Goal: Information Seeking & Learning: Learn about a topic

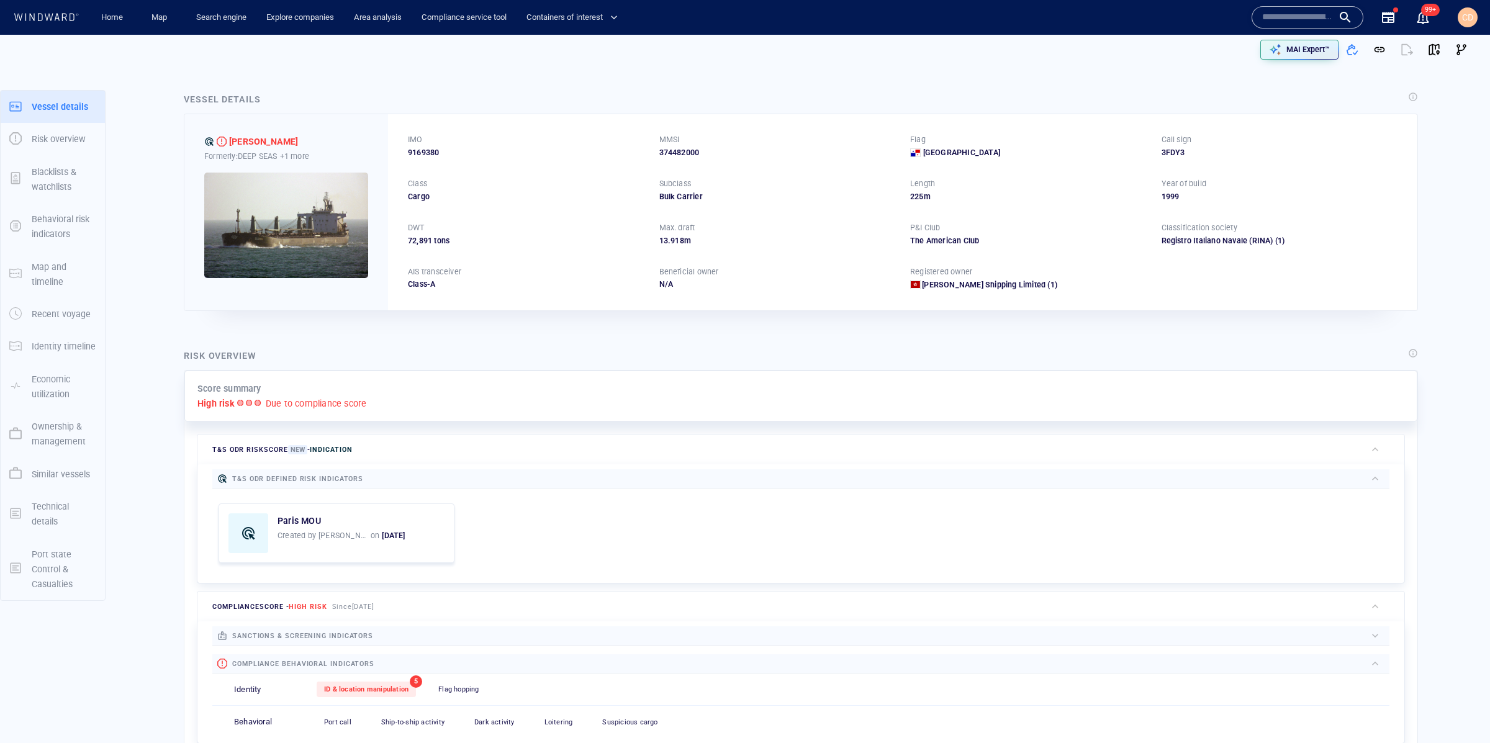
click at [1265, 16] on input "text" at bounding box center [1297, 17] width 71 height 19
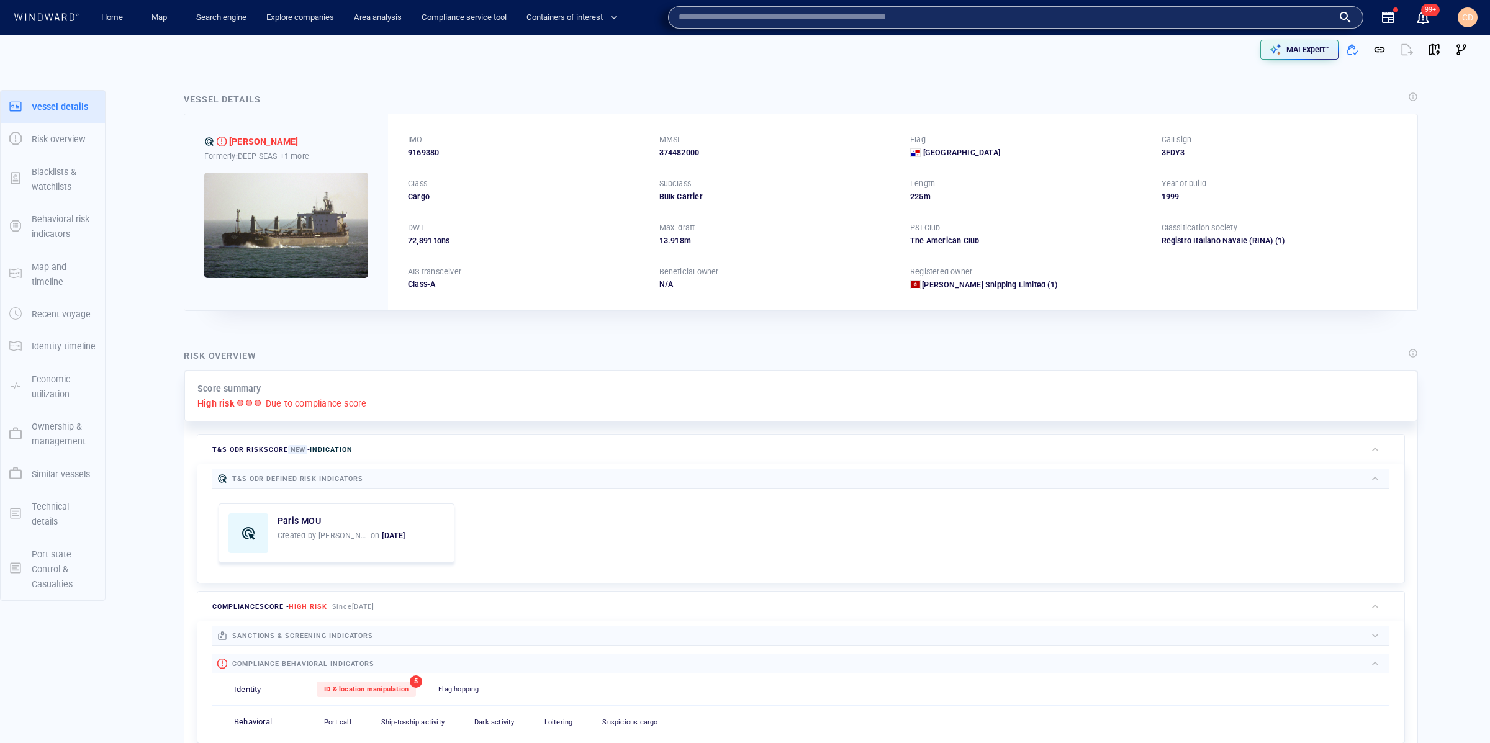
click at [921, 20] on input "text" at bounding box center [1006, 17] width 654 height 19
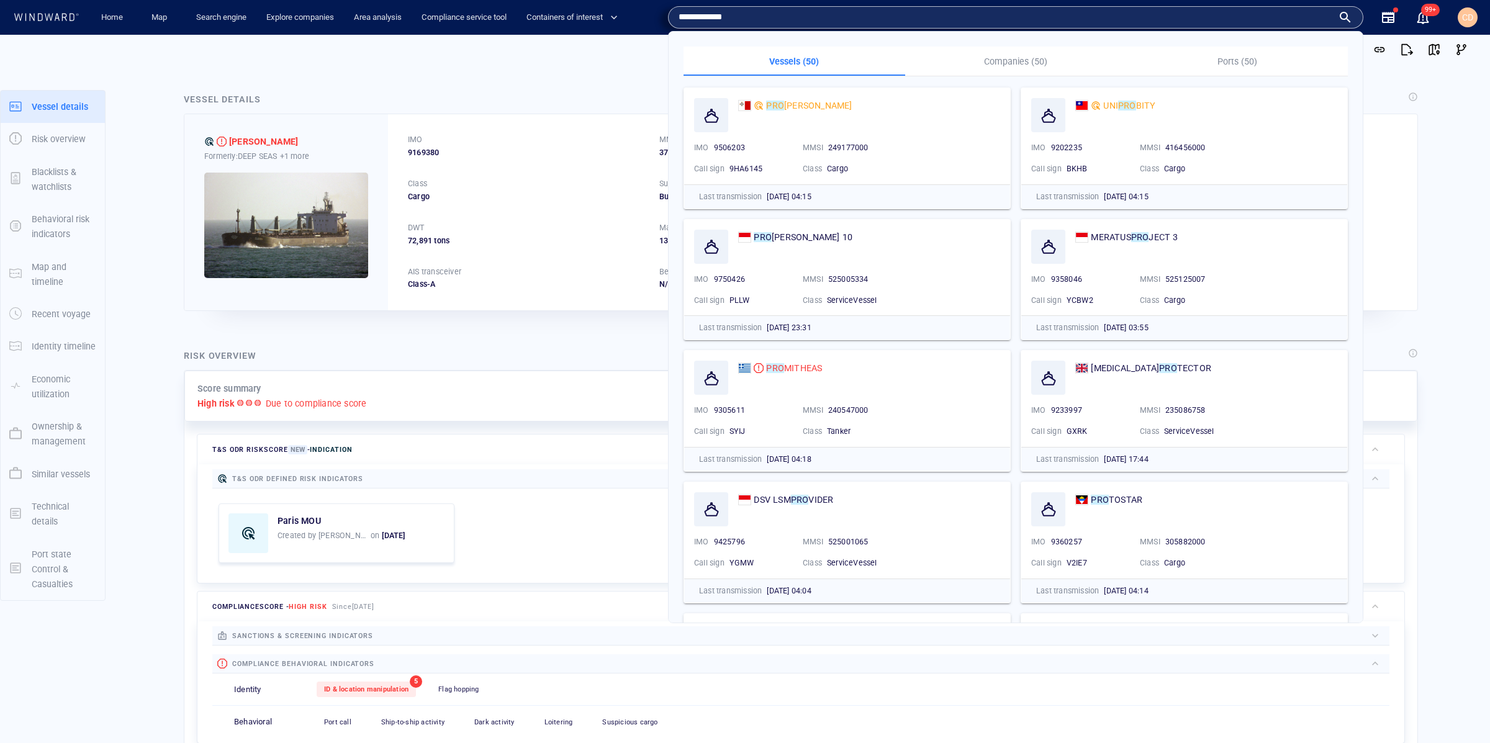
type input "**********"
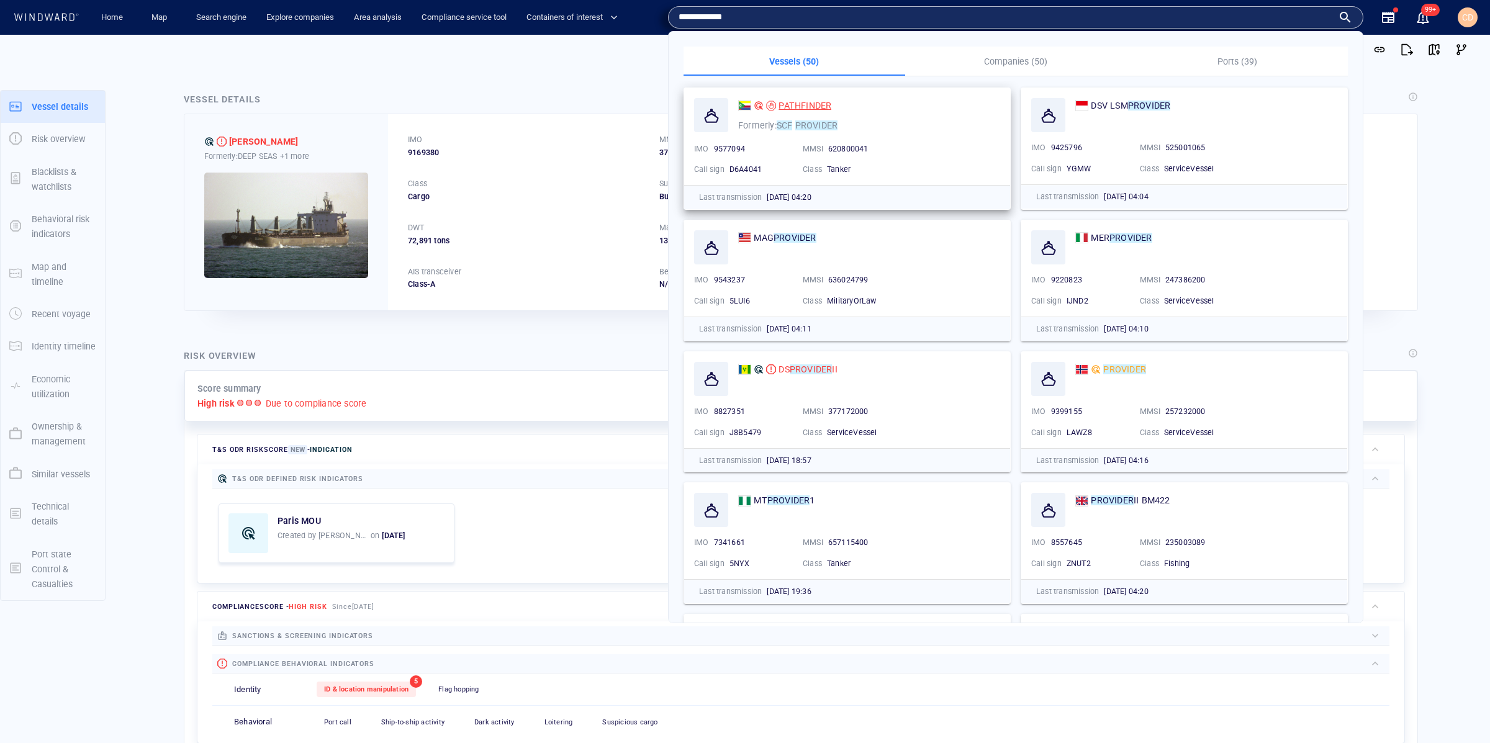
click at [803, 106] on span "PATHFINDER" at bounding box center [805, 106] width 53 height 10
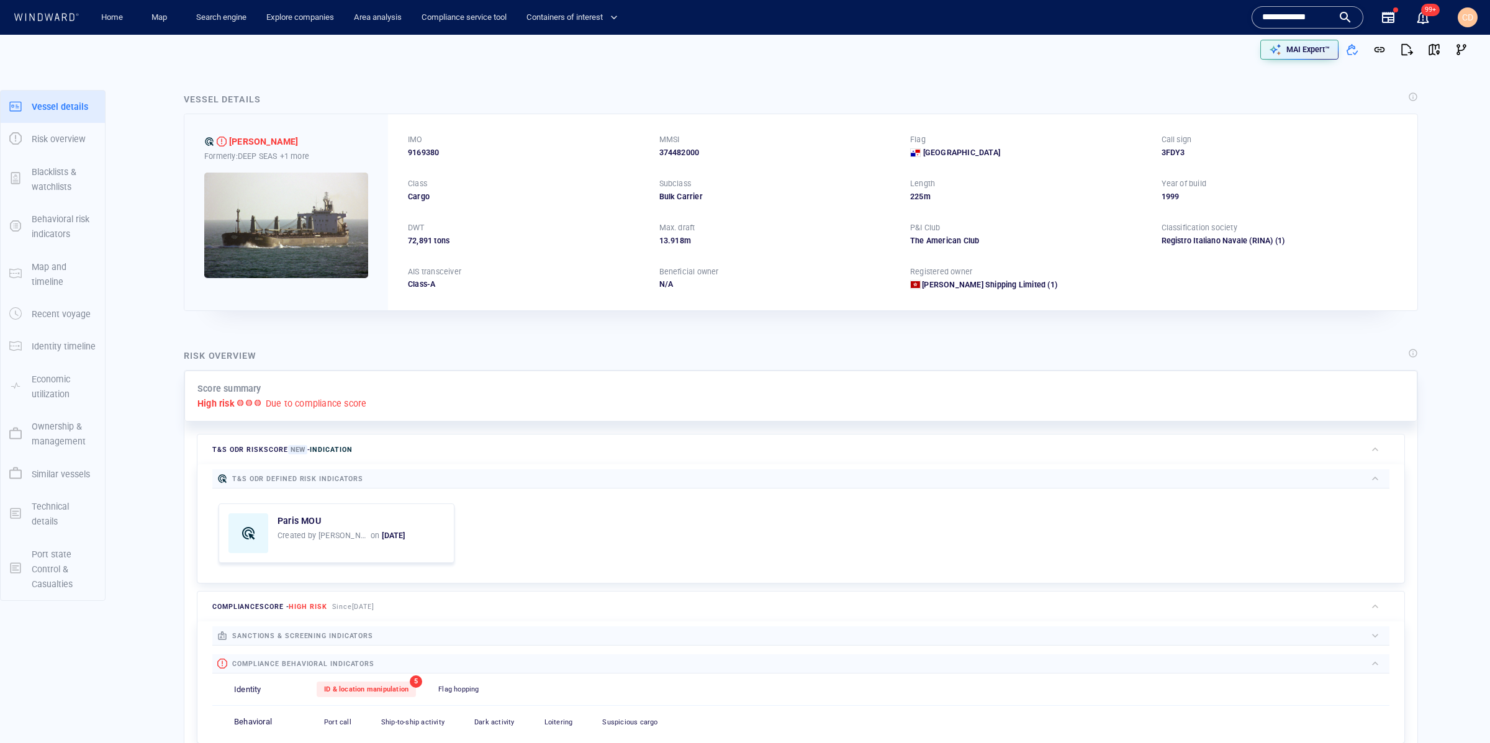
click at [1290, 20] on input "**********" at bounding box center [1297, 17] width 71 height 19
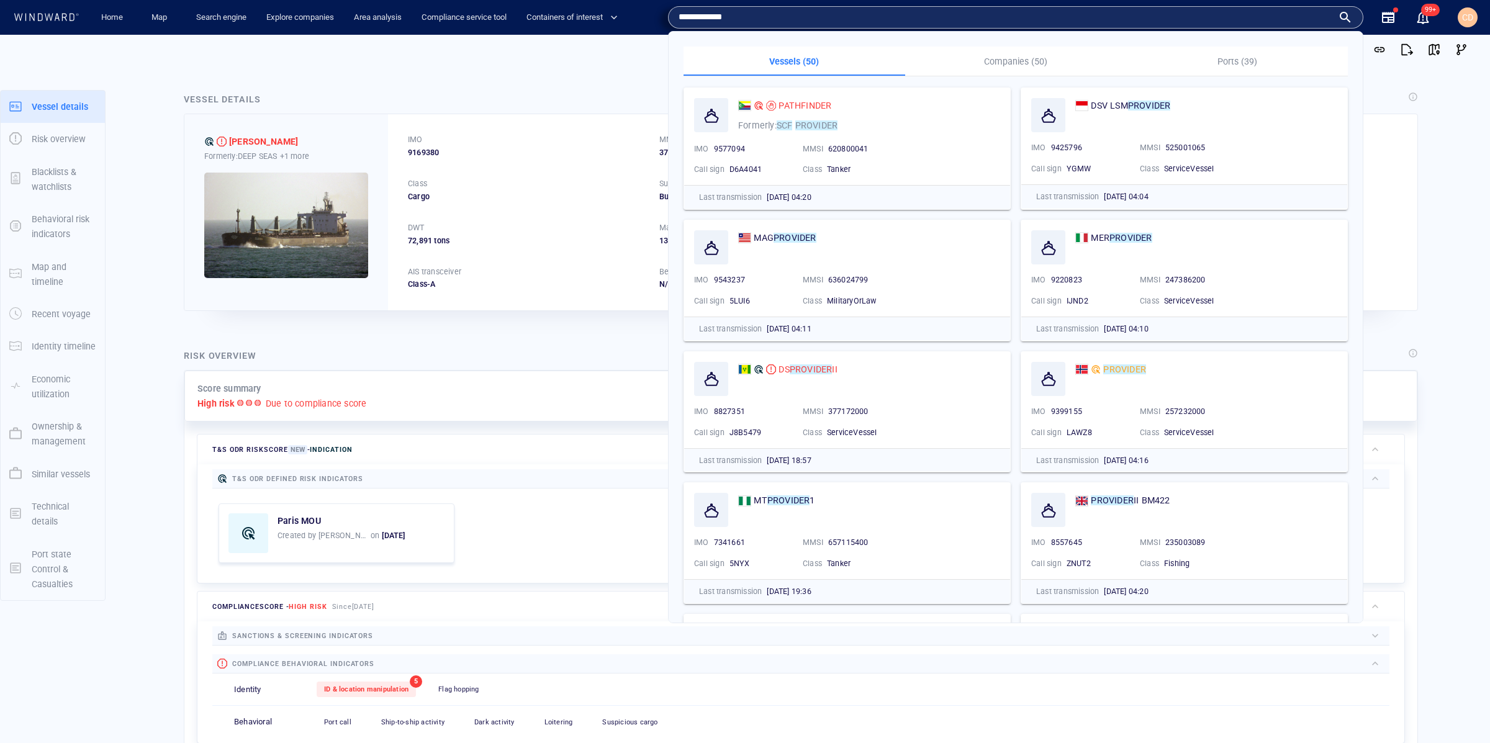
click at [1289, 20] on input "**********" at bounding box center [1006, 17] width 654 height 19
drag, startPoint x: 581, startPoint y: 111, endPoint x: 441, endPoint y: 22, distance: 166.0
click at [580, 111] on div "Vessel details EUNICE Formerly: DEEP SEAS +1 more IMO 9169380 MMSI 374482000 Fl…" at bounding box center [800, 201] width 1239 height 224
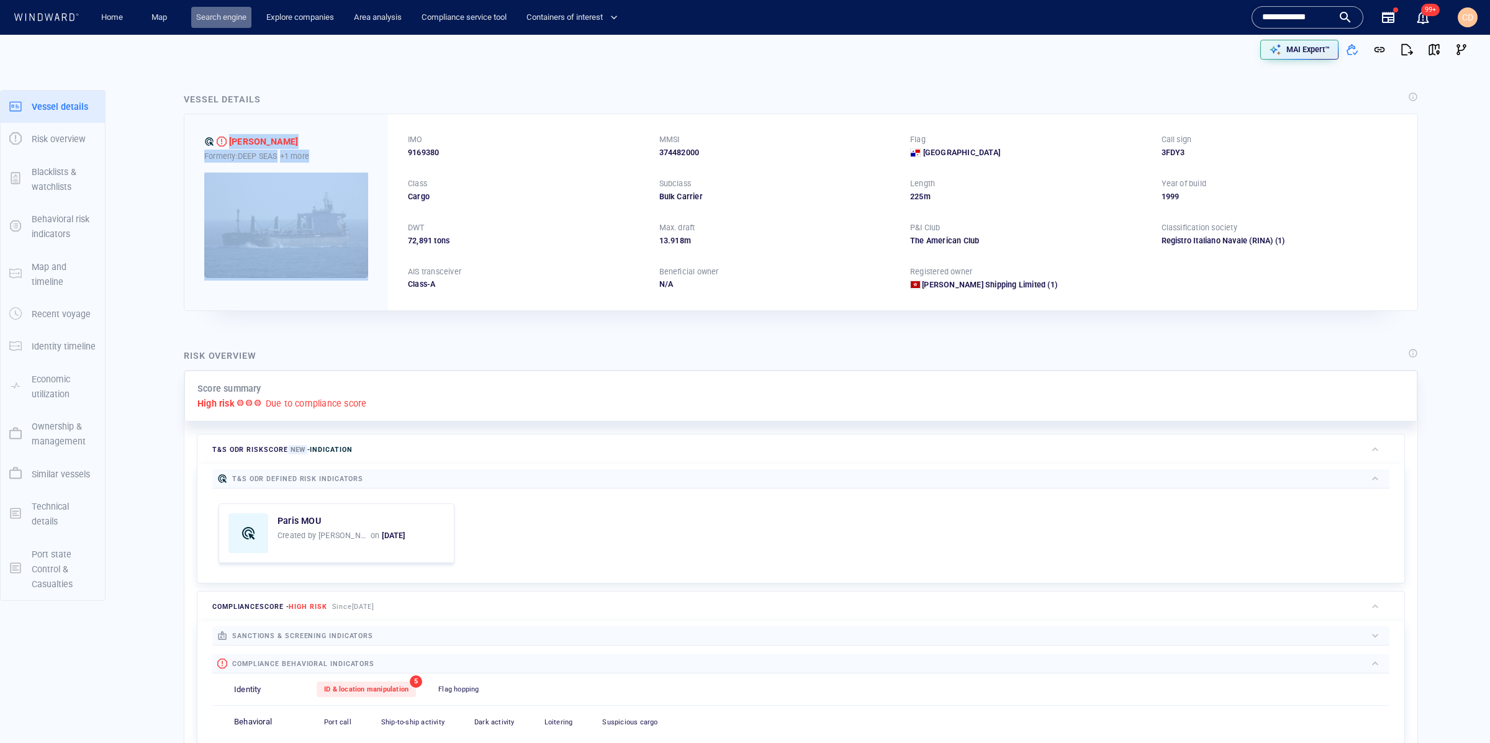
click at [227, 20] on link "Search engine" at bounding box center [221, 18] width 60 height 22
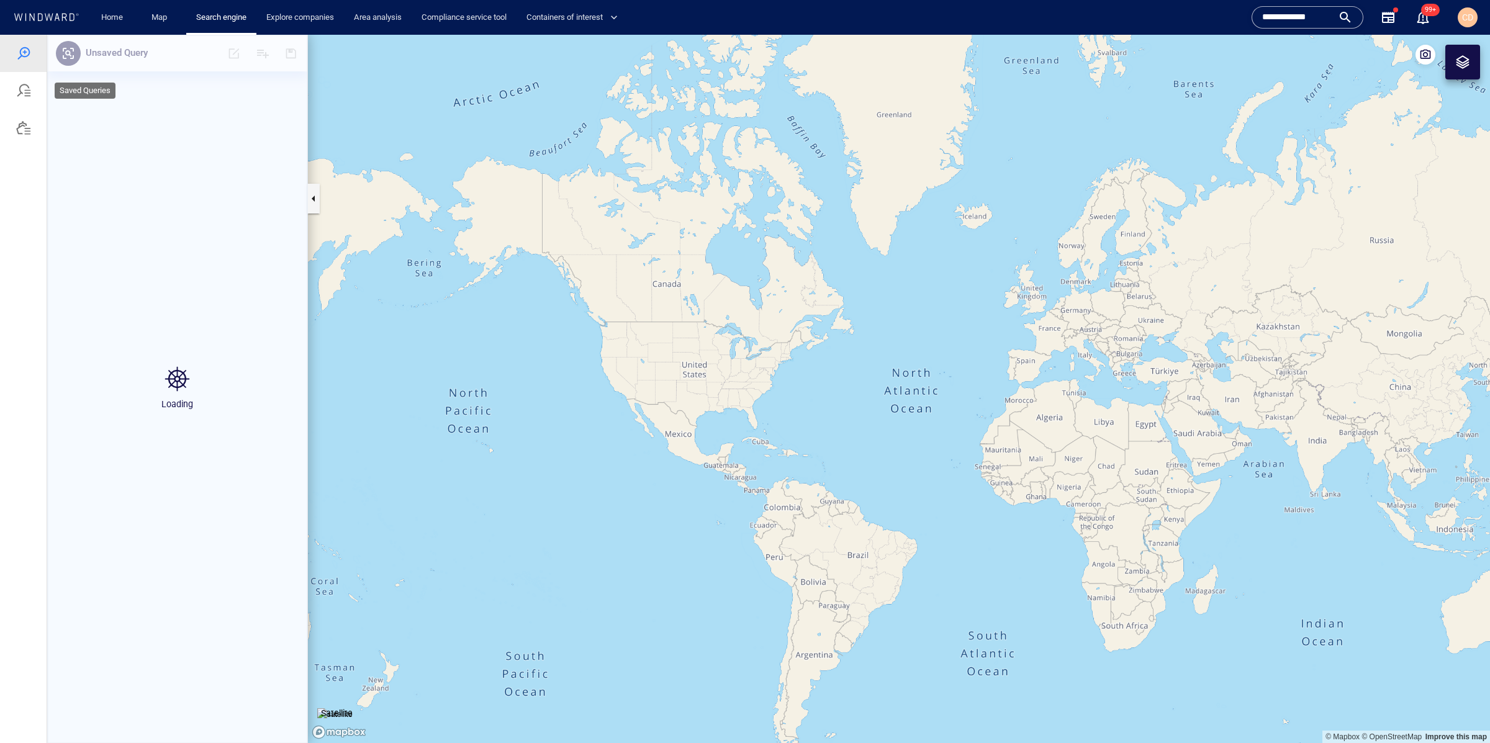
click at [20, 95] on div at bounding box center [23, 90] width 15 height 15
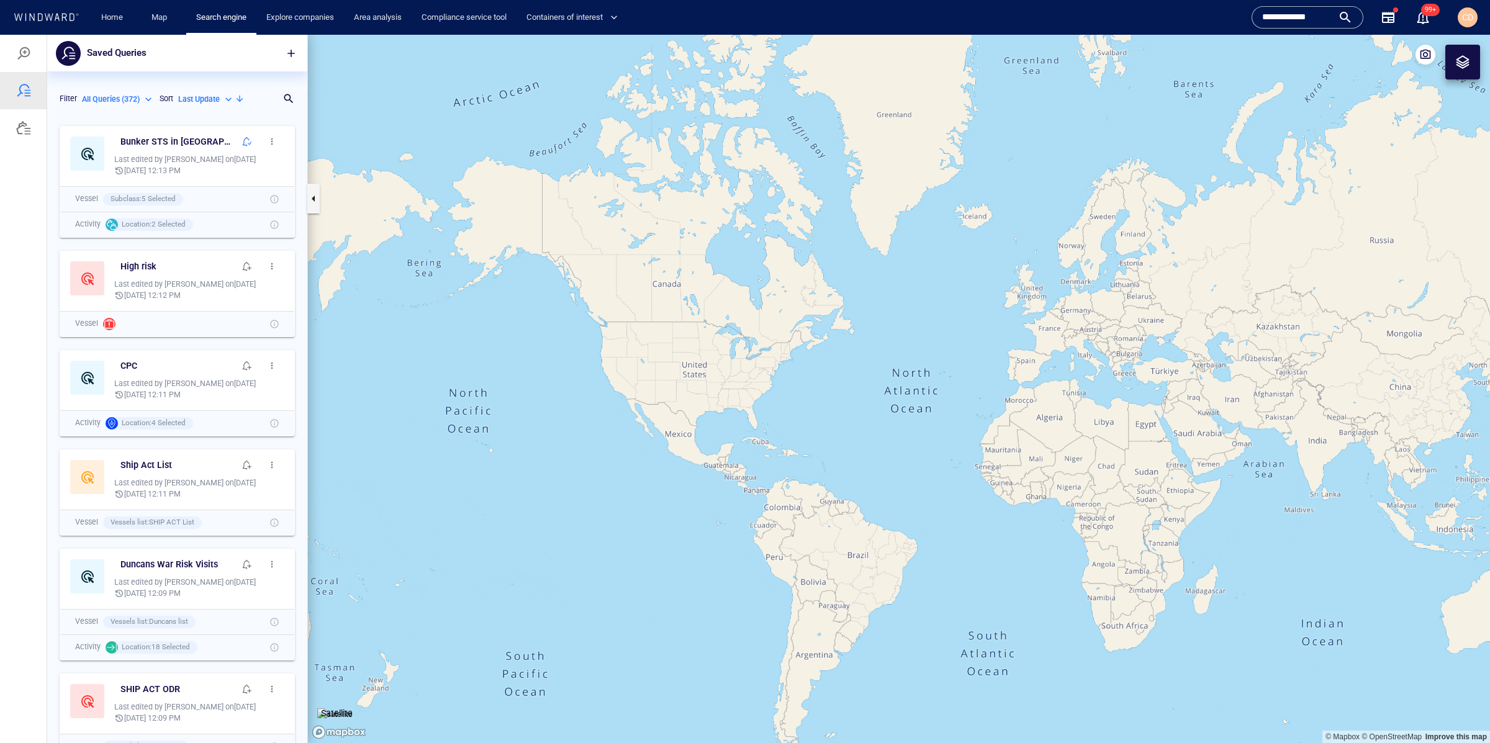
scroll to position [623, 260]
click at [23, 48] on div at bounding box center [23, 53] width 15 height 15
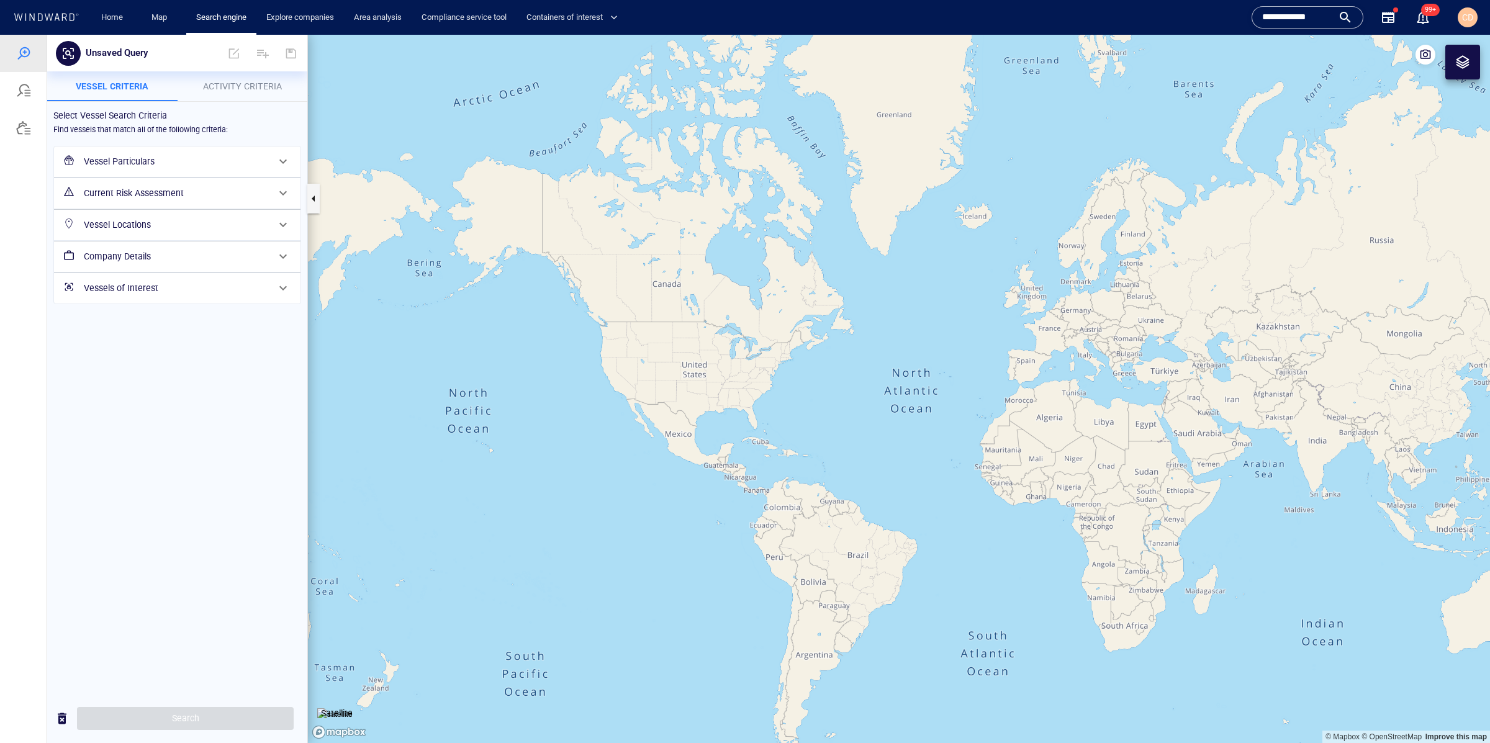
click at [132, 189] on h6 "Current Risk Assessment" at bounding box center [176, 194] width 184 height 16
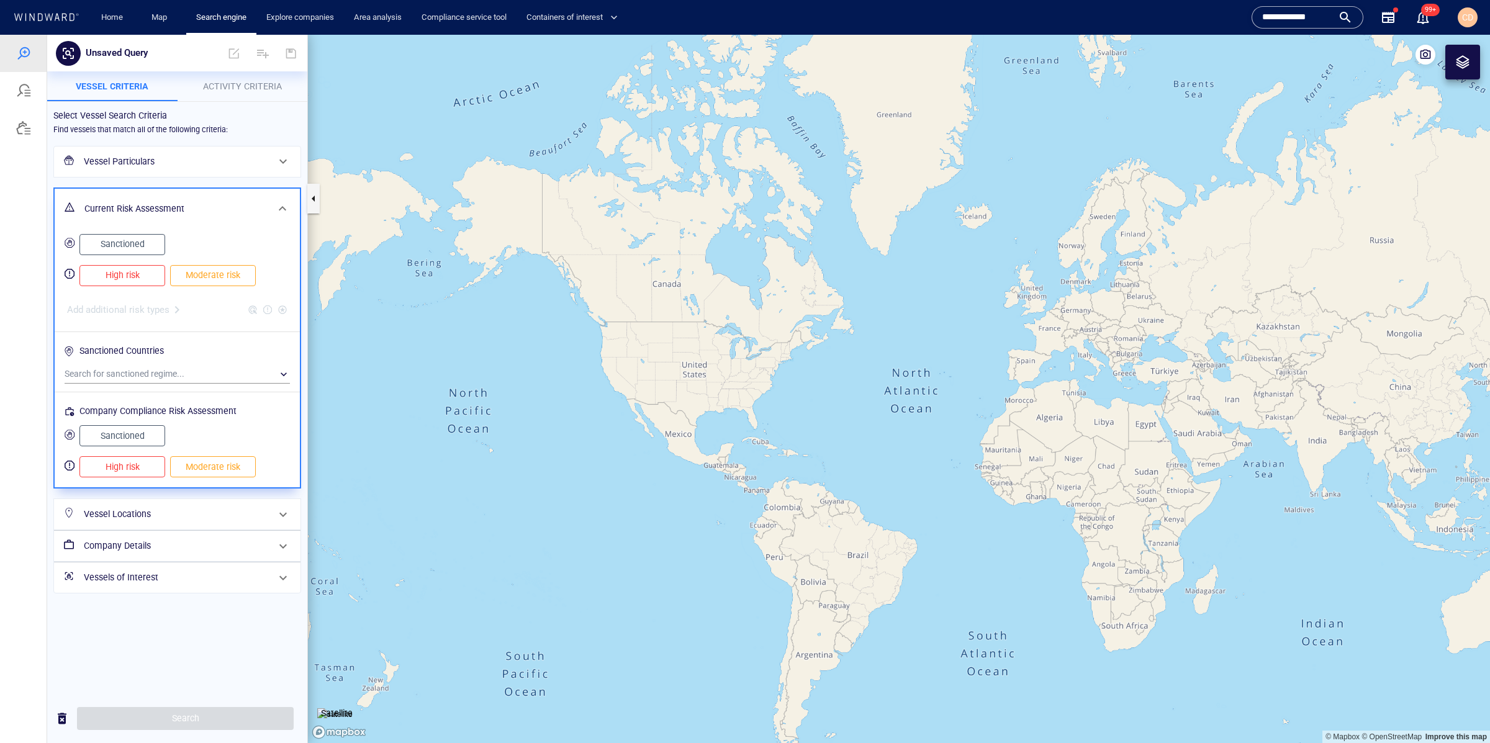
click at [217, 263] on div "Moderate risk" at bounding box center [213, 276] width 91 height 26
click at [214, 268] on span "Moderate risk" at bounding box center [213, 276] width 60 height 16
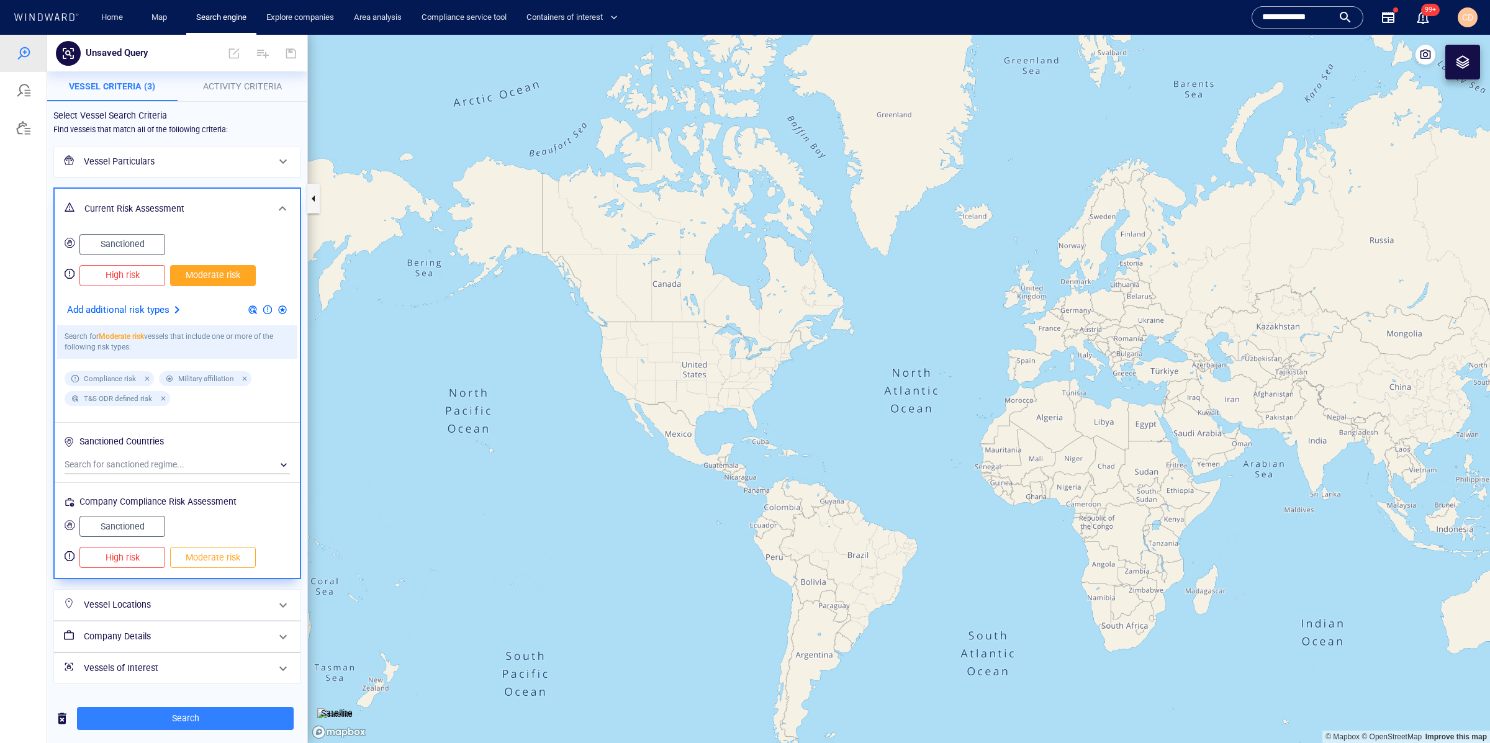
click at [193, 278] on span "Moderate risk" at bounding box center [213, 276] width 60 height 16
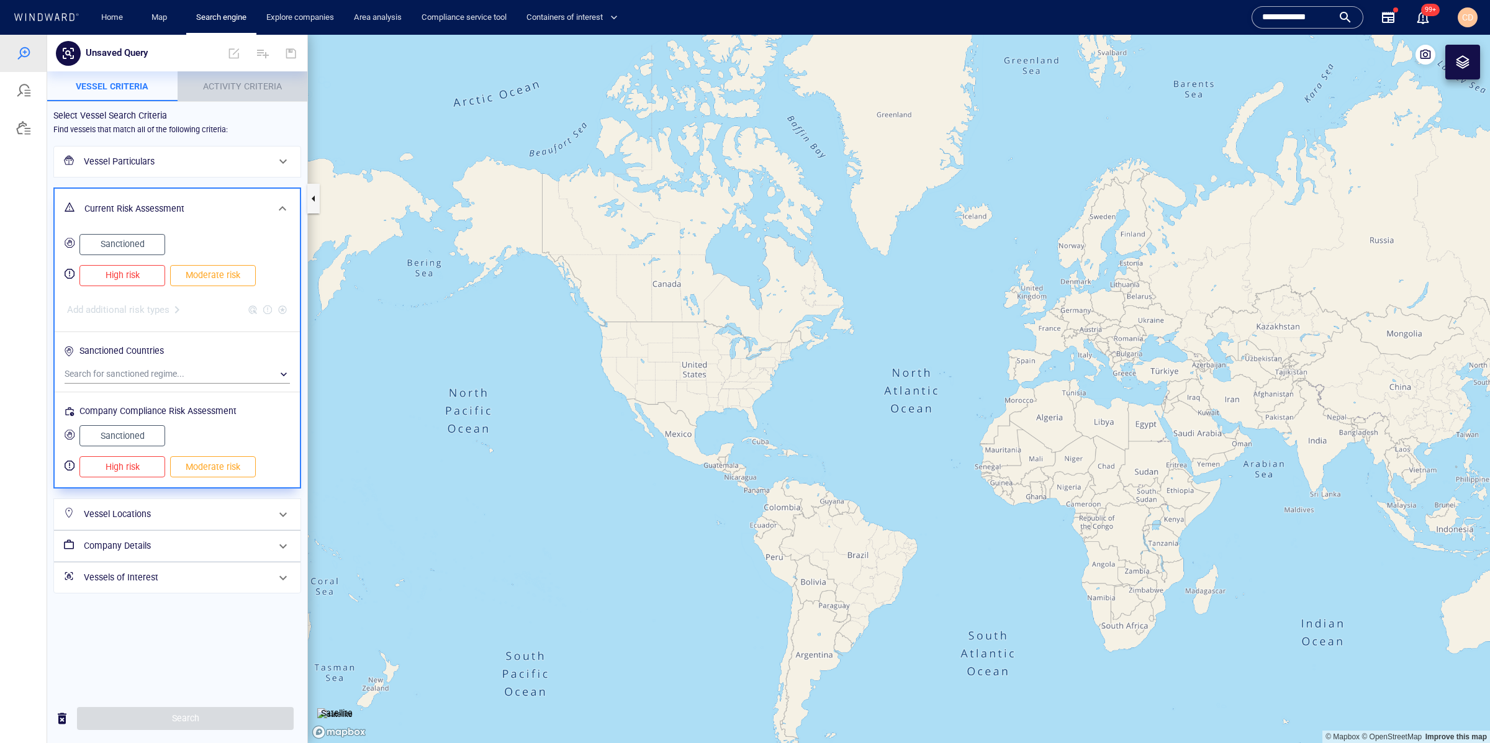
click at [242, 86] on span "Activity Criteria" at bounding box center [242, 86] width 79 height 10
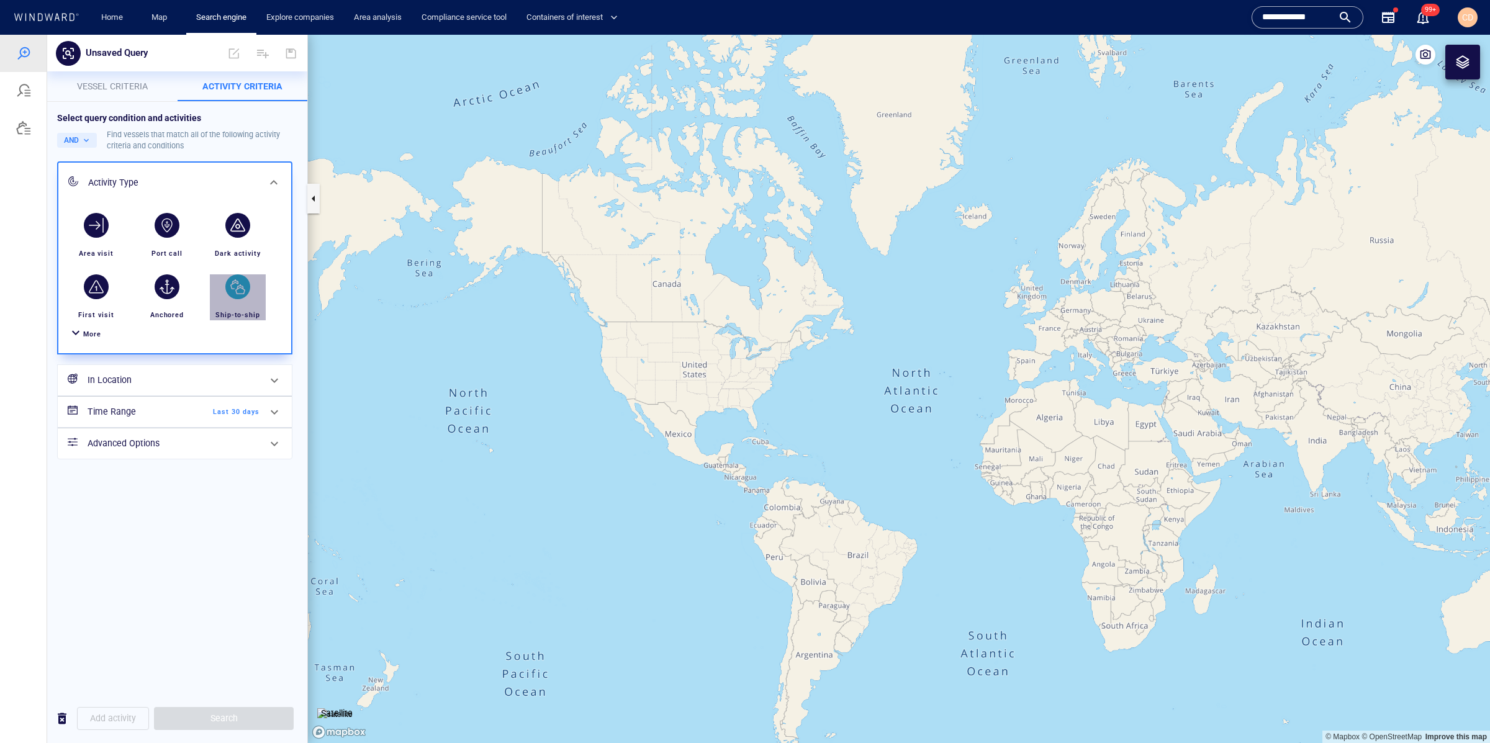
click at [244, 291] on div "button" at bounding box center [237, 286] width 25 height 25
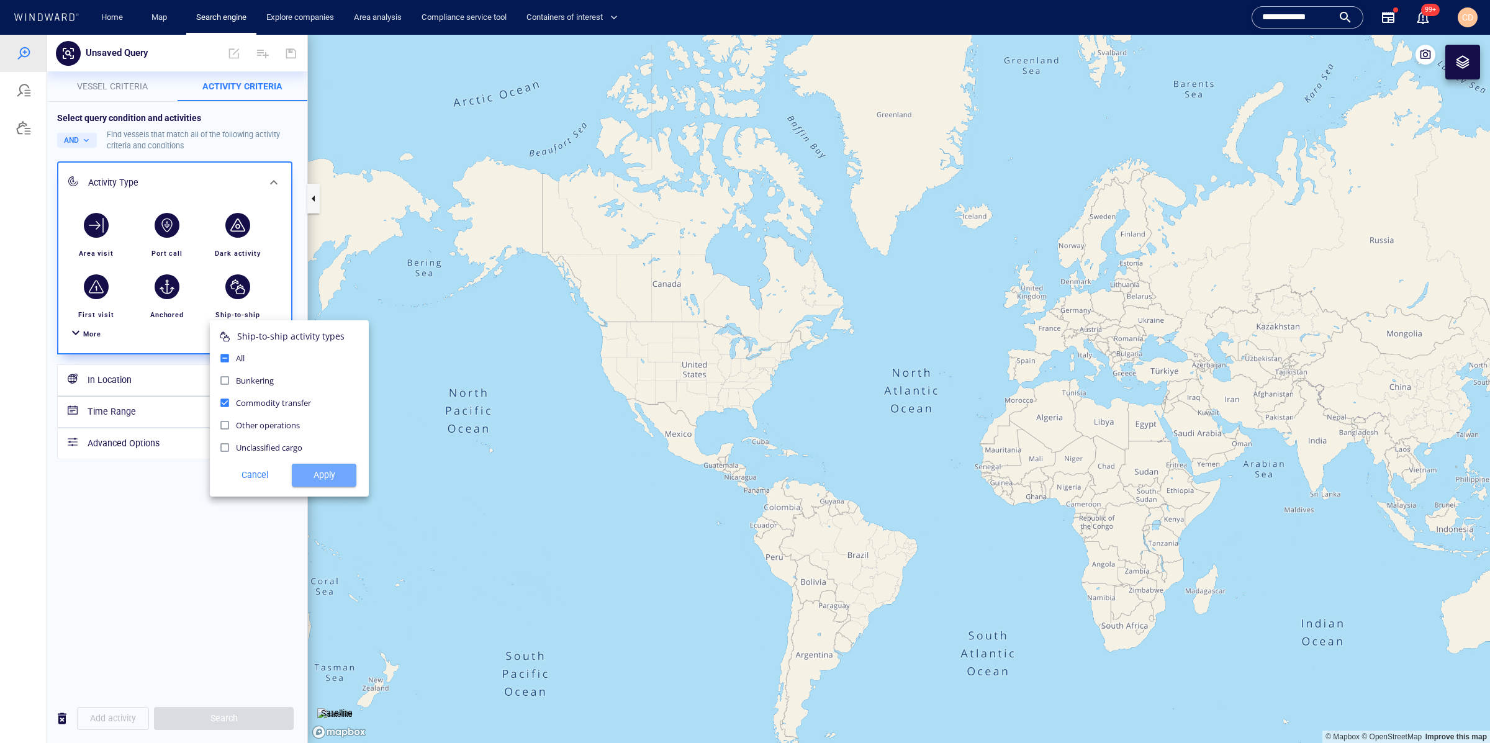
click at [305, 481] on span "Apply" at bounding box center [324, 475] width 45 height 16
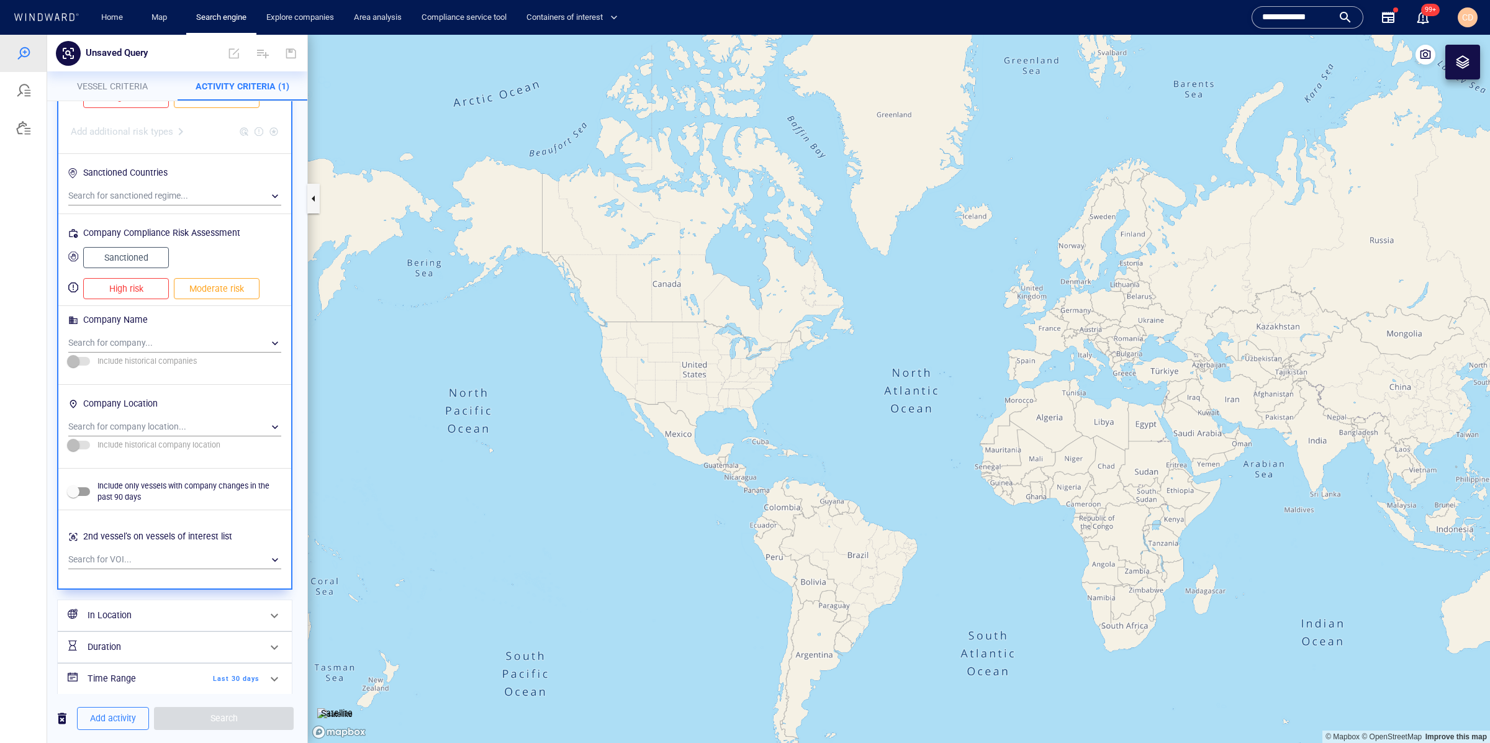
scroll to position [662, 0]
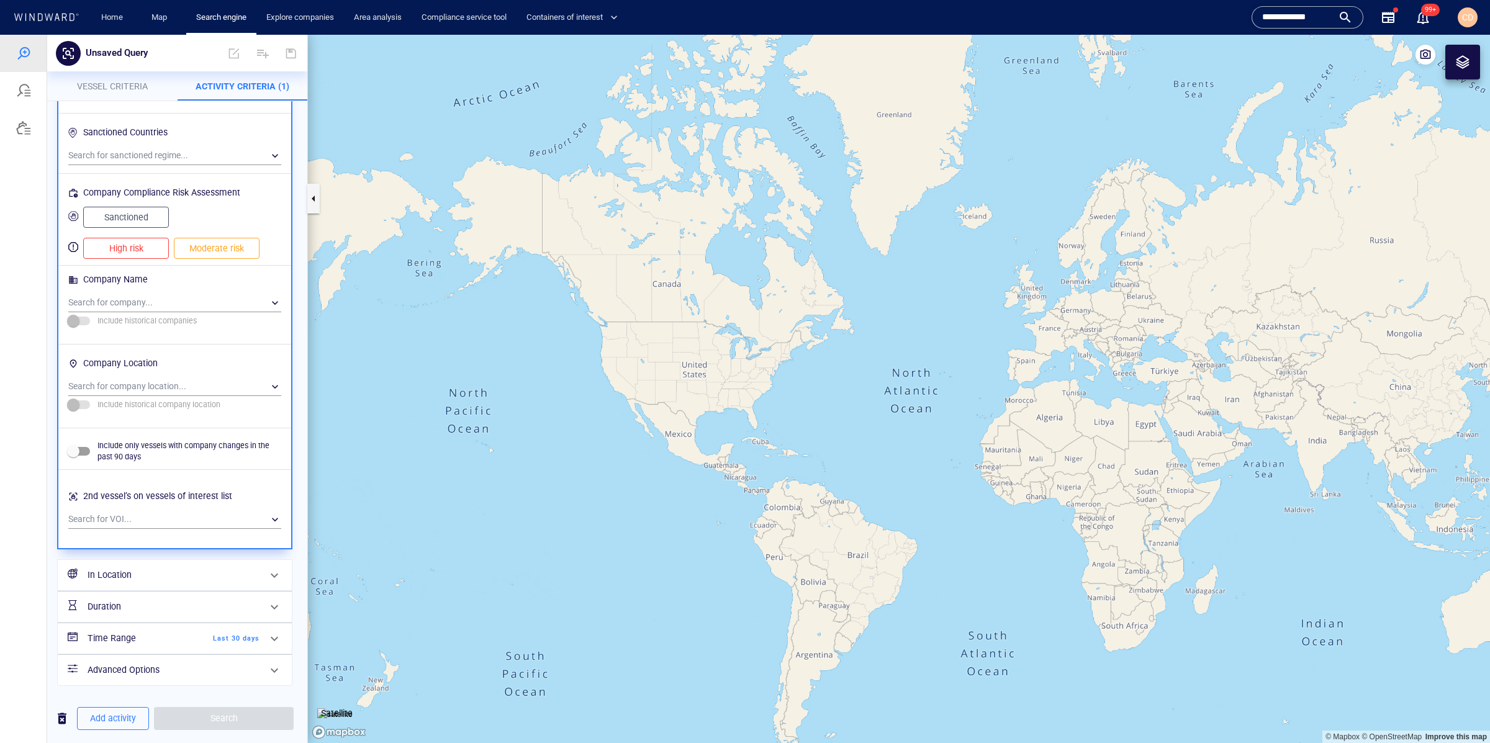
click at [245, 637] on span "Last 30 days" at bounding box center [223, 638] width 71 height 11
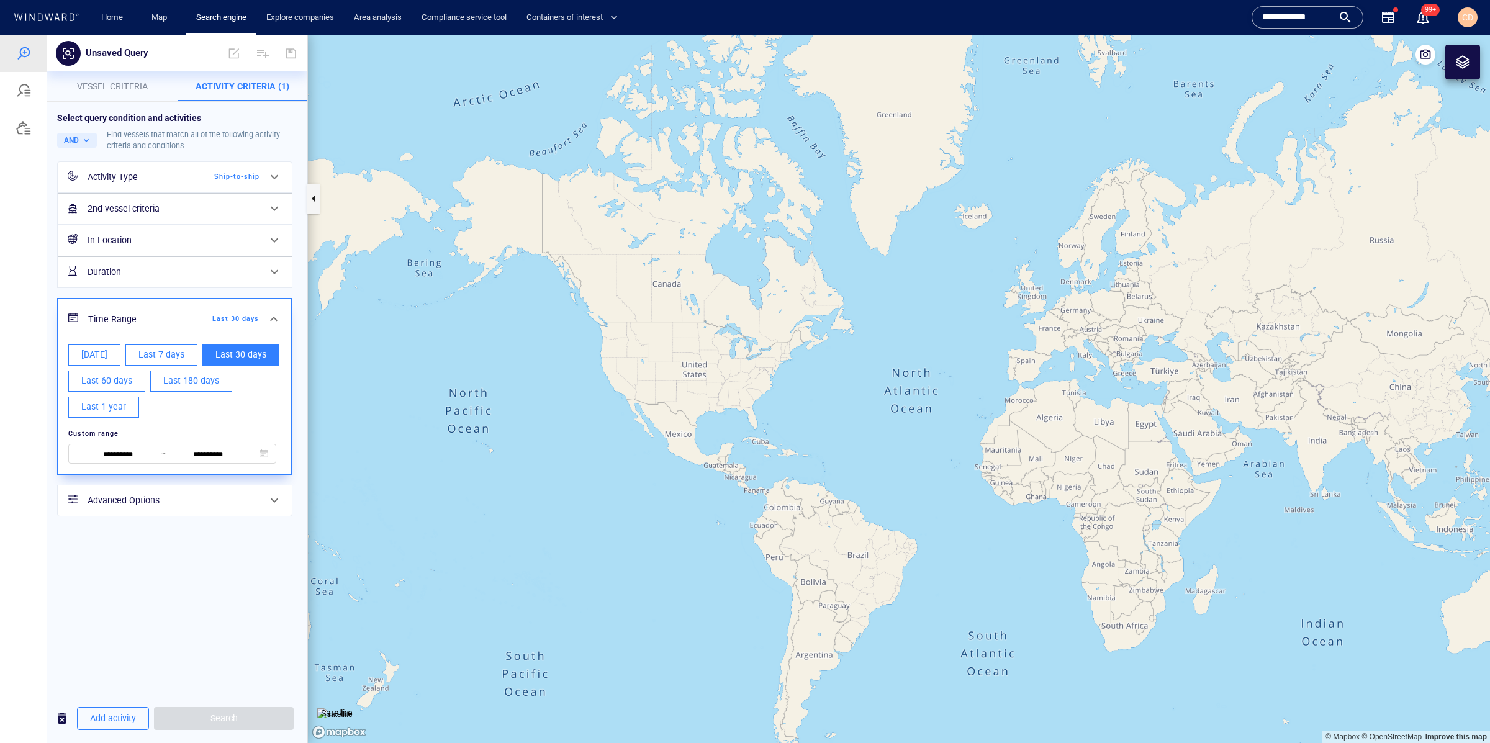
scroll to position [0, 0]
click at [96, 352] on span "Today" at bounding box center [94, 355] width 26 height 16
type input "**********"
drag, startPoint x: 160, startPoint y: 559, endPoint x: 139, endPoint y: 111, distance: 448.7
click at [160, 552] on div "**********" at bounding box center [177, 398] width 260 height 592
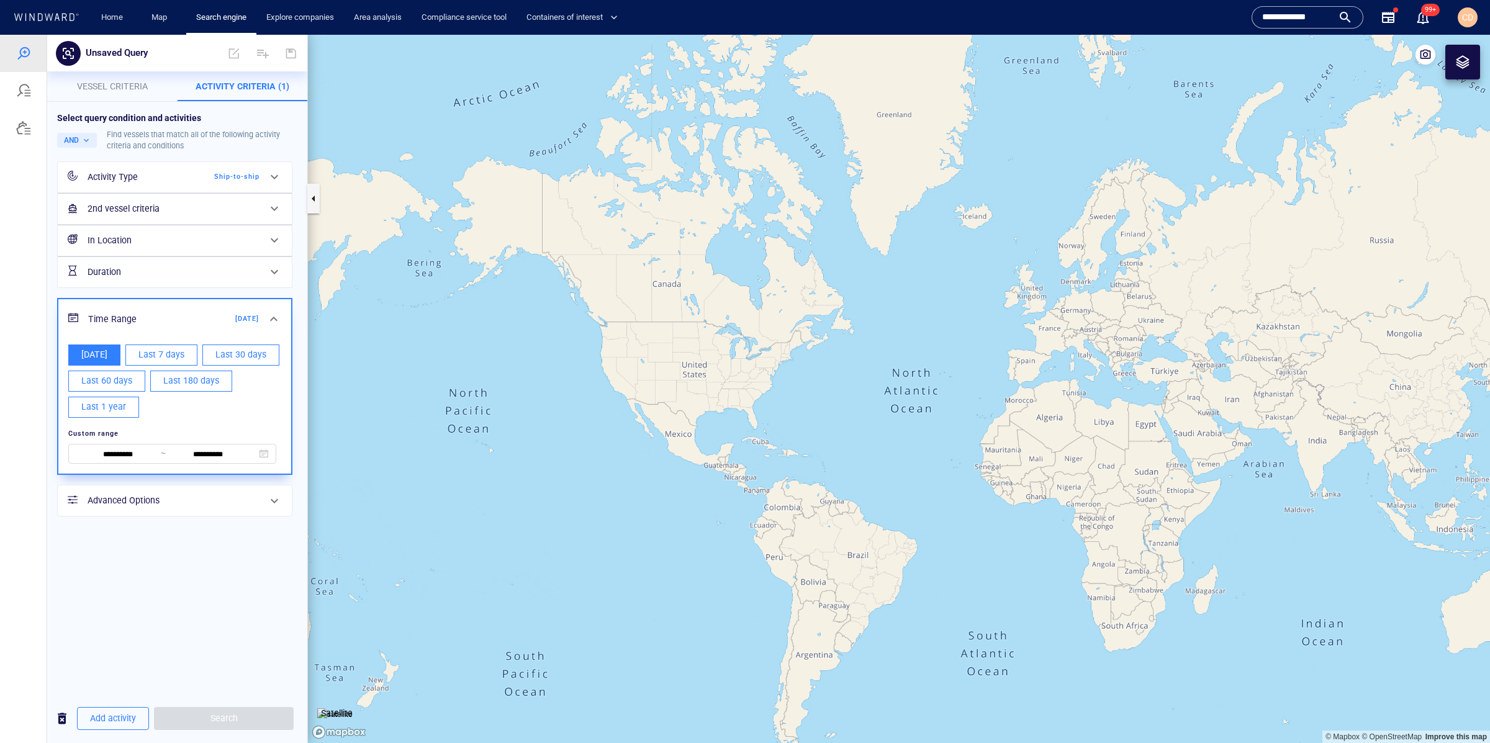
click at [114, 84] on span "Vessel criteria" at bounding box center [112, 86] width 71 height 10
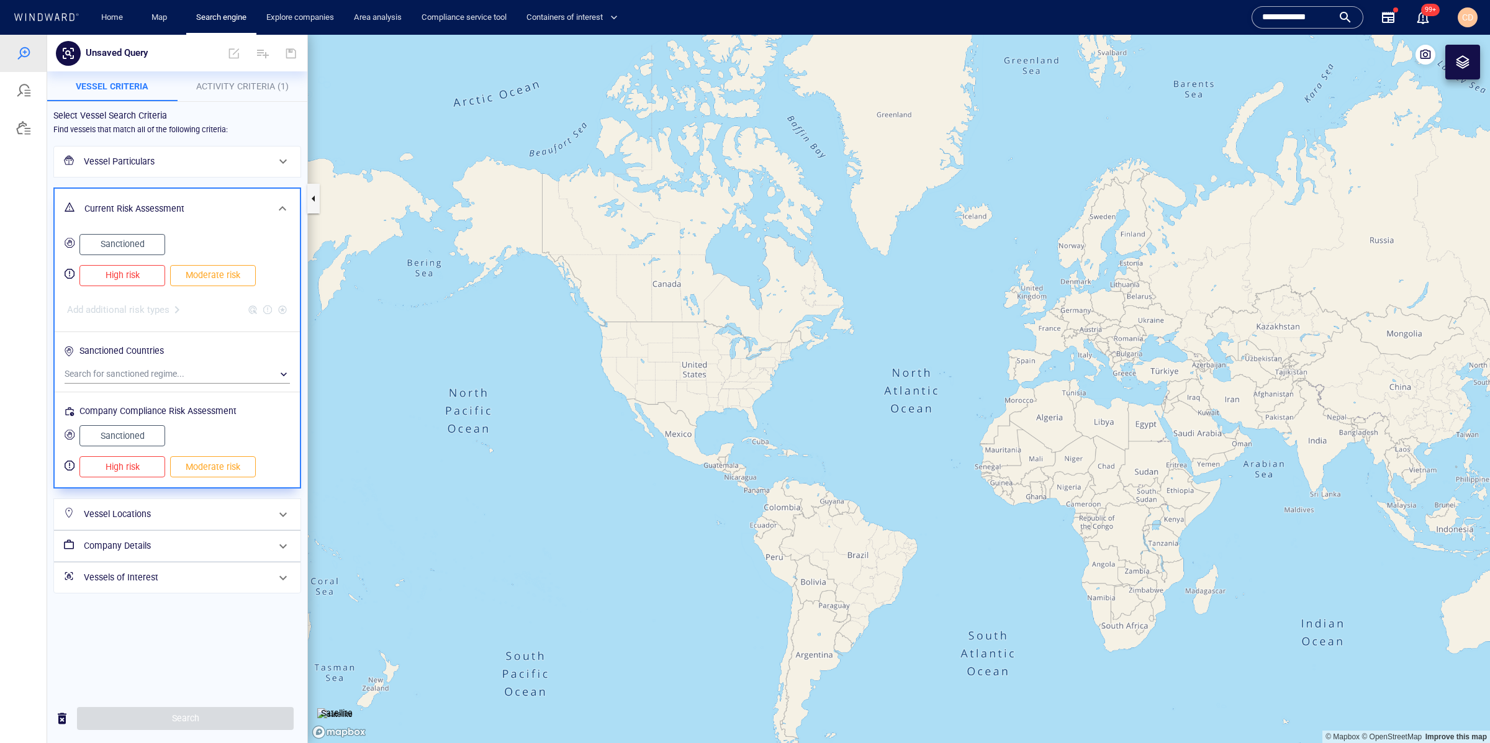
click at [112, 165] on h6 "Vessel Particulars" at bounding box center [176, 162] width 184 height 16
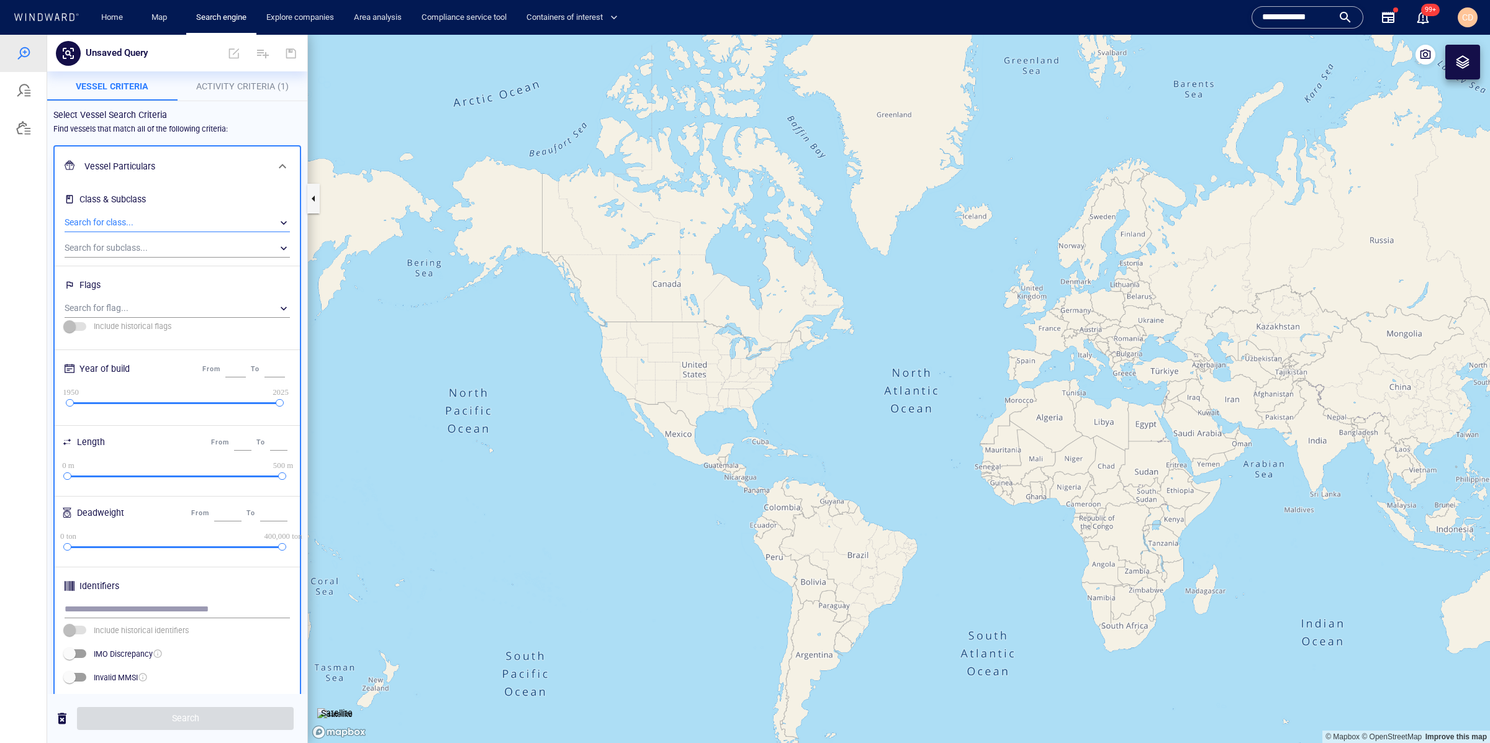
click at [119, 219] on div "​" at bounding box center [177, 223] width 225 height 19
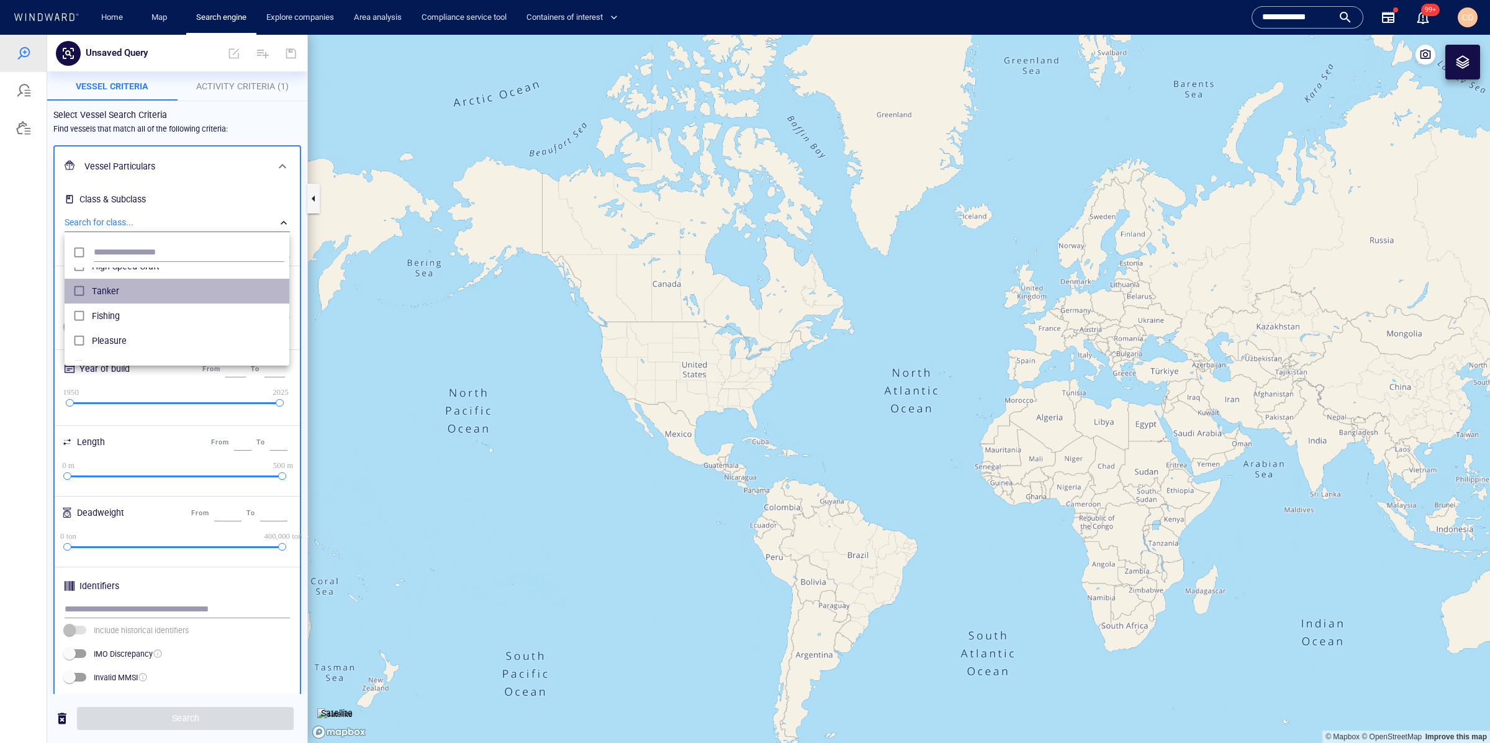
click at [120, 292] on span "Tanker" at bounding box center [188, 291] width 192 height 15
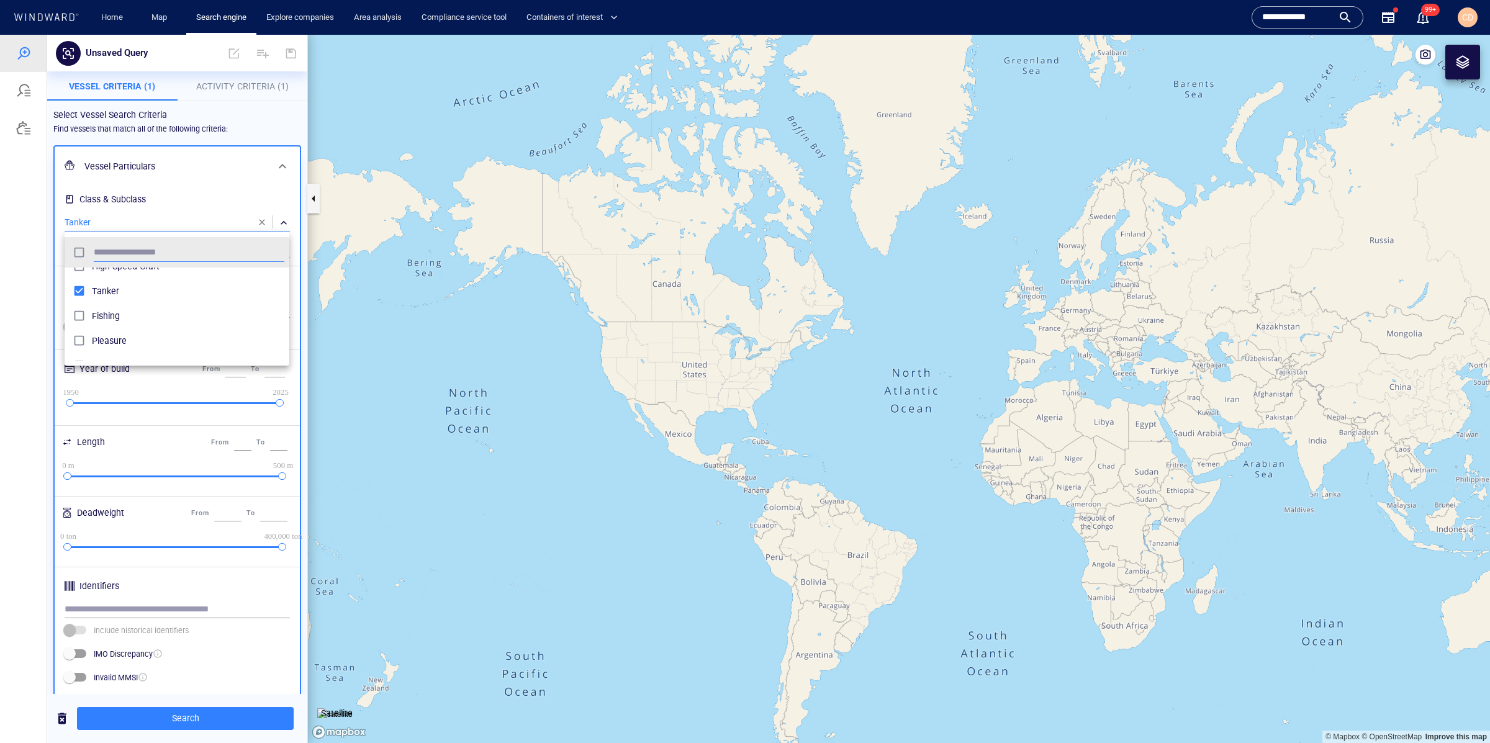
click at [190, 724] on div at bounding box center [745, 389] width 1490 height 708
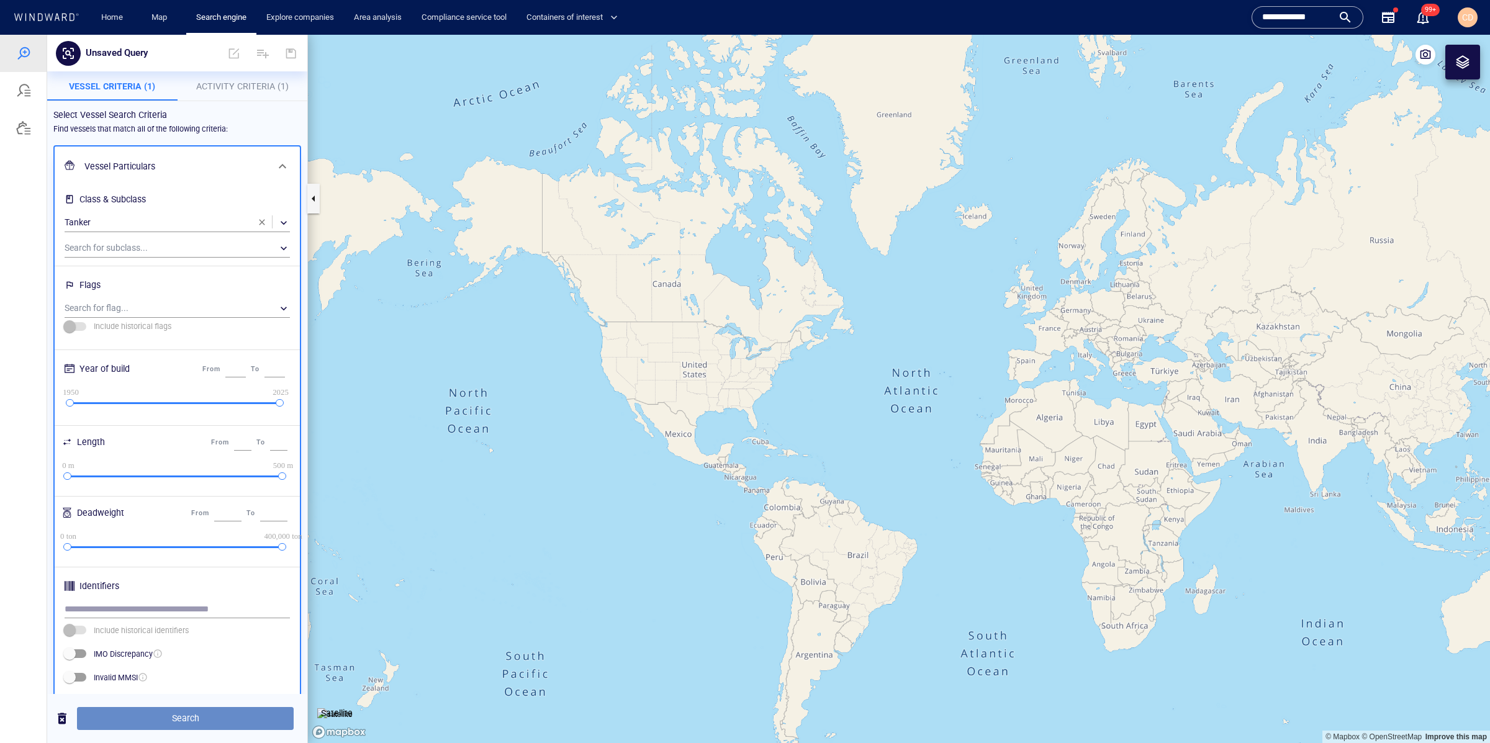
click at [196, 719] on span "Search" at bounding box center [185, 719] width 197 height 16
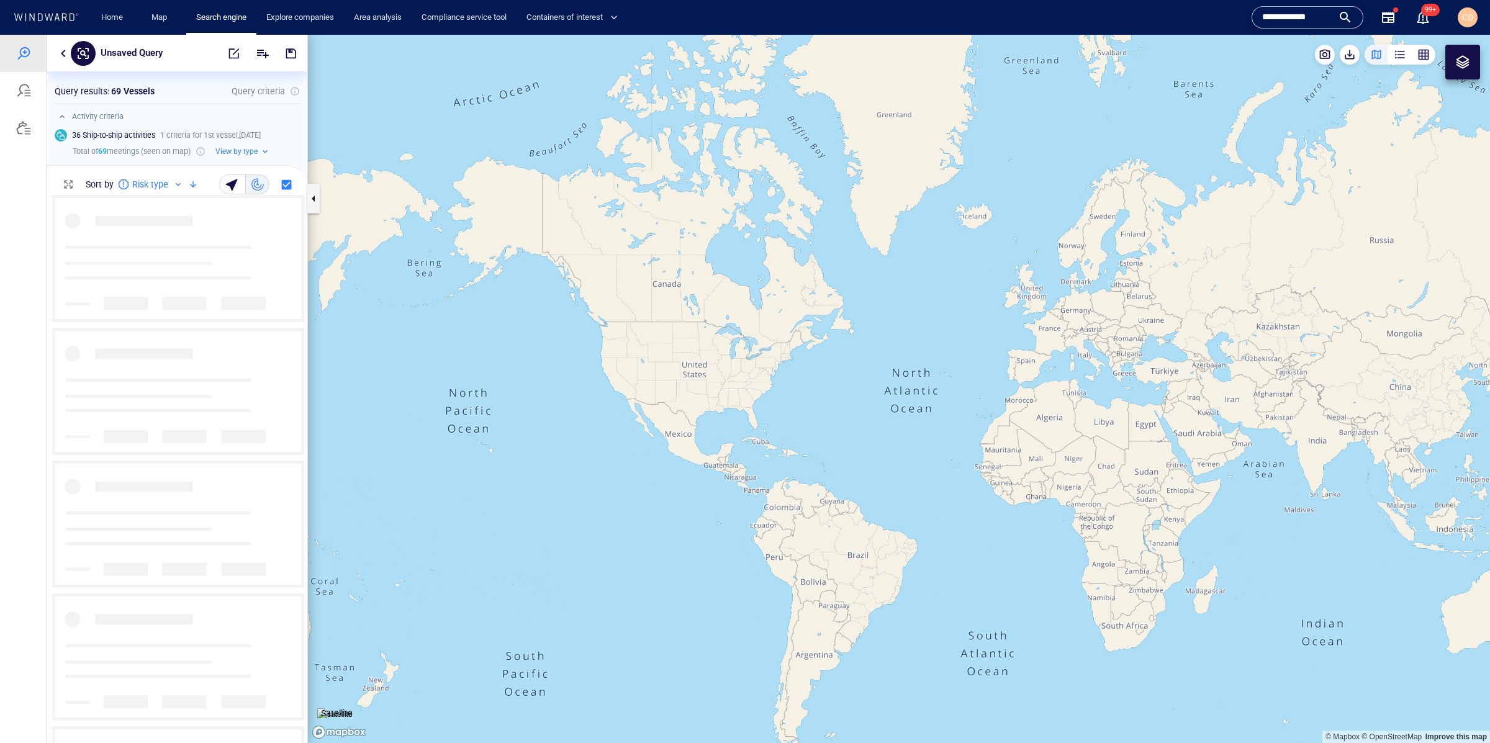
scroll to position [548, 260]
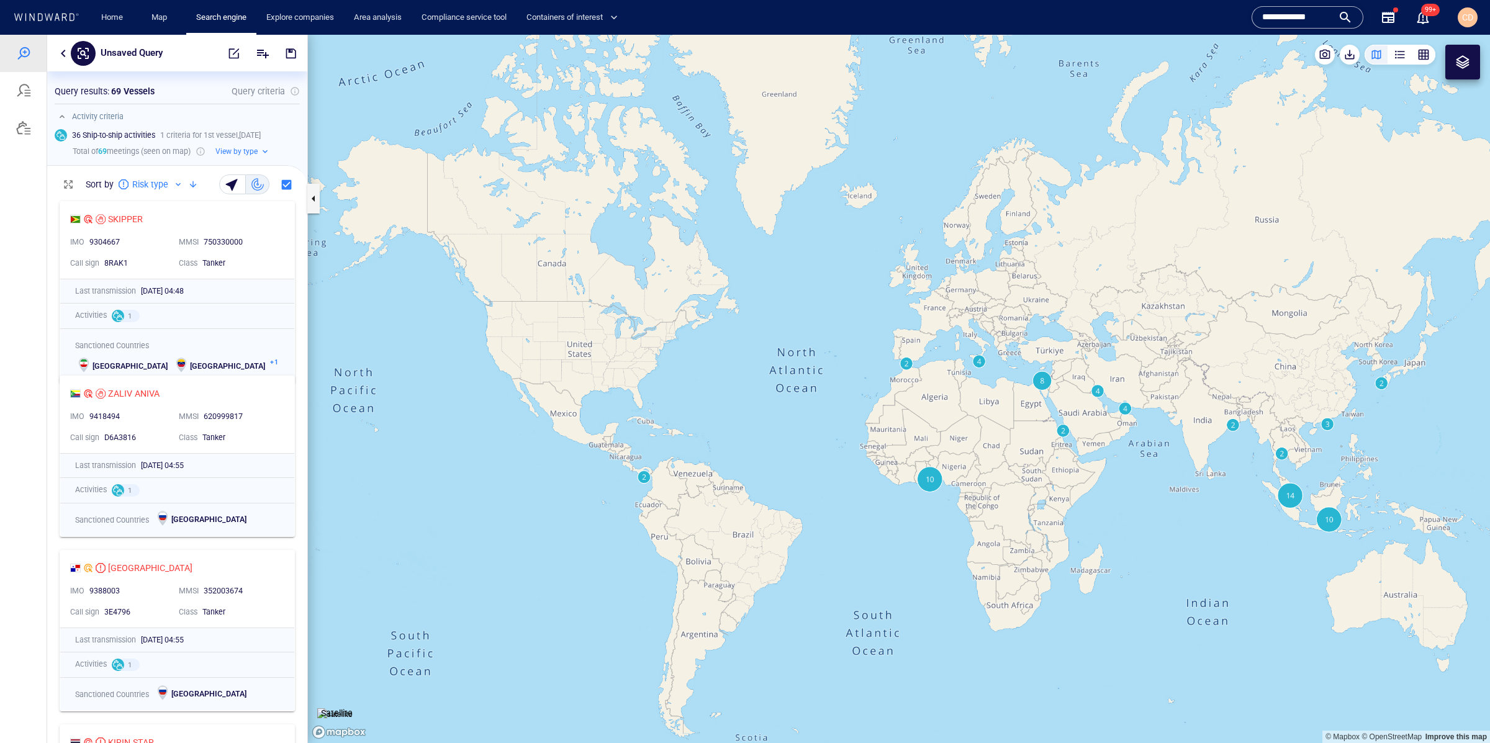
drag, startPoint x: 1109, startPoint y: 503, endPoint x: 1056, endPoint y: 478, distance: 58.6
click at [1050, 484] on canvas "Map" at bounding box center [899, 389] width 1182 height 708
click at [909, 362] on canvas "Map" at bounding box center [899, 389] width 1182 height 708
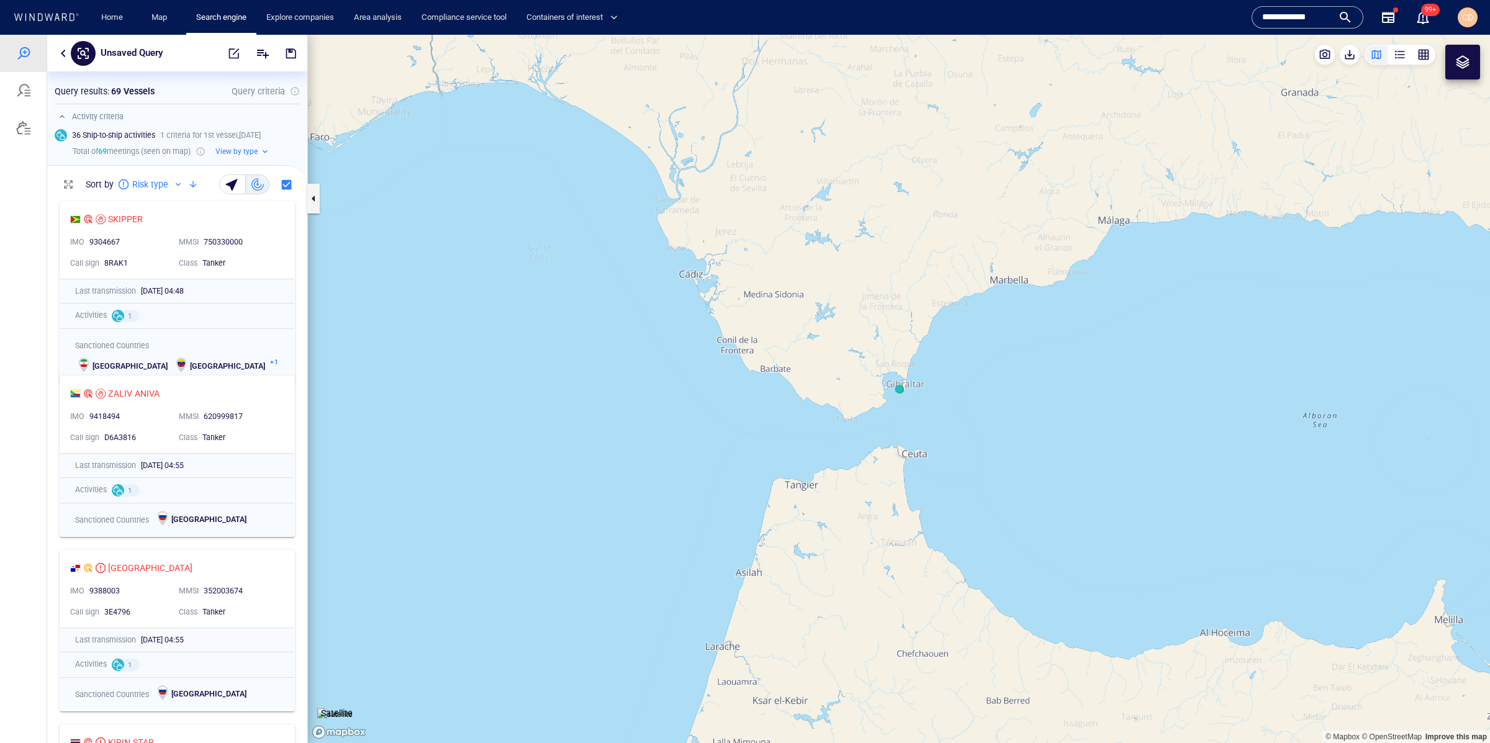
click at [903, 392] on canvas "Map" at bounding box center [899, 389] width 1182 height 708
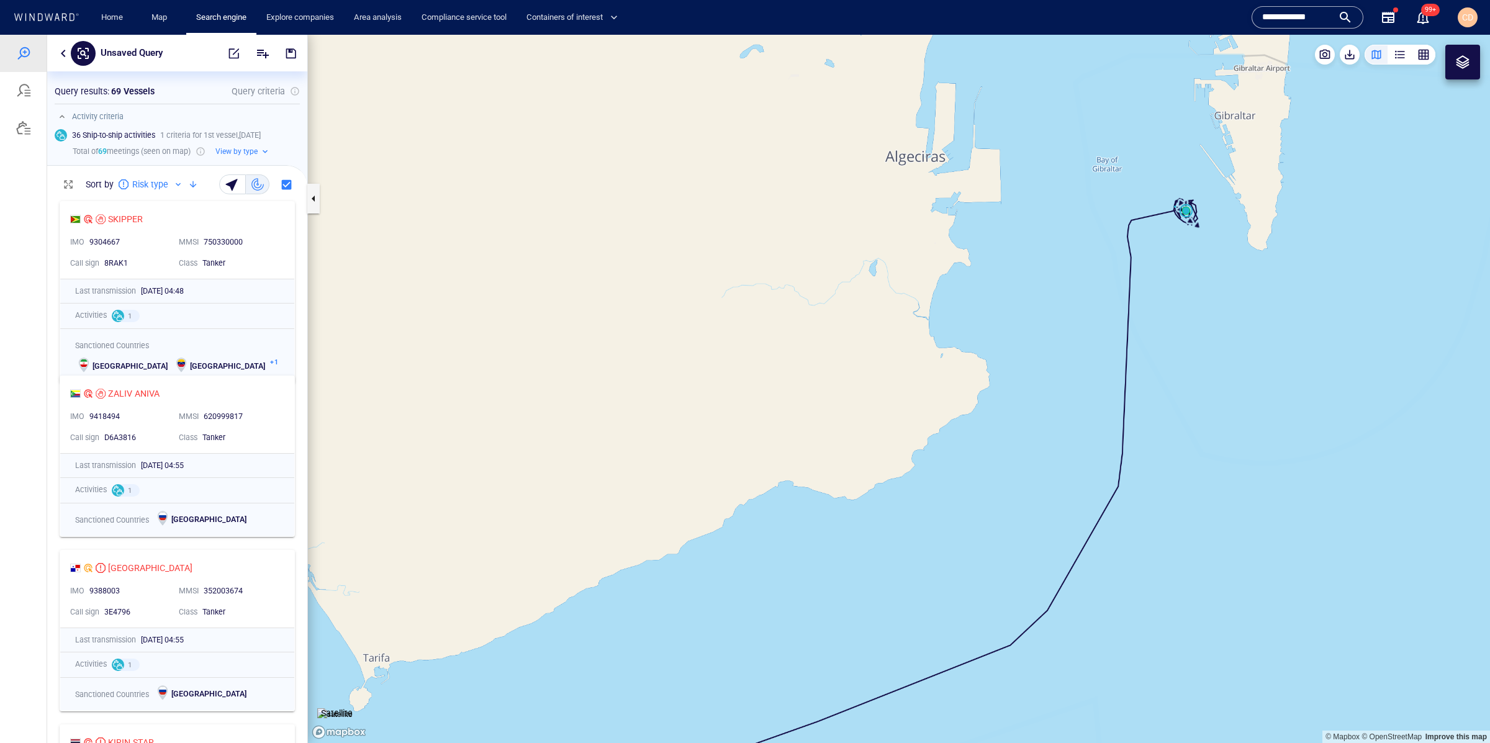
drag, startPoint x: 1147, startPoint y: 315, endPoint x: 1138, endPoint y: 328, distance: 15.7
click at [1138, 328] on canvas "Map" at bounding box center [899, 389] width 1182 height 708
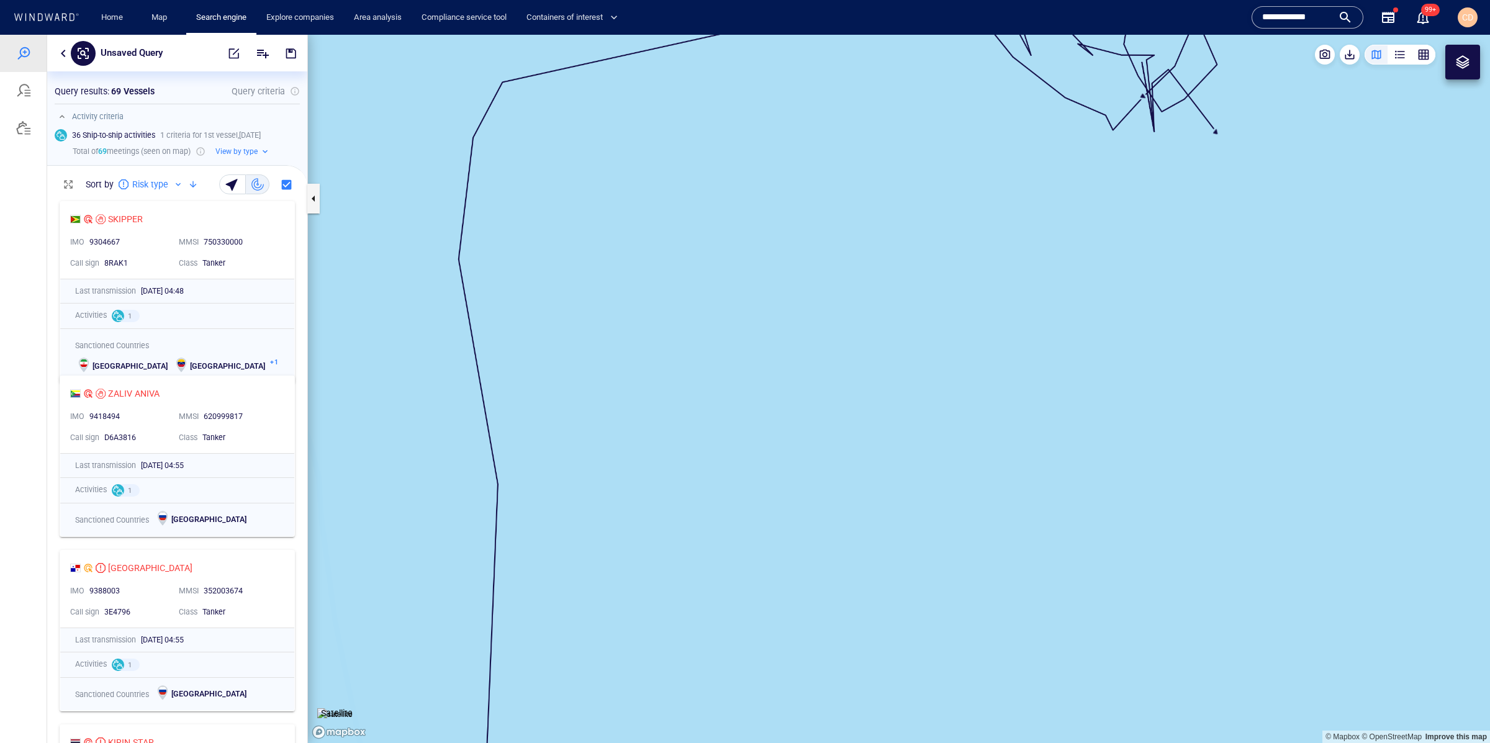
drag, startPoint x: 1126, startPoint y: 244, endPoint x: 1109, endPoint y: 553, distance: 309.0
click at [1109, 575] on canvas "Map" at bounding box center [899, 389] width 1182 height 708
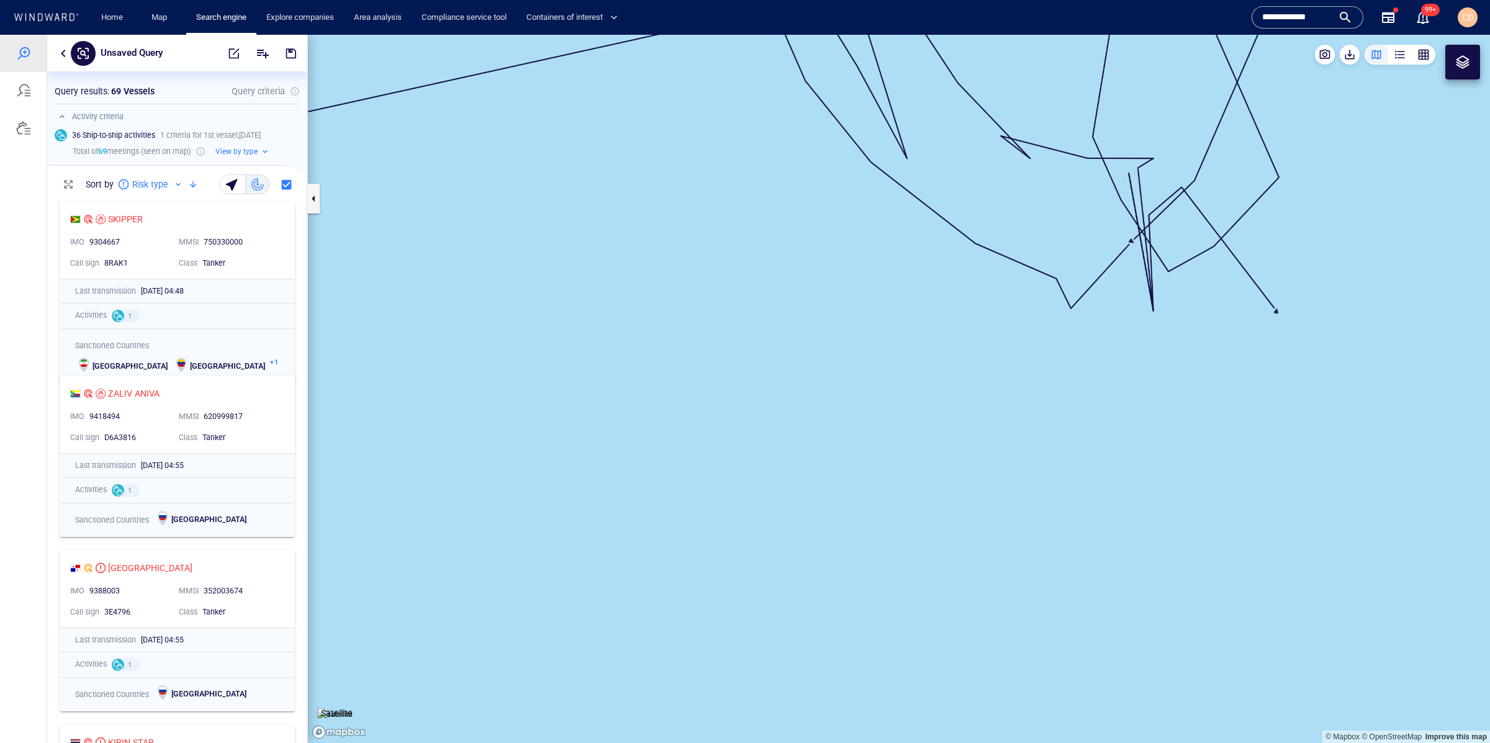
drag, startPoint x: 986, startPoint y: 338, endPoint x: 1033, endPoint y: 529, distance: 197.0
click at [1024, 602] on canvas "Map" at bounding box center [899, 389] width 1182 height 708
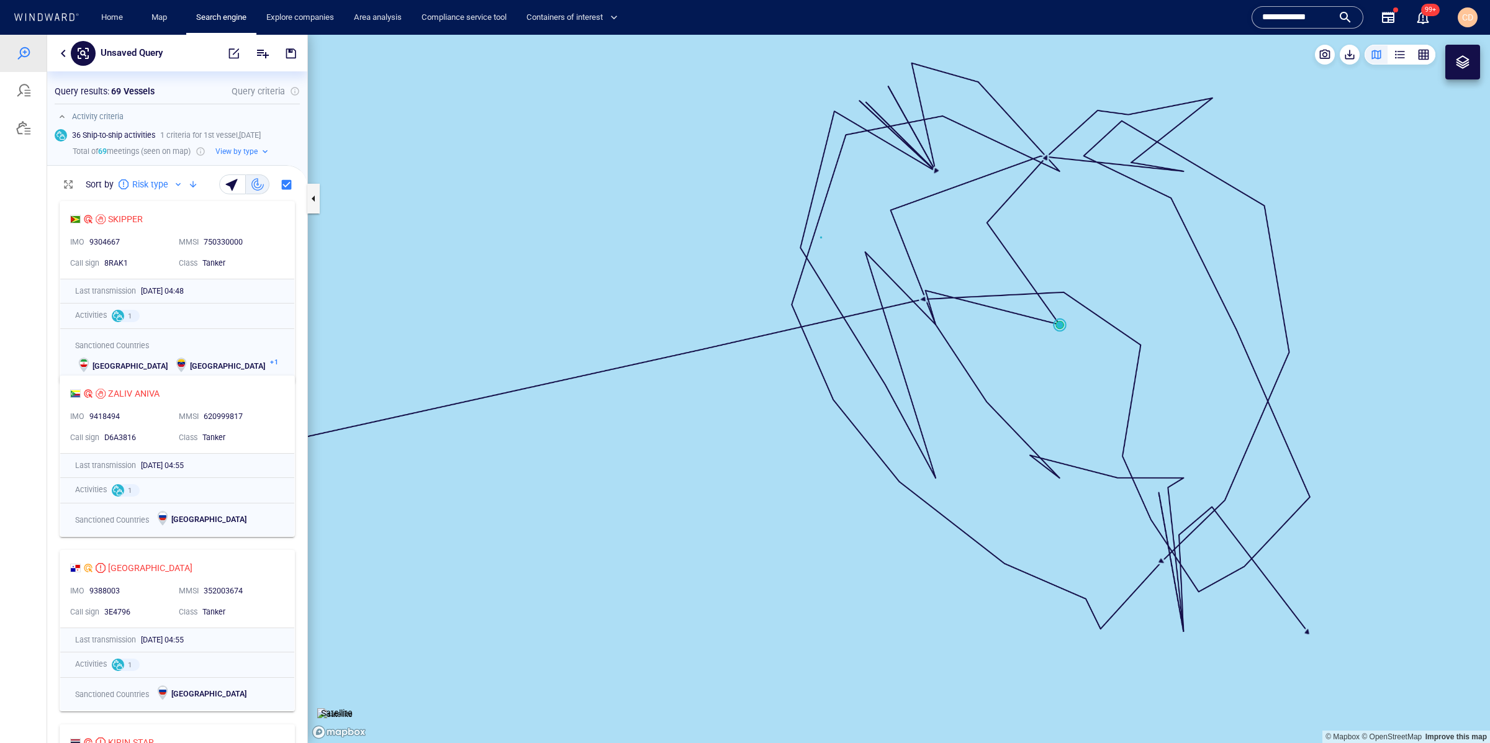
click at [1058, 326] on canvas "Map" at bounding box center [899, 389] width 1182 height 708
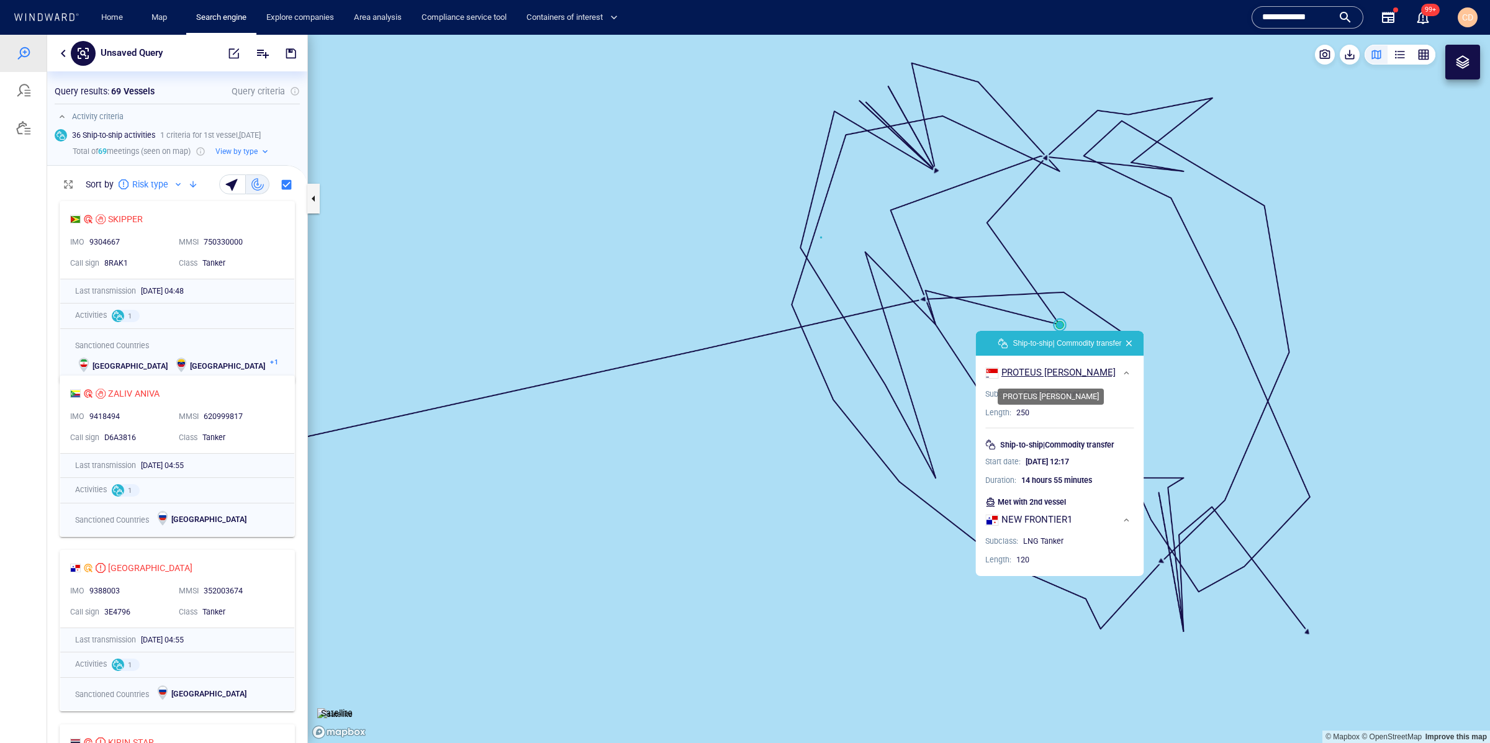
click at [1037, 375] on div "PROTEUS ELSIE" at bounding box center [1058, 372] width 114 height 13
click at [24, 88] on div at bounding box center [23, 90] width 15 height 15
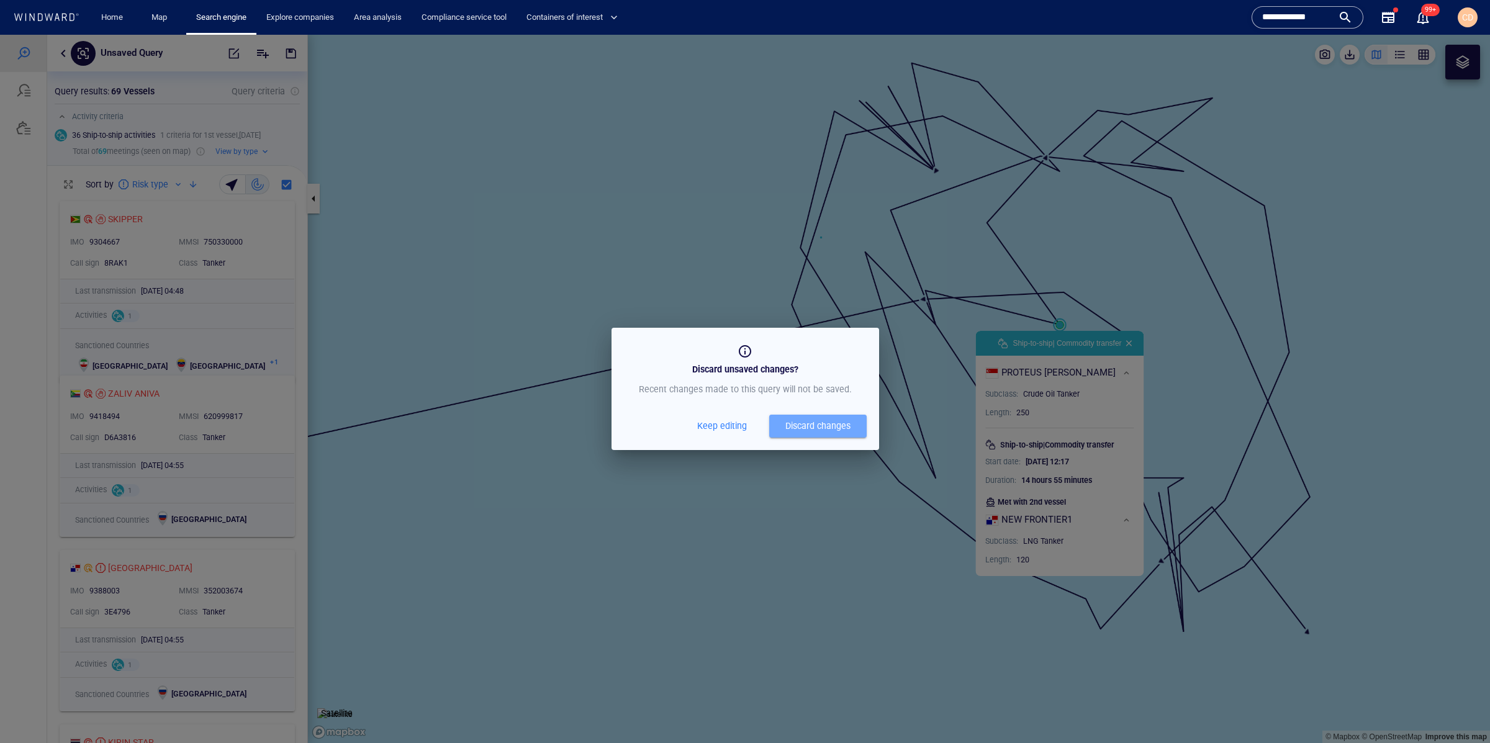
drag, startPoint x: 799, startPoint y: 431, endPoint x: 505, endPoint y: 313, distance: 317.3
click at [798, 431] on div "Discard changes" at bounding box center [817, 426] width 65 height 16
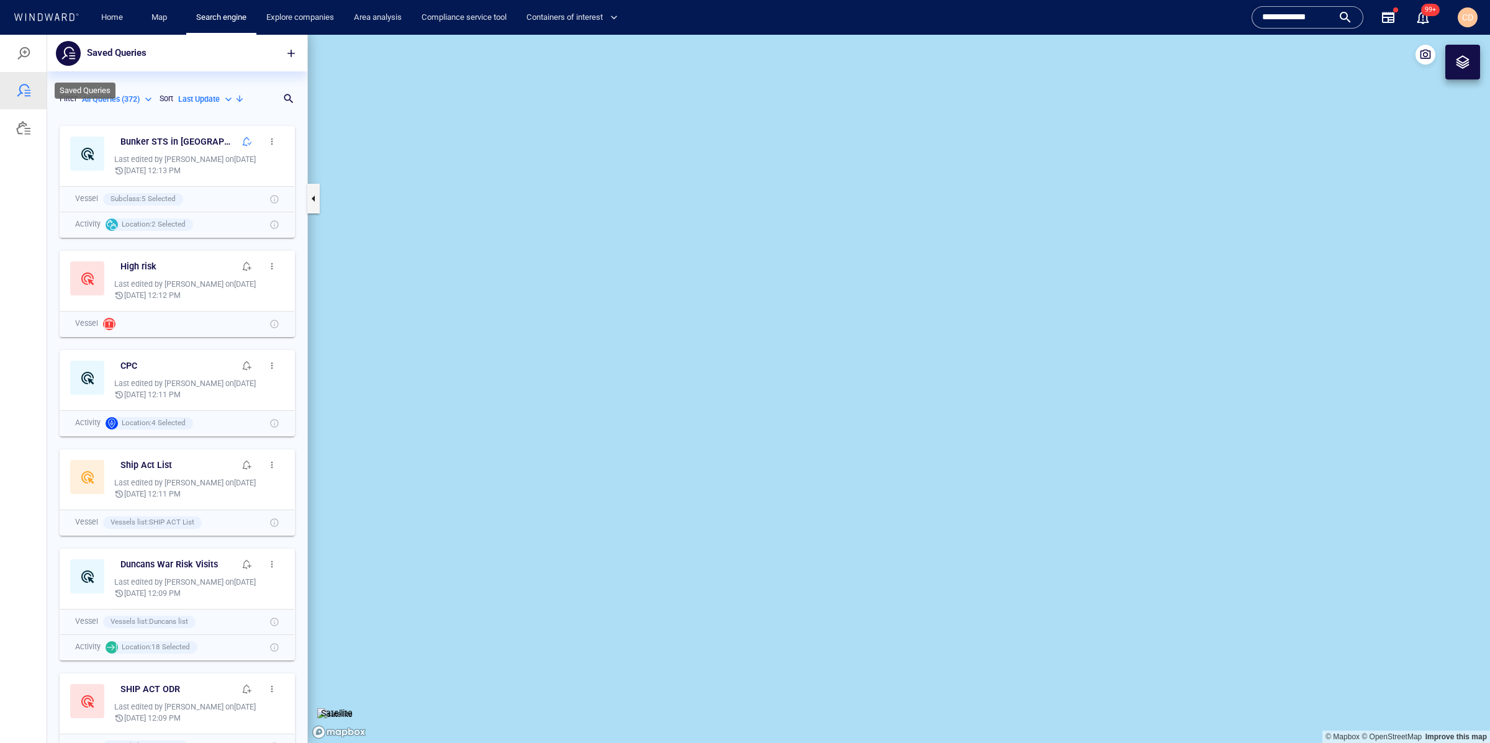
scroll to position [623, 260]
click at [34, 54] on div at bounding box center [23, 53] width 47 height 37
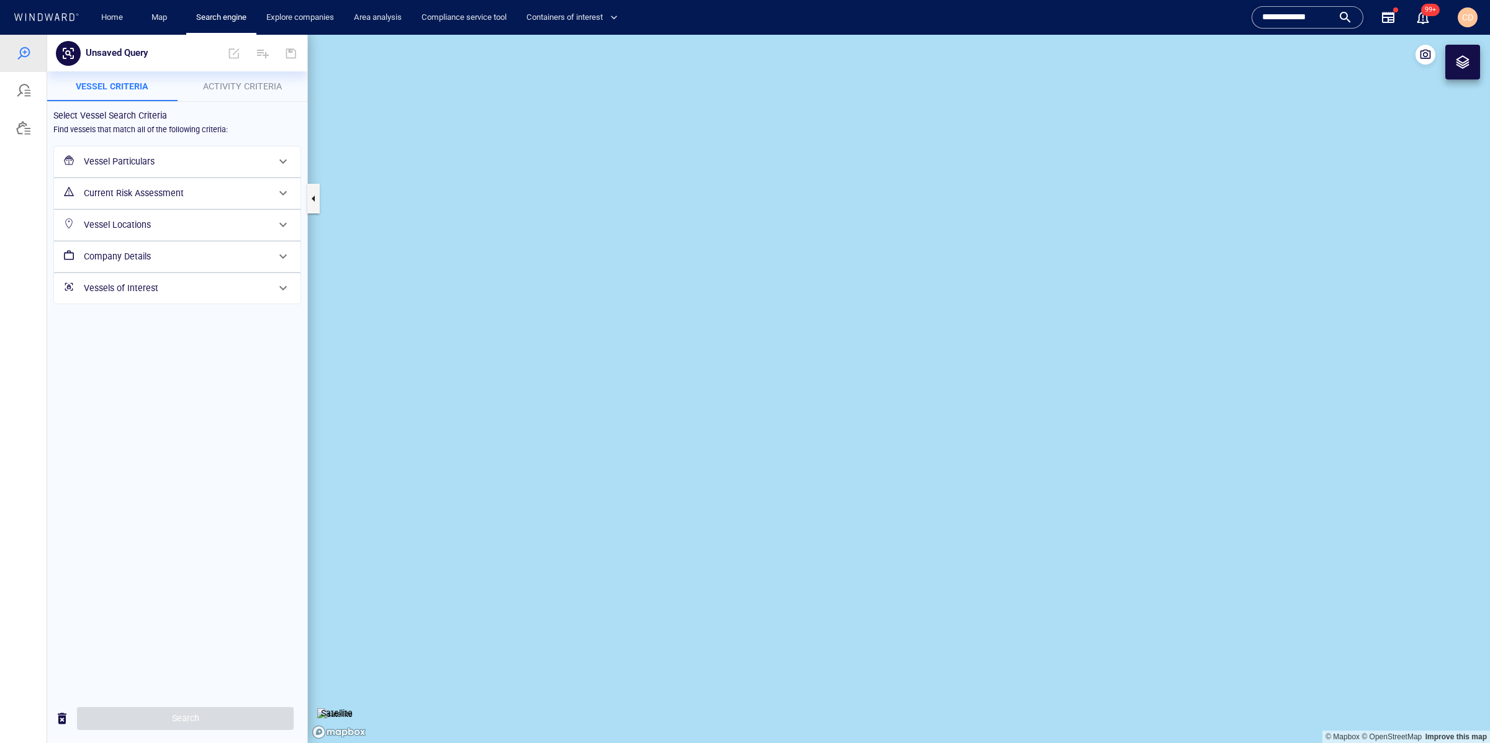
click at [227, 81] on span "Activity Criteria" at bounding box center [242, 86] width 79 height 10
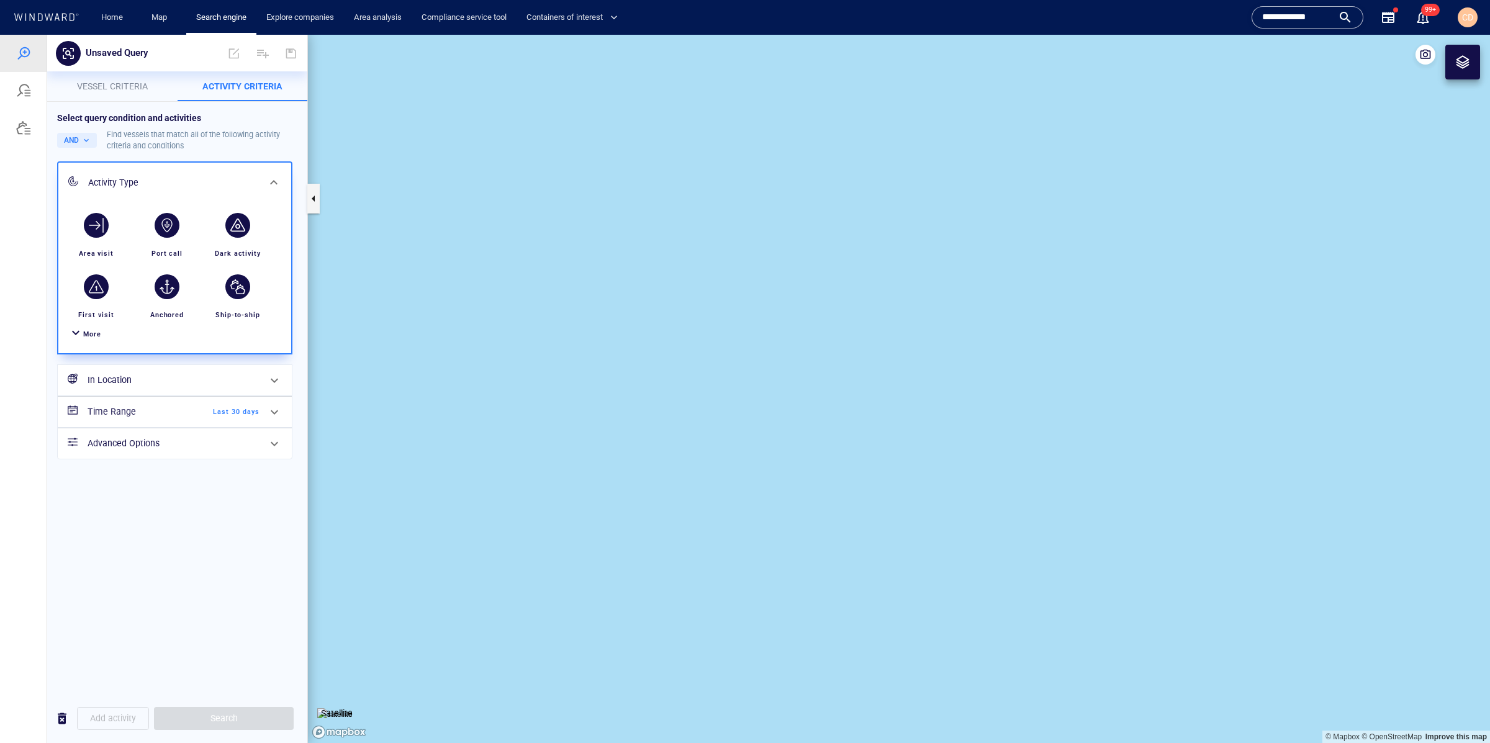
click at [86, 338] on div "More" at bounding box center [92, 334] width 18 height 12
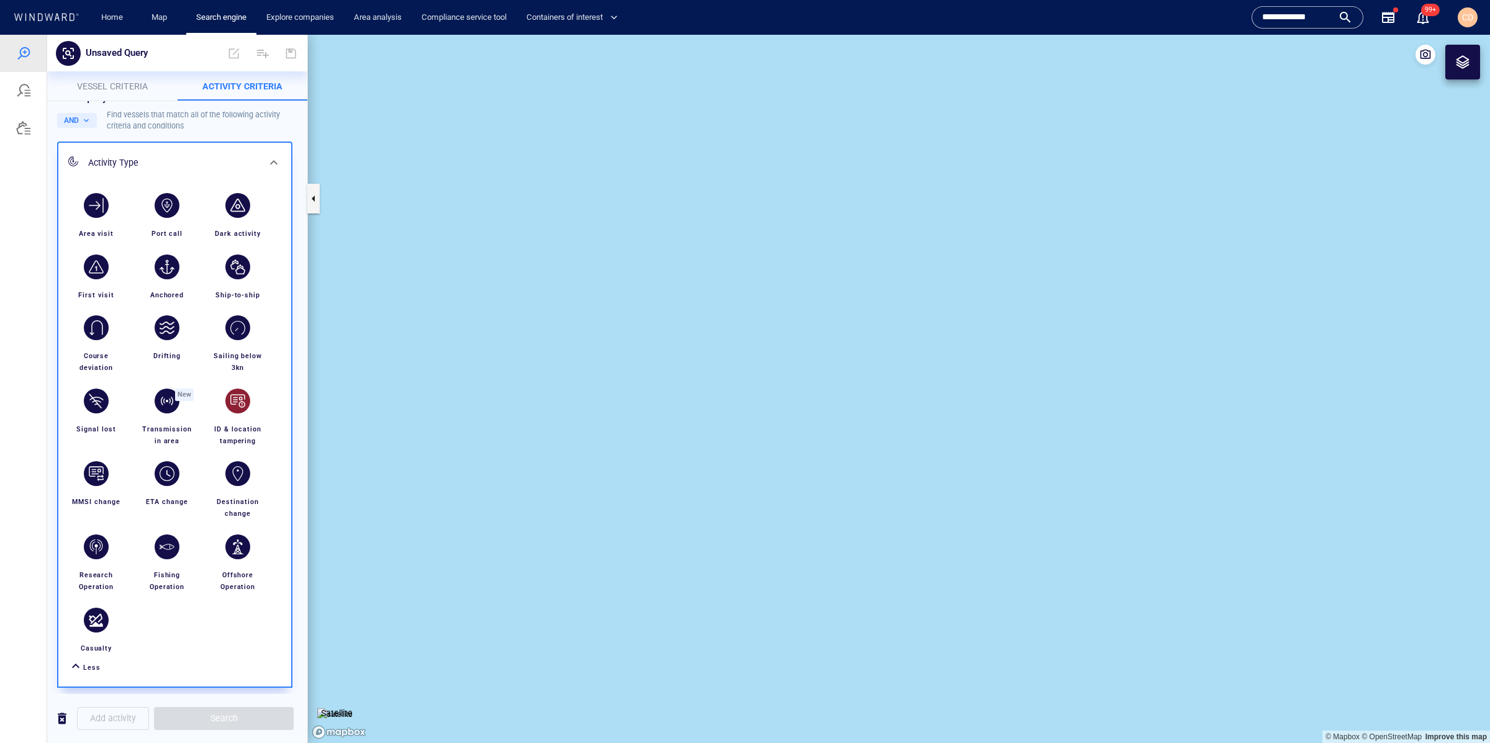
scroll to position [20, 0]
click at [243, 276] on div "button" at bounding box center [237, 265] width 35 height 35
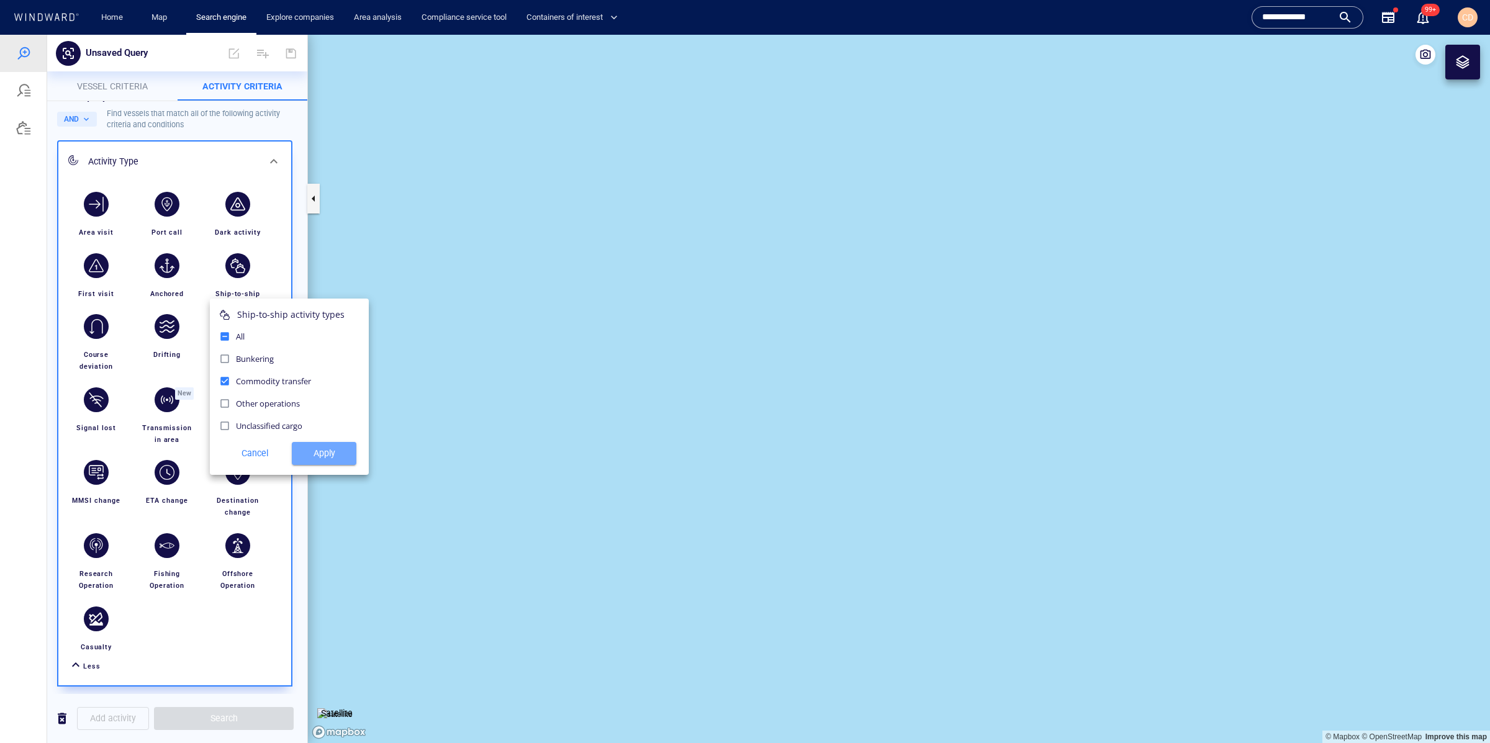
click at [320, 455] on span "Apply" at bounding box center [324, 454] width 45 height 16
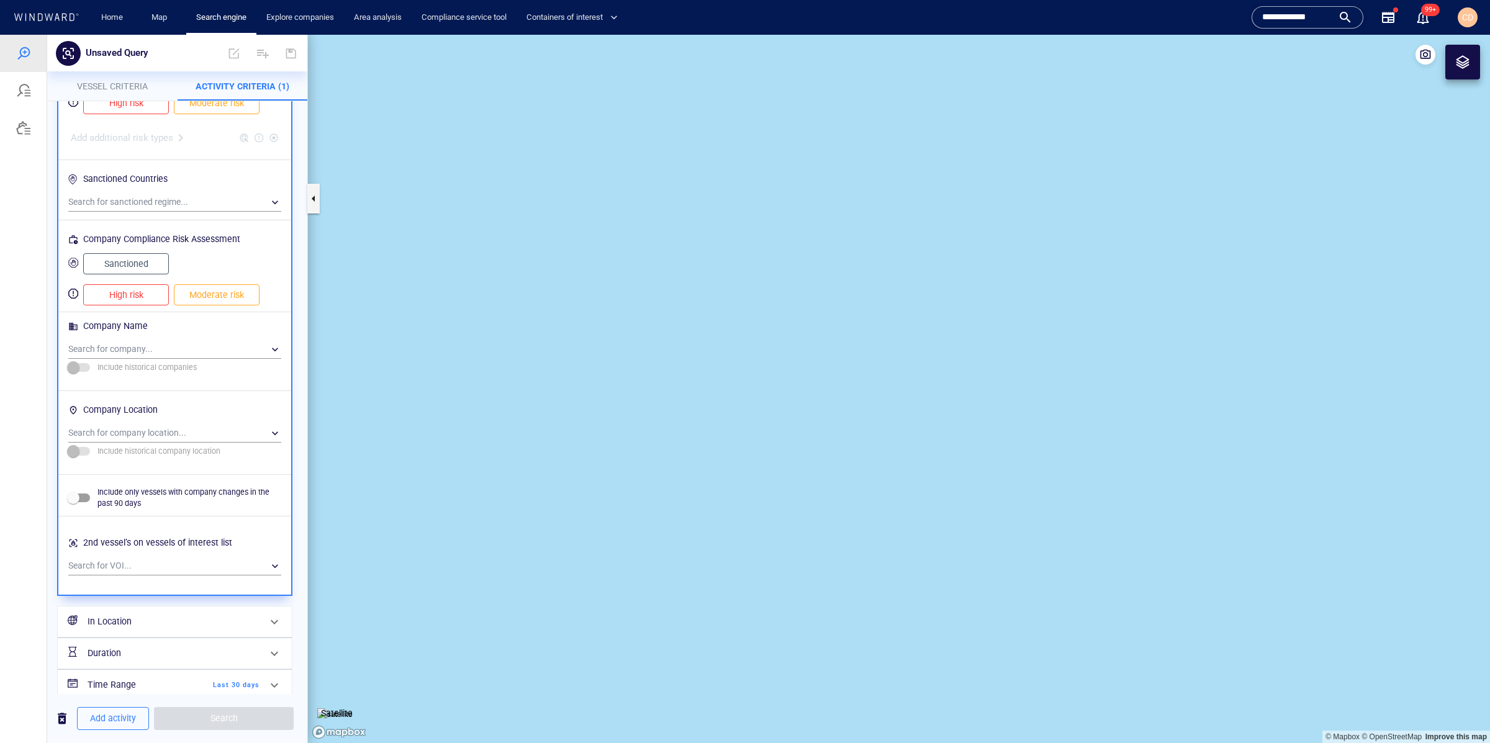
scroll to position [662, 0]
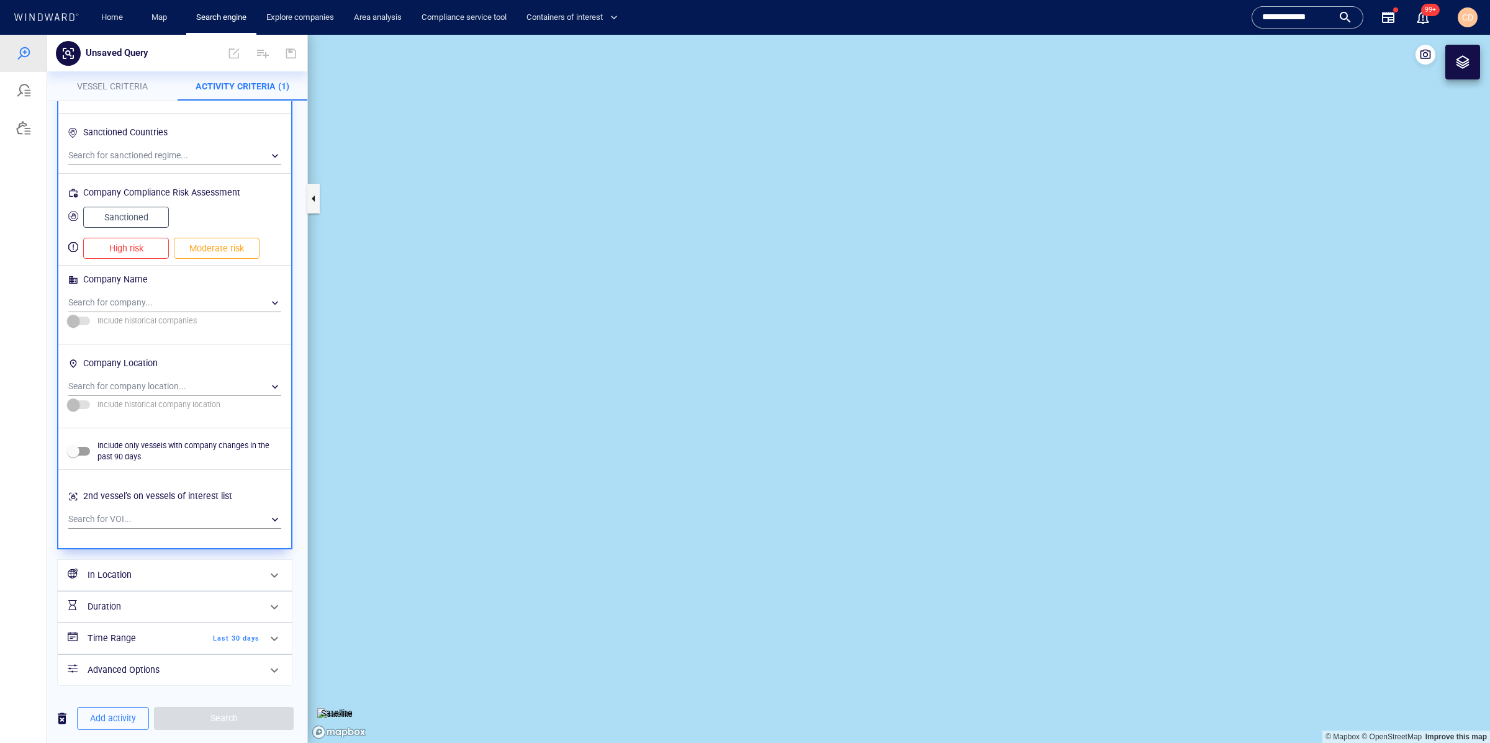
click at [140, 669] on h6 "Advanced Options" at bounding box center [174, 670] width 172 height 16
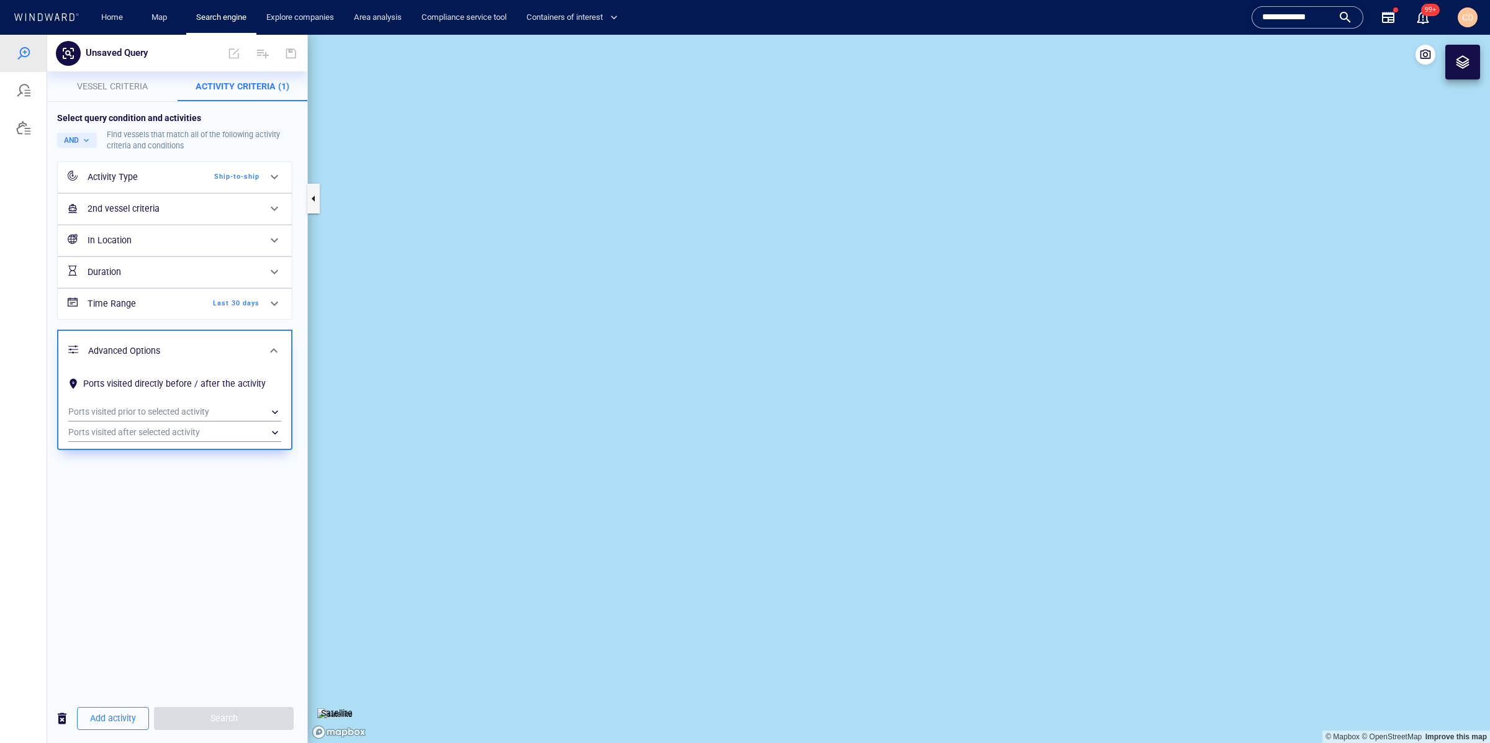
scroll to position [0, 0]
click at [218, 484] on div "Select query condition and activities AND Find vessels that match all of the fo…" at bounding box center [177, 398] width 260 height 592
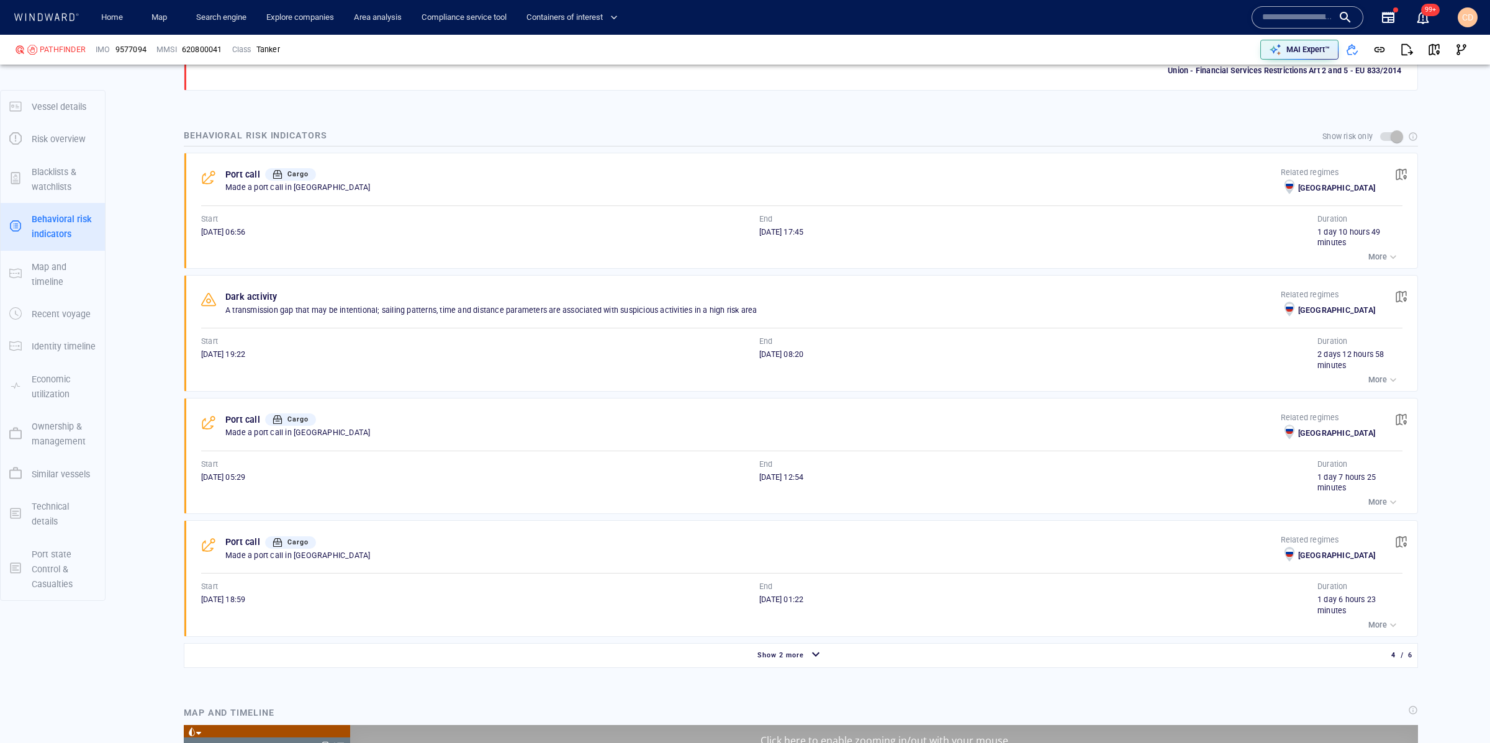
scroll to position [5976, 0]
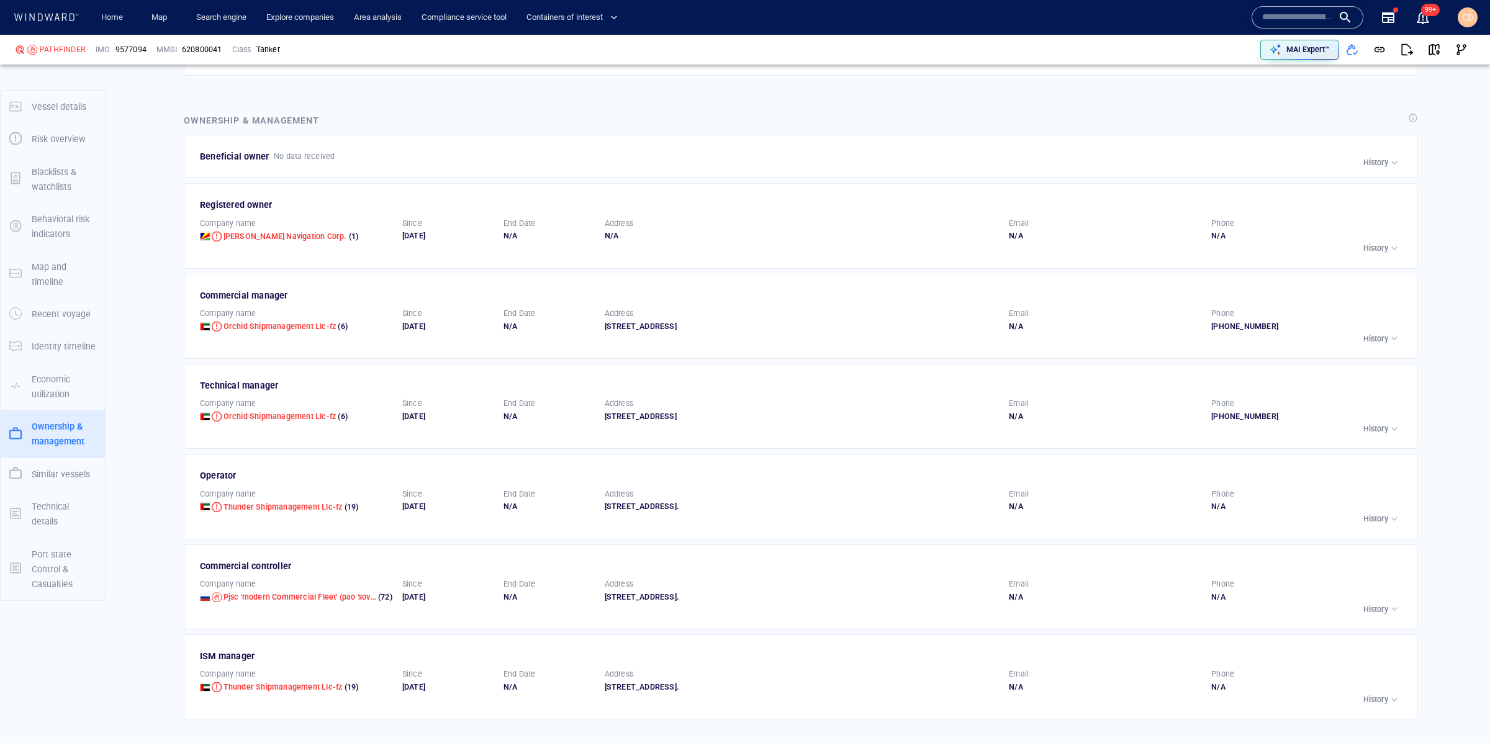
scroll to position [2805, 0]
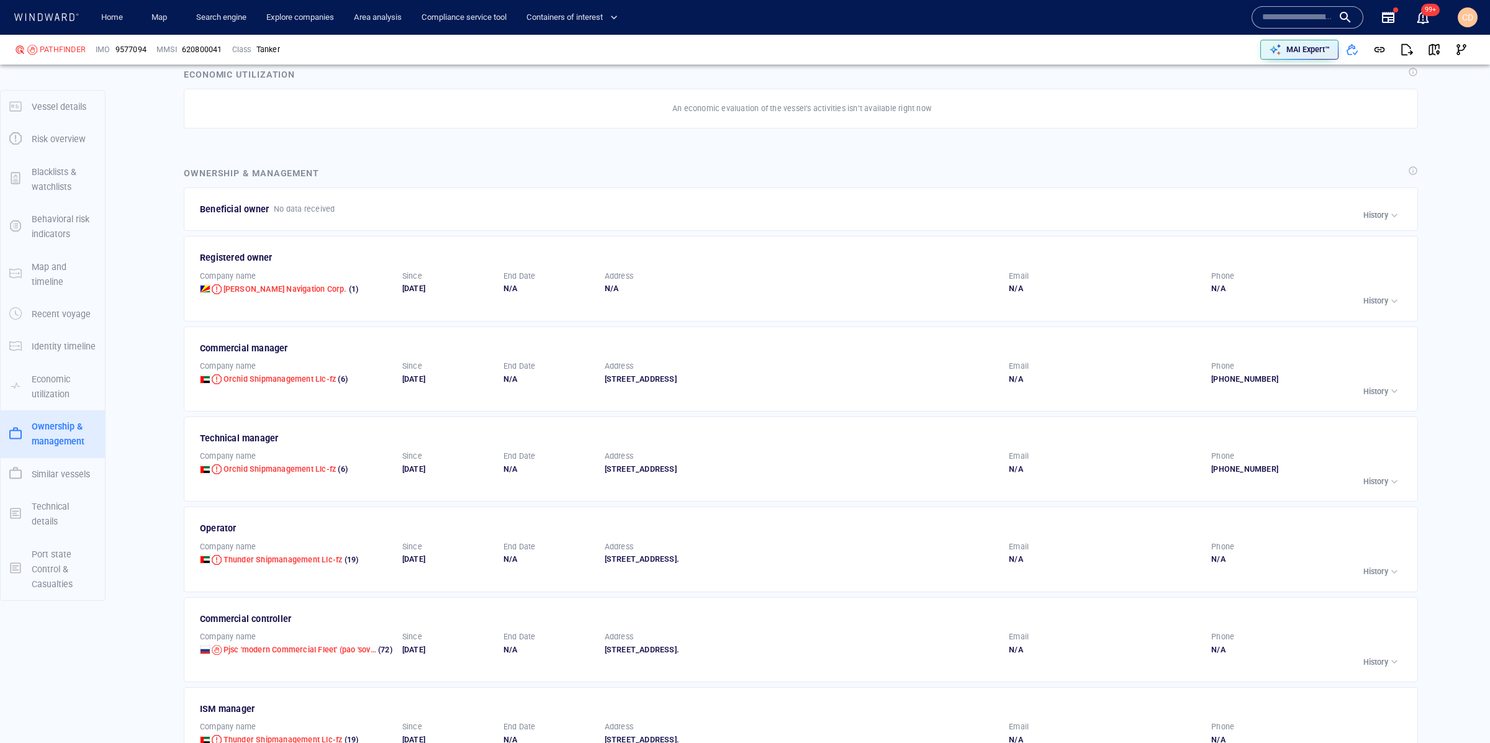
click at [1291, 18] on input "text" at bounding box center [1297, 17] width 71 height 19
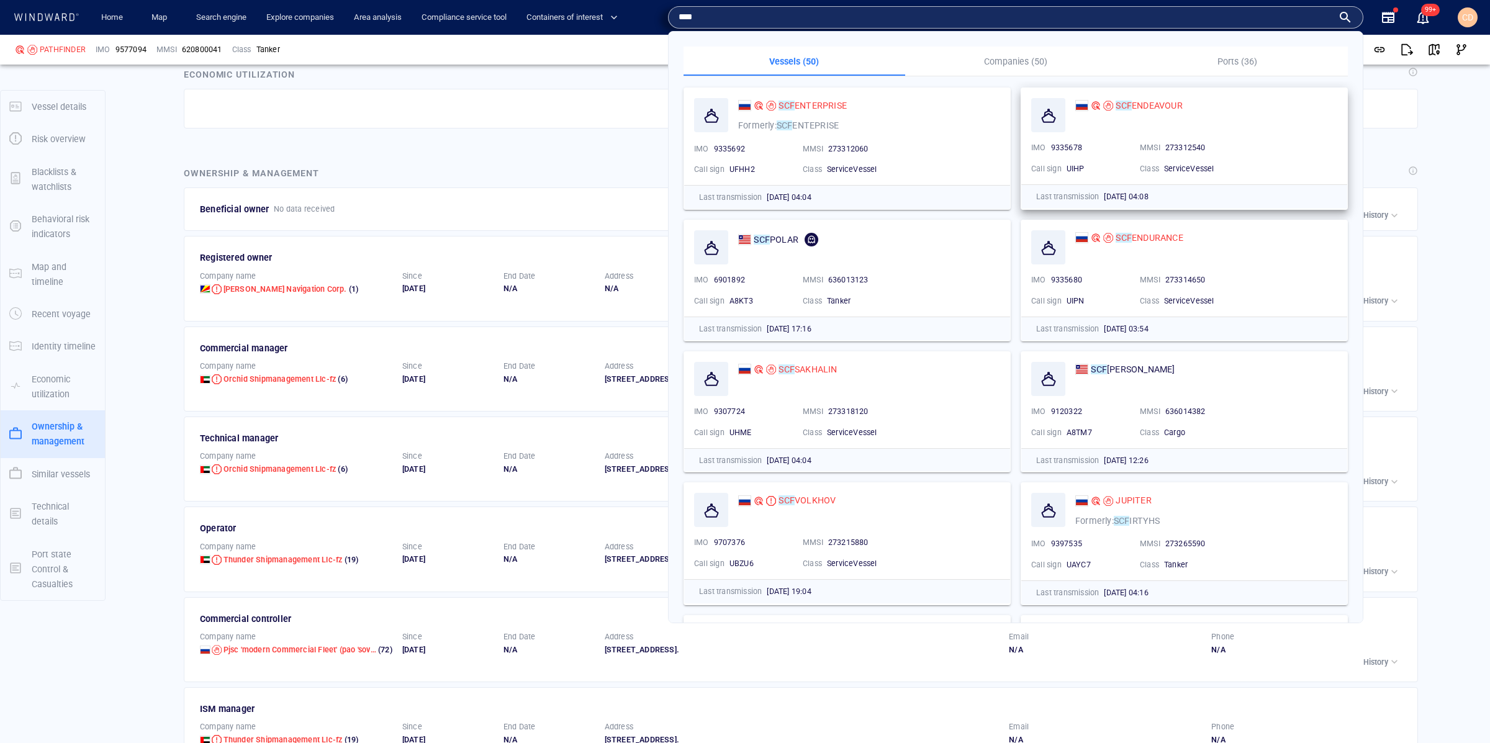
type input "***"
drag, startPoint x: 1192, startPoint y: 104, endPoint x: 1185, endPoint y: 104, distance: 6.8
click at [1191, 104] on div "SCF ENDEAVOUR" at bounding box center [1206, 105] width 262 height 15
click at [1167, 104] on span "ENDEAVOUR" at bounding box center [1157, 106] width 51 height 10
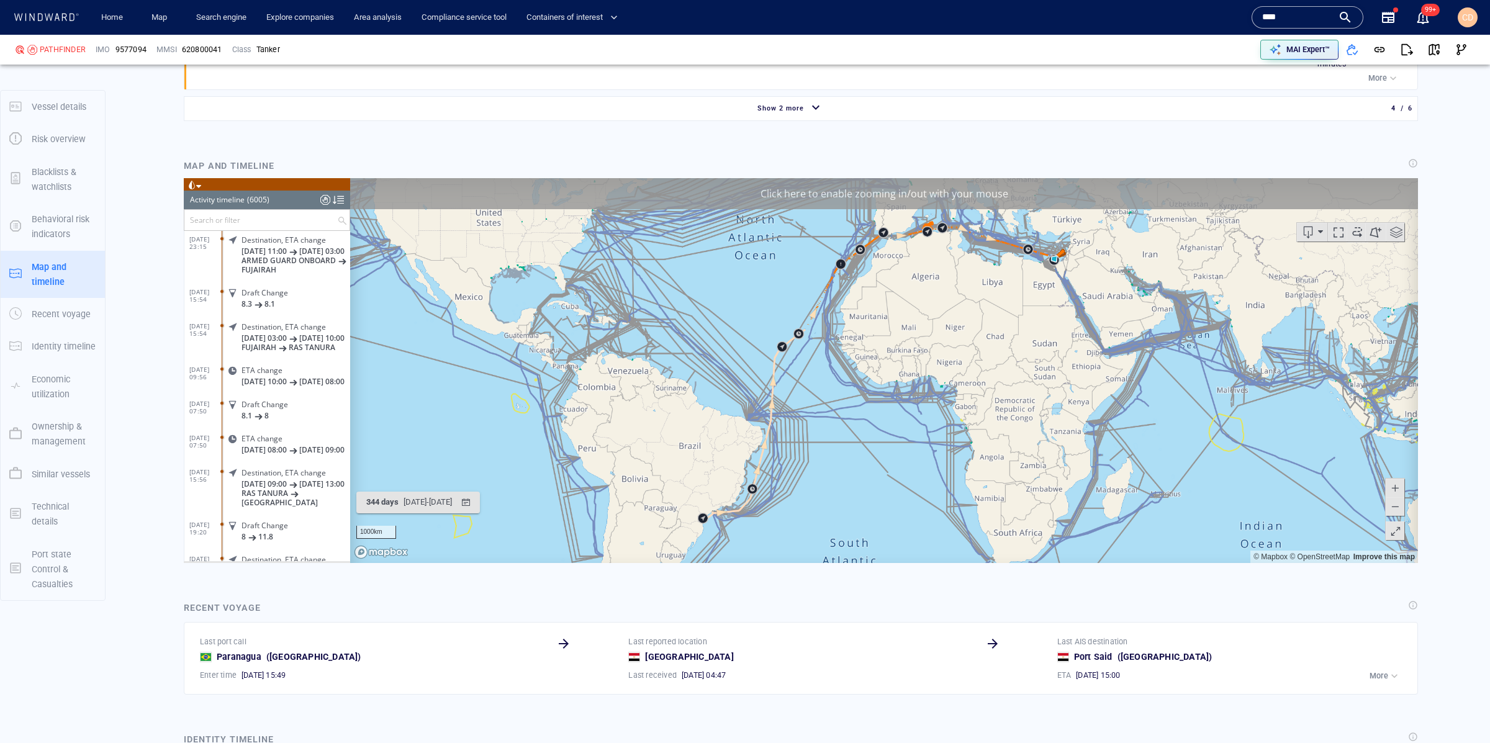
scroll to position [4507, 0]
click at [1433, 48] on span "button" at bounding box center [1434, 49] width 12 height 12
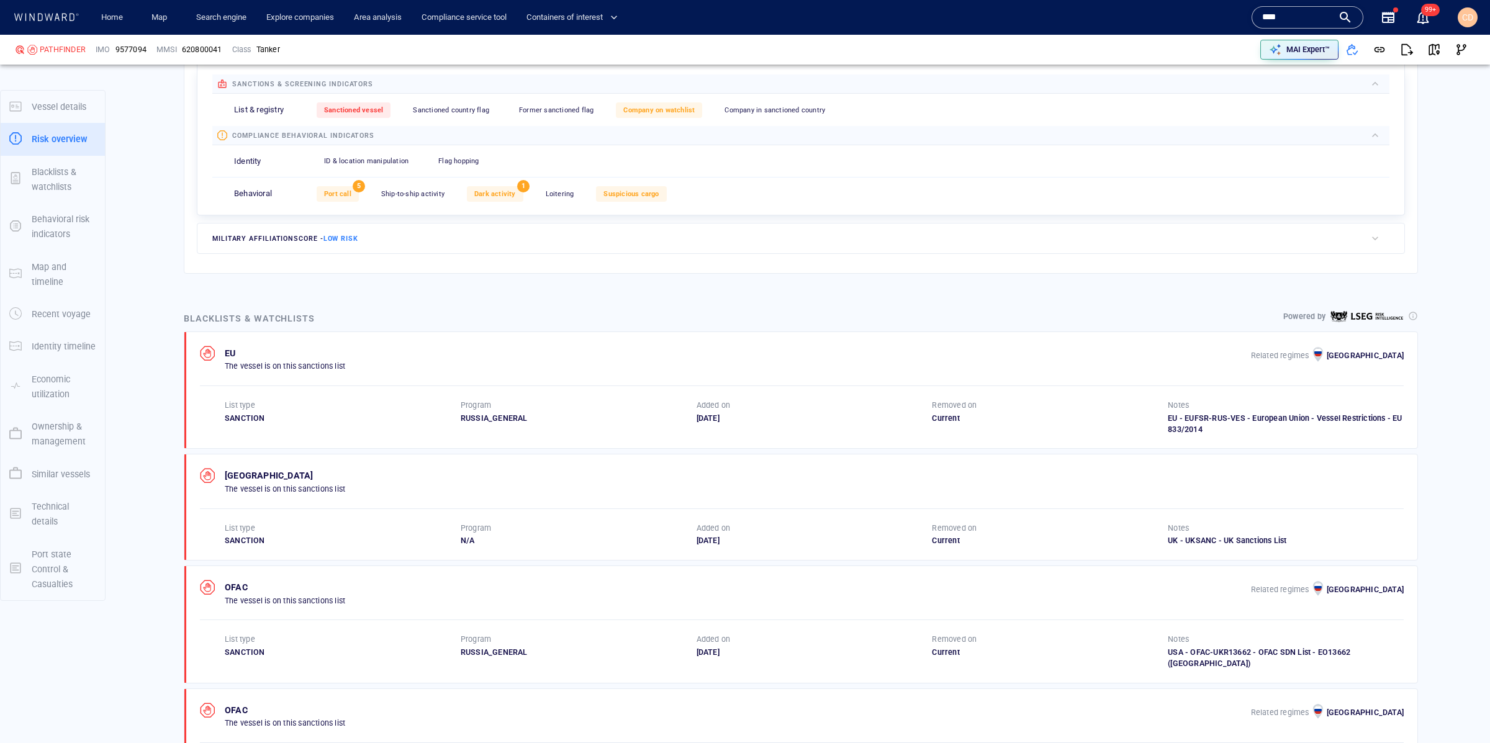
scroll to position [466, 0]
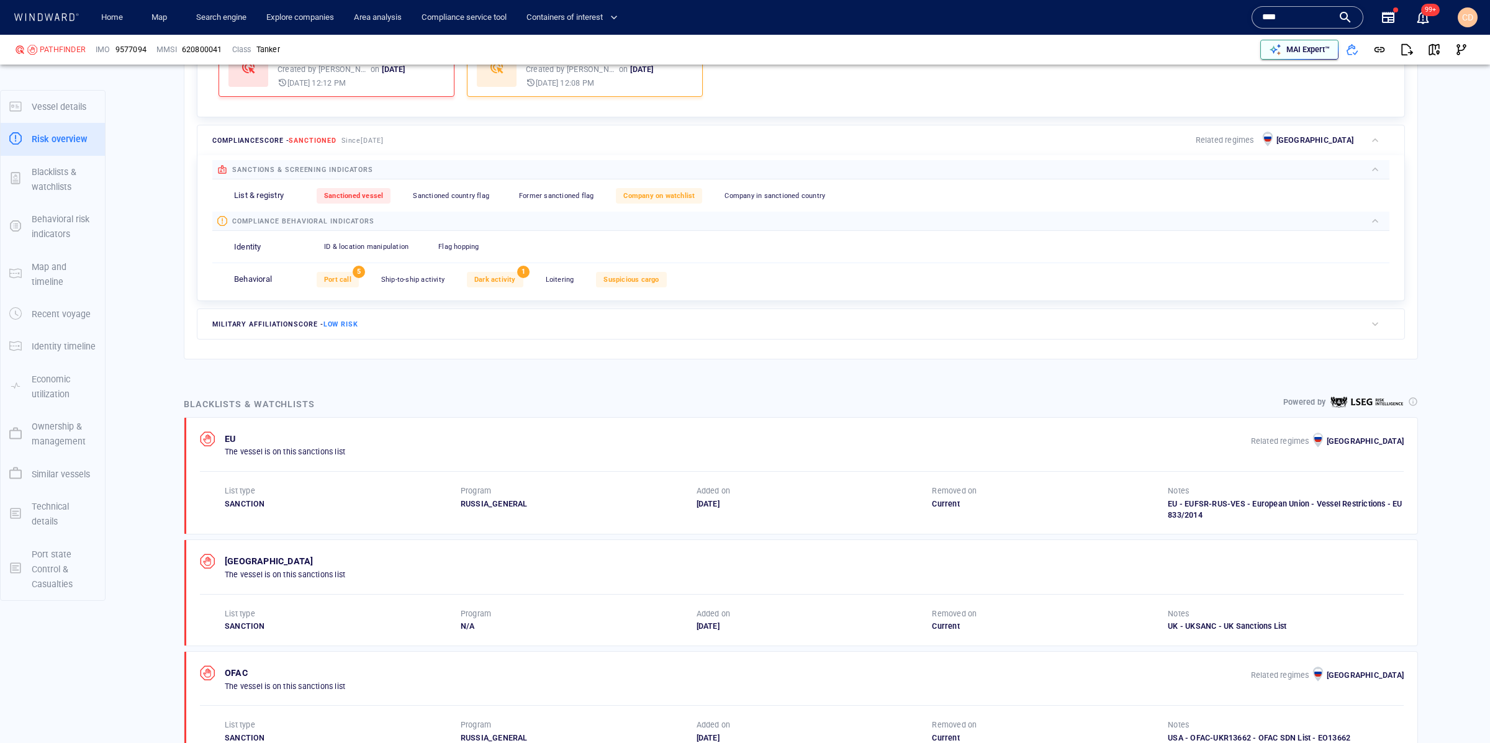
click at [1299, 46] on p "MAI Expert™" at bounding box center [1307, 49] width 43 height 11
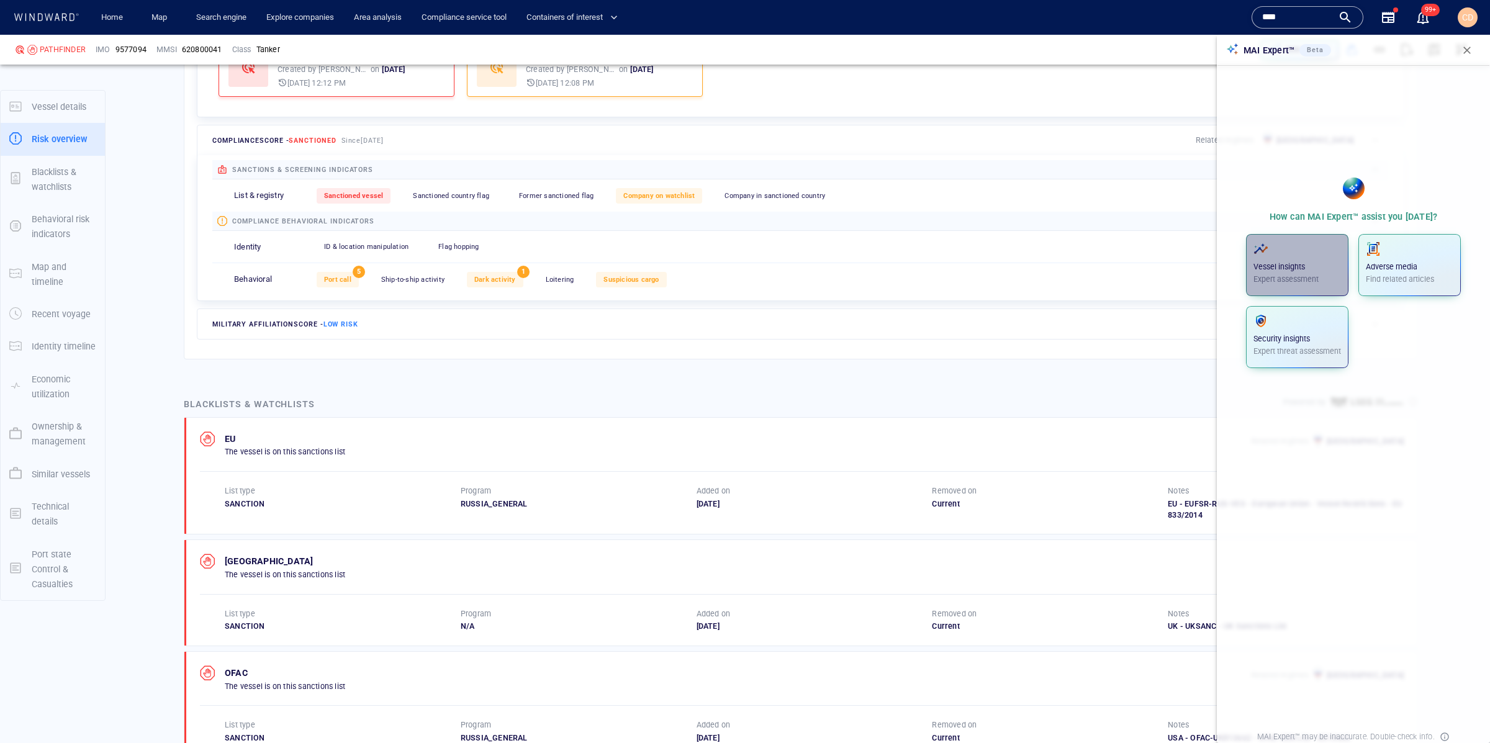
click at [1310, 280] on p "Expert assessment" at bounding box center [1297, 279] width 88 height 11
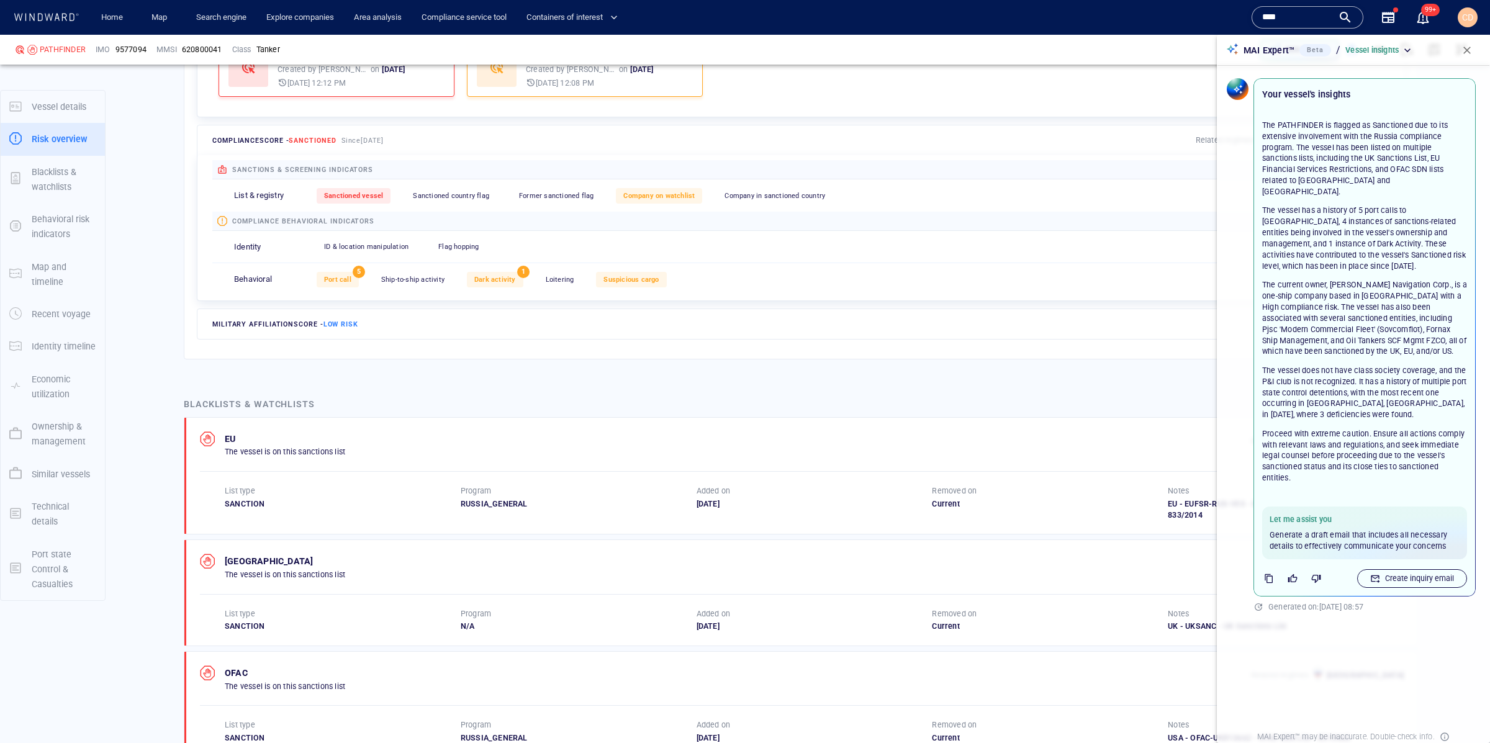
click at [1407, 573] on p "Create inquiry email" at bounding box center [1419, 578] width 69 height 11
click at [1319, 503] on div "Registered owner" at bounding box center [1322, 497] width 68 height 16
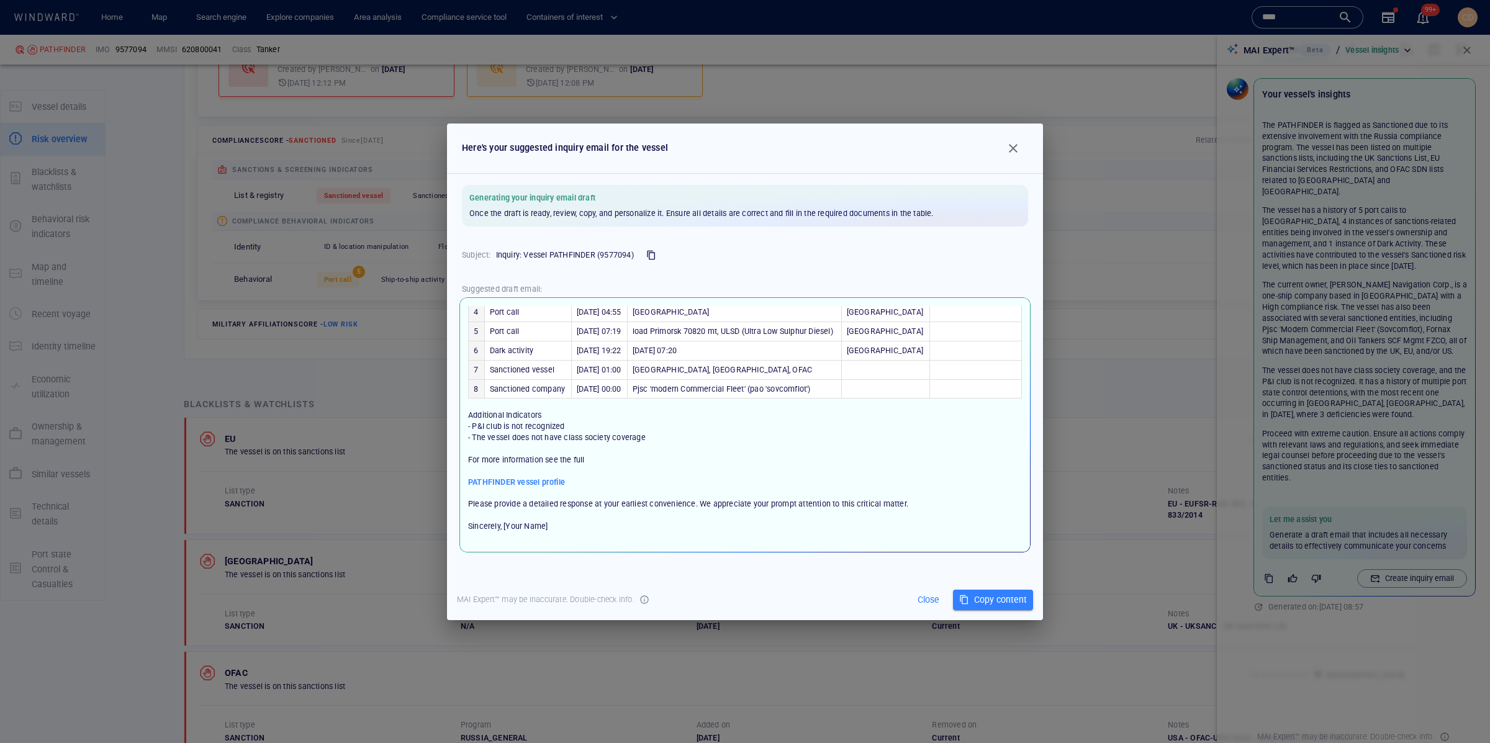
scroll to position [172, 0]
click at [932, 600] on span "Close" at bounding box center [928, 600] width 34 height 16
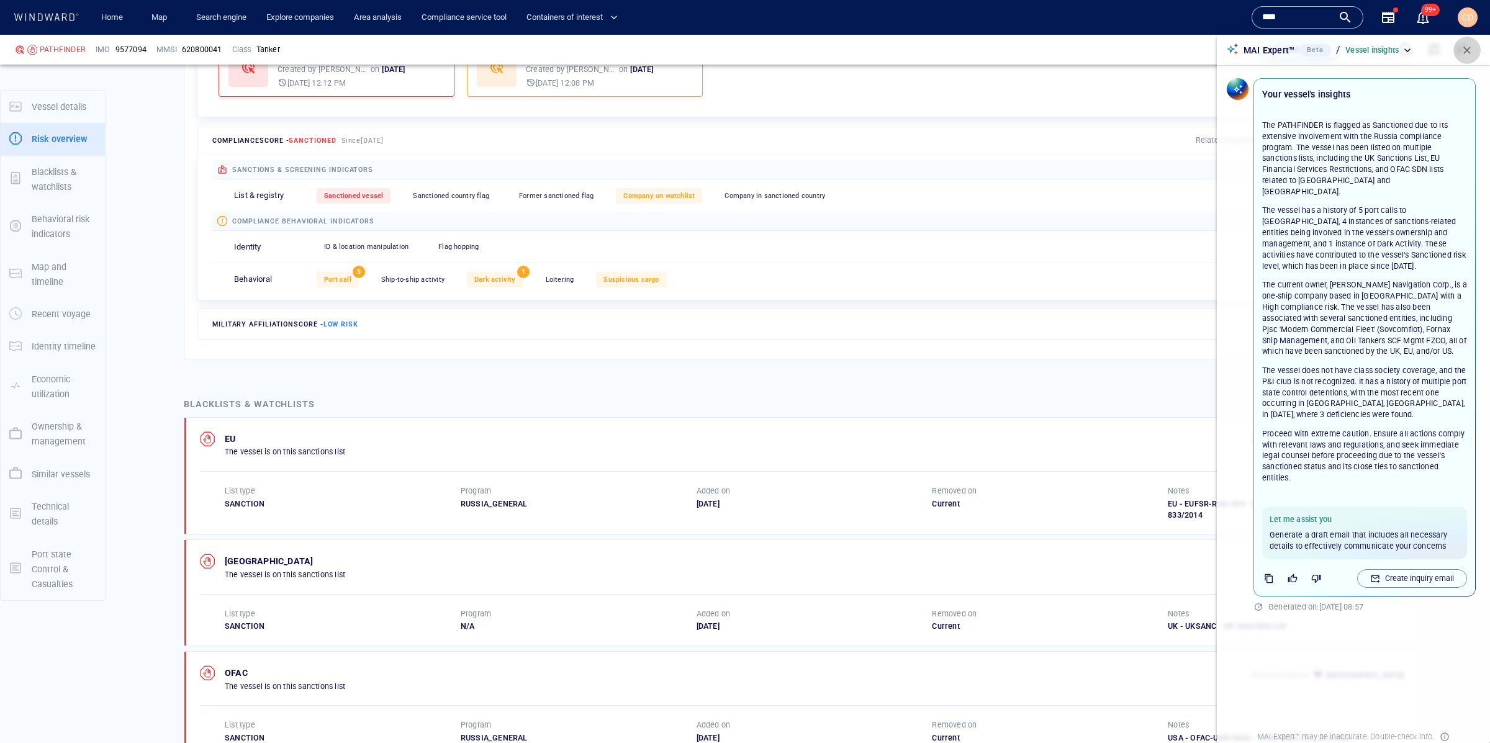
click at [1464, 48] on span "button" at bounding box center [1467, 50] width 12 height 12
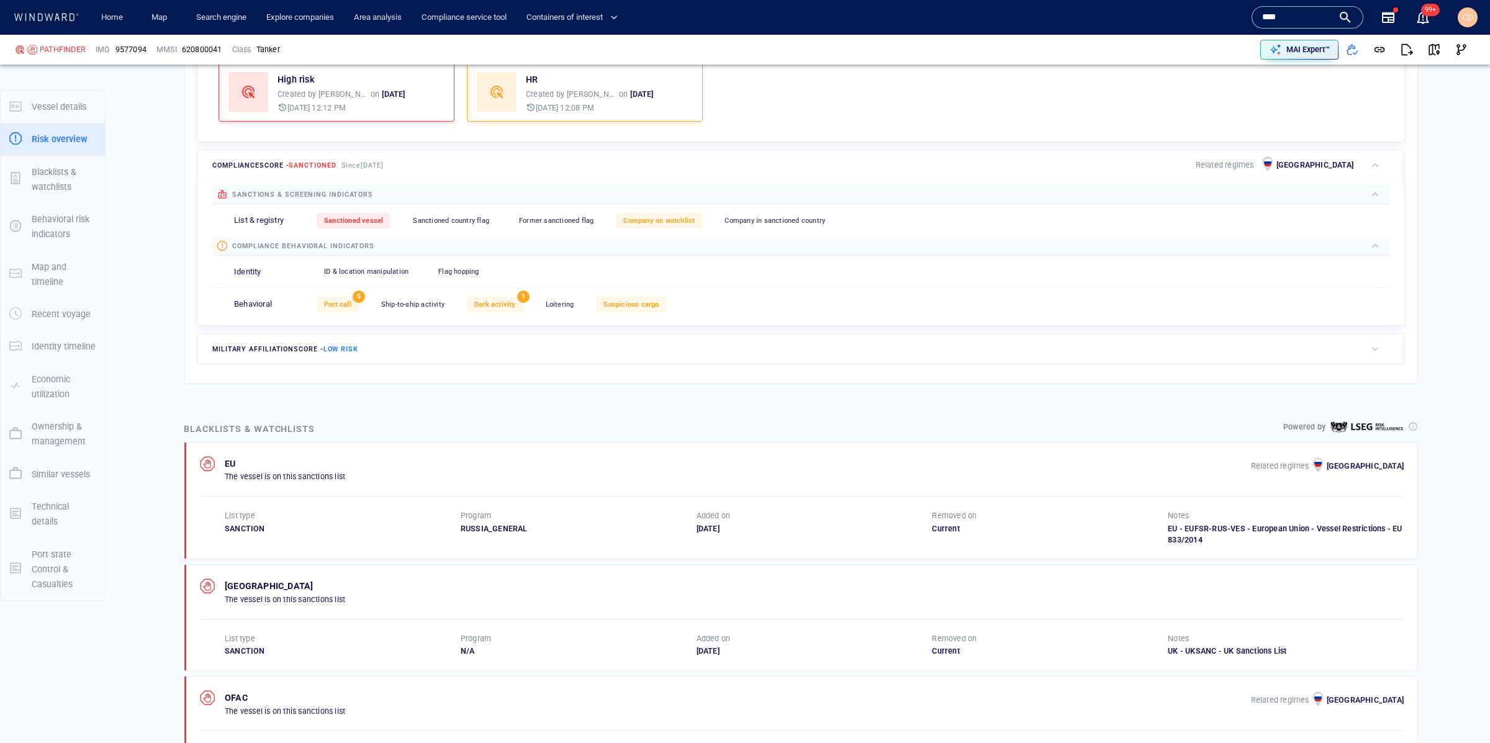
scroll to position [448, 0]
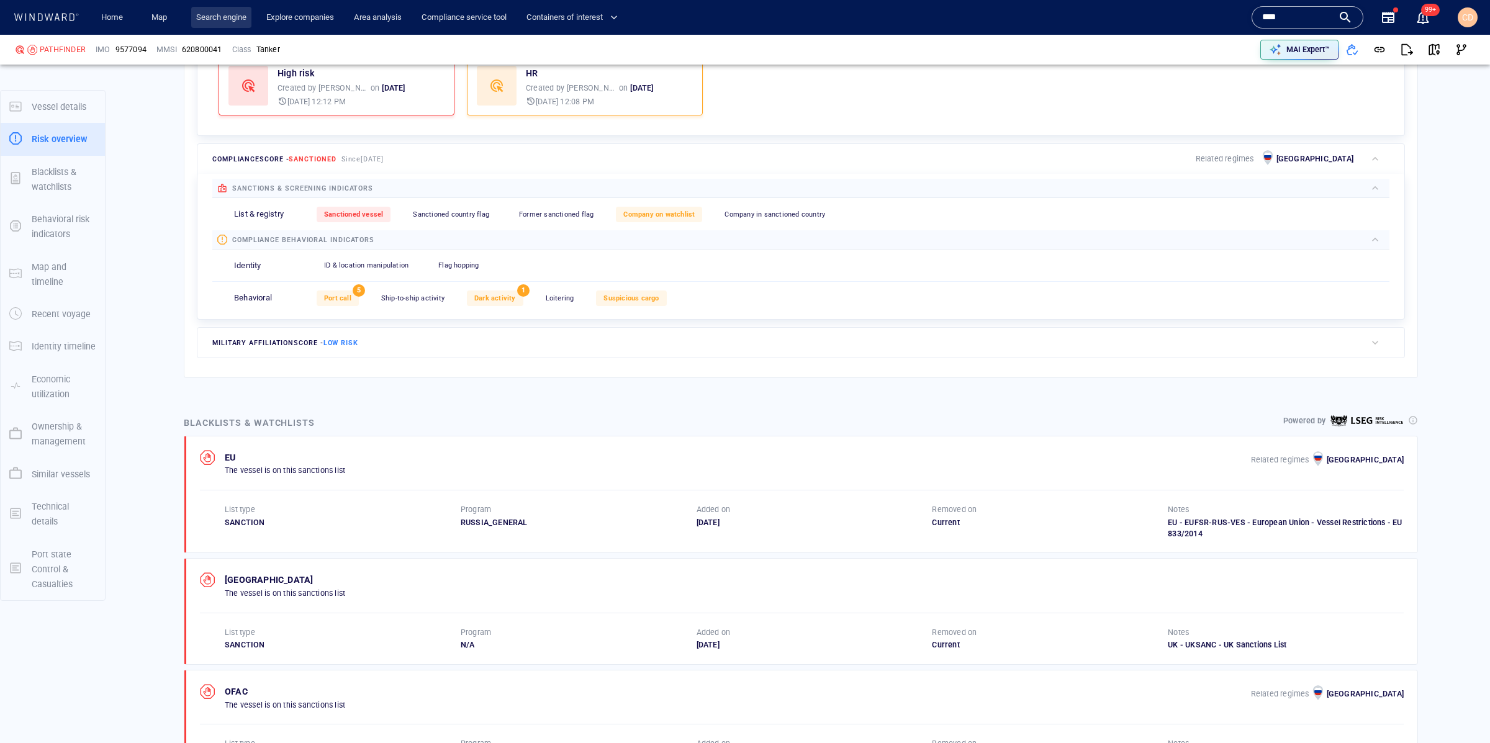
click at [230, 21] on link "Search engine" at bounding box center [221, 18] width 60 height 22
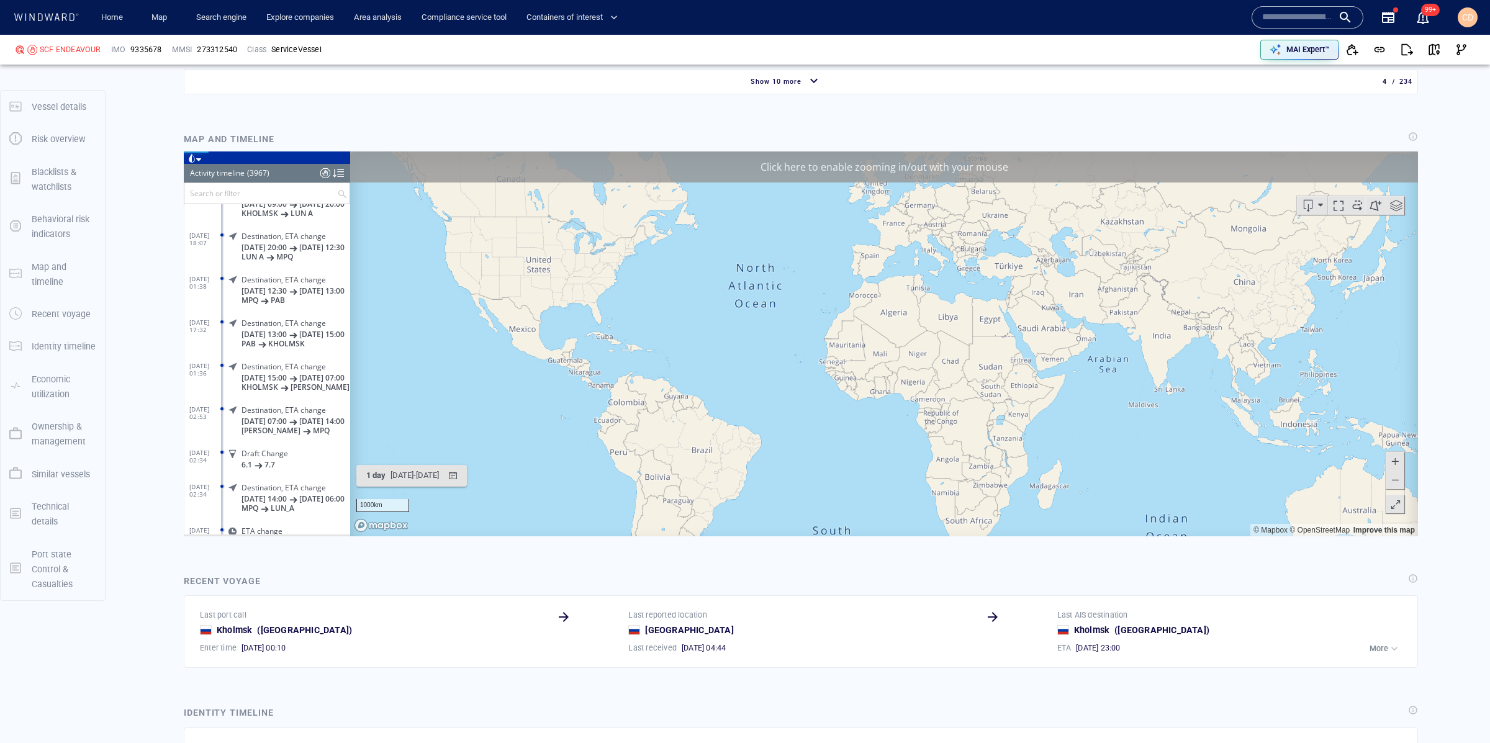
scroll to position [135126, 0]
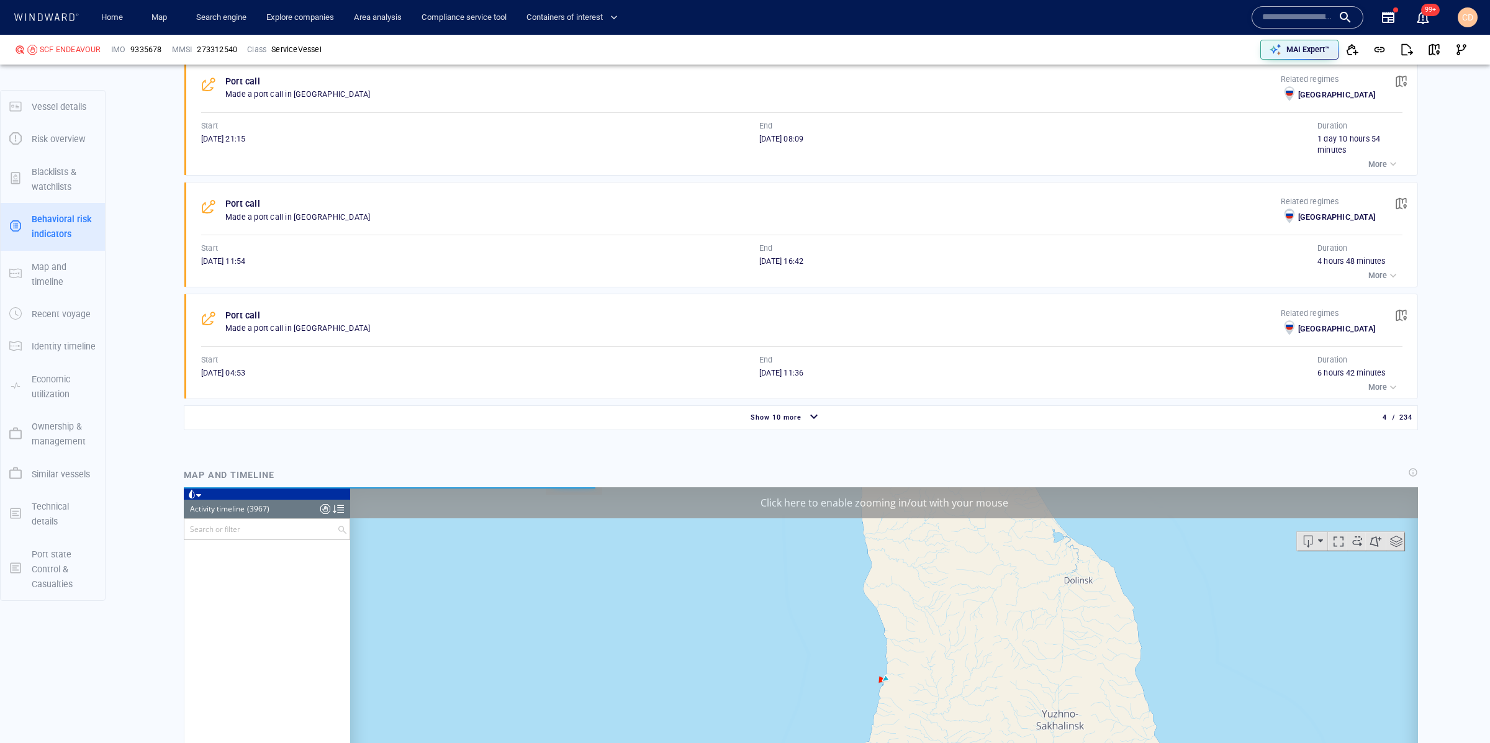
scroll to position [1223, 0]
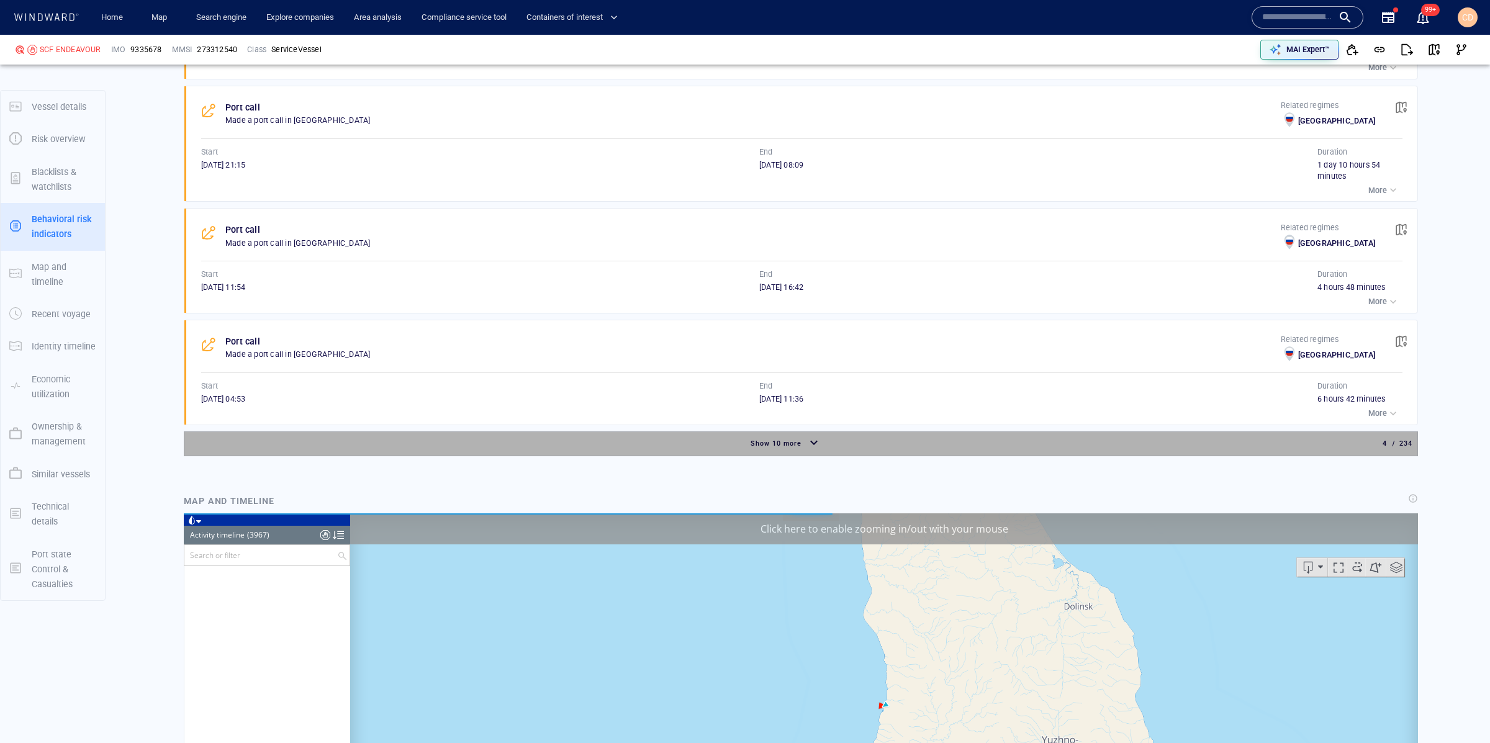
click at [789, 436] on div "Show 10 more" at bounding box center [776, 444] width 56 height 16
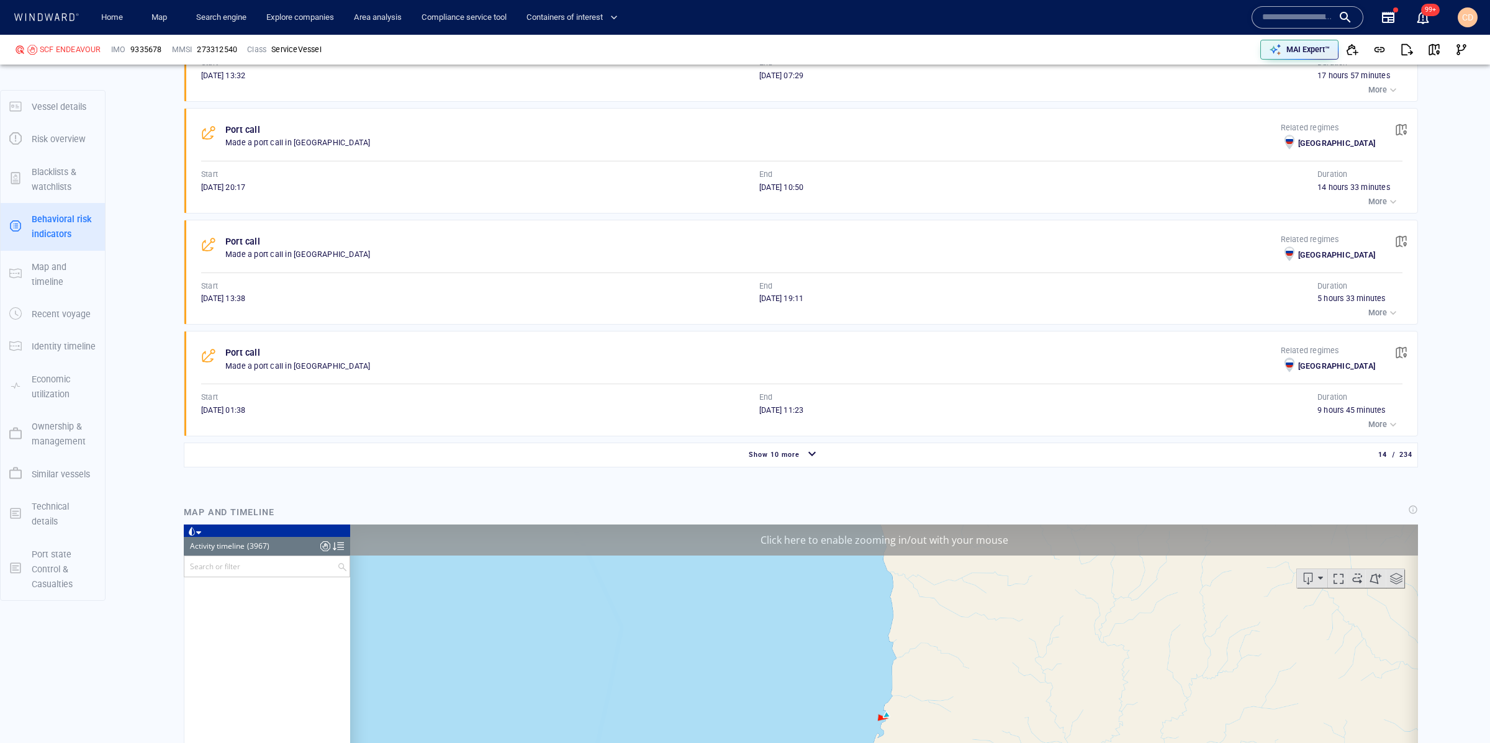
scroll to position [2335, 0]
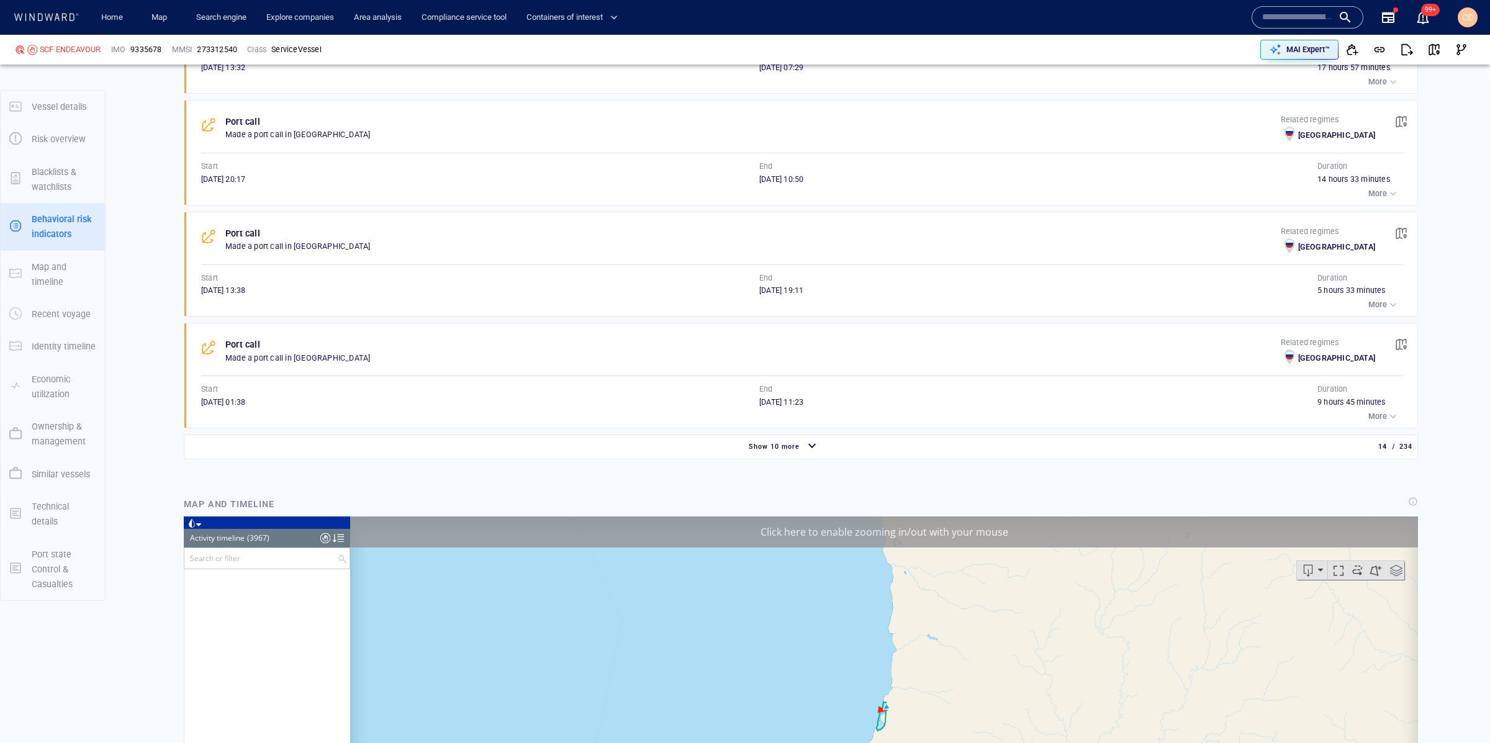
click at [793, 443] on span "Show 10 more" at bounding box center [774, 447] width 51 height 8
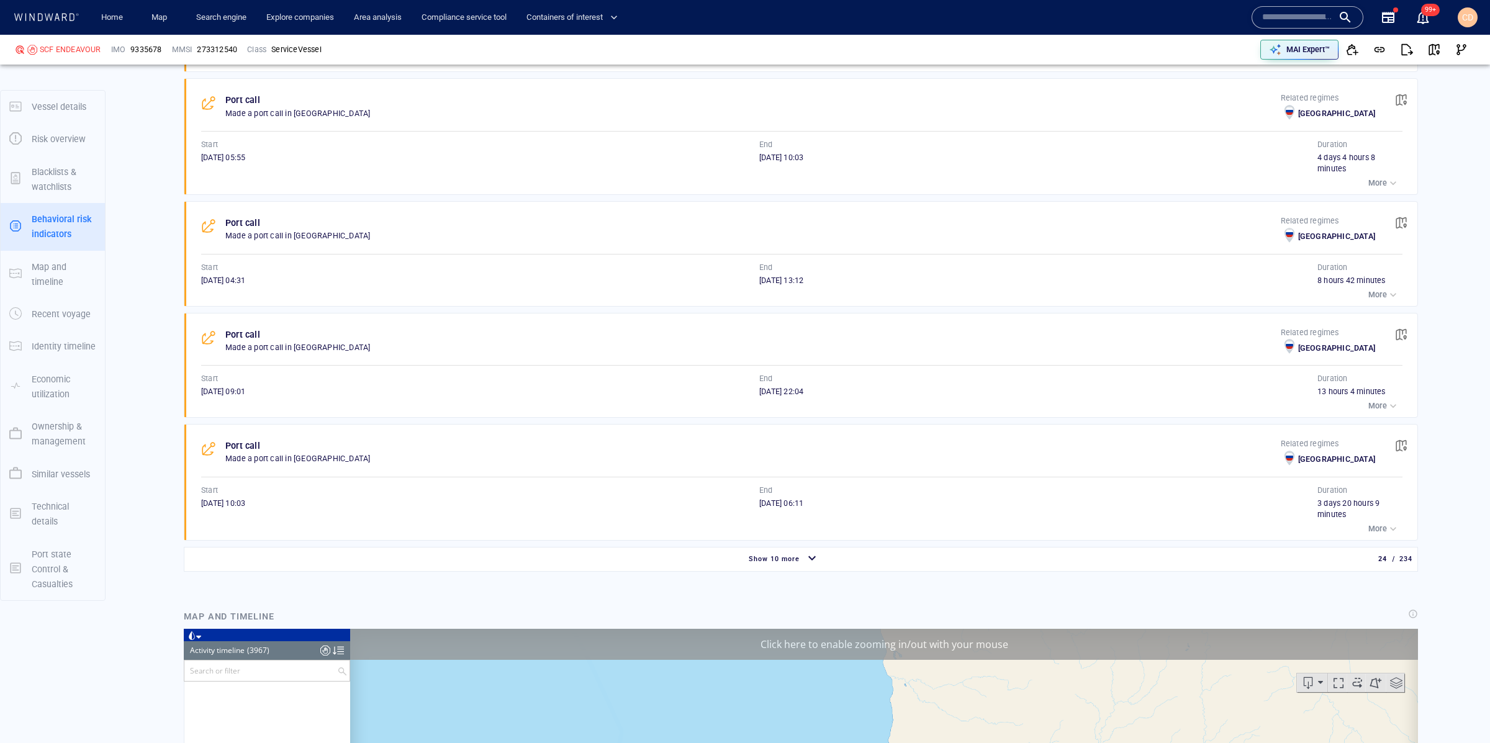
scroll to position [3385, 0]
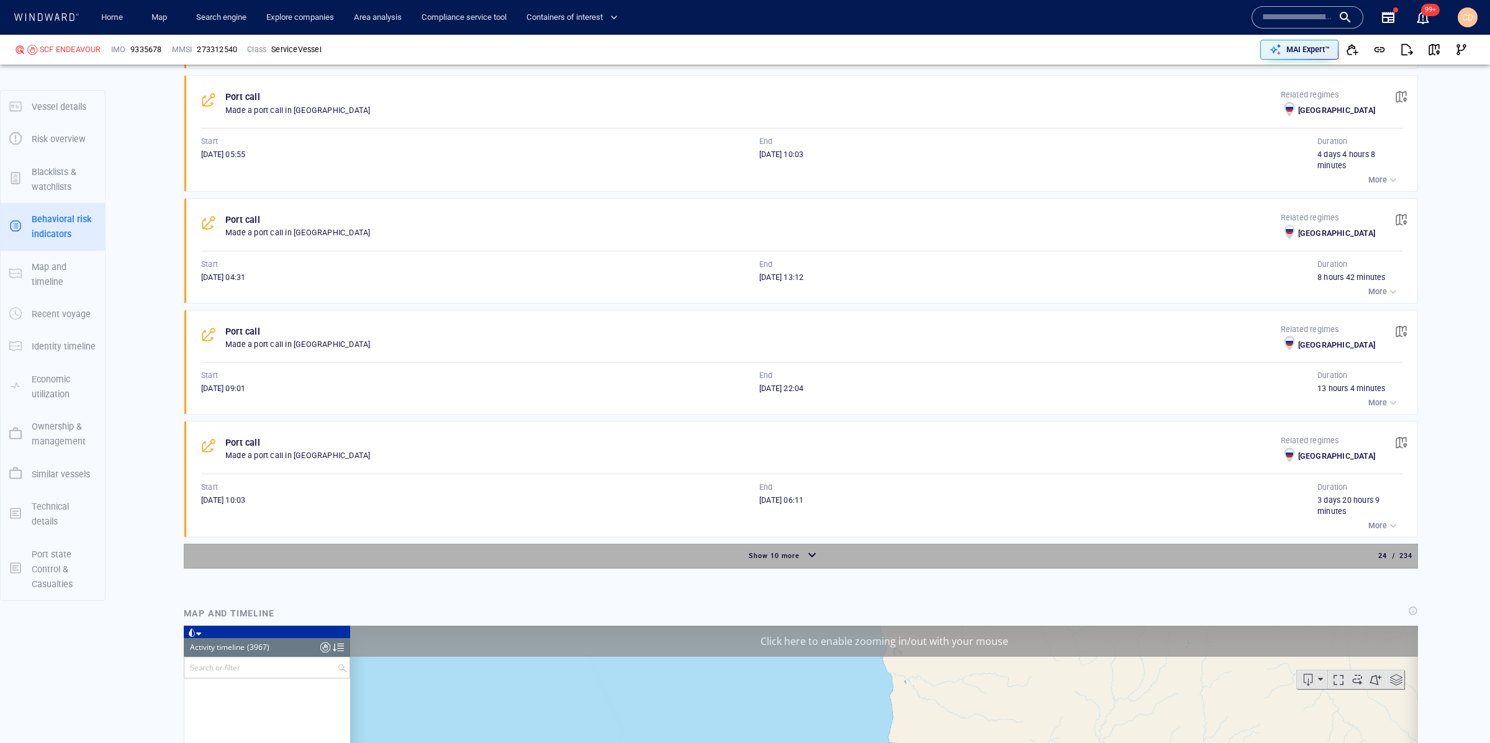
click at [783, 552] on span "Show 10 more" at bounding box center [774, 556] width 51 height 8
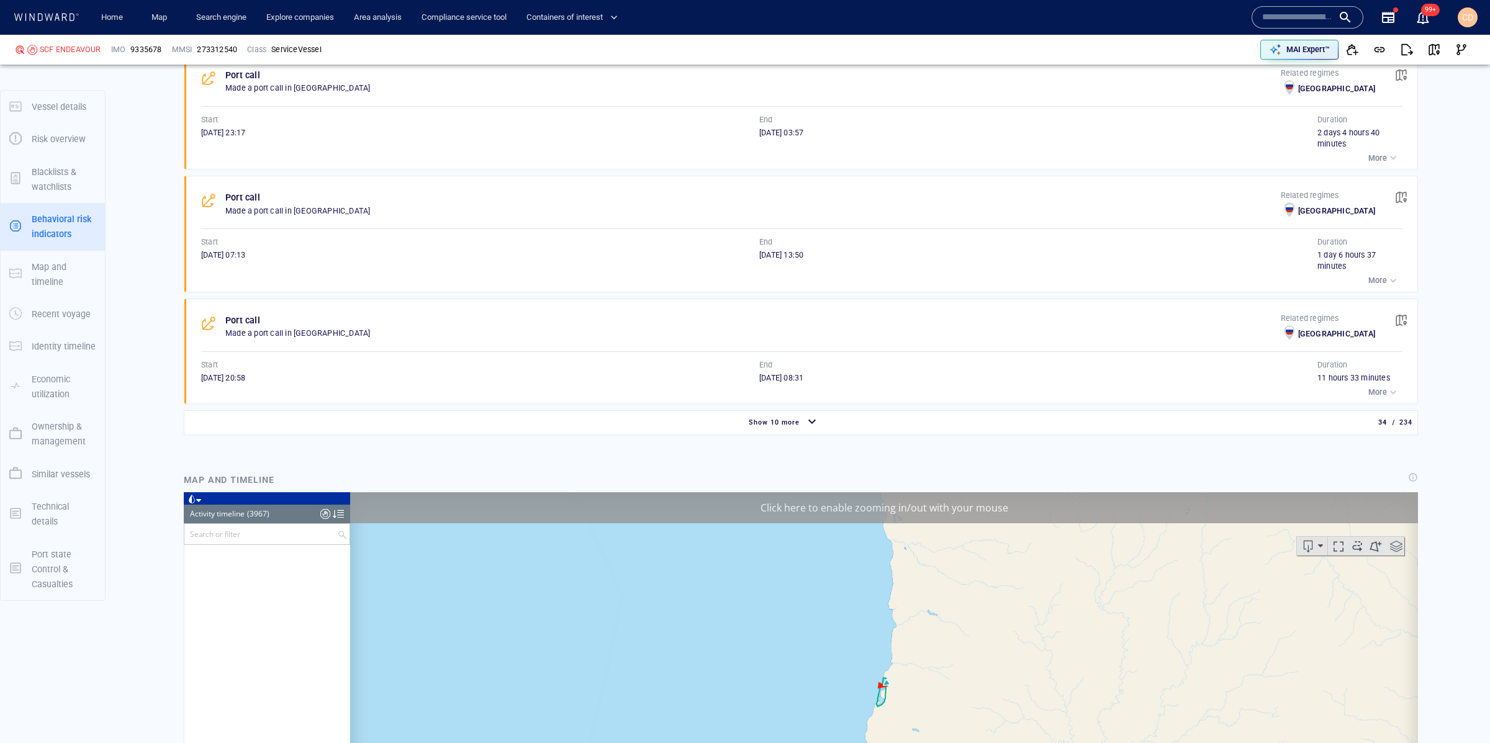
scroll to position [4675, 0]
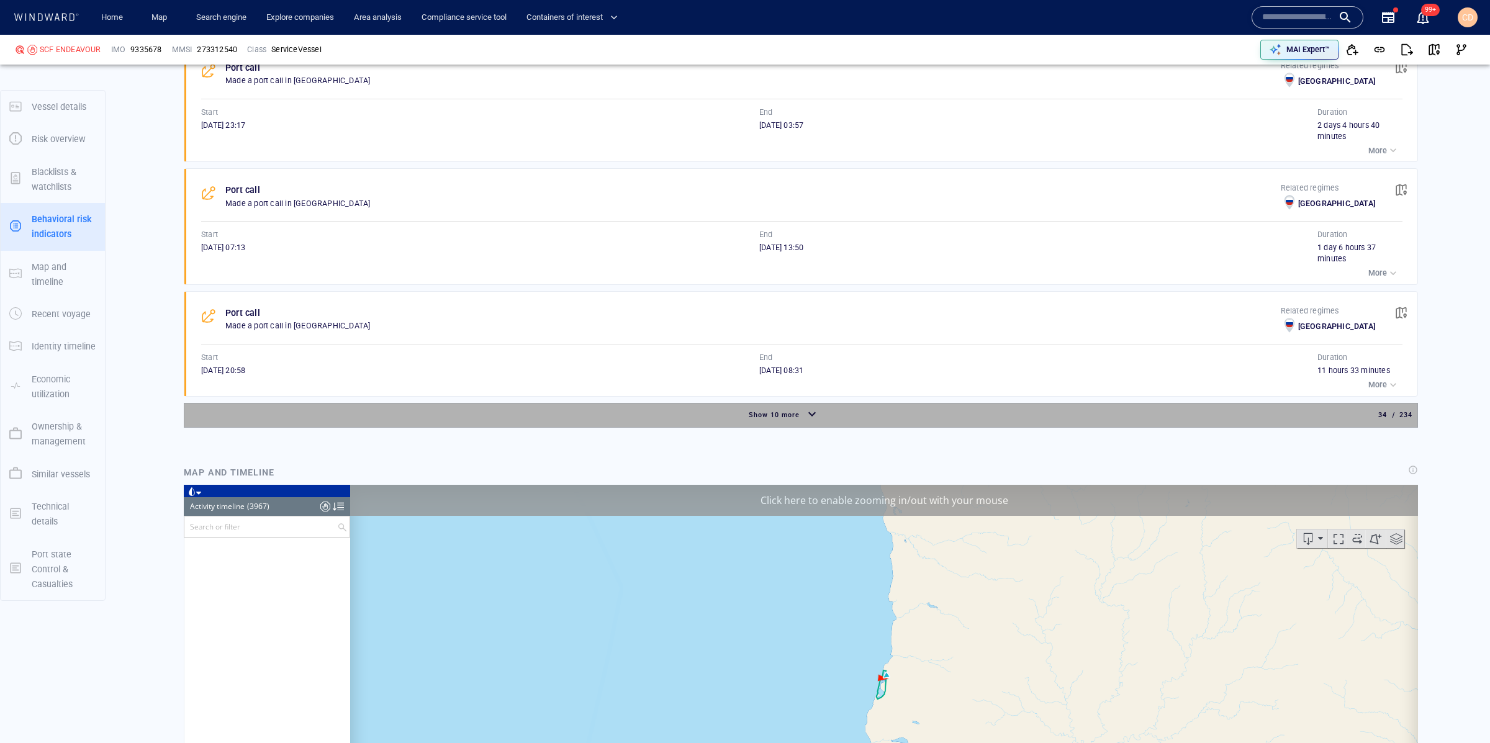
click at [791, 411] on span "Show 10 more" at bounding box center [774, 415] width 51 height 8
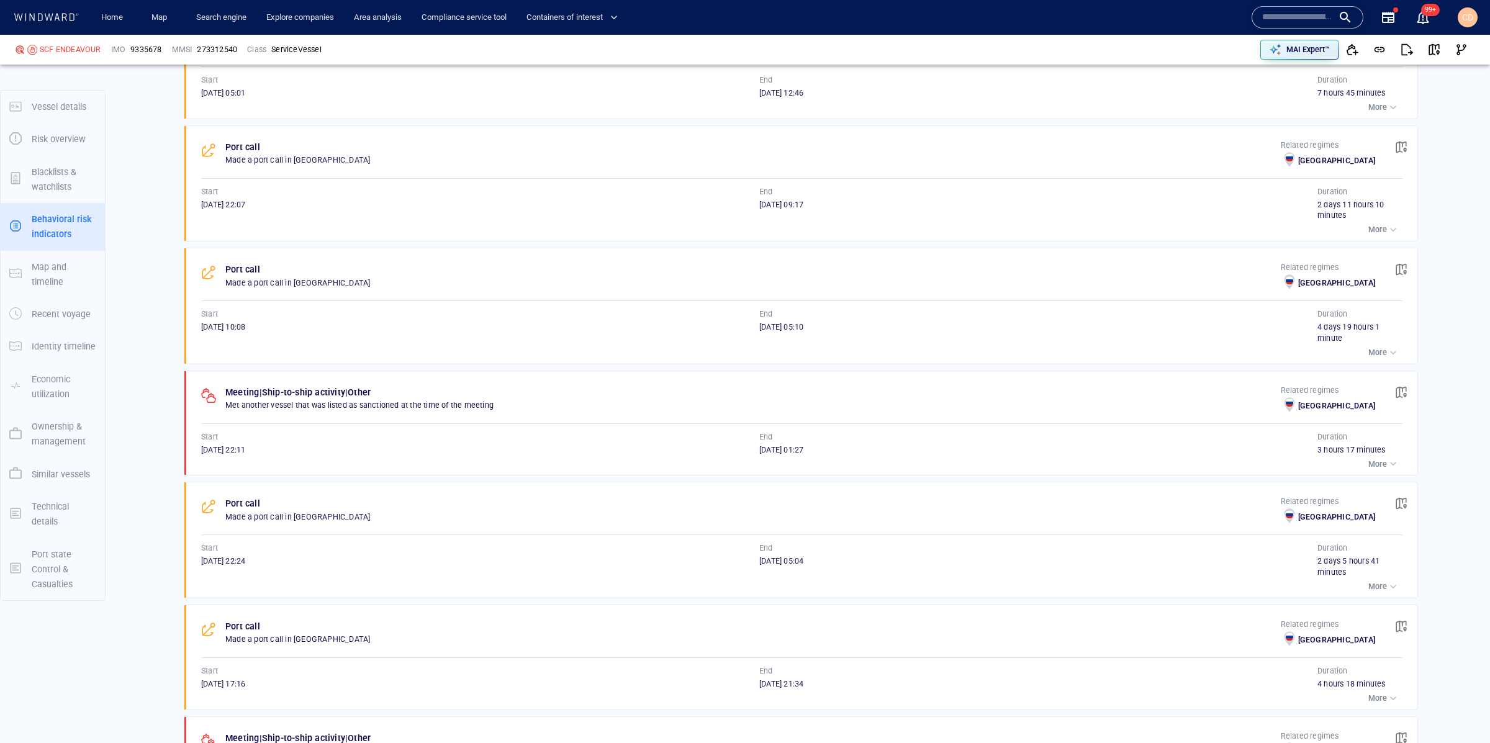
scroll to position [5459, 0]
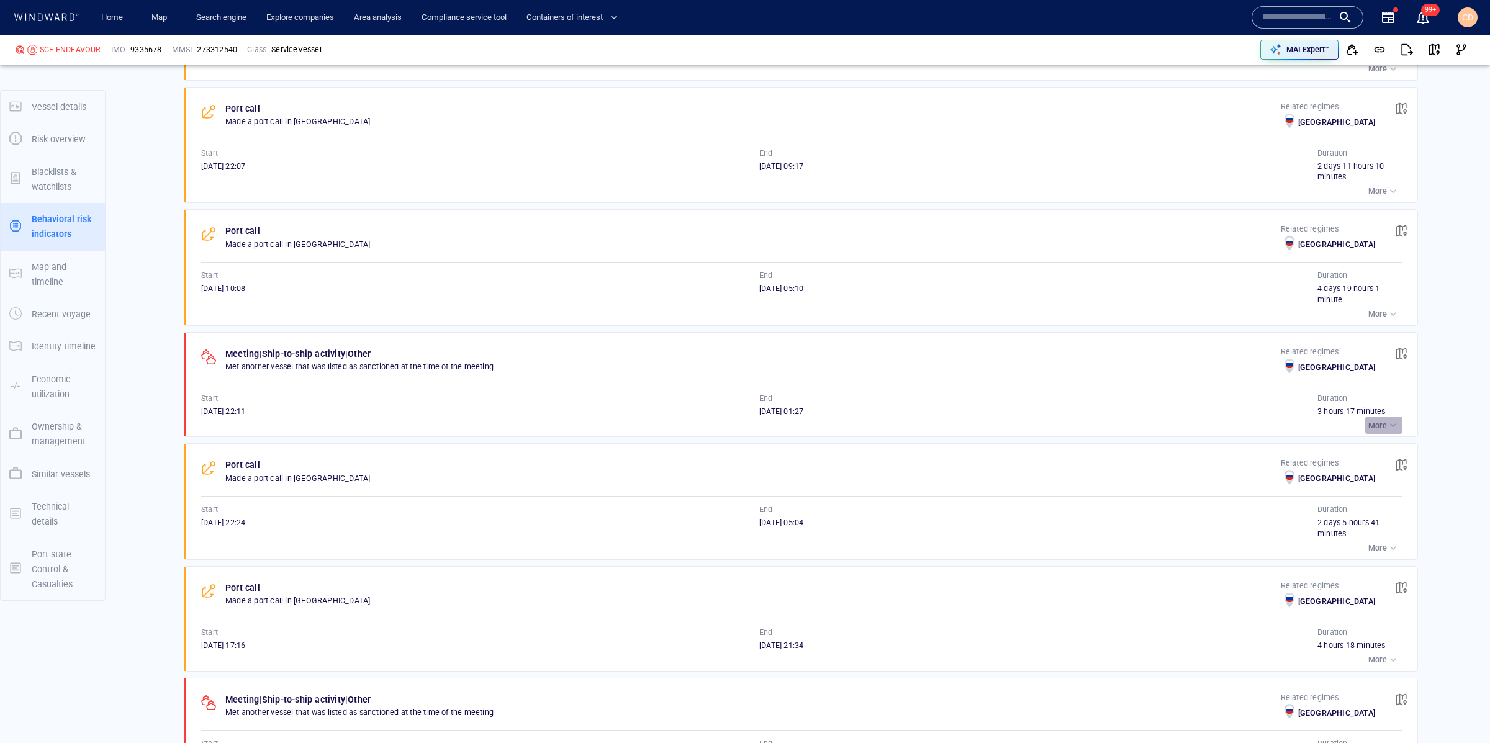
click at [1389, 419] on div "button" at bounding box center [1393, 425] width 12 height 12
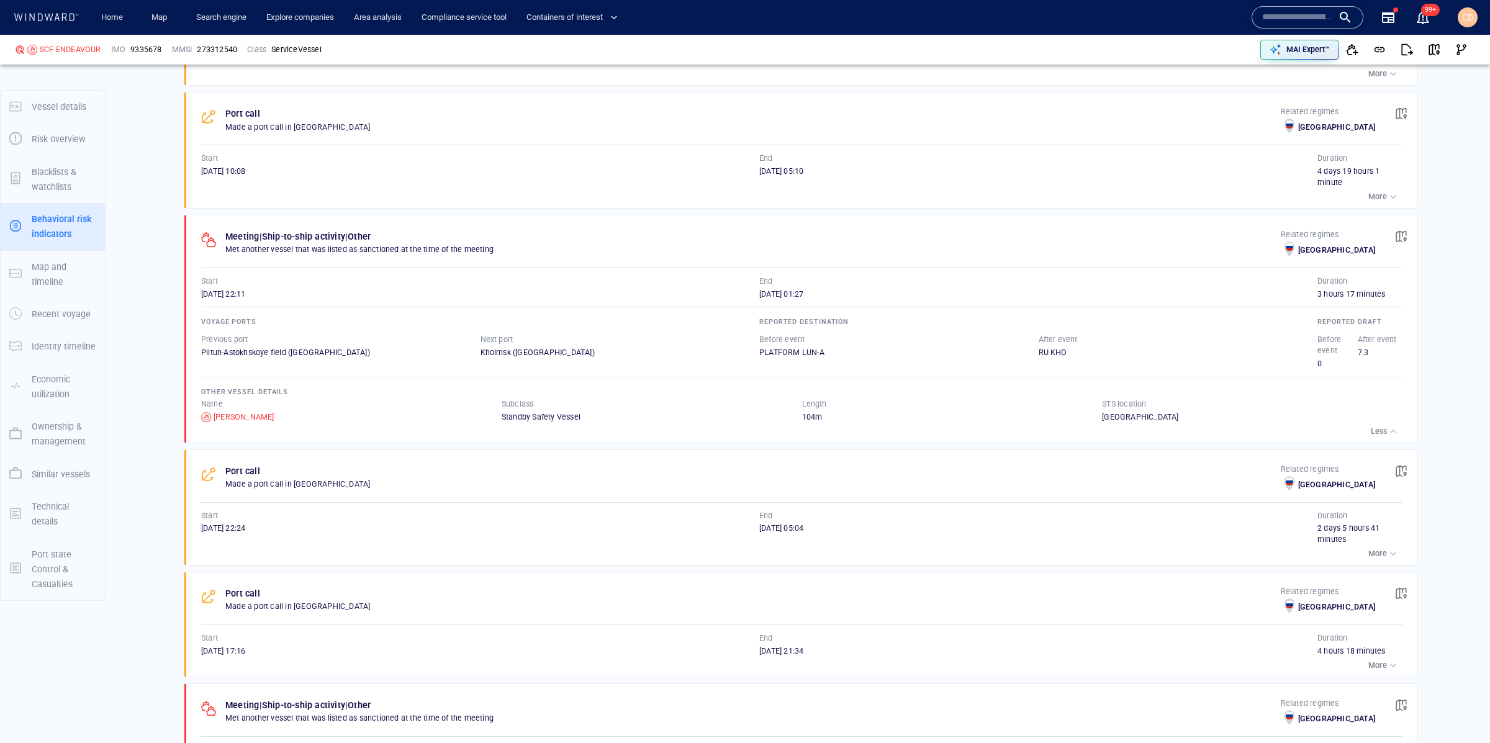
scroll to position [5577, 0]
drag, startPoint x: 592, startPoint y: 373, endPoint x: 459, endPoint y: 374, distance: 133.5
click at [459, 398] on div "Name YEVGENY PRIMAKOV Subclass Standby Safety Vessel Length 104 m STS location …" at bounding box center [801, 410] width 1201 height 24
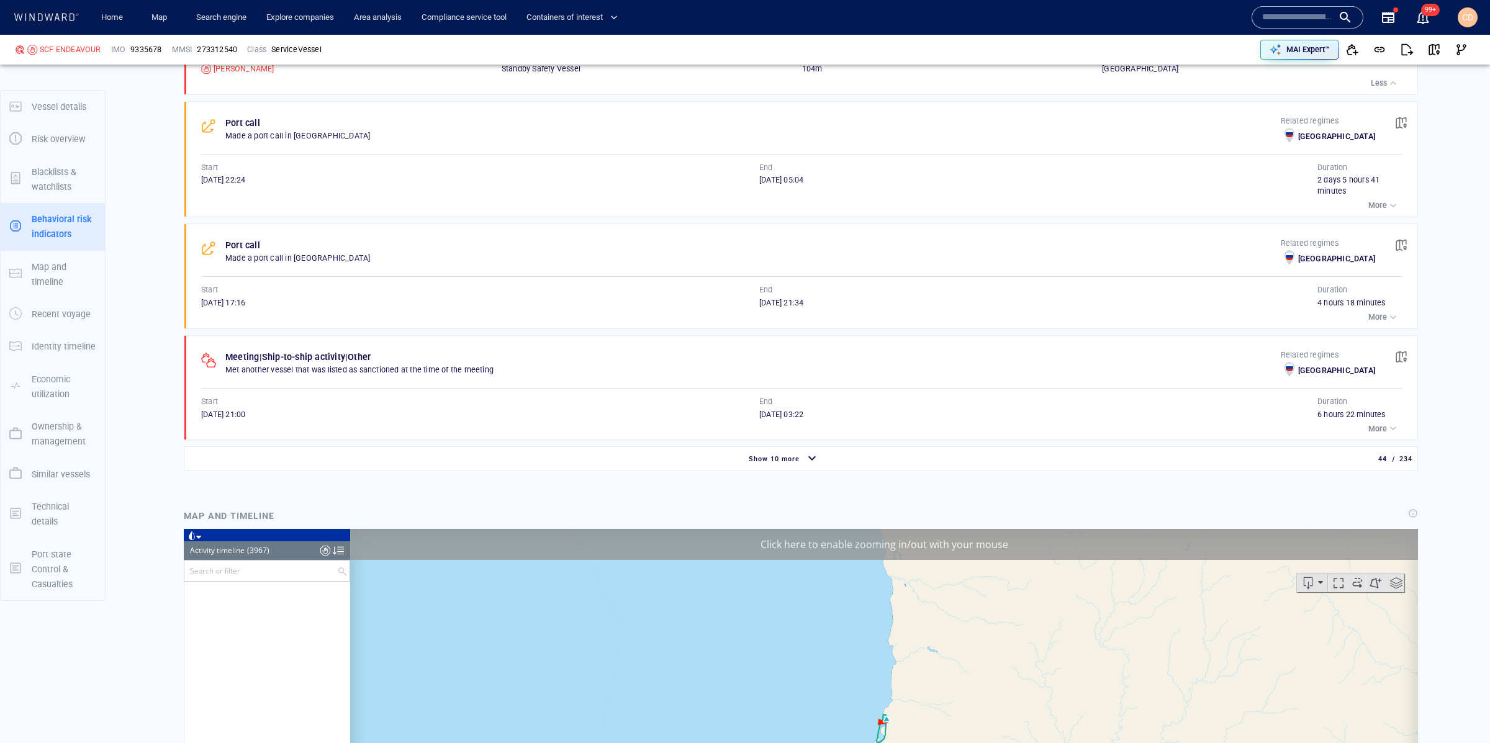
scroll to position [5927, 0]
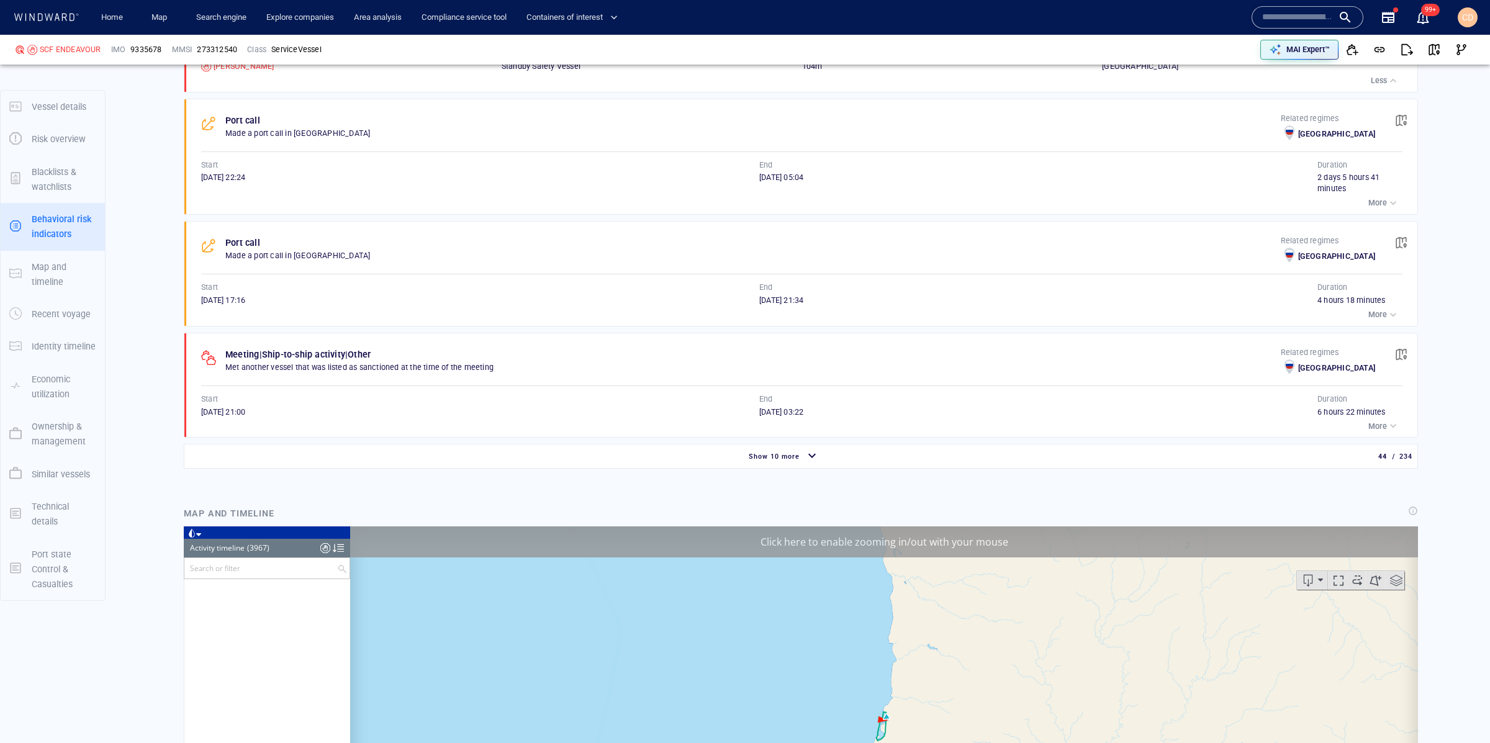
click at [1407, 379] on div "Meeting | Ship-to-ship activity | Other Met another vessel that was listed as s…" at bounding box center [804, 385] width 1225 height 104
drag, startPoint x: 1393, startPoint y: 379, endPoint x: 1353, endPoint y: 379, distance: 40.4
click at [1393, 420] on div "button" at bounding box center [1393, 426] width 12 height 12
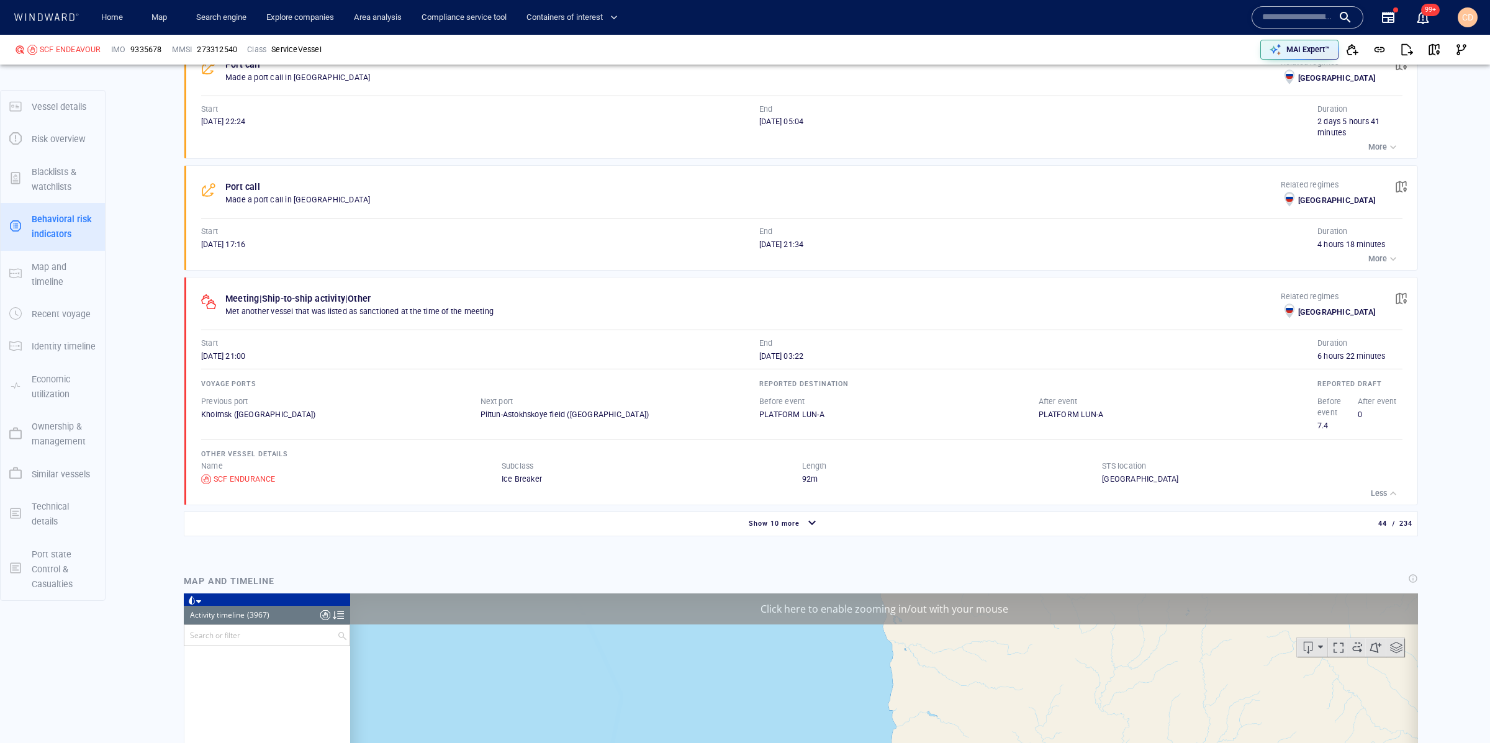
scroll to position [5993, 0]
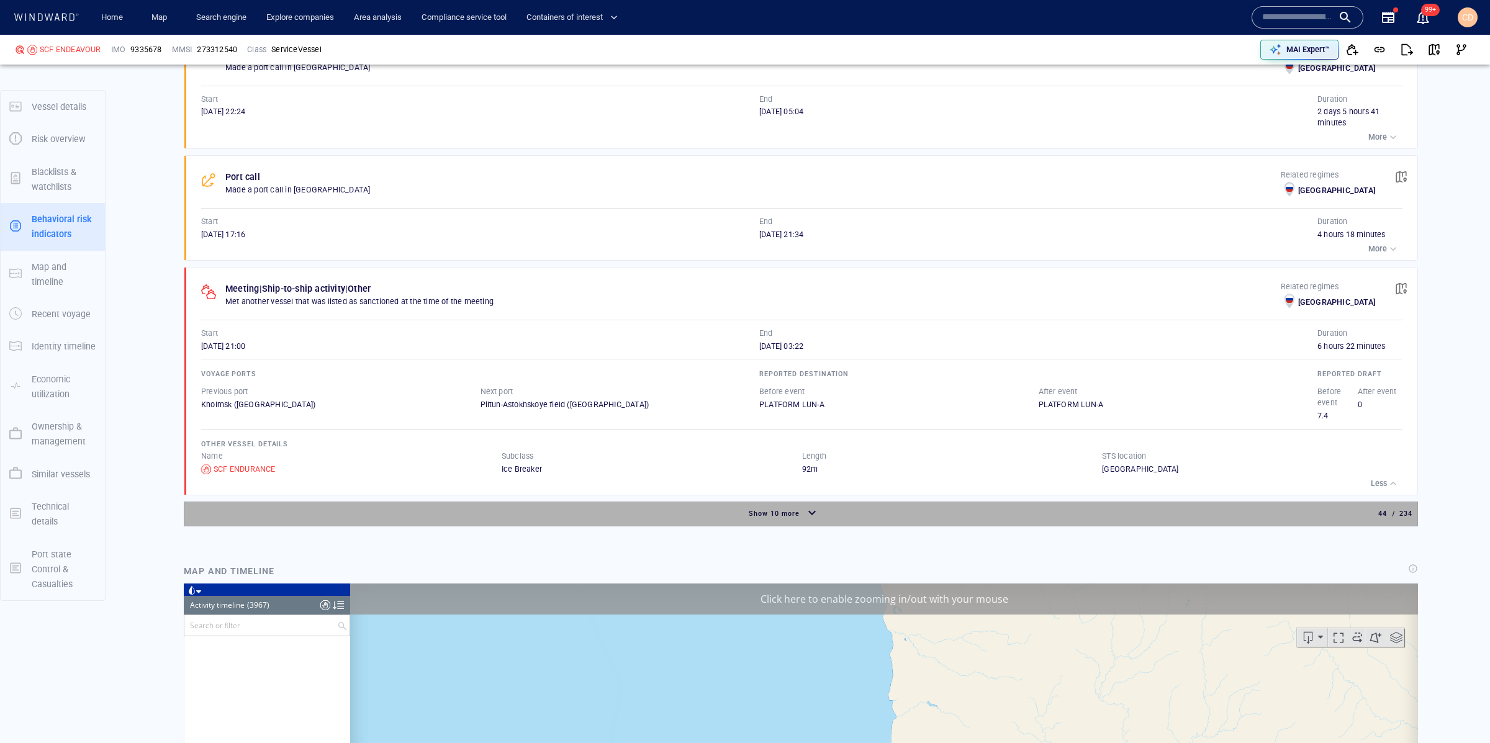
click at [794, 506] on div "Show 10 more" at bounding box center [774, 514] width 56 height 16
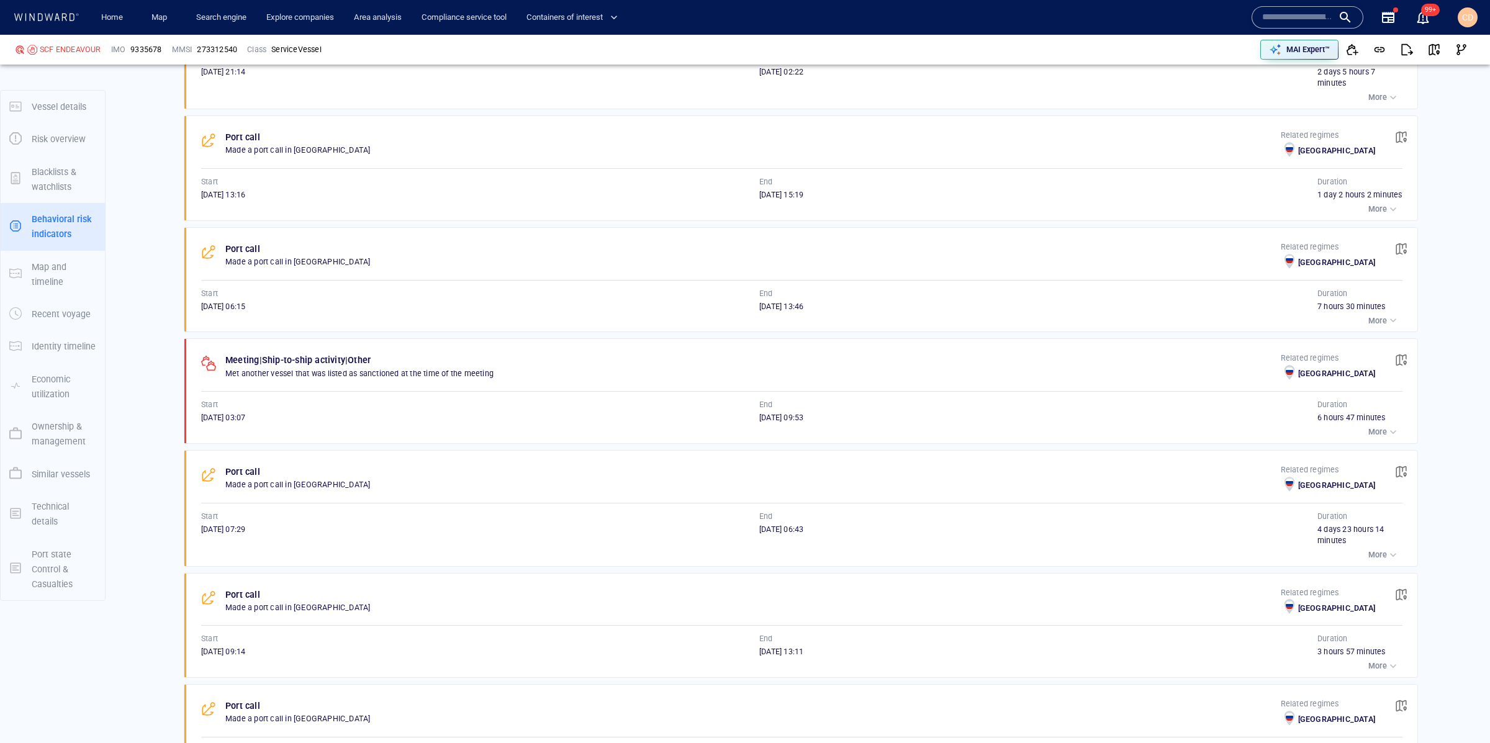
scroll to position [6502, 0]
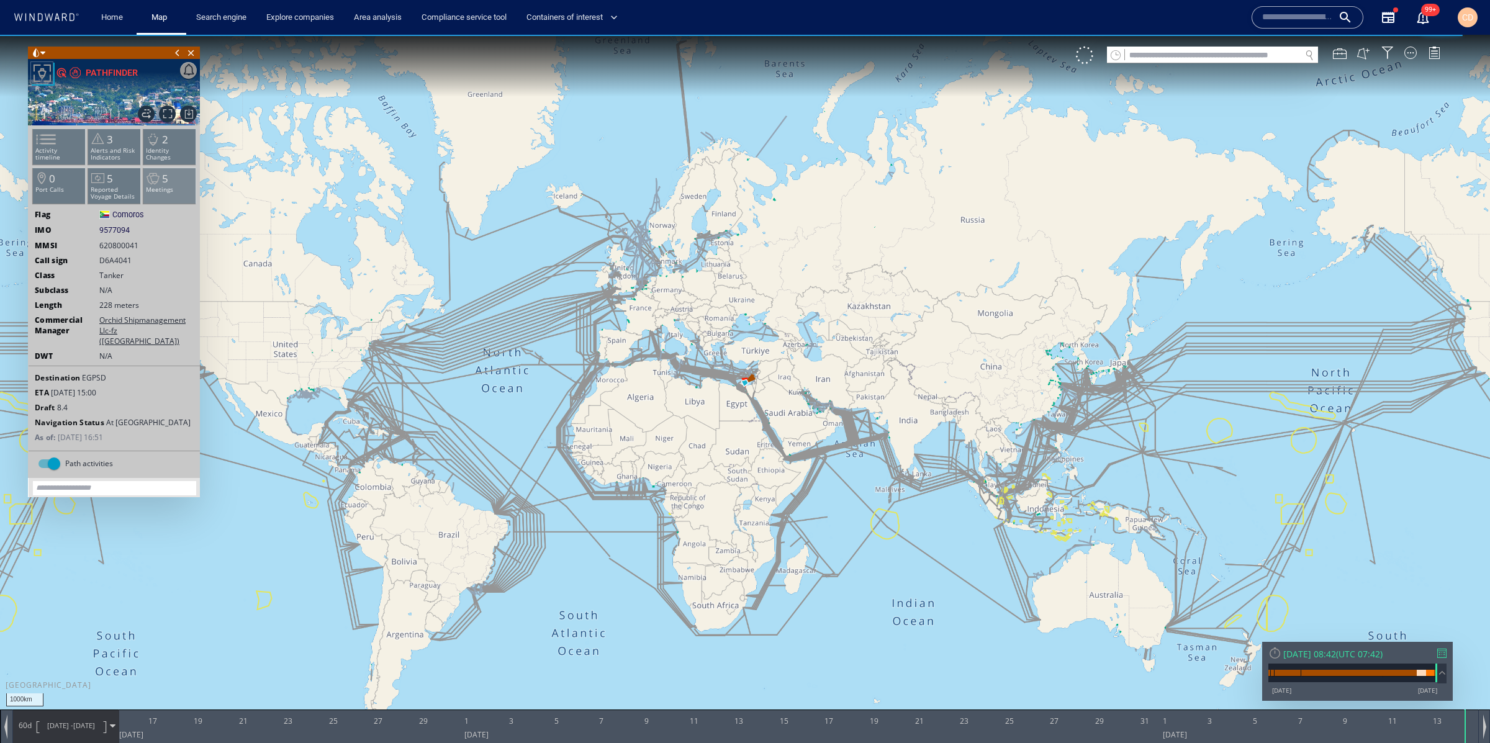
click at [161, 190] on p "Meetings" at bounding box center [169, 189] width 53 height 7
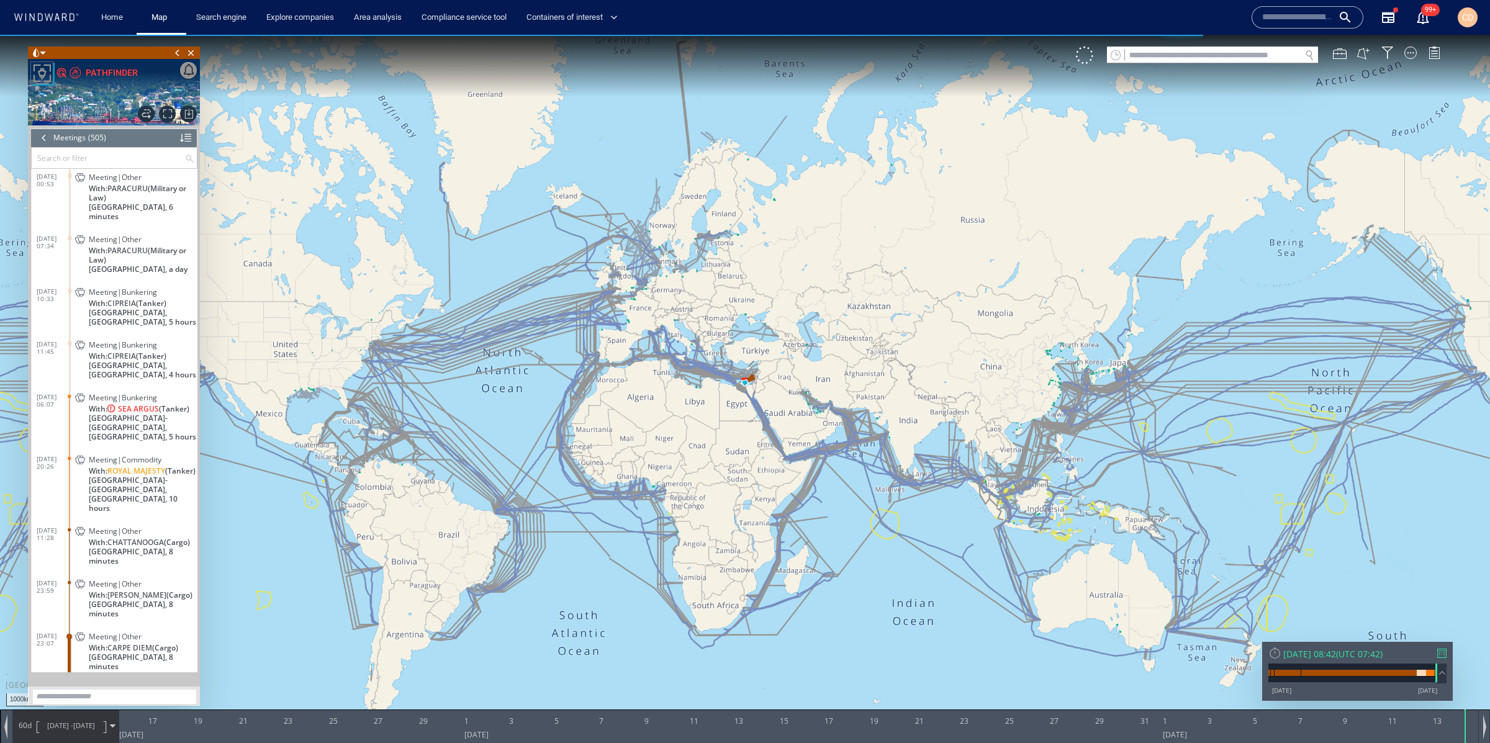
scroll to position [17080, 0]
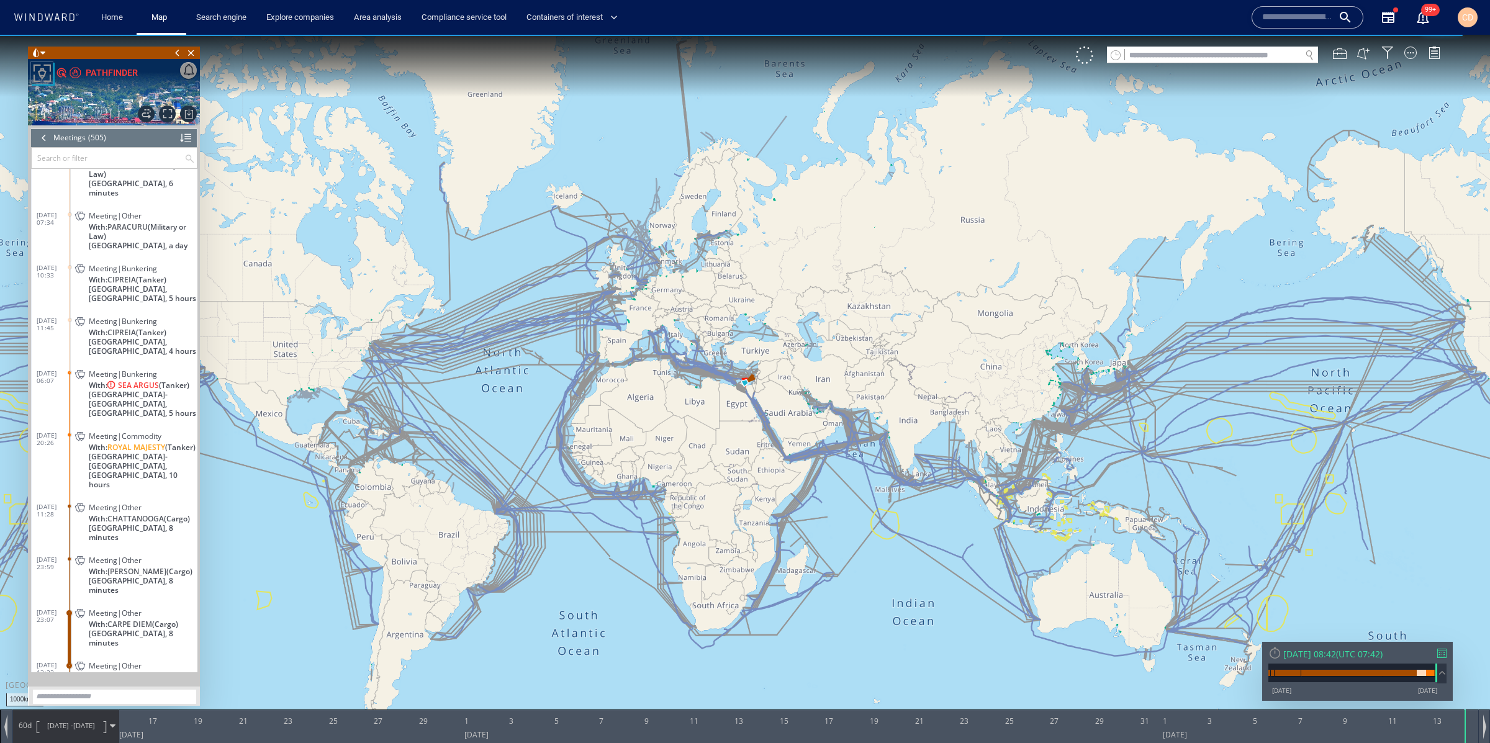
click at [43, 137] on div at bounding box center [44, 138] width 14 height 19
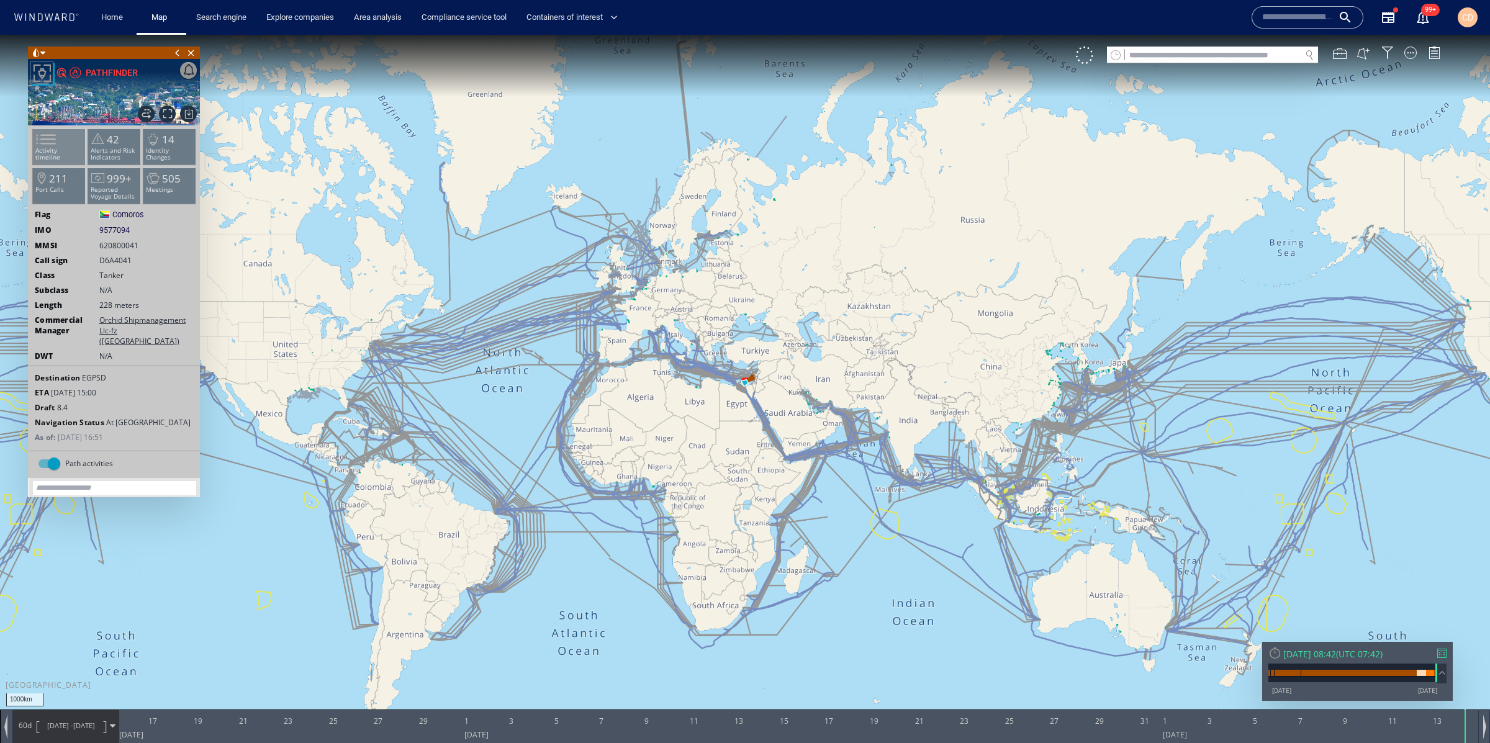
click at [48, 148] on span at bounding box center [38, 139] width 19 height 18
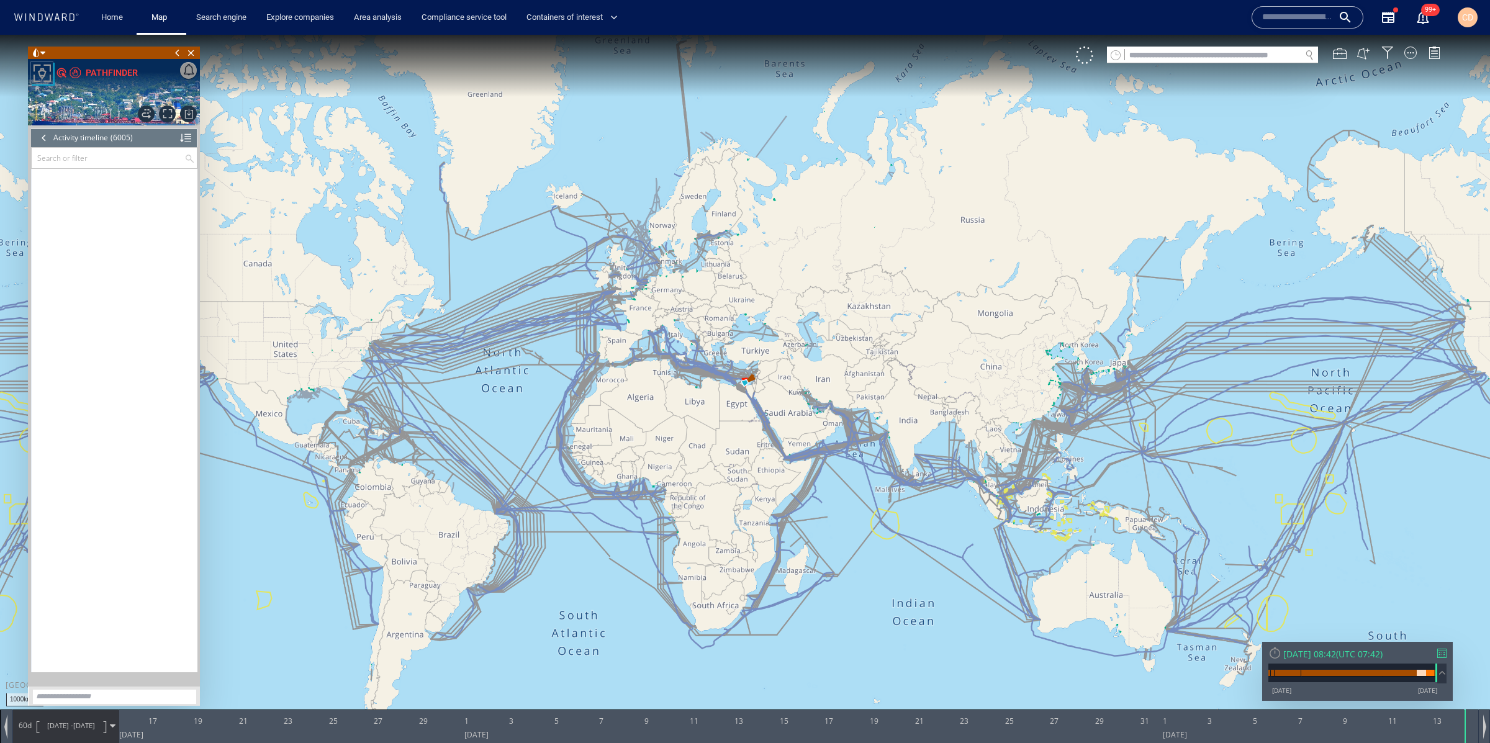
scroll to position [204541, 0]
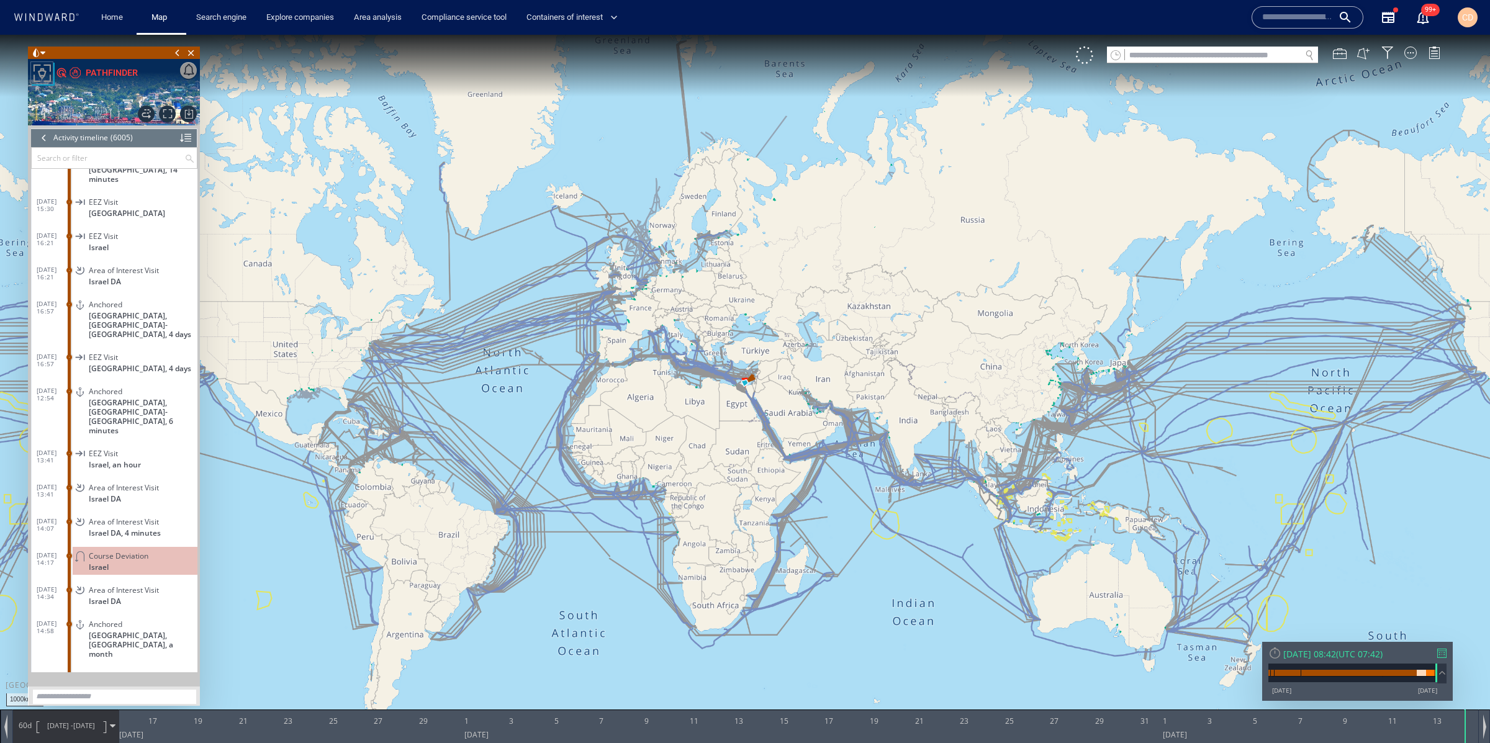
click at [77, 156] on input "text" at bounding box center [108, 158] width 153 height 20
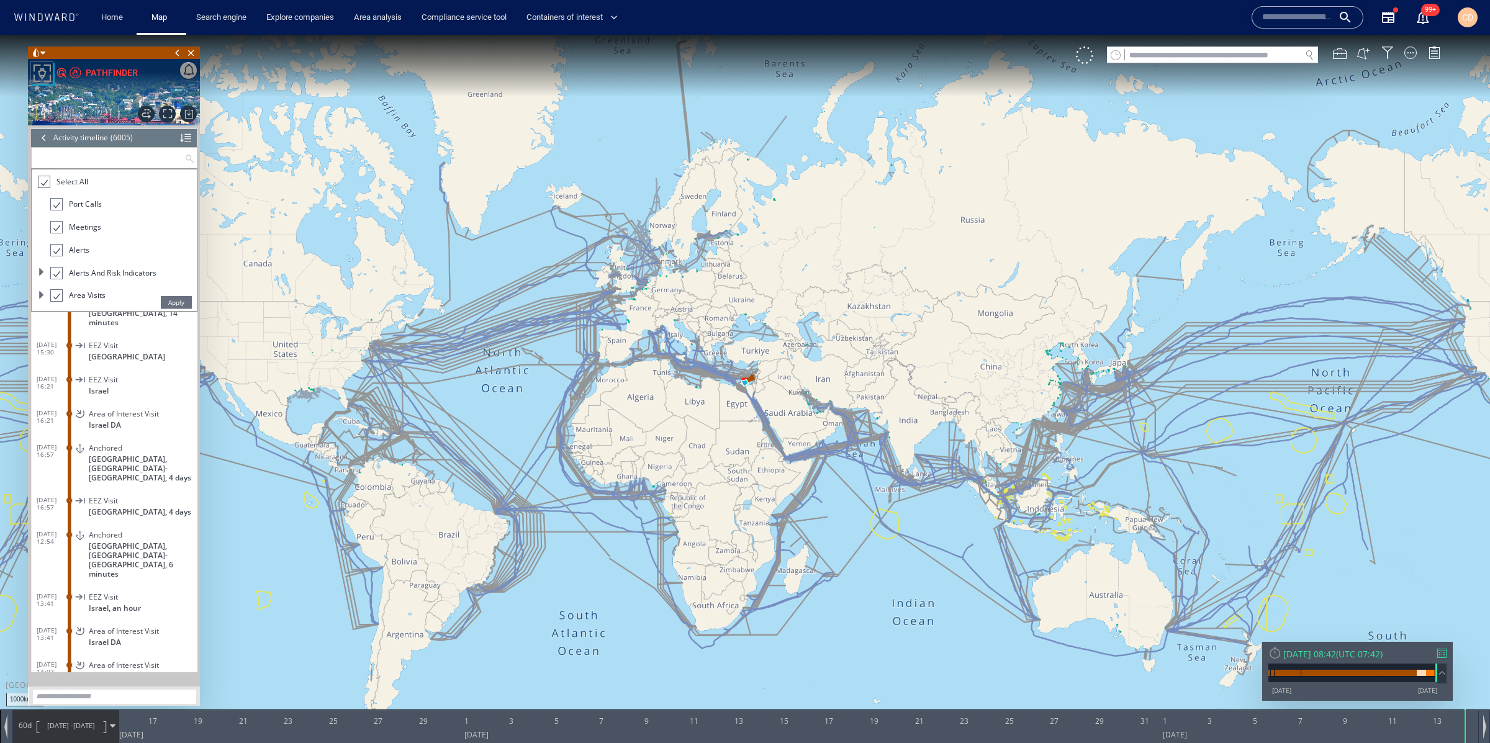
drag, startPoint x: 34, startPoint y: 179, endPoint x: 40, endPoint y: 187, distance: 10.2
click at [38, 180] on ul "Select All Port Calls Meetings Alerts Alerts and Risk Indicators Area Visits Re…" at bounding box center [114, 240] width 165 height 142
click at [45, 185] on div at bounding box center [43, 182] width 12 height 14
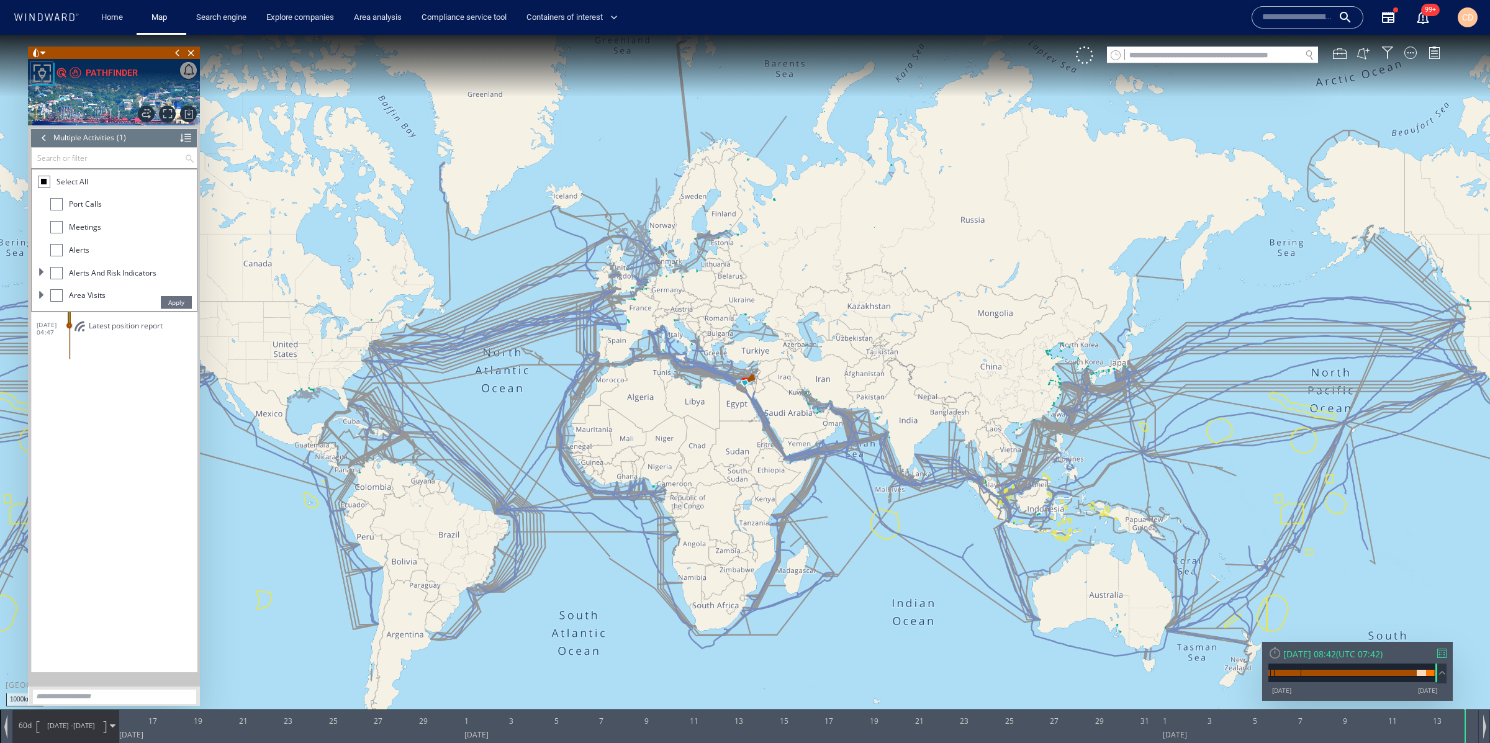
scroll to position [0, 0]
drag, startPoint x: 58, startPoint y: 228, endPoint x: 65, endPoint y: 230, distance: 6.3
click at [58, 228] on div at bounding box center [56, 227] width 12 height 12
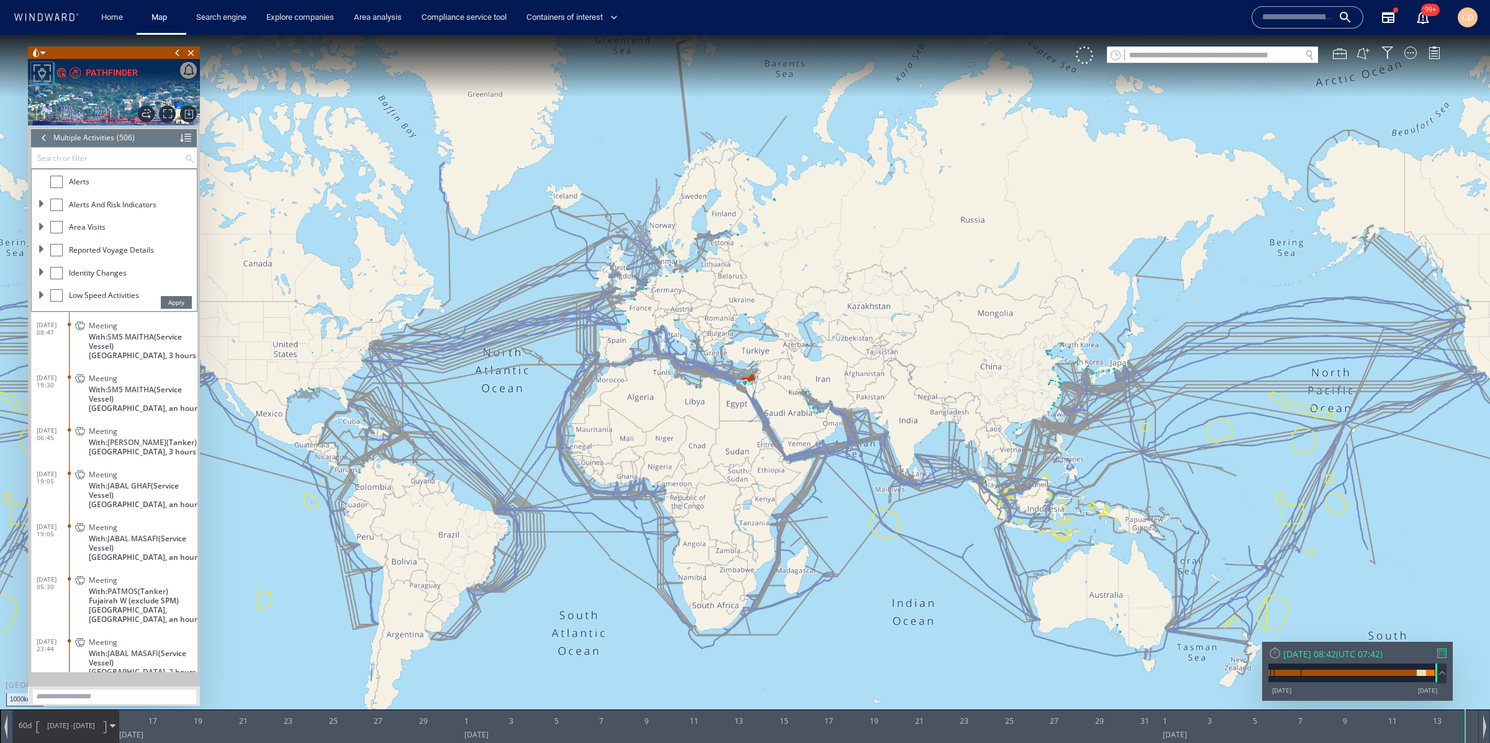
scroll to position [73, 0]
click at [43, 243] on span at bounding box center [41, 244] width 7 height 7
click at [56, 242] on div at bounding box center [62, 243] width 12 height 12
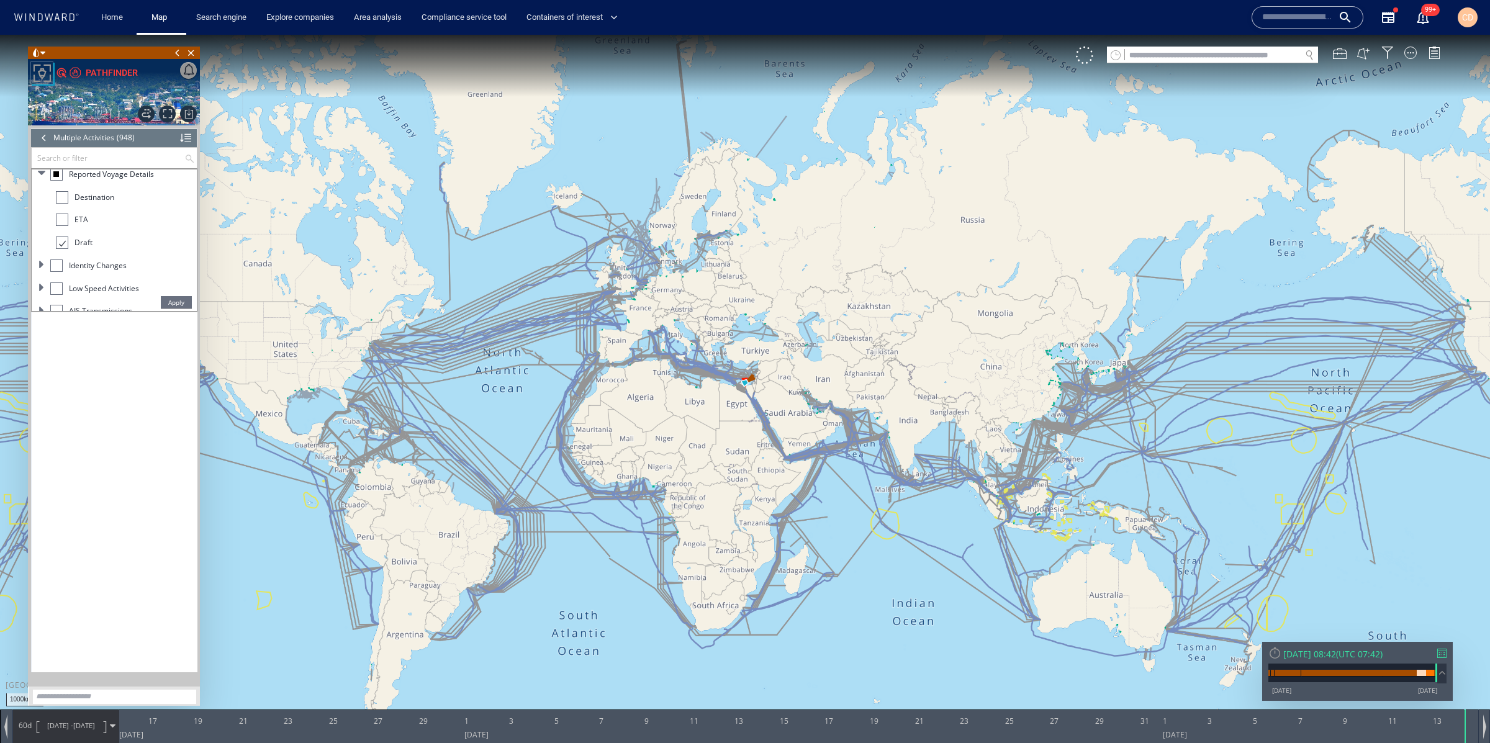
scroll to position [16918, 0]
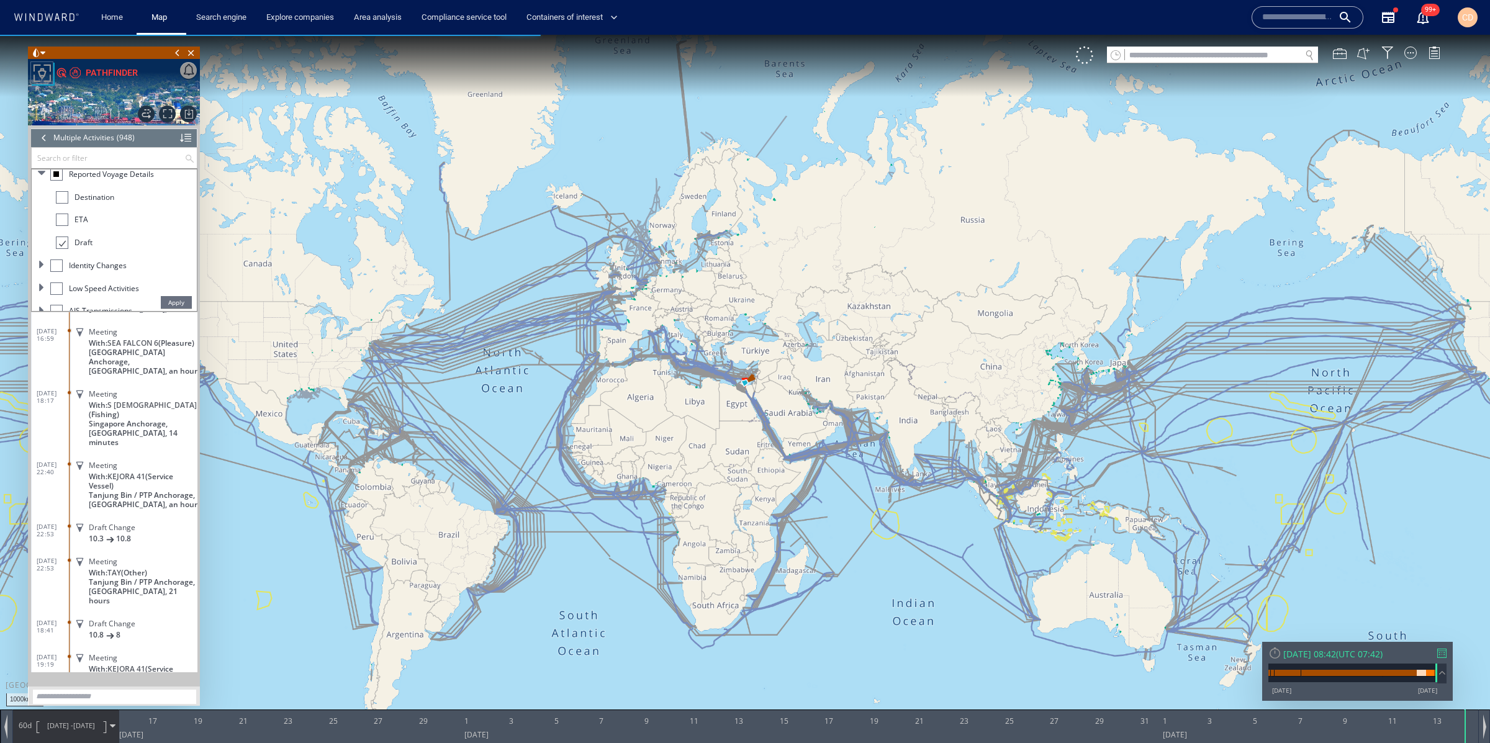
click at [172, 299] on span "Apply" at bounding box center [176, 302] width 31 height 12
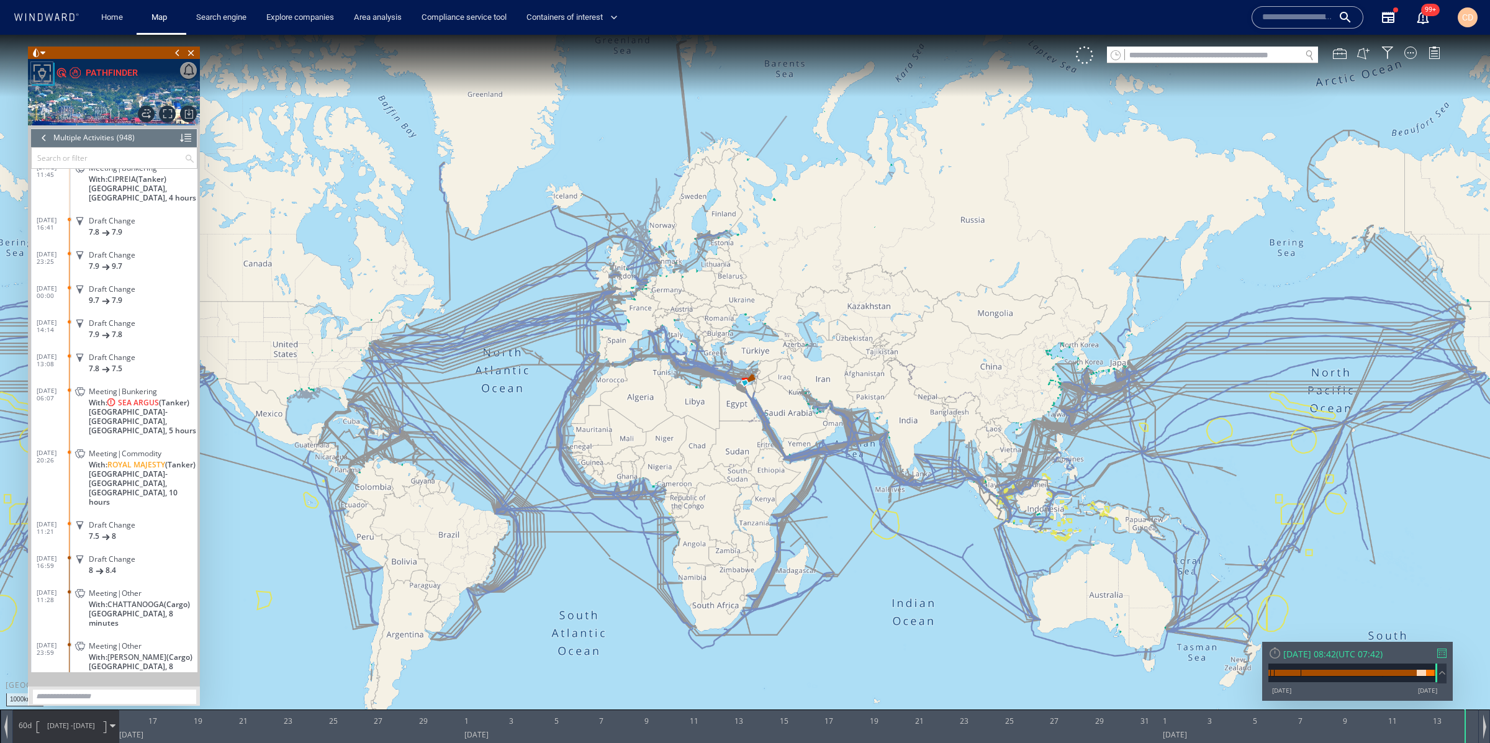
scroll to position [31898, 0]
click at [89, 383] on span at bounding box center [80, 384] width 22 height 11
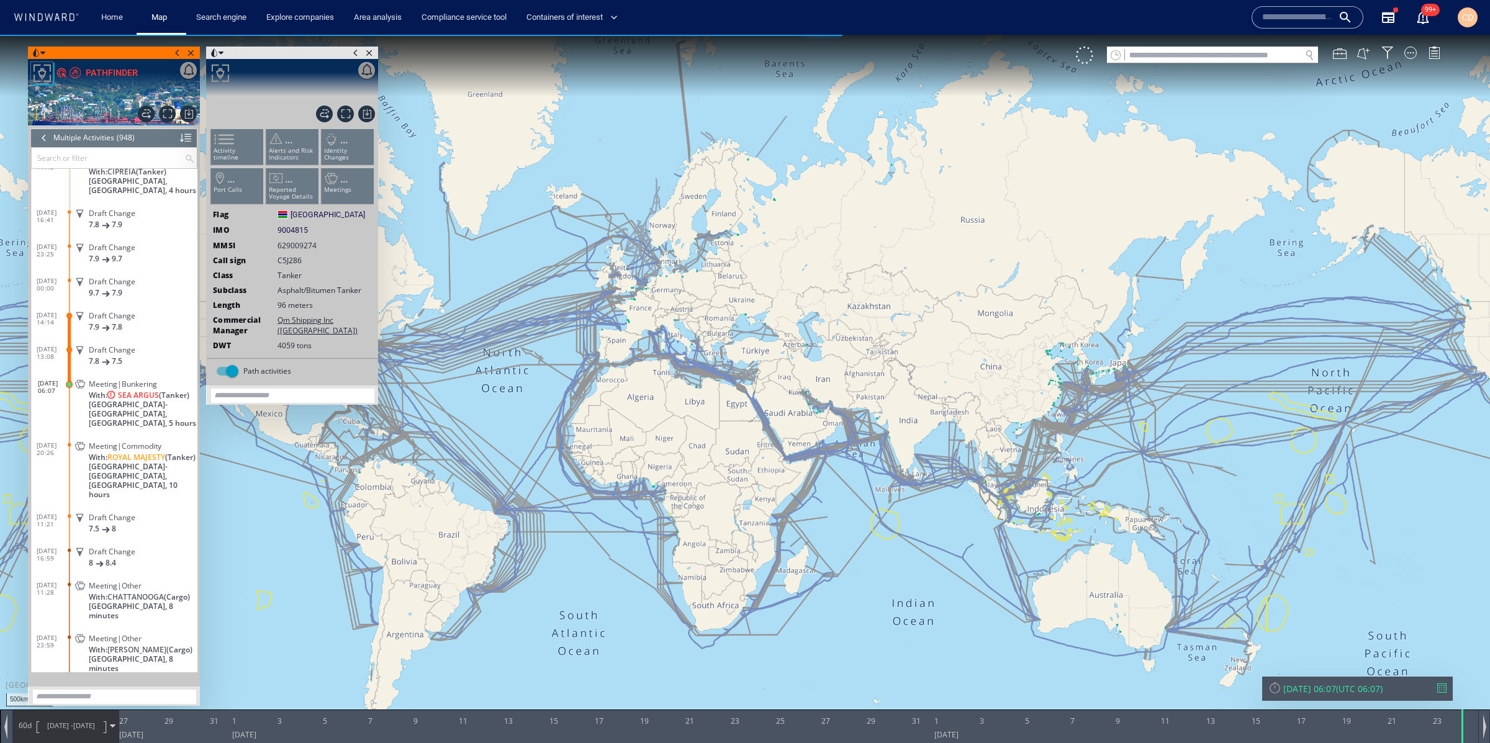
scroll to position [32019, 0]
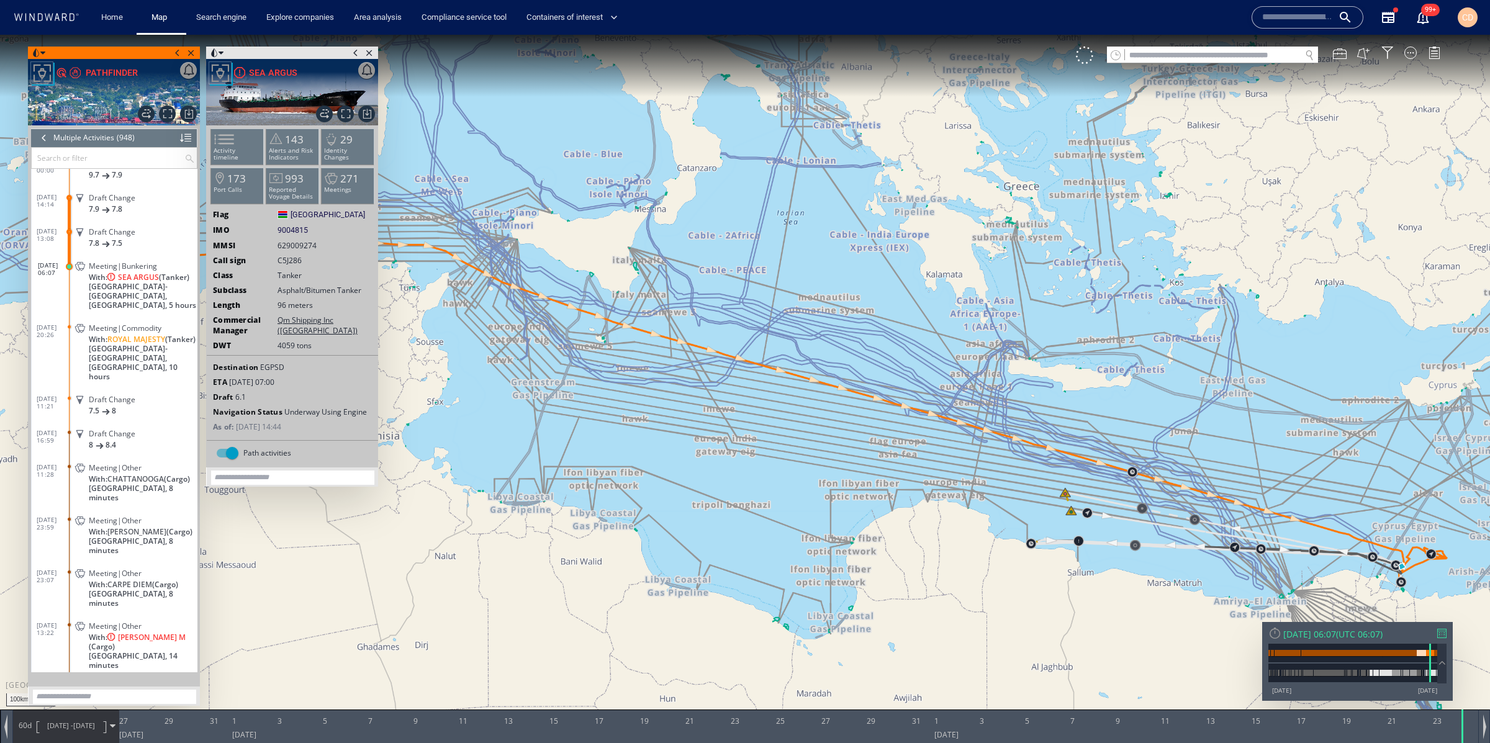
scroll to position [32019, 0]
click at [1410, 58] on div "VM" at bounding box center [1264, 55] width 377 height 17
click at [1414, 50] on div at bounding box center [1410, 53] width 12 height 12
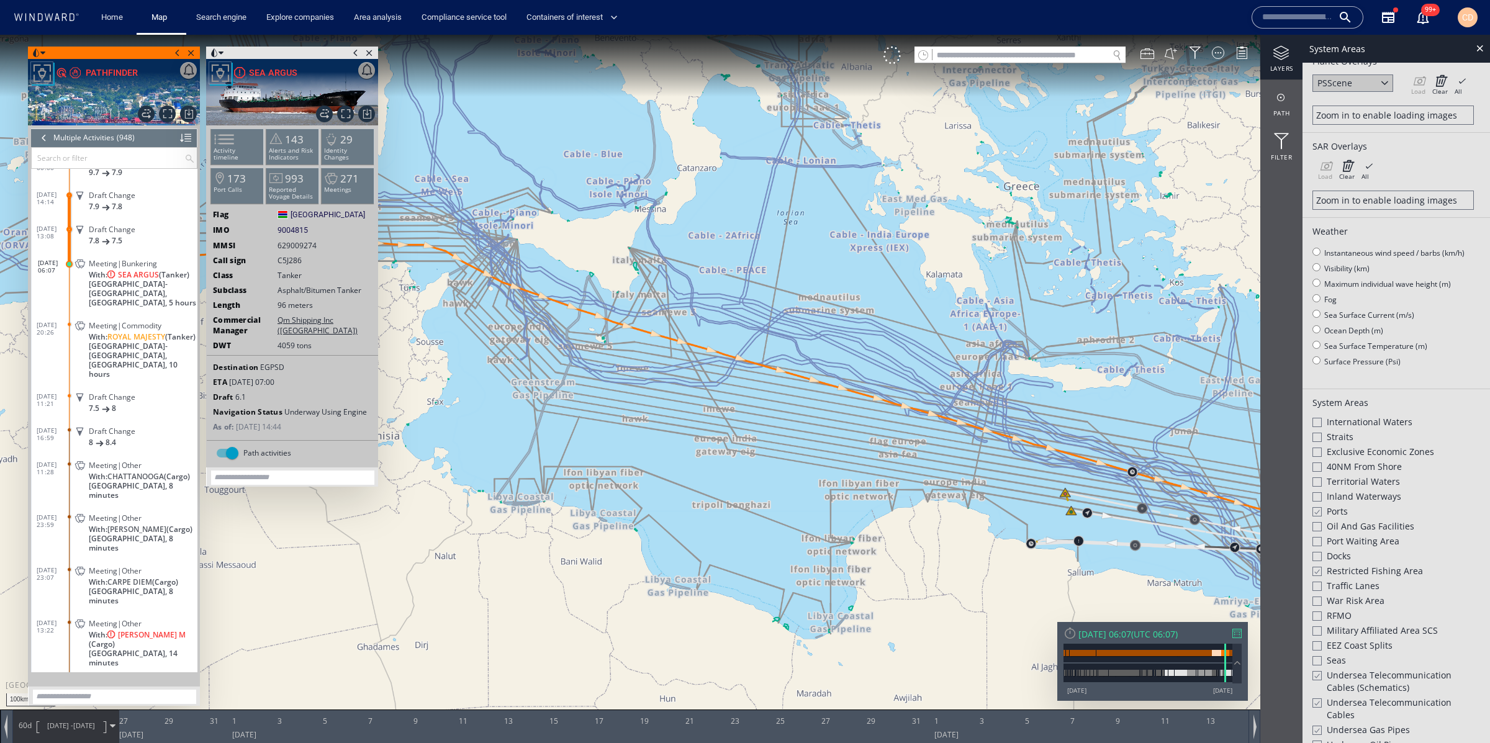
scroll to position [88, 0]
click at [1317, 510] on div at bounding box center [1316, 509] width 9 height 11
click at [1319, 566] on div at bounding box center [1316, 569] width 9 height 11
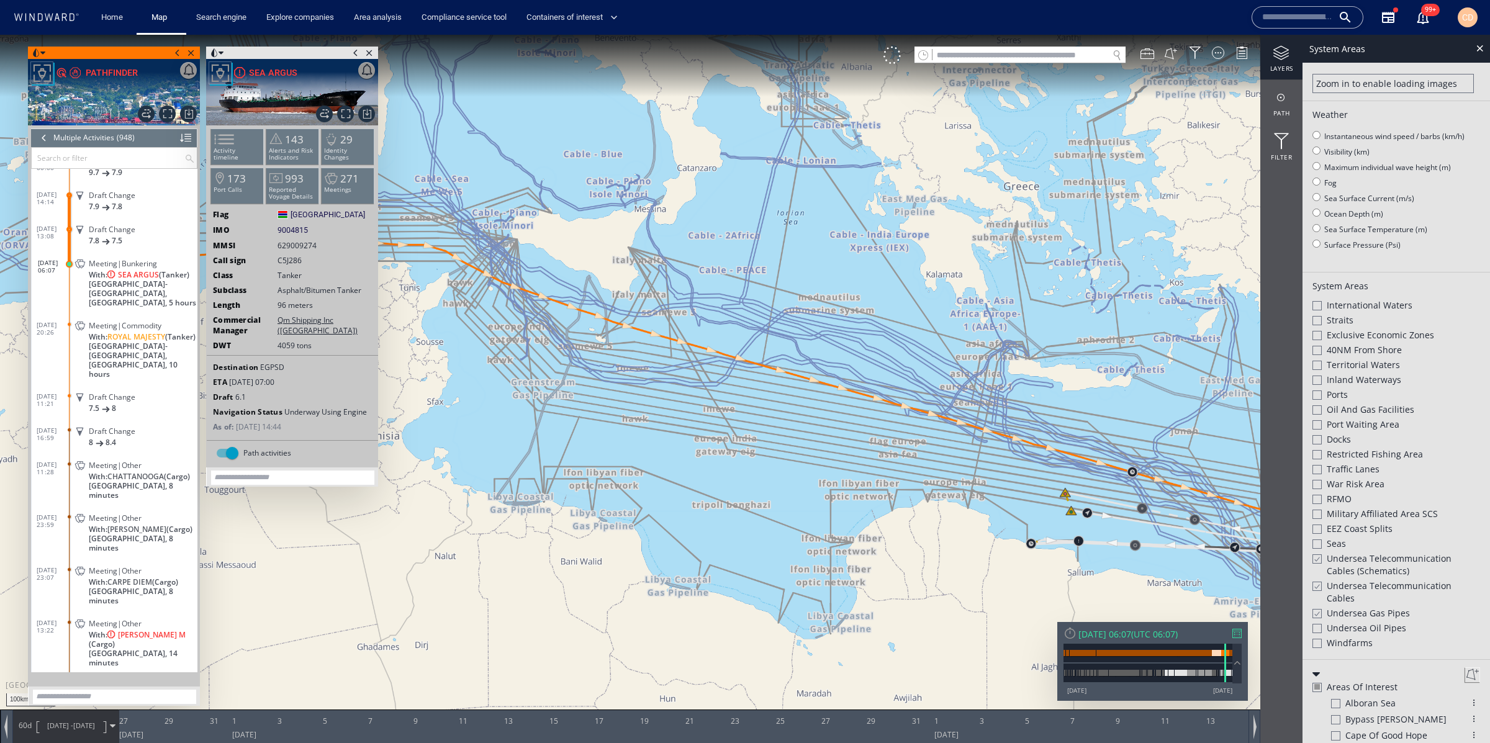
scroll to position [205, 0]
drag, startPoint x: 1316, startPoint y: 557, endPoint x: 1312, endPoint y: 590, distance: 33.1
click at [1316, 557] on div at bounding box center [1316, 556] width 9 height 11
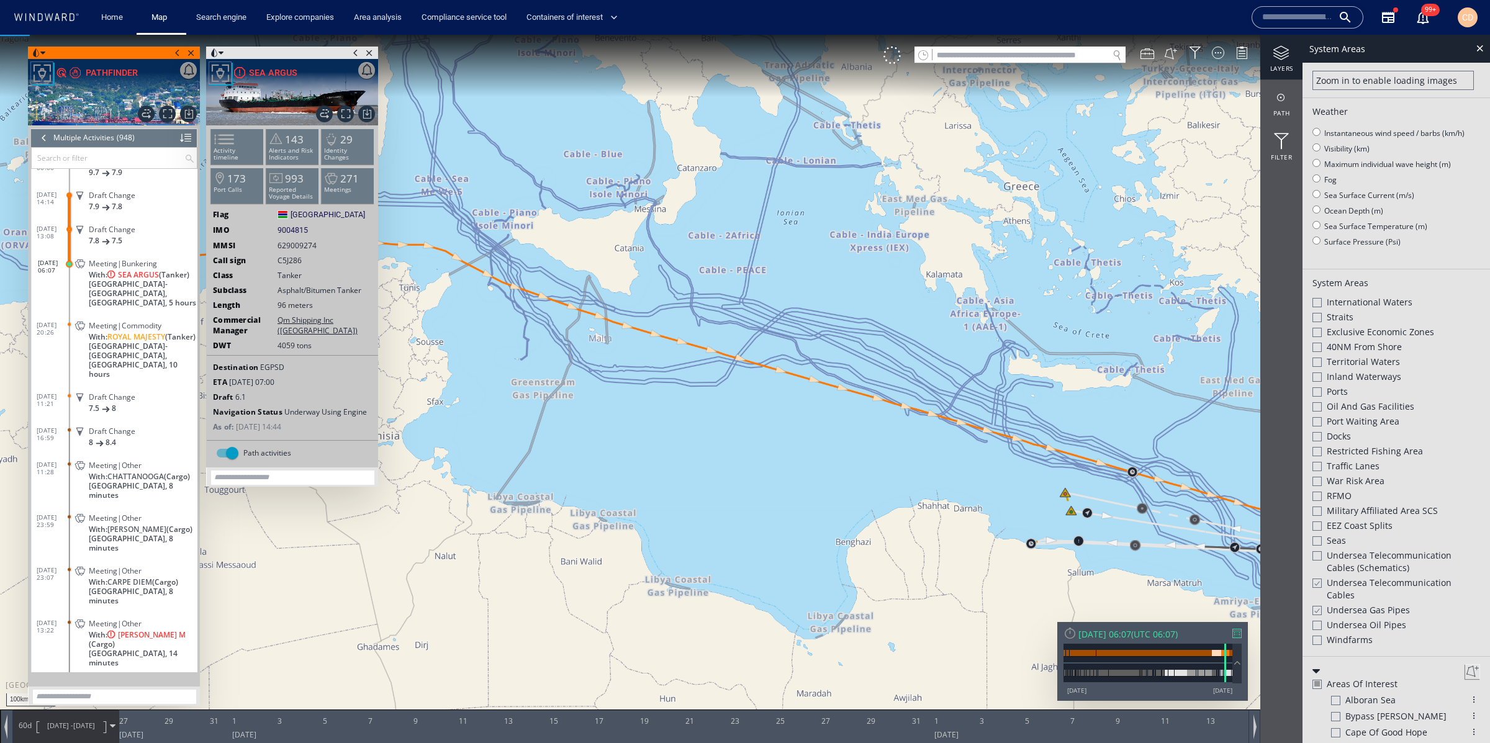
click at [1313, 590] on div "Undersea Telecommunication cables" at bounding box center [1396, 590] width 168 height 27
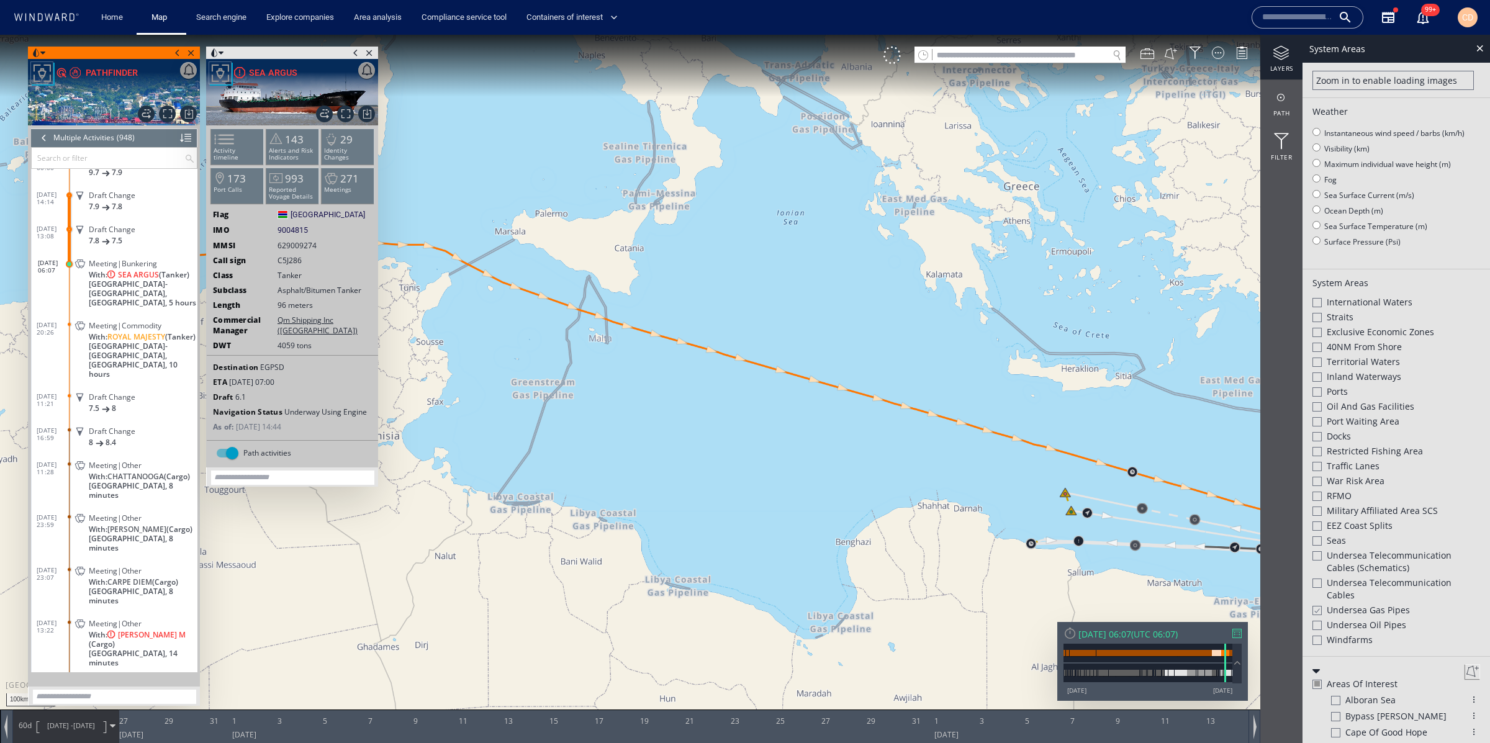
click at [1320, 611] on div at bounding box center [1316, 610] width 9 height 11
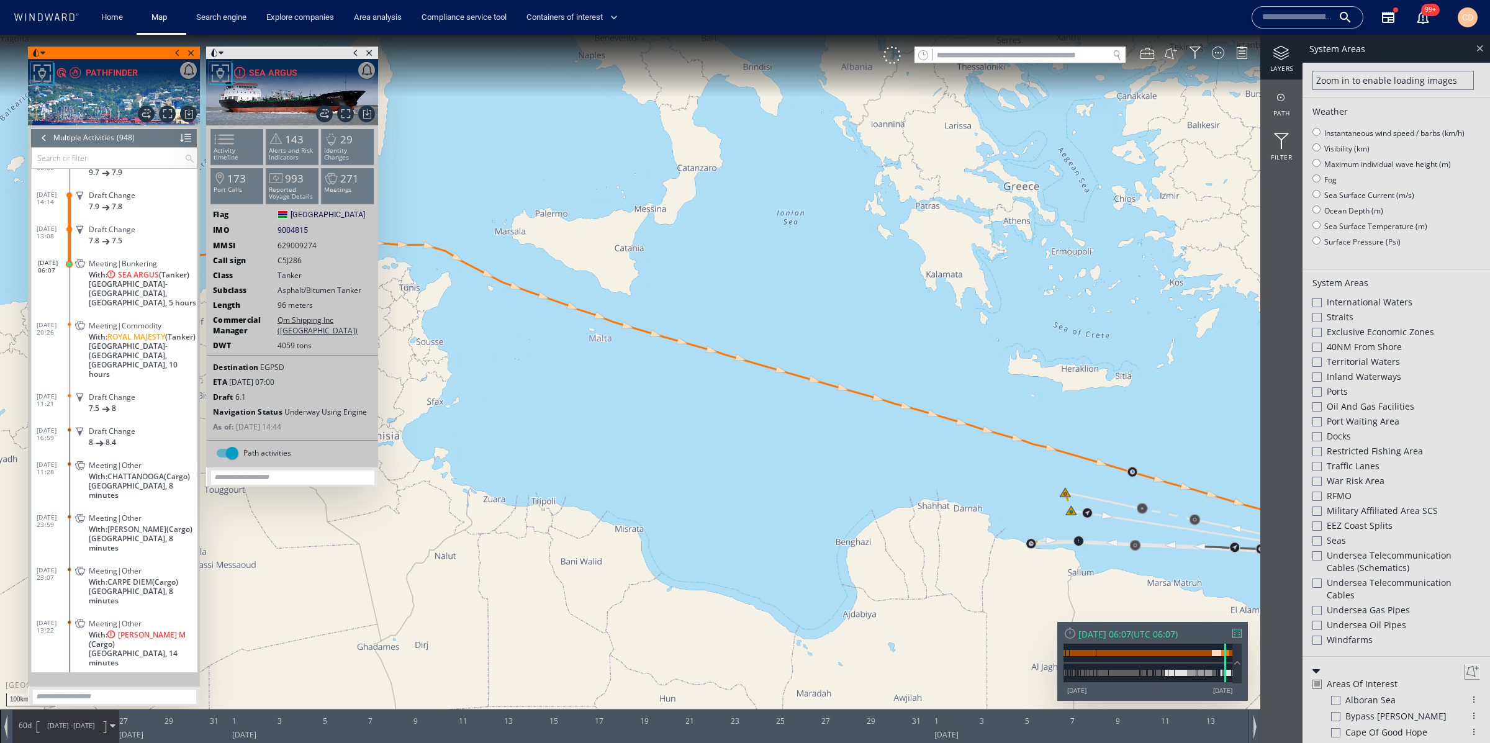
drag, startPoint x: 1480, startPoint y: 45, endPoint x: 1453, endPoint y: 38, distance: 28.2
click at [1479, 45] on div at bounding box center [1480, 48] width 14 height 14
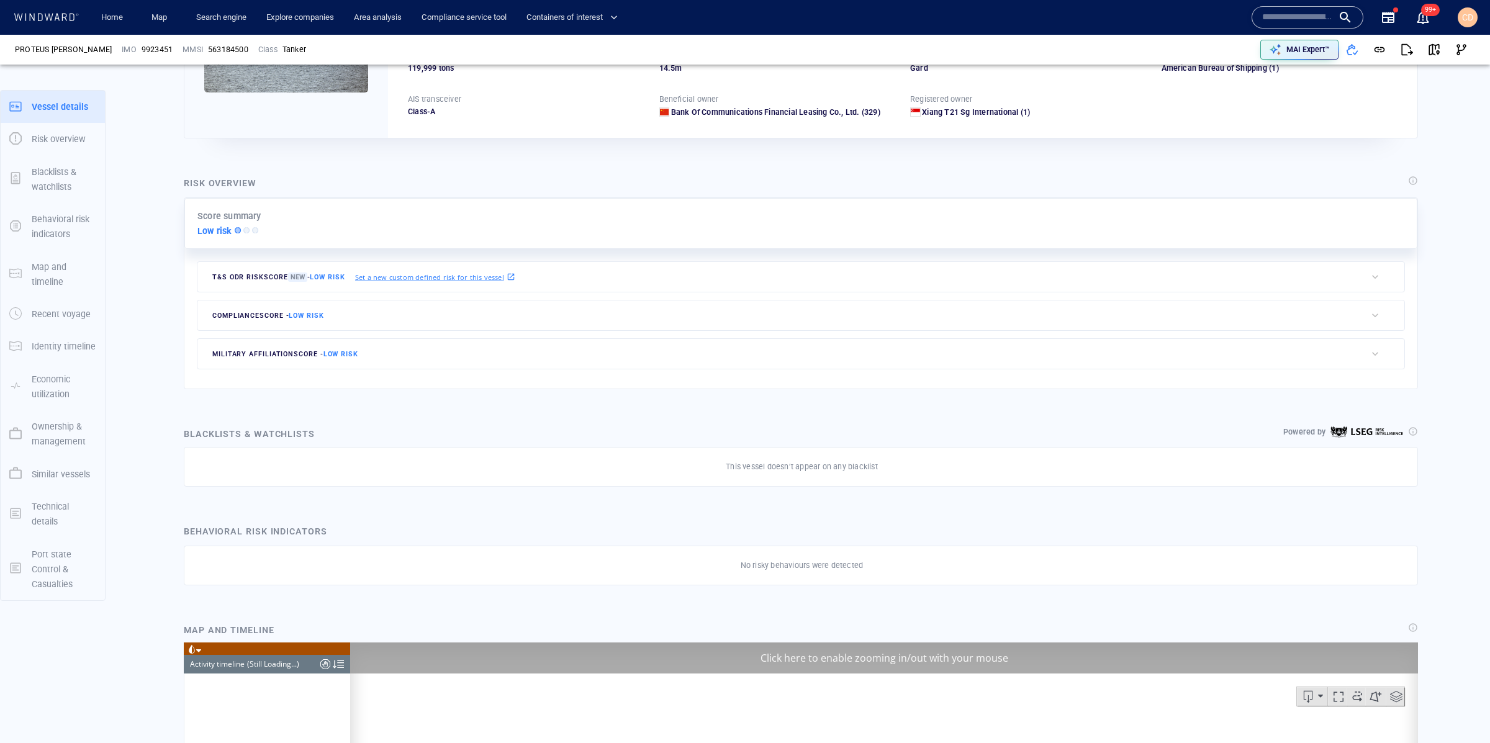
scroll to position [5714, 0]
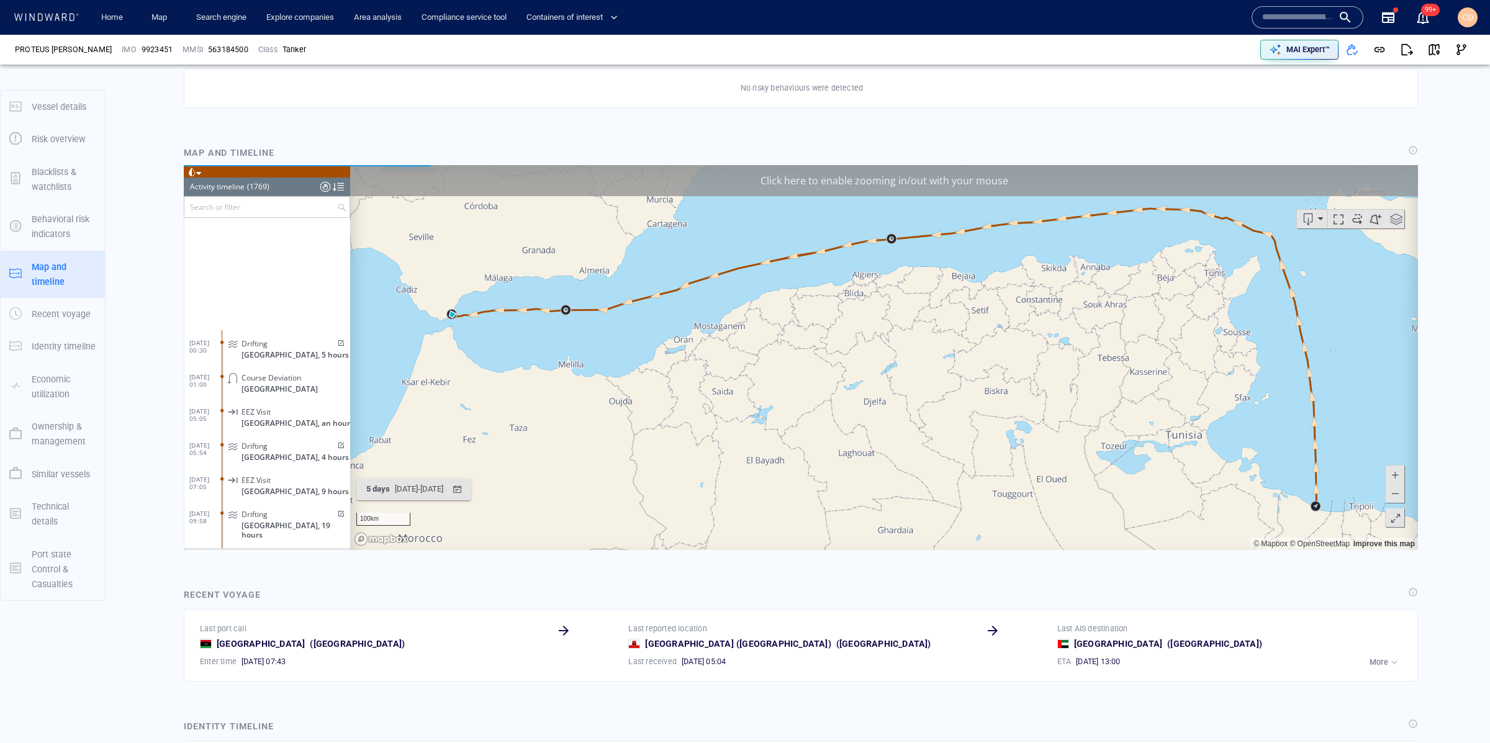
scroll to position [60074, 0]
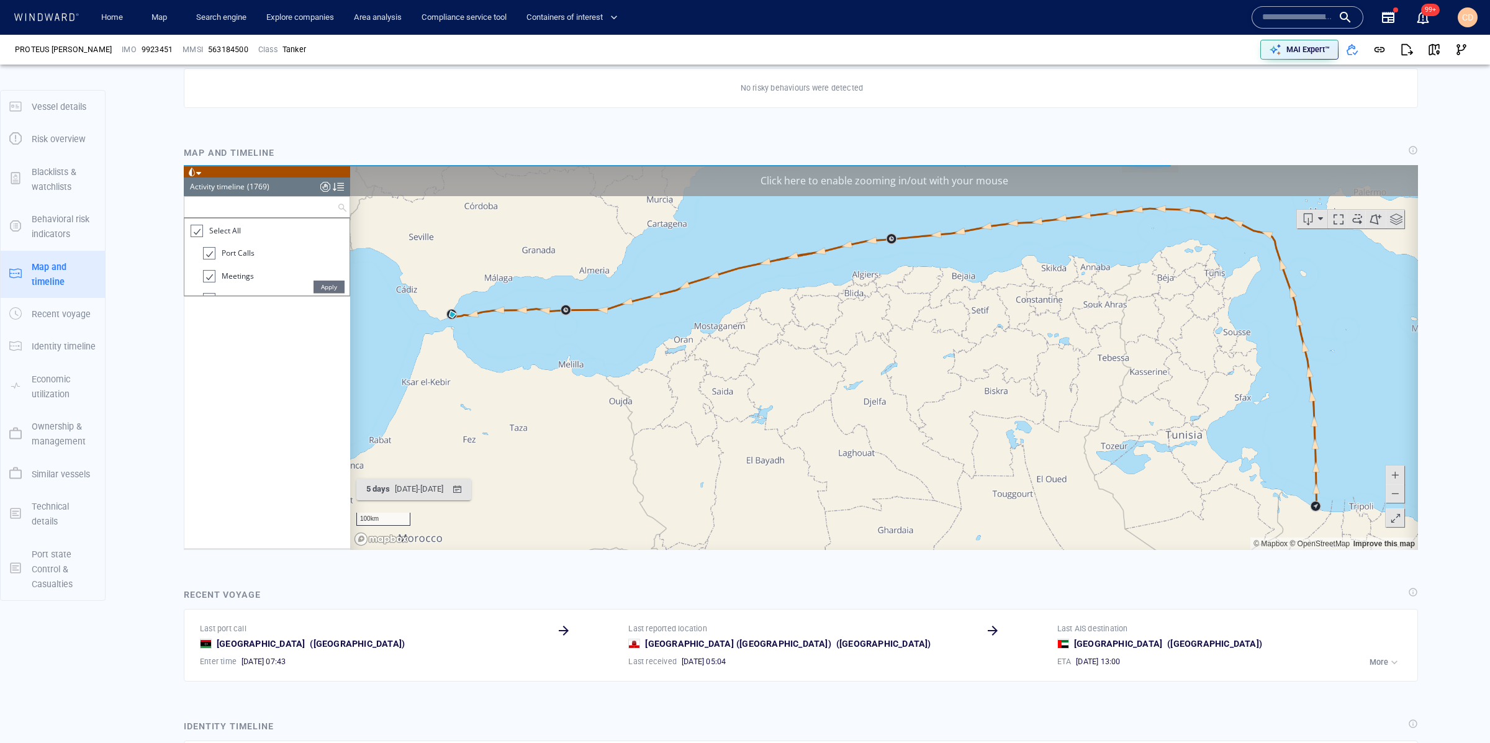
click at [275, 205] on input "text" at bounding box center [260, 206] width 153 height 20
drag, startPoint x: 197, startPoint y: 231, endPoint x: 211, endPoint y: 257, distance: 29.7
click at [197, 231] on div at bounding box center [196, 230] width 12 height 14
drag, startPoint x: 207, startPoint y: 275, endPoint x: 217, endPoint y: 274, distance: 10.6
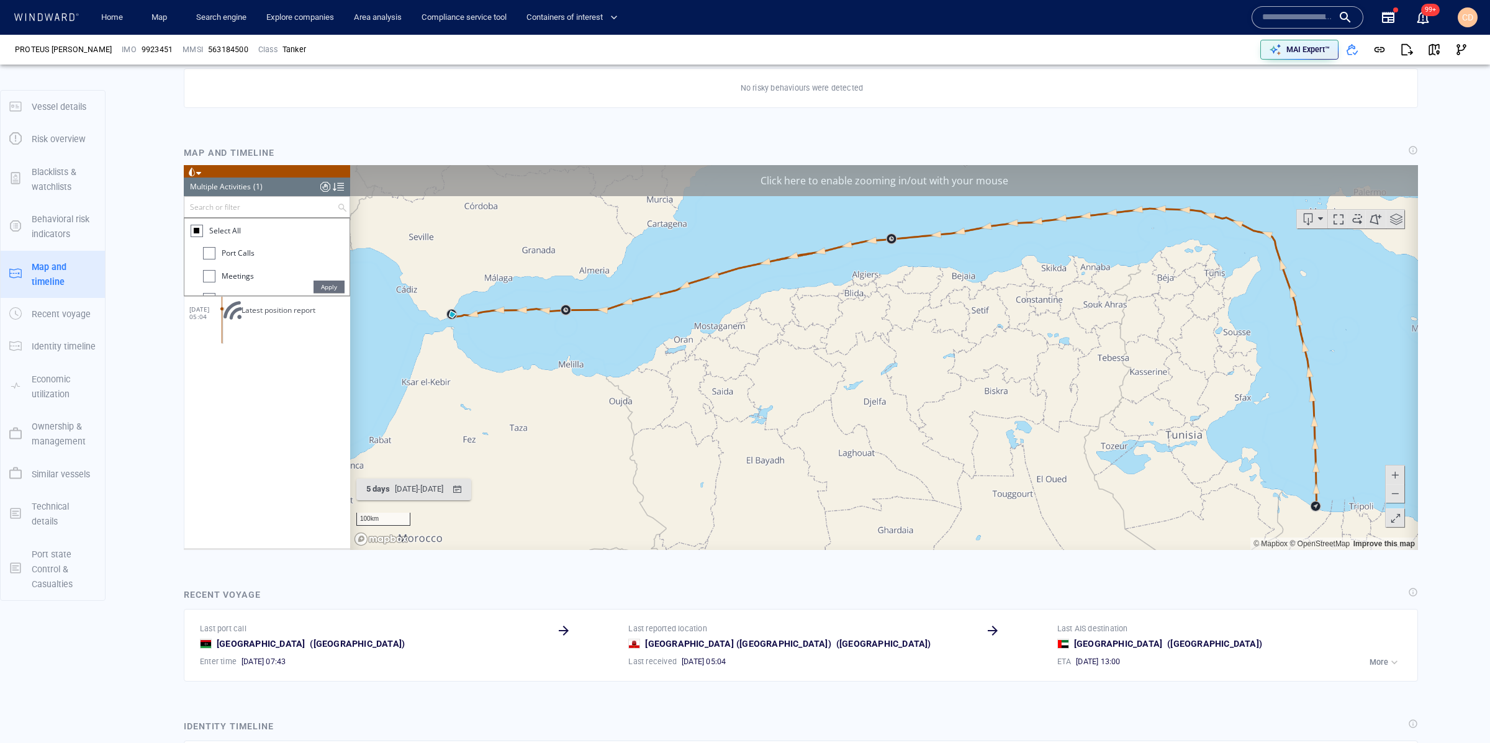
click at [208, 275] on div at bounding box center [209, 275] width 12 height 12
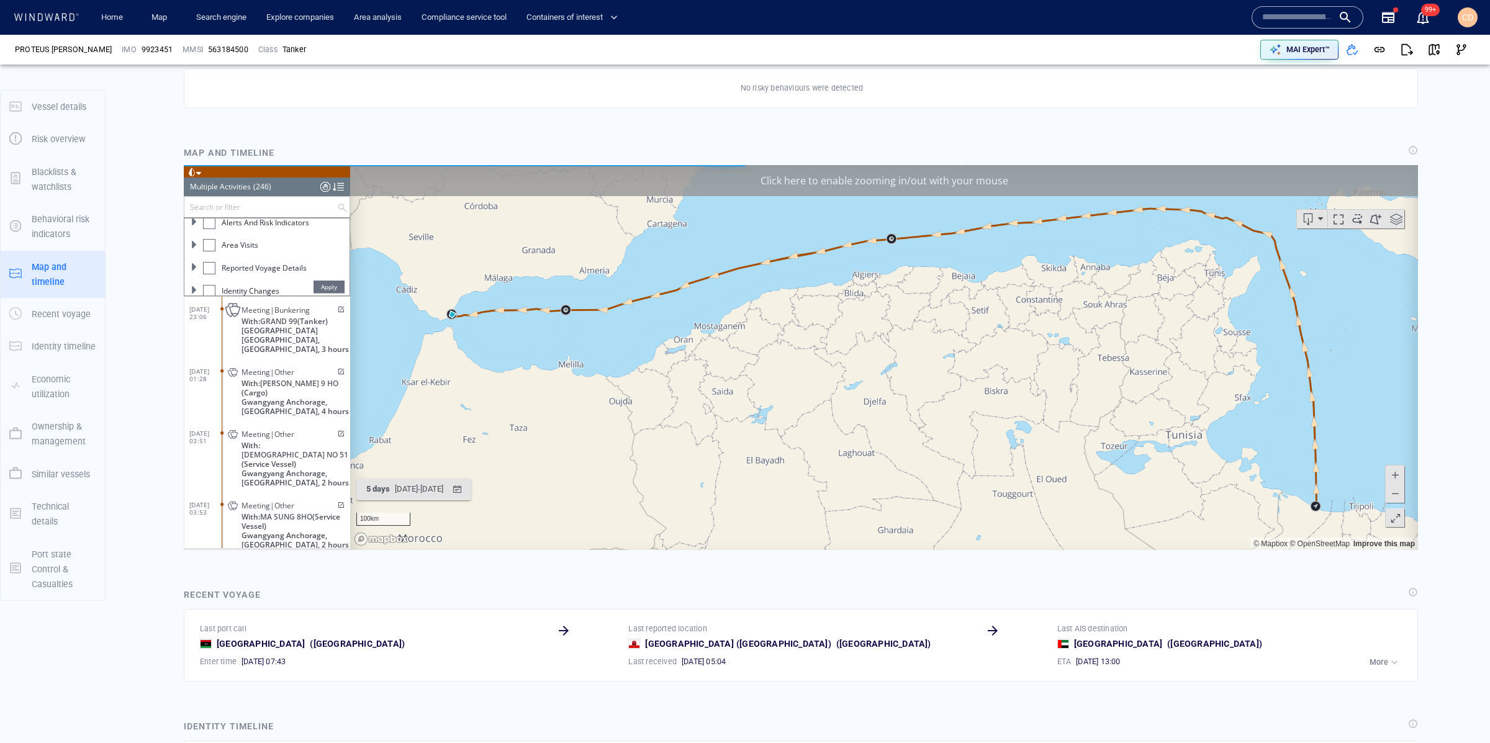
scroll to position [100, 0]
click at [195, 266] on span at bounding box center [194, 265] width 7 height 7
click at [217, 261] on div at bounding box center [215, 262] width 12 height 12
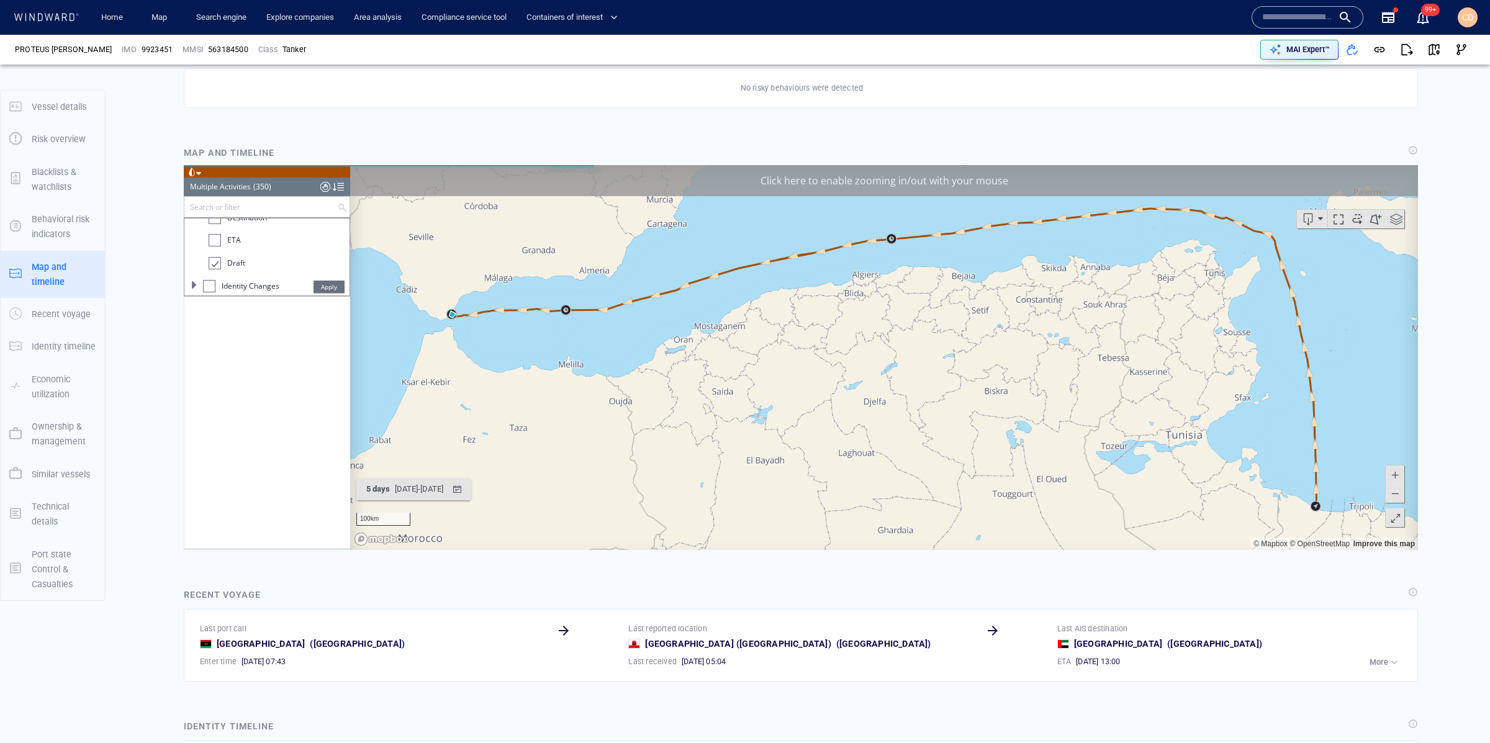
scroll to position [8148, 0]
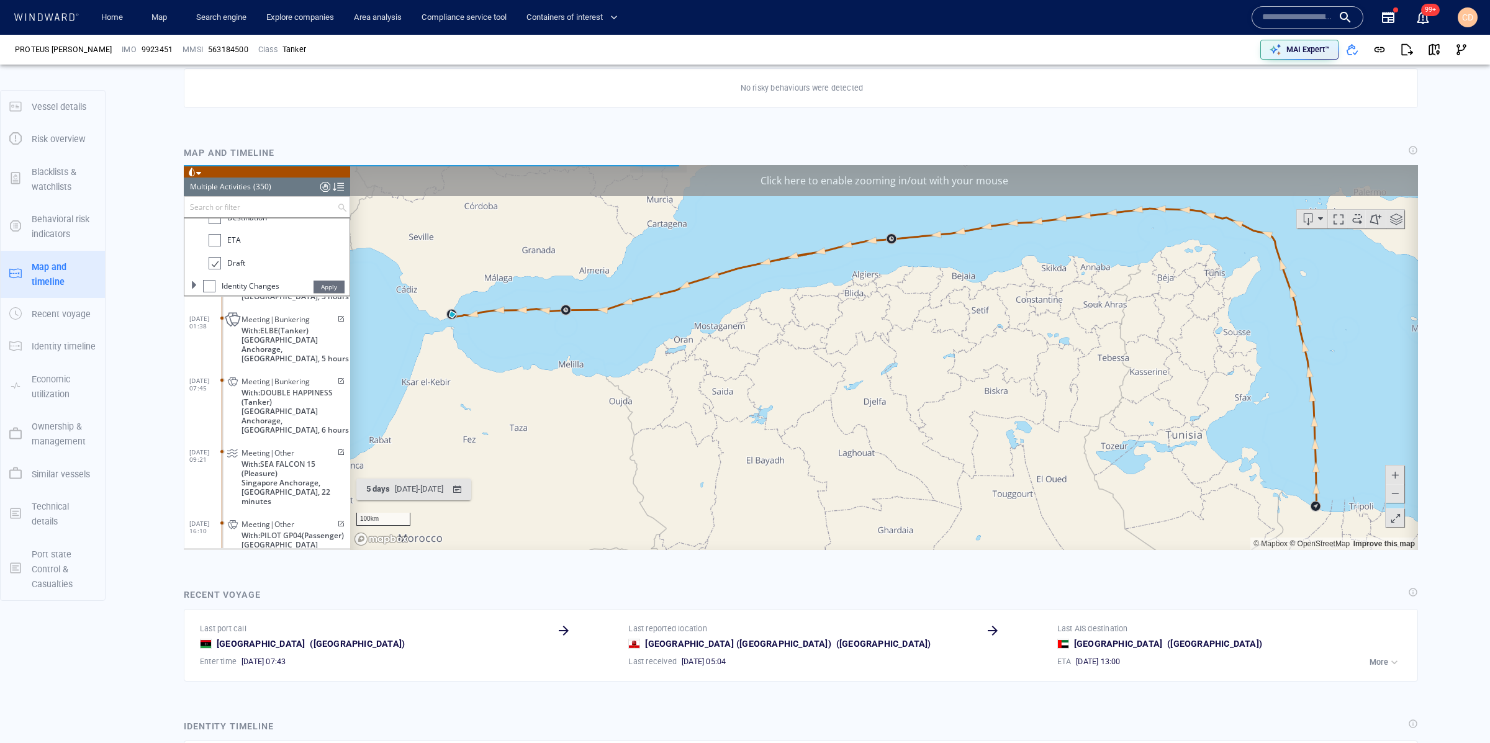
click at [326, 287] on span "Apply" at bounding box center [329, 286] width 31 height 12
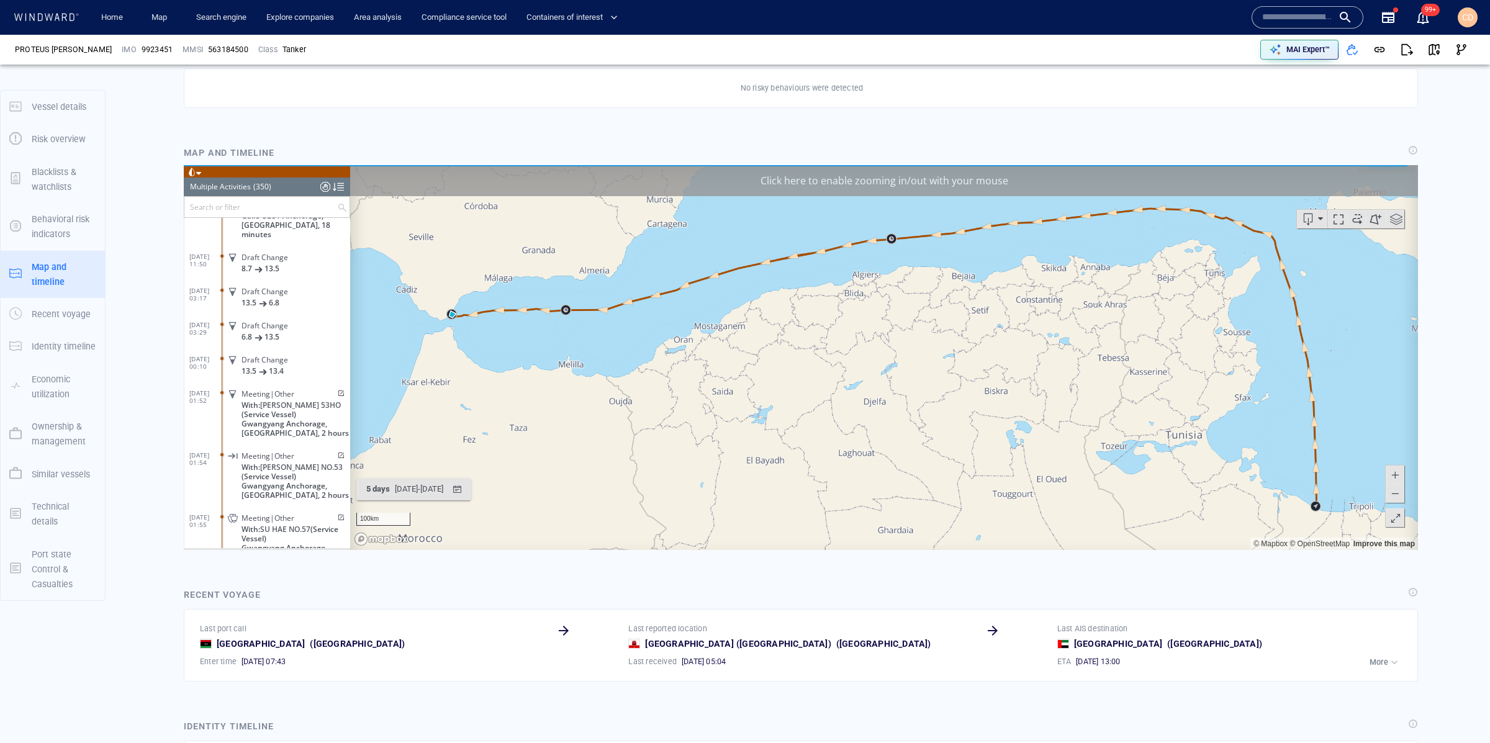
scroll to position [8289, 0]
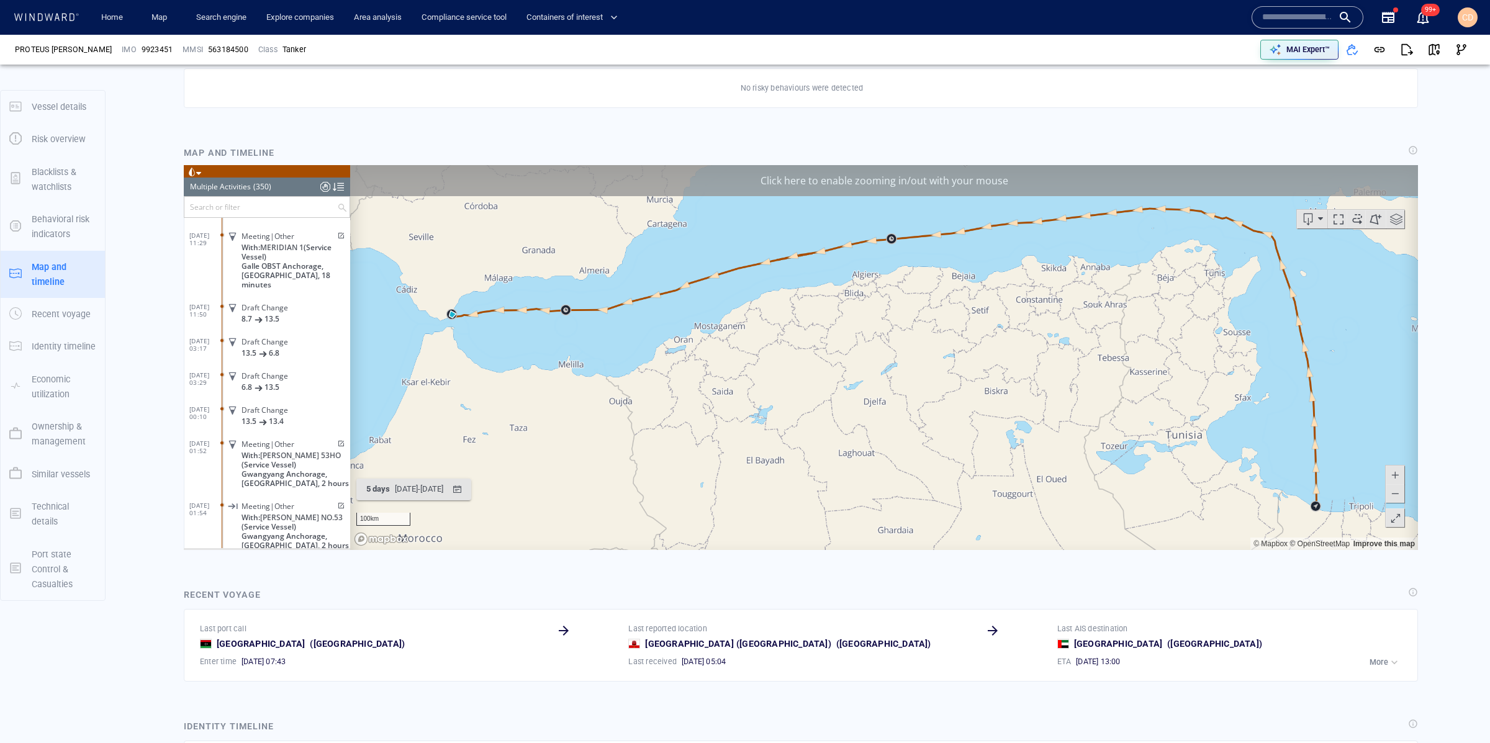
click at [227, 210] on input "text" at bounding box center [260, 206] width 153 height 20
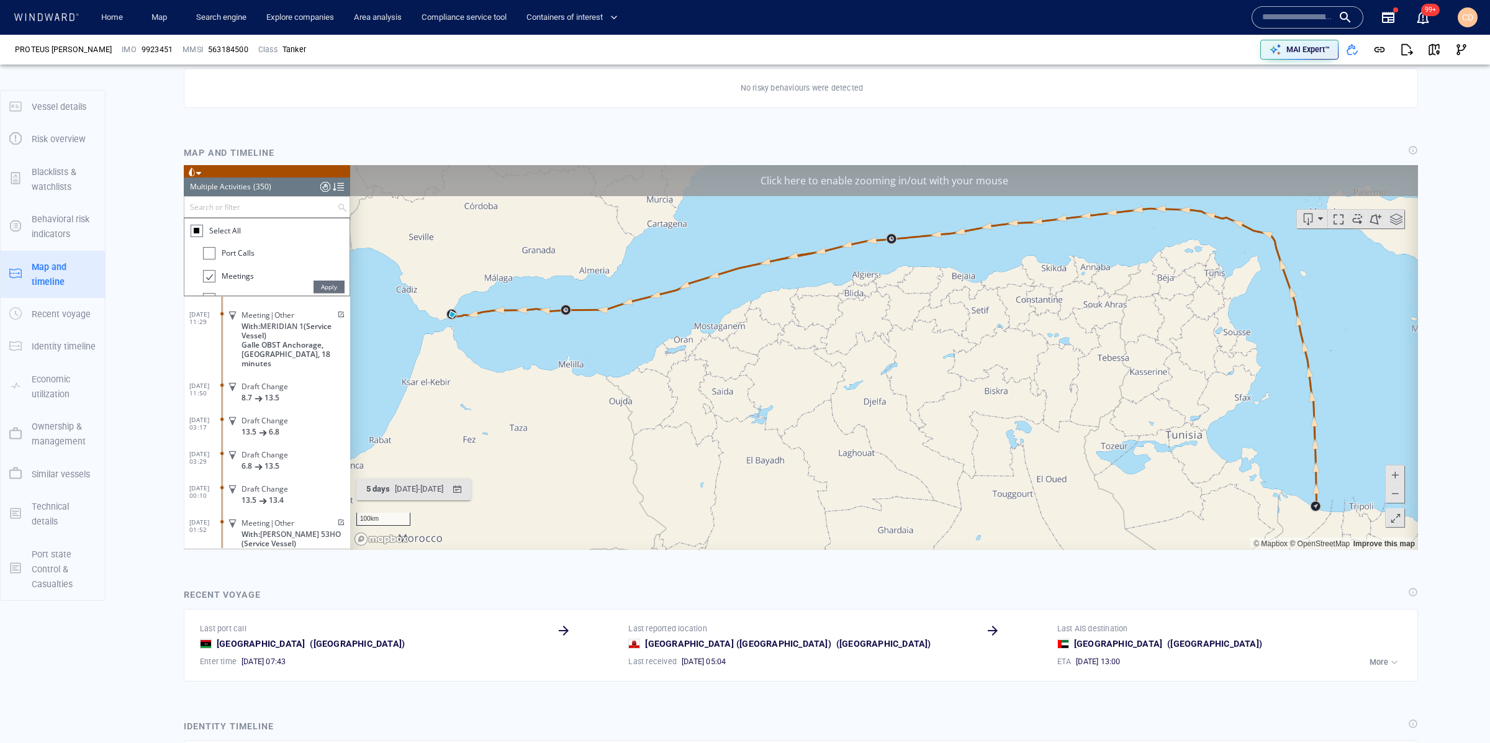
drag, startPoint x: 207, startPoint y: 252, endPoint x: 223, endPoint y: 255, distance: 16.4
click at [207, 252] on div at bounding box center [209, 252] width 12 height 12
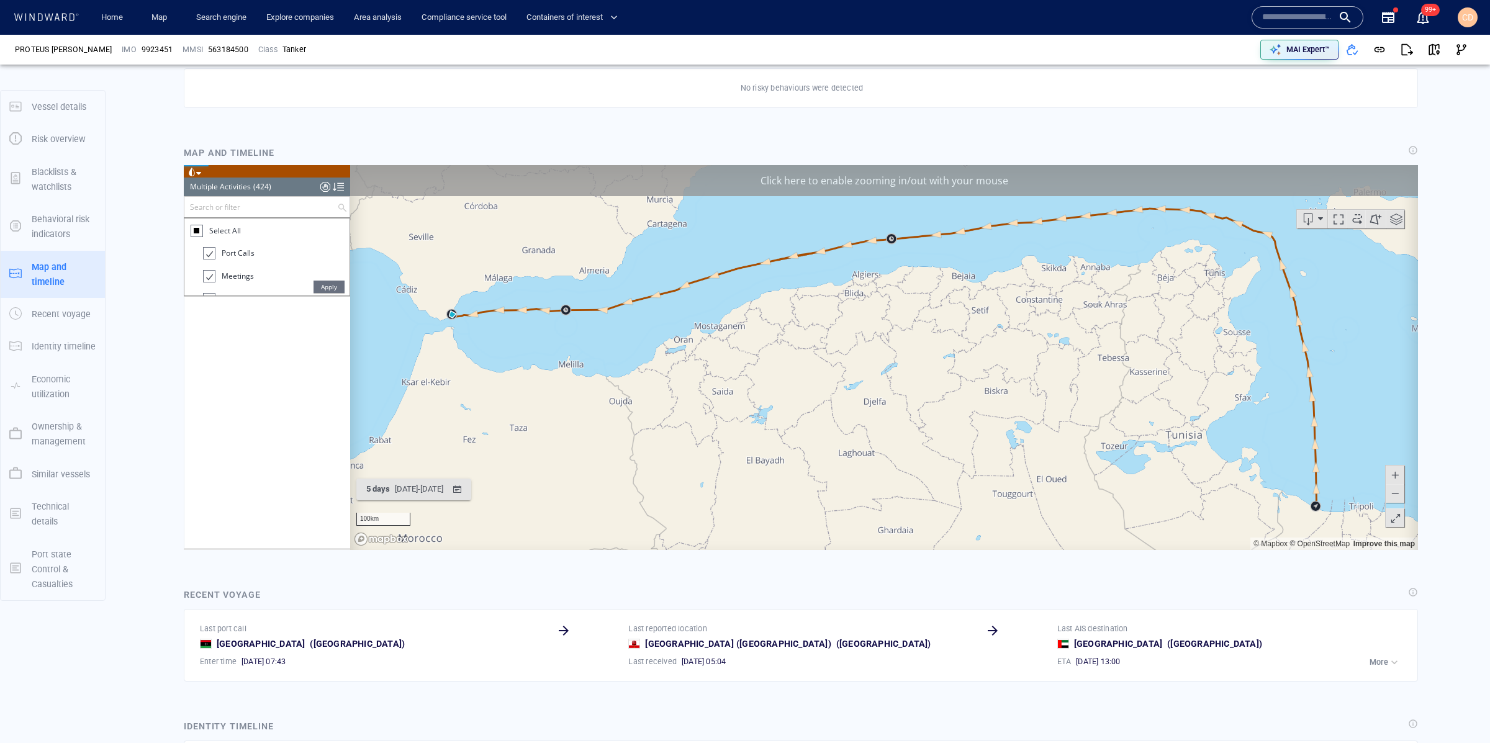
scroll to position [11700, 0]
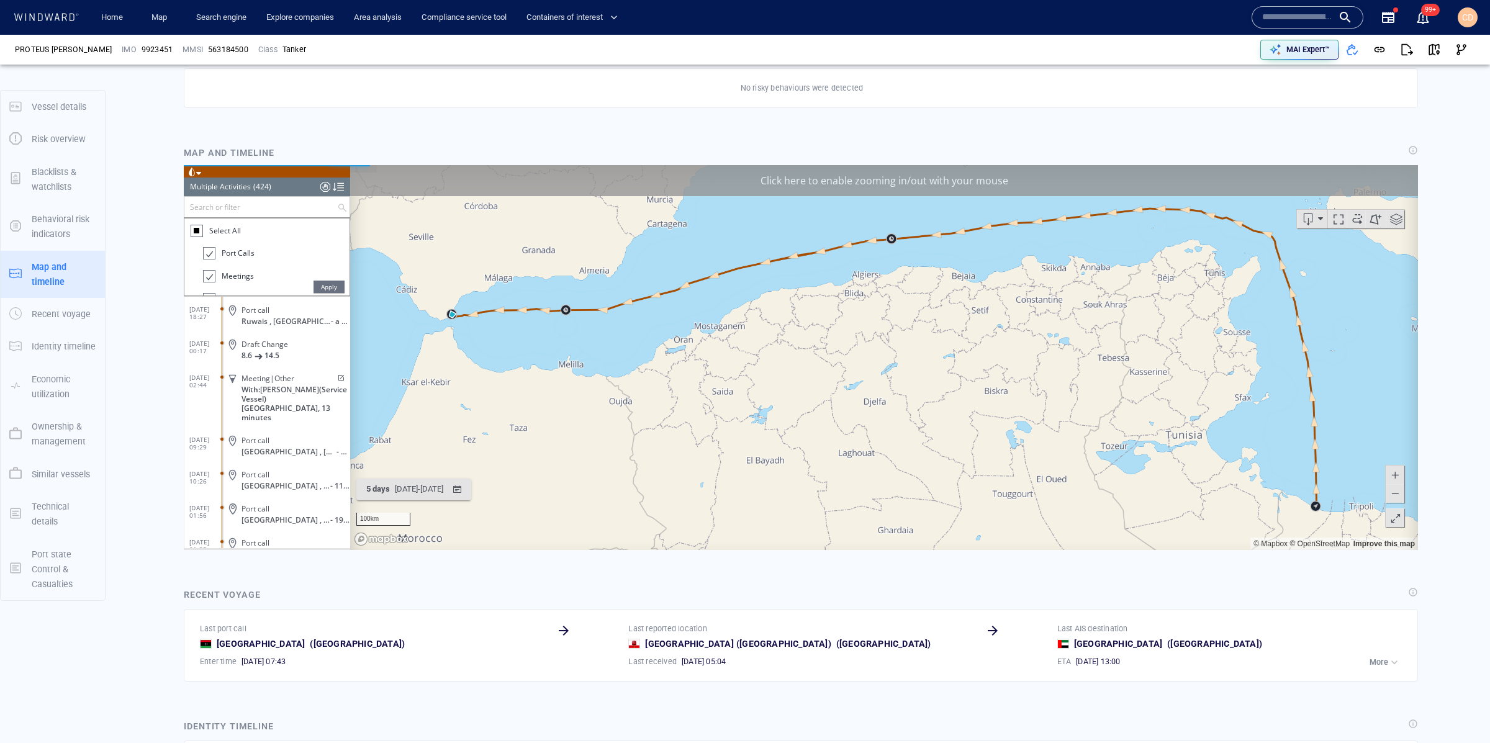
click at [327, 286] on span "Apply" at bounding box center [329, 286] width 31 height 12
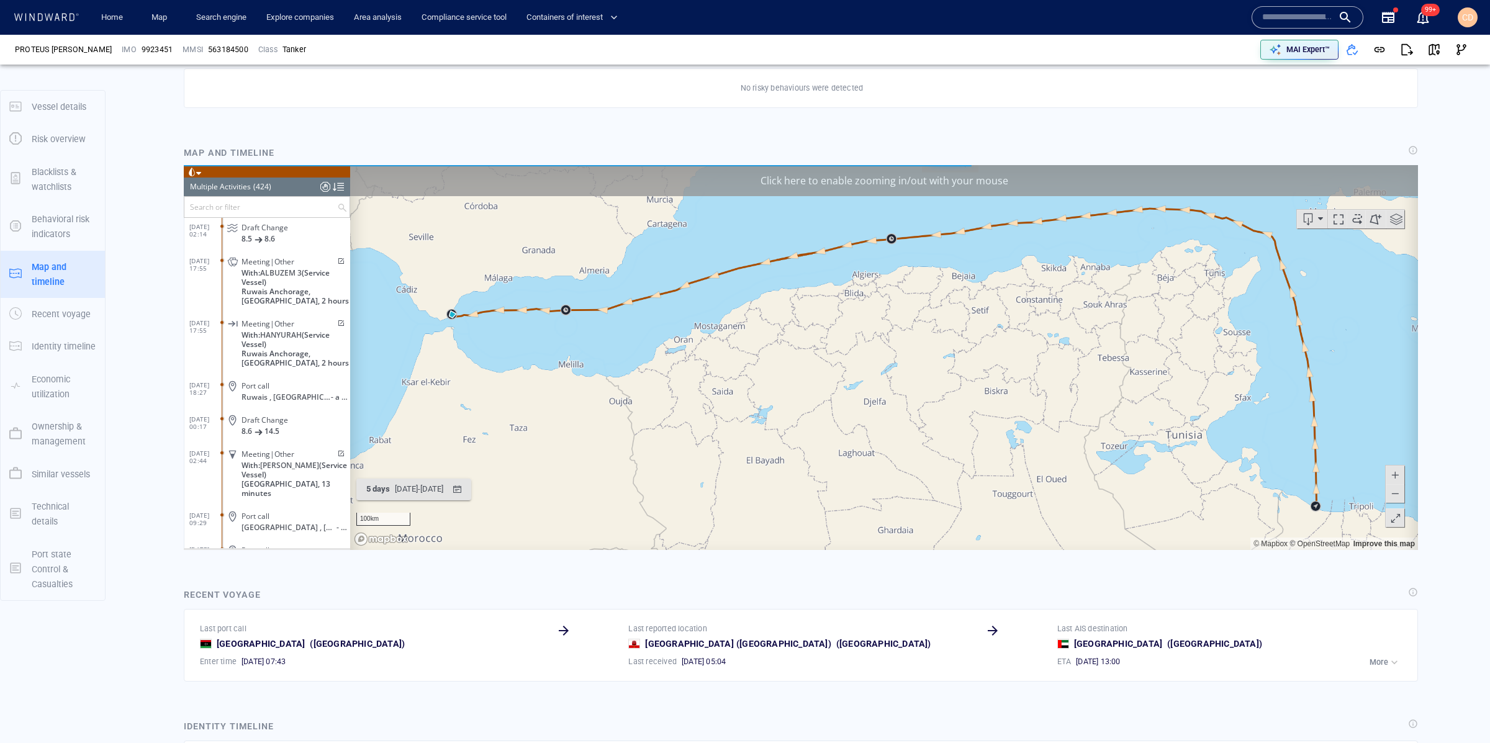
scroll to position [11564, 0]
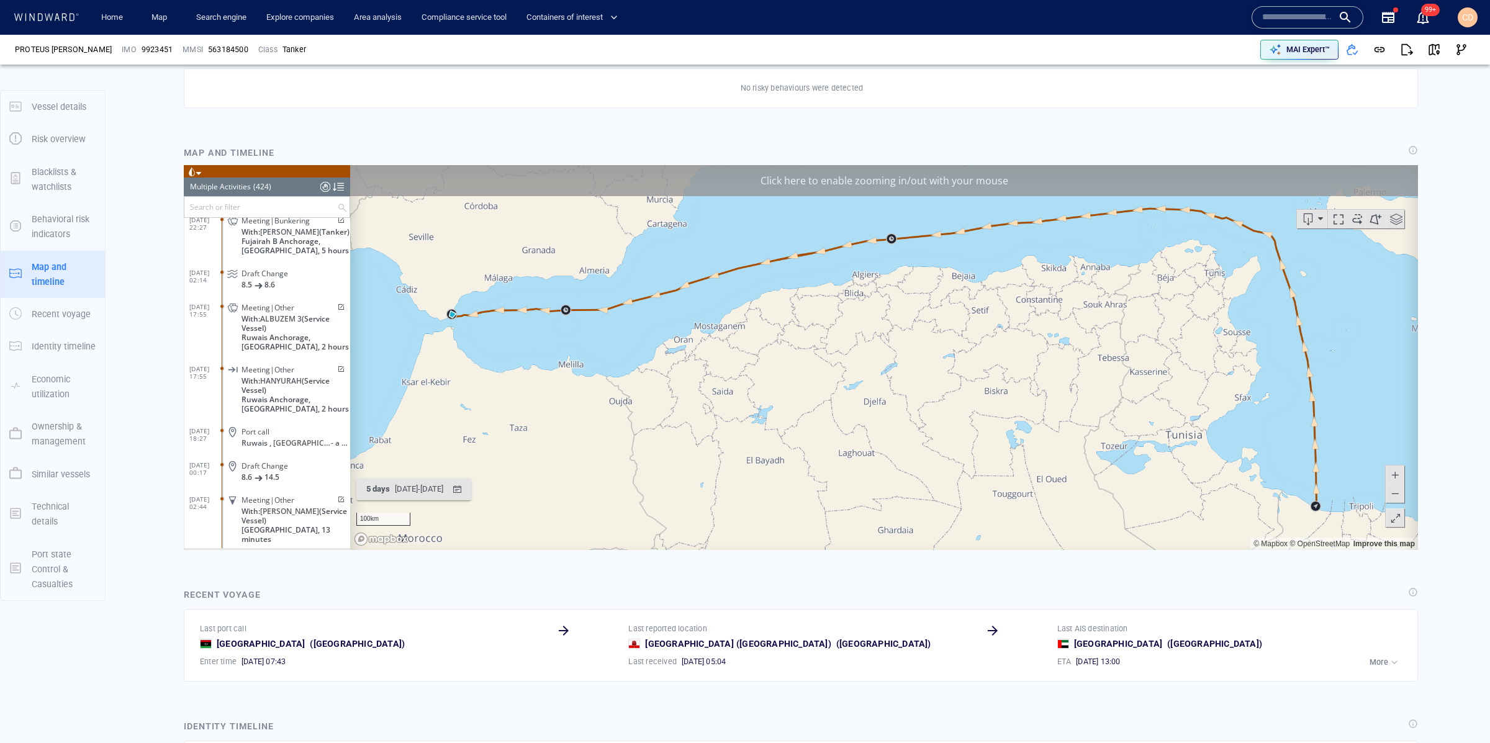
click at [1399, 490] on span at bounding box center [1395, 493] width 12 height 19
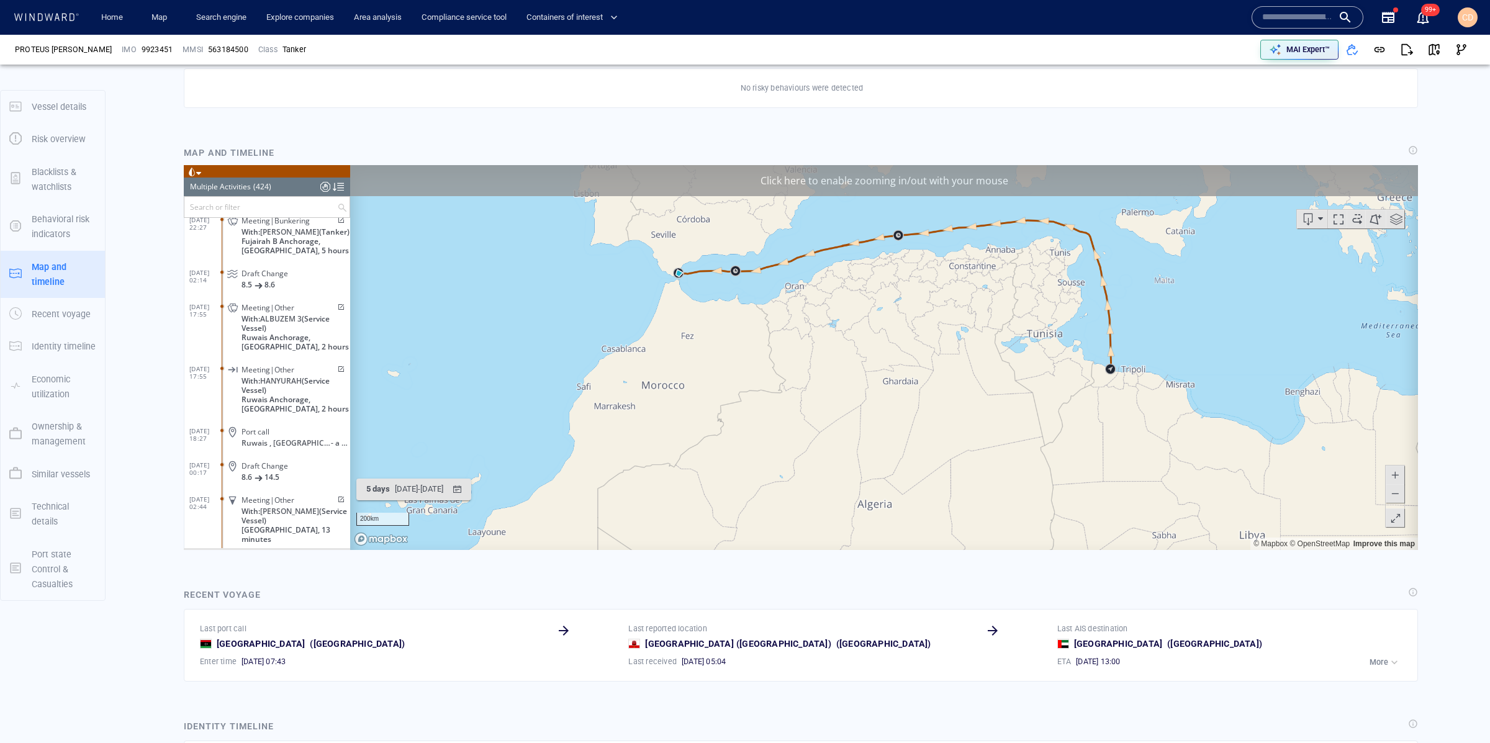
drag, startPoint x: 881, startPoint y: 455, endPoint x: 891, endPoint y: 395, distance: 61.0
click at [892, 394] on canvas "Map" at bounding box center [884, 357] width 1068 height 385
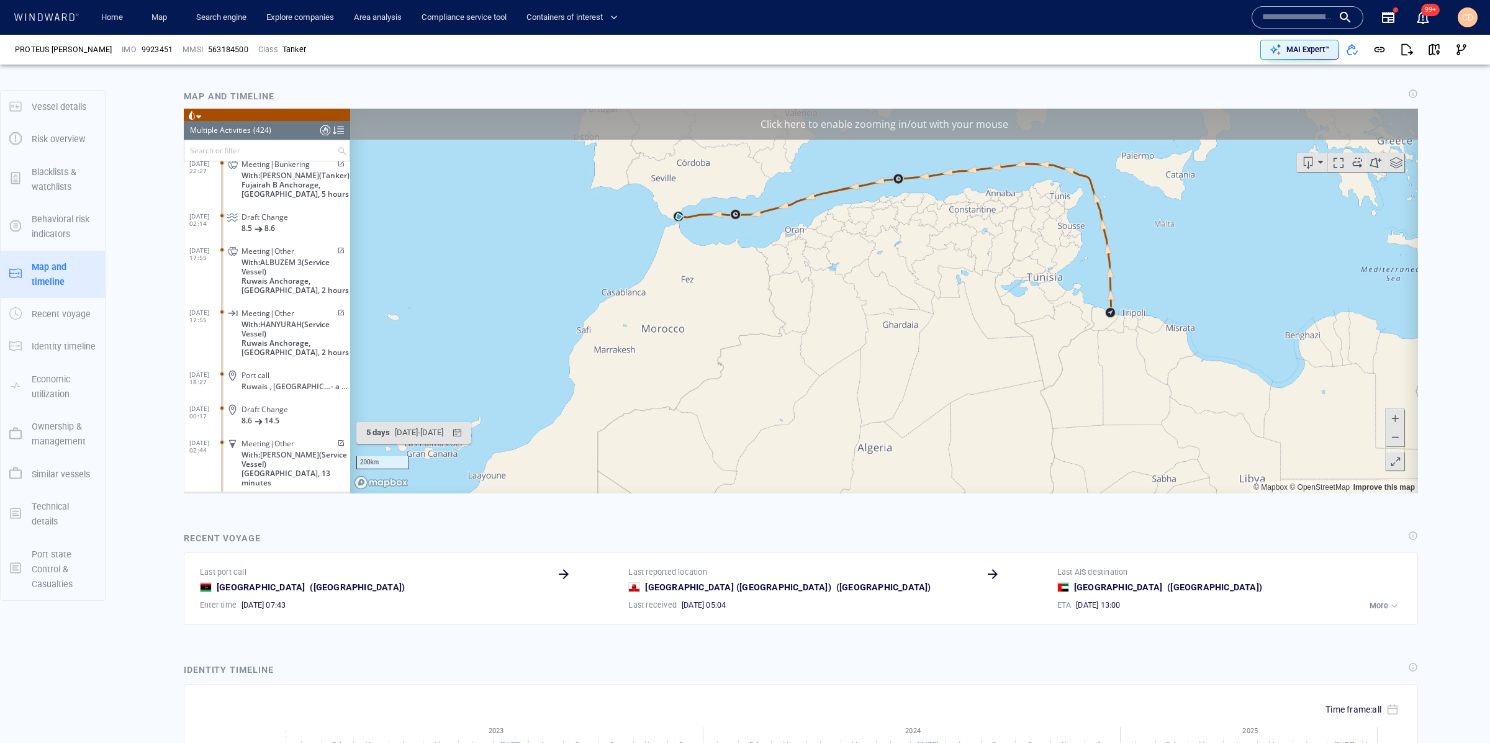
scroll to position [708, 0]
click at [1397, 436] on span at bounding box center [1395, 435] width 12 height 19
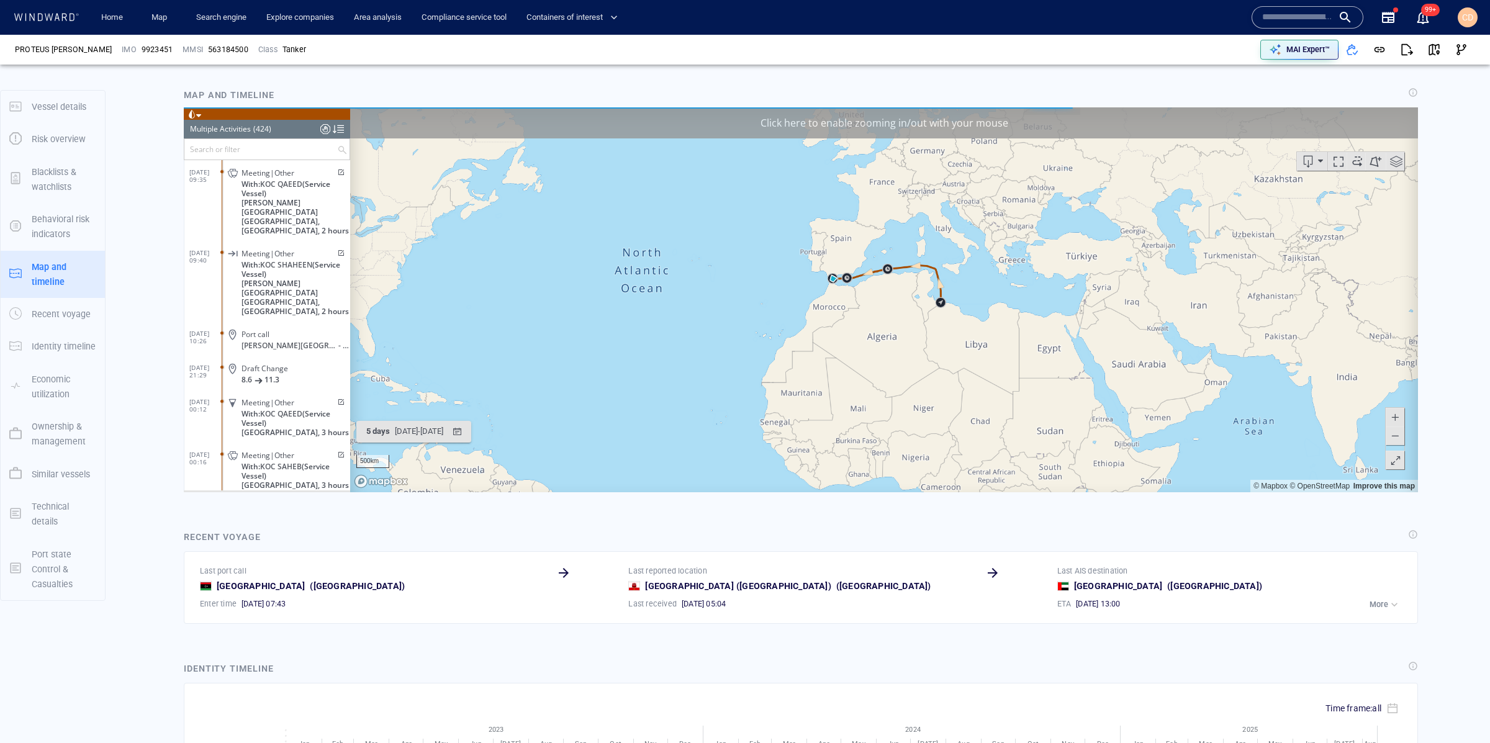
scroll to position [12179, 0]
click at [1299, 48] on p "MAI Expert™" at bounding box center [1307, 49] width 43 height 11
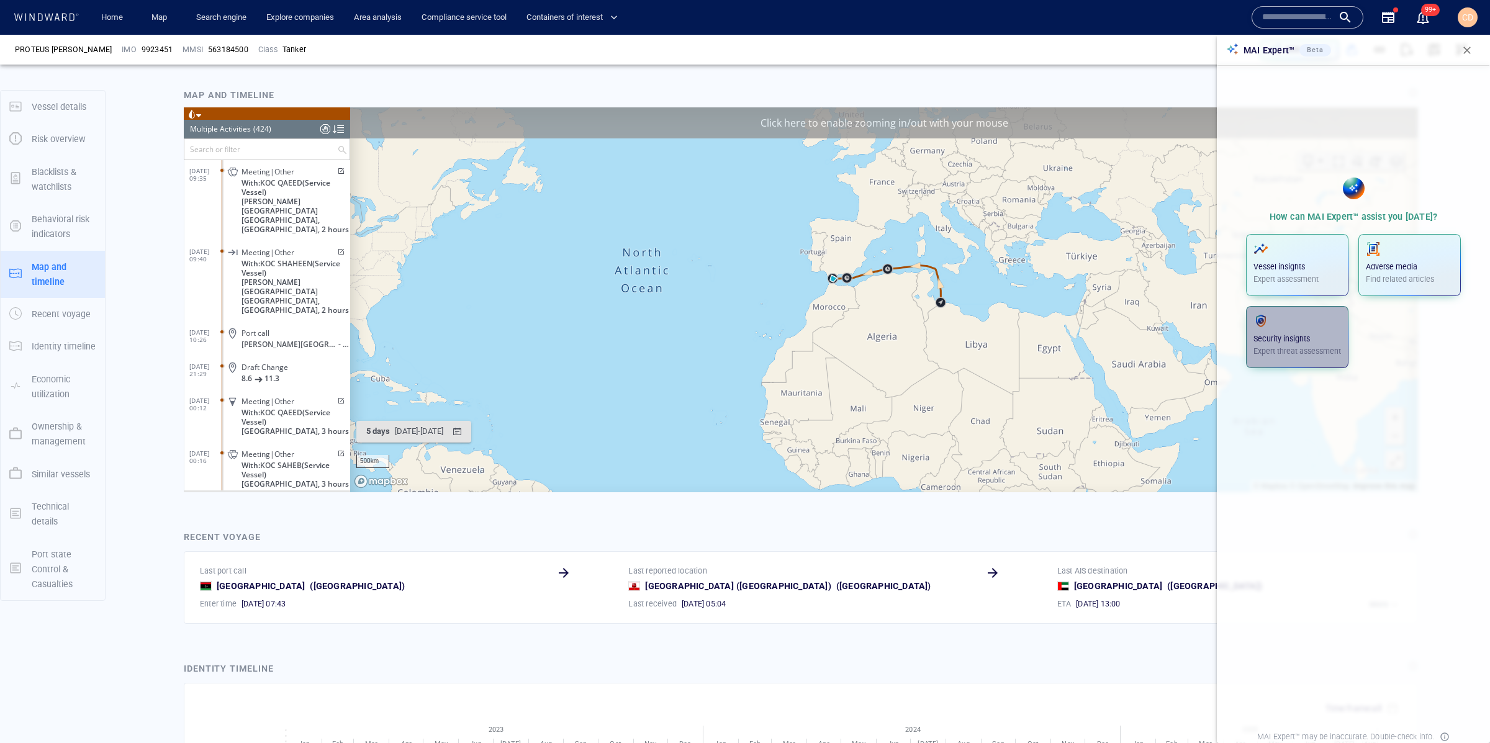
click at [1278, 327] on span "button" at bounding box center [1297, 321] width 88 height 15
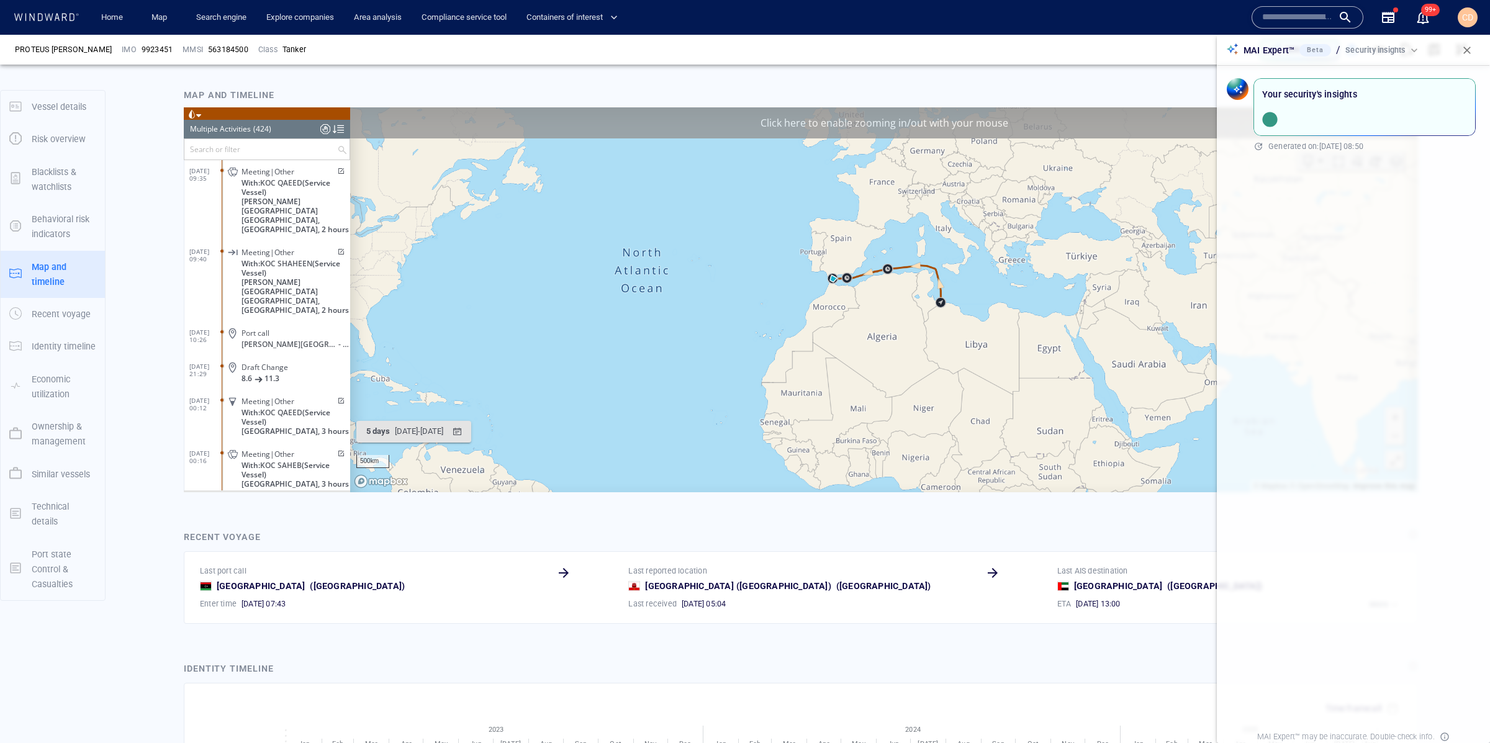
click at [1468, 22] on div "CD" at bounding box center [1467, 17] width 11 height 15
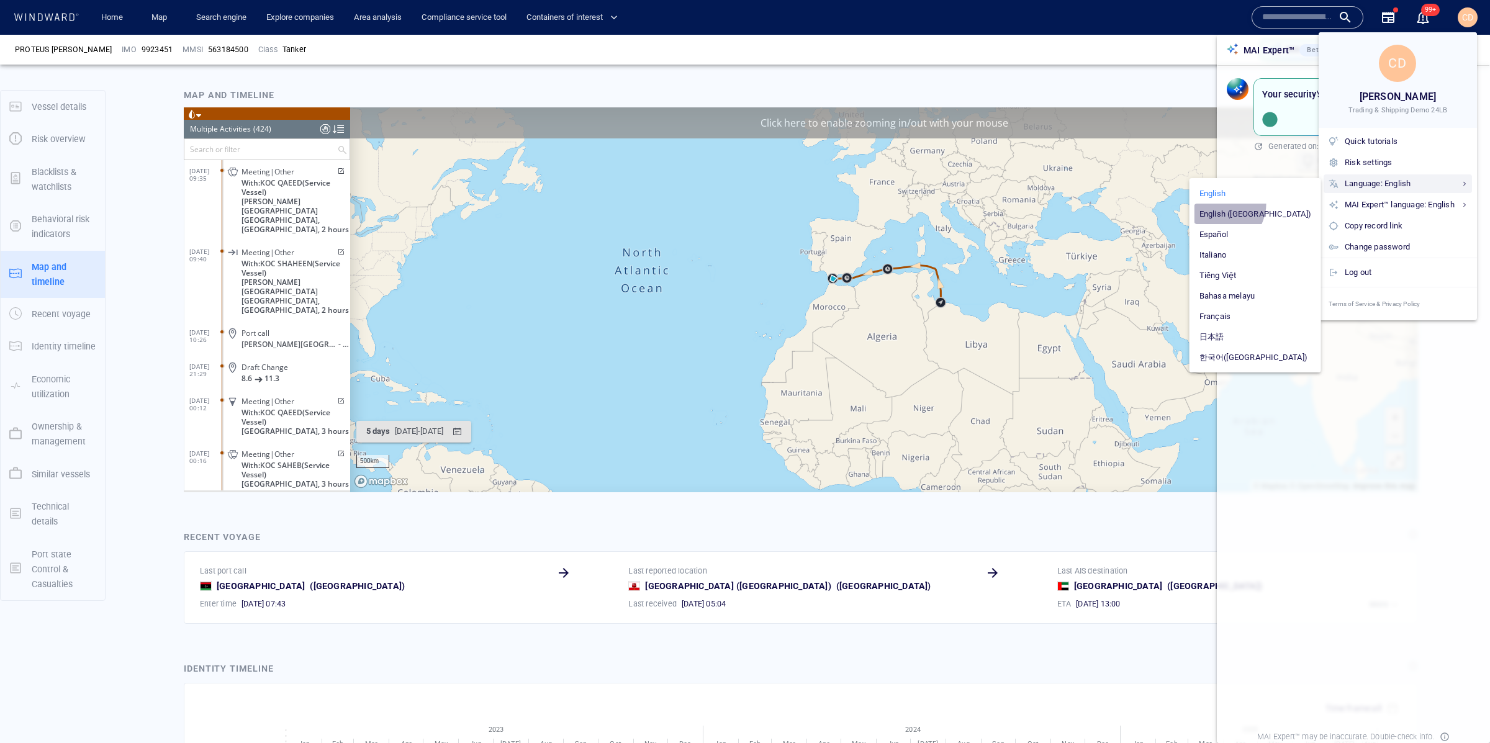
click at [1274, 204] on li "English ([GEOGRAPHIC_DATA])" at bounding box center [1255, 214] width 122 height 20
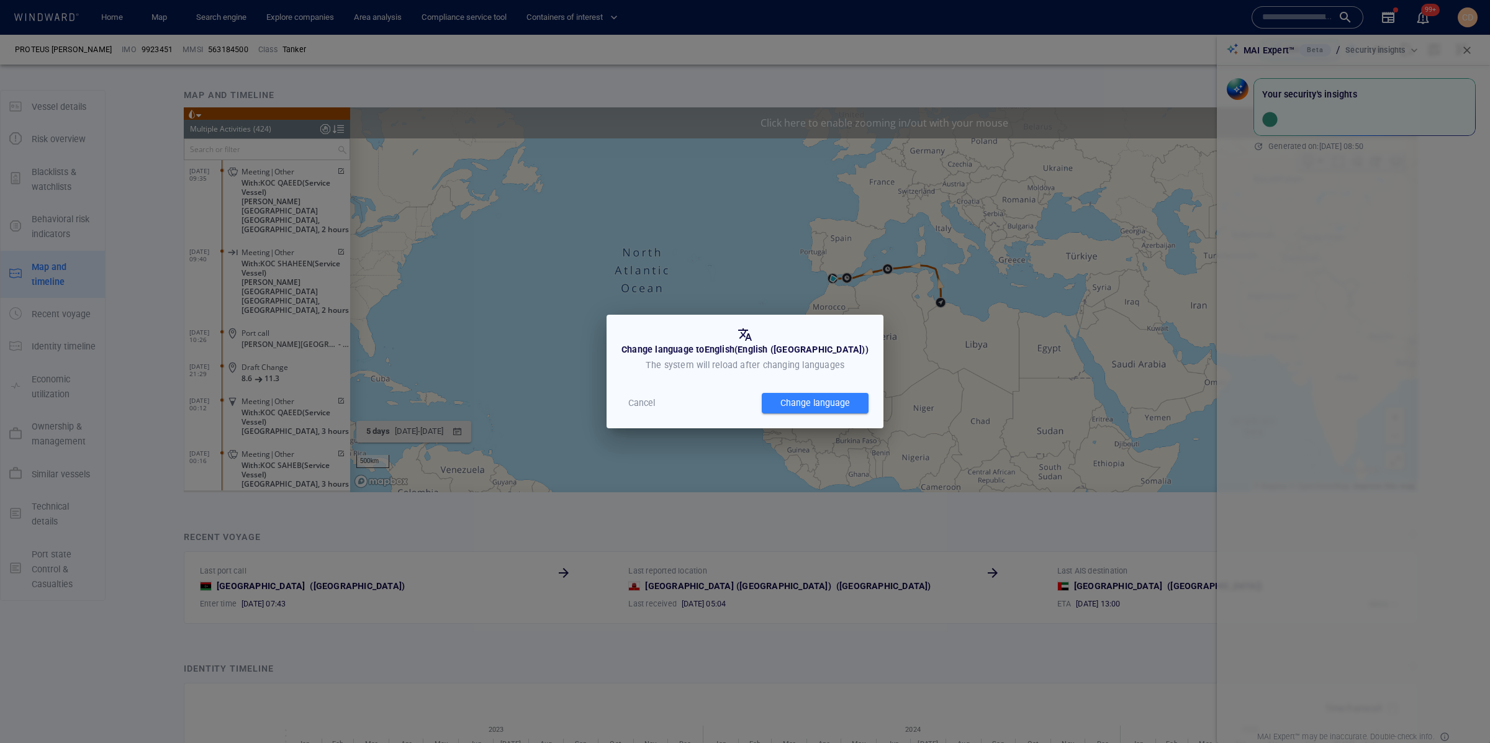
drag, startPoint x: 651, startPoint y: 401, endPoint x: 664, endPoint y: 397, distance: 13.7
click at [651, 401] on span "Cancel" at bounding box center [641, 403] width 27 height 16
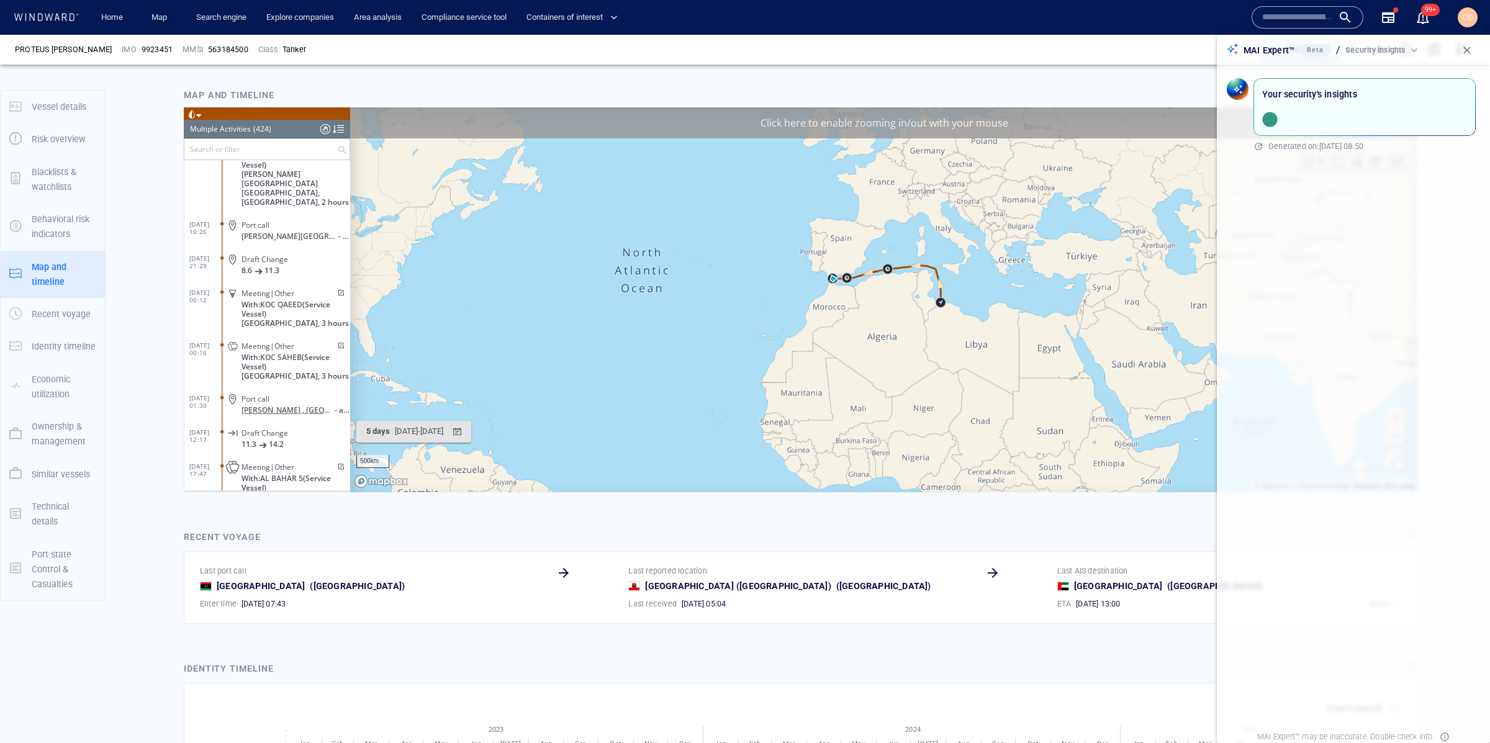
scroll to position [12238, 0]
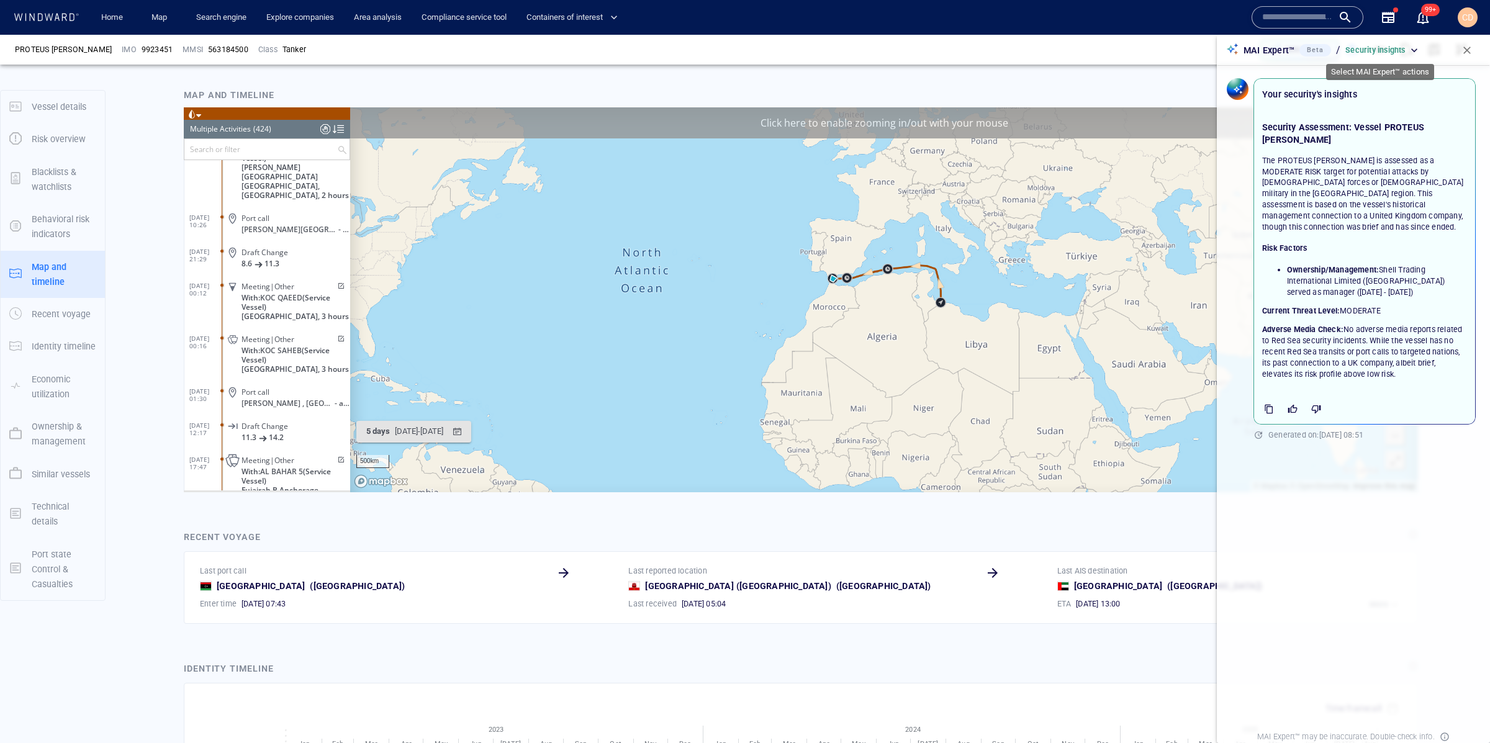
click at [1406, 50] on div "Security insights" at bounding box center [1382, 50] width 74 height 11
click at [1263, 48] on div at bounding box center [745, 371] width 1490 height 743
click at [1471, 53] on span "button" at bounding box center [1467, 50] width 12 height 12
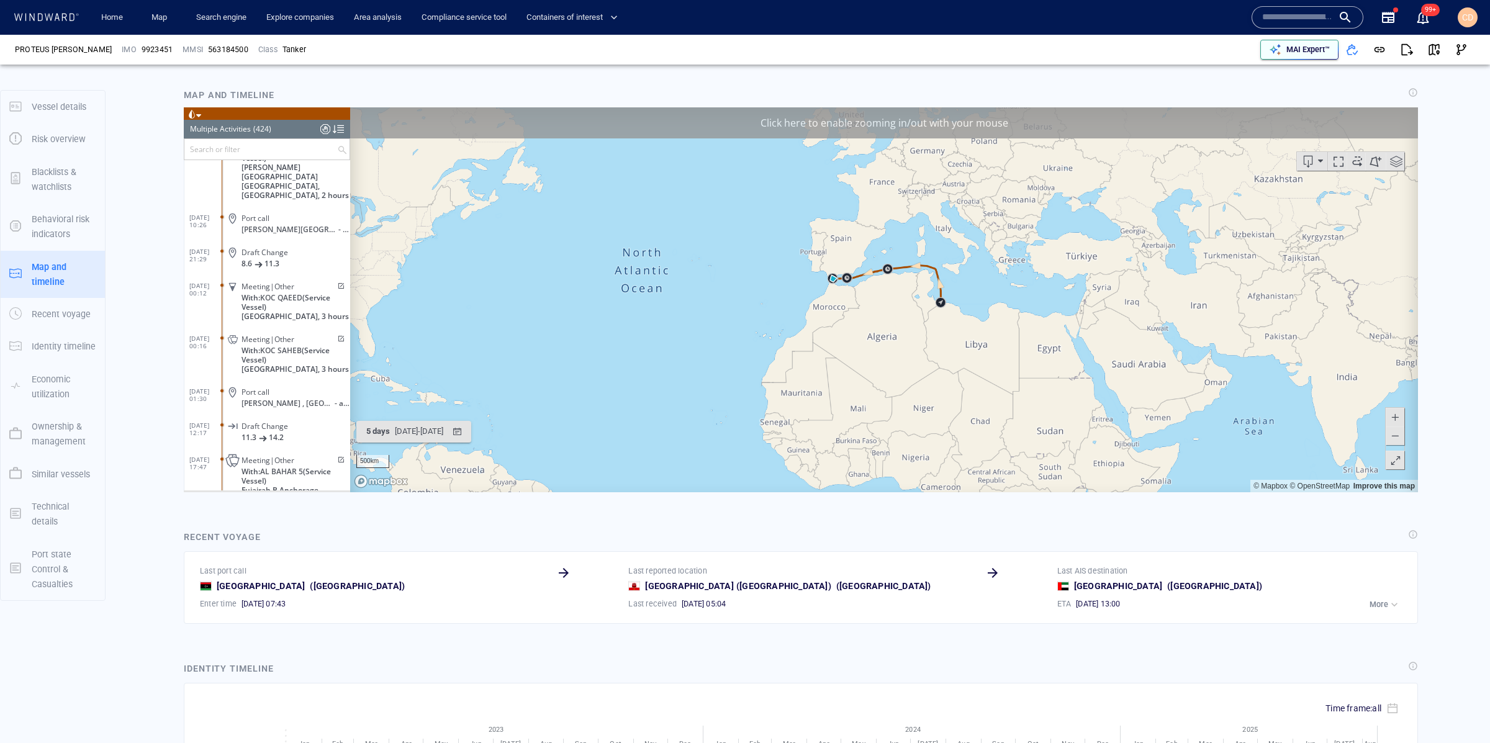
click at [1286, 49] on p "MAI Expert™" at bounding box center [1307, 49] width 43 height 11
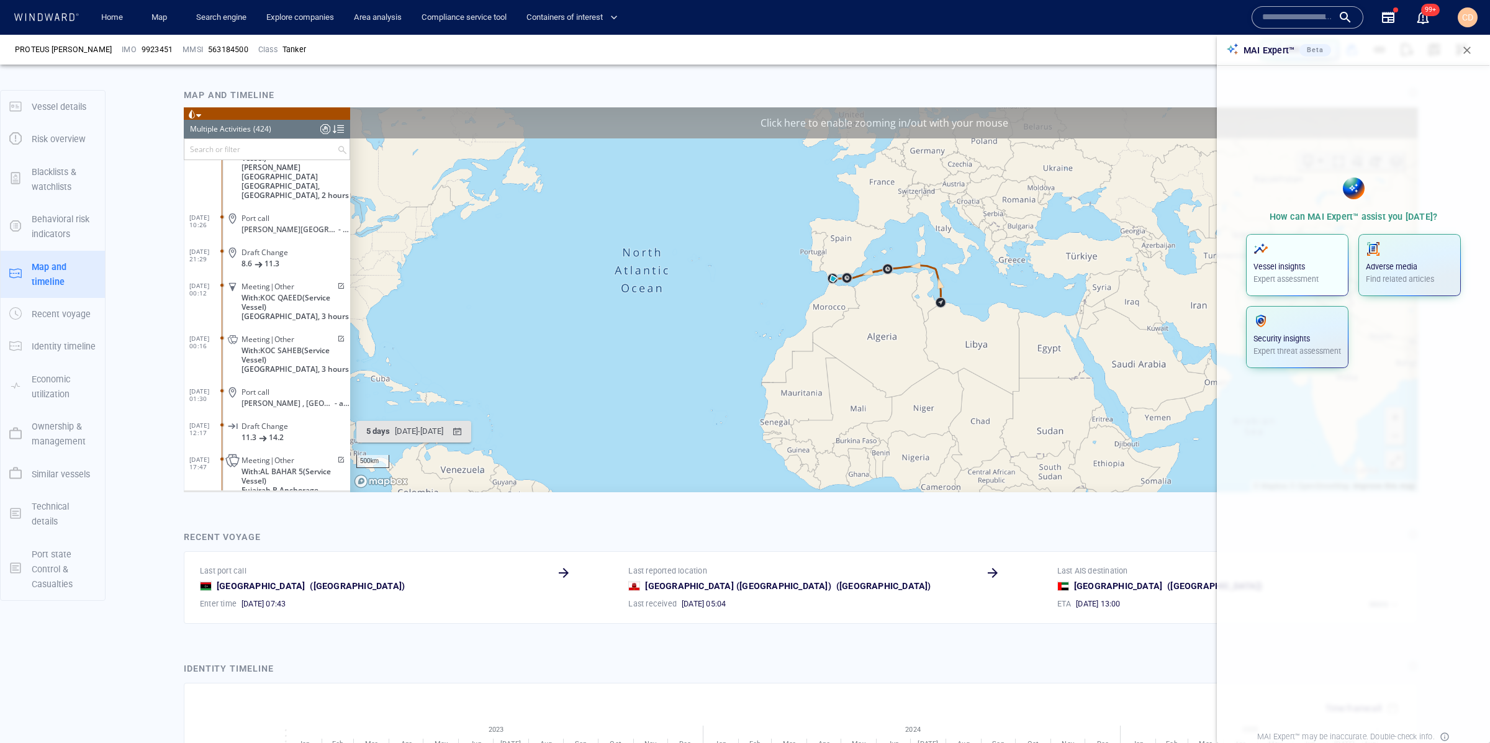
click at [1293, 284] on p "Expert assessment" at bounding box center [1297, 279] width 88 height 11
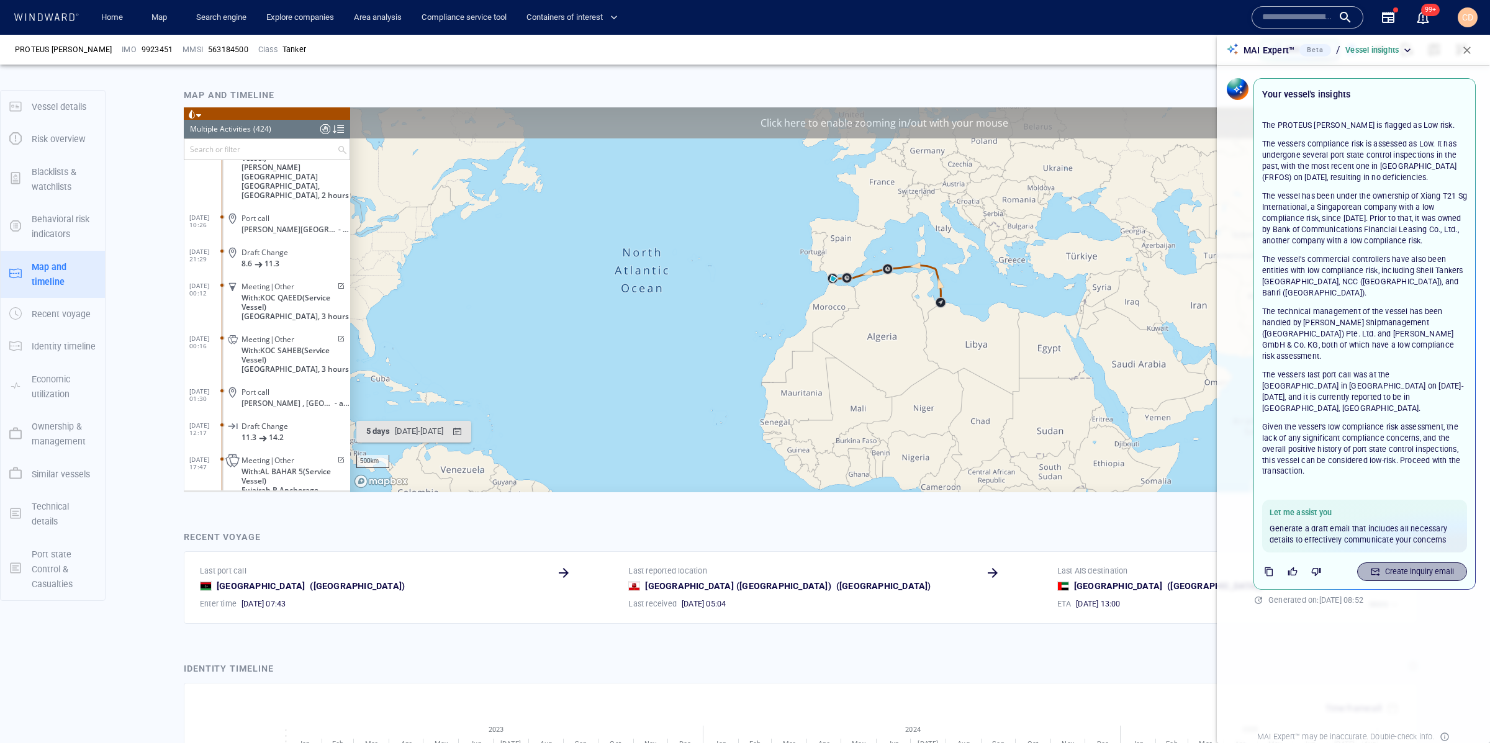
click at [1412, 566] on p "Create inquiry email" at bounding box center [1419, 571] width 69 height 11
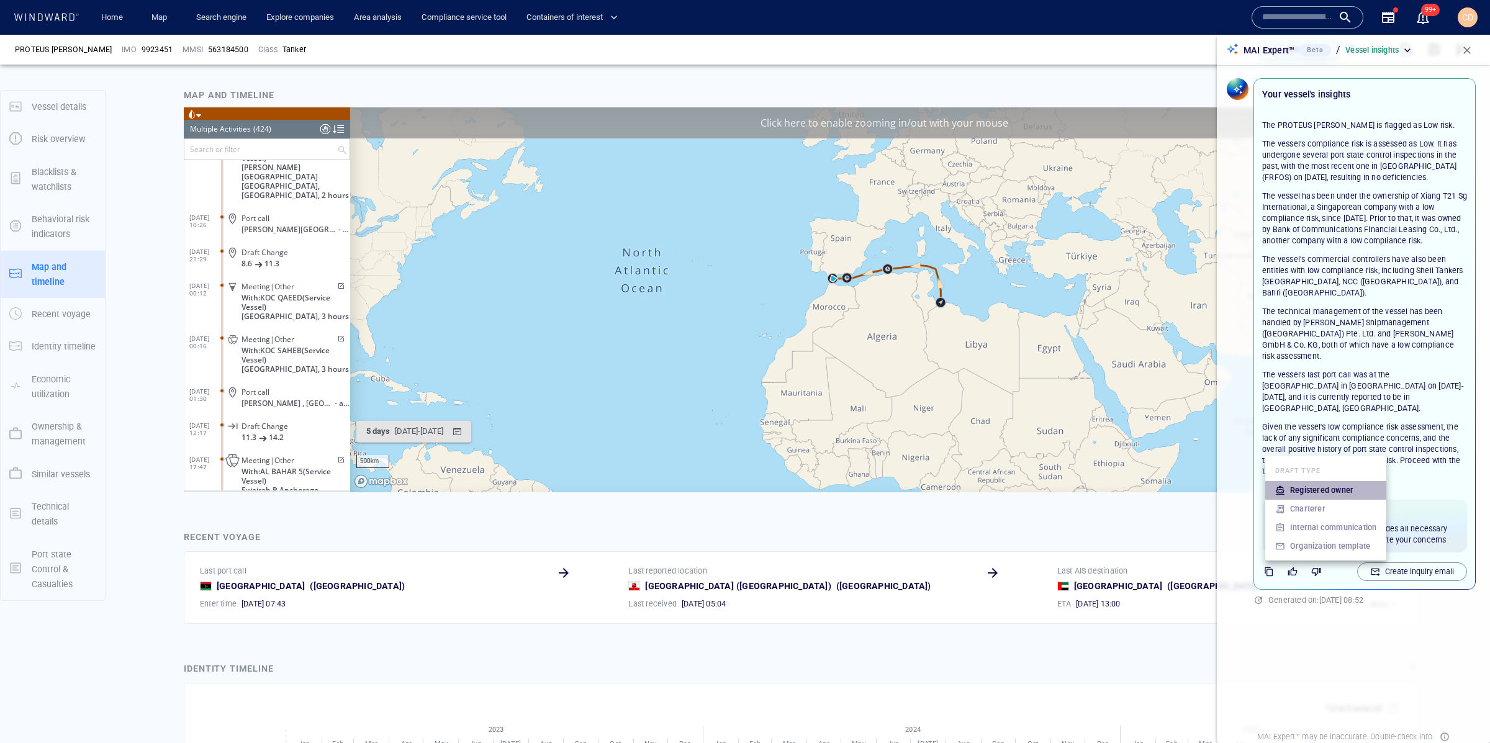
click at [1350, 495] on p "Registered owner" at bounding box center [1321, 490] width 63 height 11
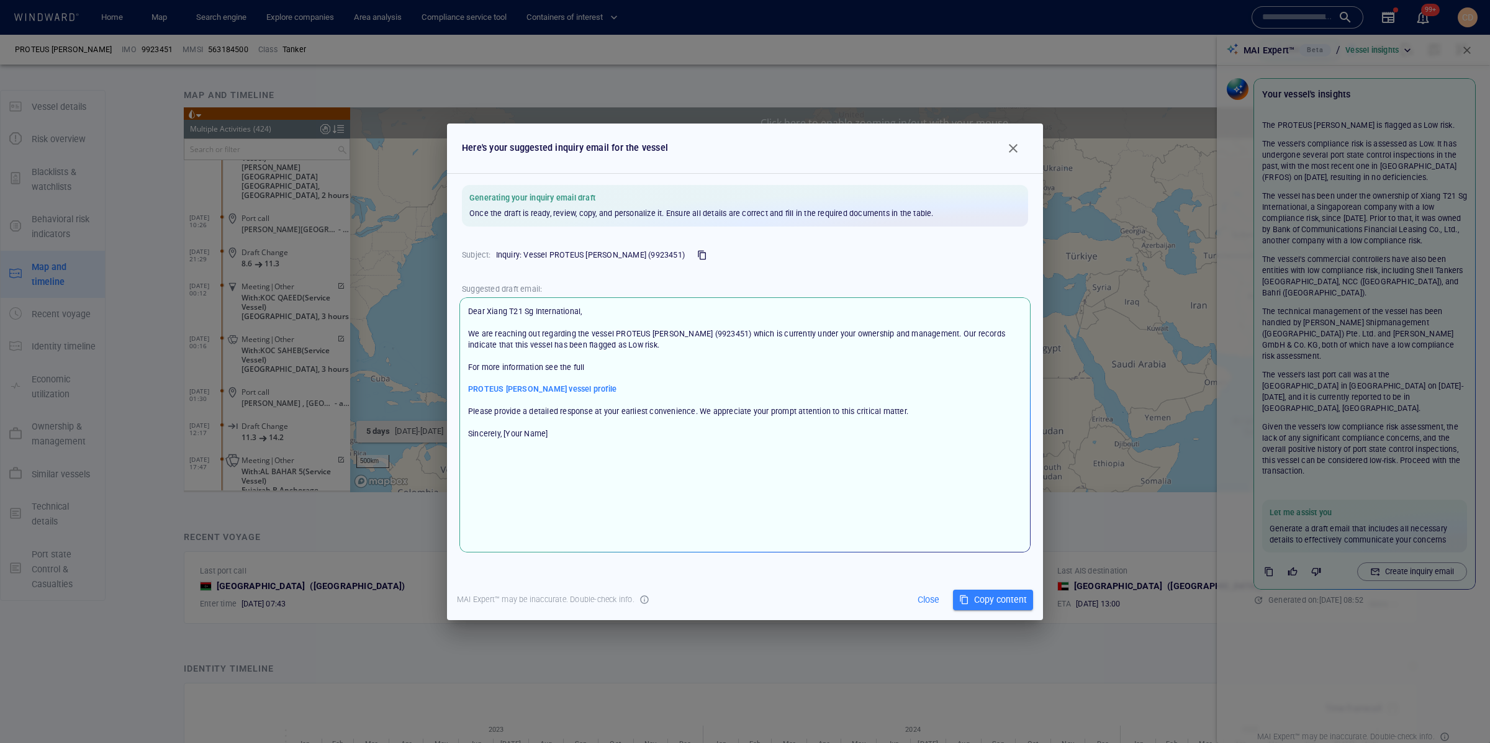
click at [921, 599] on span "Close" at bounding box center [928, 600] width 34 height 16
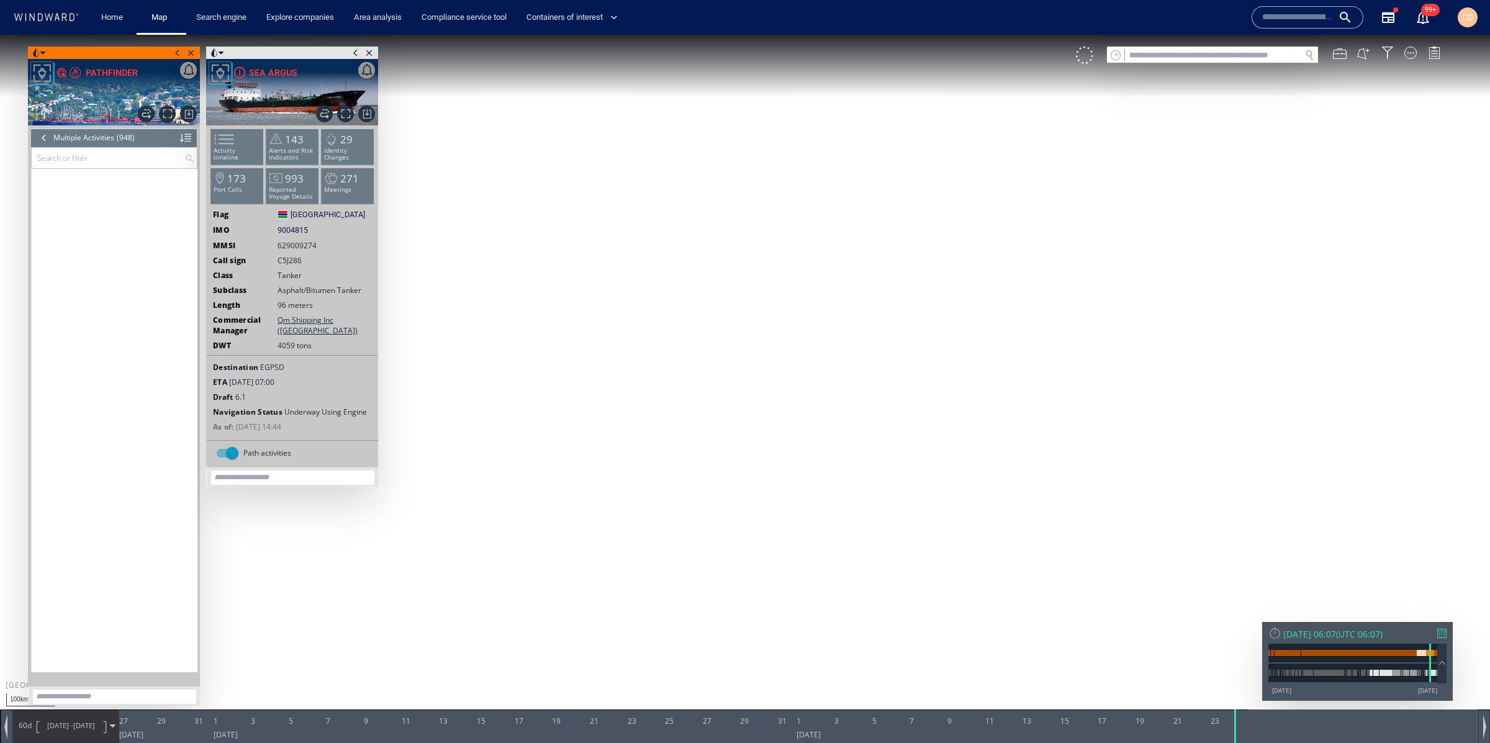
scroll to position [32019, 0]
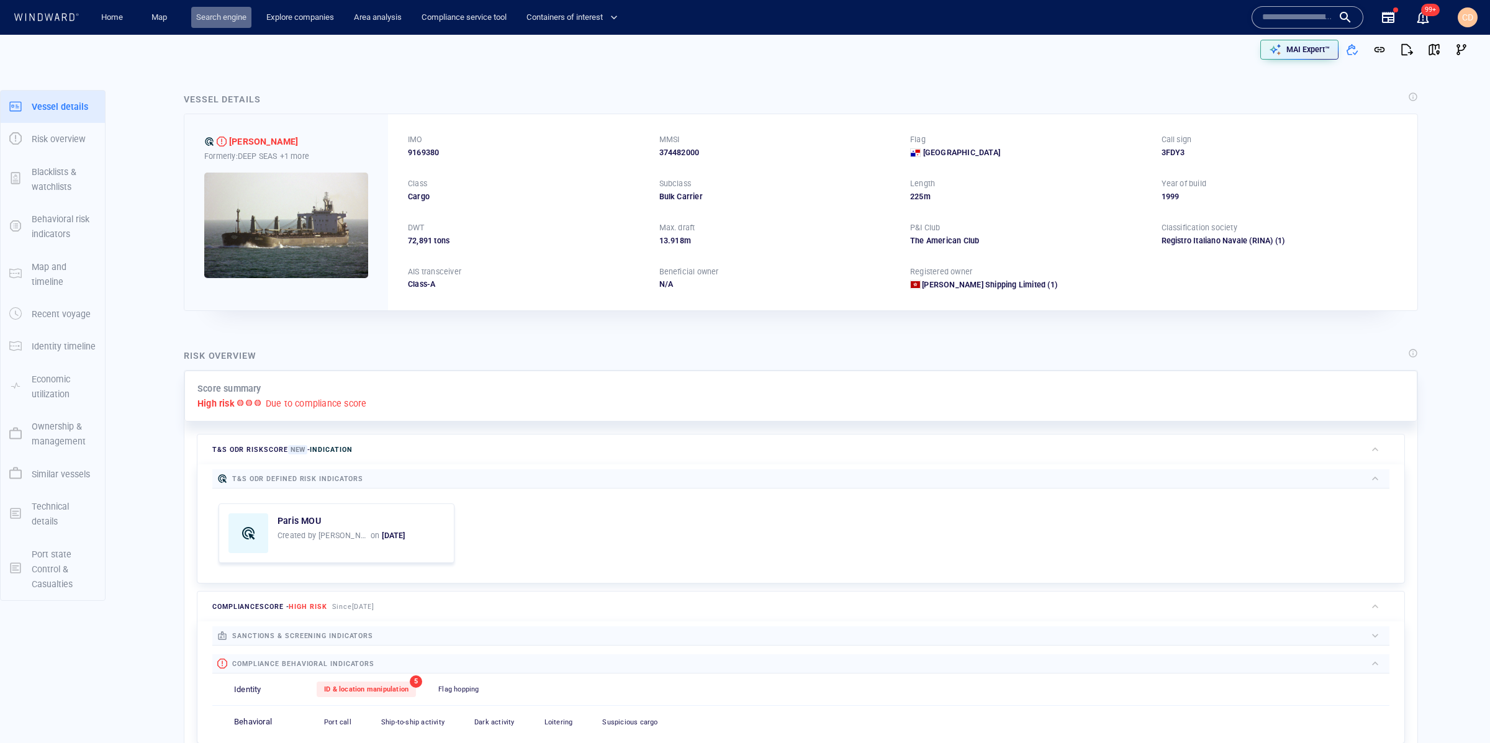
click at [215, 15] on link "Search engine" at bounding box center [221, 18] width 60 height 22
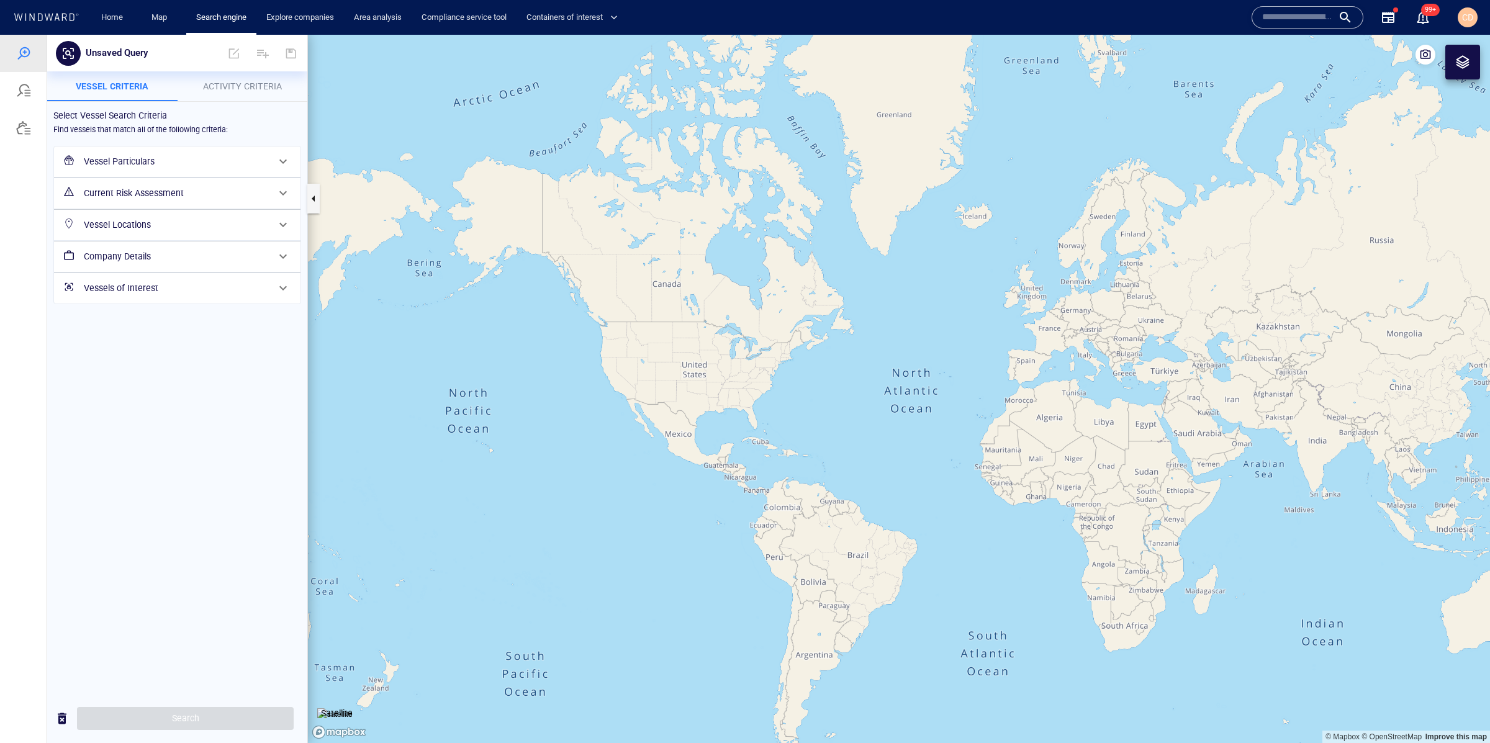
click at [237, 78] on button "Activity Criteria" at bounding box center [243, 86] width 130 height 30
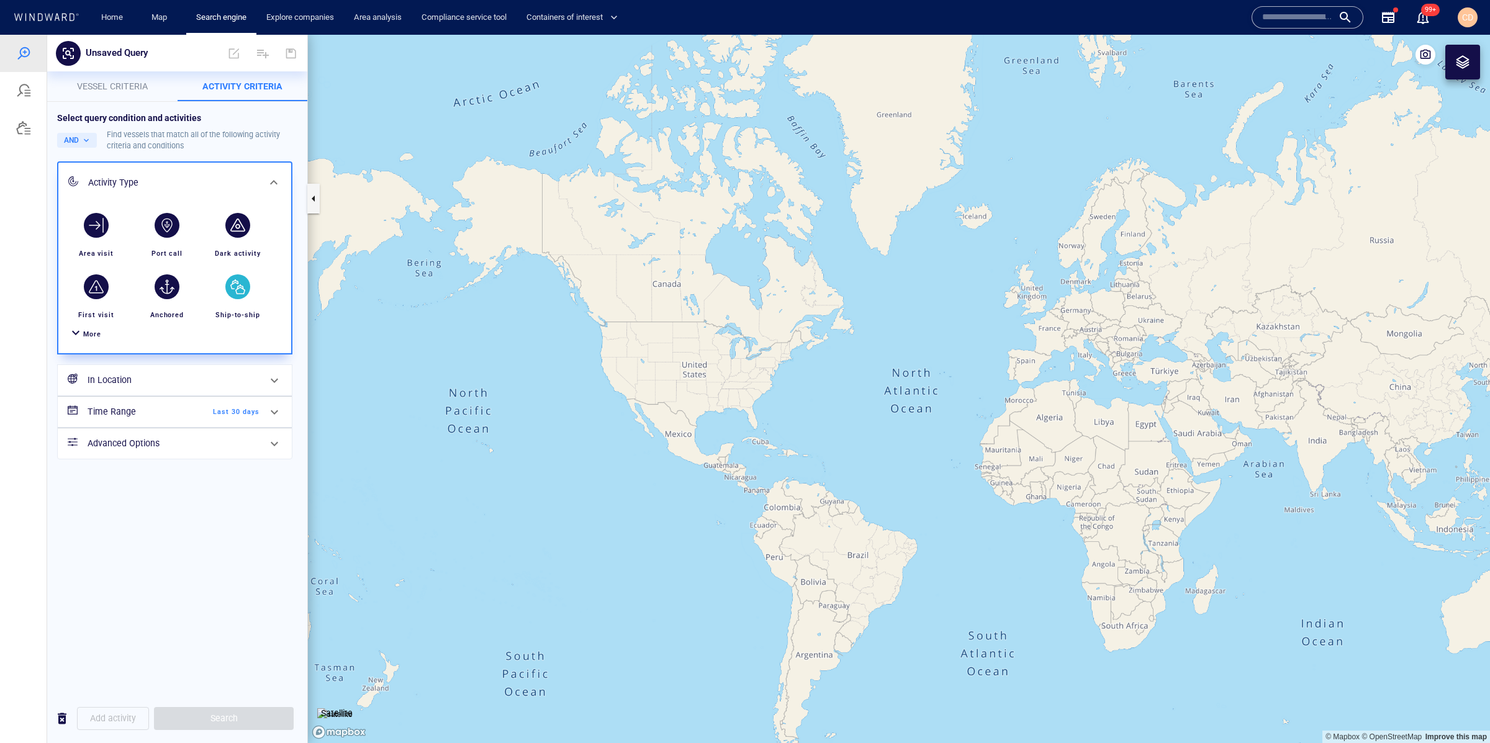
click at [229, 290] on div "button" at bounding box center [237, 286] width 25 height 25
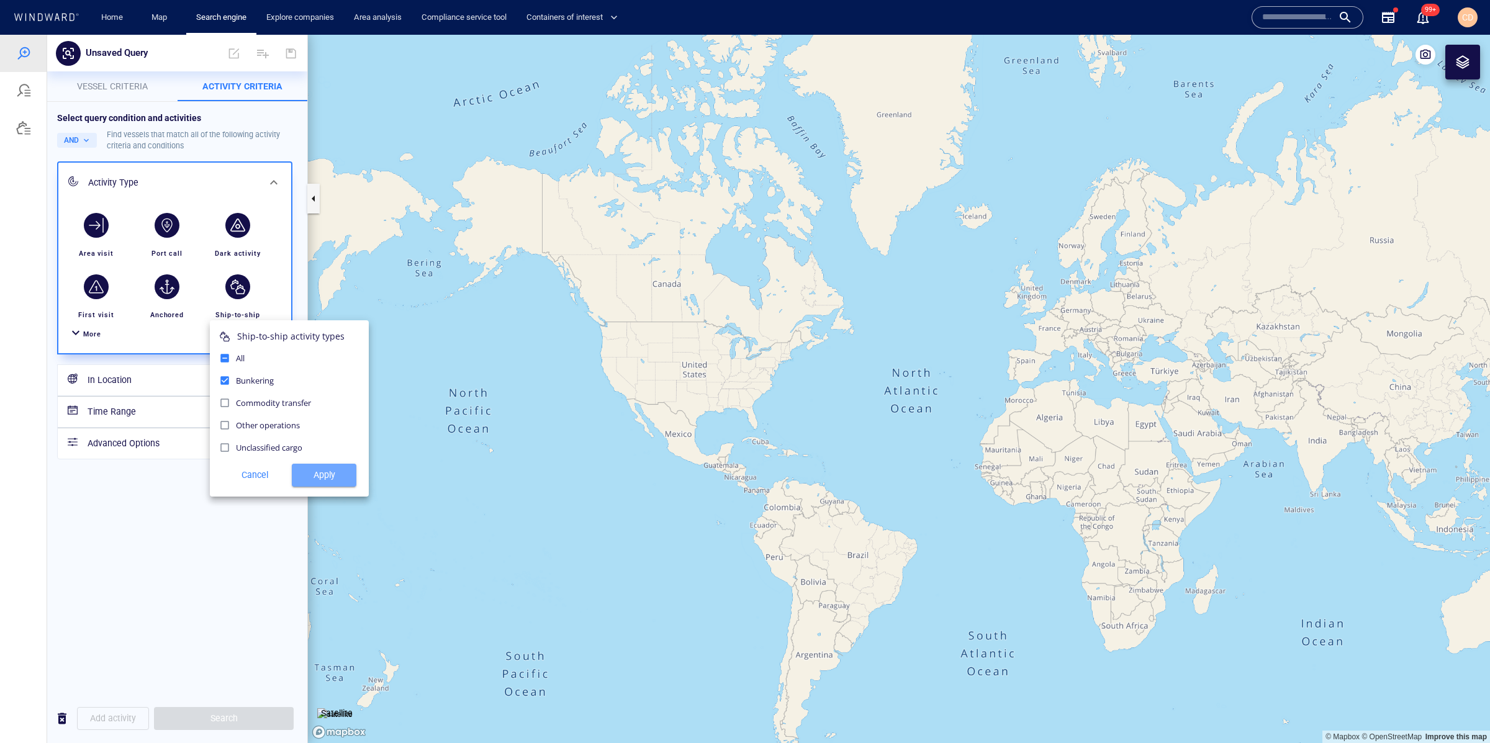
click at [327, 475] on span "Apply" at bounding box center [324, 475] width 45 height 16
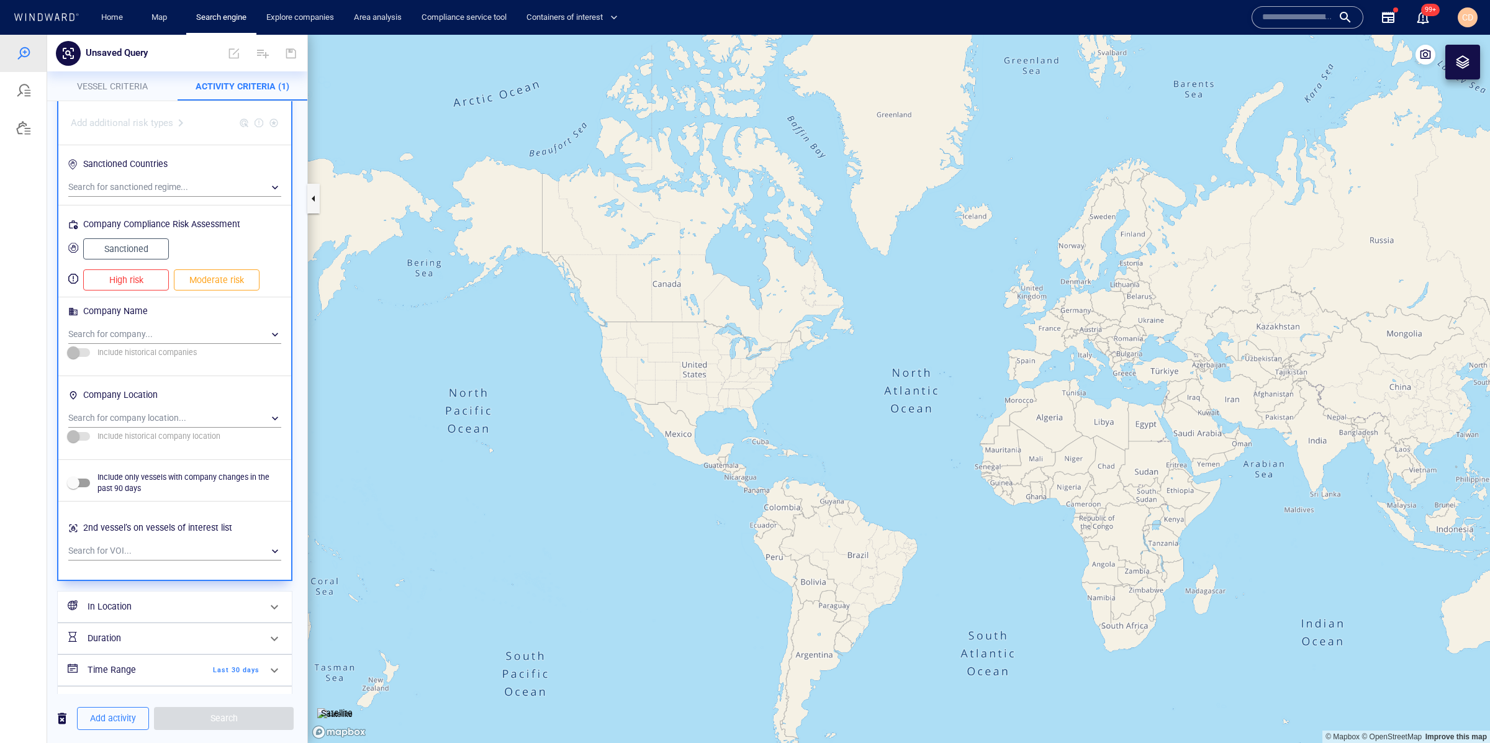
scroll to position [662, 0]
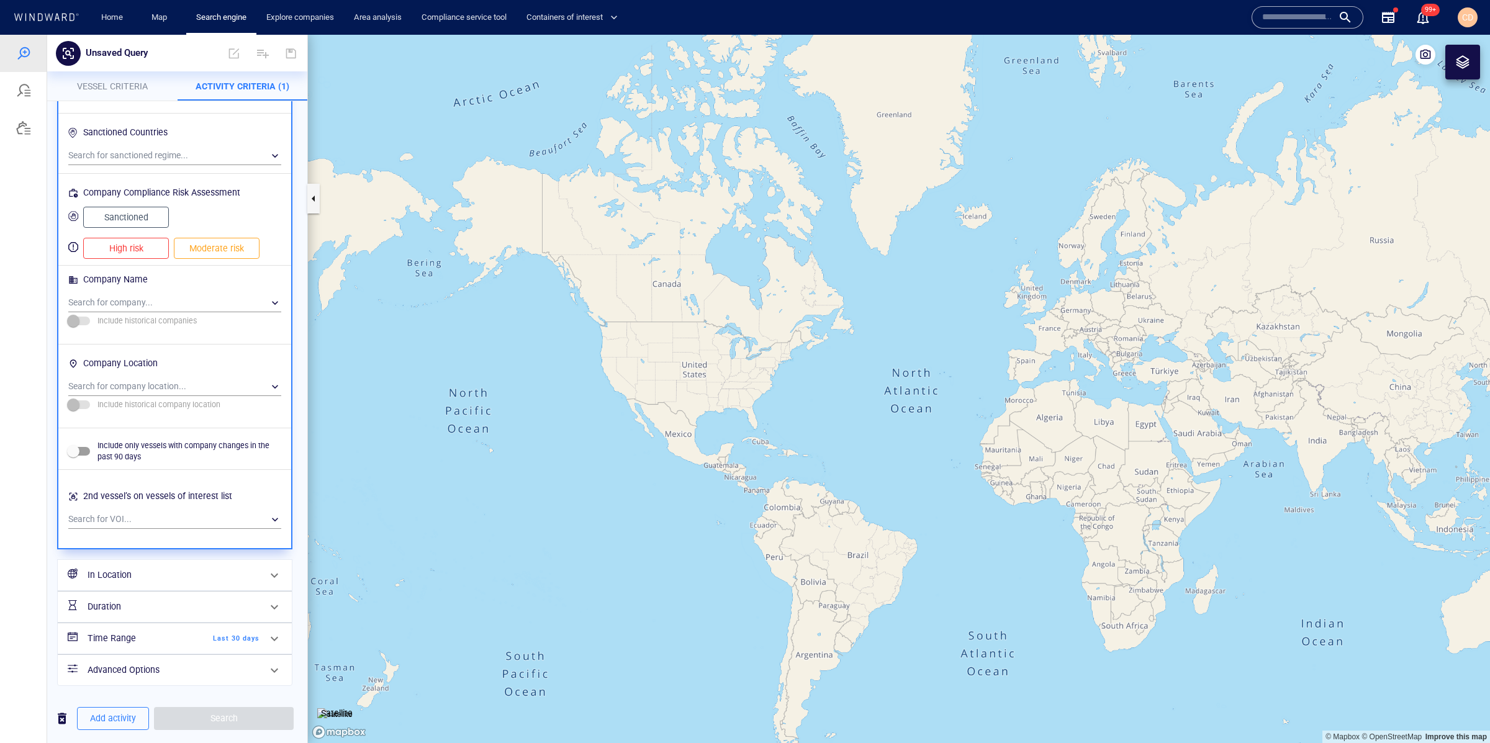
click at [130, 81] on span "Vessel criteria" at bounding box center [112, 86] width 71 height 10
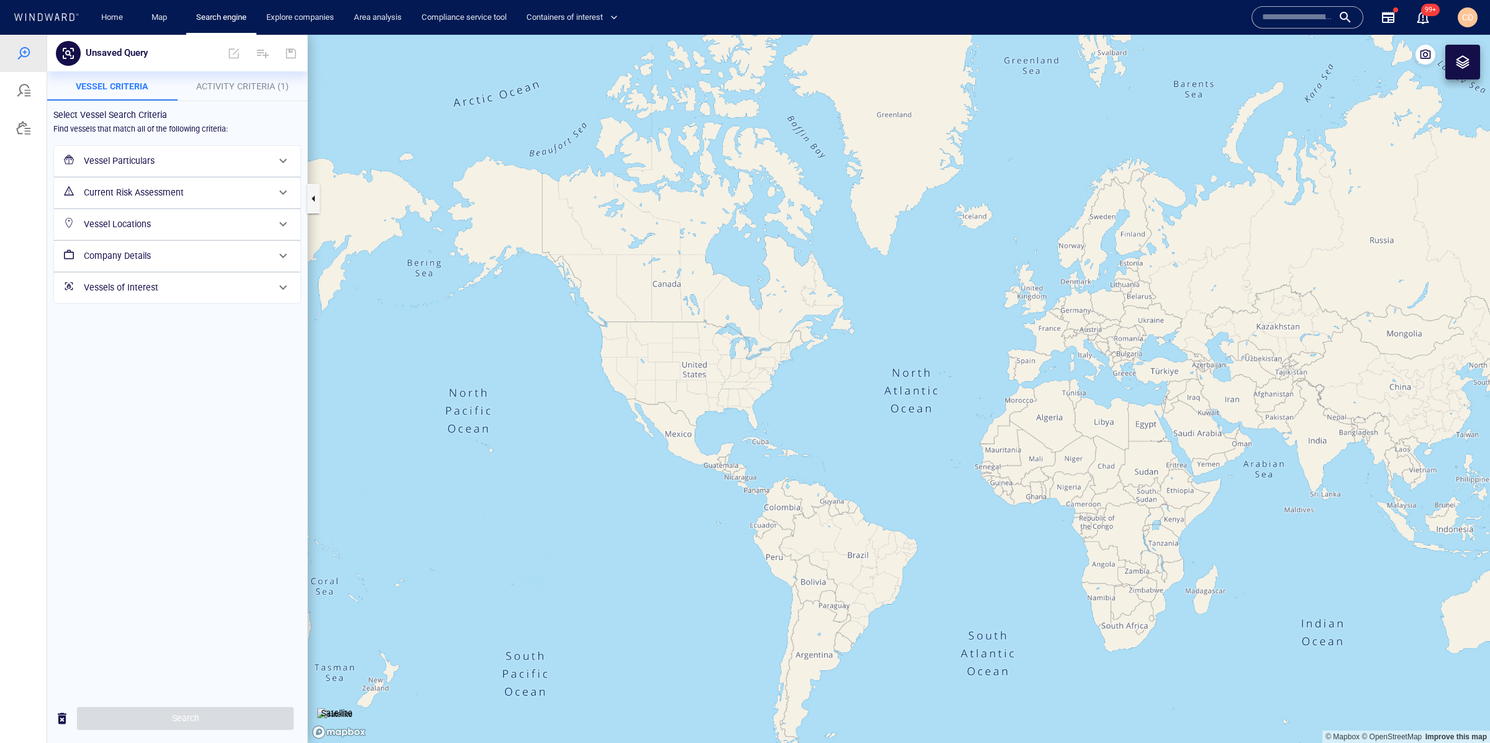
drag, startPoint x: 109, startPoint y: 156, endPoint x: 106, endPoint y: 162, distance: 7.2
click at [109, 156] on h6 "Vessel Particulars" at bounding box center [176, 161] width 184 height 16
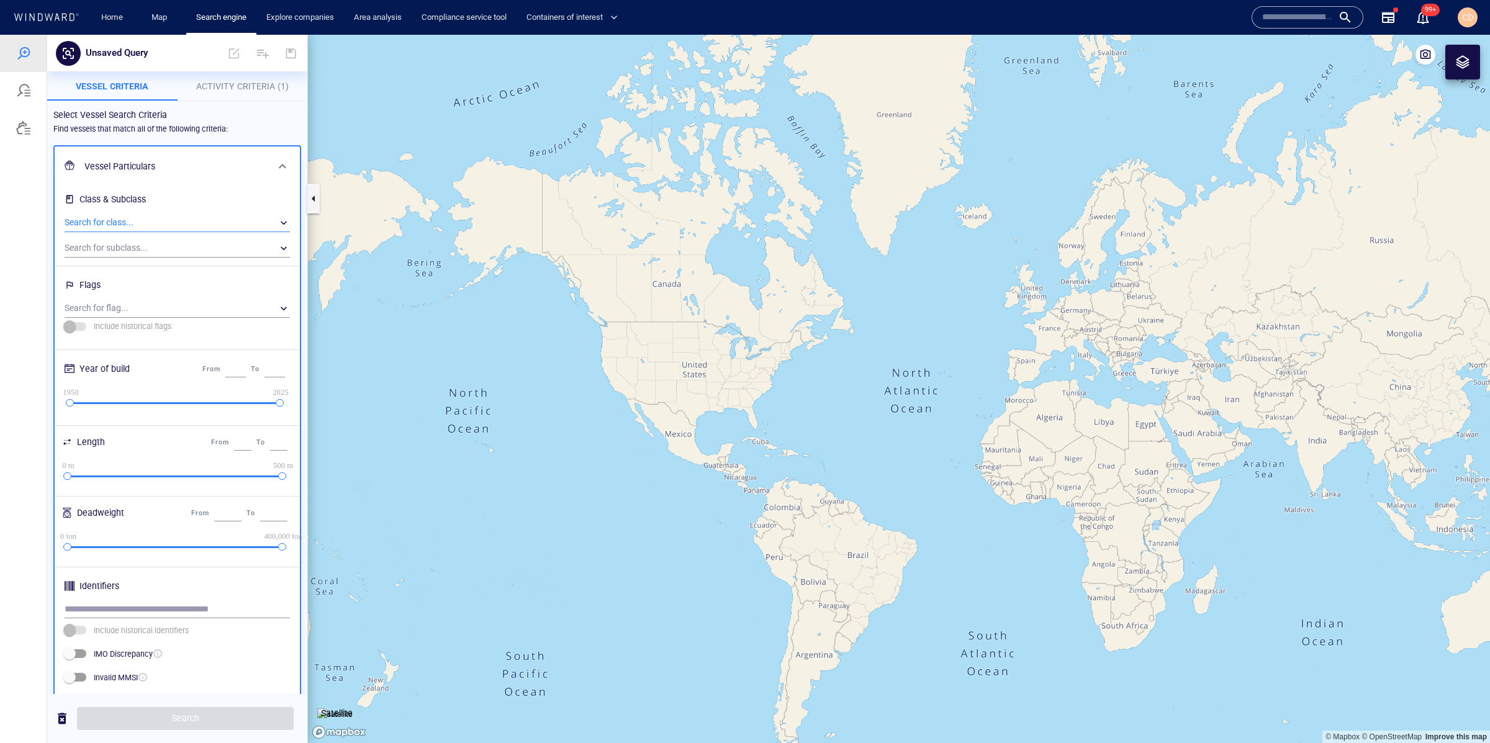
click at [80, 219] on div "​" at bounding box center [177, 223] width 225 height 19
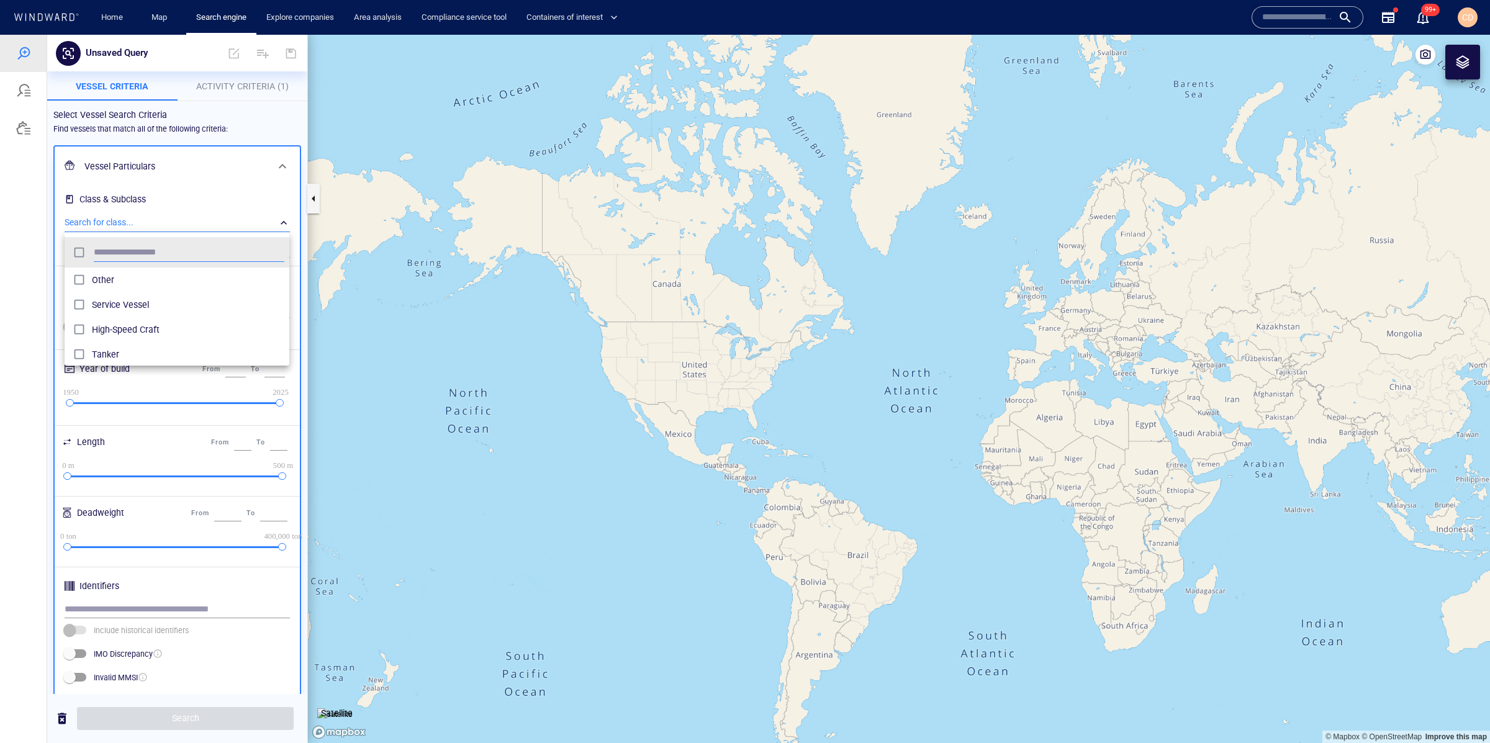
scroll to position [124, 224]
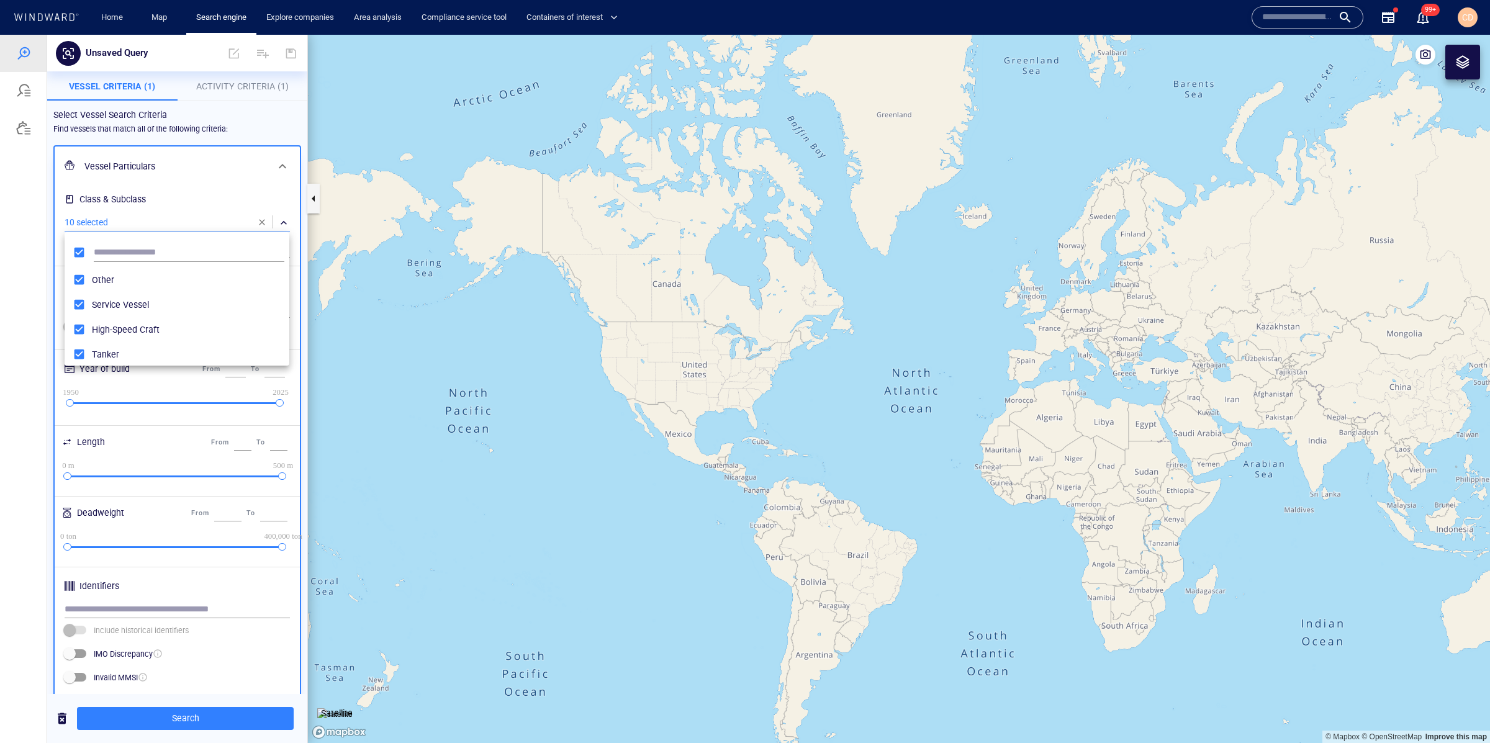
click at [297, 98] on div at bounding box center [745, 389] width 1490 height 708
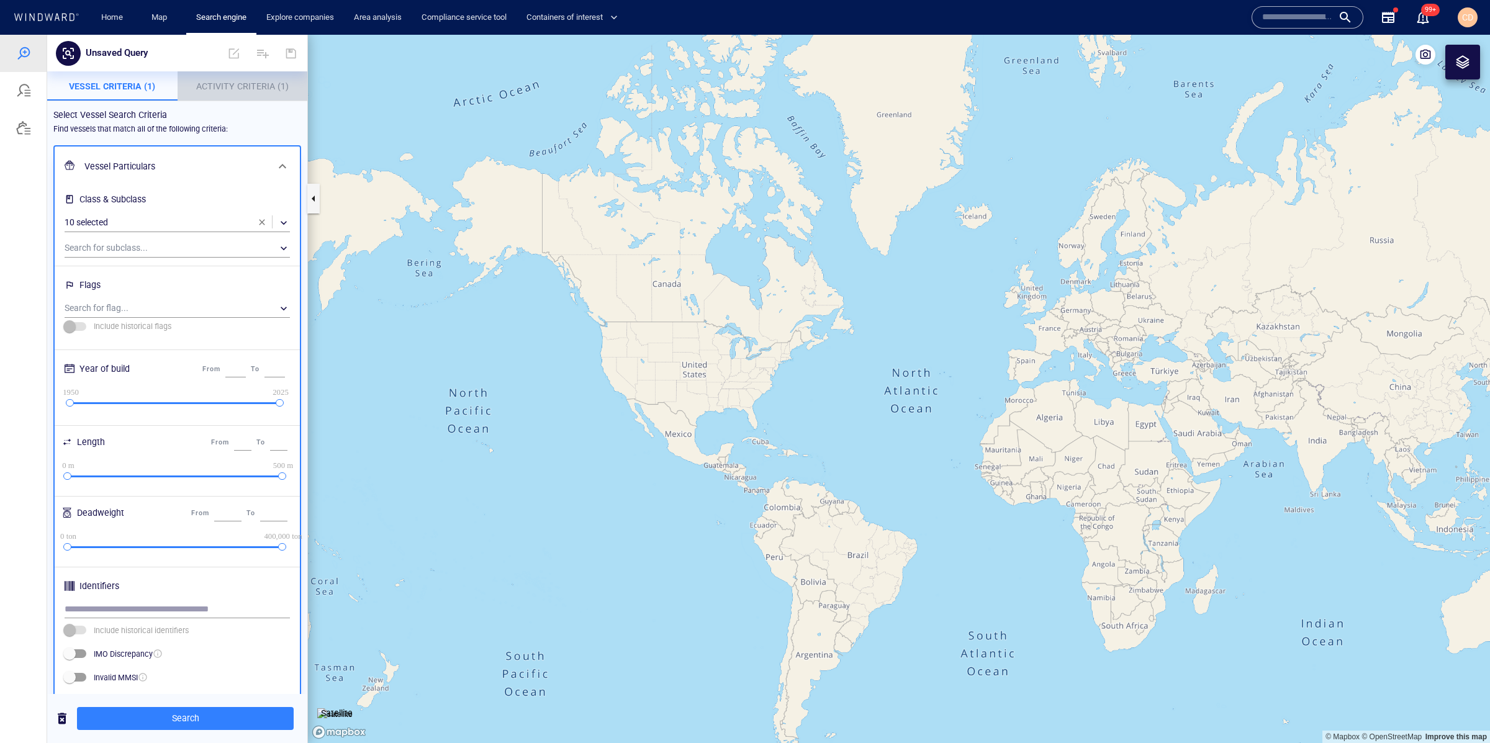
click at [249, 91] on p "Activity Criteria (1)" at bounding box center [242, 86] width 115 height 15
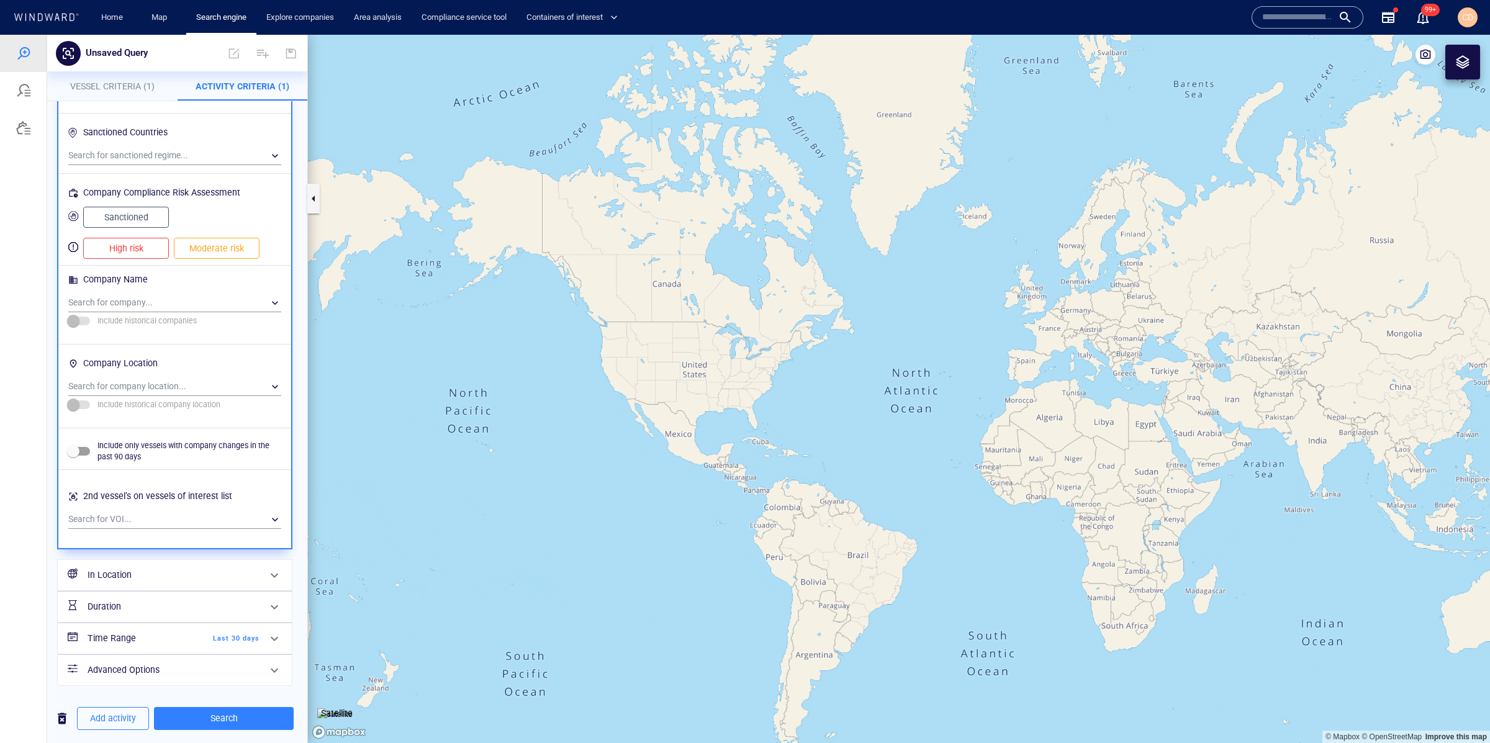
click at [235, 628] on div "Time Range Last 30 days" at bounding box center [174, 638] width 182 height 25
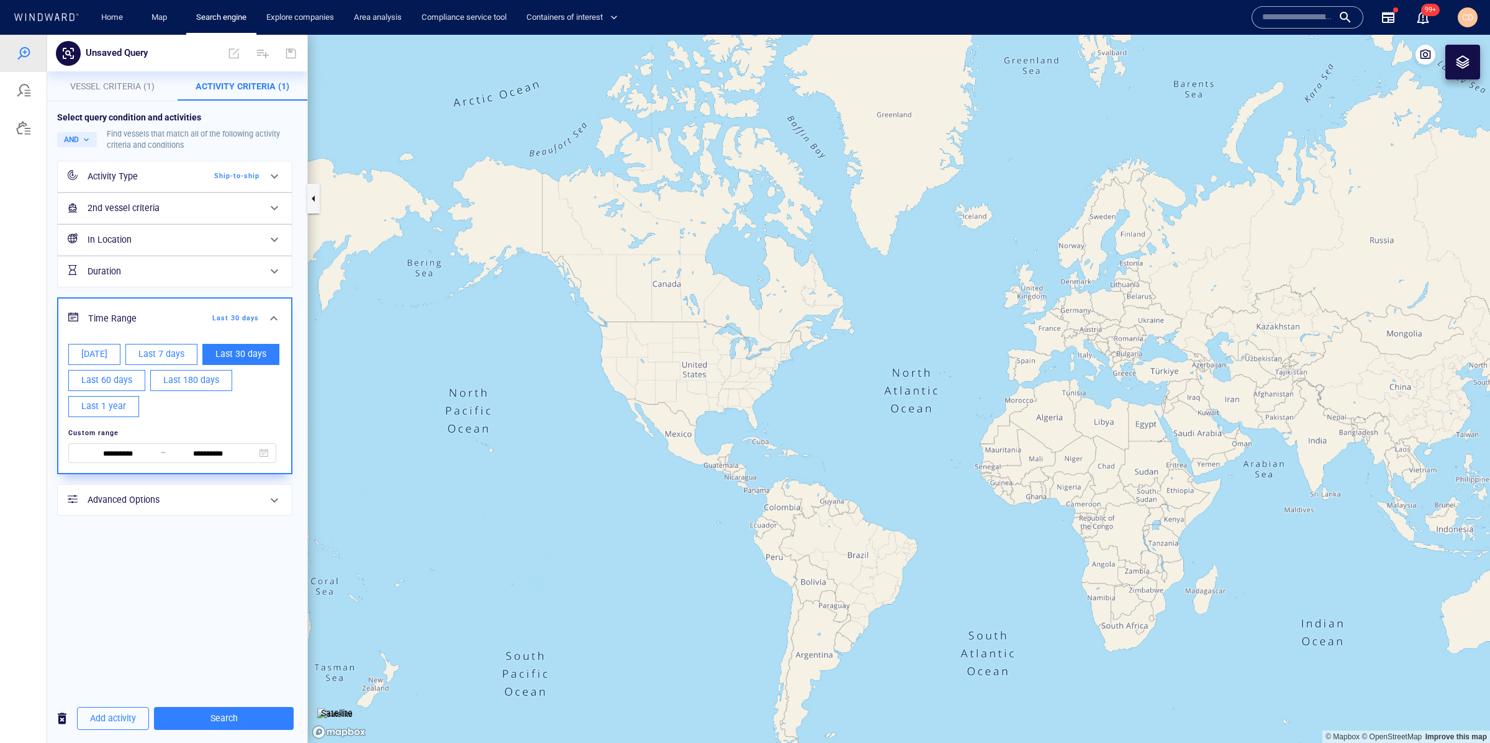
click at [104, 350] on span "[DATE]" at bounding box center [94, 354] width 26 height 16
type input "**********"
click at [209, 715] on span "Search" at bounding box center [224, 719] width 120 height 16
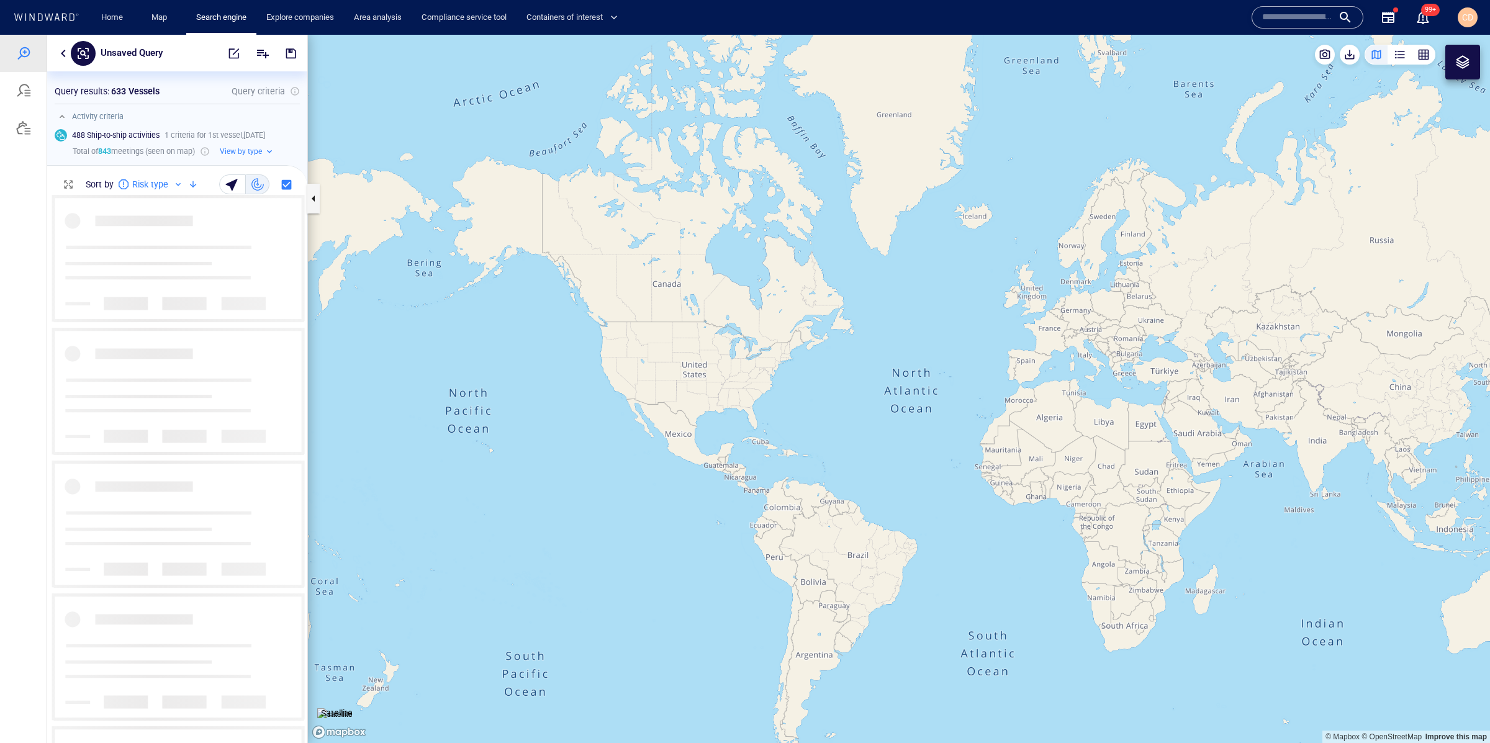
scroll to position [548, 260]
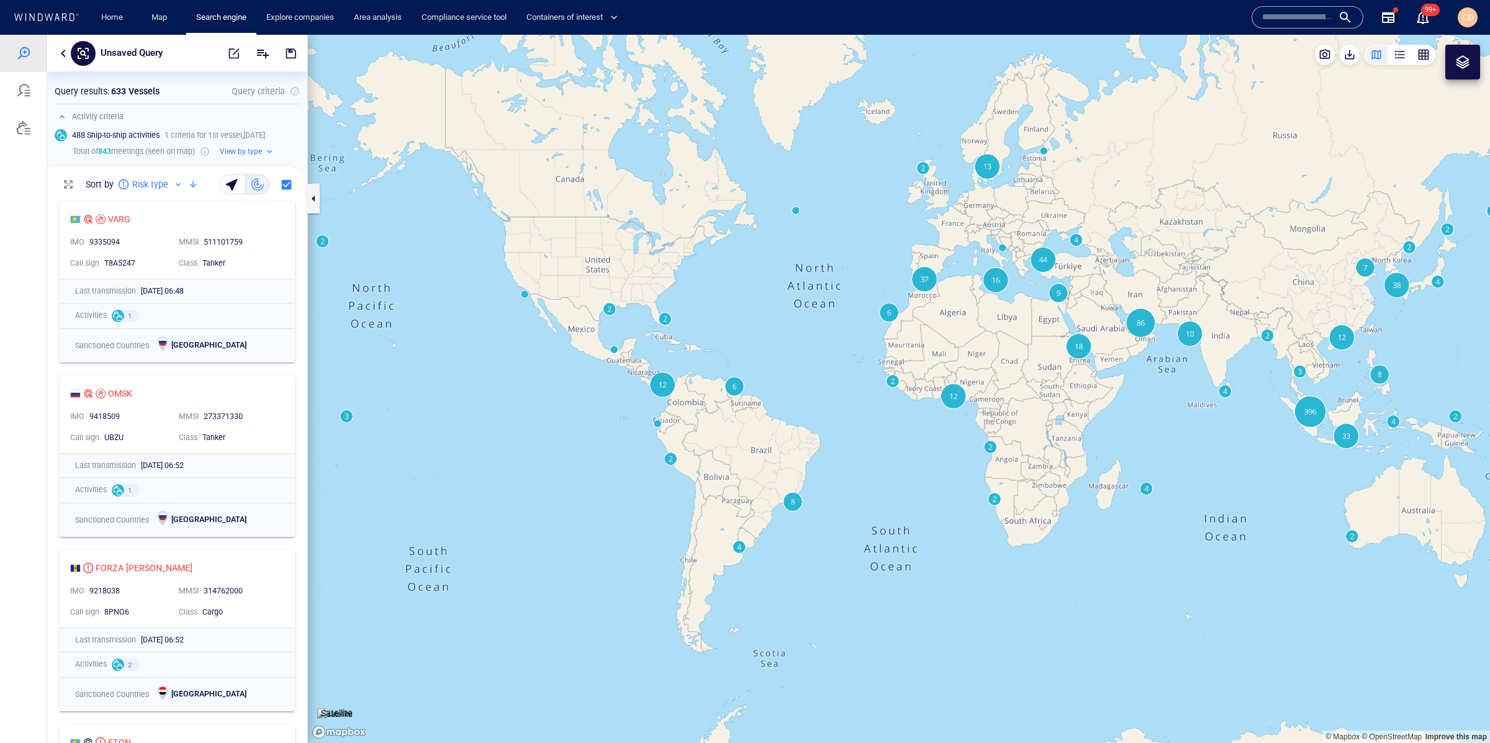
drag, startPoint x: 1242, startPoint y: 562, endPoint x: 1157, endPoint y: 463, distance: 130.4
click at [1157, 461] on canvas "Map" at bounding box center [899, 389] width 1182 height 708
drag, startPoint x: 100, startPoint y: 150, endPoint x: 138, endPoint y: 151, distance: 37.9
click at [138, 151] on p "Total of 843 meetings (seen on map)" at bounding box center [134, 151] width 122 height 11
click at [925, 282] on canvas "Map" at bounding box center [899, 389] width 1182 height 708
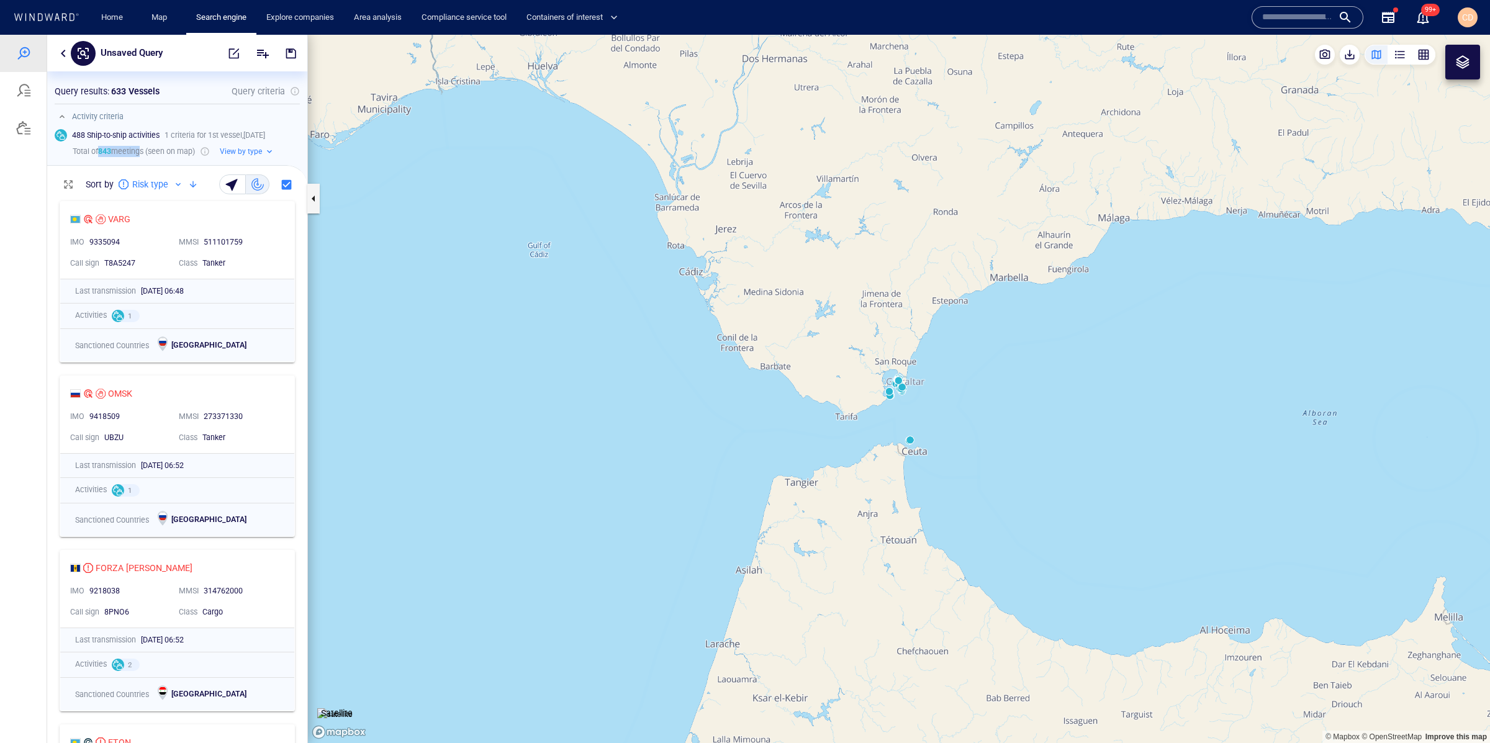
click at [901, 414] on canvas "Map" at bounding box center [899, 389] width 1182 height 708
click at [902, 414] on canvas "Map" at bounding box center [899, 389] width 1182 height 708
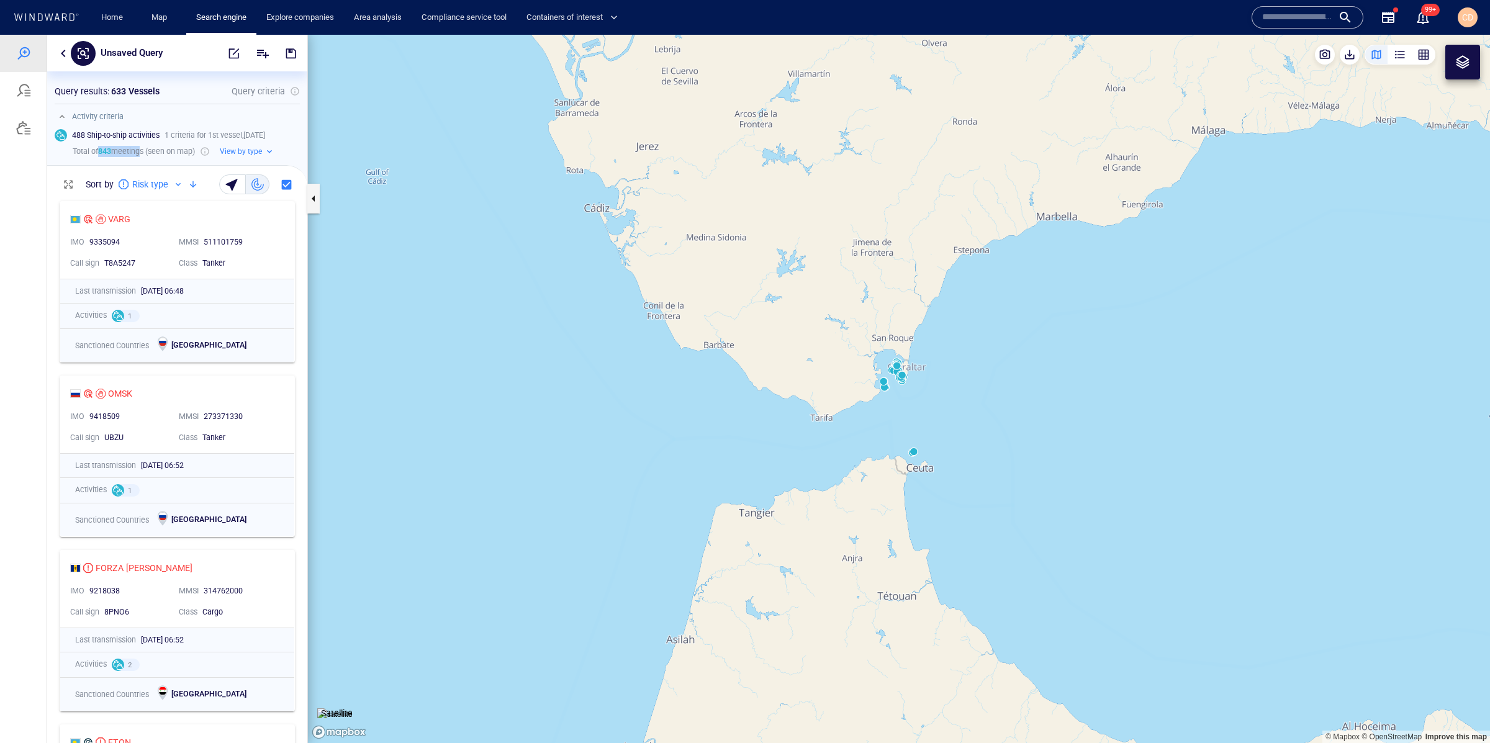
click at [895, 394] on canvas "Map" at bounding box center [899, 389] width 1182 height 708
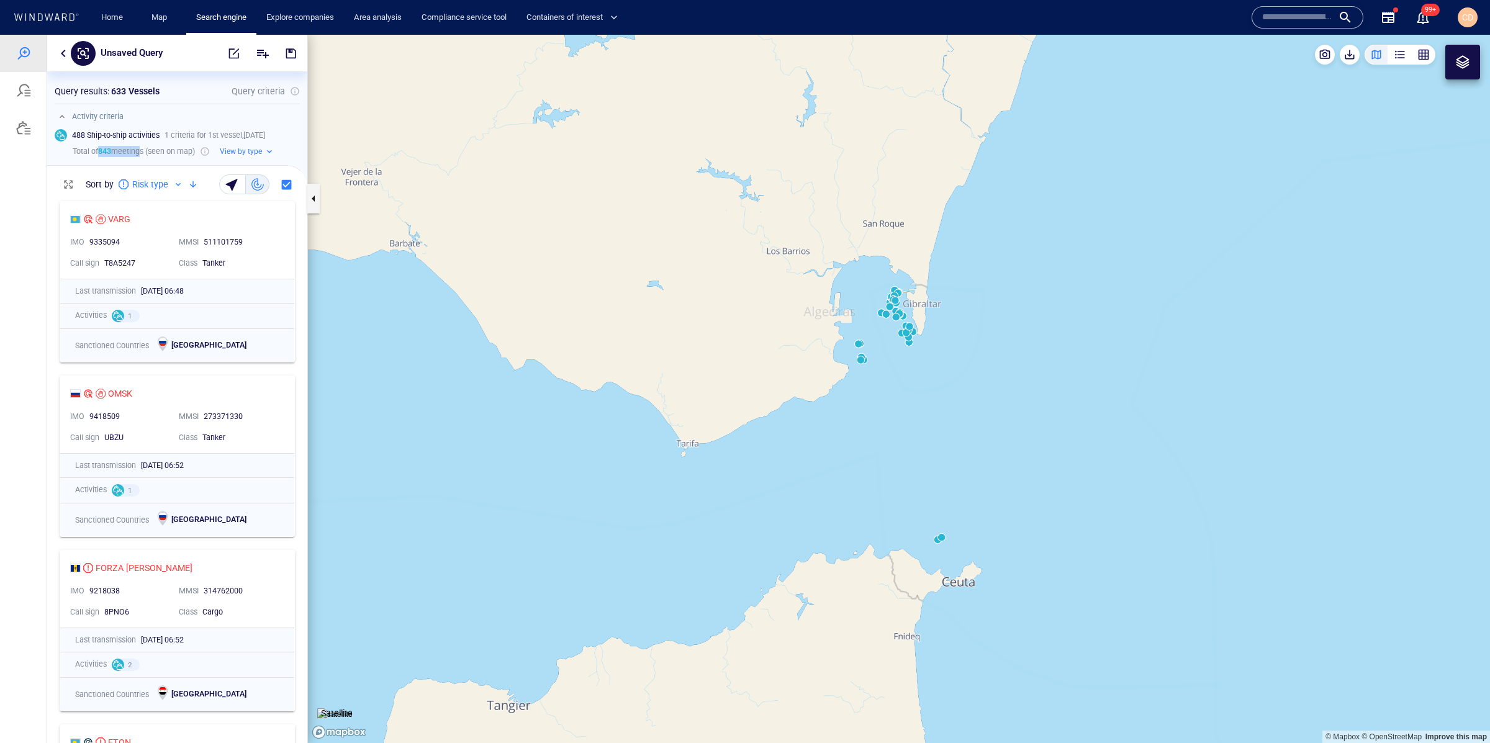
click at [859, 361] on canvas "Map" at bounding box center [899, 389] width 1182 height 708
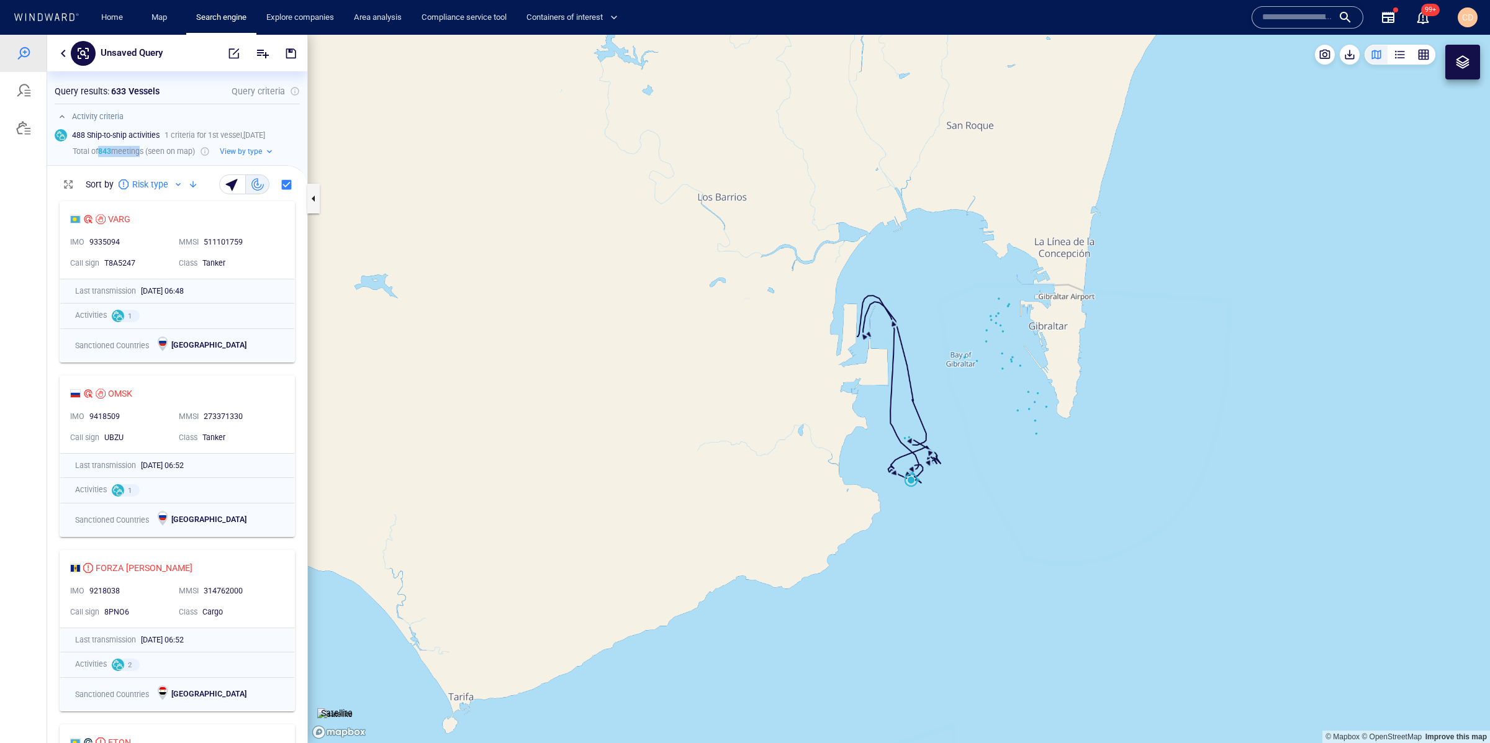
click at [913, 479] on canvas "Map" at bounding box center [899, 389] width 1182 height 708
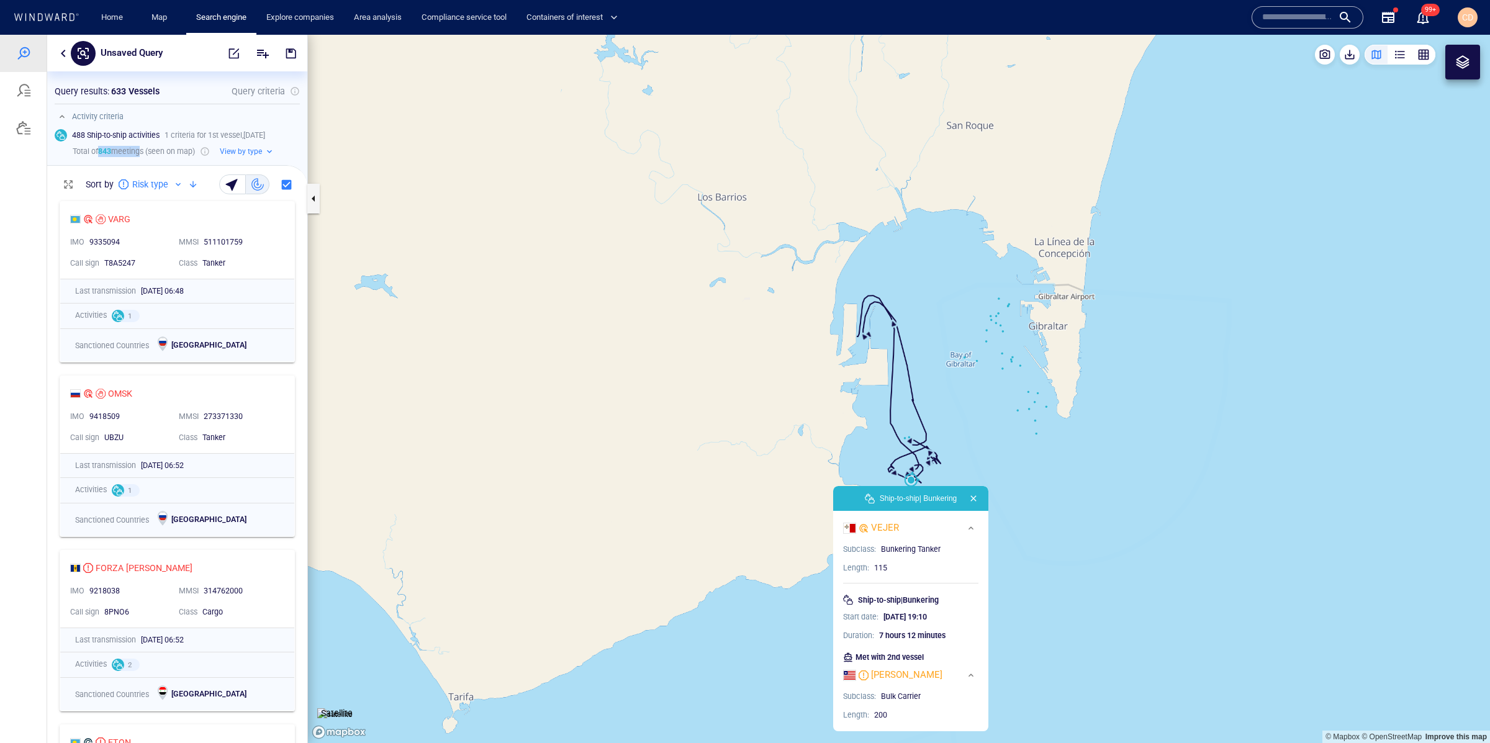
click at [1019, 411] on canvas "Map" at bounding box center [899, 389] width 1182 height 708
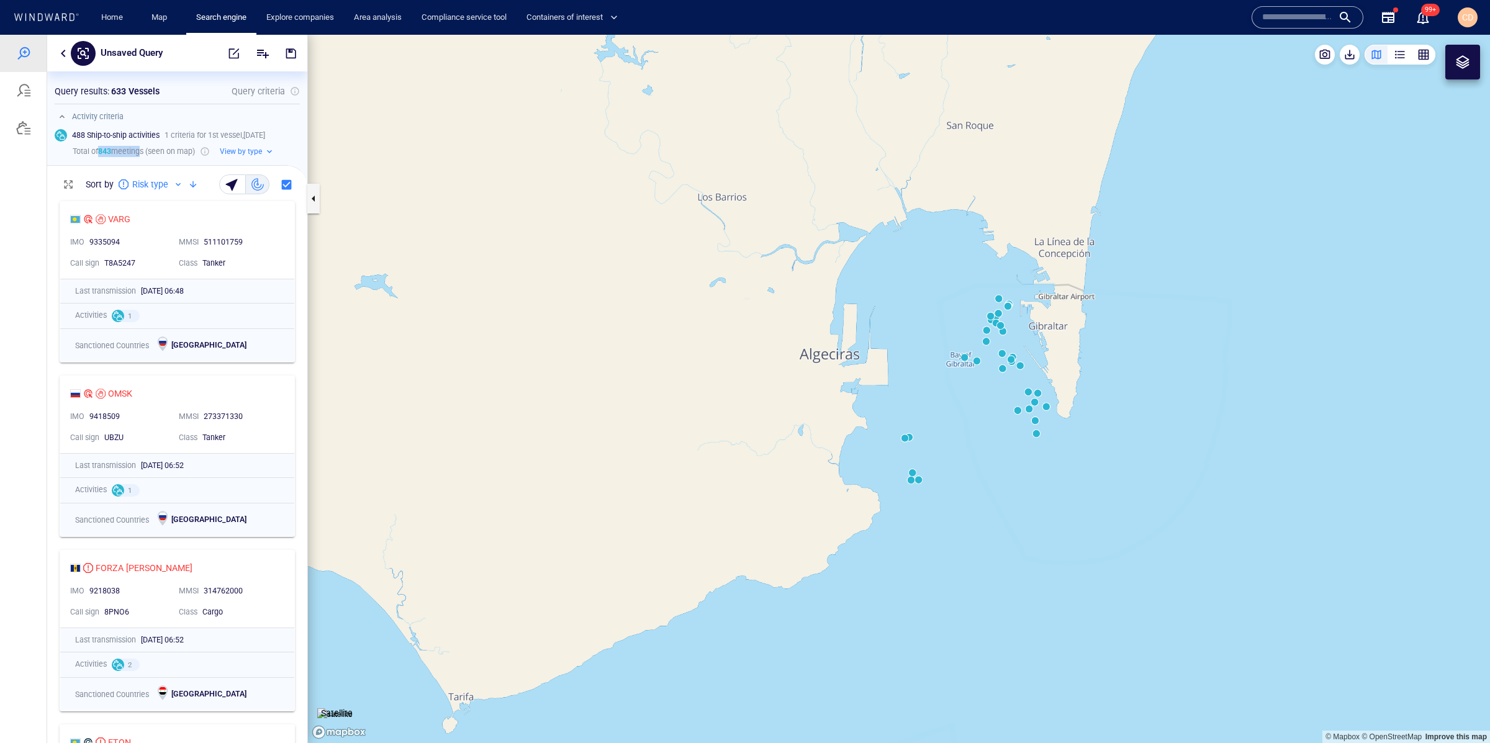
click at [1019, 408] on canvas "Map" at bounding box center [899, 389] width 1182 height 708
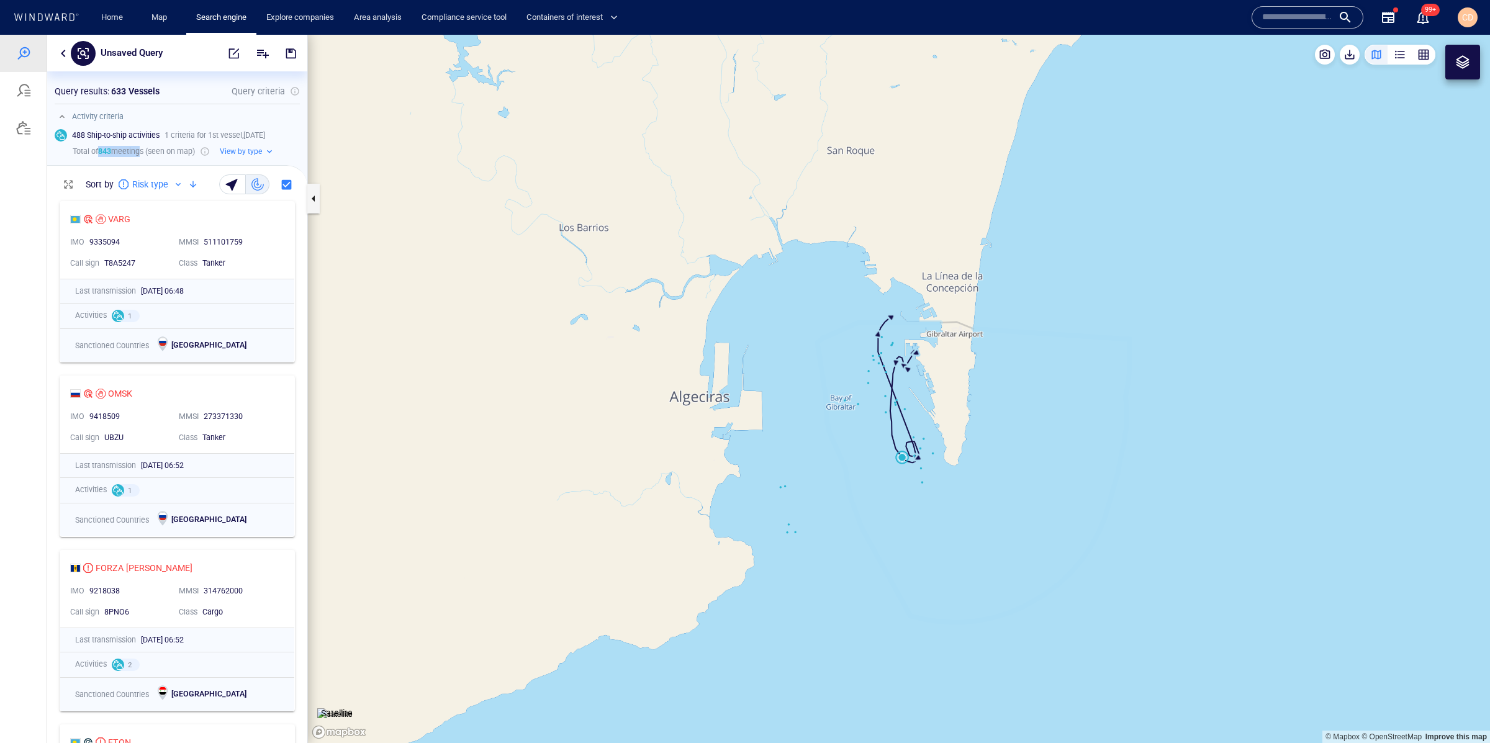
click at [903, 456] on canvas "Map" at bounding box center [899, 389] width 1182 height 708
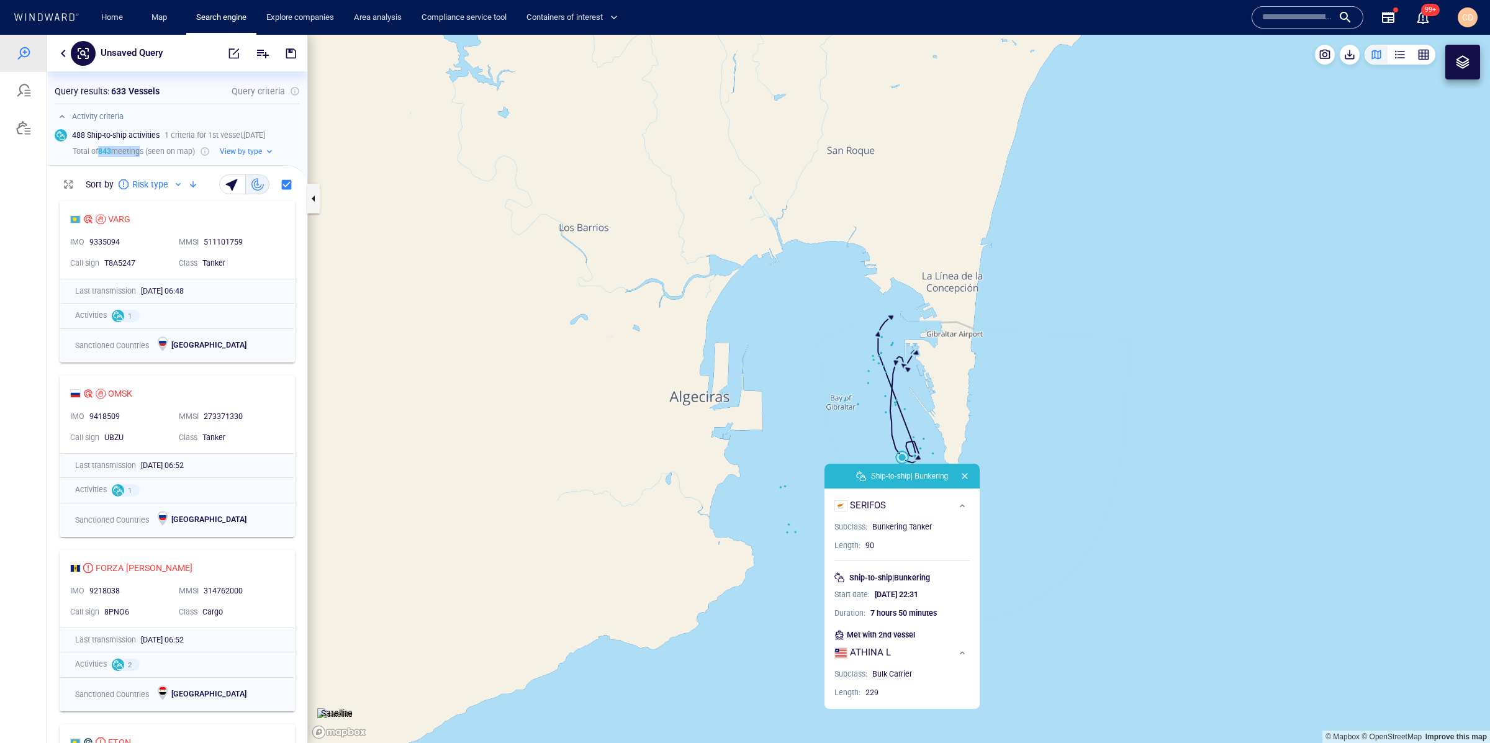
drag, startPoint x: 790, startPoint y: 556, endPoint x: 797, endPoint y: 551, distance: 8.4
click at [790, 556] on canvas "Map" at bounding box center [899, 389] width 1182 height 708
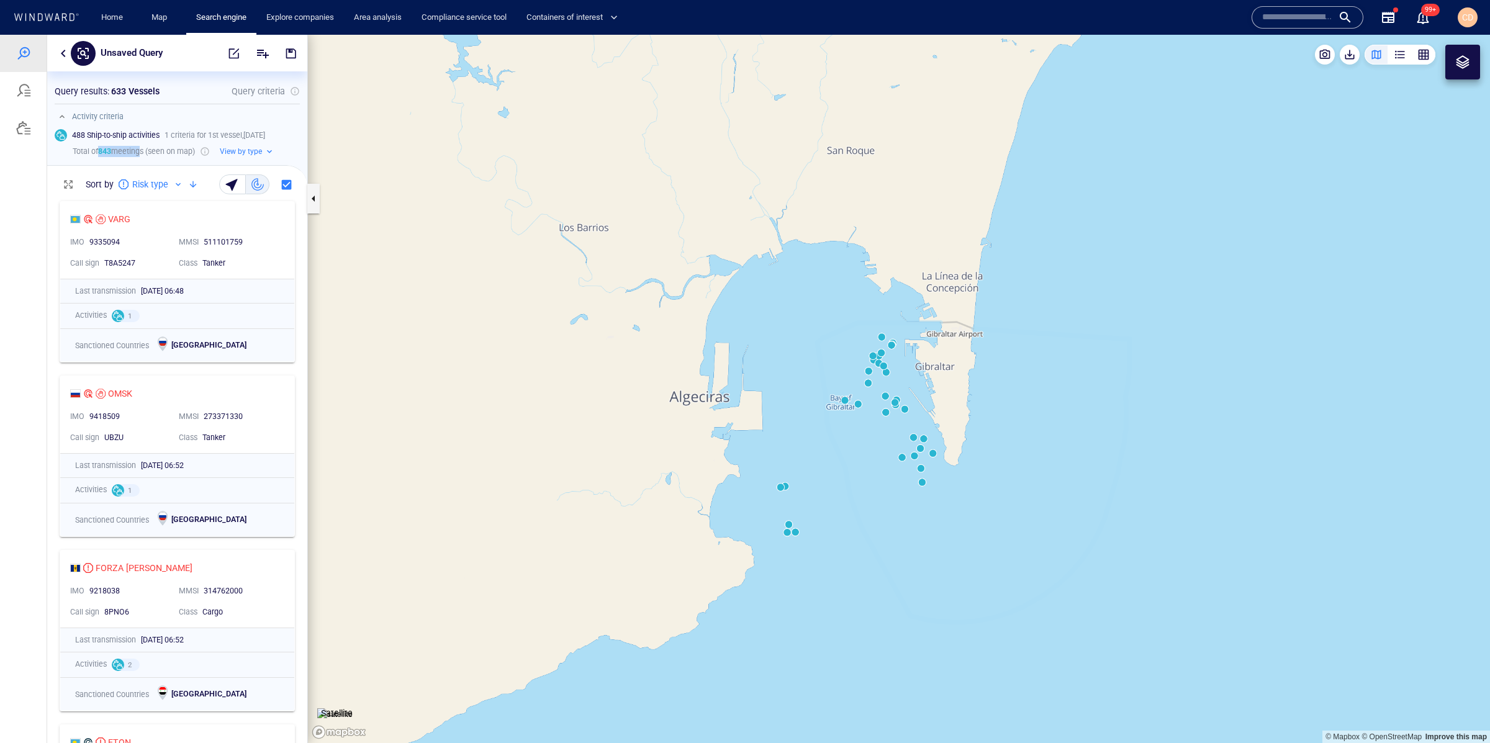
click at [797, 530] on canvas "Map" at bounding box center [899, 389] width 1182 height 708
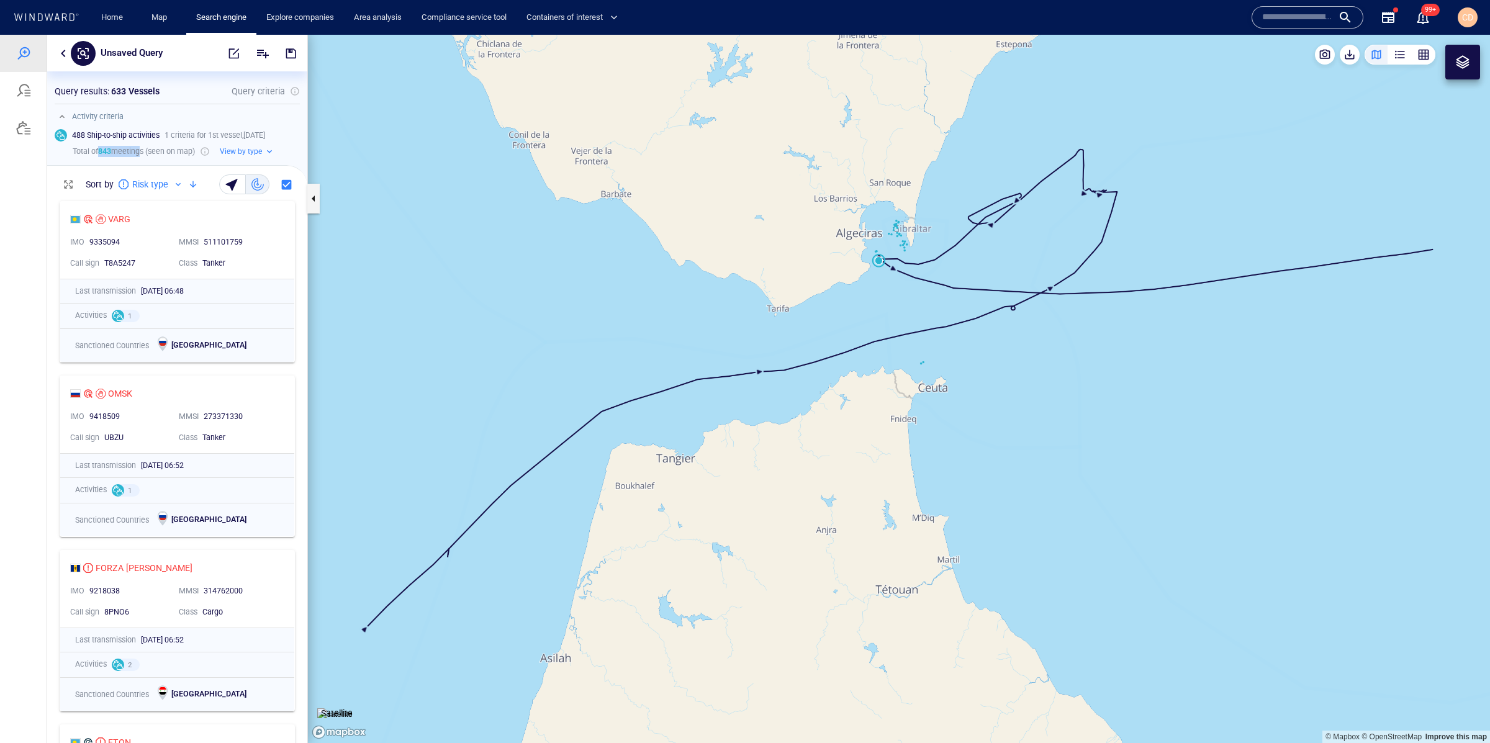
click at [880, 260] on canvas "Map" at bounding box center [899, 389] width 1182 height 708
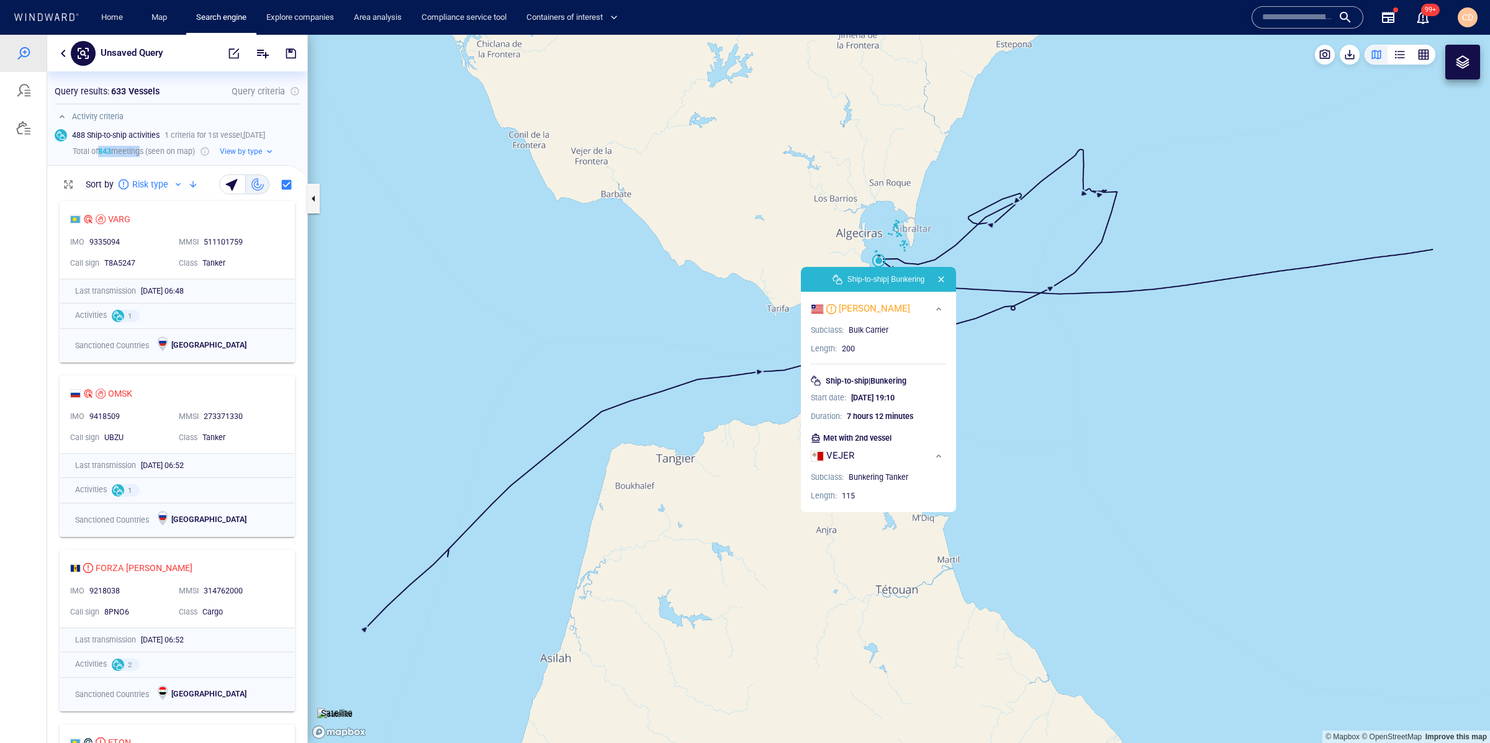
drag, startPoint x: 1067, startPoint y: 387, endPoint x: 1059, endPoint y: 383, distance: 9.5
click at [1067, 387] on canvas "Map" at bounding box center [899, 389] width 1182 height 708
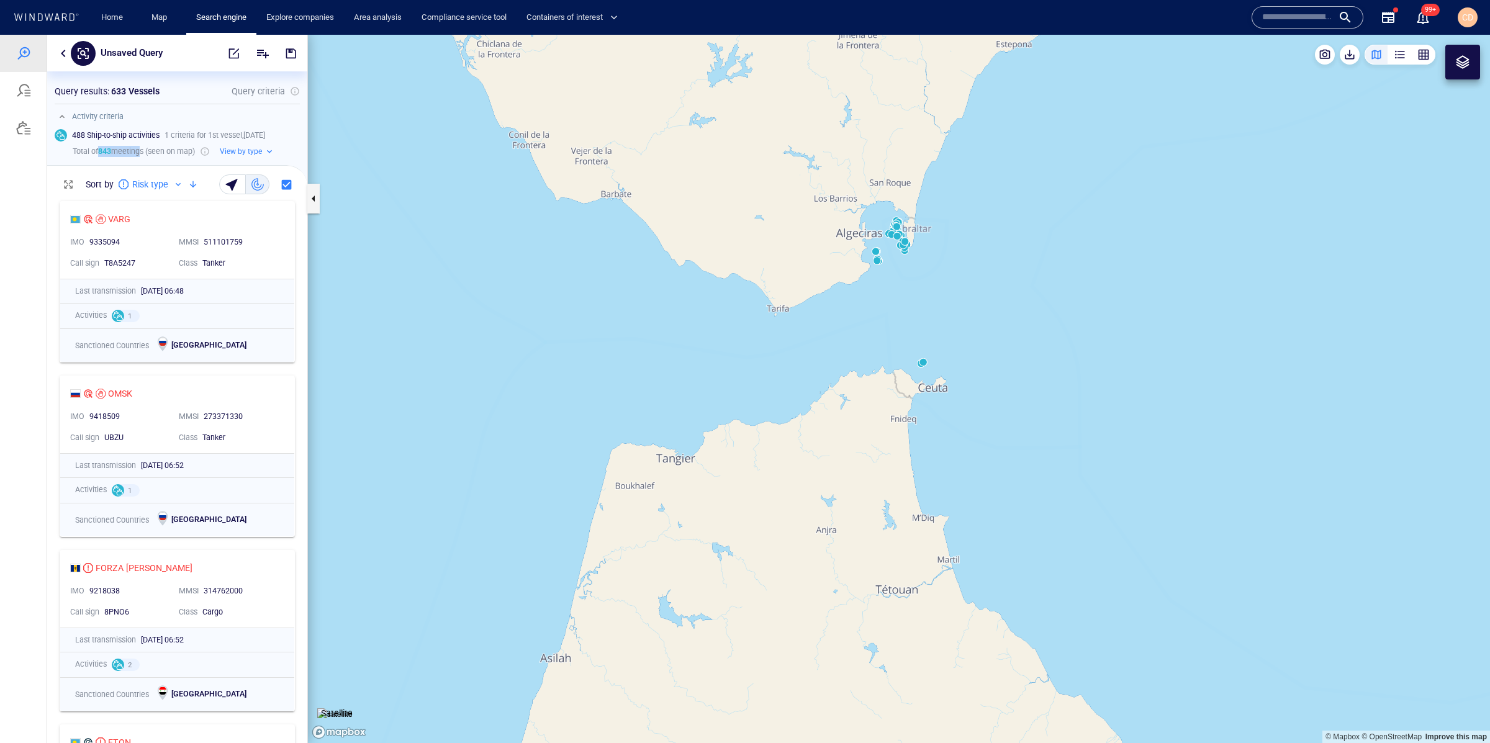
click at [924, 361] on canvas "Map" at bounding box center [899, 389] width 1182 height 708
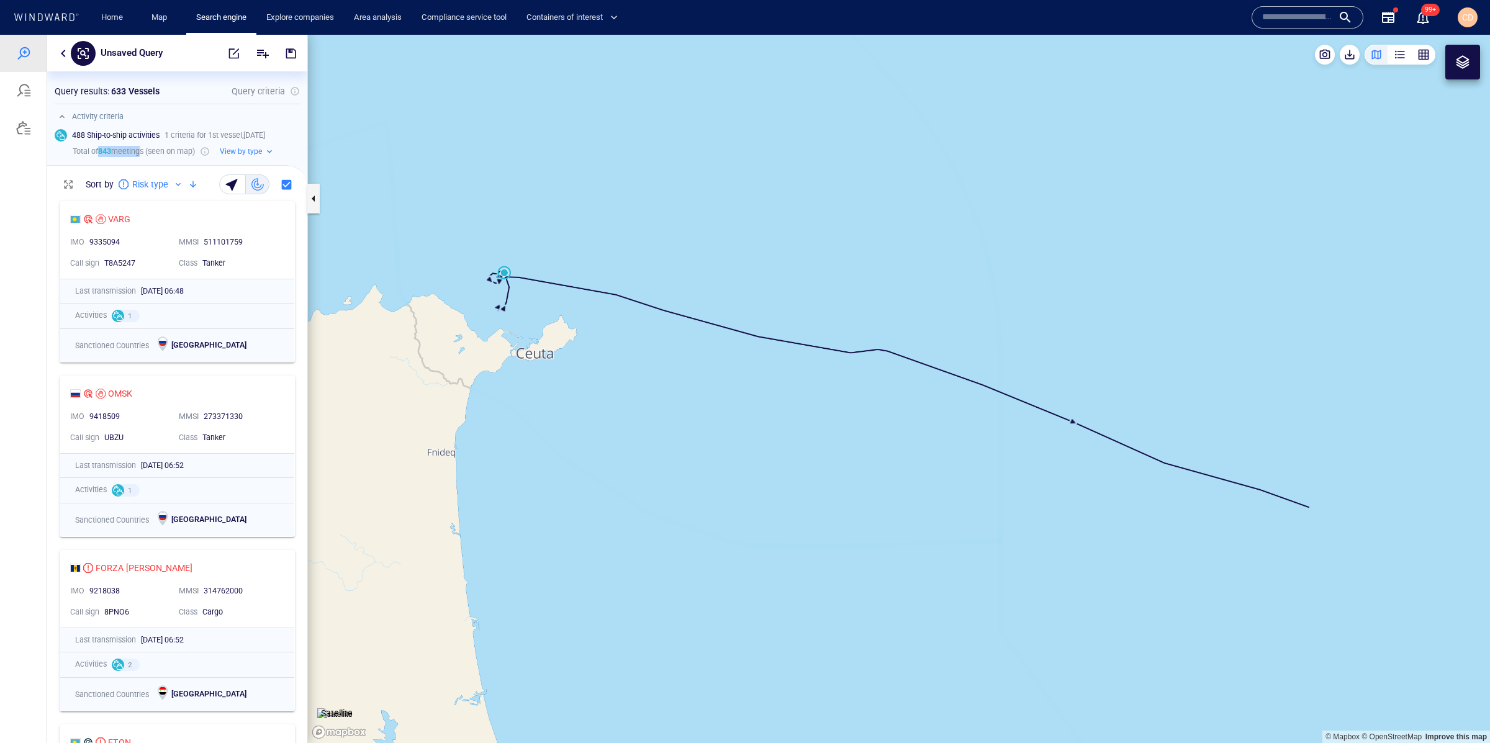
click at [507, 275] on canvas "Map" at bounding box center [899, 389] width 1182 height 708
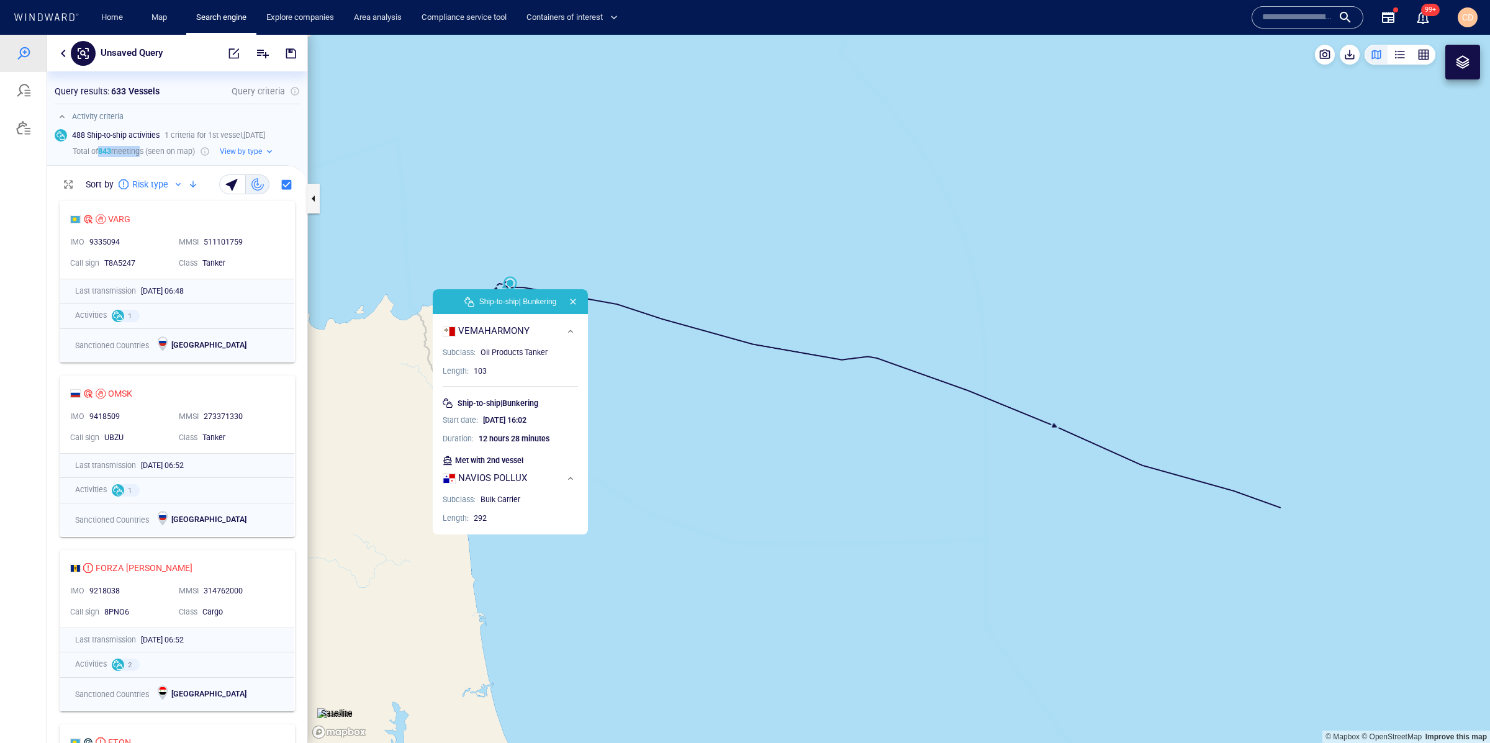
click at [679, 471] on canvas "Map" at bounding box center [899, 389] width 1182 height 708
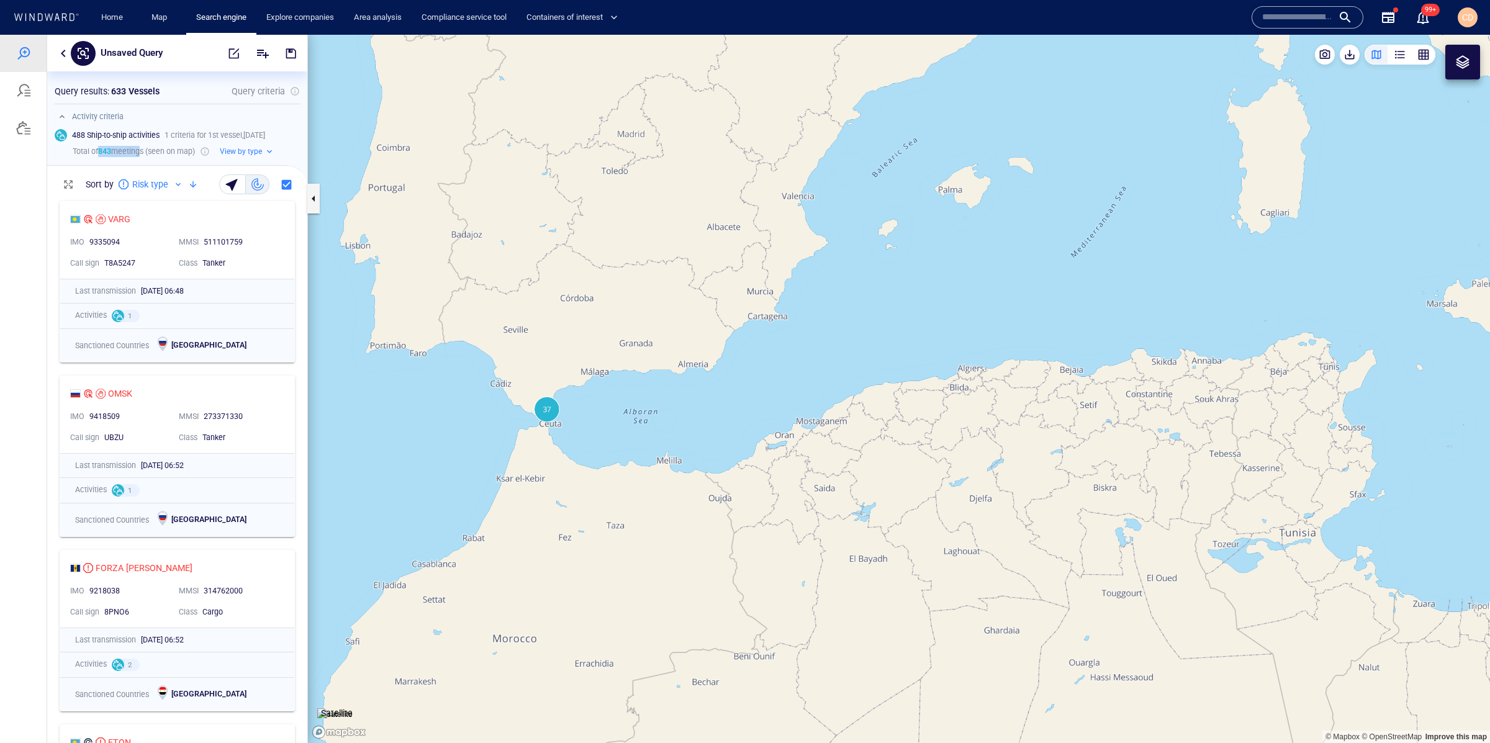
drag, startPoint x: 982, startPoint y: 214, endPoint x: 897, endPoint y: 353, distance: 162.7
click at [926, 367] on canvas "Map" at bounding box center [899, 389] width 1182 height 708
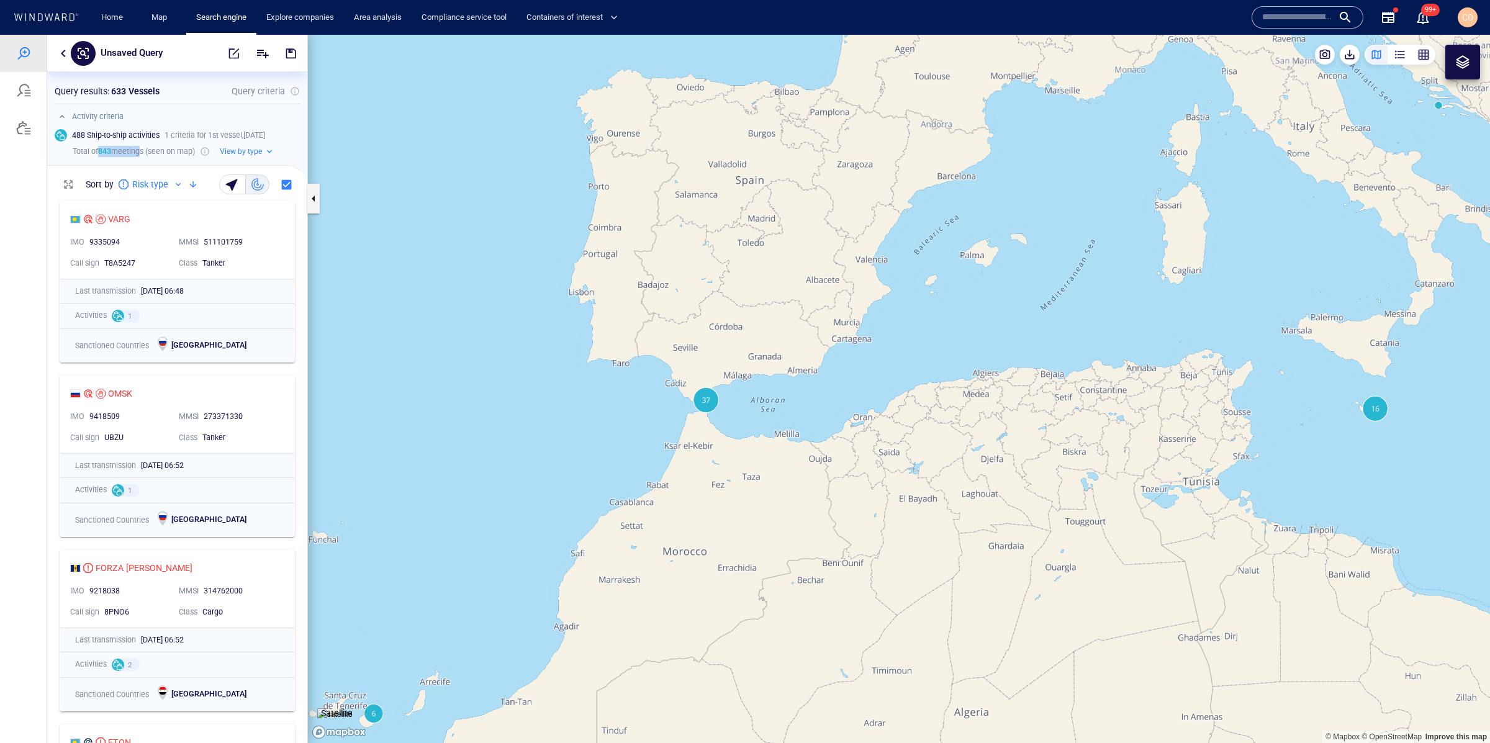
drag, startPoint x: 1081, startPoint y: 380, endPoint x: 1044, endPoint y: 380, distance: 37.2
click at [1044, 380] on canvas "Map" at bounding box center [899, 389] width 1182 height 708
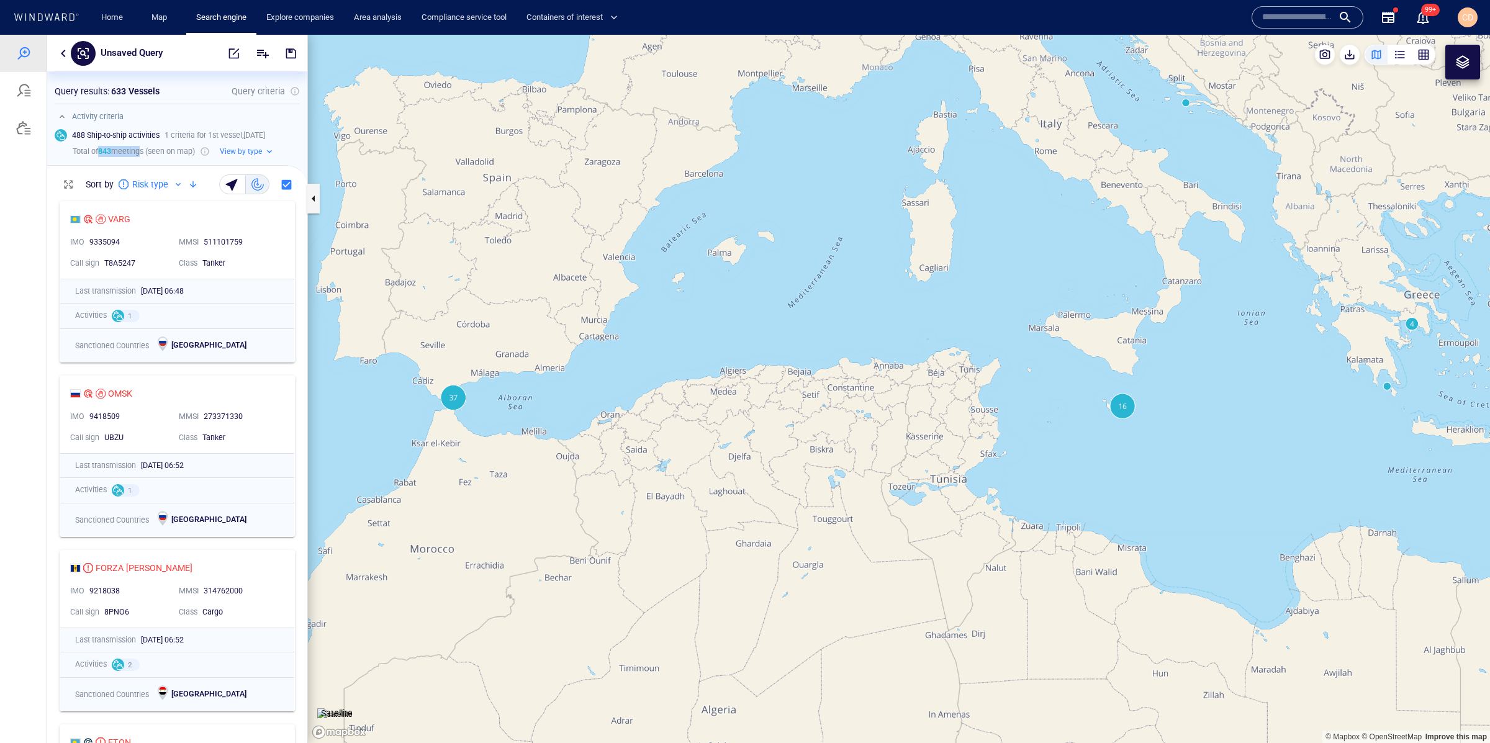
drag, startPoint x: 1429, startPoint y: 354, endPoint x: 1365, endPoint y: 392, distance: 74.3
click at [1368, 396] on canvas "Map" at bounding box center [899, 389] width 1182 height 708
click at [1352, 389] on canvas "Map" at bounding box center [899, 389] width 1182 height 708
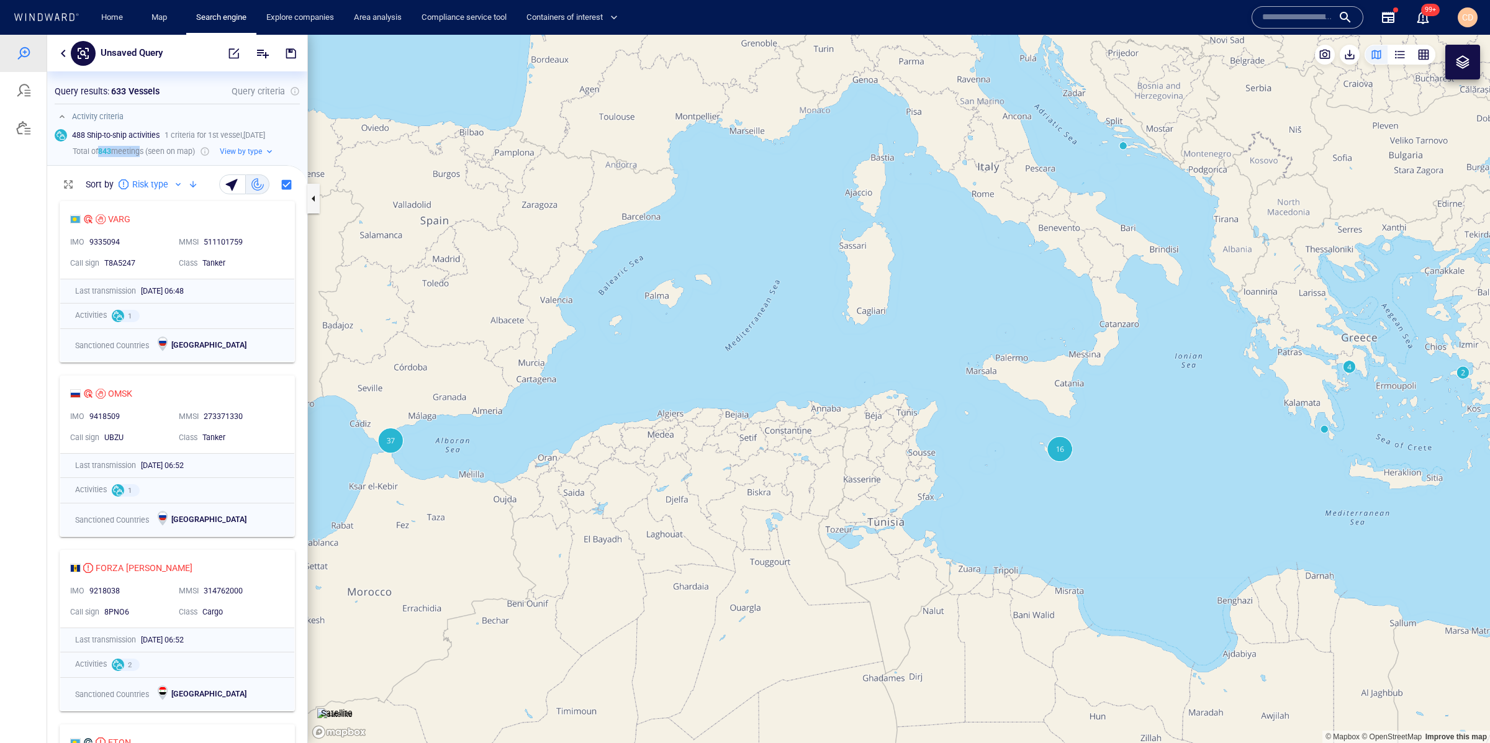
click at [1352, 389] on canvas "Map" at bounding box center [899, 389] width 1182 height 708
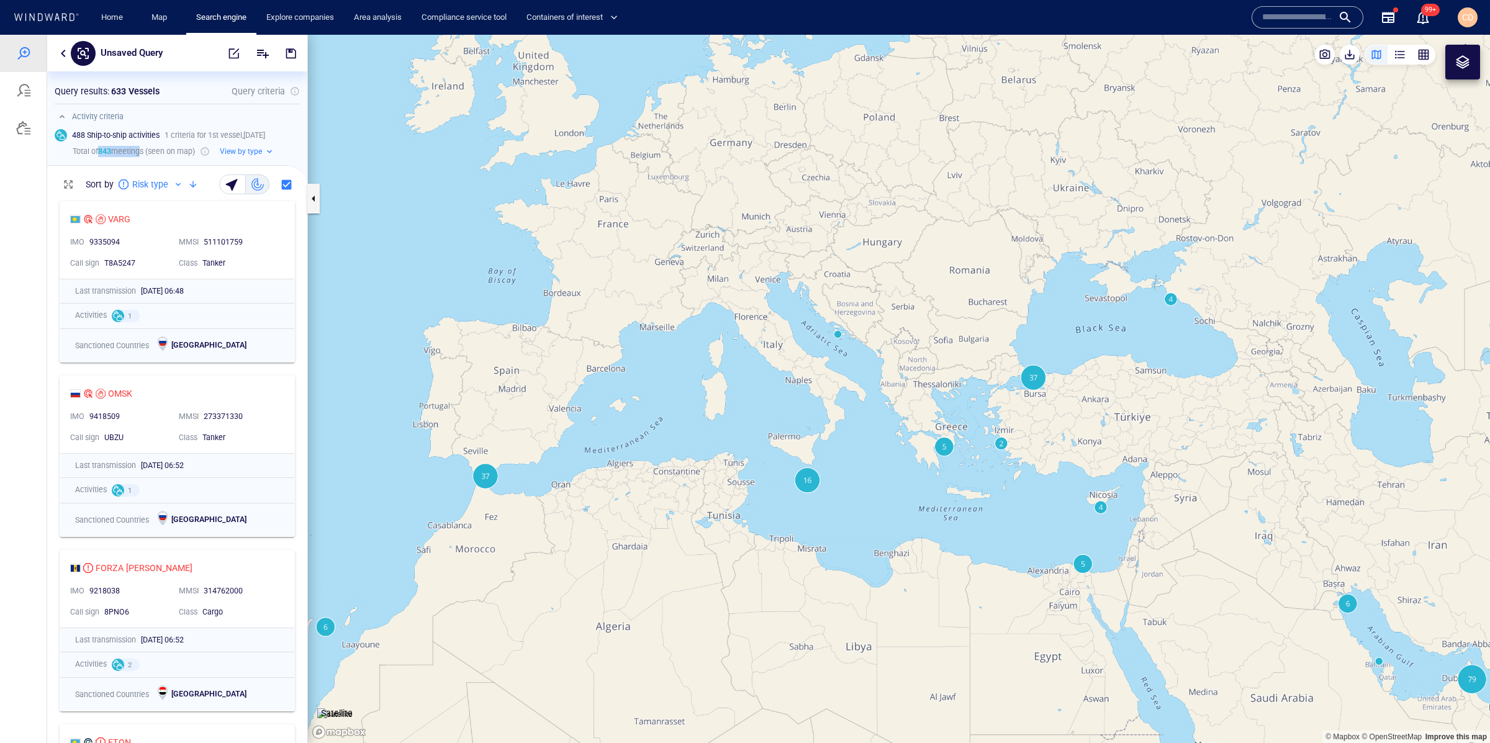
drag, startPoint x: 1130, startPoint y: 518, endPoint x: 1029, endPoint y: 425, distance: 137.1
click at [1029, 425] on canvas "Map" at bounding box center [899, 389] width 1182 height 708
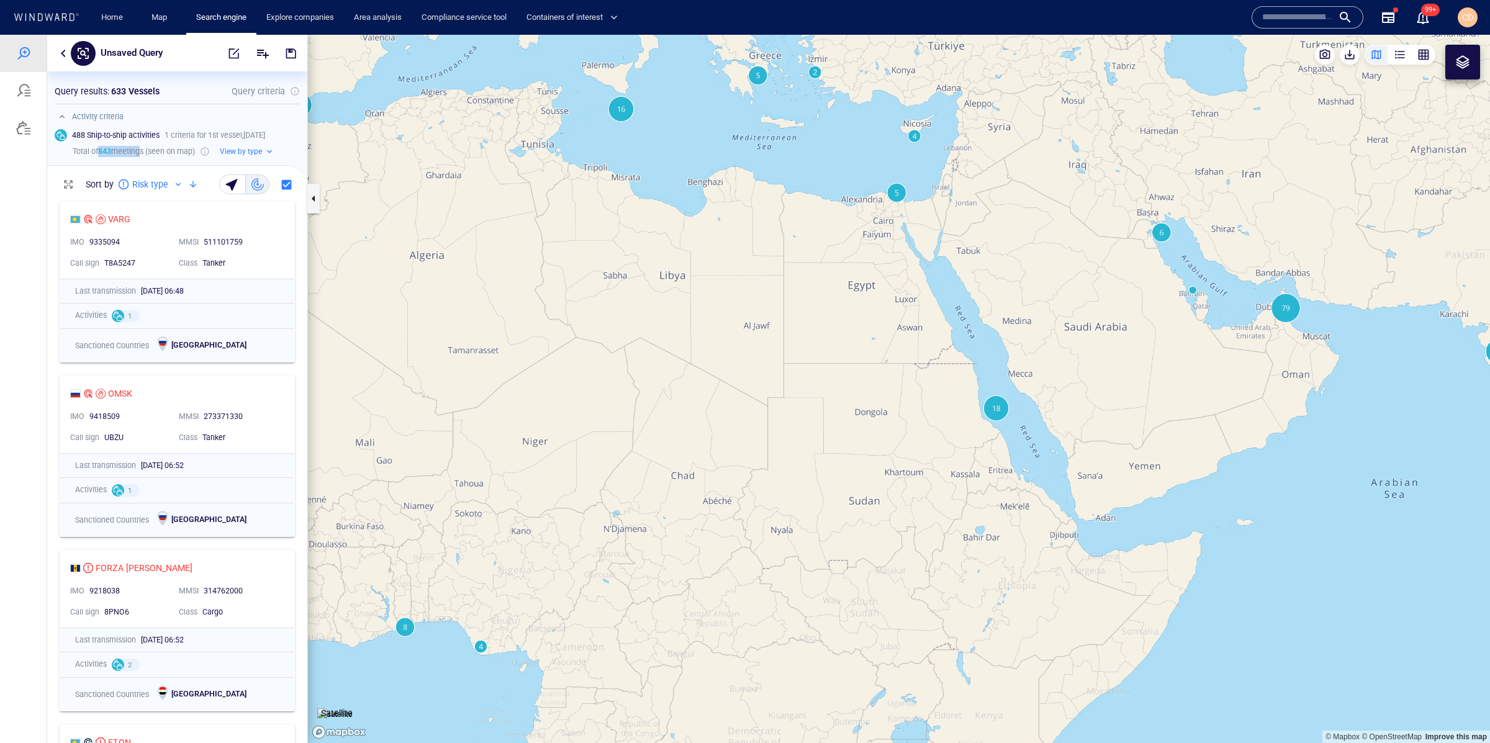
drag, startPoint x: 951, startPoint y: 339, endPoint x: 1216, endPoint y: 142, distance: 329.7
click at [1216, 142] on canvas "Map" at bounding box center [899, 389] width 1182 height 708
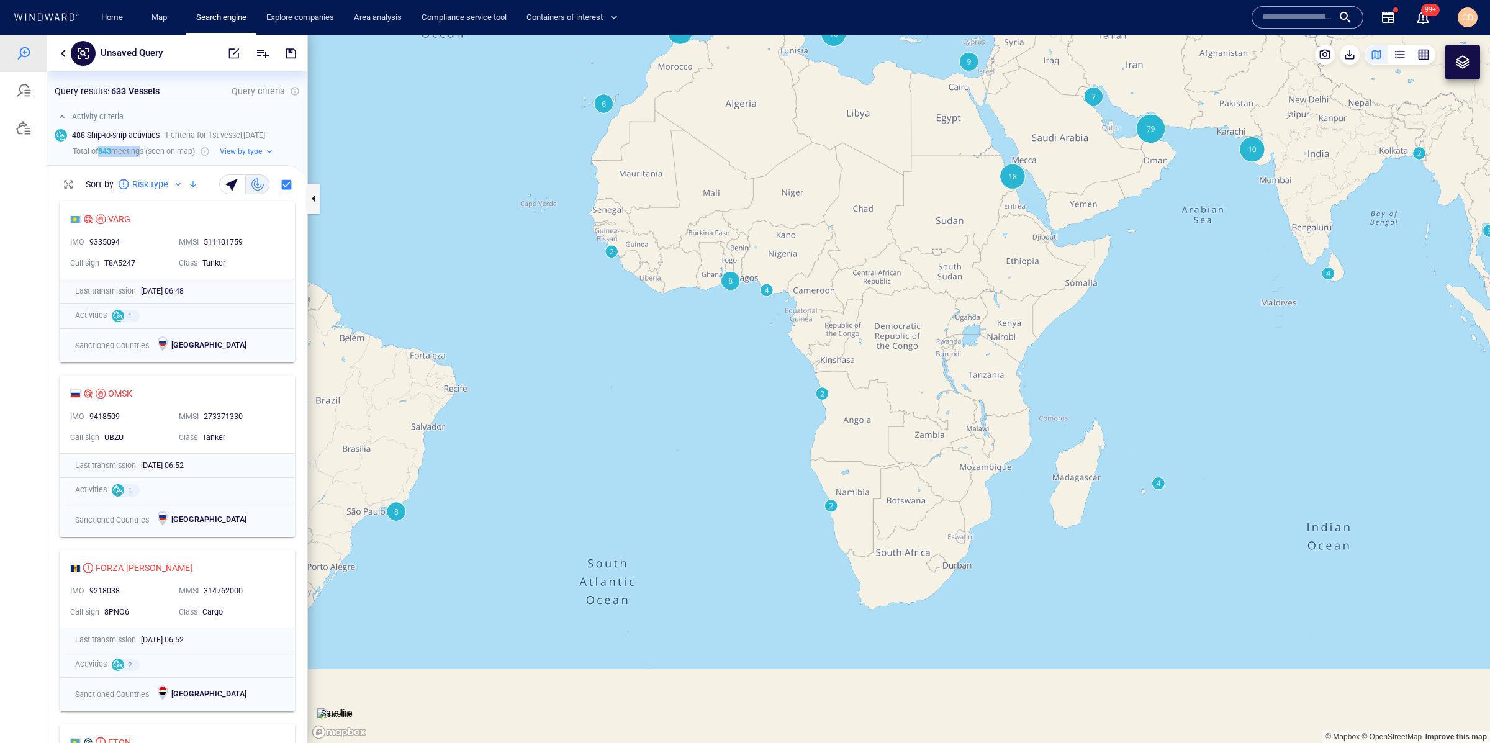
drag, startPoint x: 1100, startPoint y: 616, endPoint x: 953, endPoint y: 204, distance: 437.7
click at [953, 204] on canvas "Map" at bounding box center [899, 389] width 1182 height 708
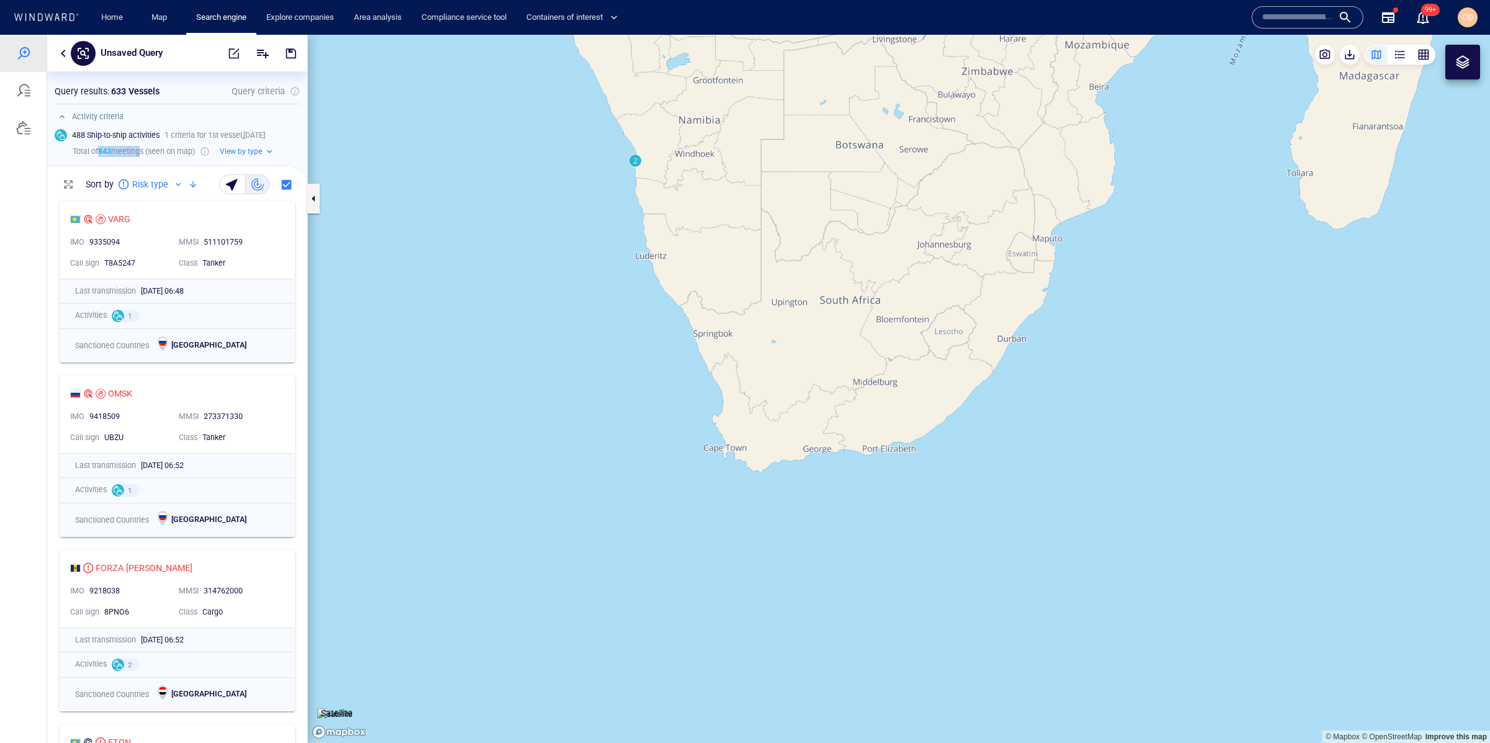
drag, startPoint x: 978, startPoint y: 418, endPoint x: 1032, endPoint y: 439, distance: 58.6
click at [999, 464] on canvas "Map" at bounding box center [899, 389] width 1182 height 708
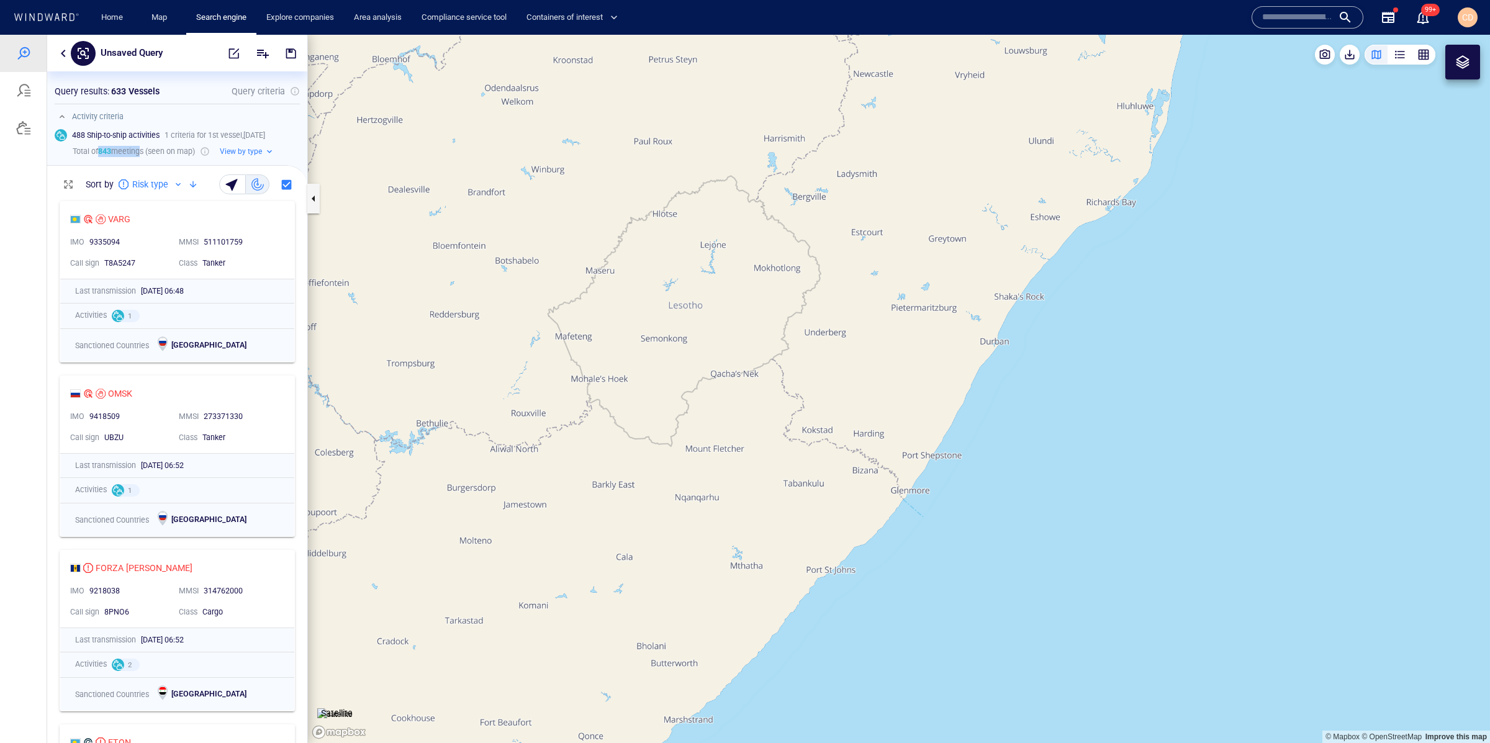
drag, startPoint x: 957, startPoint y: 482, endPoint x: 1059, endPoint y: 272, distance: 233.5
click at [1071, 253] on canvas "Map" at bounding box center [899, 389] width 1182 height 708
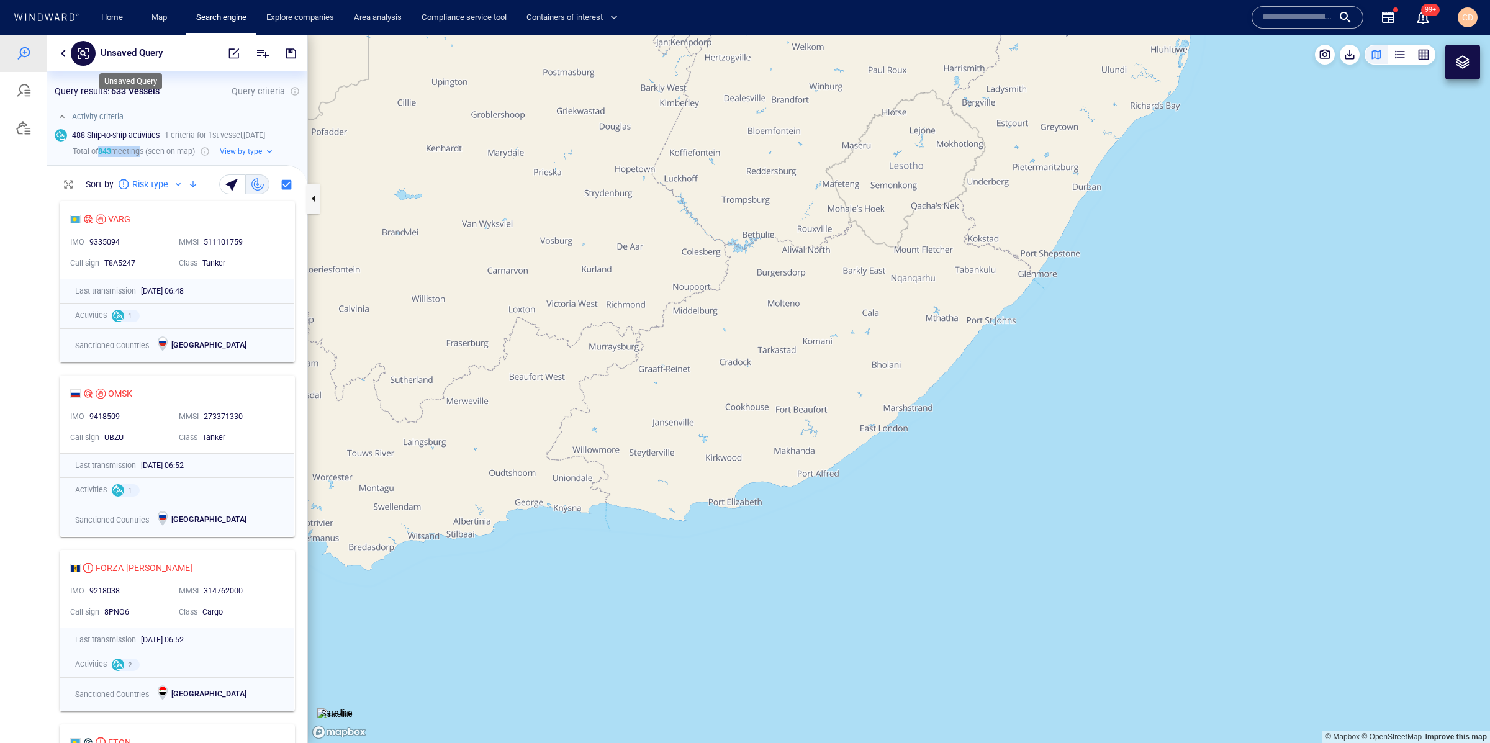
click at [159, 52] on p "Unsaved Query" at bounding box center [132, 53] width 62 height 16
click at [1144, 326] on canvas "Map" at bounding box center [899, 389] width 1182 height 708
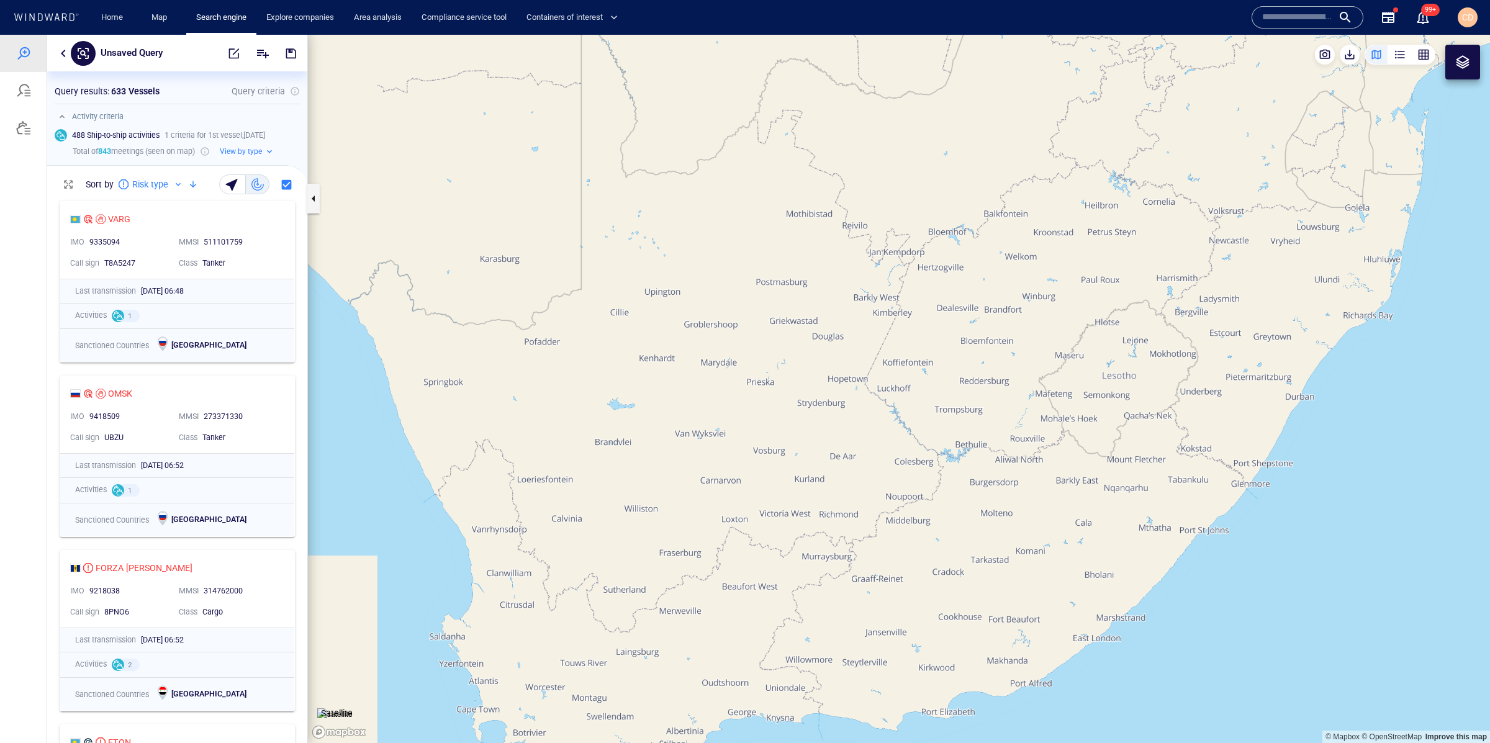
drag, startPoint x: 754, startPoint y: 249, endPoint x: 869, endPoint y: 348, distance: 151.0
click at [956, 428] on canvas "Map" at bounding box center [899, 389] width 1182 height 708
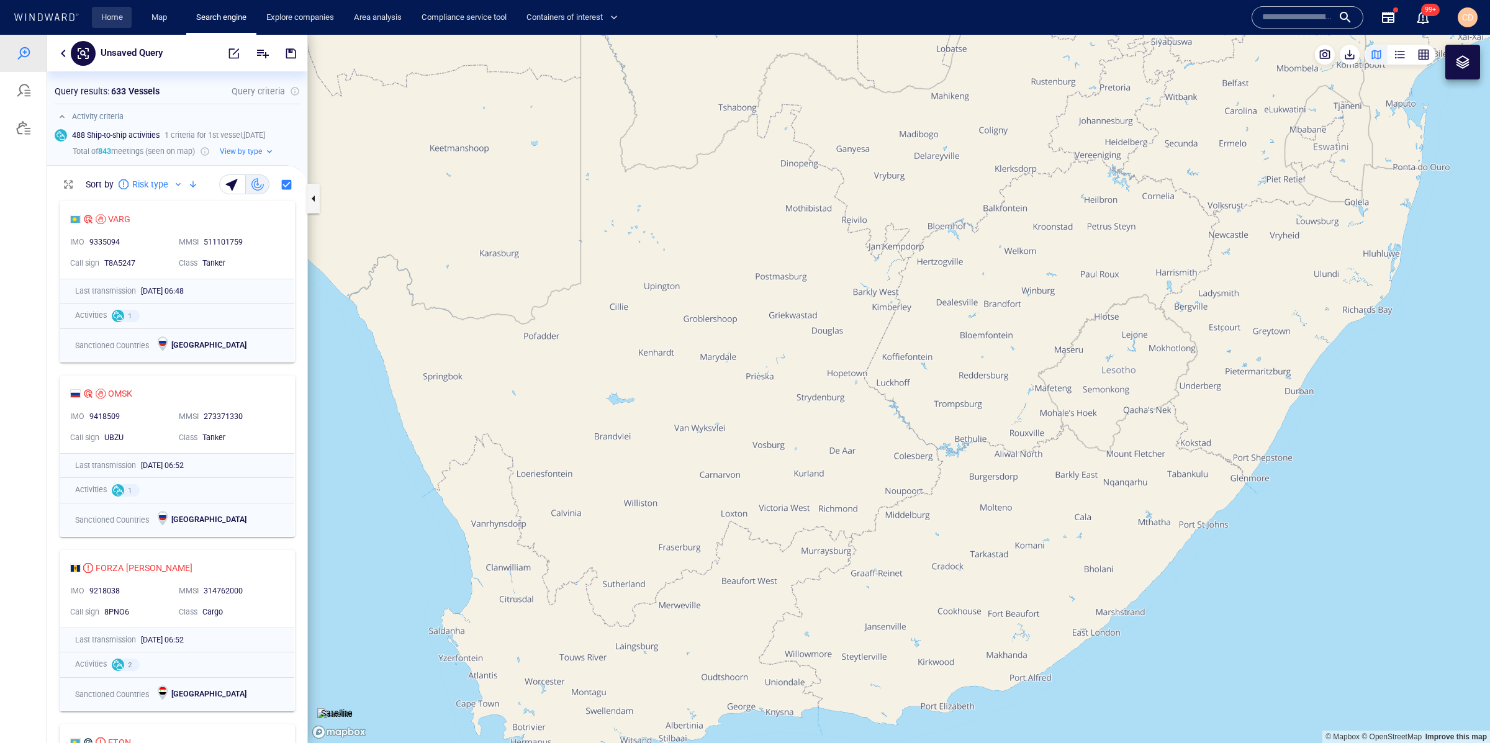
click at [112, 16] on link "Home" at bounding box center [112, 18] width 32 height 22
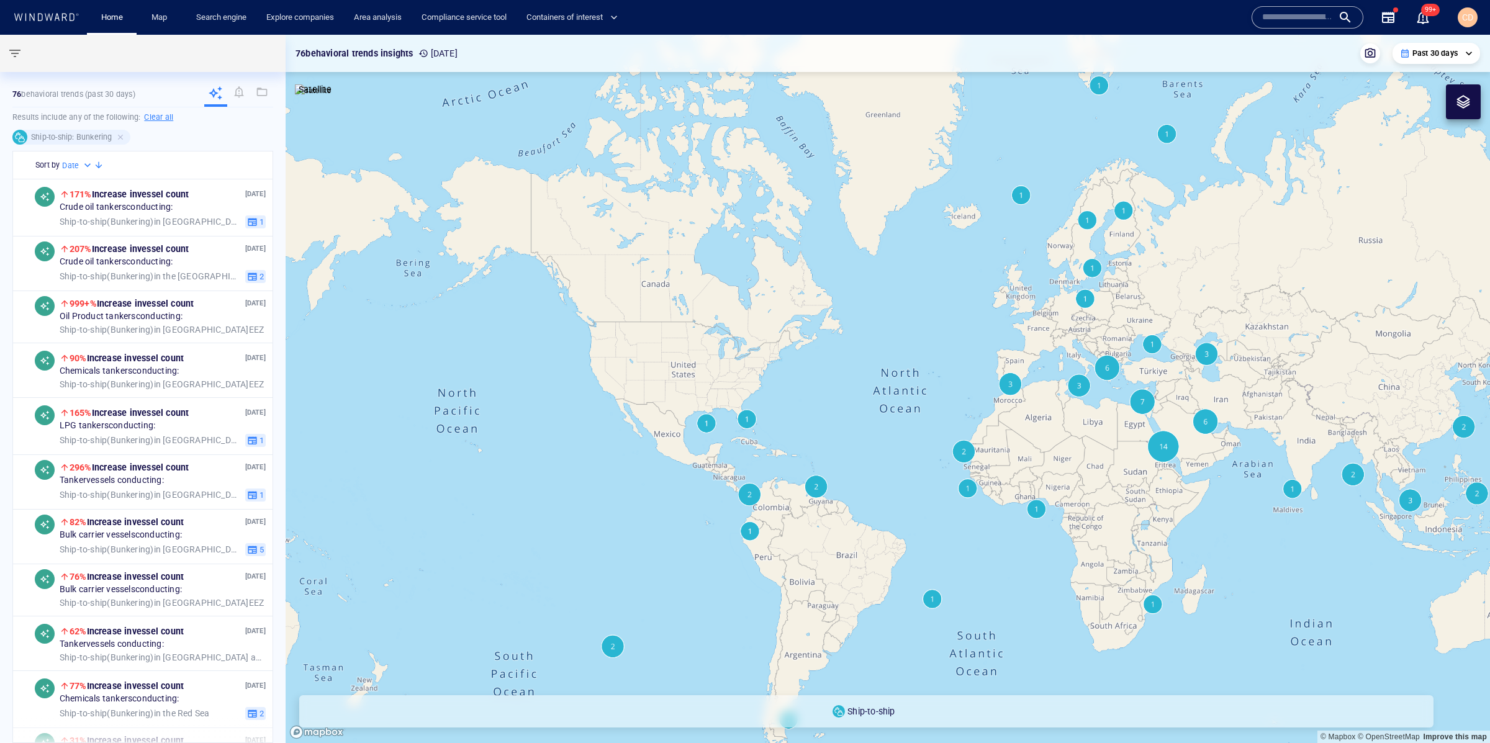
click at [5, 45] on button "button" at bounding box center [15, 53] width 30 height 30
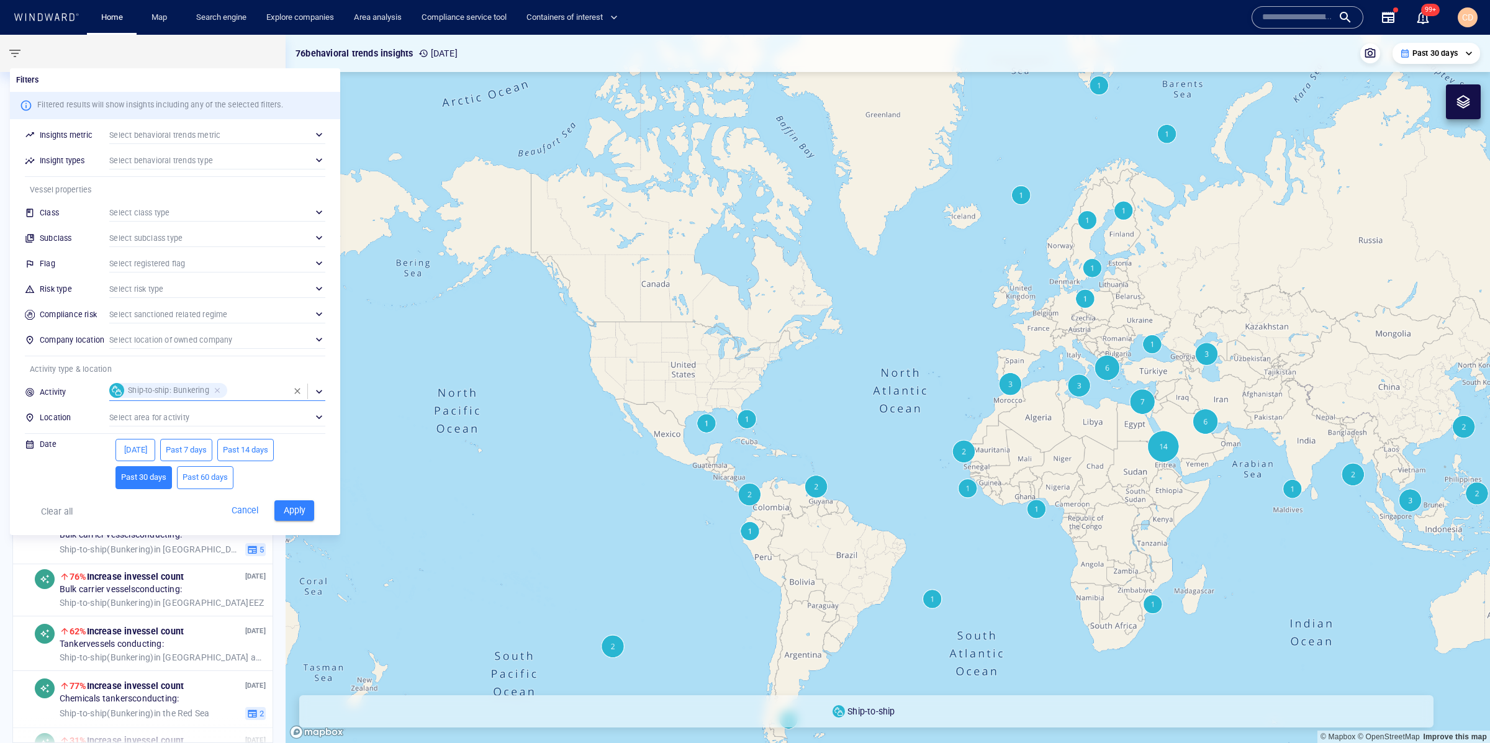
click at [248, 389] on div "​" at bounding box center [217, 391] width 216 height 19
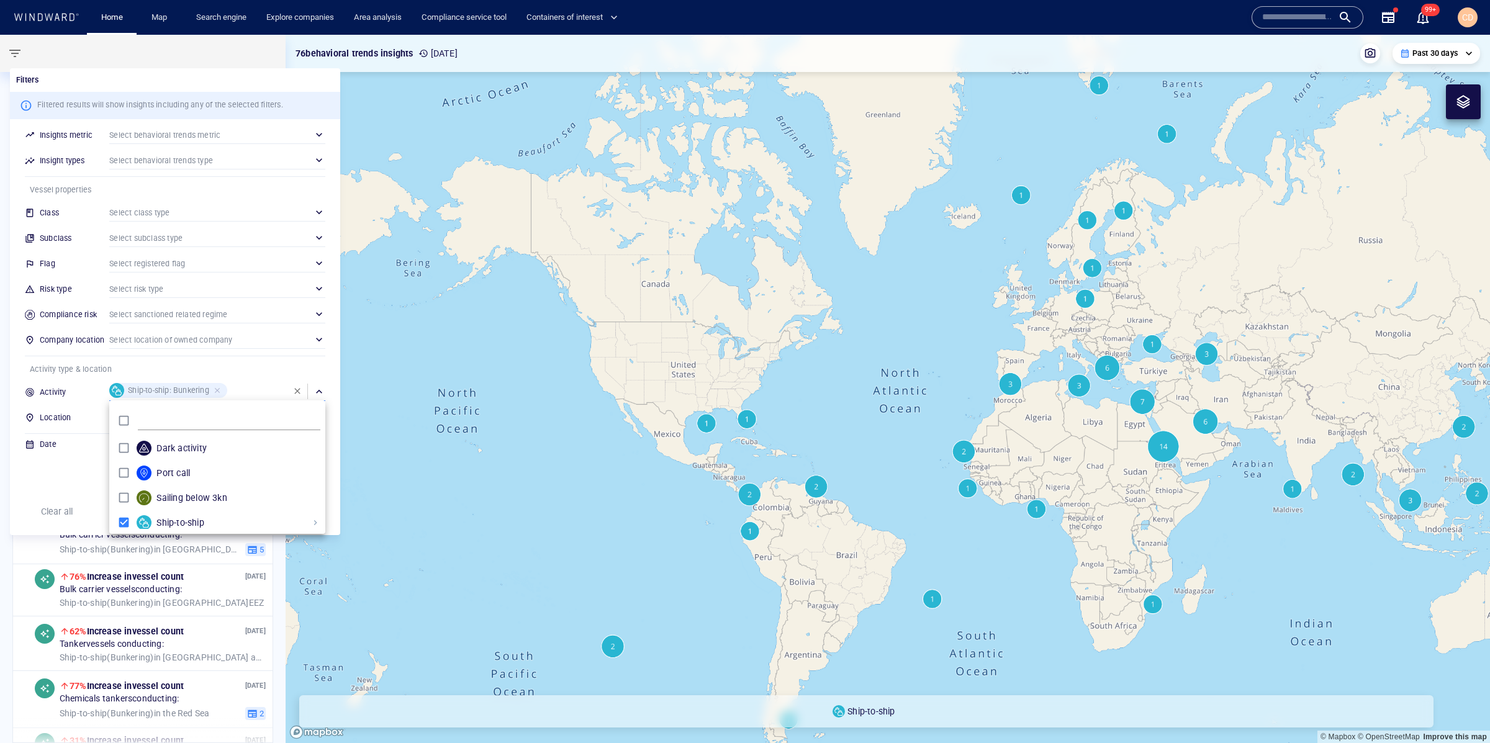
click at [244, 389] on div at bounding box center [745, 371] width 1490 height 743
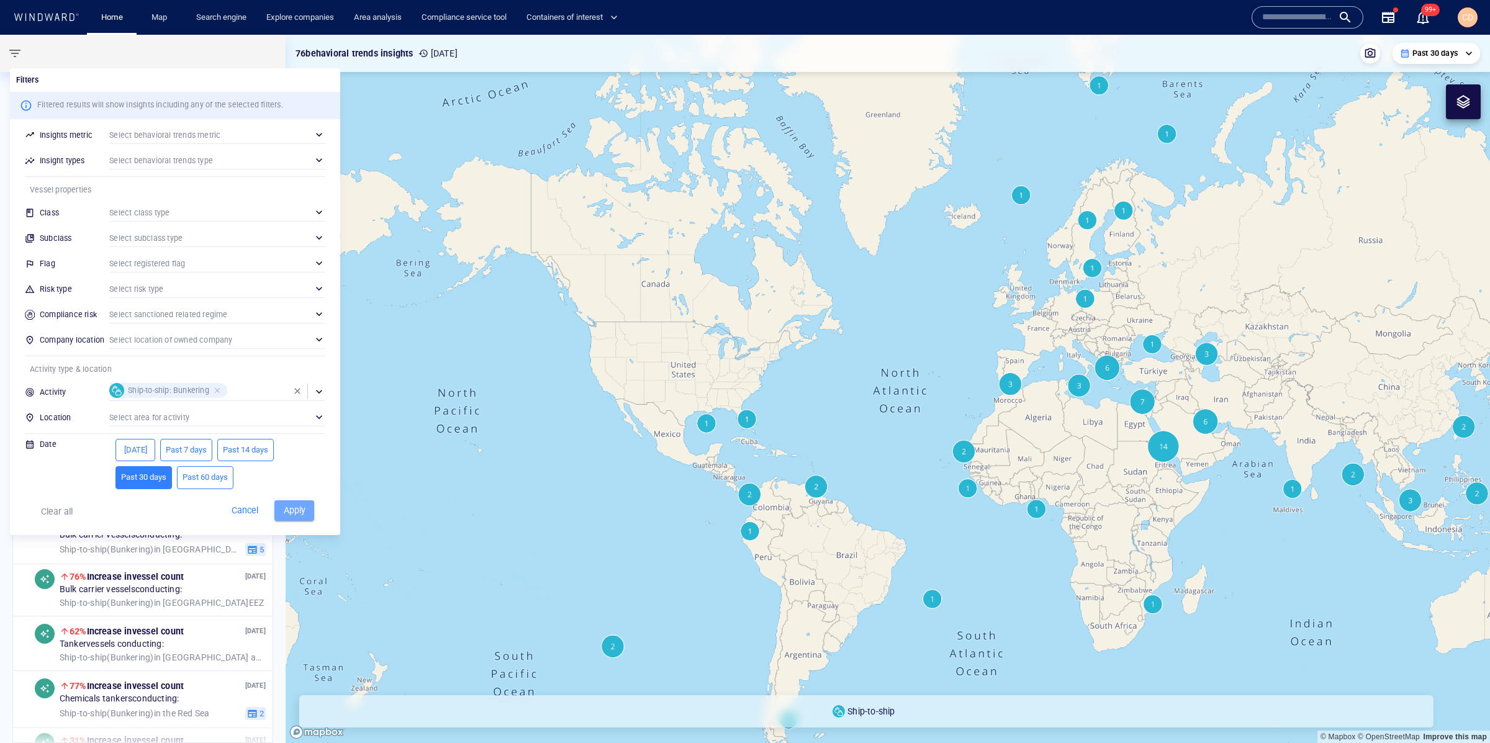
drag, startPoint x: 296, startPoint y: 510, endPoint x: 307, endPoint y: 518, distance: 13.8
click at [296, 510] on span "Apply" at bounding box center [294, 511] width 27 height 16
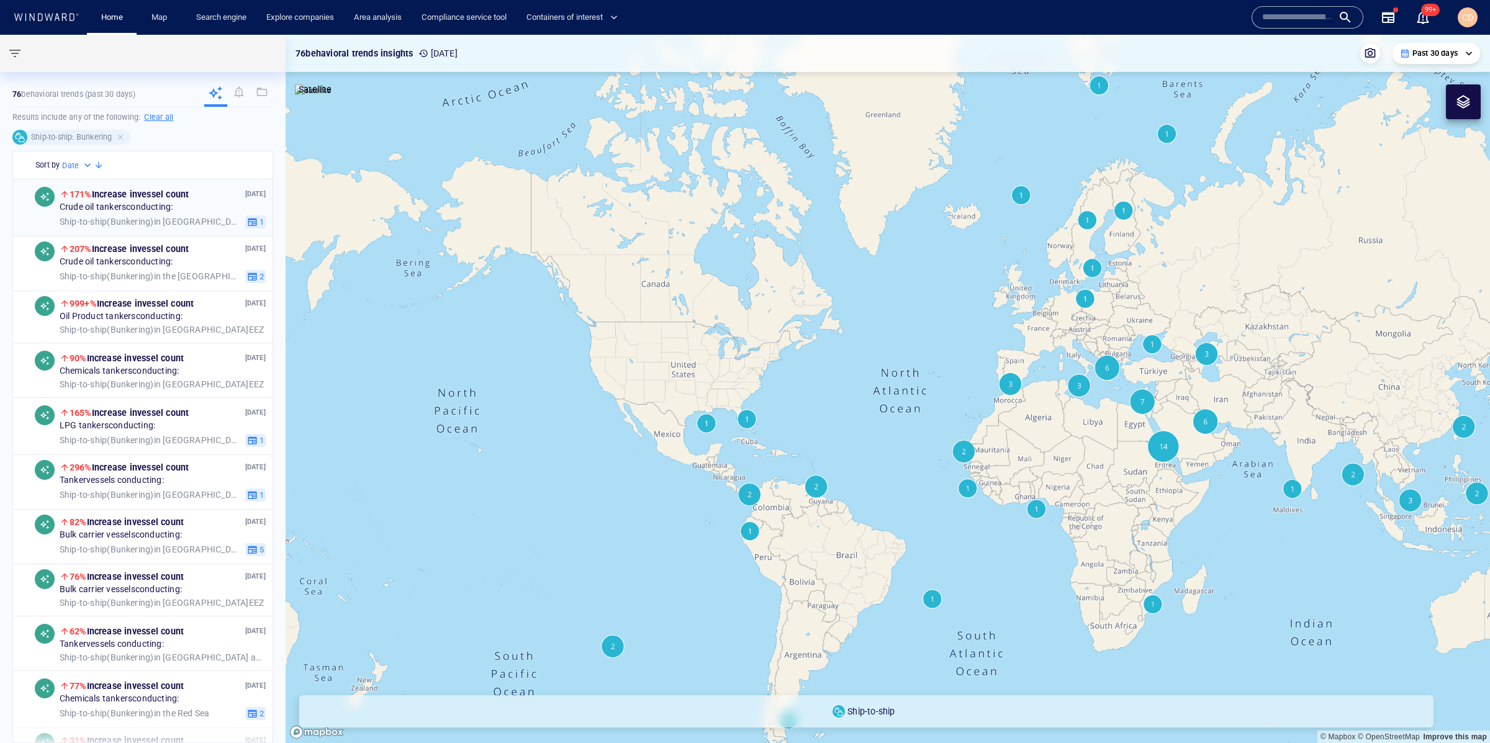
click at [114, 219] on span "Ship-to-ship ( Bunkering )" at bounding box center [107, 222] width 94 height 10
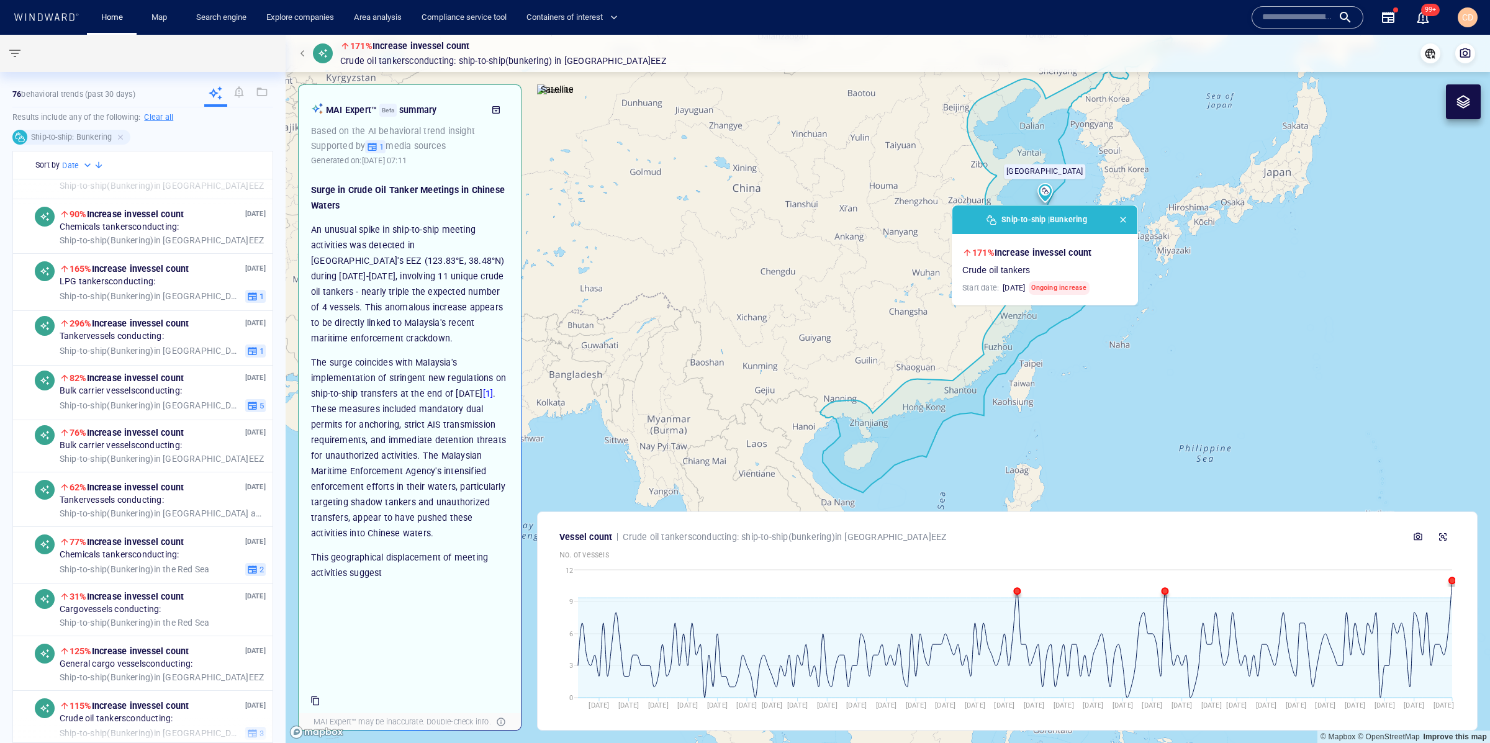
scroll to position [150, 0]
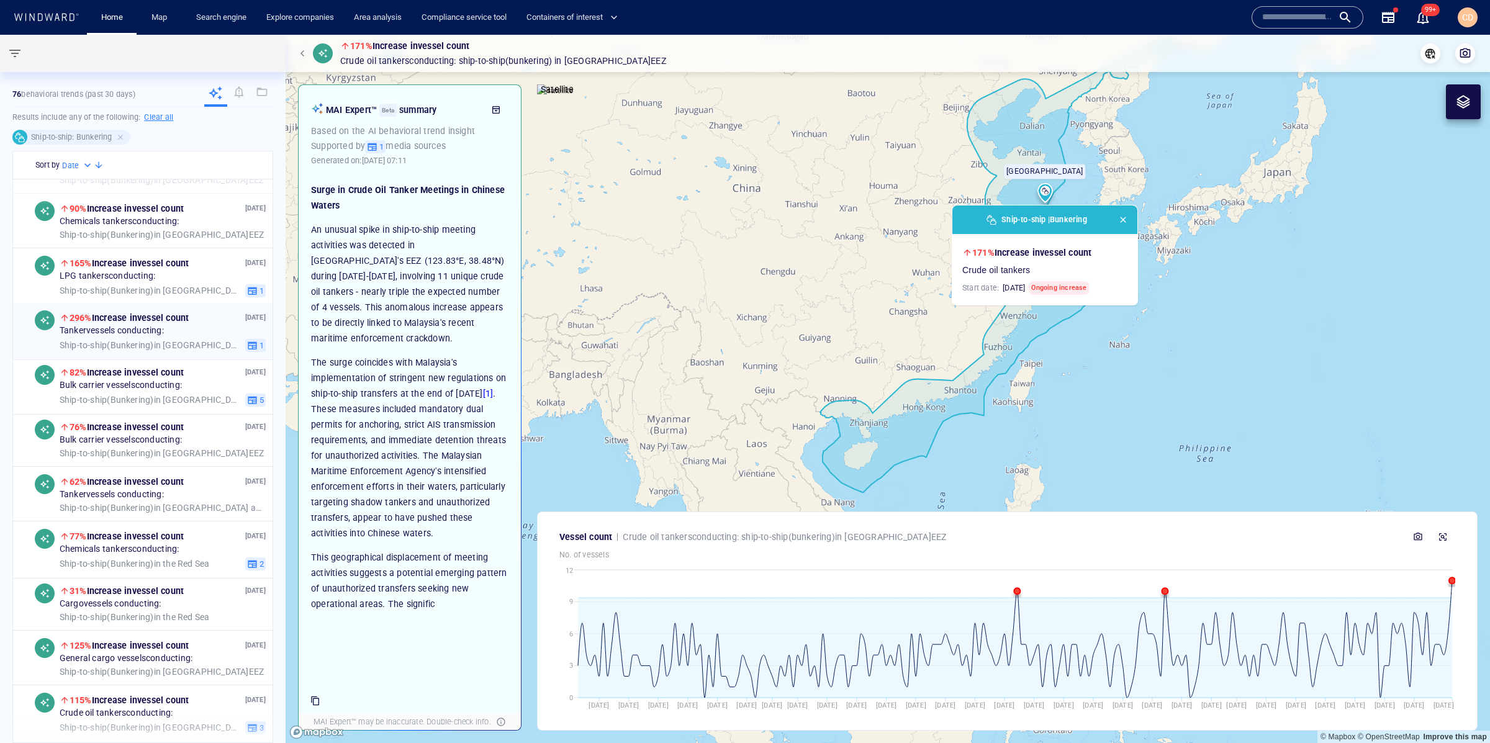
click at [133, 333] on span "Tanker vessels conducting:" at bounding box center [112, 331] width 104 height 11
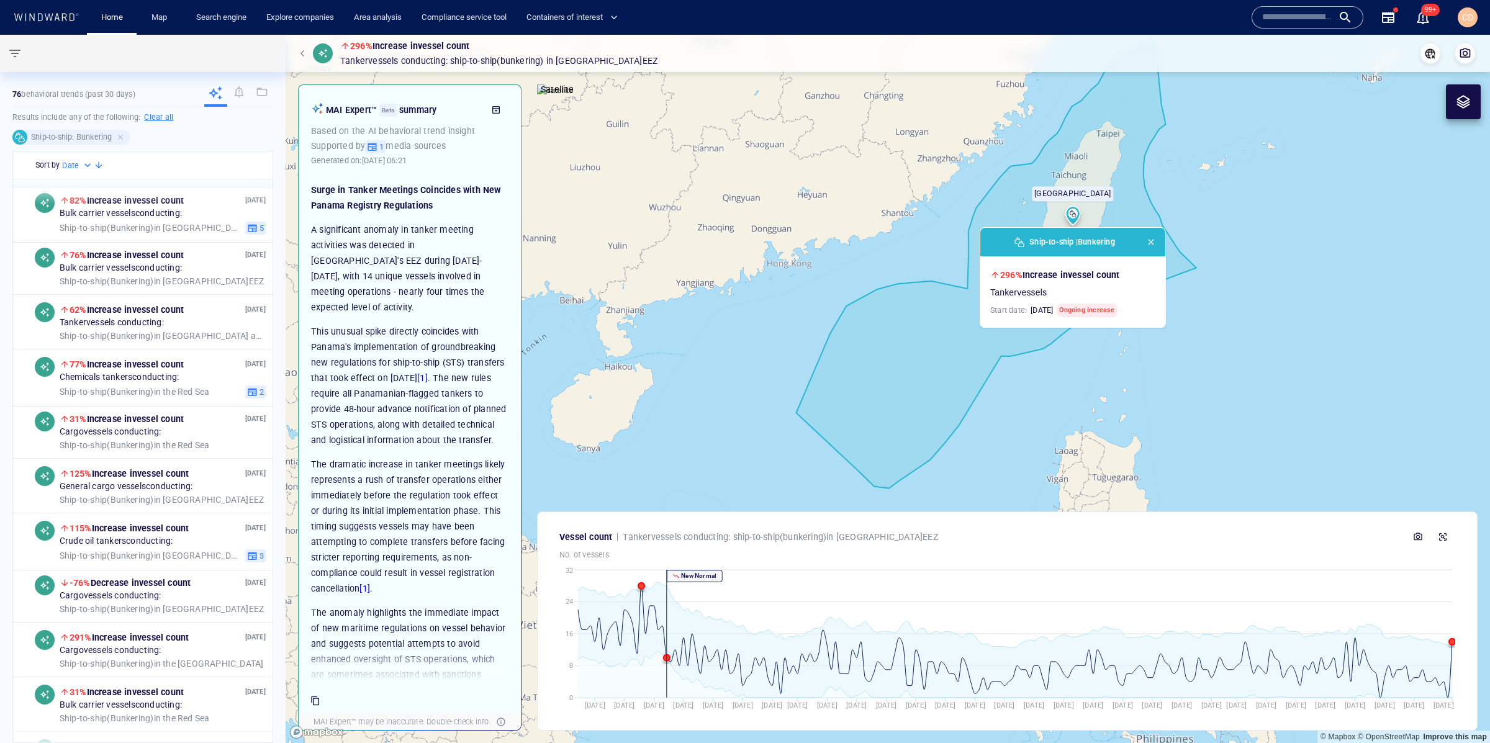
scroll to position [335, 0]
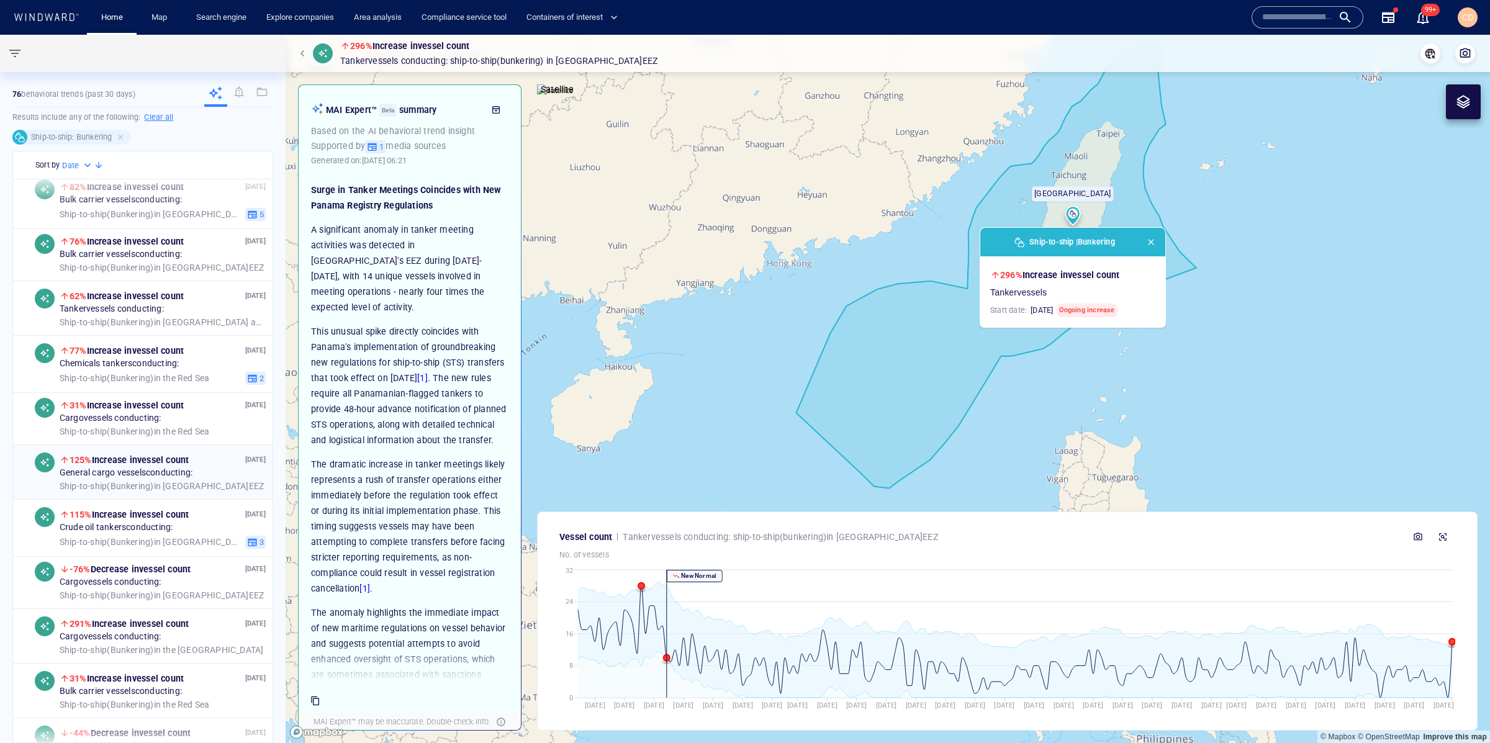
click at [122, 489] on span "Ship-to-ship ( Bunkering )" at bounding box center [107, 486] width 94 height 10
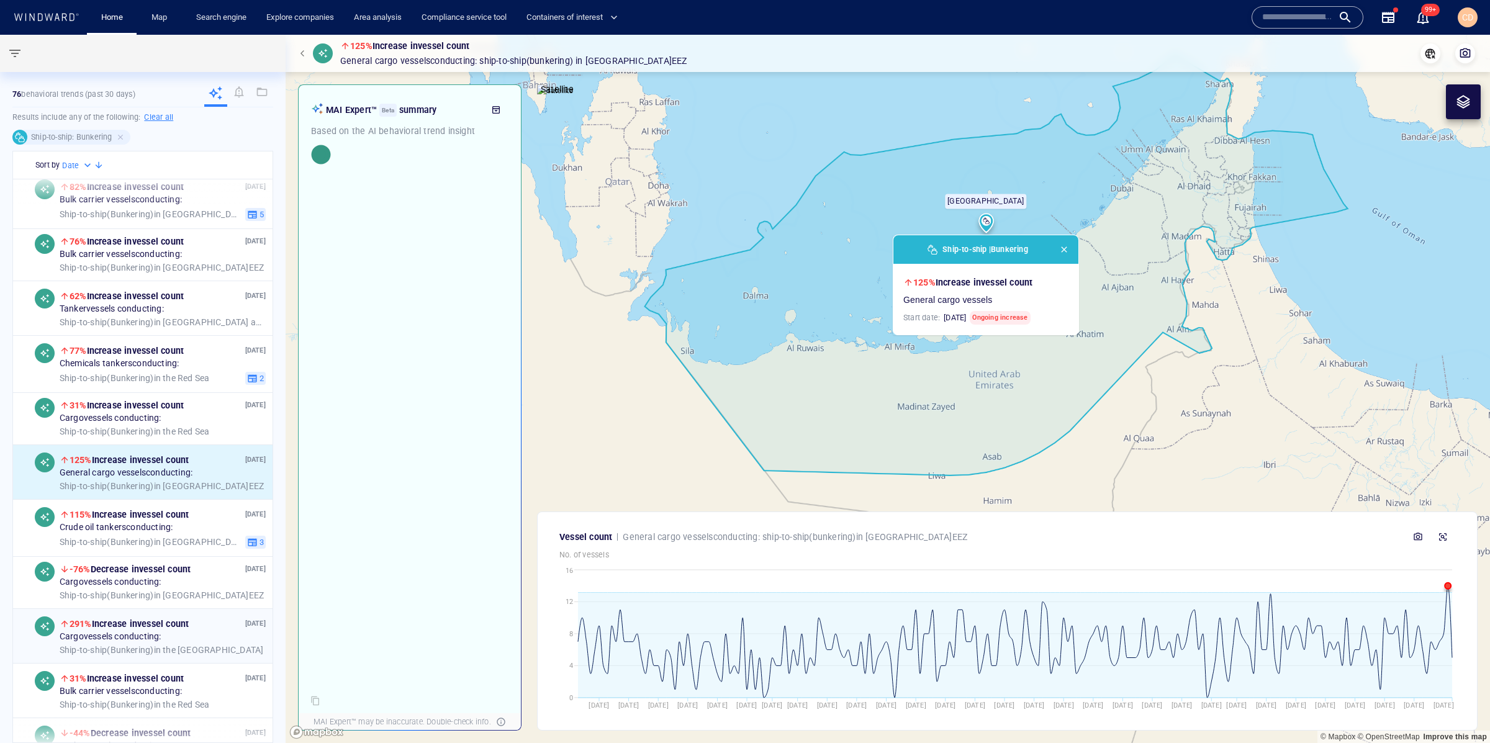
click at [137, 630] on span "291% Increase in vessel count" at bounding box center [129, 623] width 119 height 15
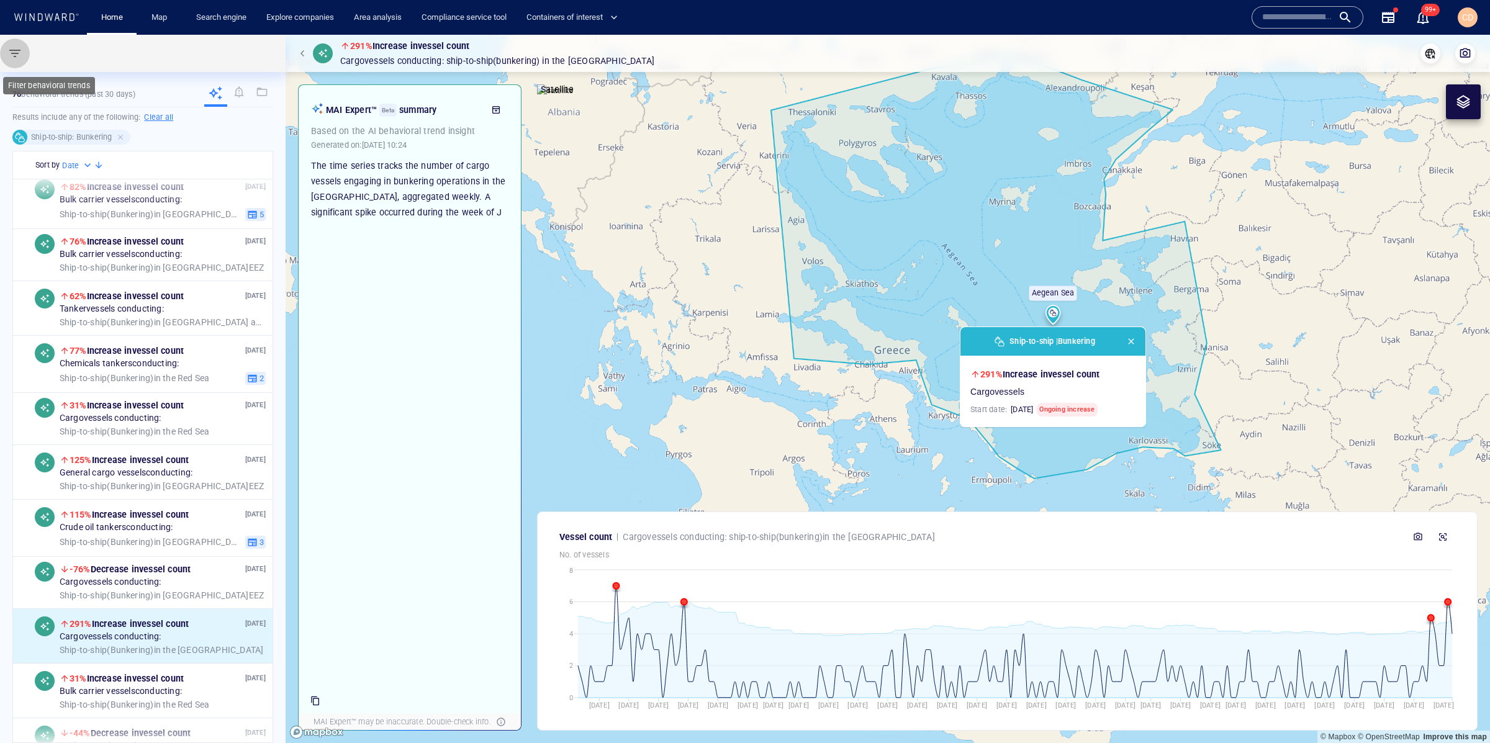
click at [22, 53] on button "button" at bounding box center [15, 53] width 30 height 30
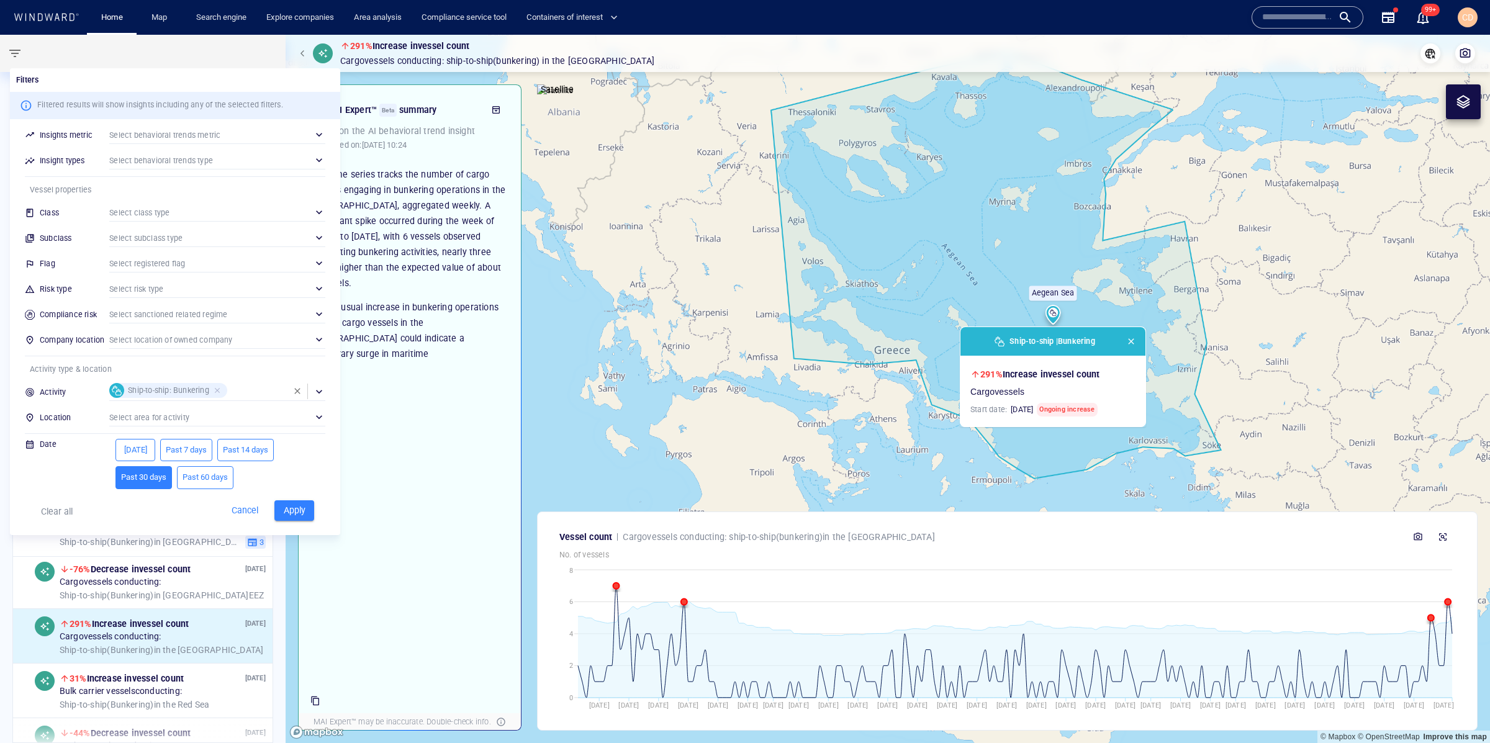
click at [177, 419] on div "​" at bounding box center [217, 417] width 216 height 19
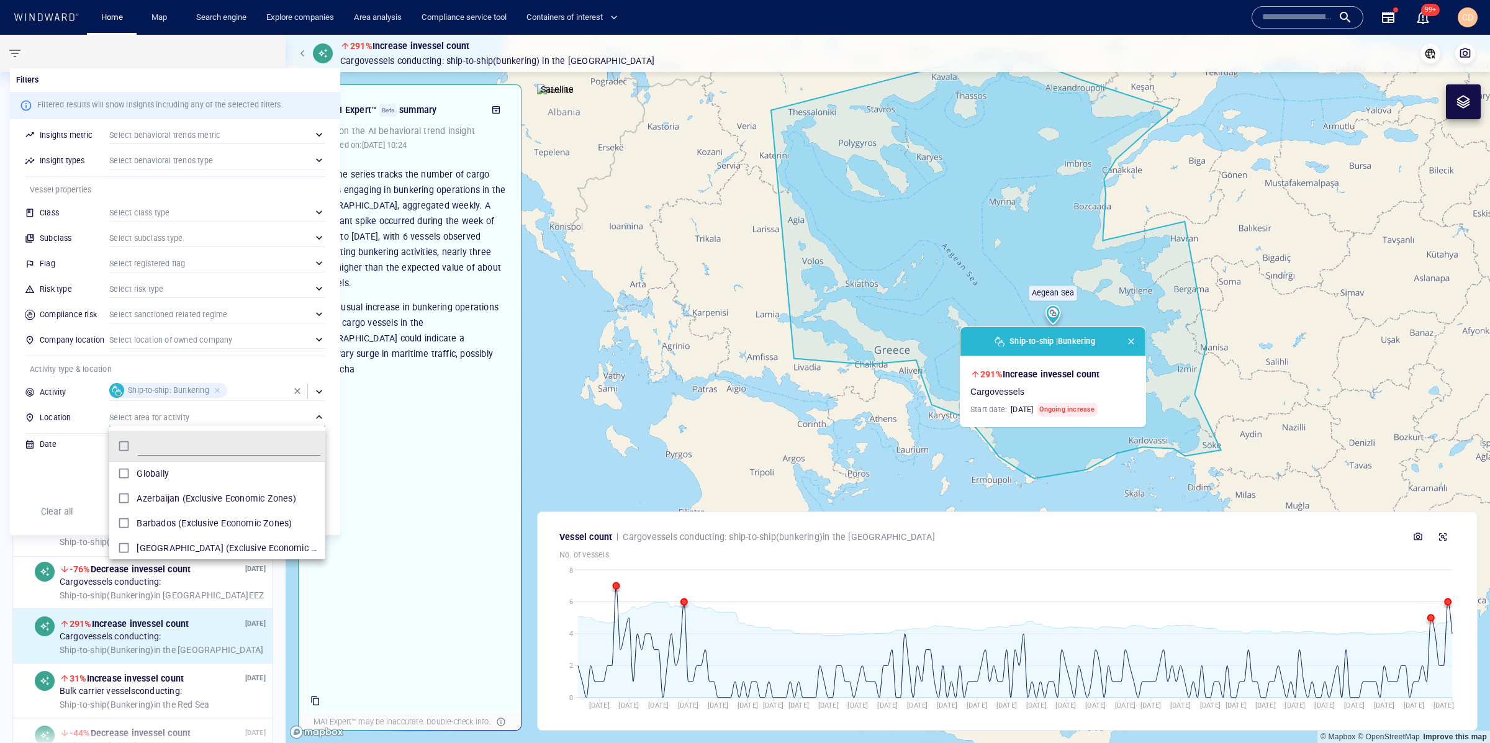
scroll to position [124, 216]
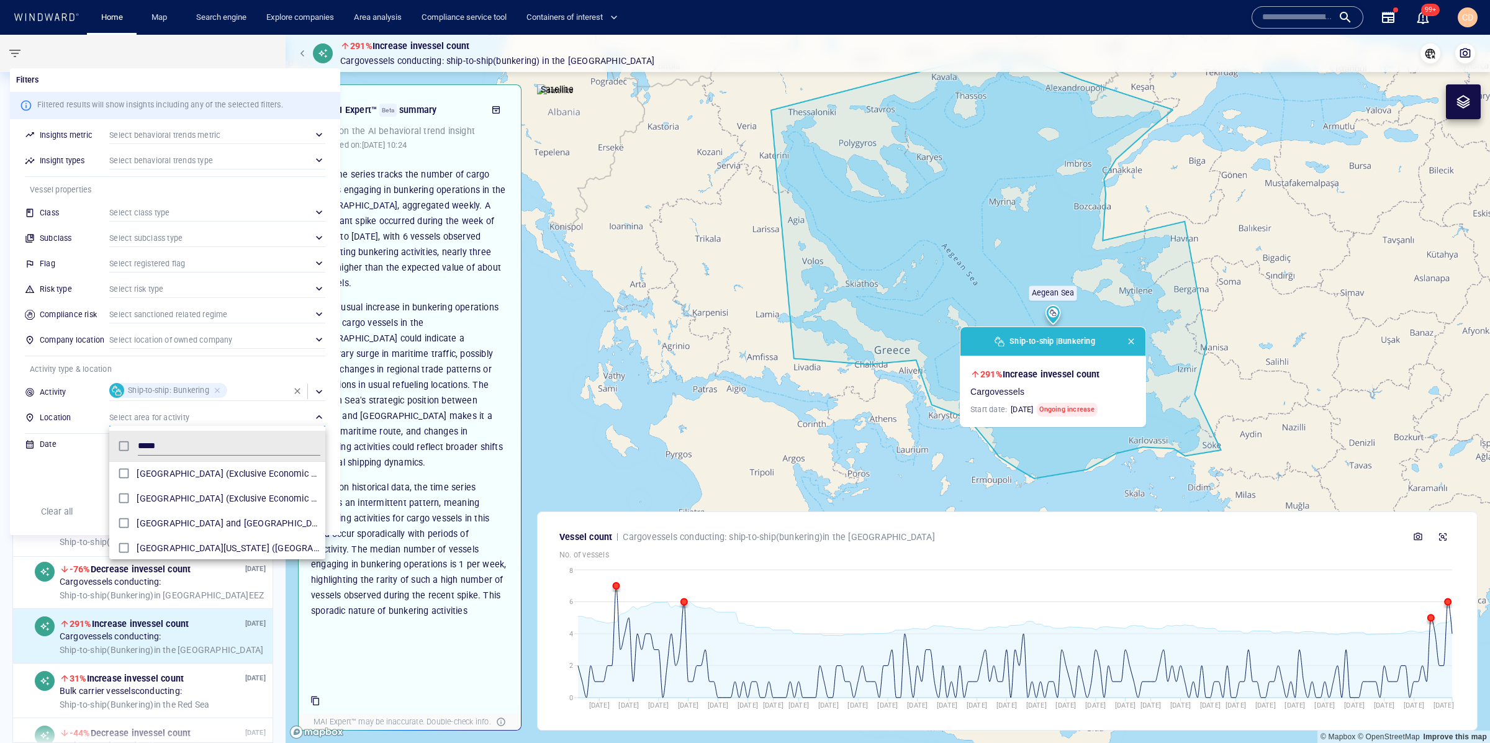
type input "*****"
click at [65, 468] on div at bounding box center [745, 371] width 1490 height 743
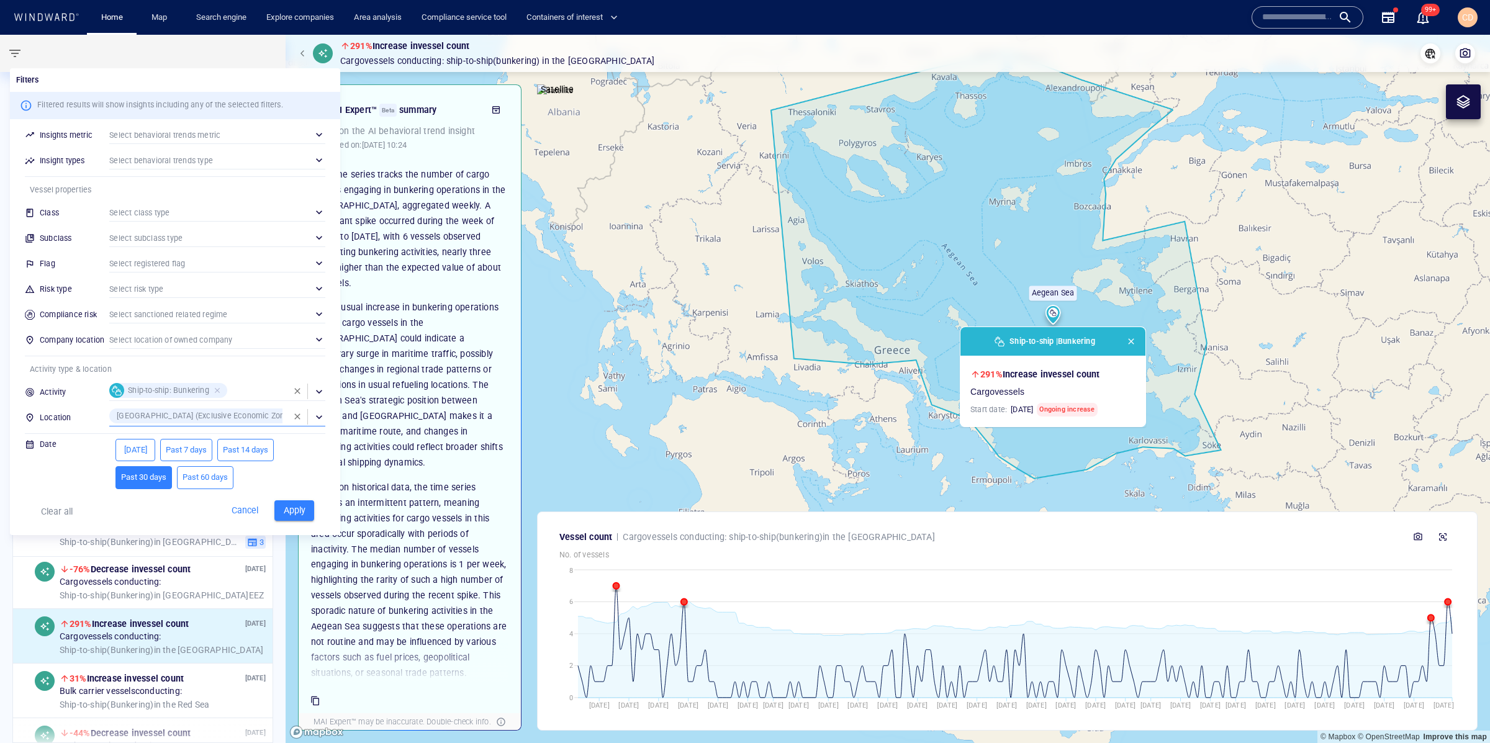
click at [206, 478] on span "Past 60 days" at bounding box center [205, 478] width 45 height 14
click at [287, 514] on span "Apply" at bounding box center [294, 511] width 27 height 16
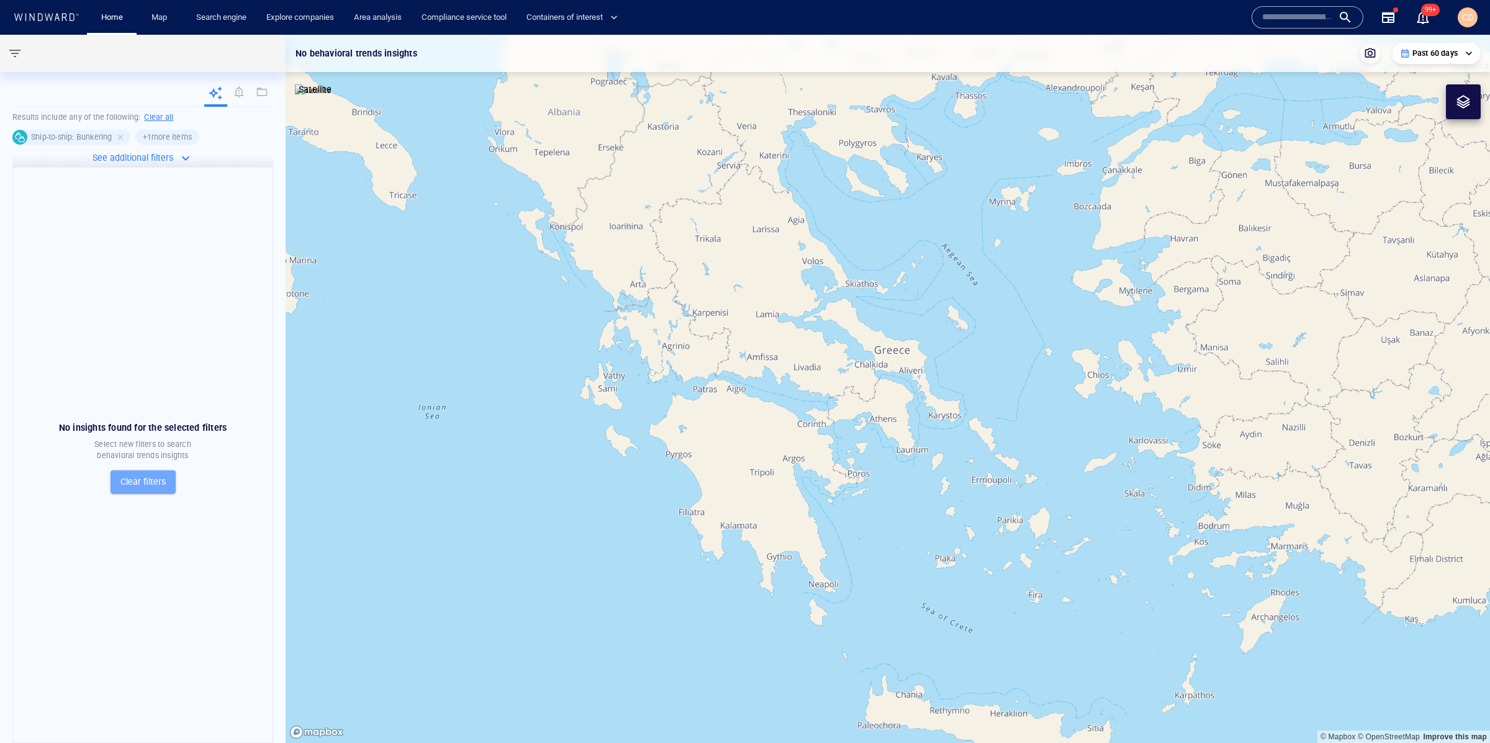
click at [142, 480] on span "Clear filters" at bounding box center [142, 482] width 45 height 16
type input "**********"
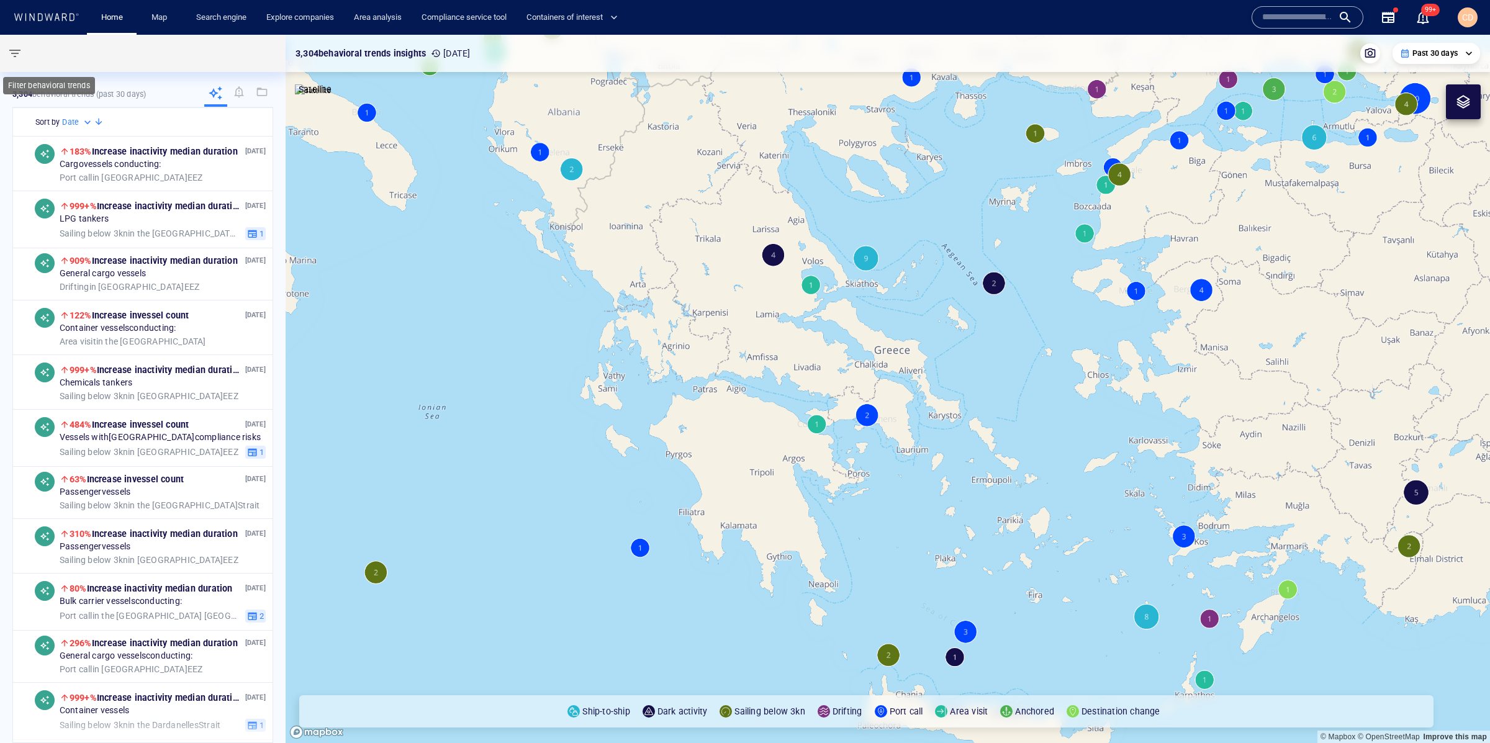
click at [20, 52] on span "button" at bounding box center [14, 53] width 15 height 15
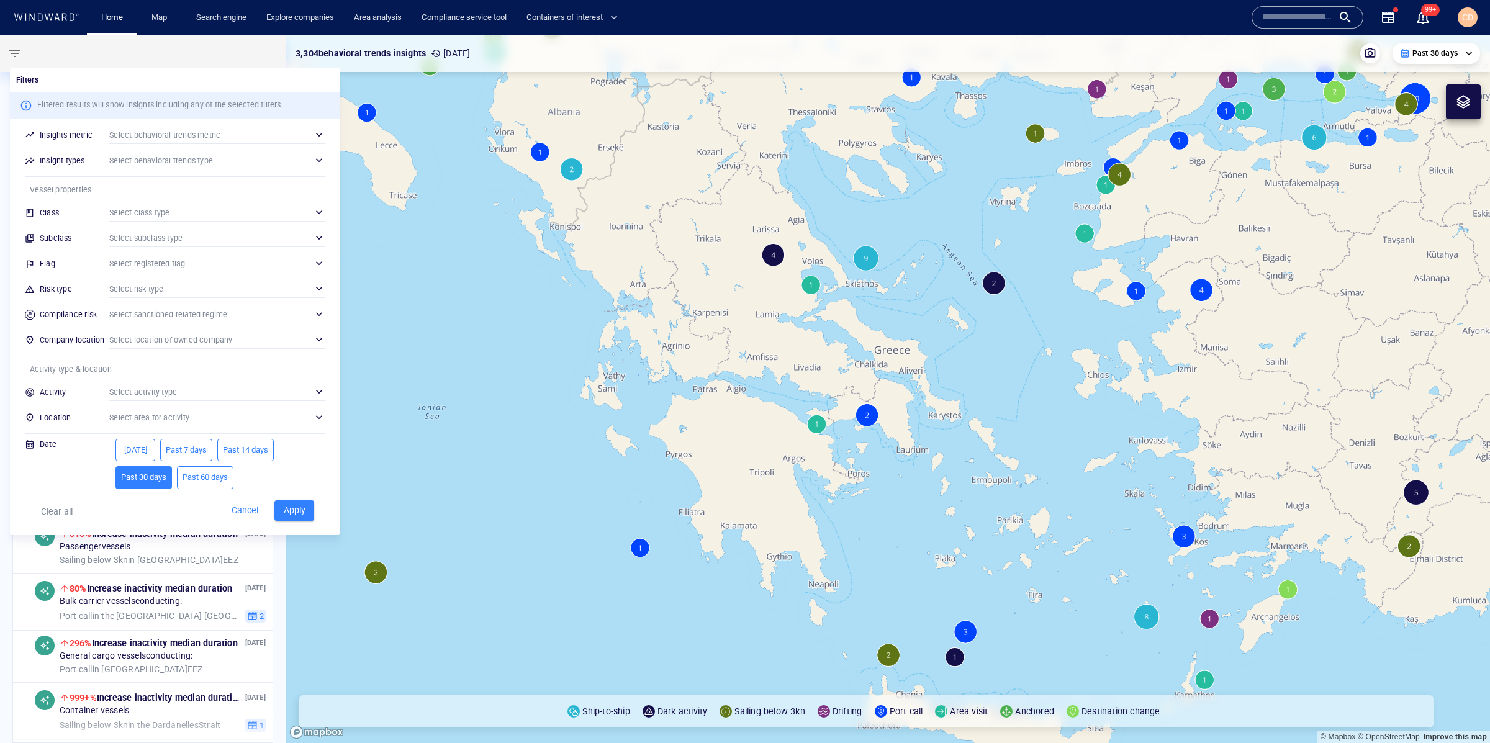
click at [156, 410] on div "​" at bounding box center [217, 417] width 216 height 19
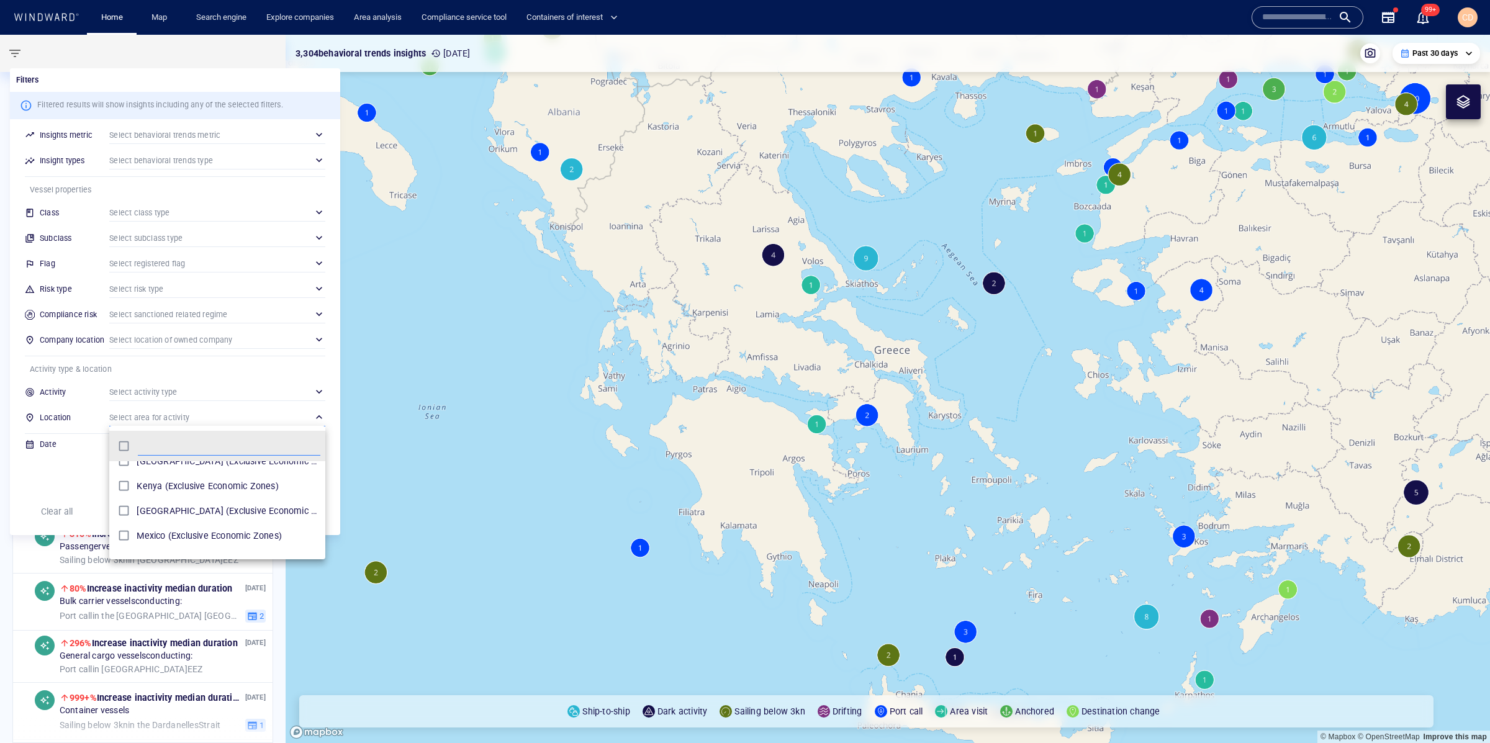
scroll to position [86, 0]
drag, startPoint x: 1227, startPoint y: 596, endPoint x: 979, endPoint y: 366, distance: 338.3
click at [970, 362] on div at bounding box center [745, 371] width 1490 height 743
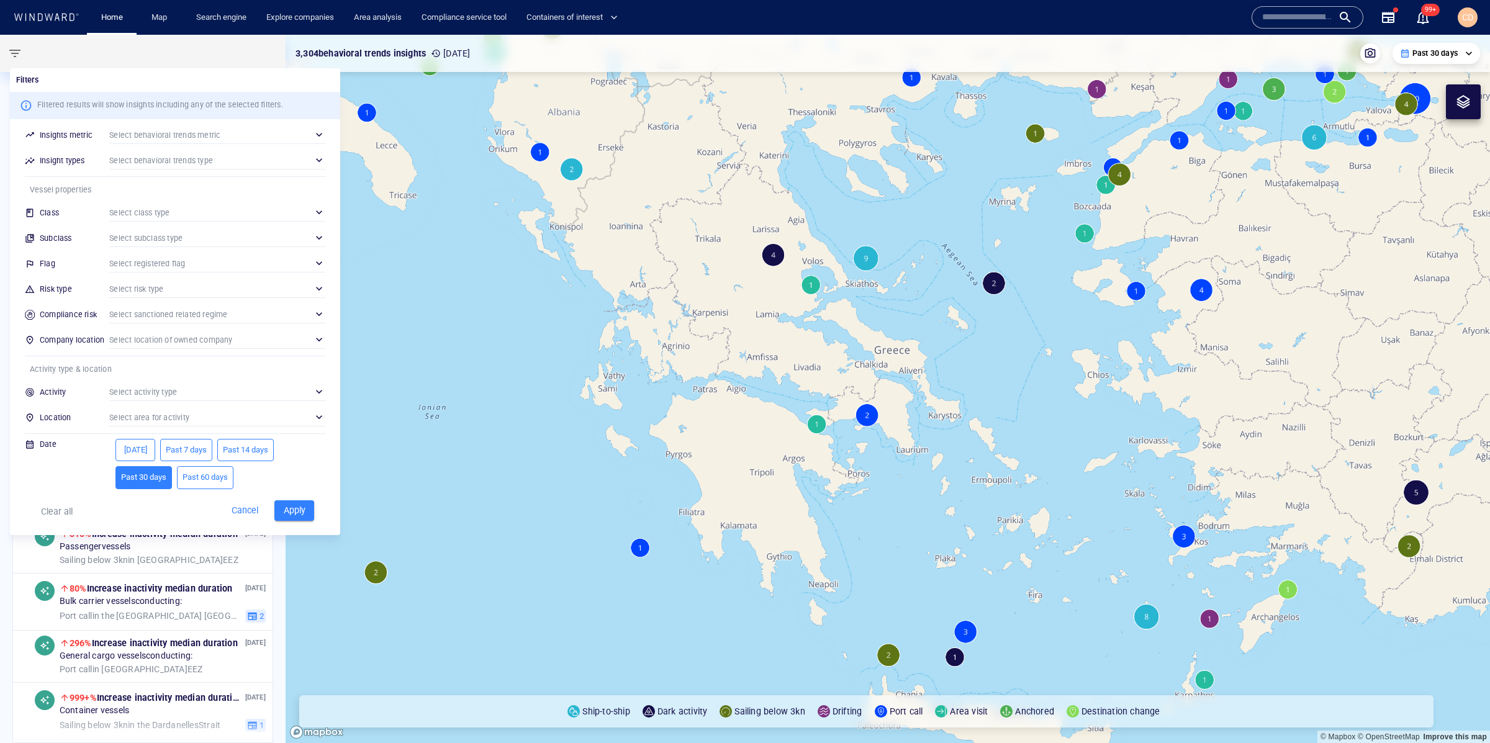
drag, startPoint x: 1153, startPoint y: 520, endPoint x: 807, endPoint y: 315, distance: 402.3
click at [807, 313] on div at bounding box center [745, 371] width 1490 height 743
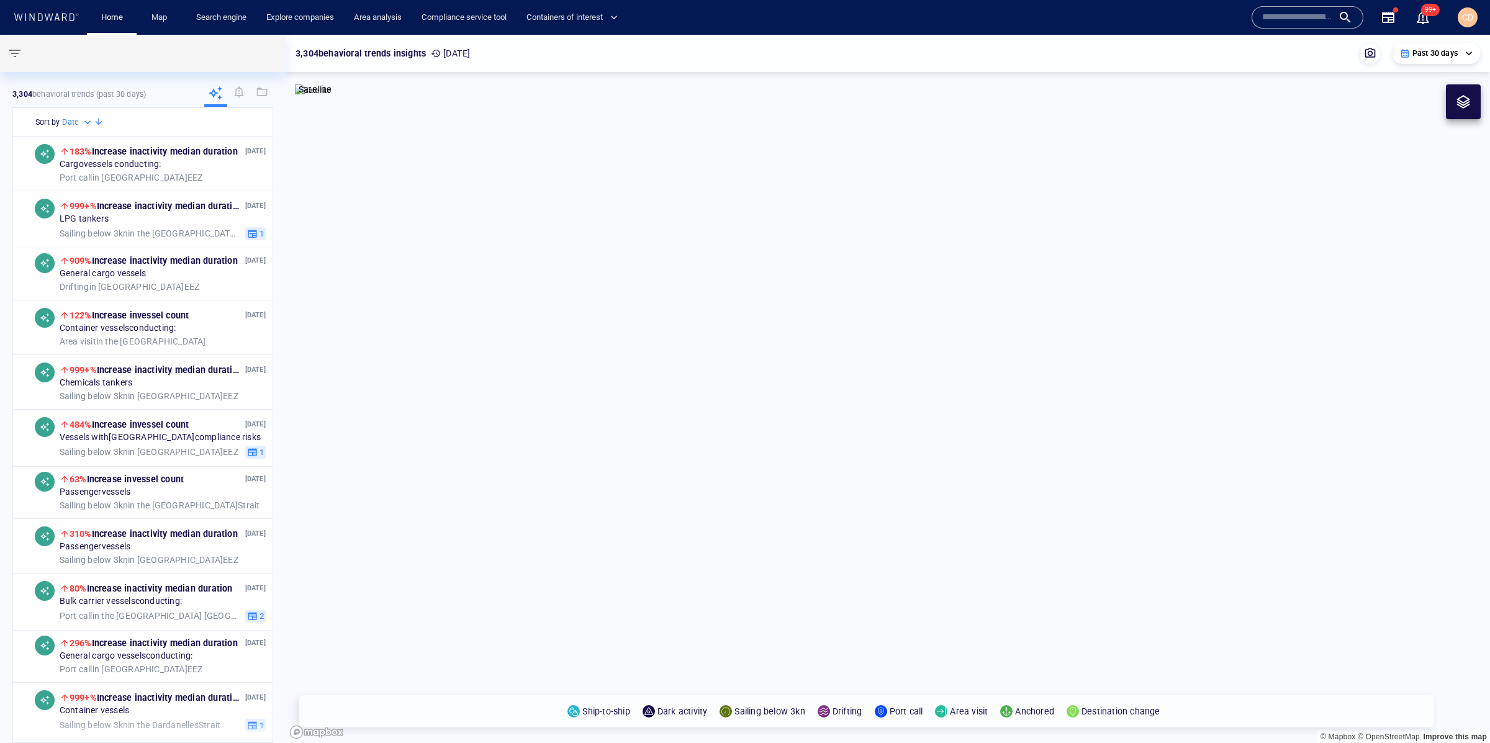
drag, startPoint x: 1089, startPoint y: 615, endPoint x: 906, endPoint y: 300, distance: 364.2
click at [906, 300] on canvas "Map" at bounding box center [888, 389] width 1204 height 708
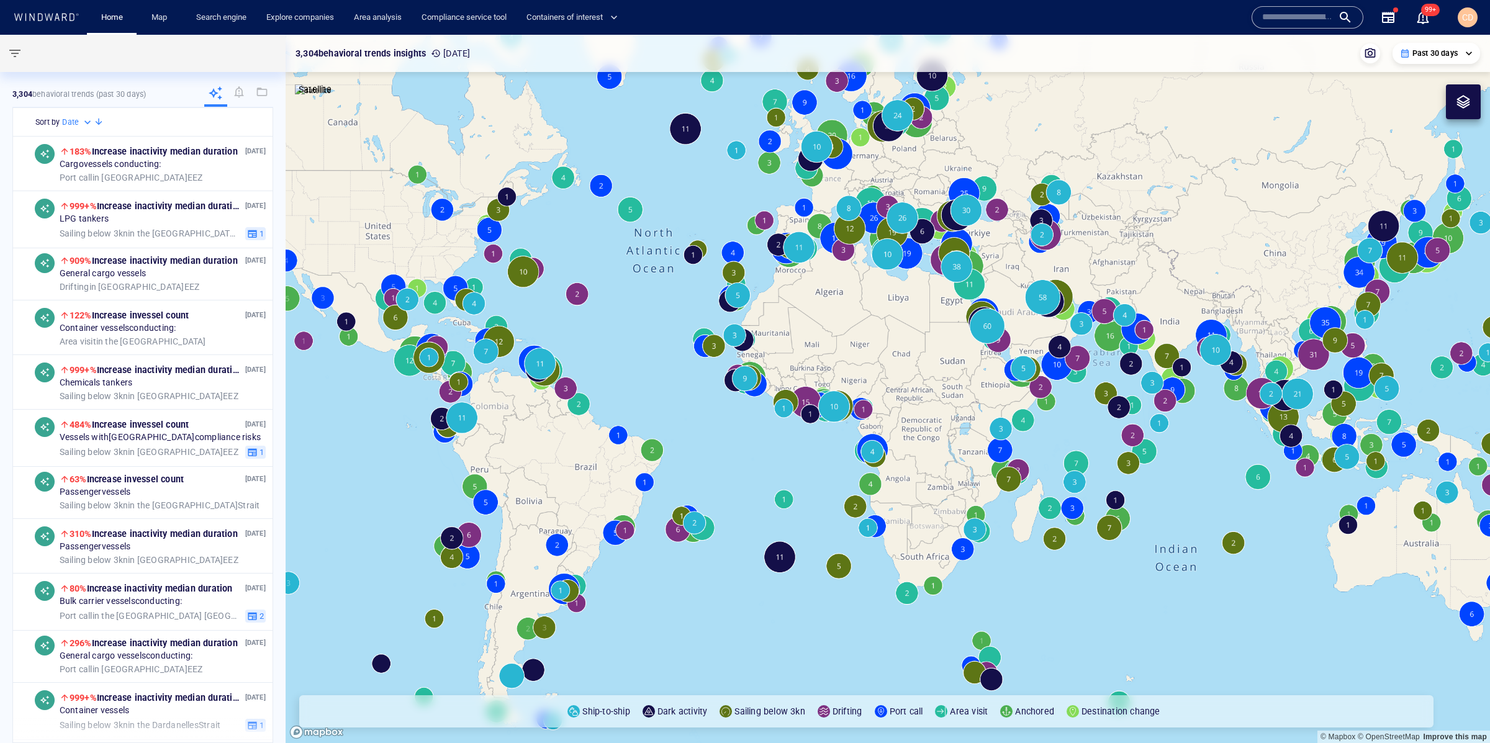
drag, startPoint x: 986, startPoint y: 291, endPoint x: 1092, endPoint y: 249, distance: 114.2
click at [990, 276] on canvas "Map" at bounding box center [888, 389] width 1204 height 708
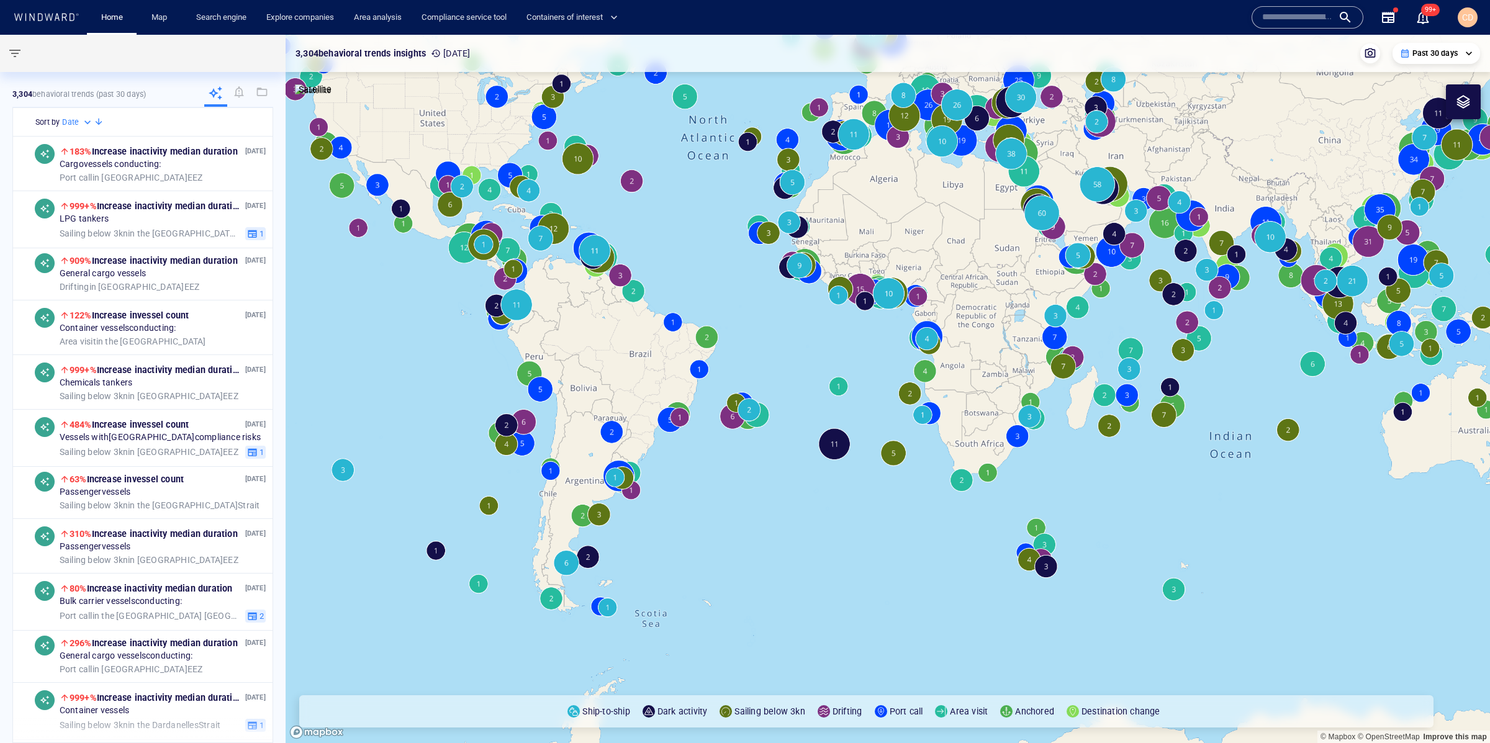
click at [1471, 105] on div at bounding box center [1463, 101] width 35 height 35
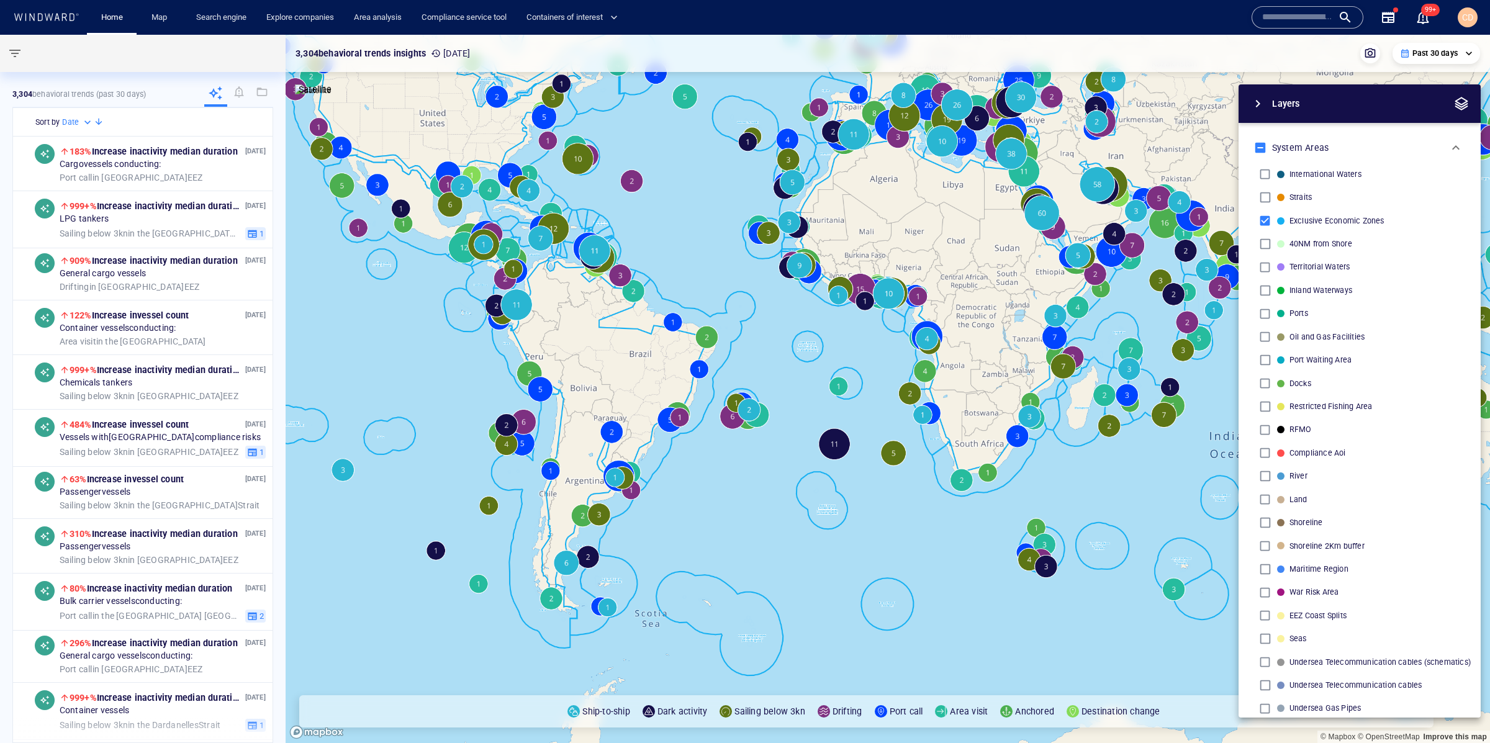
drag, startPoint x: 1055, startPoint y: 496, endPoint x: 985, endPoint y: 479, distance: 72.1
click at [985, 479] on canvas "Map" at bounding box center [888, 389] width 1204 height 708
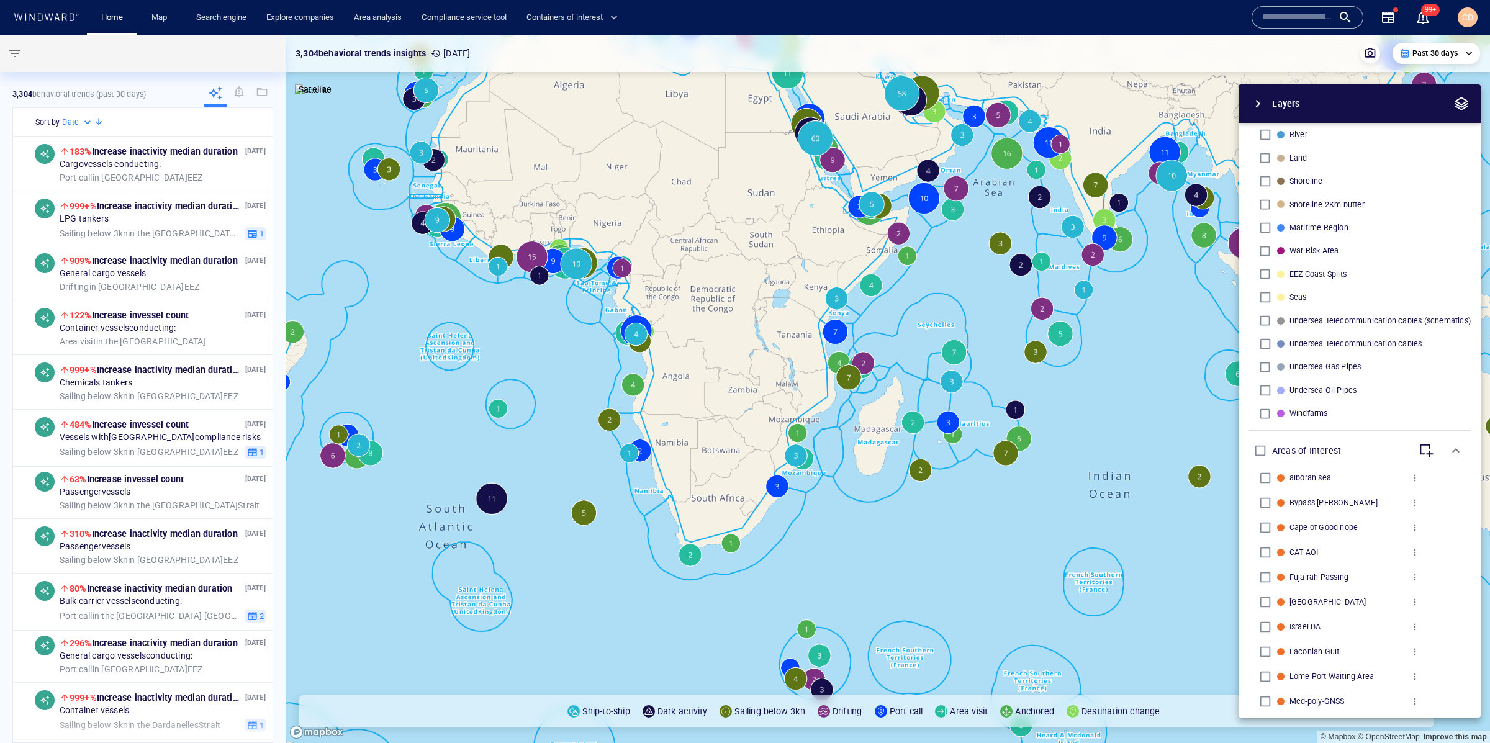
scroll to position [343, 0]
click at [1378, 448] on div "button" at bounding box center [1383, 449] width 12 height 12
drag, startPoint x: 910, startPoint y: 210, endPoint x: 976, endPoint y: 292, distance: 105.5
click at [910, 210] on canvas "Map" at bounding box center [888, 389] width 1204 height 708
click at [1066, 464] on canvas "Map" at bounding box center [888, 389] width 1204 height 708
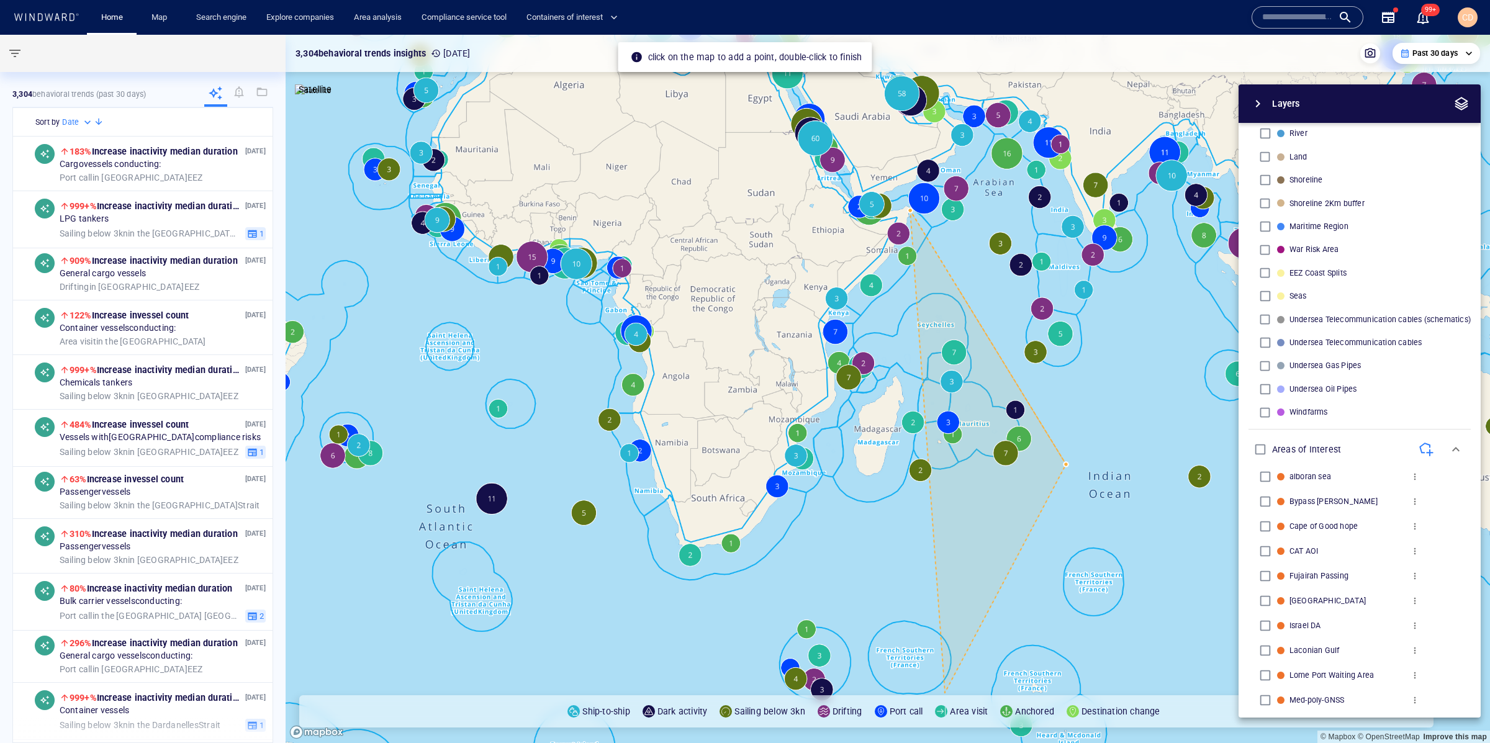
drag, startPoint x: 945, startPoint y: 693, endPoint x: 932, endPoint y: 690, distance: 12.7
click at [945, 693] on canvas "Map" at bounding box center [888, 389] width 1204 height 708
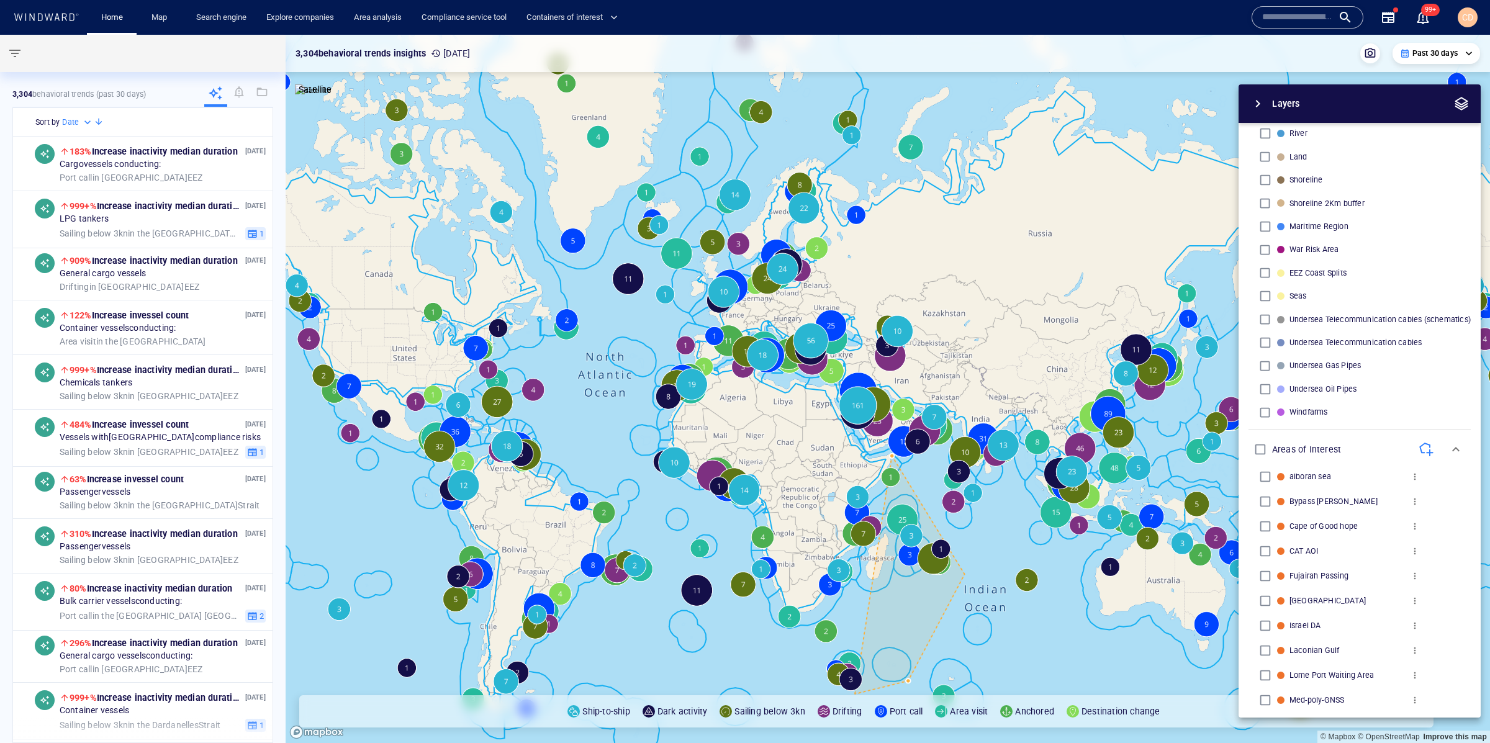
click at [854, 694] on canvas "Map" at bounding box center [888, 389] width 1204 height 708
click at [716, 638] on canvas "Map" at bounding box center [888, 389] width 1204 height 708
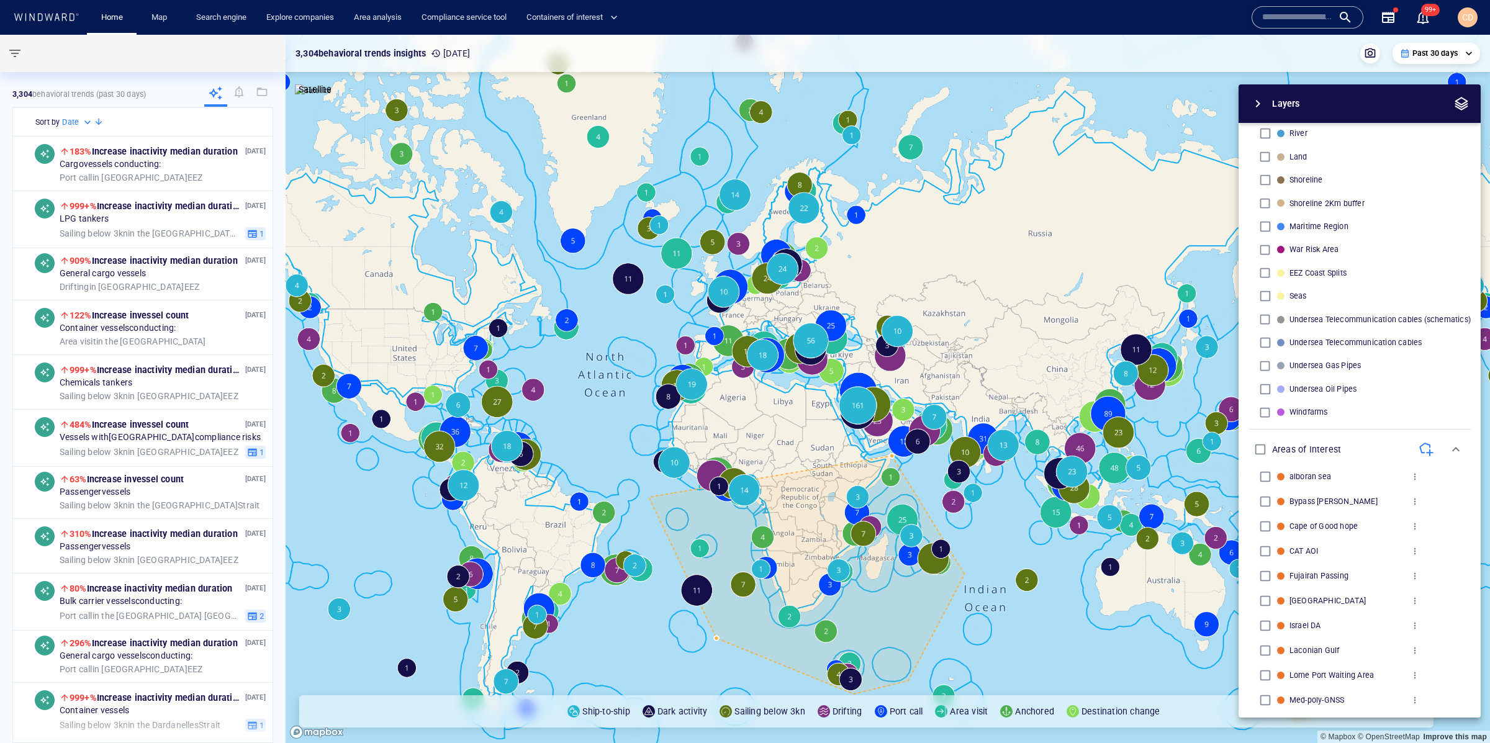
click at [648, 487] on canvas "Map" at bounding box center [888, 389] width 1204 height 708
click at [649, 438] on canvas "Map" at bounding box center [888, 389] width 1204 height 708
click at [892, 456] on canvas "Map" at bounding box center [888, 389] width 1204 height 708
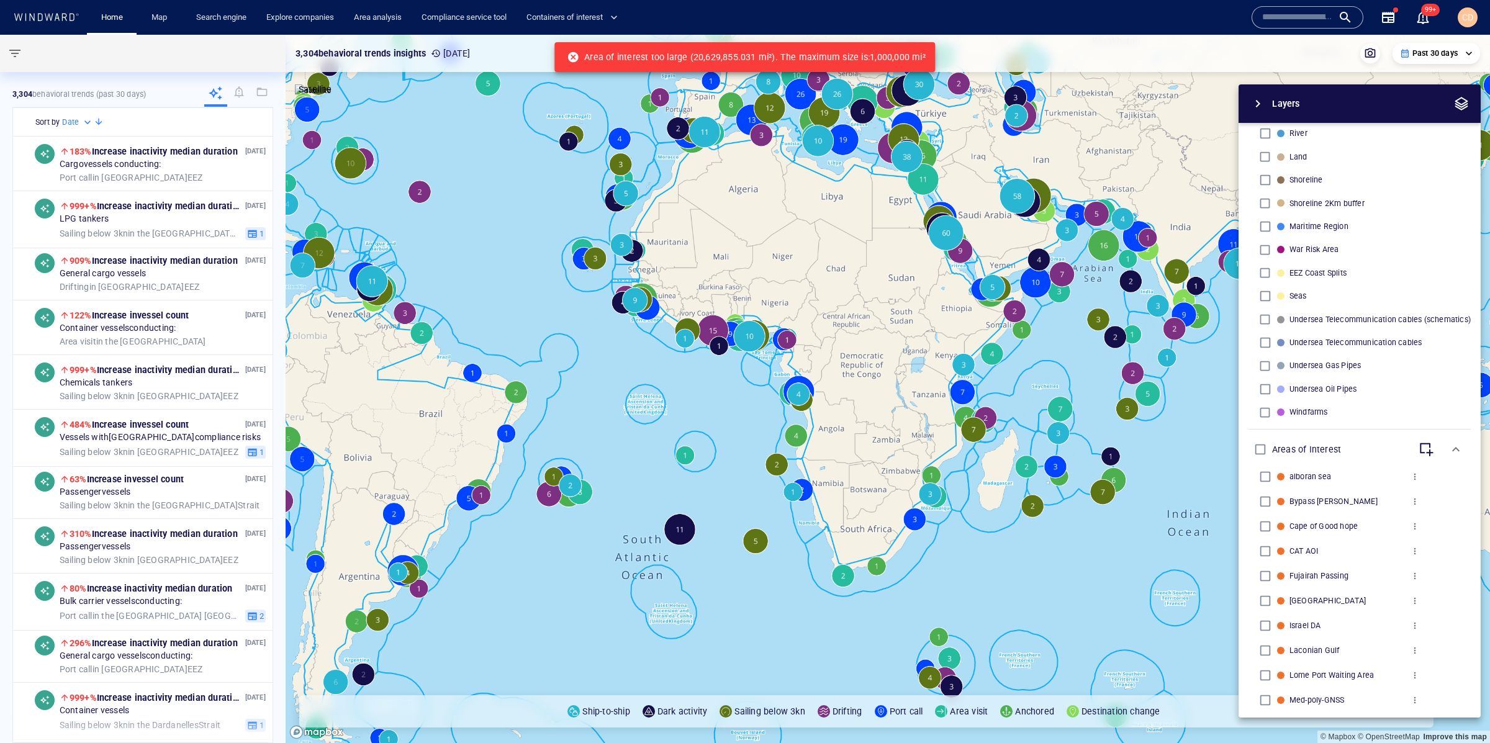
drag, startPoint x: 785, startPoint y: 459, endPoint x: 931, endPoint y: 471, distance: 145.7
click at [931, 518] on canvas "Map" at bounding box center [888, 389] width 1204 height 708
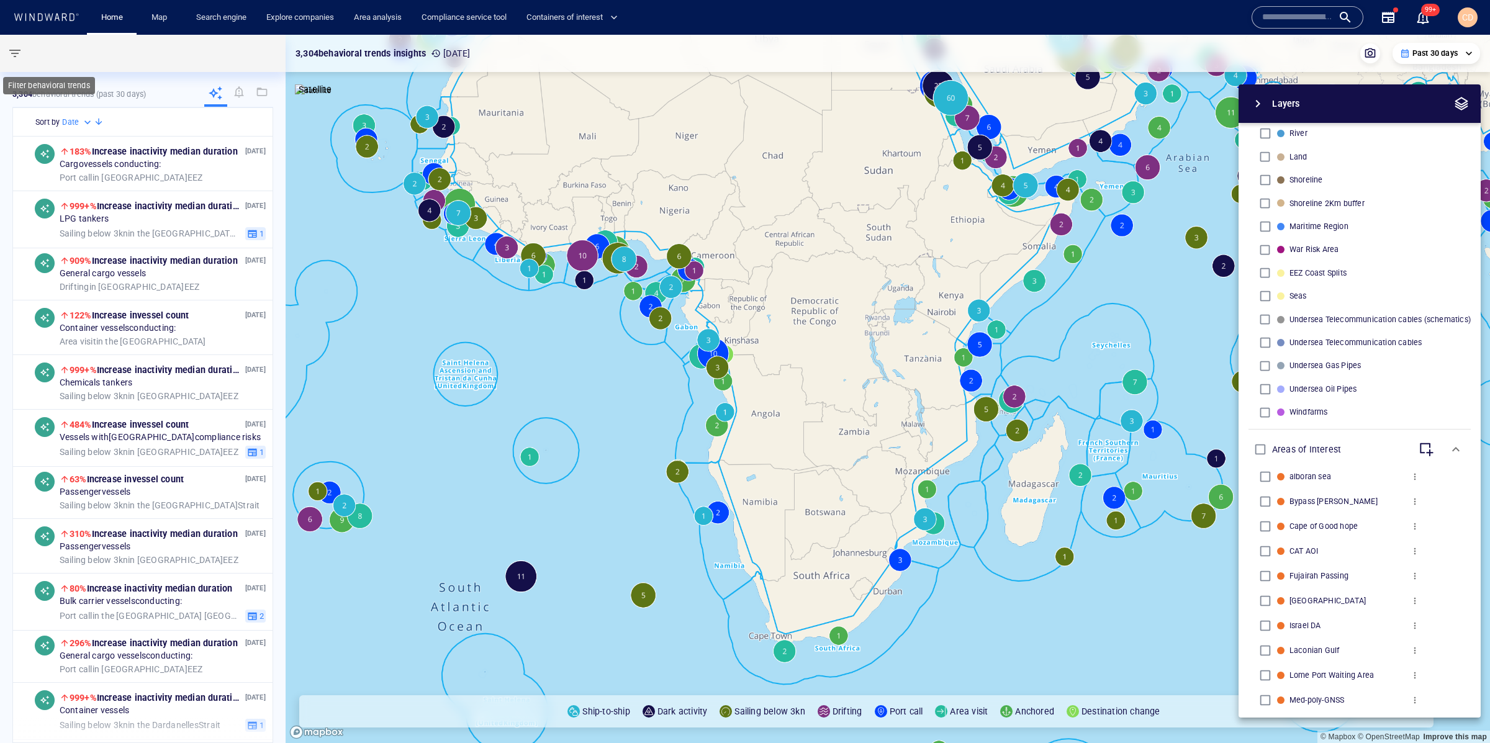
click at [19, 48] on span "button" at bounding box center [14, 53] width 15 height 15
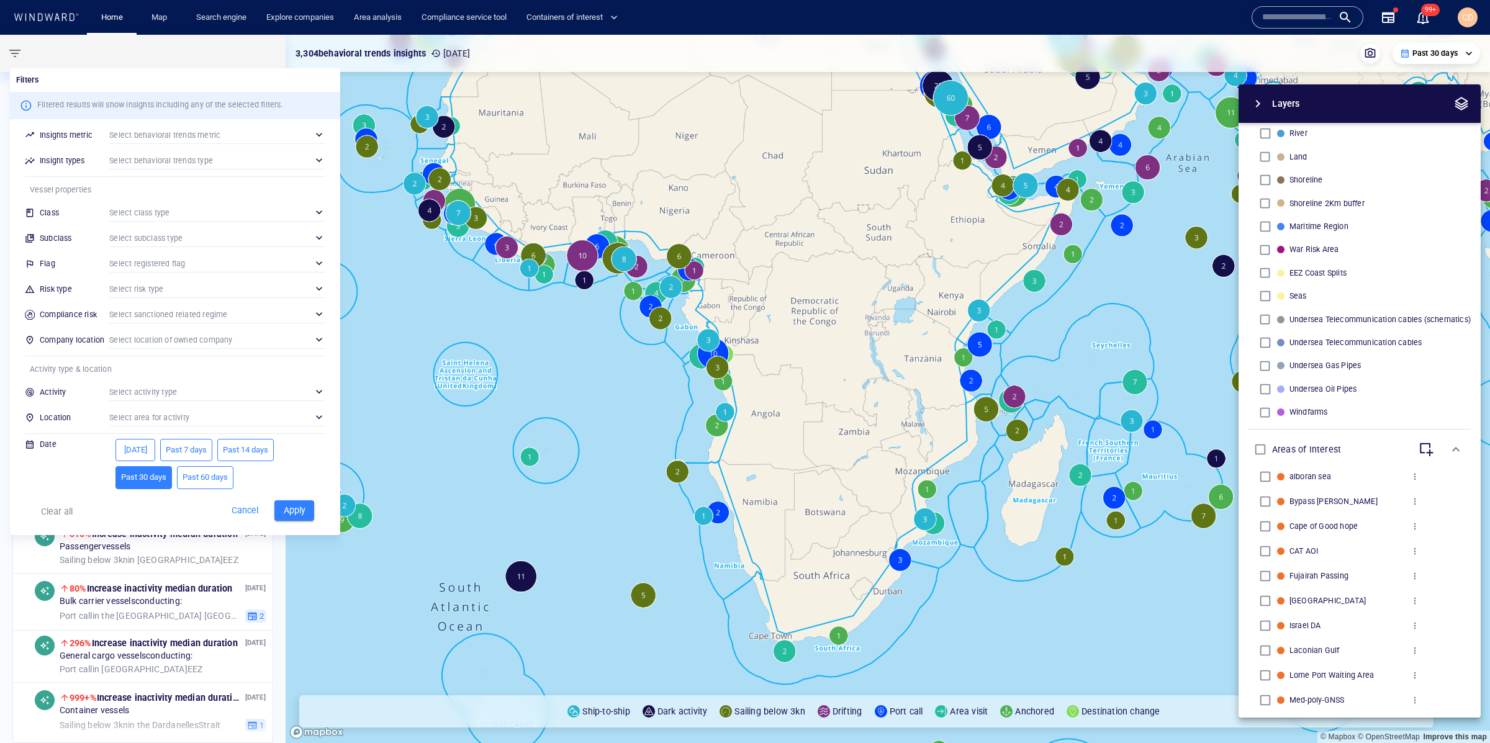
click at [153, 330] on div "​" at bounding box center [217, 339] width 216 height 19
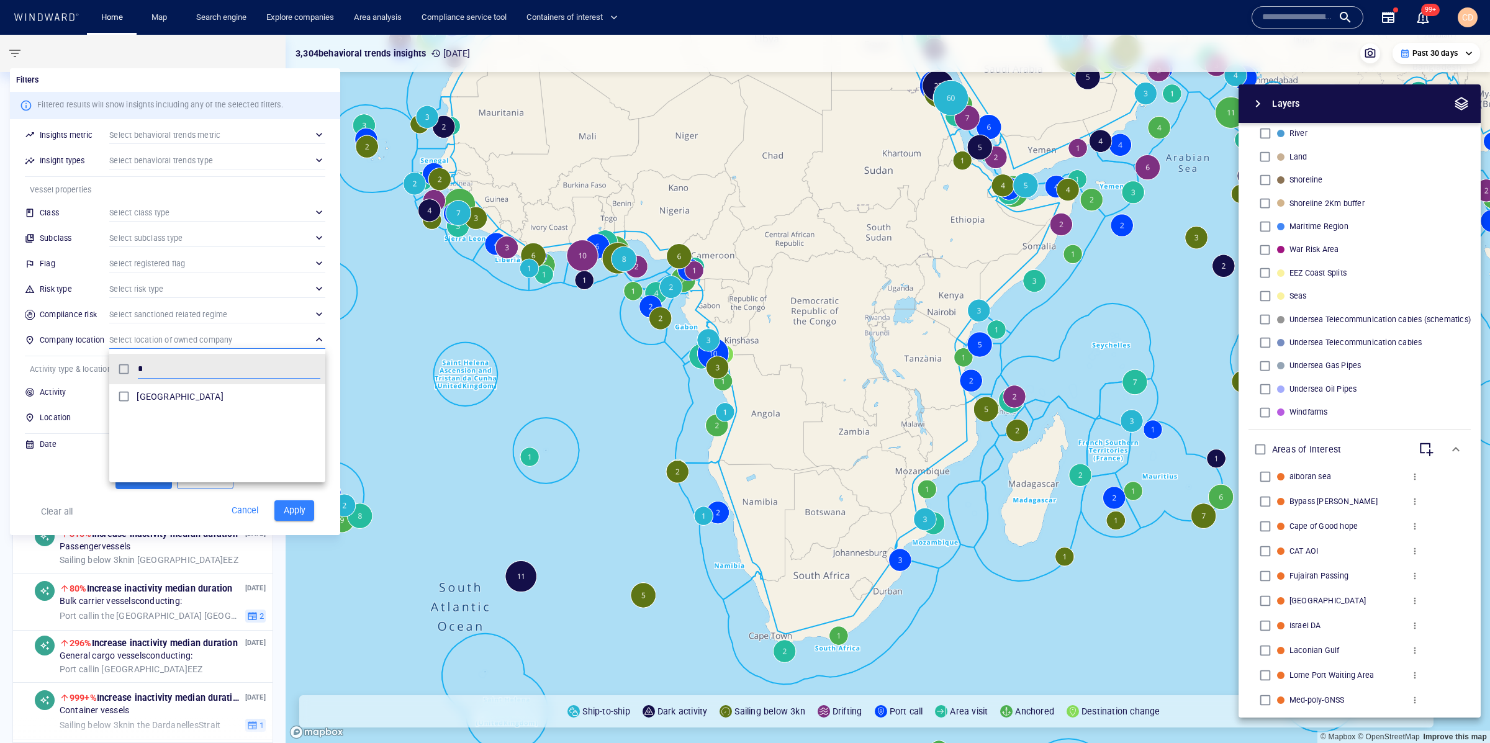
scroll to position [124, 216]
type input "*********"
click at [150, 333] on div at bounding box center [745, 371] width 1490 height 743
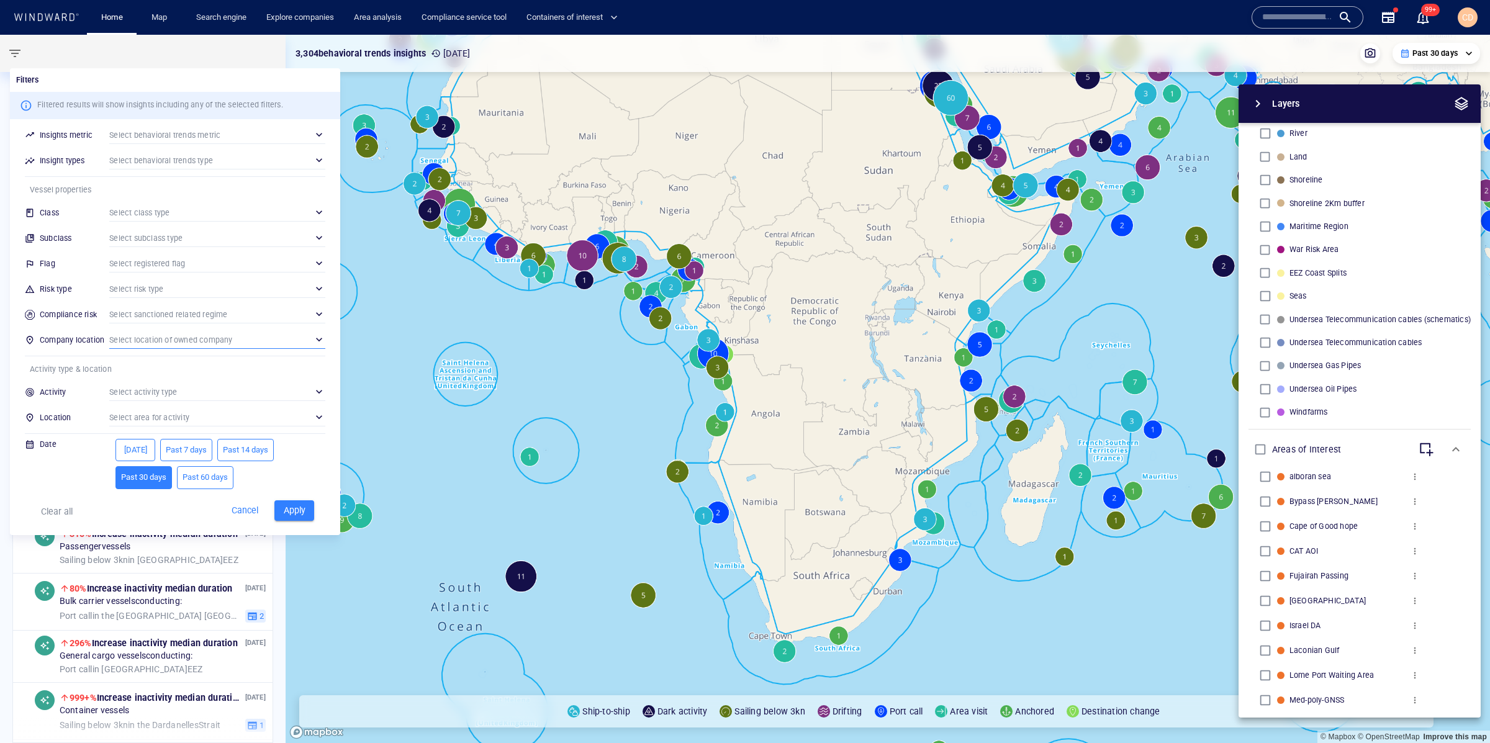
click at [145, 414] on div "​" at bounding box center [217, 417] width 216 height 19
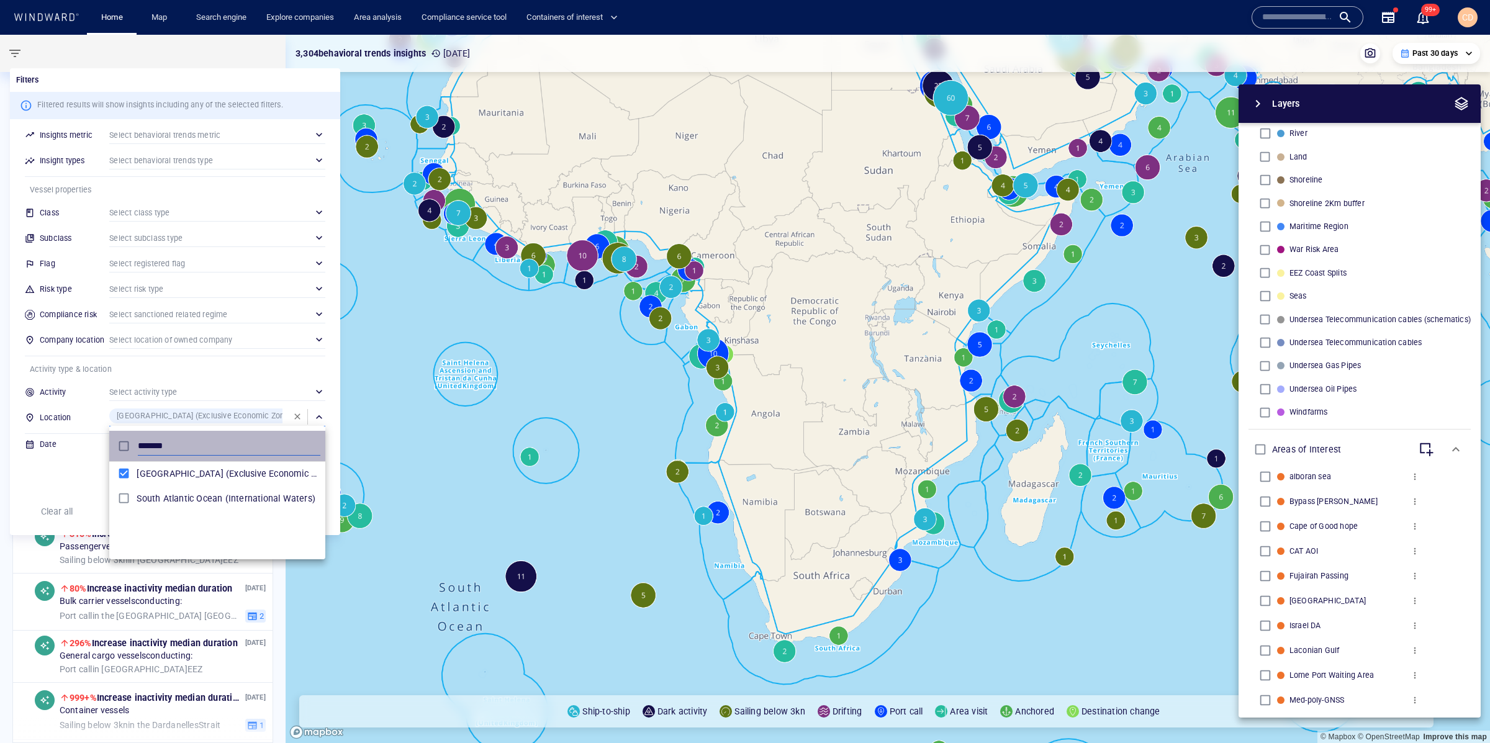
click at [146, 449] on input "*******" at bounding box center [229, 446] width 183 height 19
type input "*****"
click at [148, 446] on input "*****" at bounding box center [229, 446] width 183 height 19
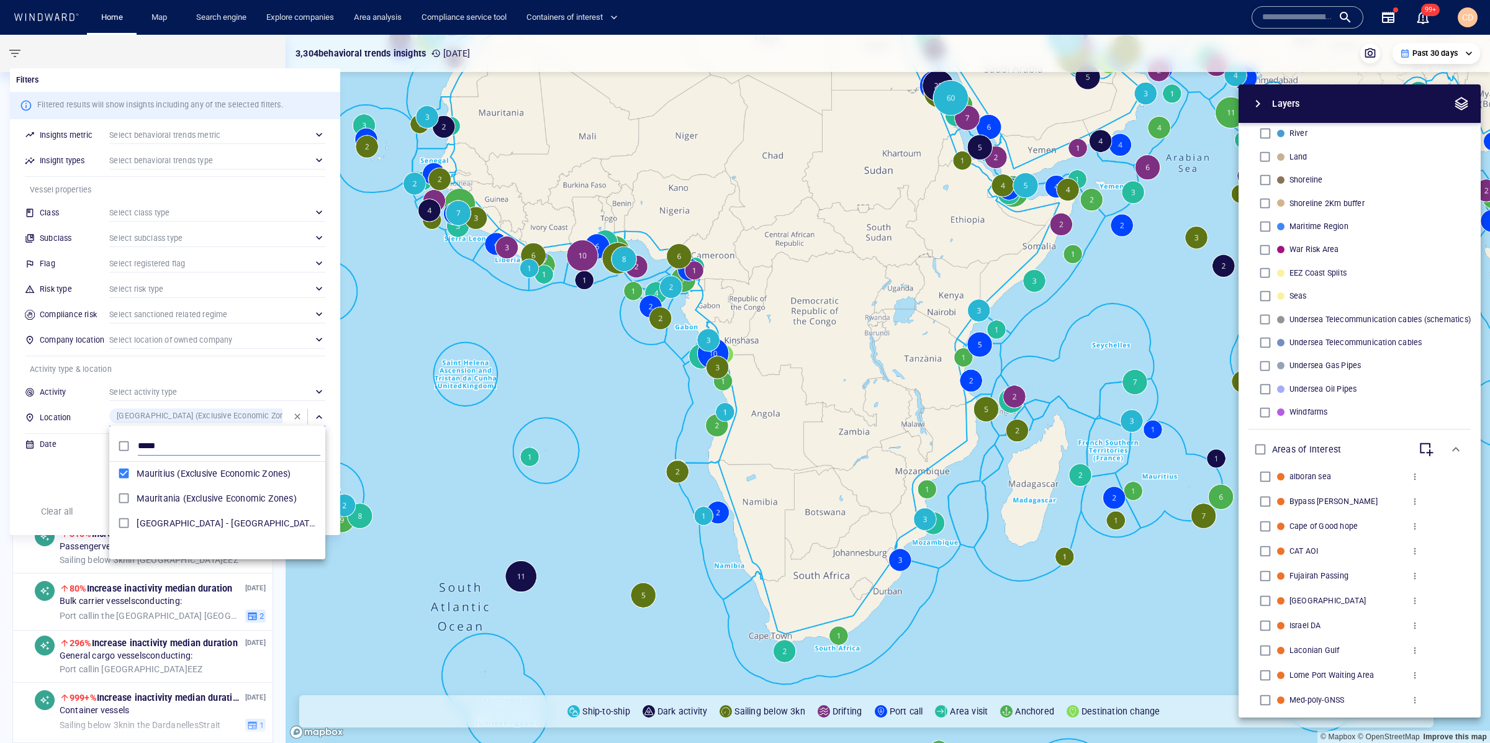
click at [148, 446] on input "*****" at bounding box center [229, 446] width 183 height 19
drag, startPoint x: 153, startPoint y: 17, endPoint x: 160, endPoint y: 19, distance: 6.7
click at [153, 17] on div at bounding box center [745, 371] width 1490 height 743
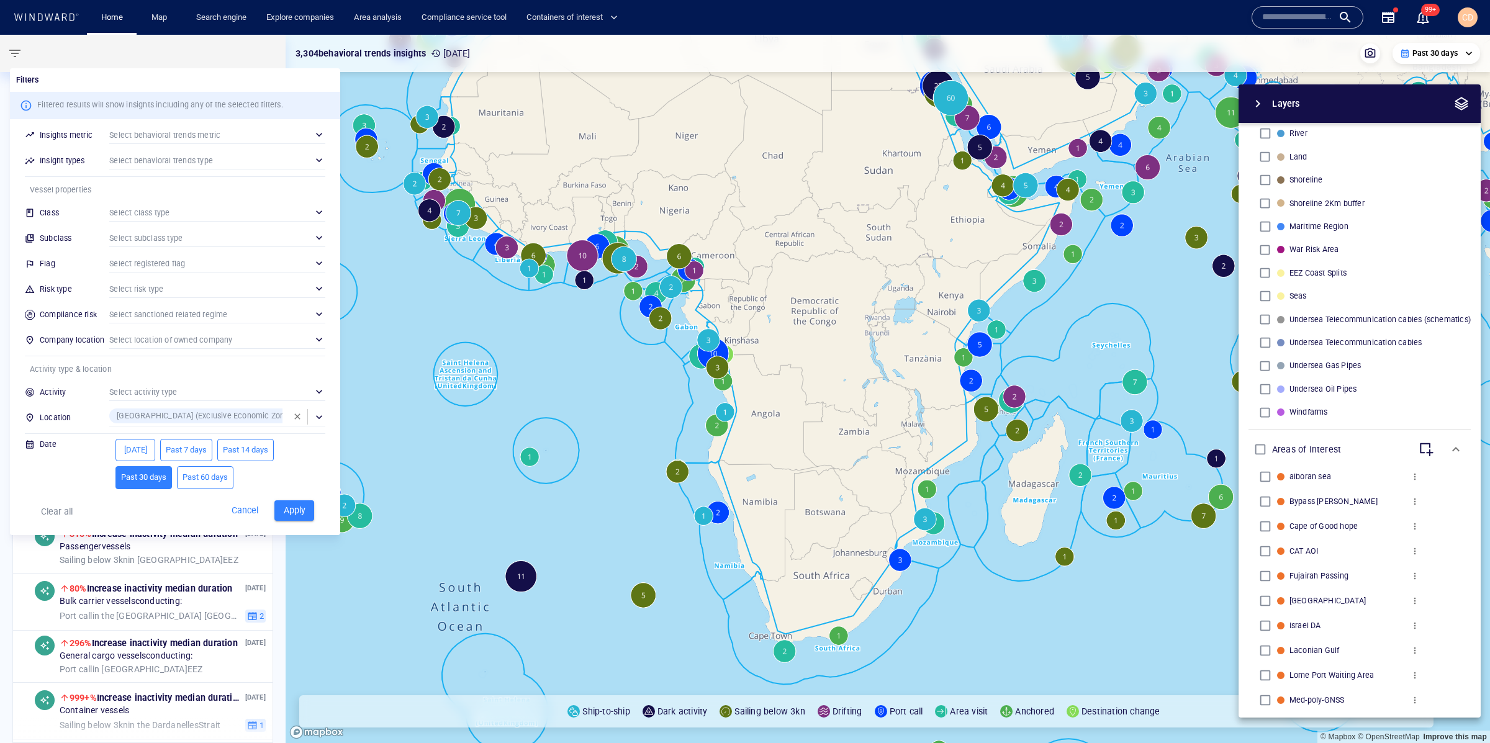
click at [163, 16] on div at bounding box center [745, 371] width 1490 height 743
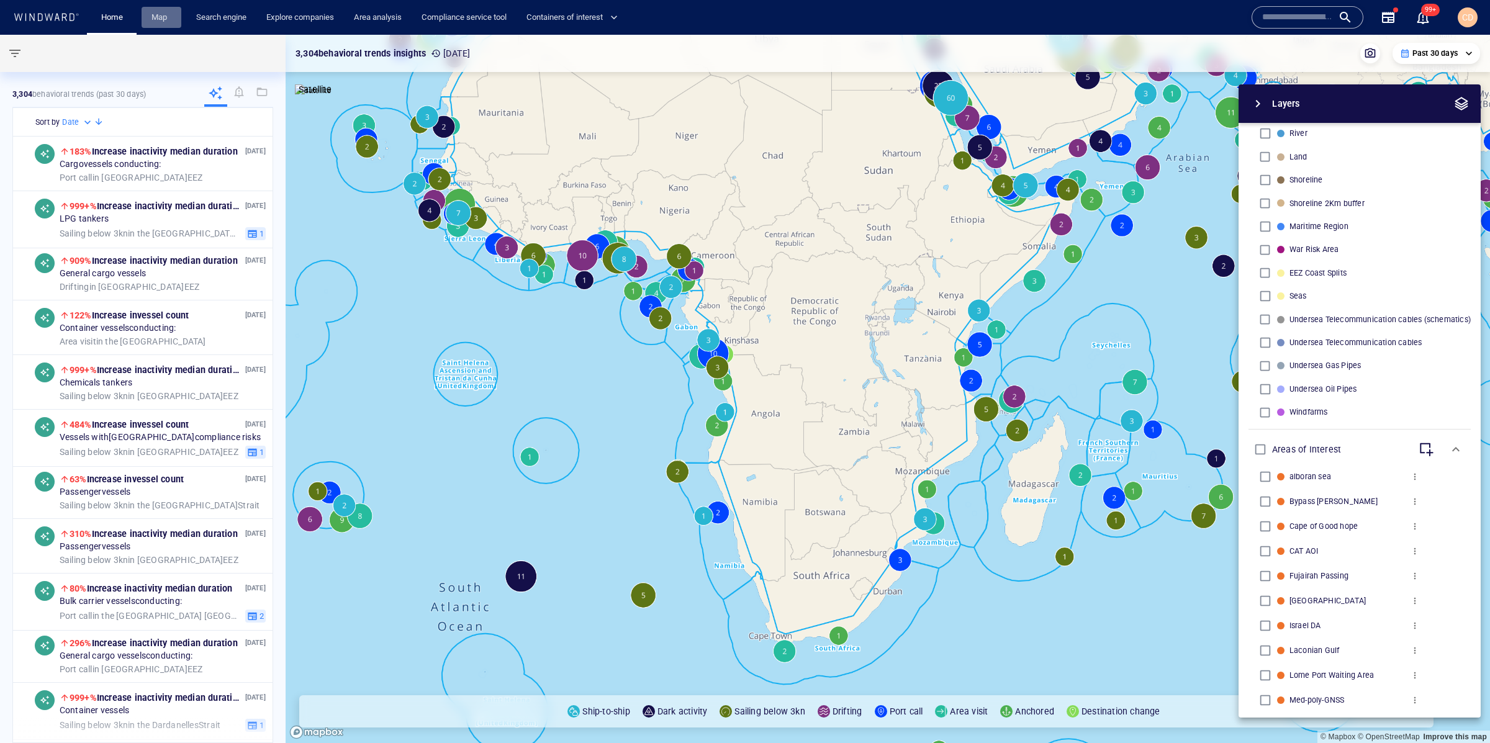
click at [159, 18] on link "Map" at bounding box center [162, 18] width 30 height 22
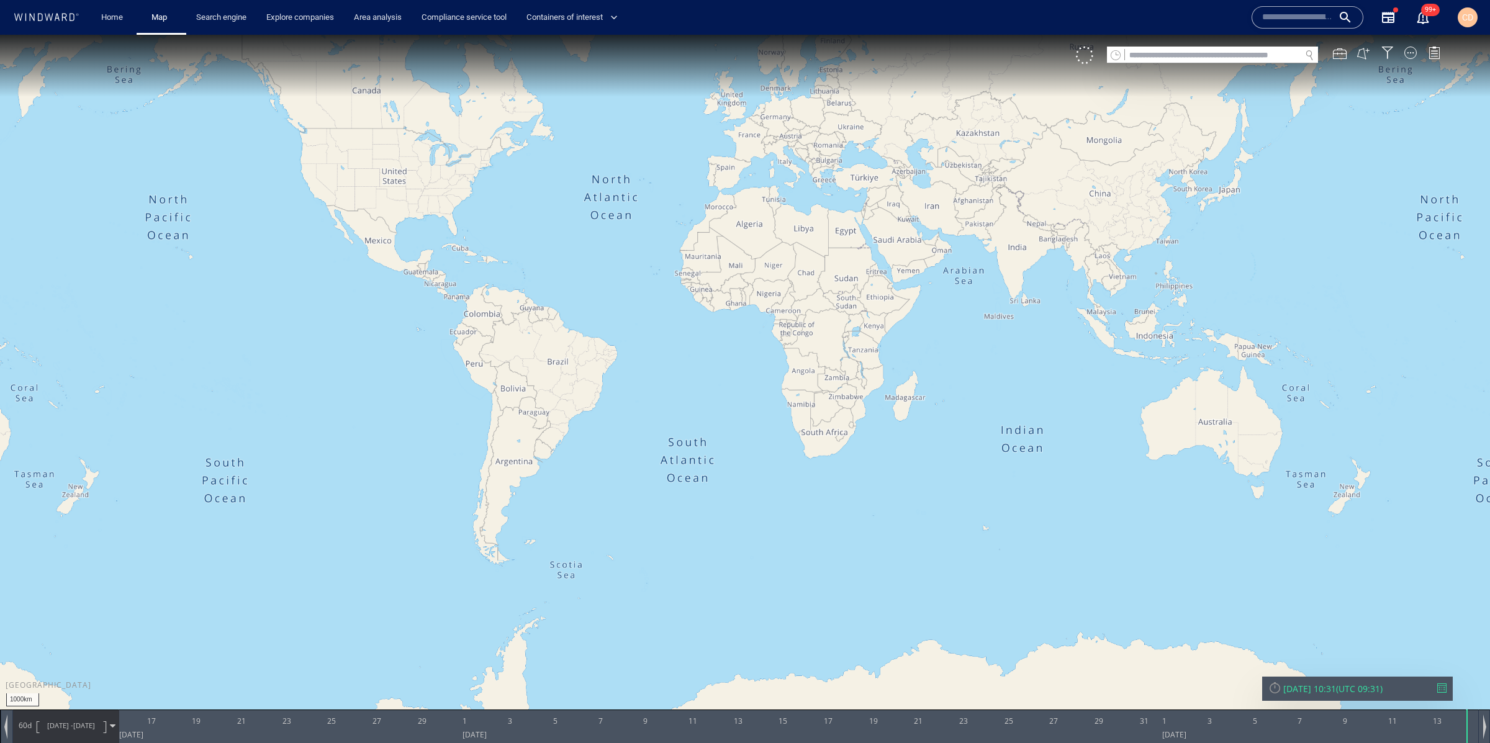
drag, startPoint x: 1078, startPoint y: 549, endPoint x: 1069, endPoint y: 438, distance: 111.5
click at [1074, 423] on canvas "Map" at bounding box center [745, 383] width 1490 height 696
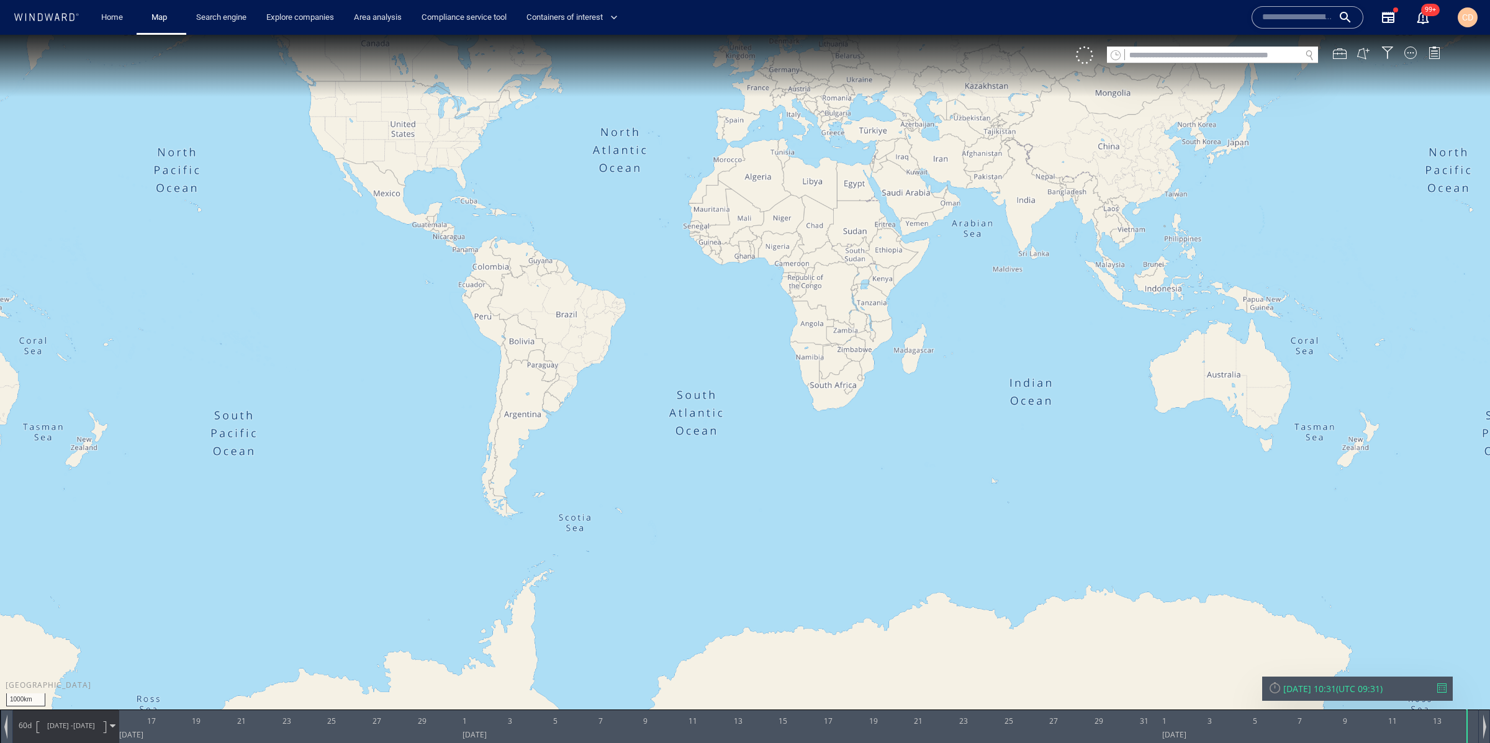
drag, startPoint x: 1016, startPoint y: 522, endPoint x: 1027, endPoint y: 448, distance: 75.3
click at [1027, 448] on canvas "Map" at bounding box center [745, 383] width 1490 height 696
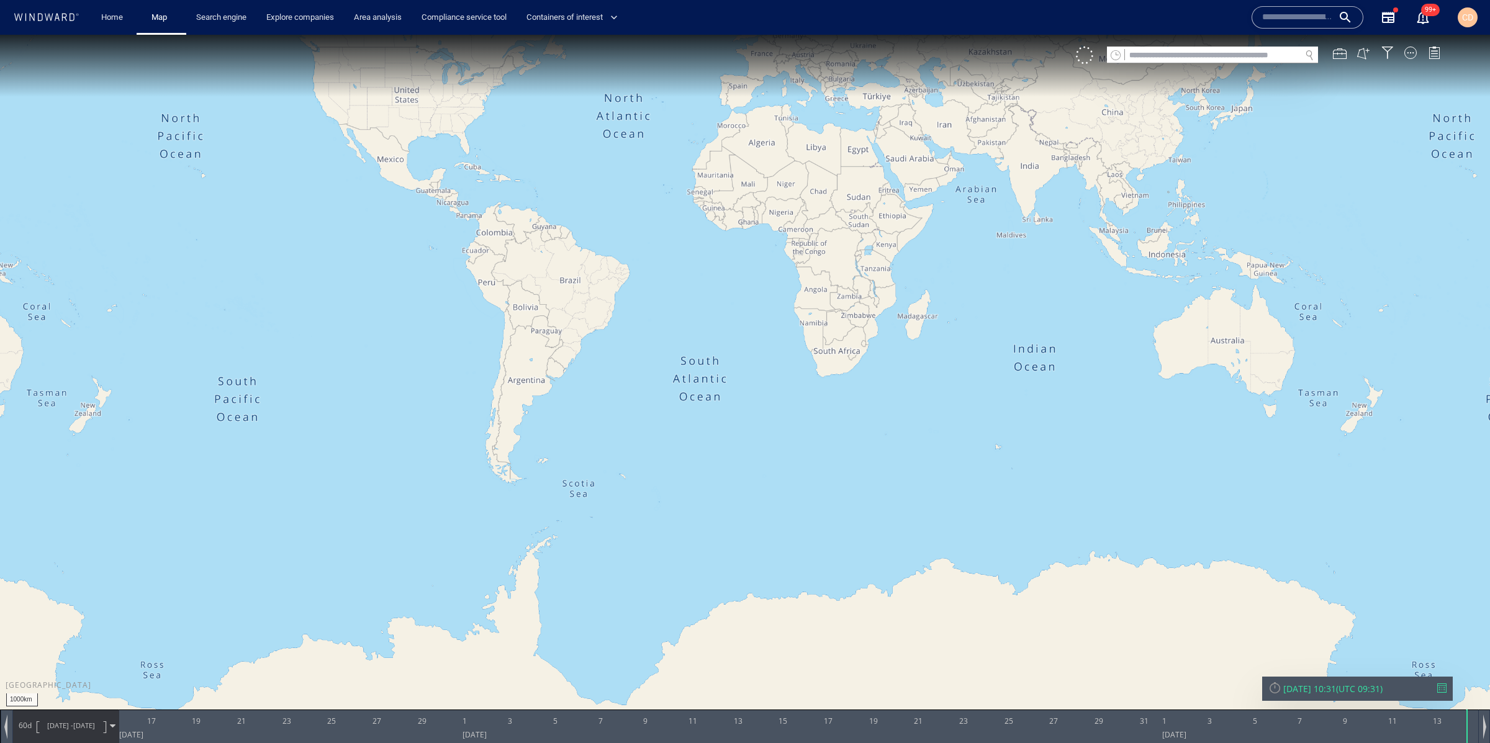
drag, startPoint x: 670, startPoint y: 220, endPoint x: 711, endPoint y: 362, distance: 148.0
click at [711, 377] on canvas "Map" at bounding box center [745, 383] width 1490 height 696
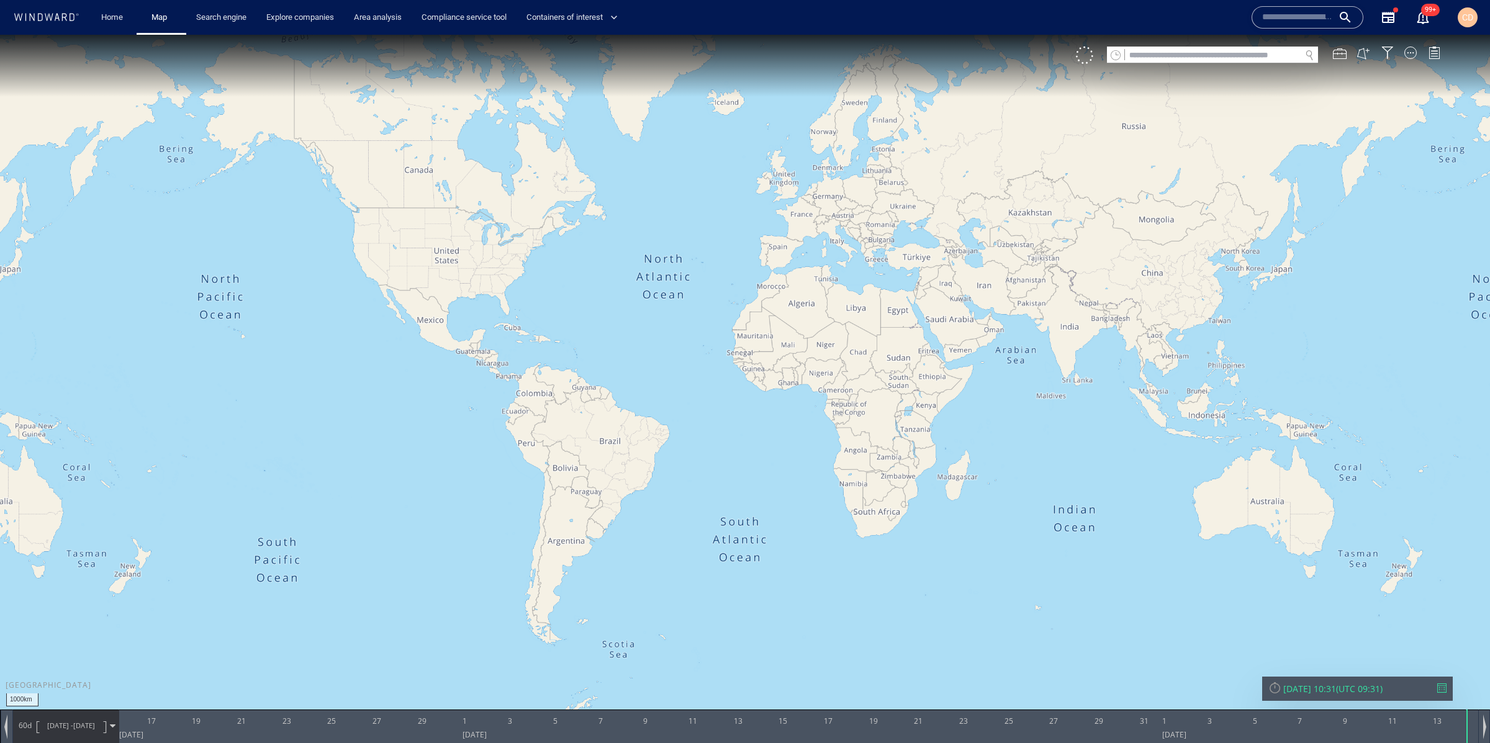
click at [1265, 24] on input "text" at bounding box center [1297, 17] width 71 height 19
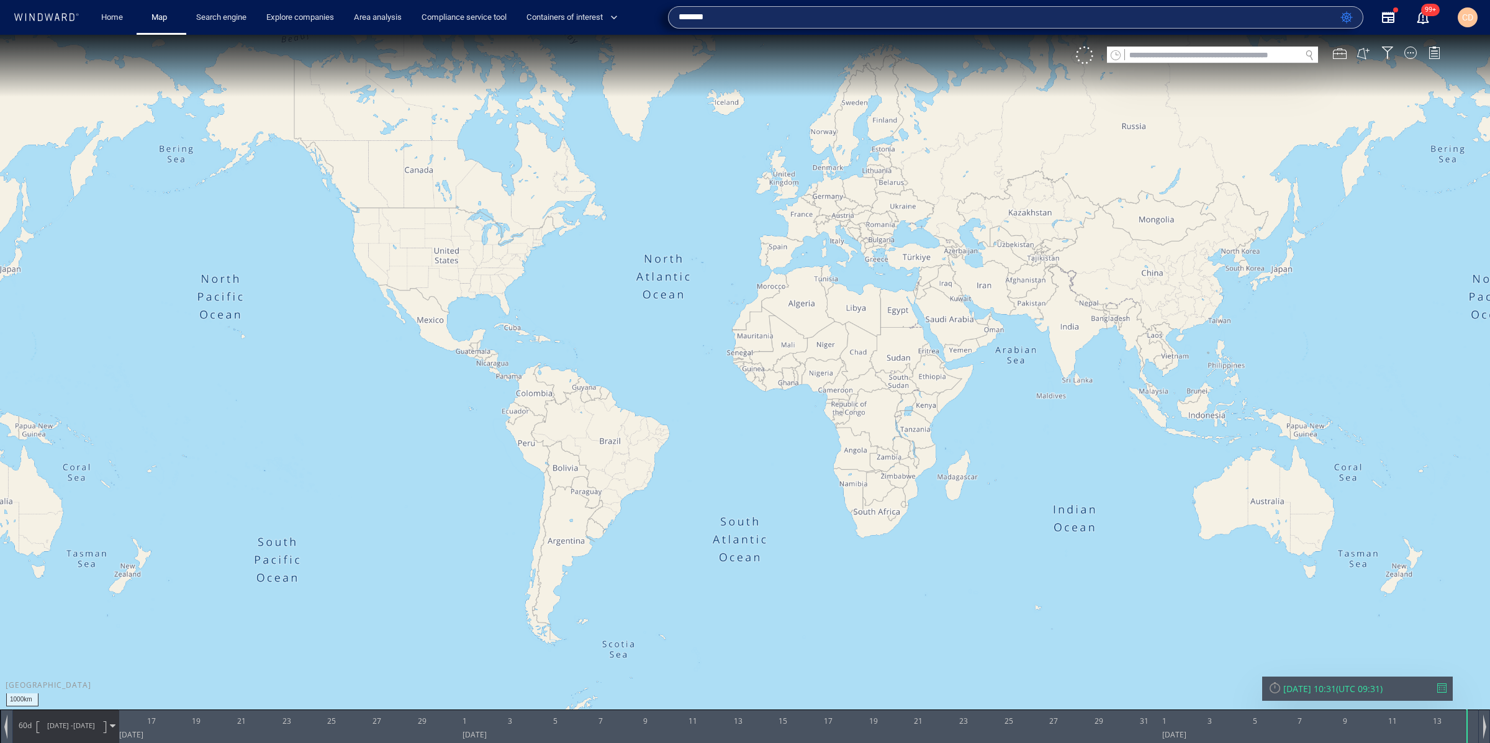
type input "*******"
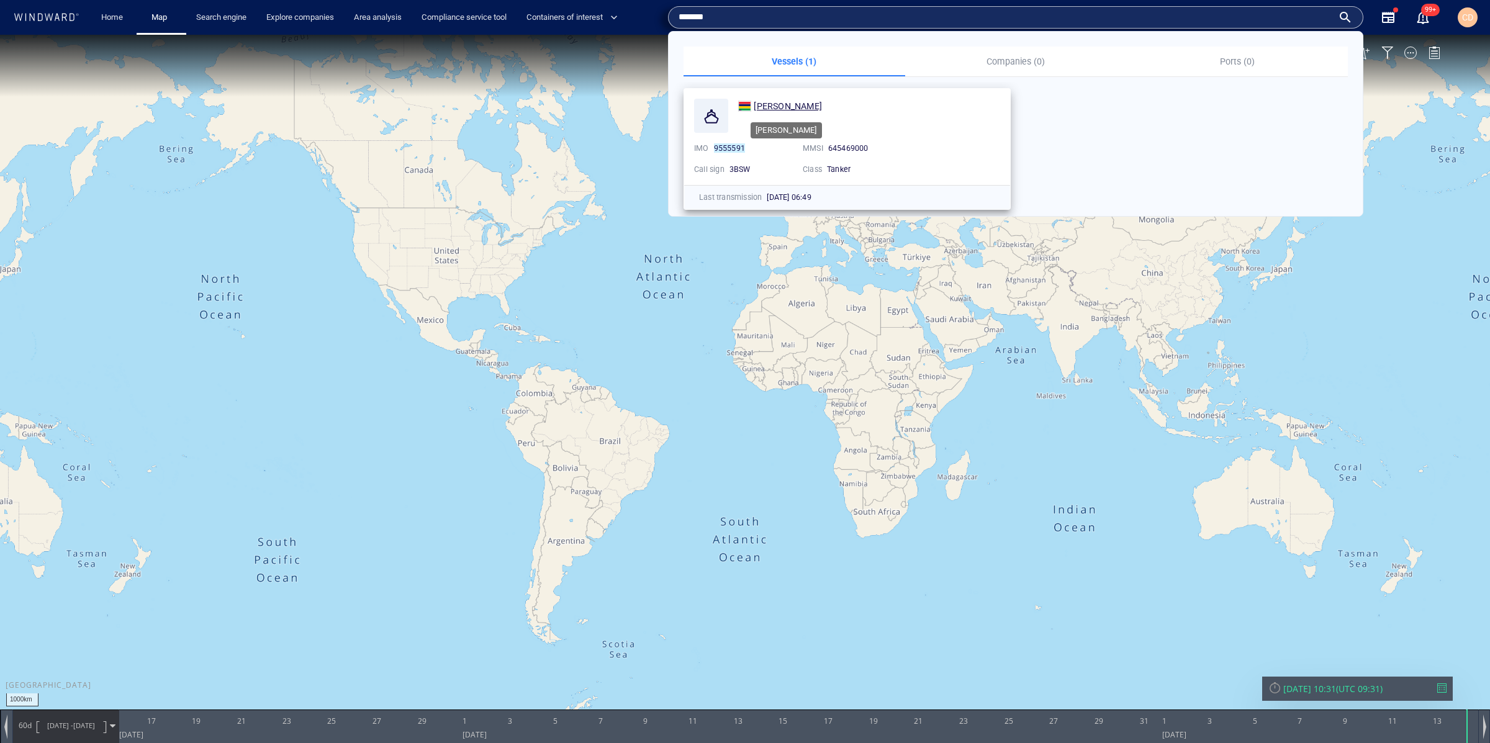
click at [780, 108] on span "[PERSON_NAME]" at bounding box center [788, 106] width 68 height 10
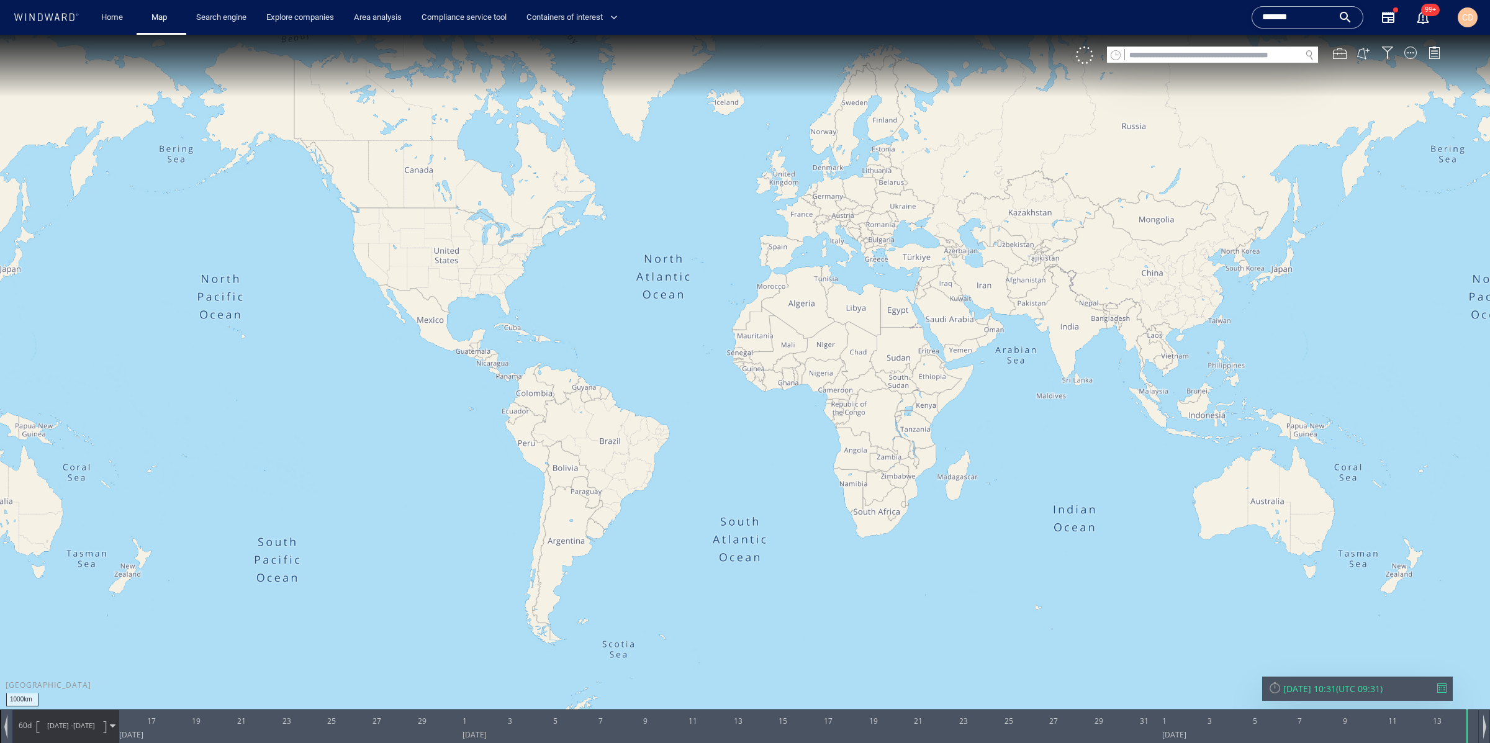
click at [1214, 61] on input "text" at bounding box center [1213, 55] width 176 height 17
paste input "******"
type input "******"
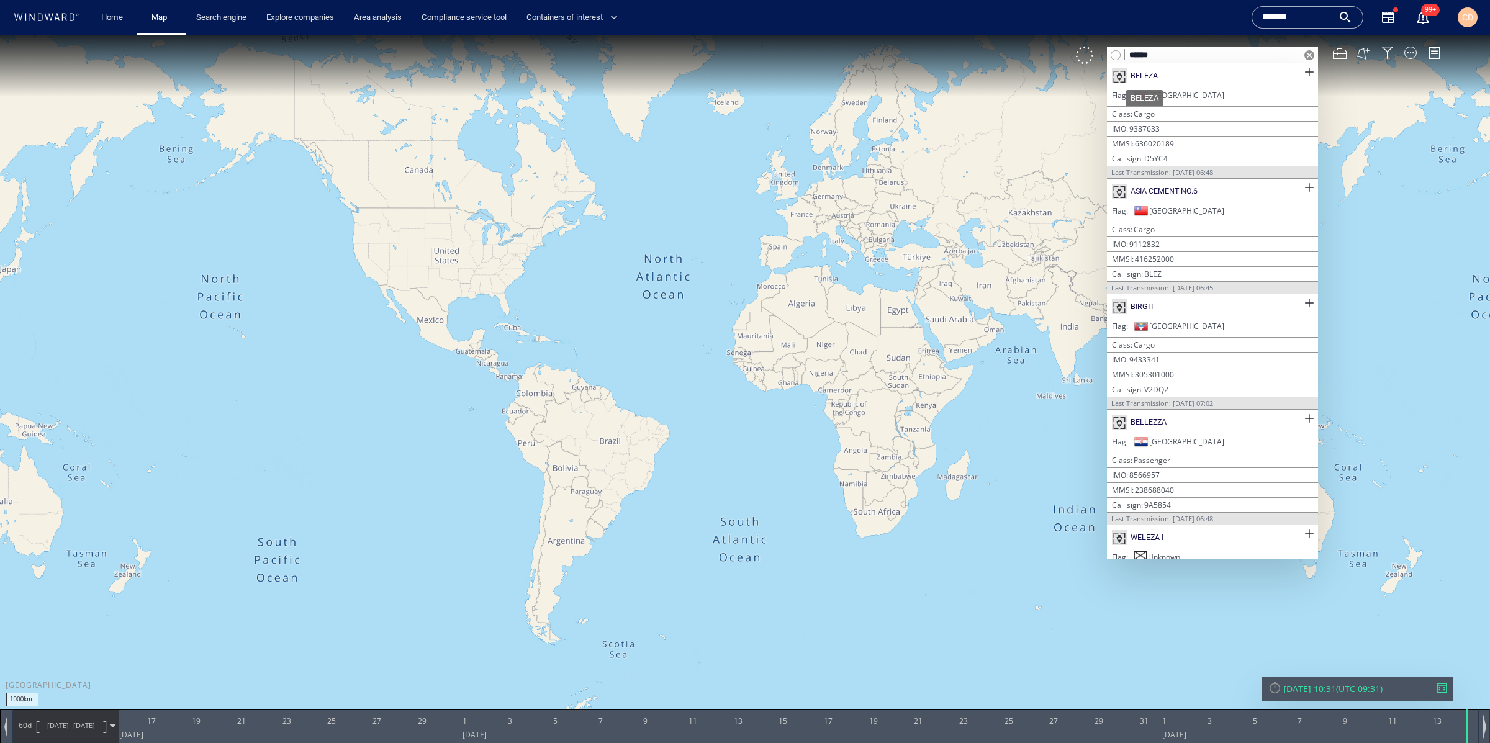
click at [1146, 75] on div "BELEZA" at bounding box center [1144, 75] width 27 height 11
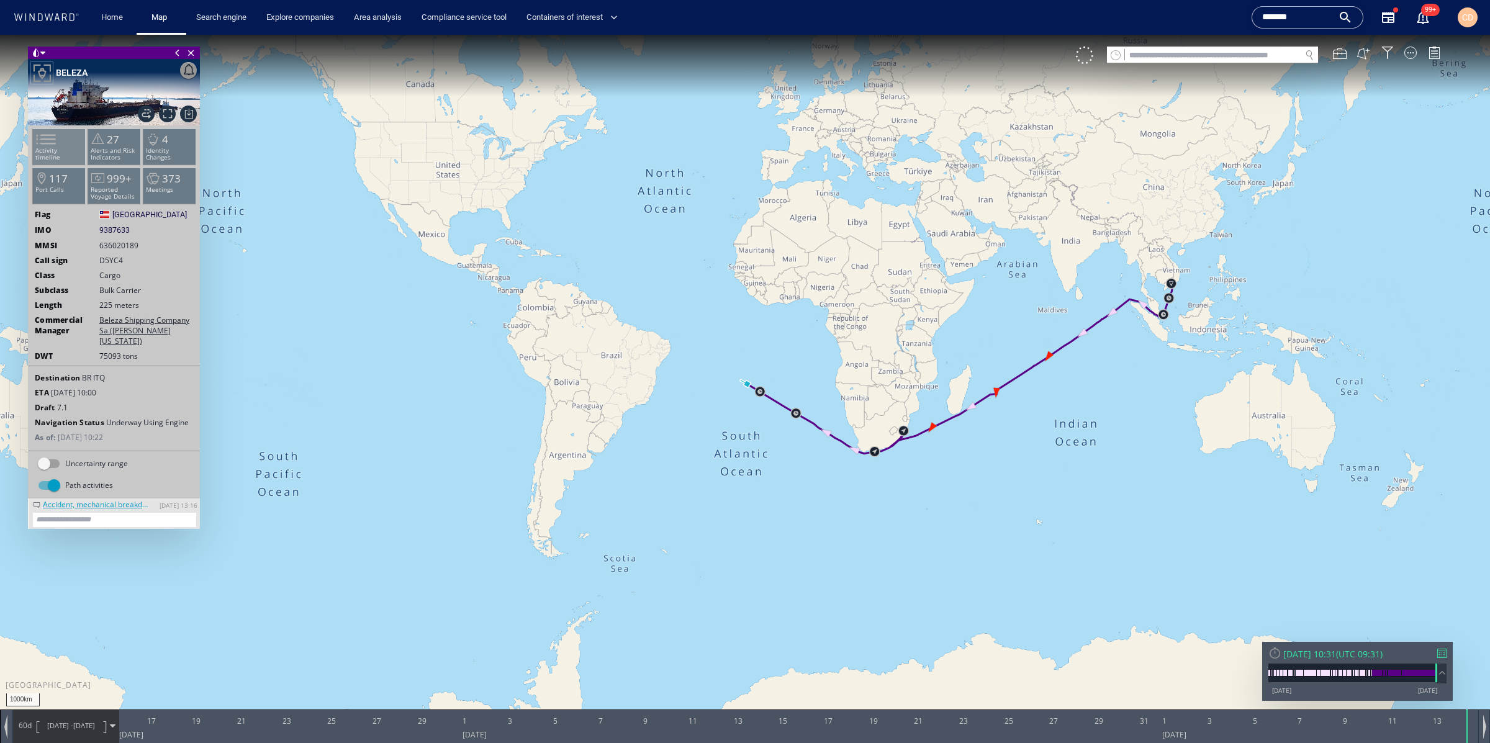
click at [48, 146] on span at bounding box center [38, 139] width 19 height 18
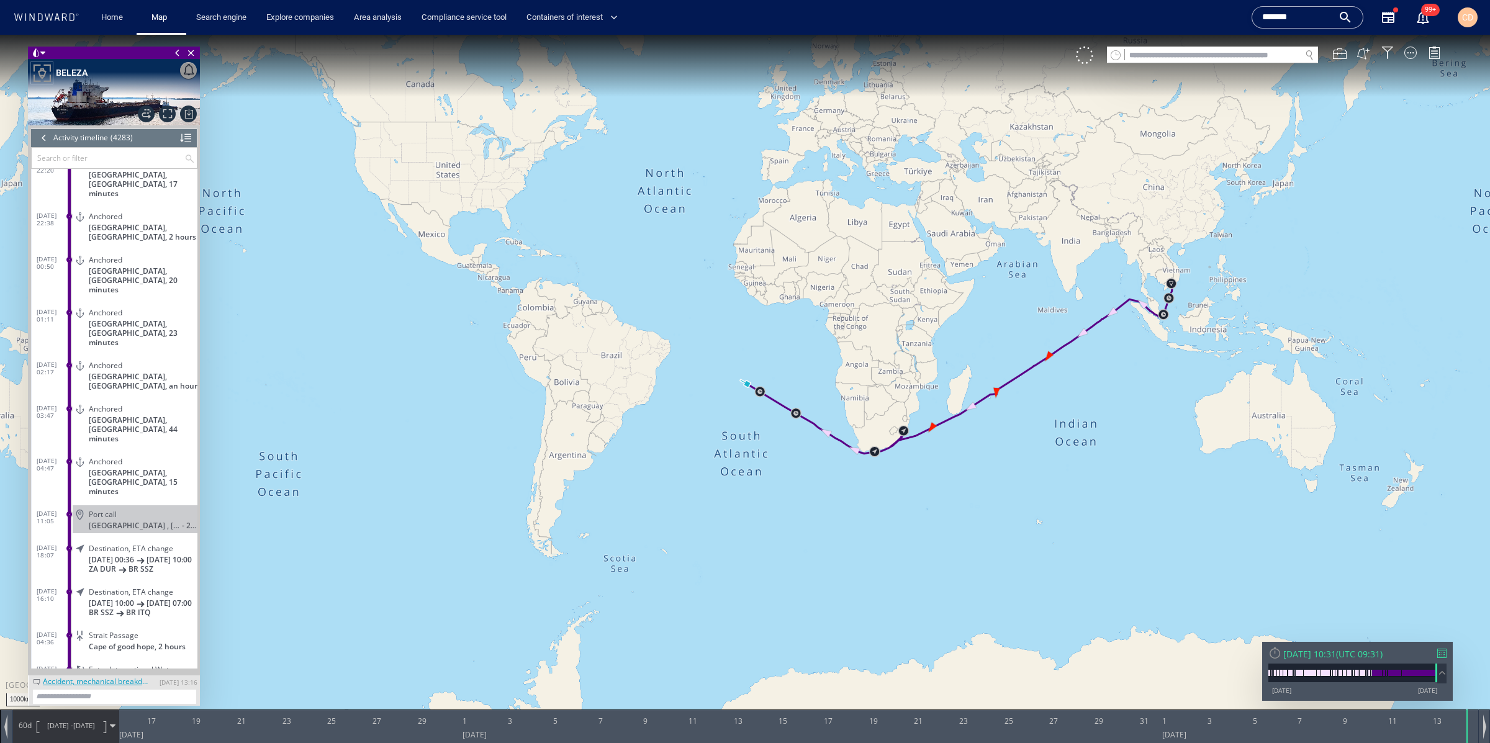
scroll to position [145898, 0]
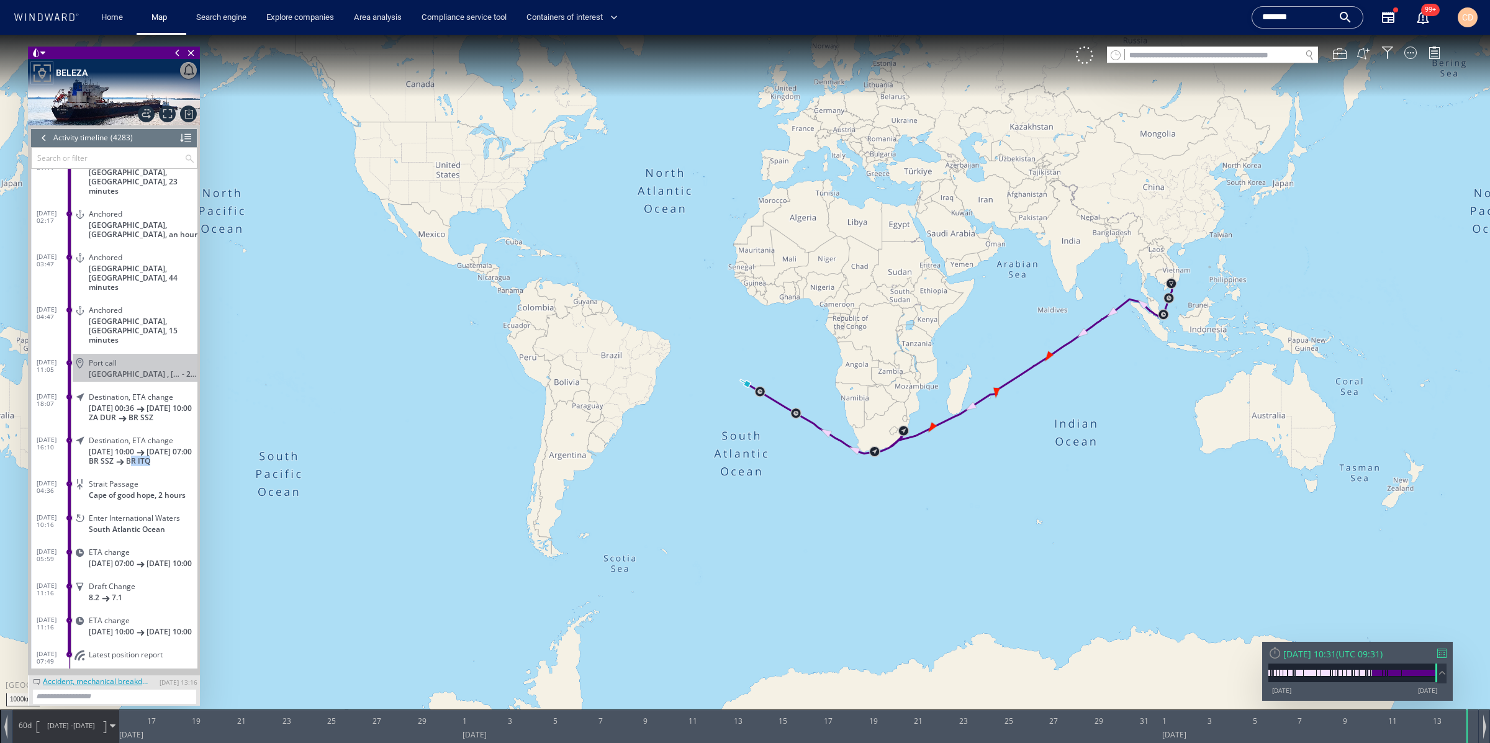
drag, startPoint x: 154, startPoint y: 423, endPoint x: 129, endPoint y: 422, distance: 24.9
click at [129, 456] on p "BR SSZ BR ITQ" at bounding box center [143, 460] width 109 height 9
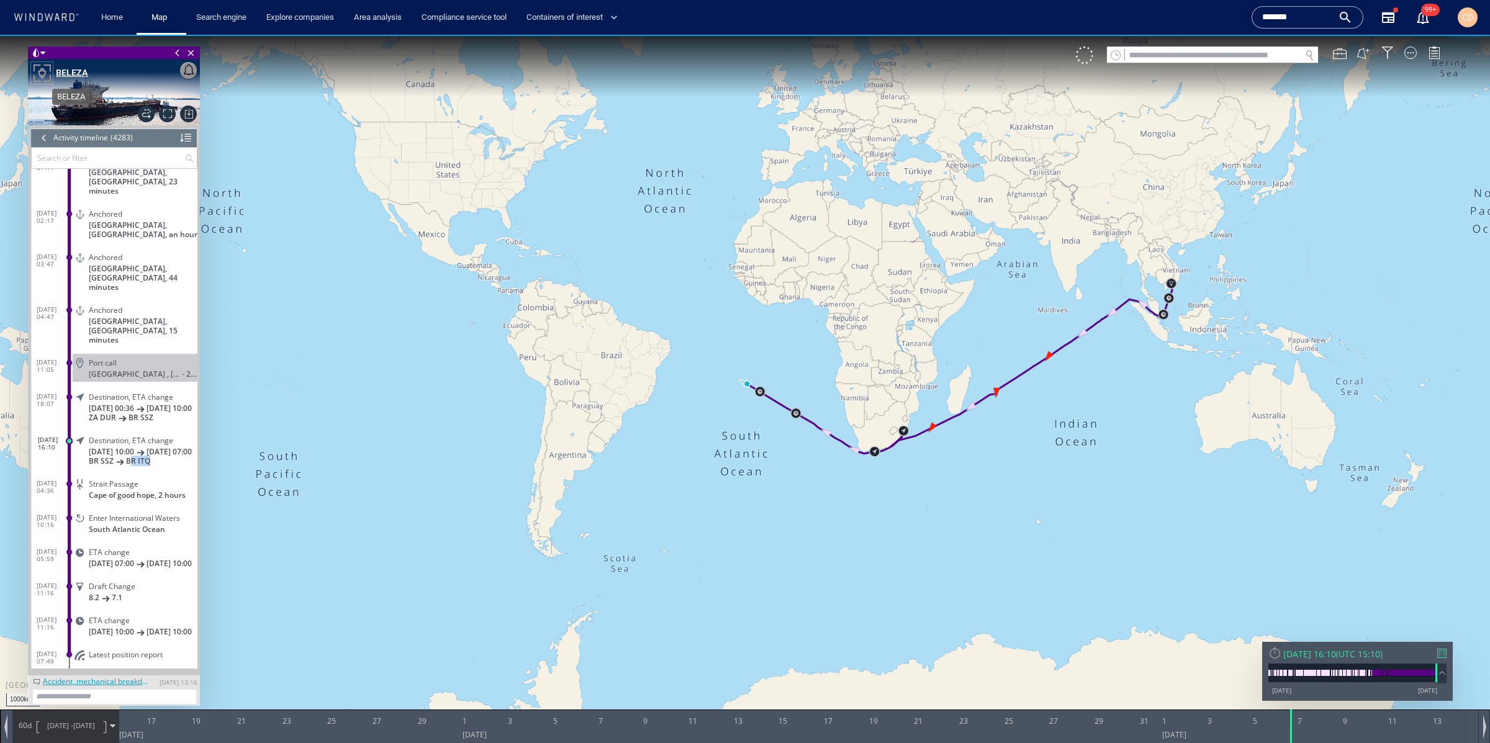
click at [60, 66] on div "BELEZA" at bounding box center [72, 72] width 32 height 15
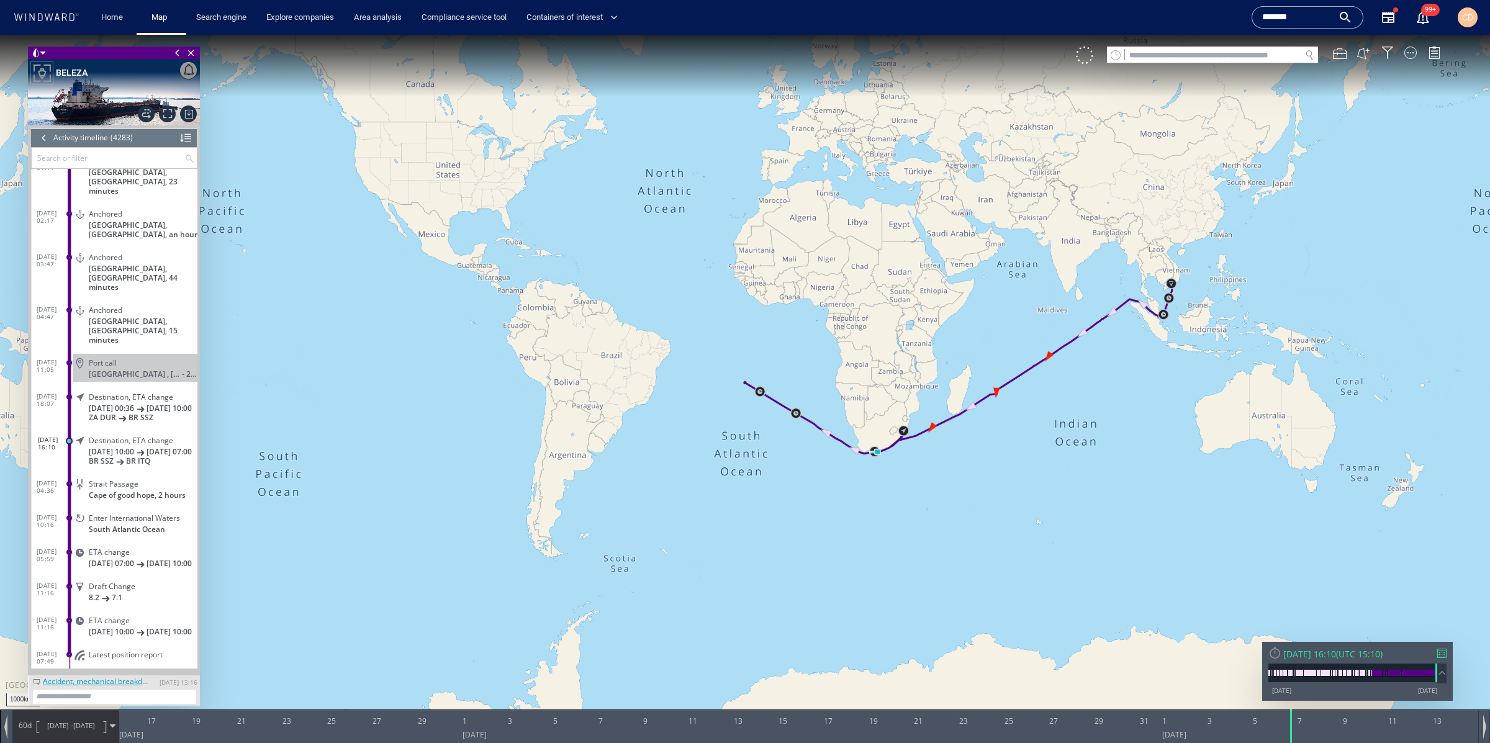
click at [1193, 58] on input "text" at bounding box center [1213, 55] width 176 height 17
paste input "*****"
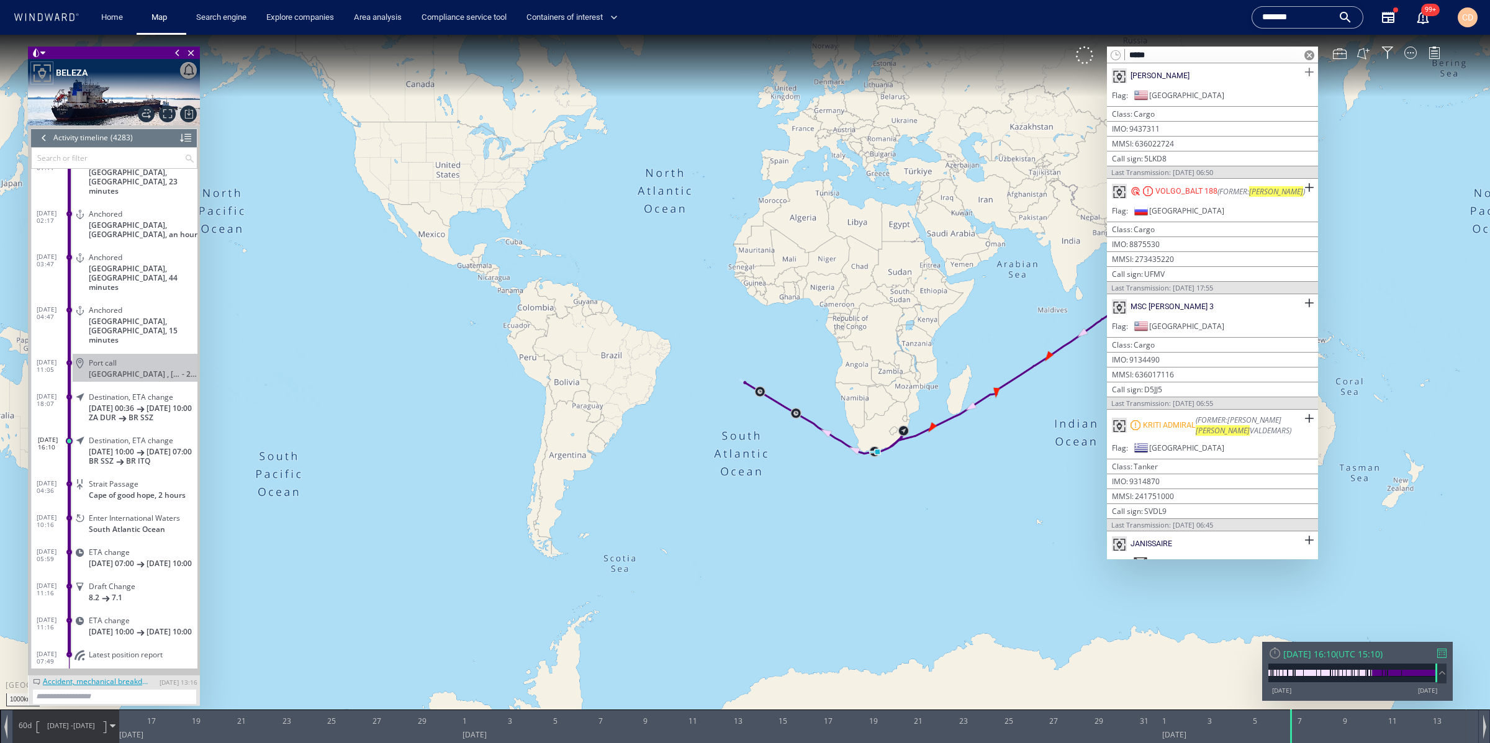
type input "*****"
click at [1307, 71] on span at bounding box center [1309, 73] width 16 height 16
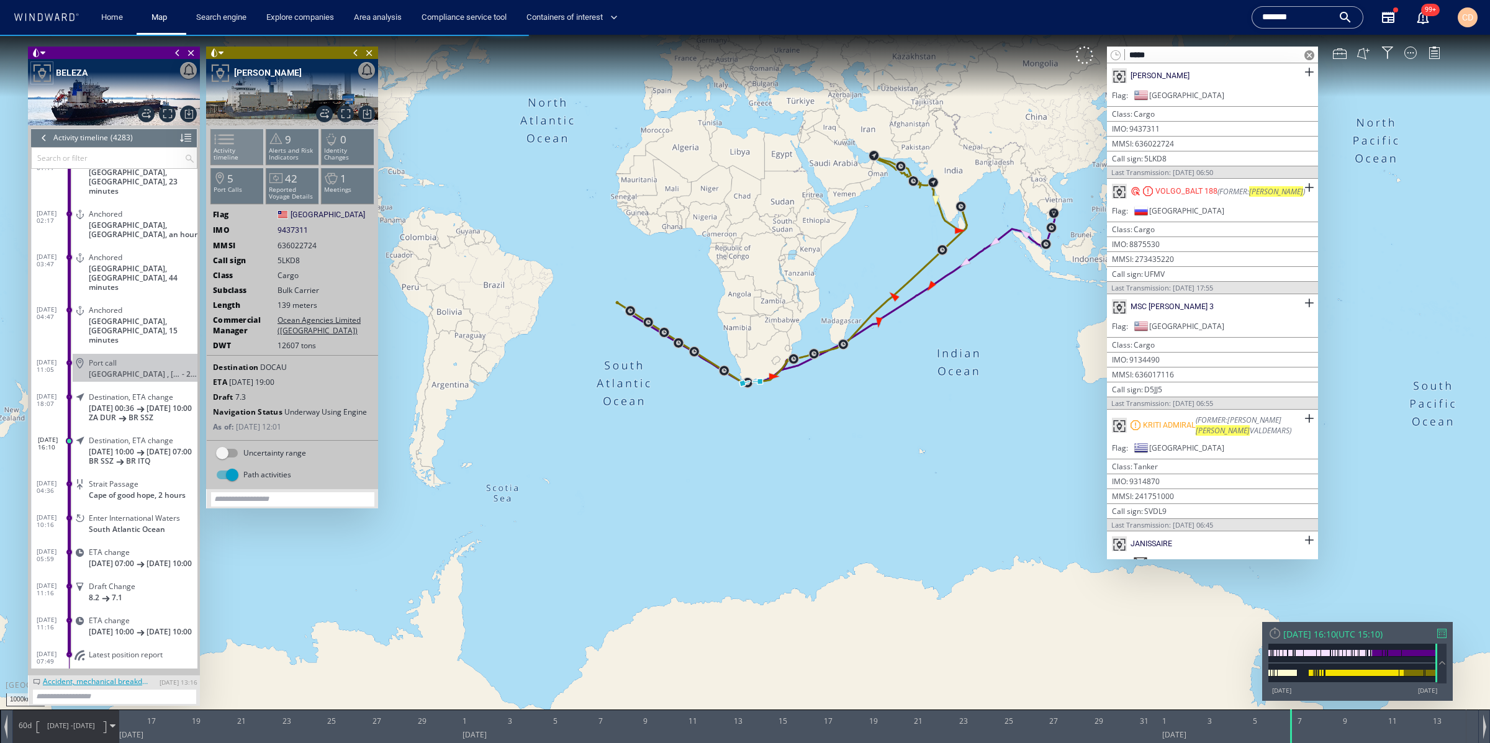
click at [226, 148] on span at bounding box center [216, 139] width 19 height 18
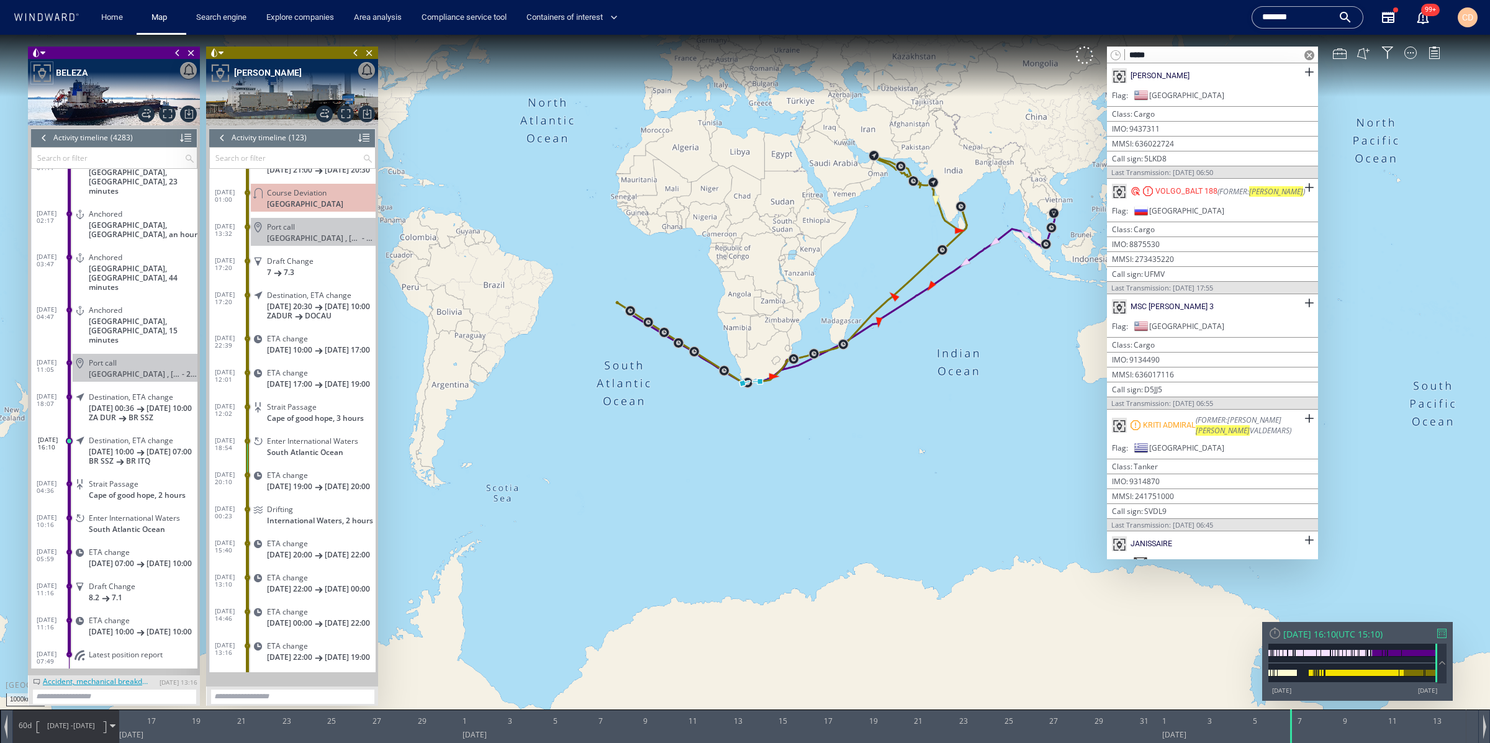
scroll to position [3682, 0]
drag, startPoint x: 332, startPoint y: 336, endPoint x: 302, endPoint y: 337, distance: 29.8
click at [302, 315] on p "ZADUR DOCAU" at bounding box center [321, 310] width 109 height 9
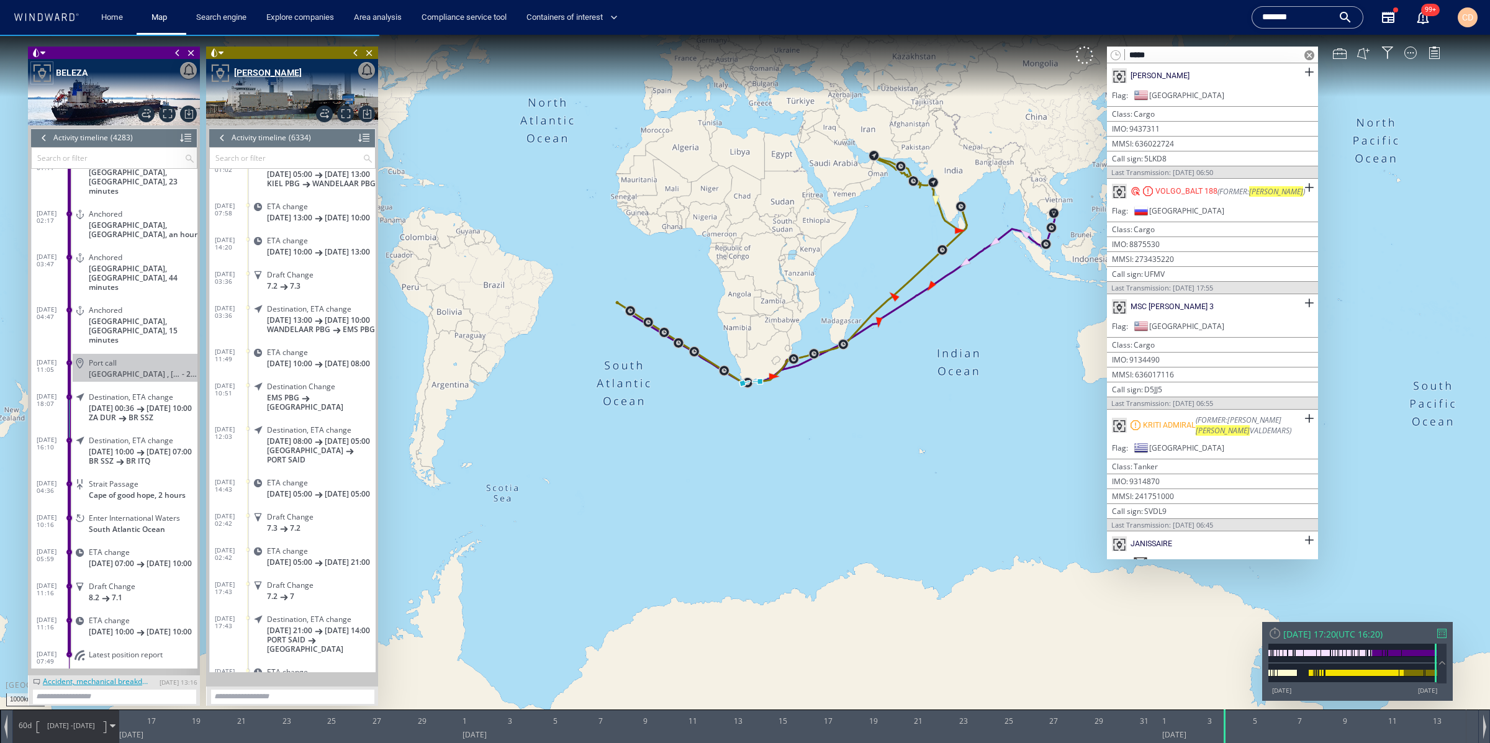
click at [246, 71] on div "JANIS" at bounding box center [268, 72] width 68 height 15
click at [1276, 17] on input "*******" at bounding box center [1297, 17] width 71 height 19
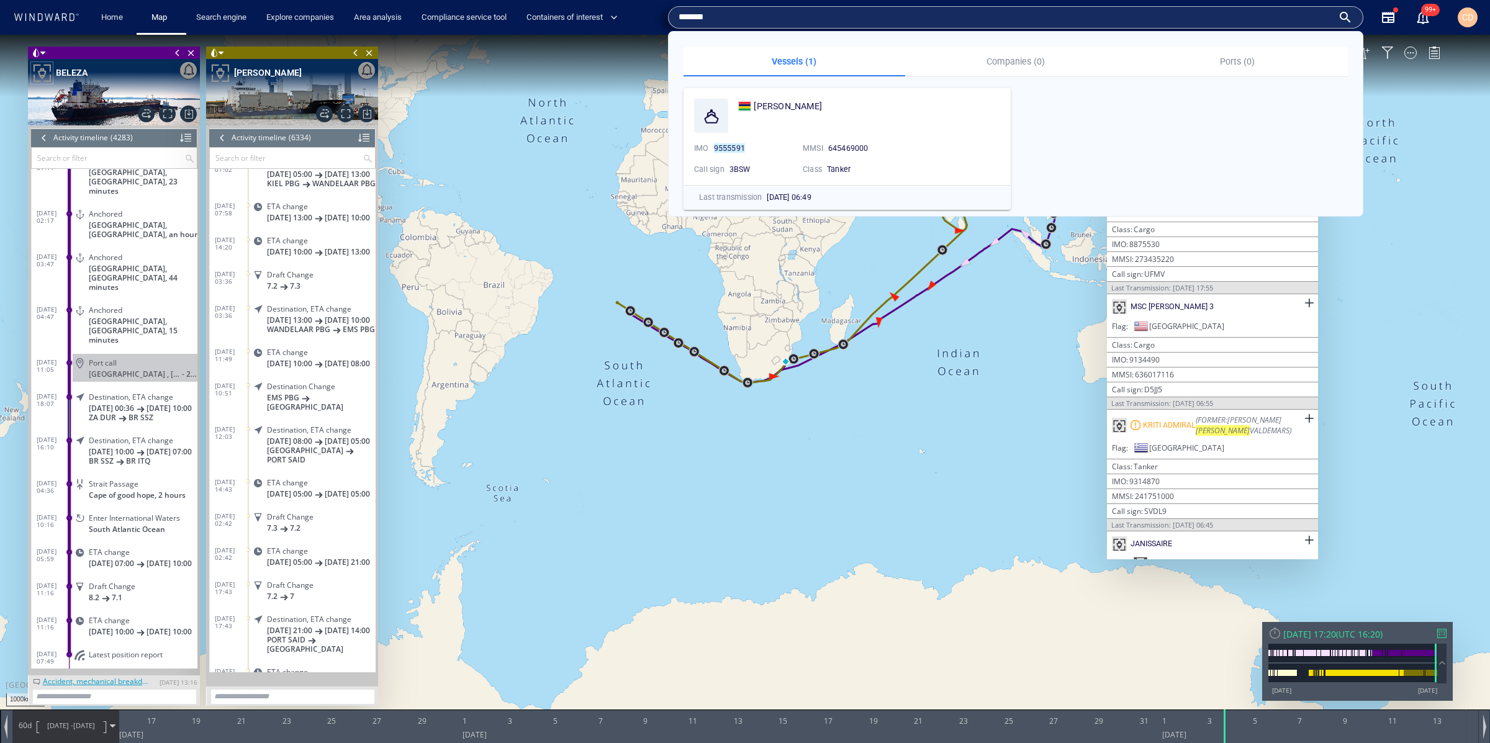
click at [1276, 17] on input "*******" at bounding box center [1006, 17] width 654 height 19
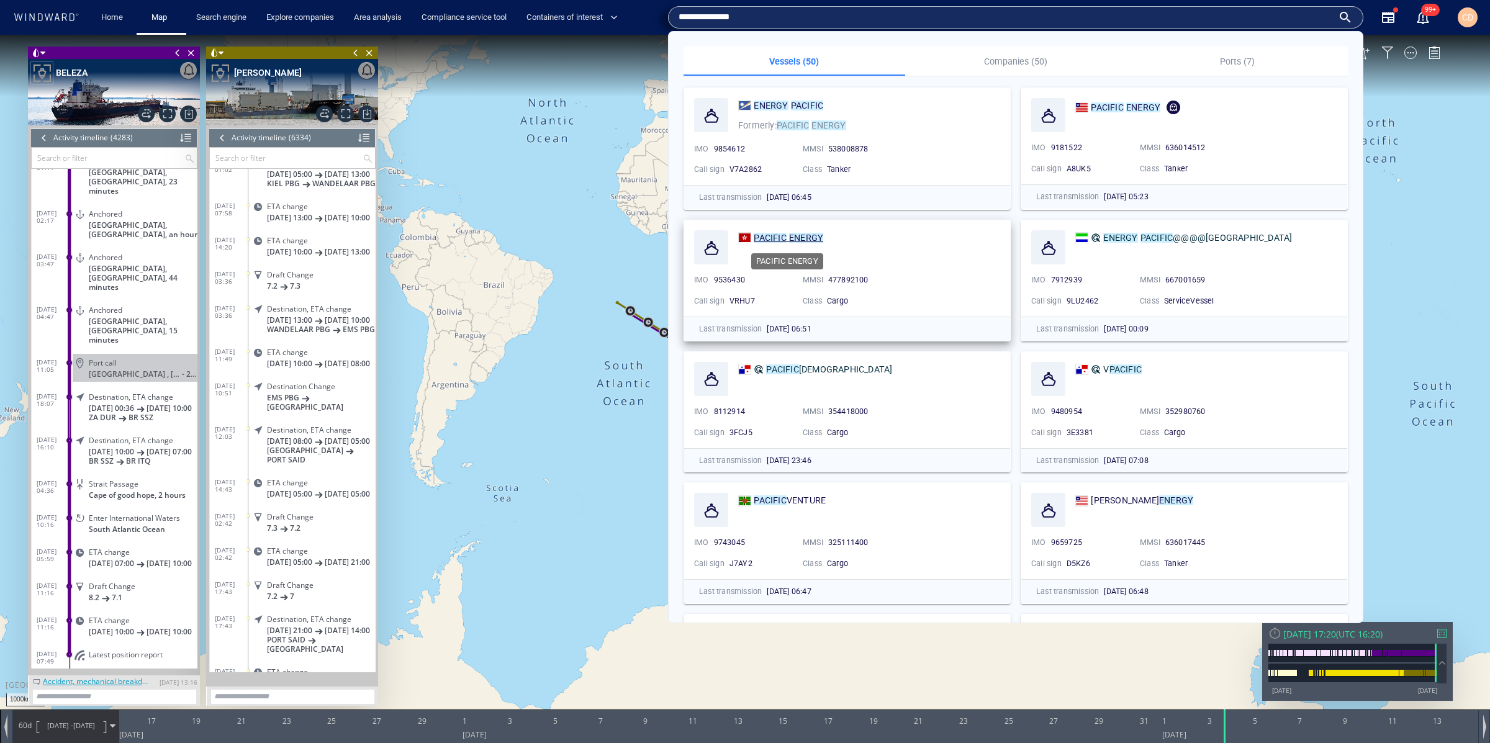
click at [794, 238] on mark "ENERGY" at bounding box center [806, 238] width 34 height 10
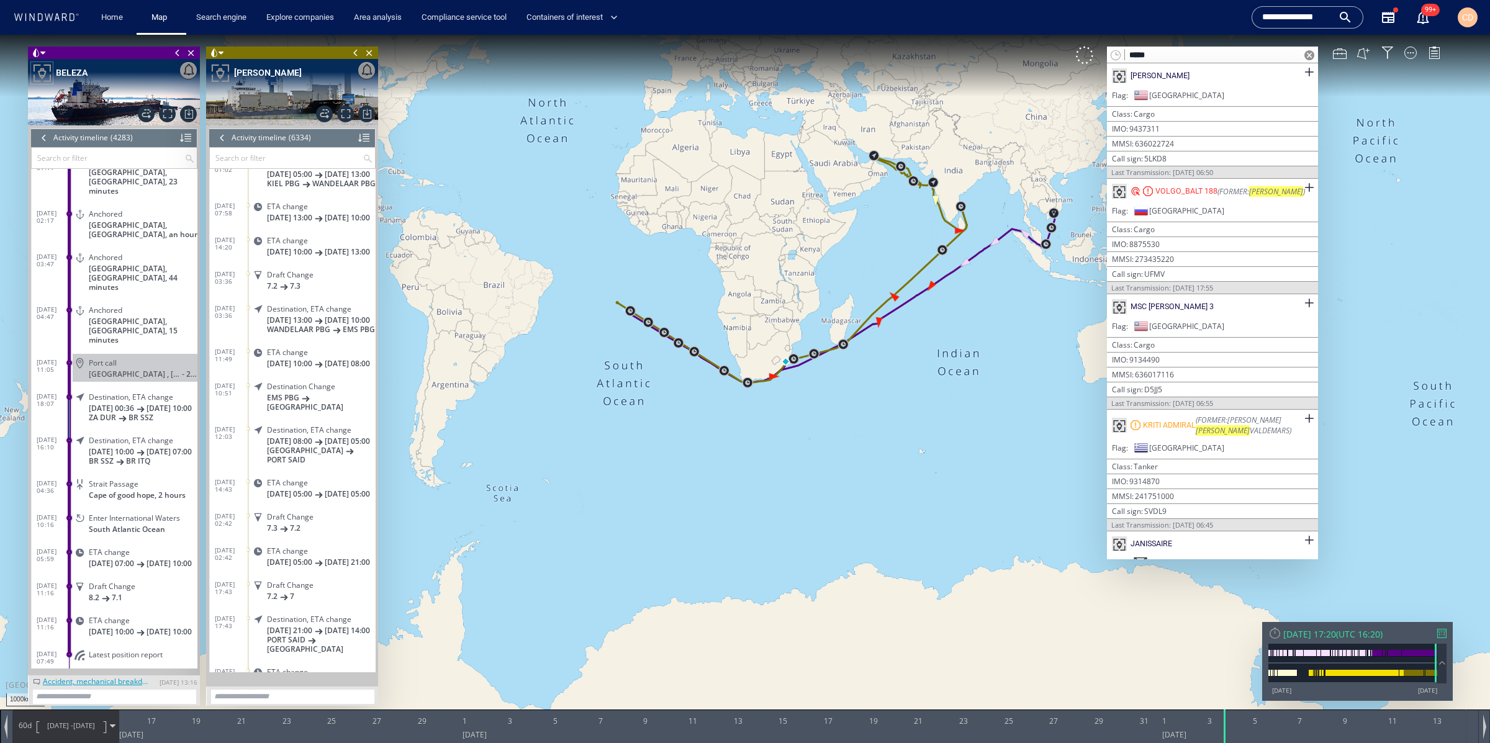
drag, startPoint x: 1271, startPoint y: 25, endPoint x: 1279, endPoint y: 21, distance: 8.9
click at [1271, 25] on input "**********" at bounding box center [1297, 17] width 71 height 19
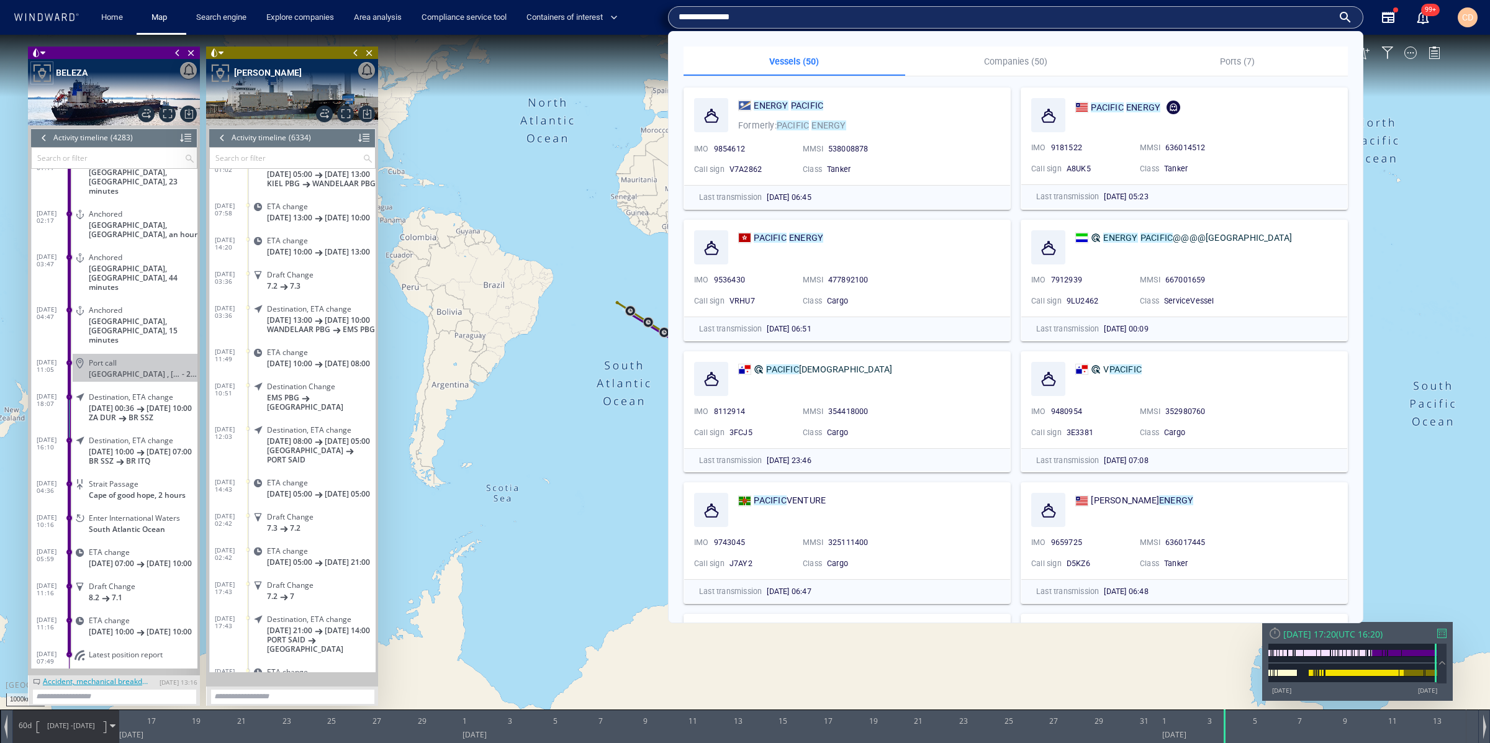
click at [1279, 21] on input "**********" at bounding box center [1006, 17] width 654 height 19
paste input "text"
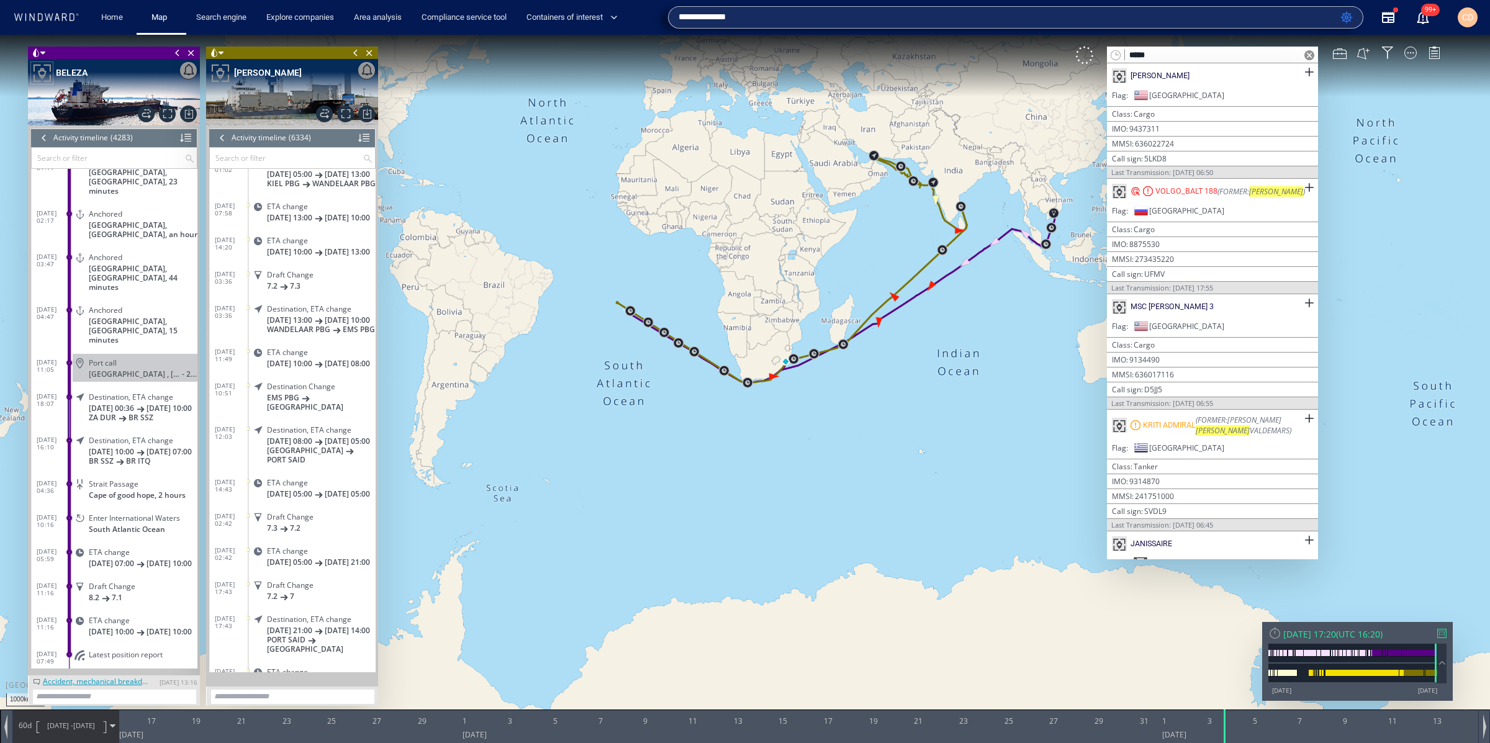
type input "**********"
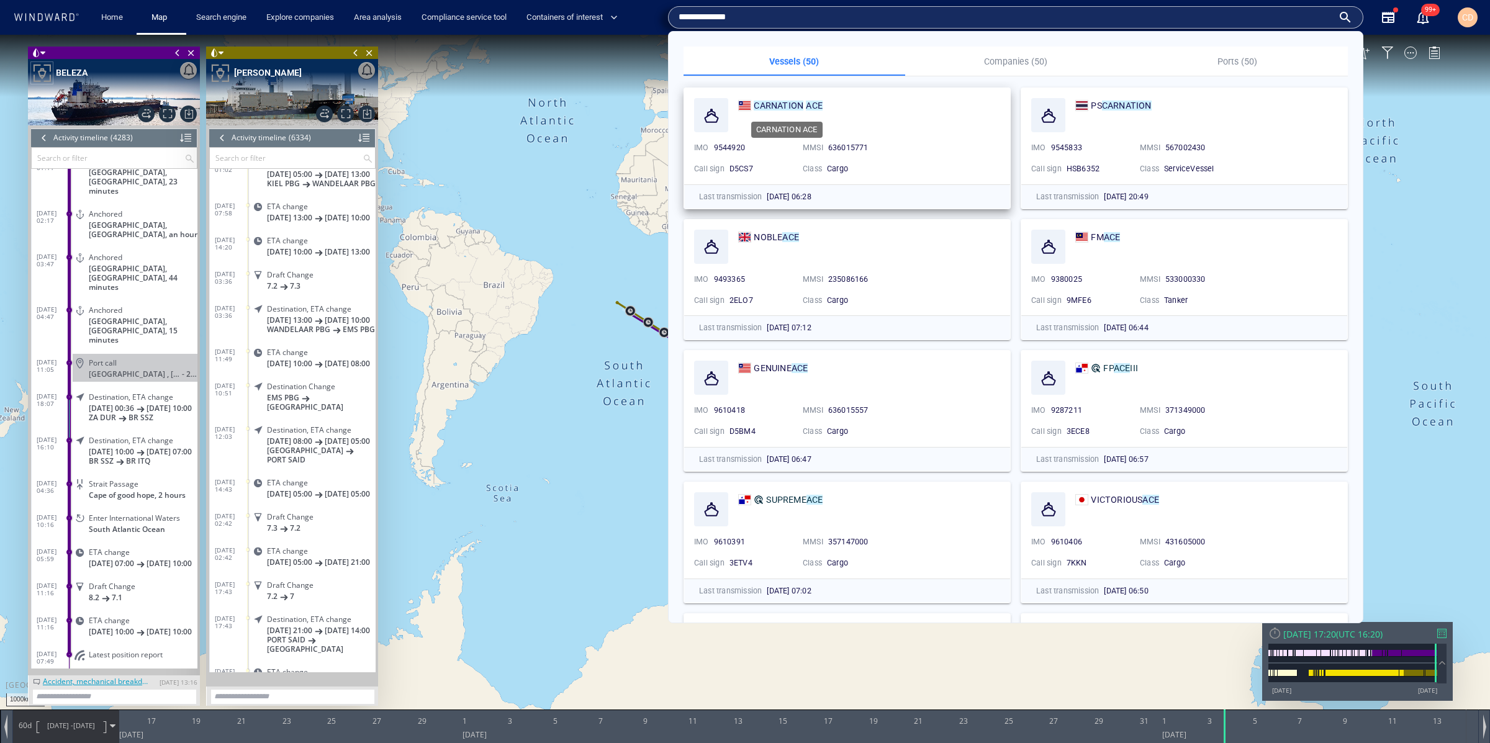
click at [806, 99] on div "CARNATION ACE" at bounding box center [788, 105] width 69 height 15
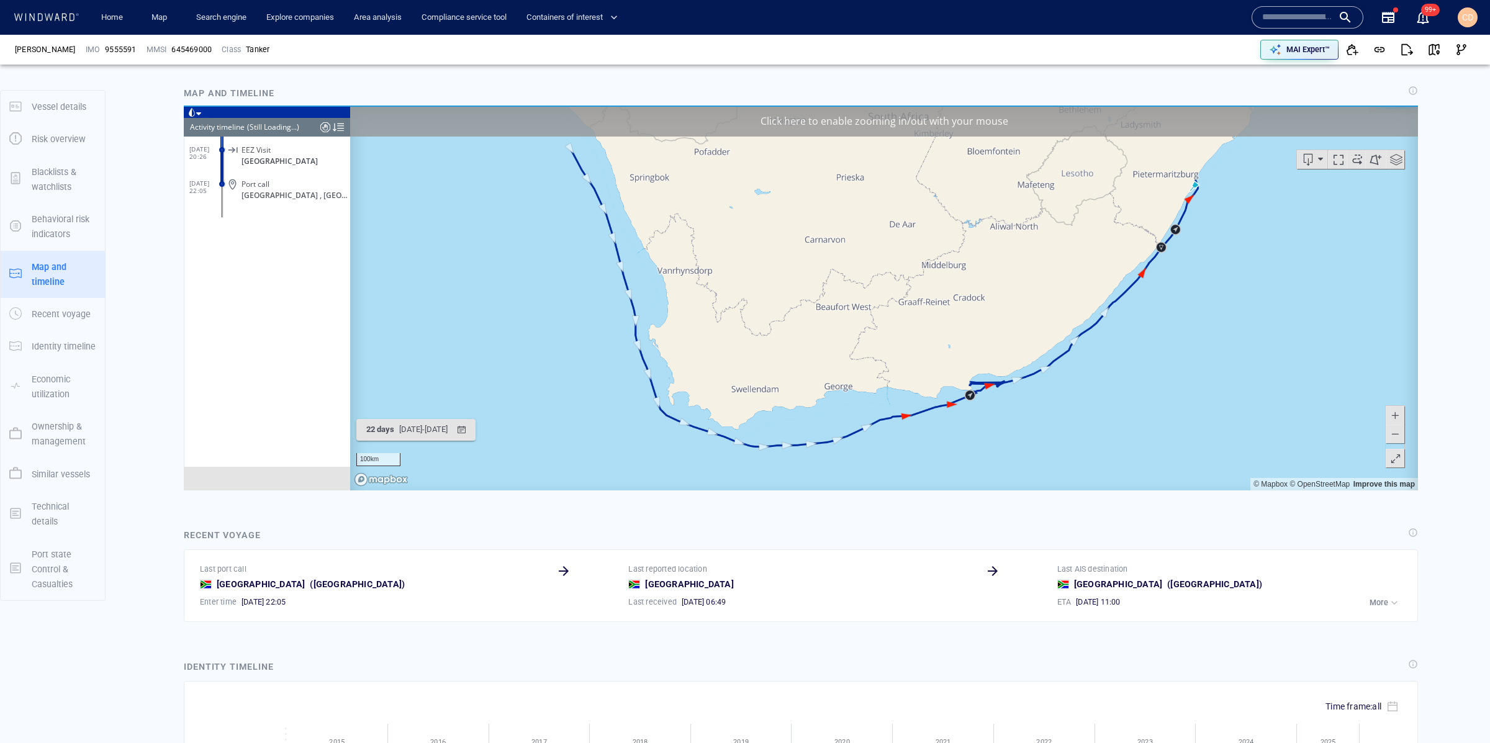
scroll to position [90224, 0]
click at [1396, 438] on span at bounding box center [1395, 433] width 12 height 19
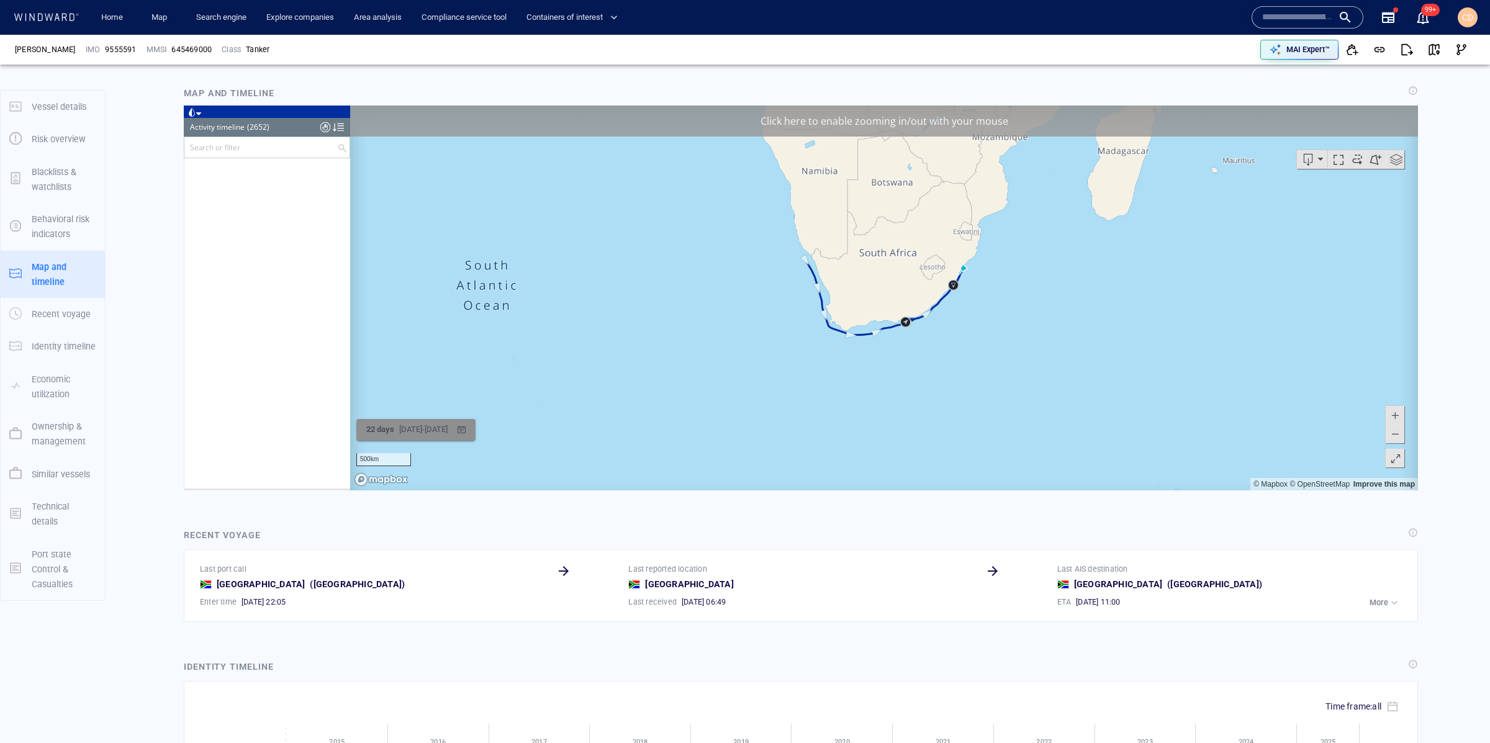
click at [476, 436] on button "22 days 26/03/2025 - 17/04/2025" at bounding box center [415, 429] width 119 height 22
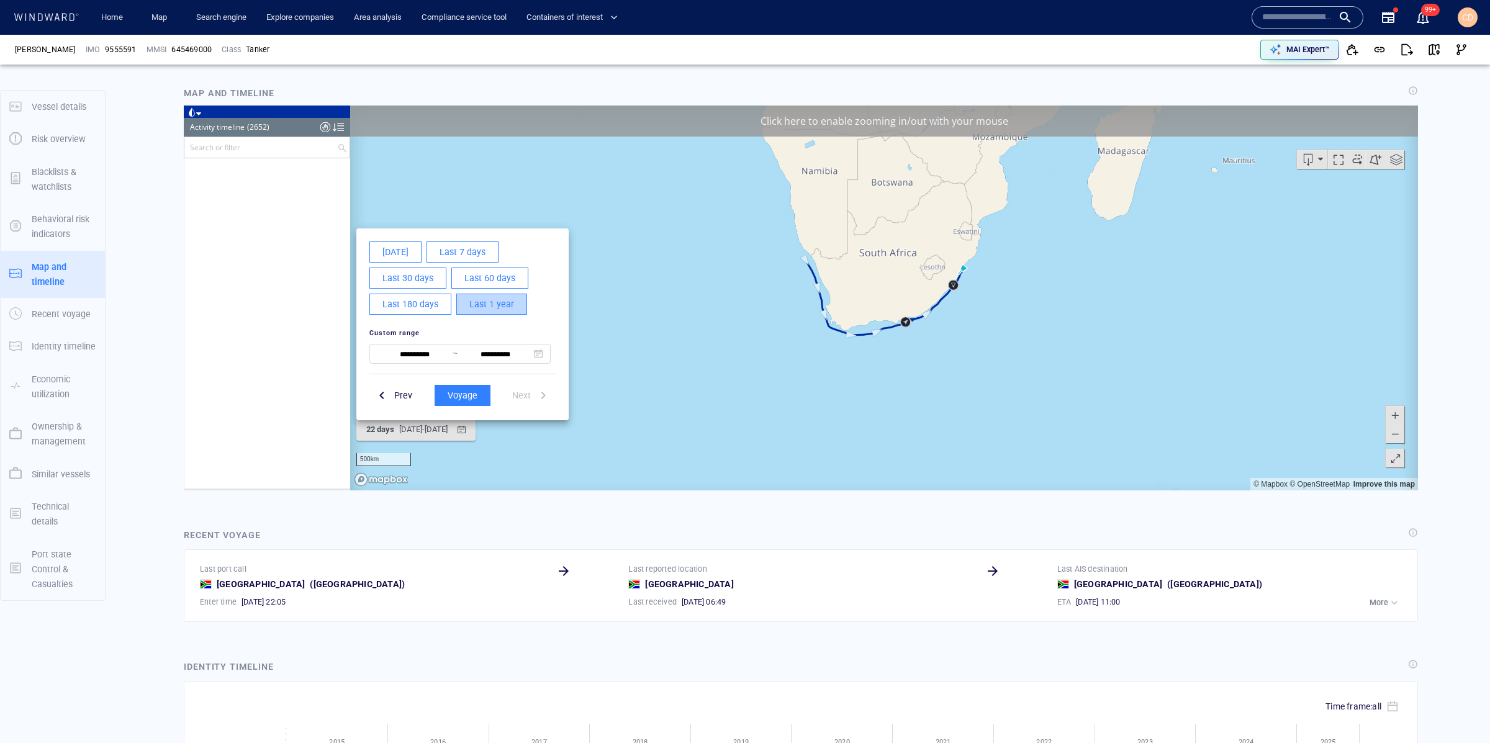
click at [500, 305] on span "Last 1 year" at bounding box center [491, 304] width 45 height 16
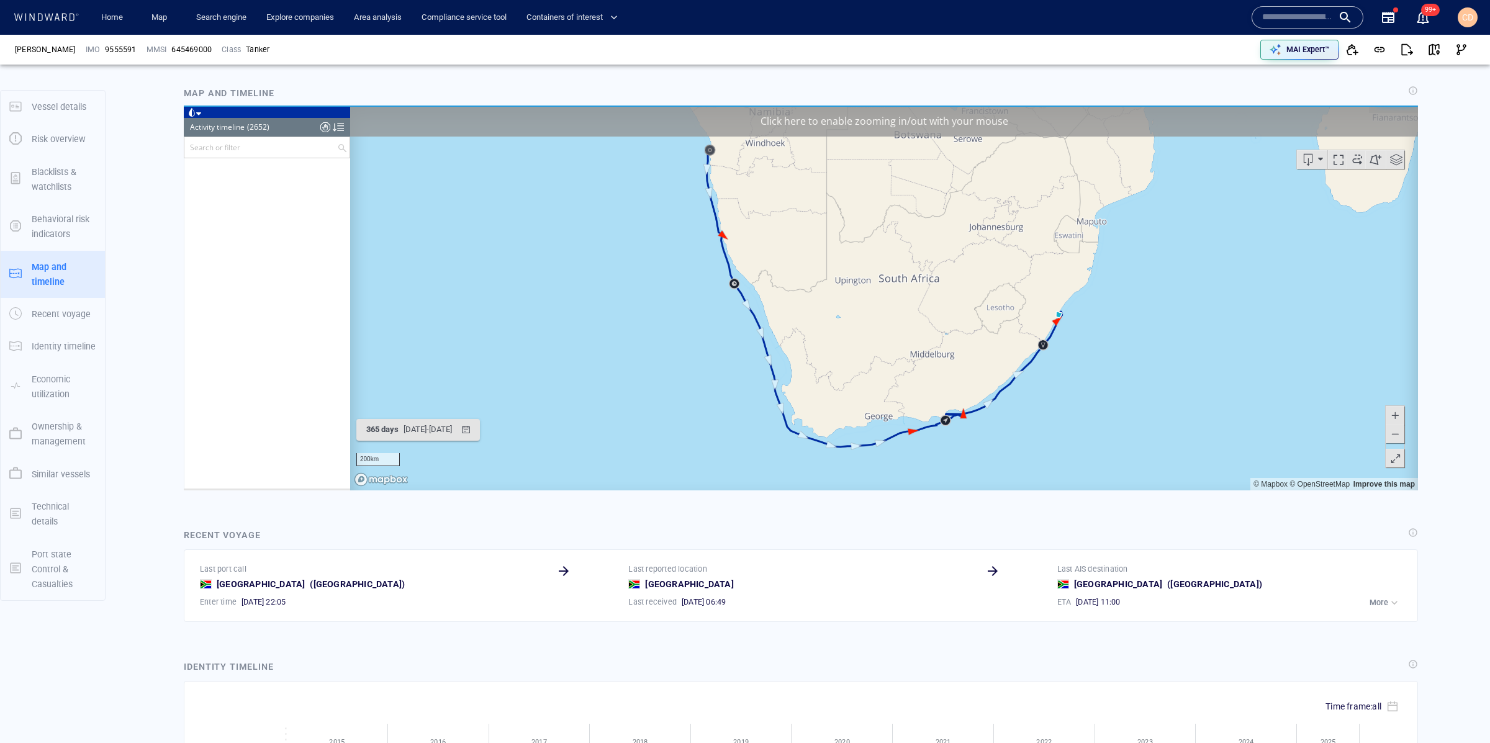
scroll to position [84148, 0]
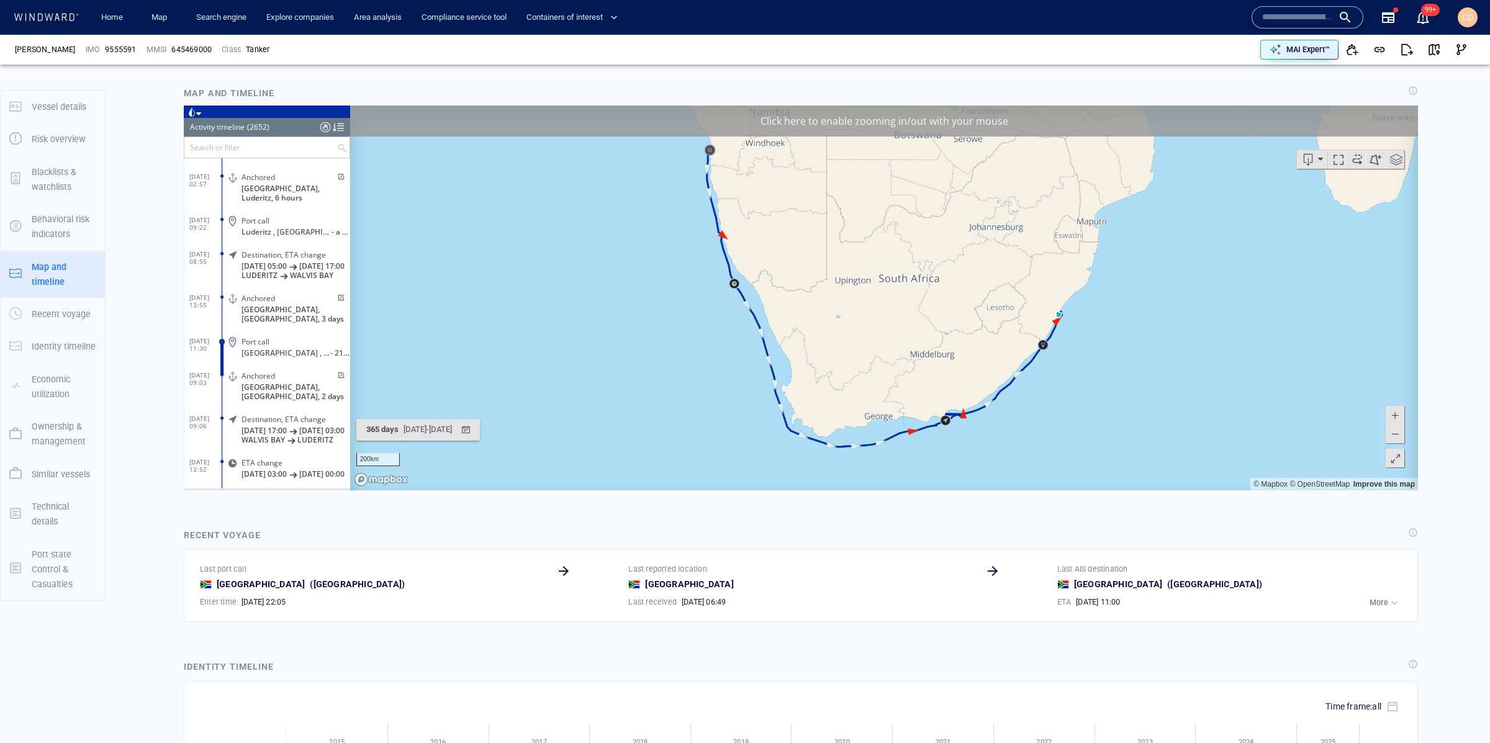
click at [1363, 160] on span at bounding box center [1357, 159] width 19 height 19
click at [887, 120] on div "Click here to enable zooming in/out with your mouse" at bounding box center [884, 120] width 1068 height 31
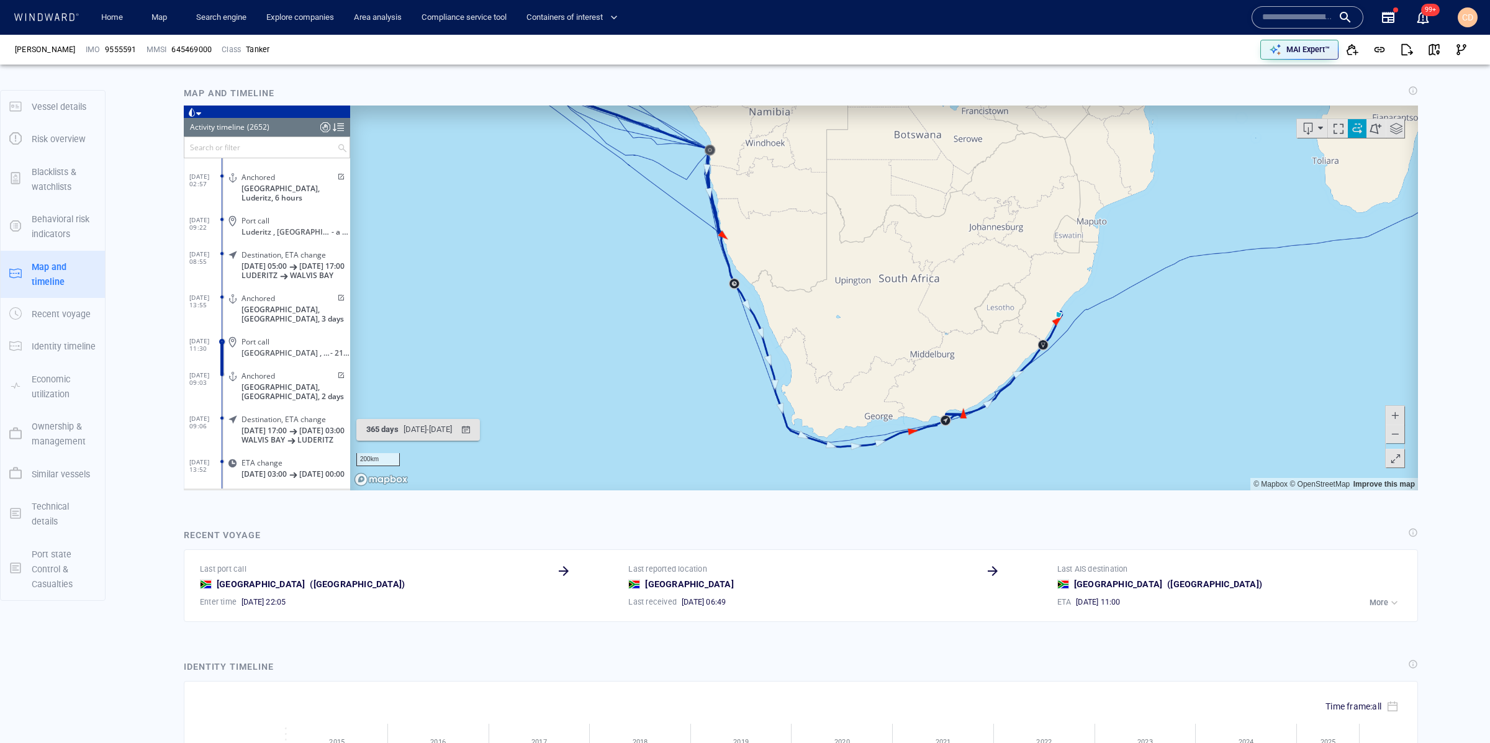
click at [1400, 434] on span at bounding box center [1395, 433] width 12 height 19
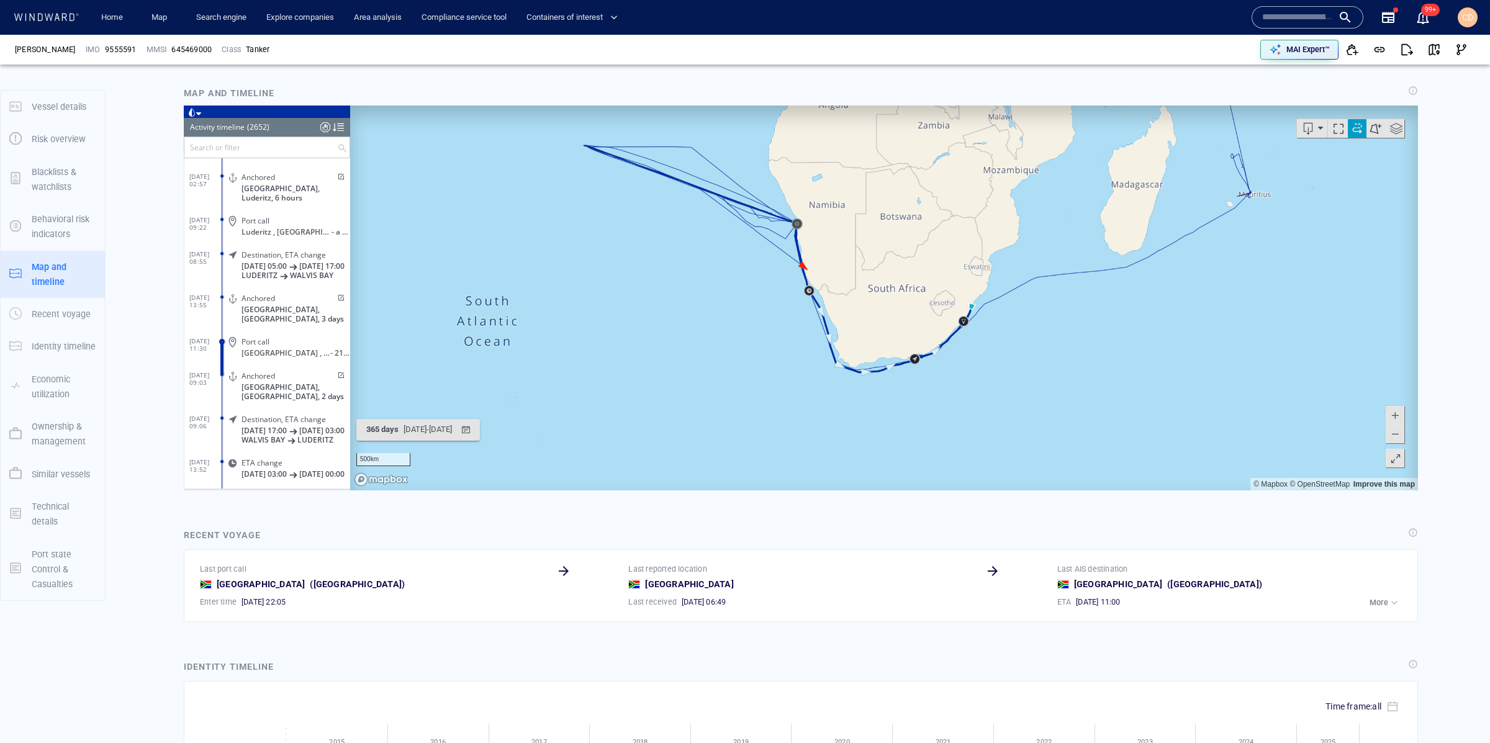
click at [1400, 434] on span at bounding box center [1395, 433] width 12 height 19
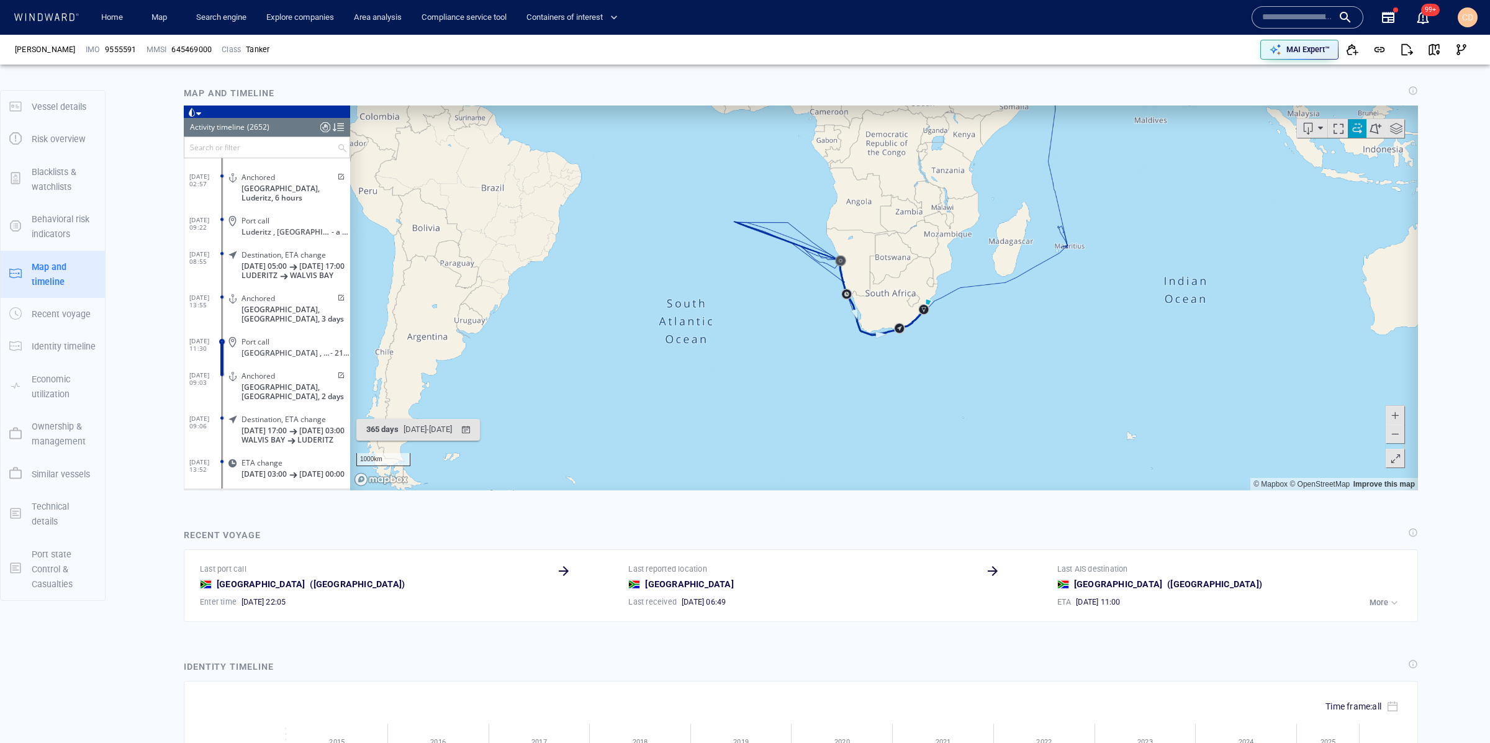
click at [1400, 434] on span at bounding box center [1395, 433] width 12 height 19
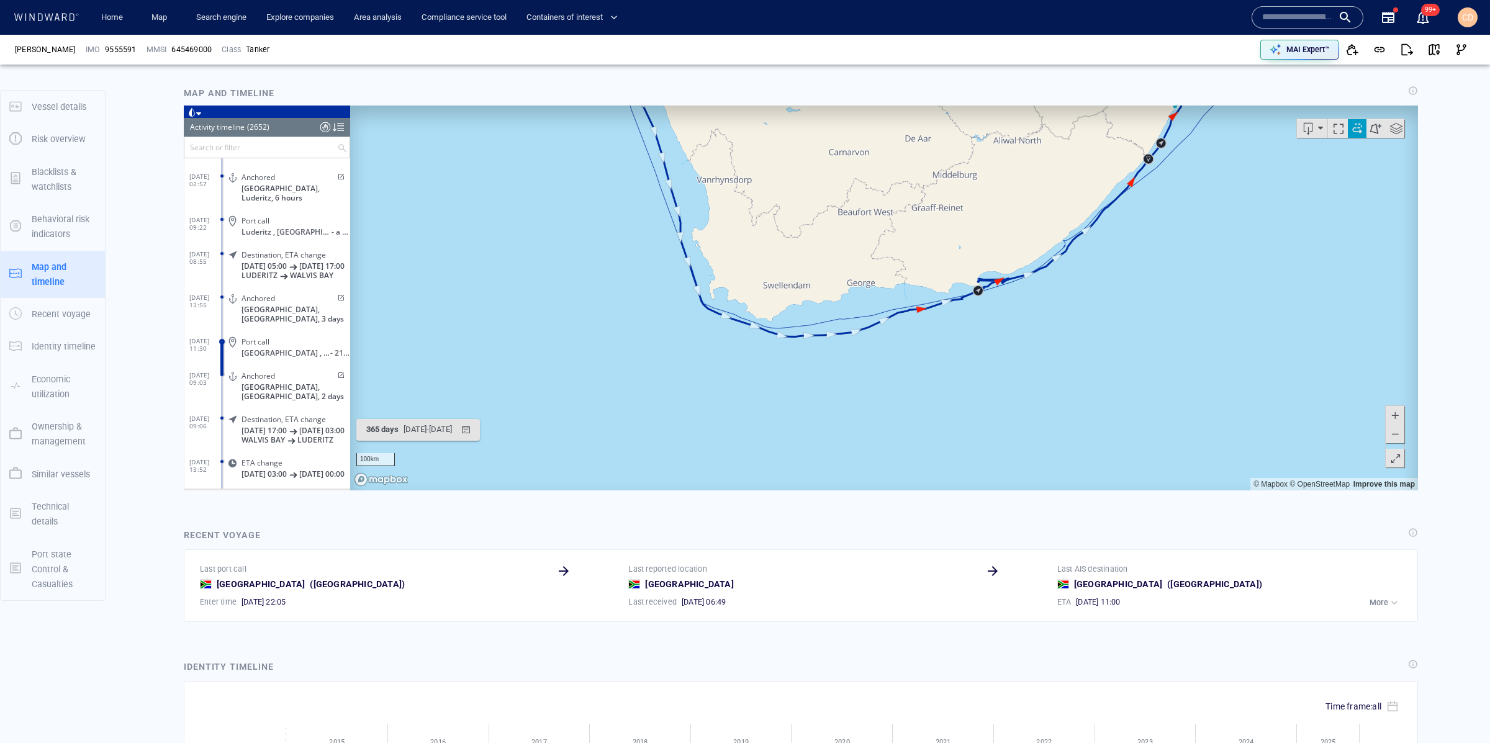
drag, startPoint x: 582, startPoint y: 258, endPoint x: 878, endPoint y: 464, distance: 360.3
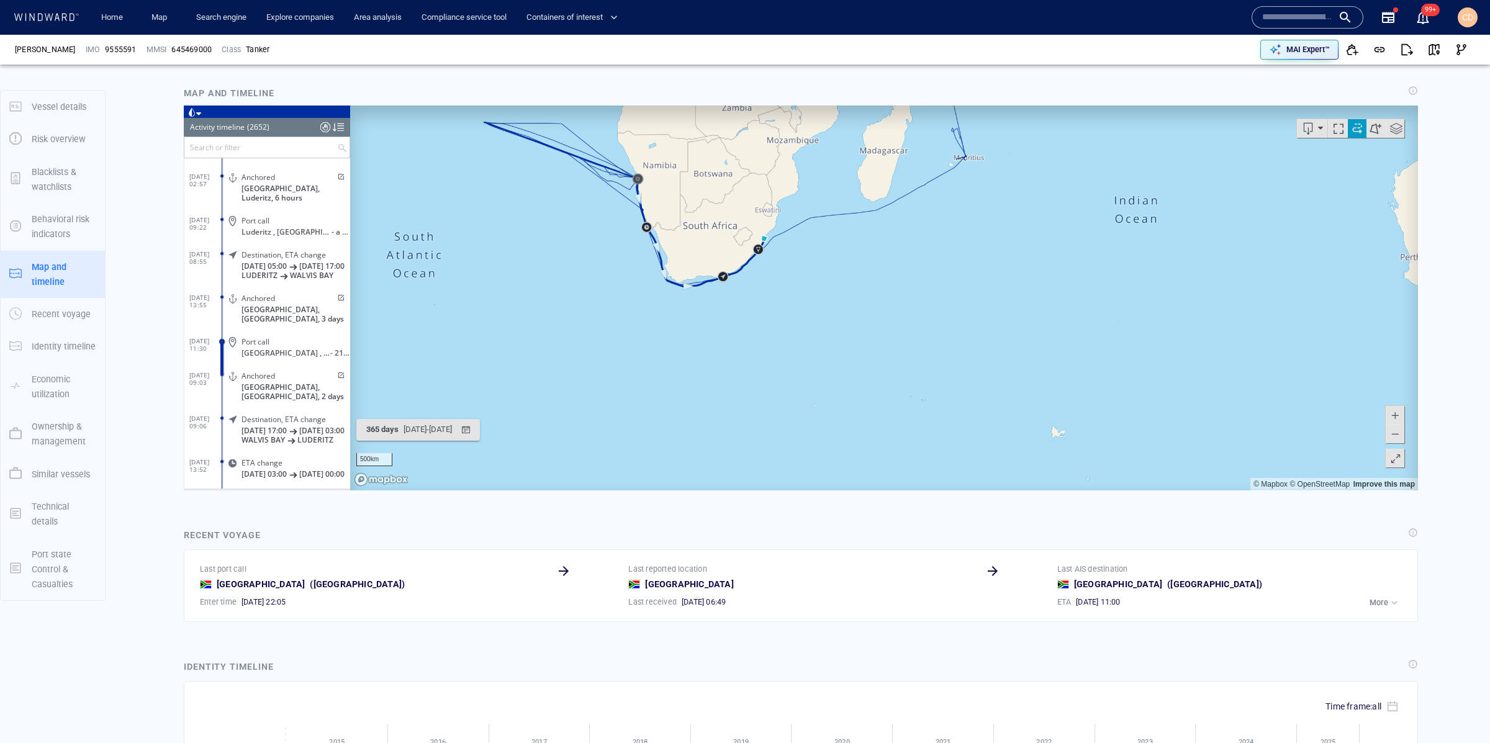
drag, startPoint x: 679, startPoint y: 292, endPoint x: 774, endPoint y: 451, distance: 185.2
click at [774, 451] on canvas "Map" at bounding box center [884, 297] width 1068 height 385
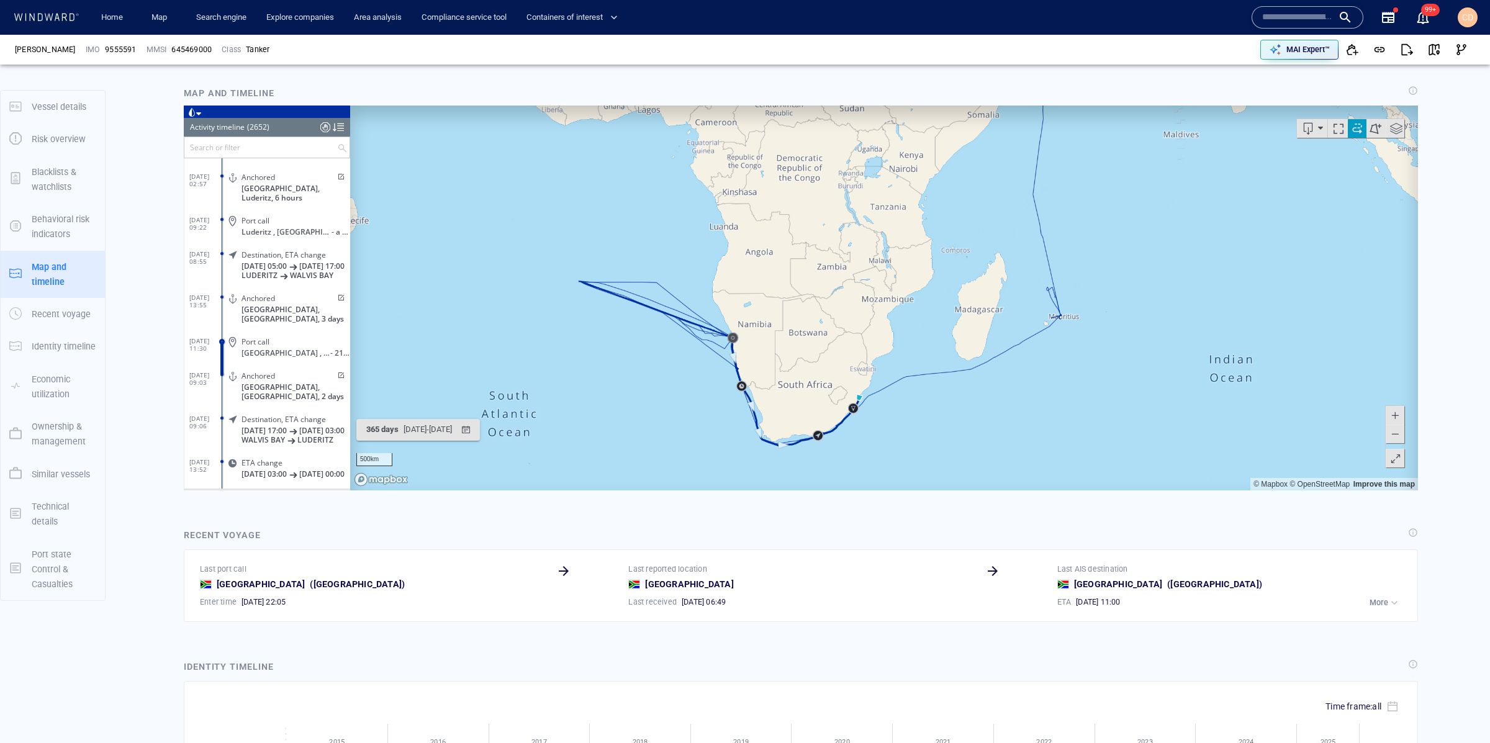
drag, startPoint x: 222, startPoint y: 145, endPoint x: 215, endPoint y: 150, distance: 7.6
click at [222, 145] on input "text" at bounding box center [260, 147] width 153 height 20
click at [199, 174] on div at bounding box center [196, 171] width 12 height 14
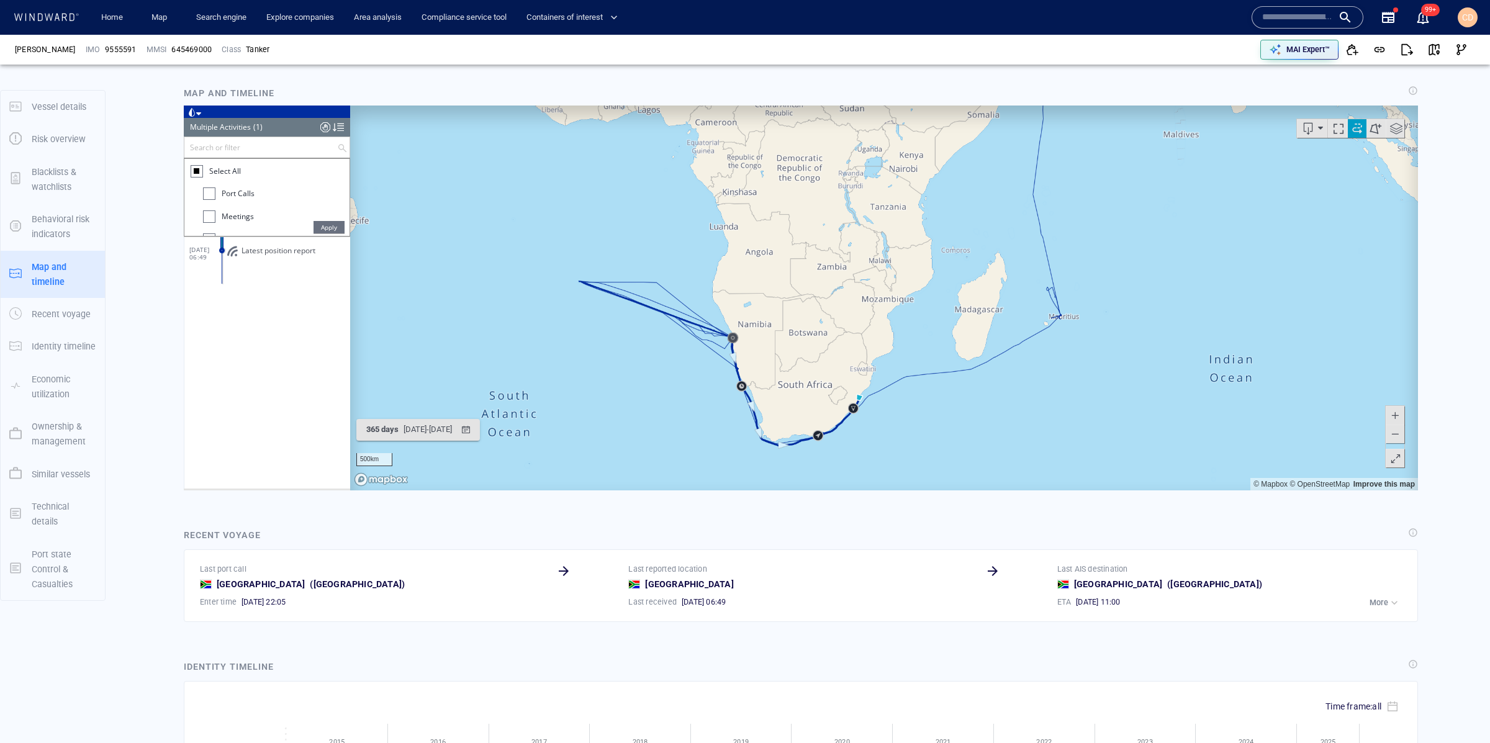
scroll to position [0, 0]
click at [216, 217] on div "Meetings" at bounding box center [228, 216] width 51 height 12
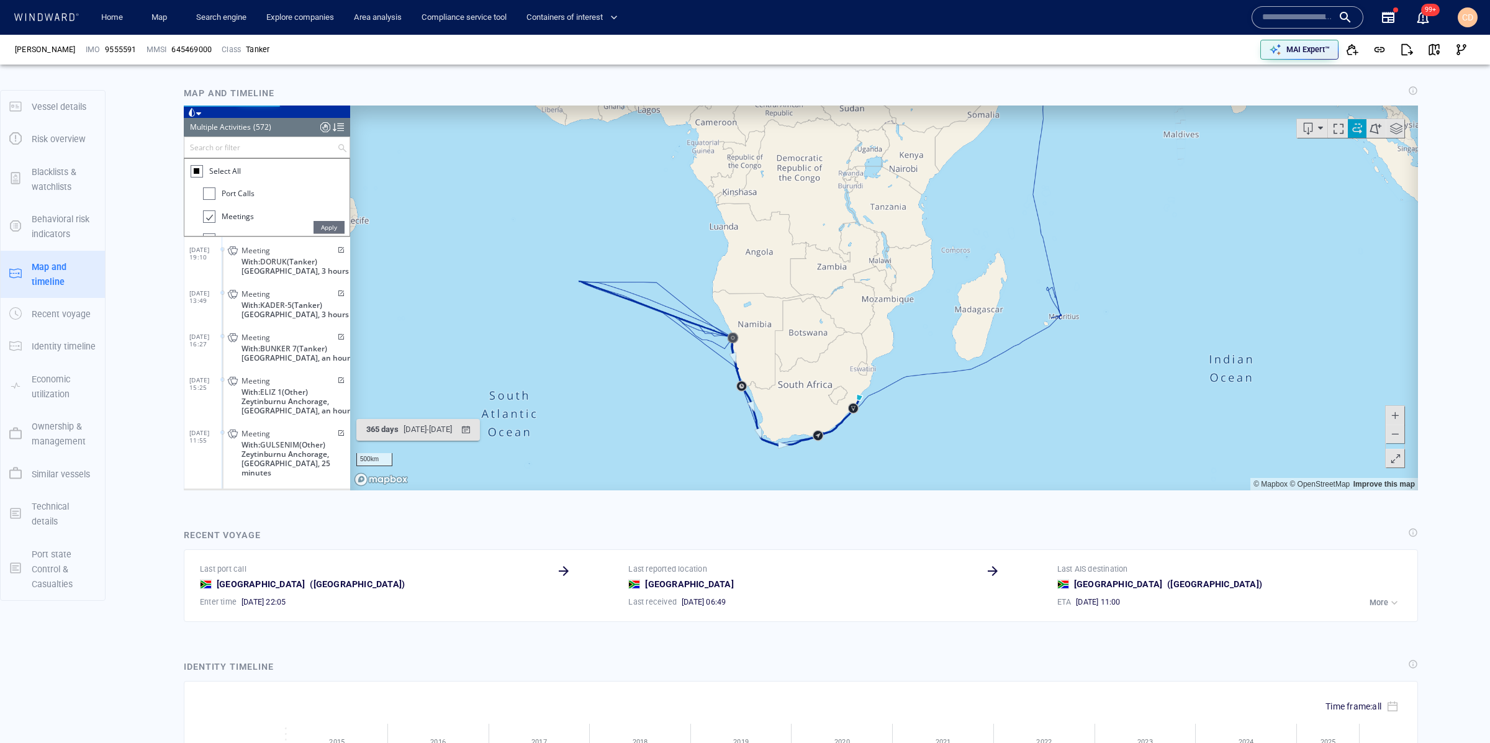
click at [322, 227] on span "Apply" at bounding box center [329, 226] width 31 height 12
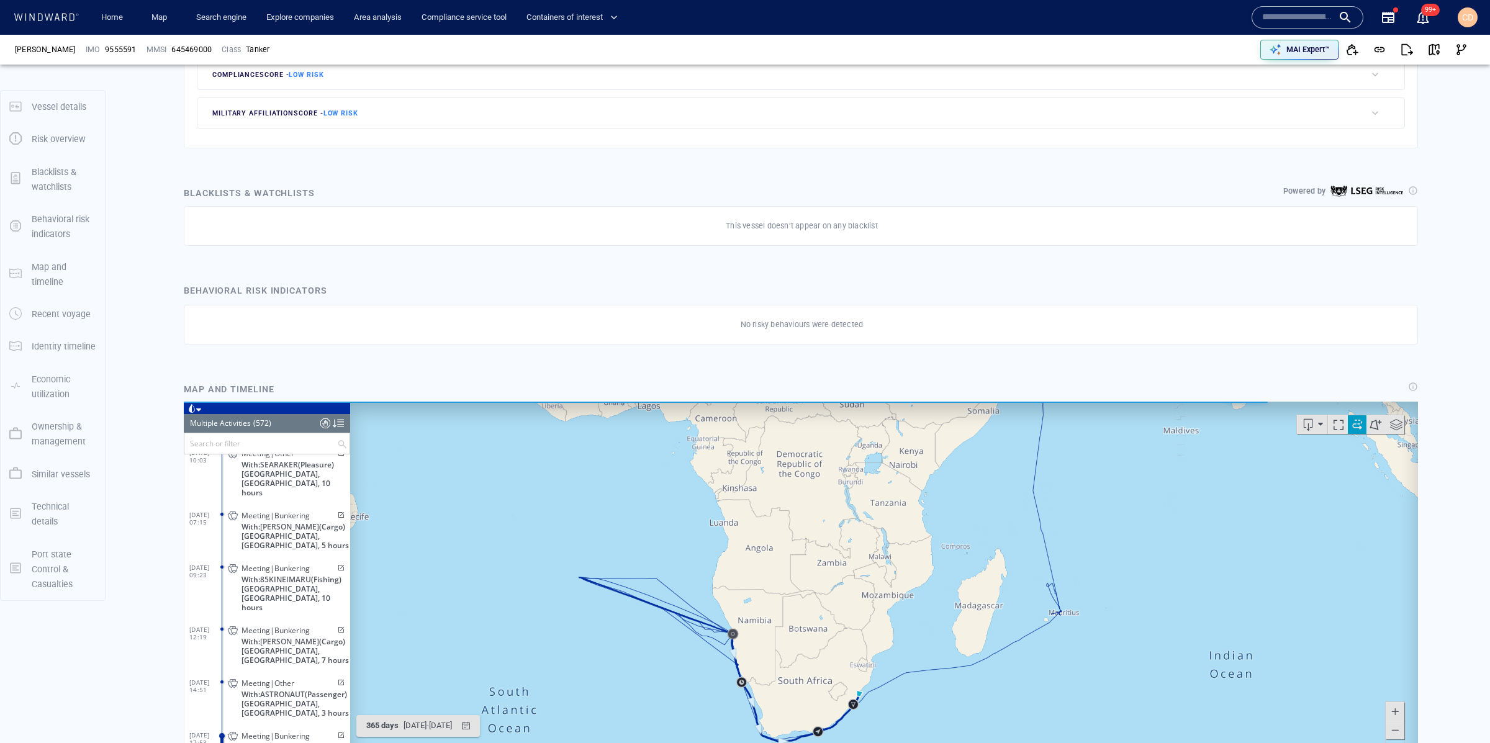
scroll to position [411, 0]
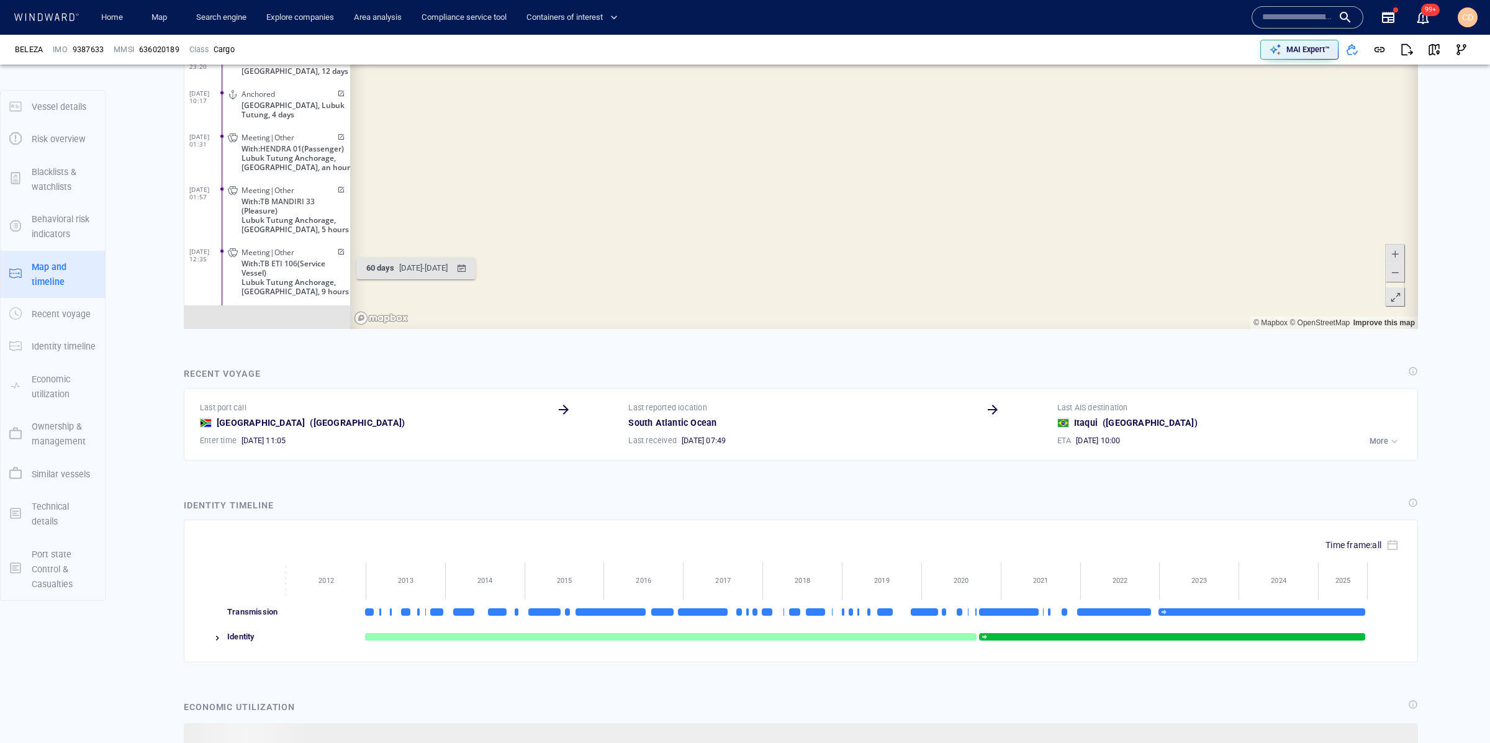
scroll to position [5065, 0]
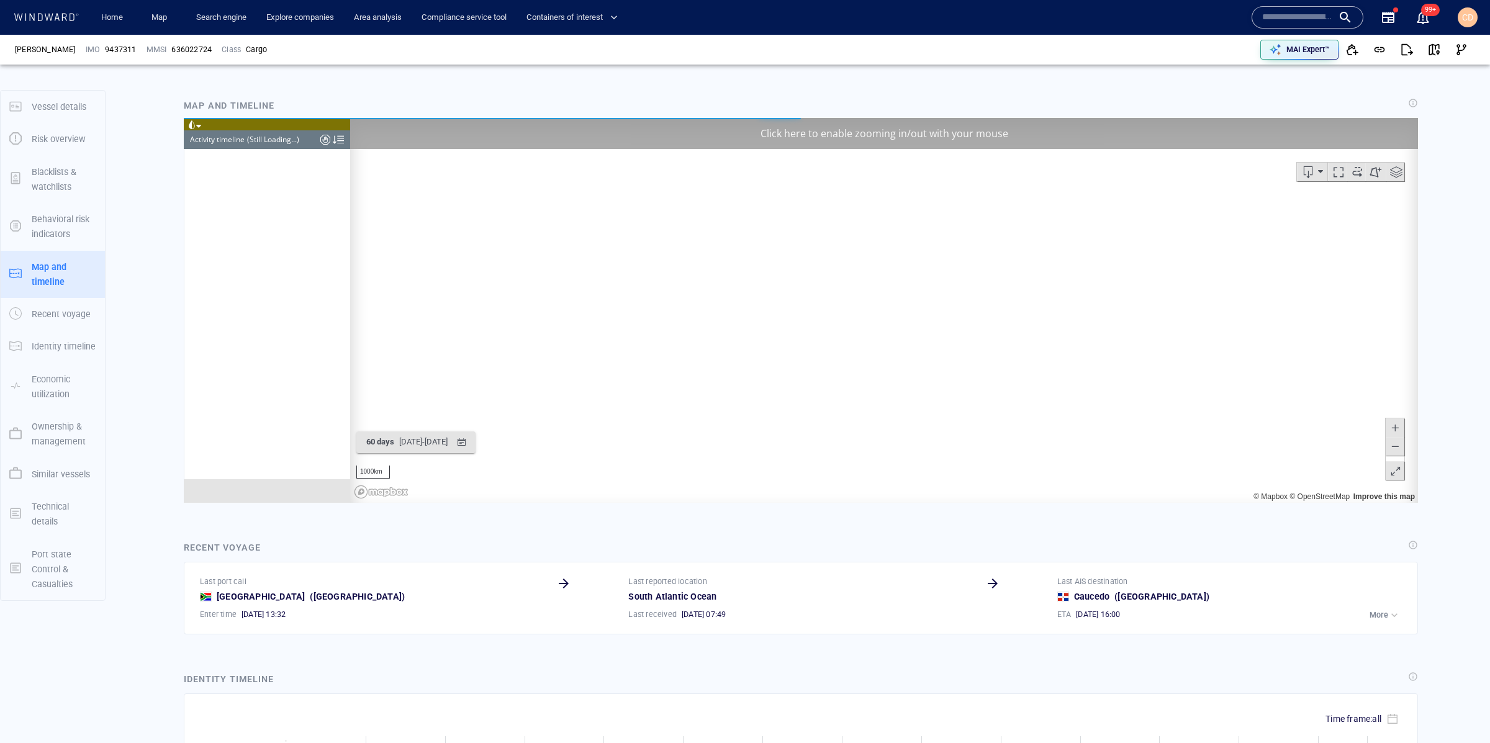
scroll to position [700, 0]
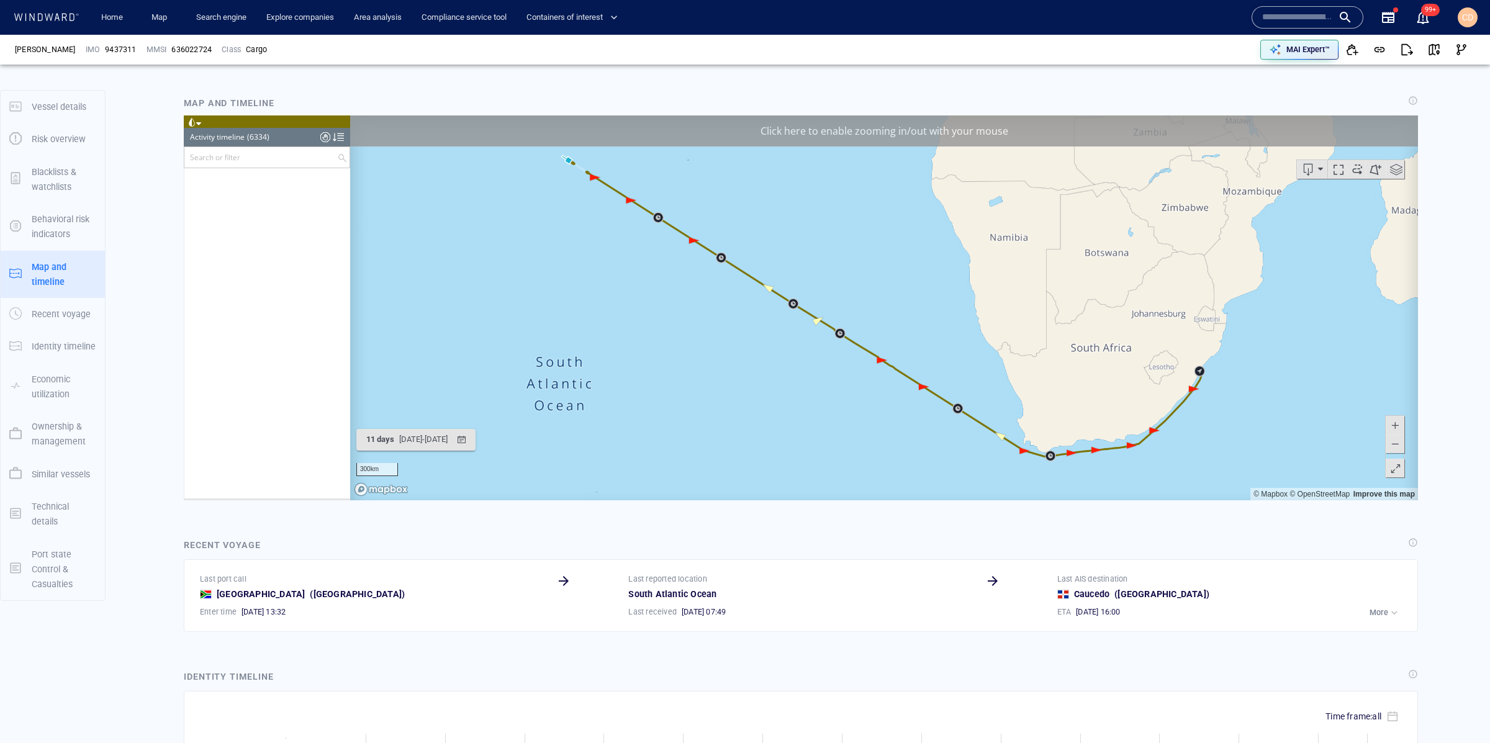
click at [1275, 18] on input "text" at bounding box center [1297, 17] width 71 height 19
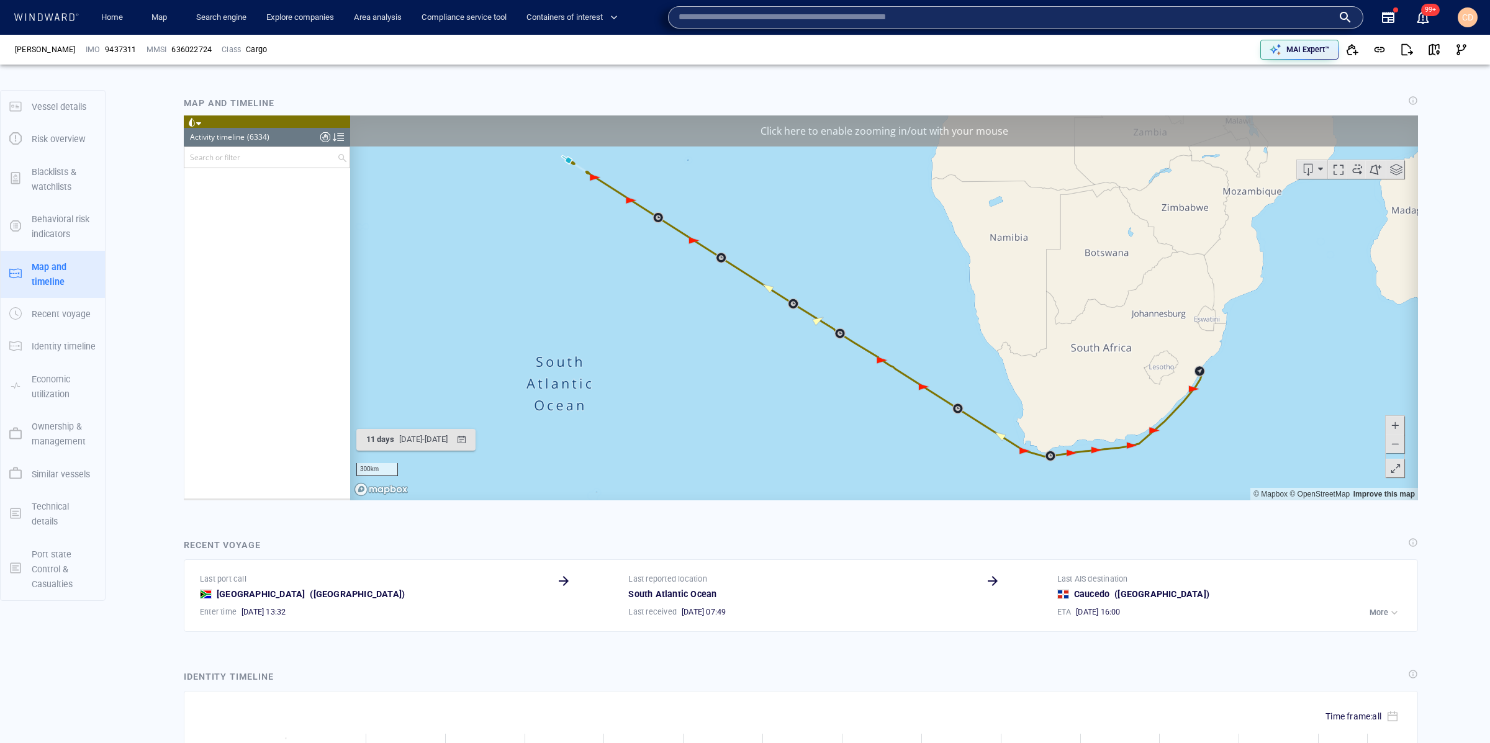
paste input "**********"
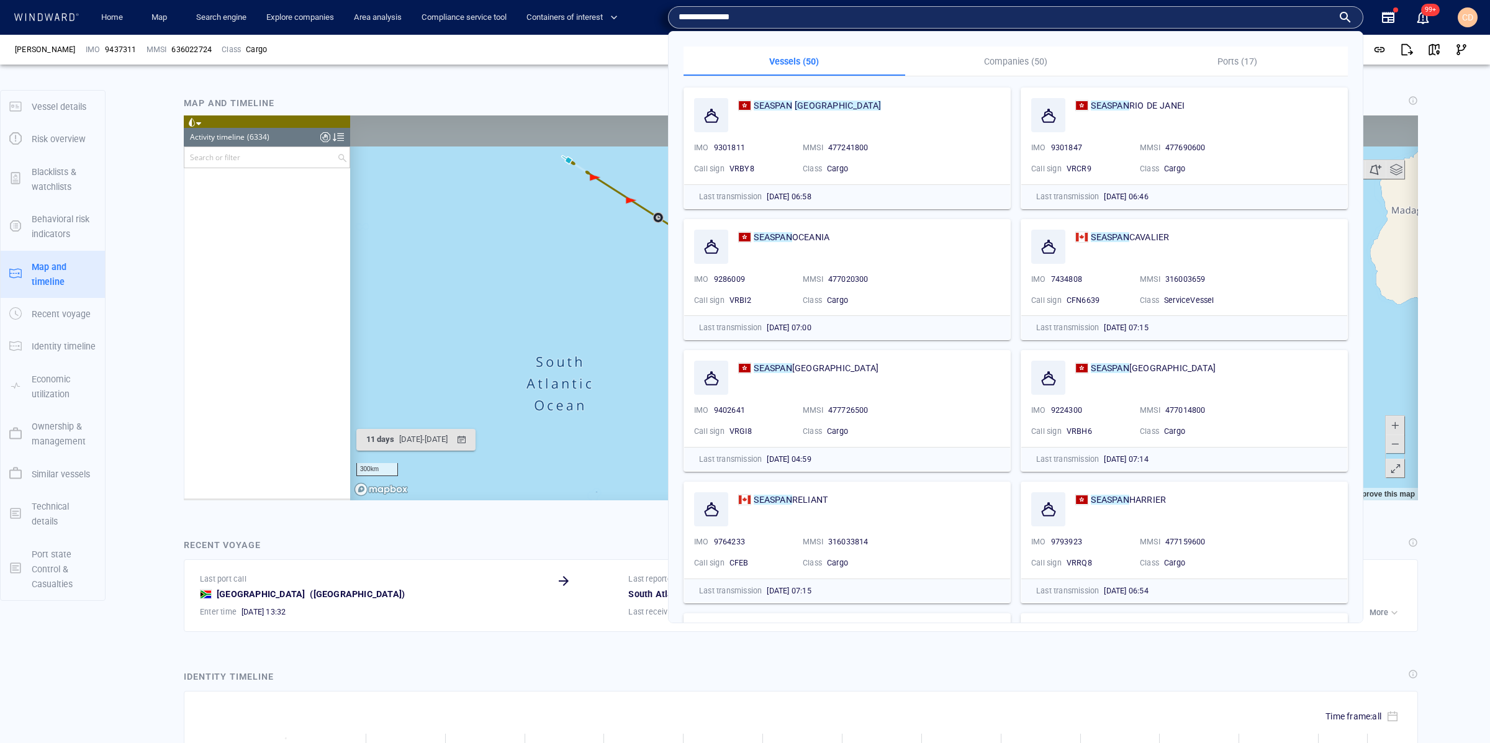
type input "**********"
drag, startPoint x: 811, startPoint y: 118, endPoint x: 810, endPoint y: 110, distance: 8.2
click at [810, 118] on div "SEASPAN [GEOGRAPHIC_DATA]" at bounding box center [869, 115] width 262 height 34
click at [809, 107] on mark "[GEOGRAPHIC_DATA]" at bounding box center [838, 106] width 86 height 10
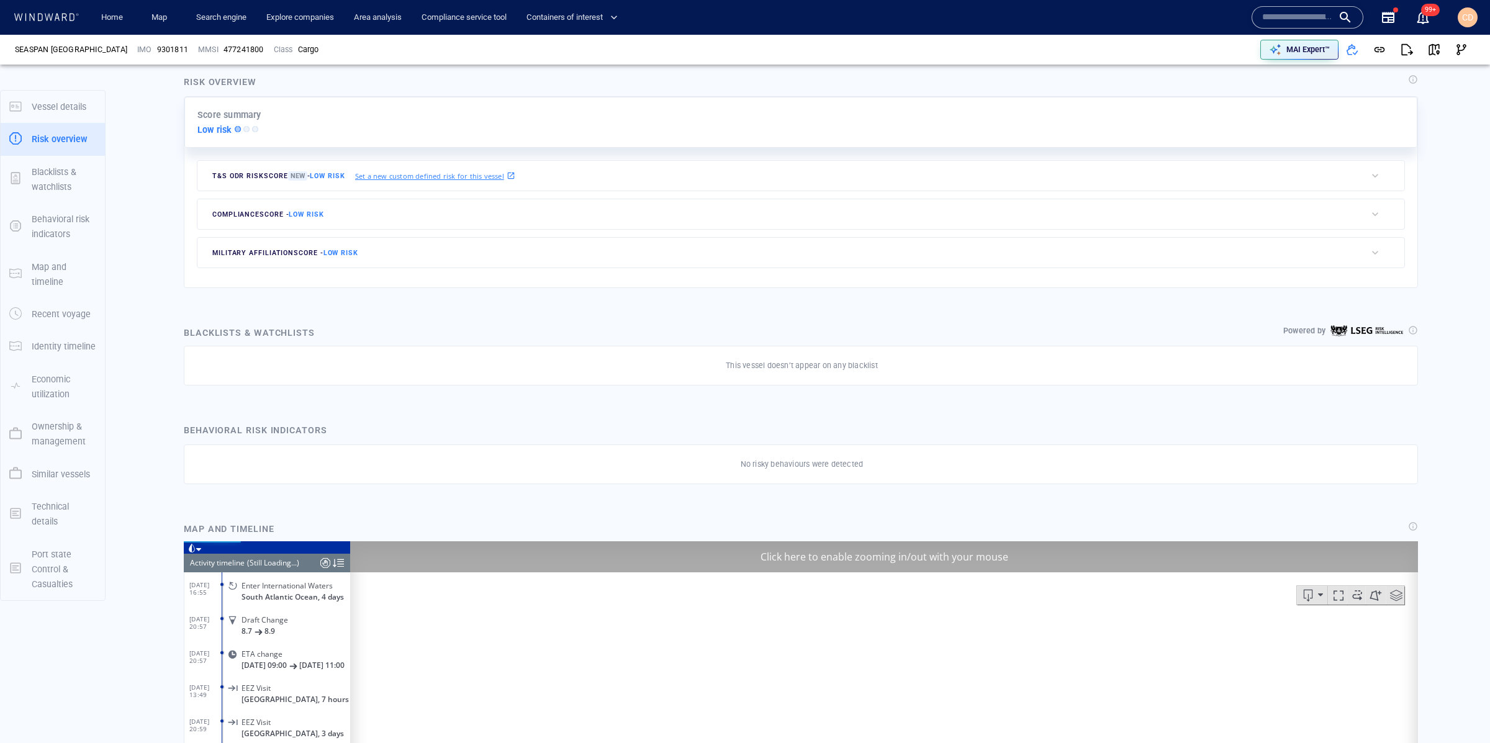
scroll to position [3699, 0]
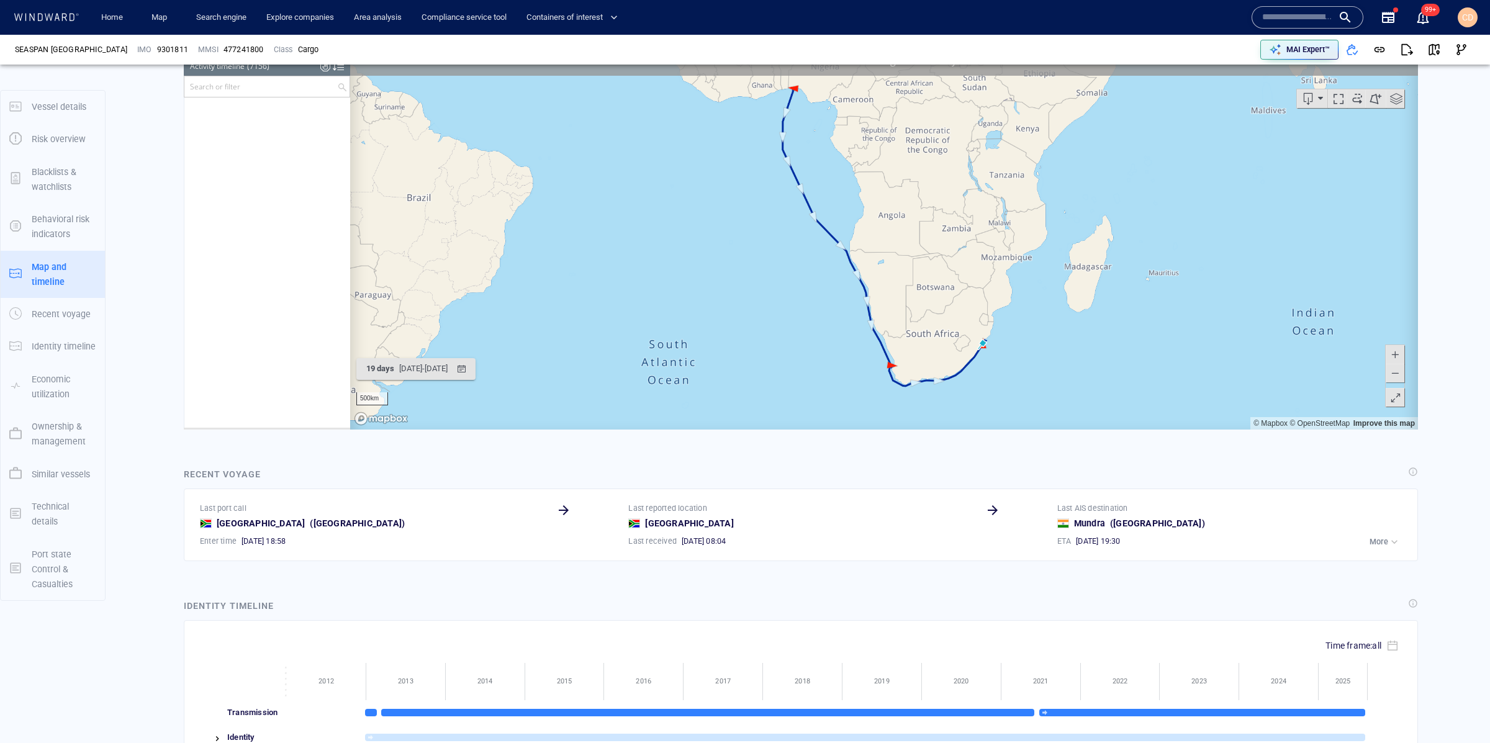
scroll to position [244017, 0]
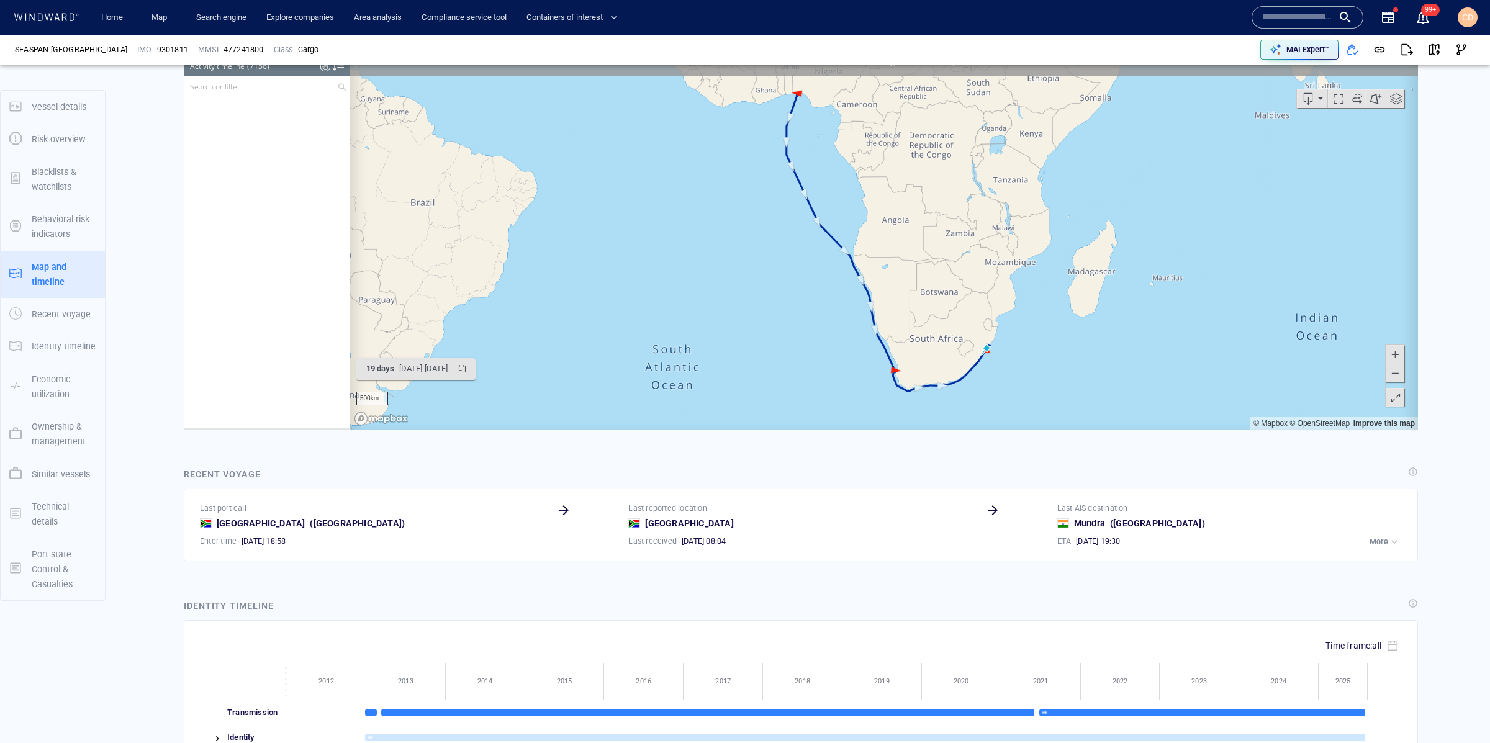
drag, startPoint x: 823, startPoint y: 333, endPoint x: 829, endPoint y: 325, distance: 10.7
click at [828, 325] on canvas "Map" at bounding box center [884, 236] width 1068 height 385
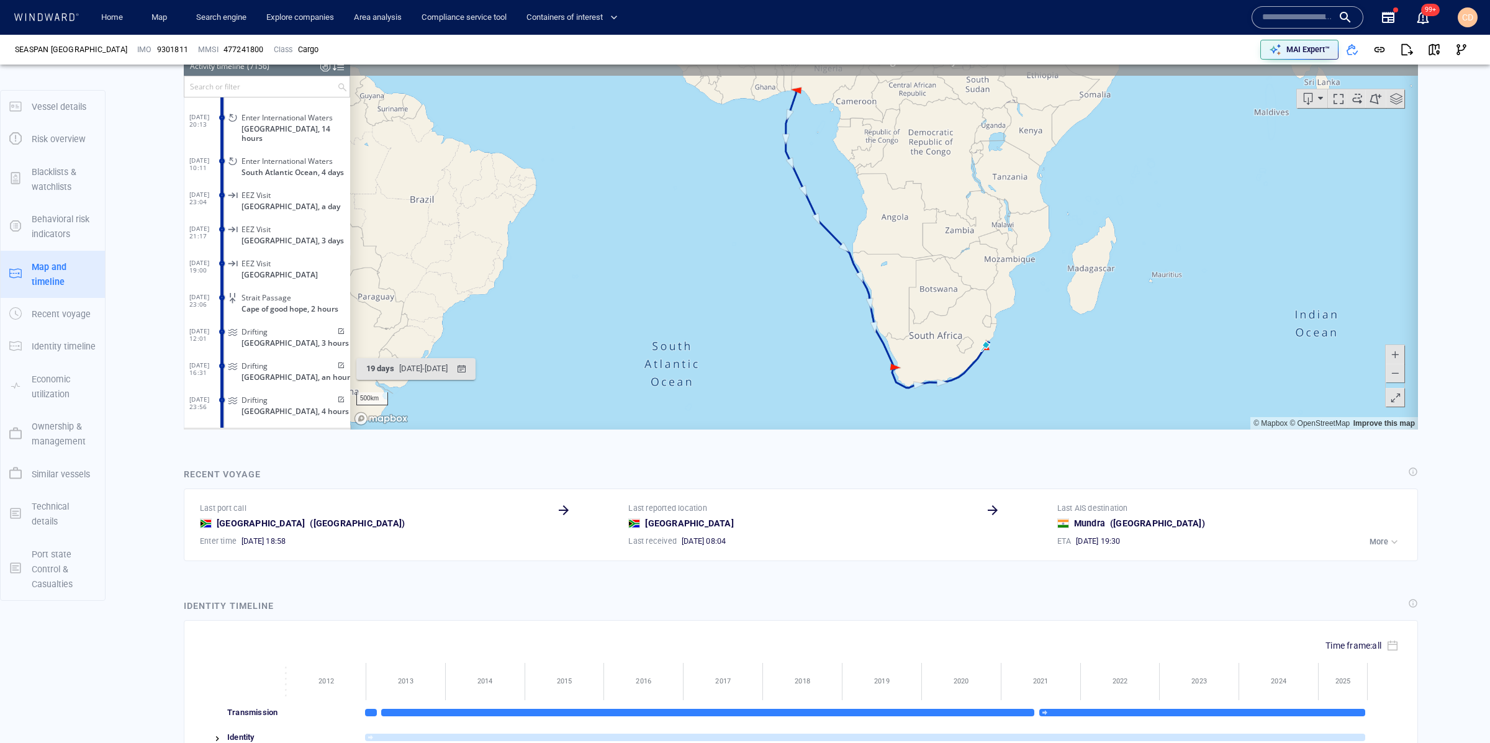
scroll to position [244039, 0]
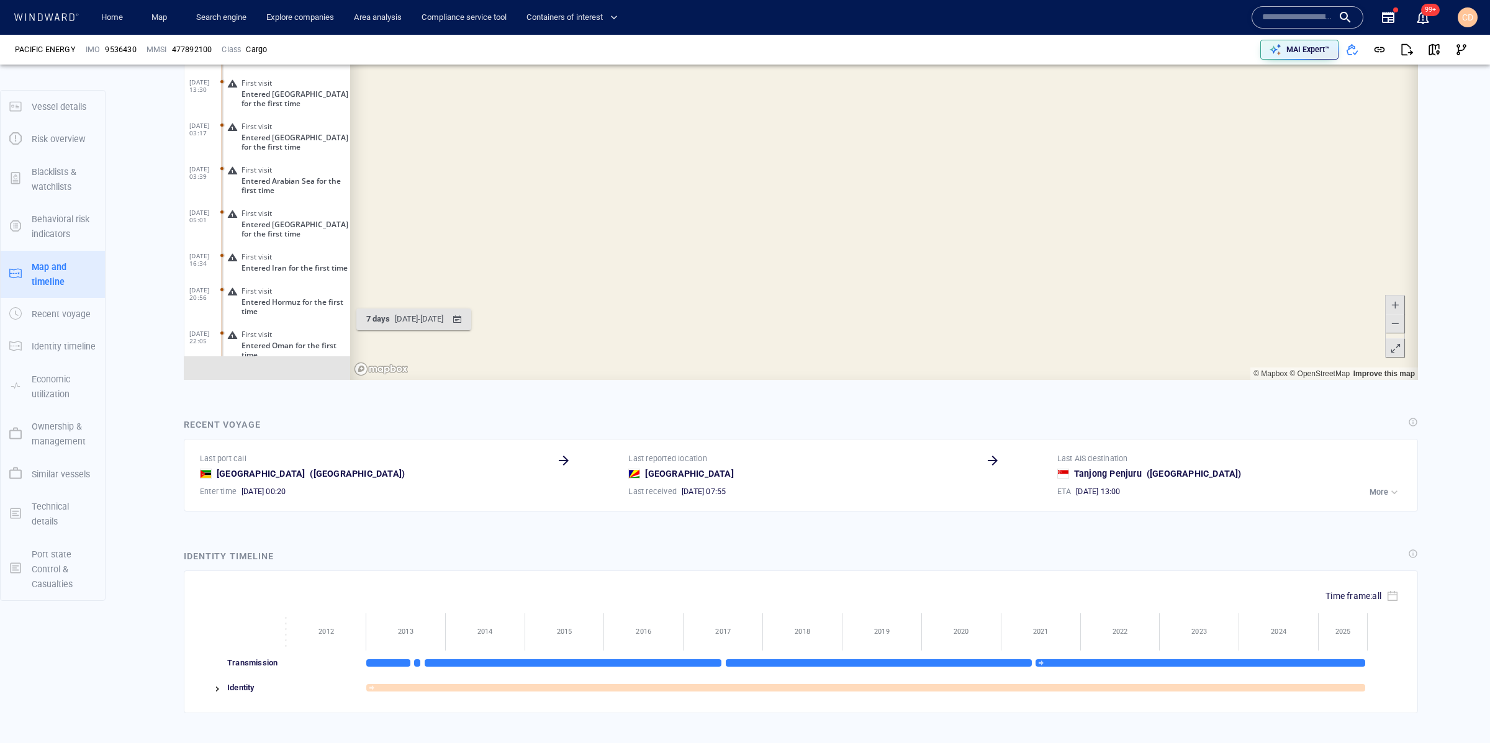
scroll to position [4587, 0]
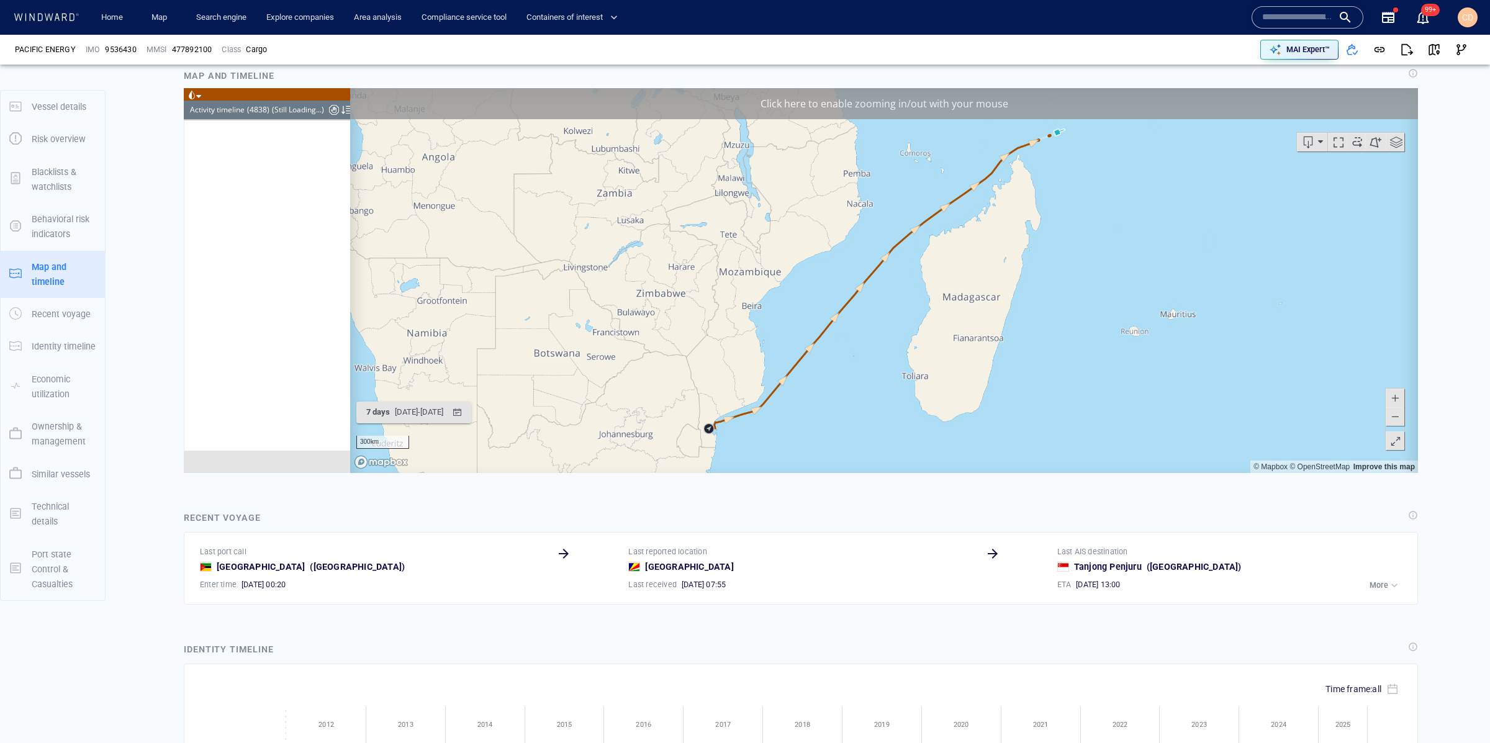
scroll to position [164867, 0]
click at [1394, 417] on span at bounding box center [1395, 416] width 12 height 19
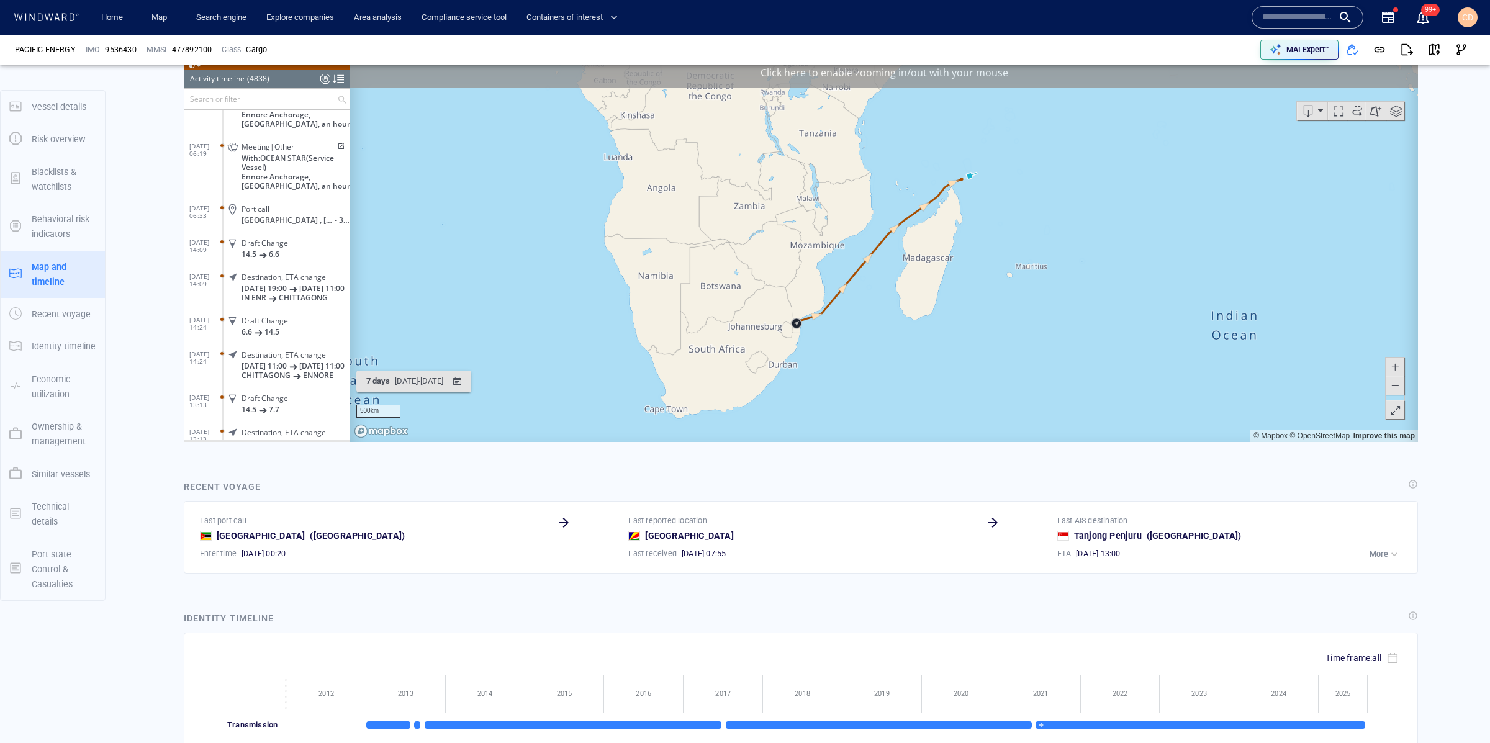
scroll to position [163235, 0]
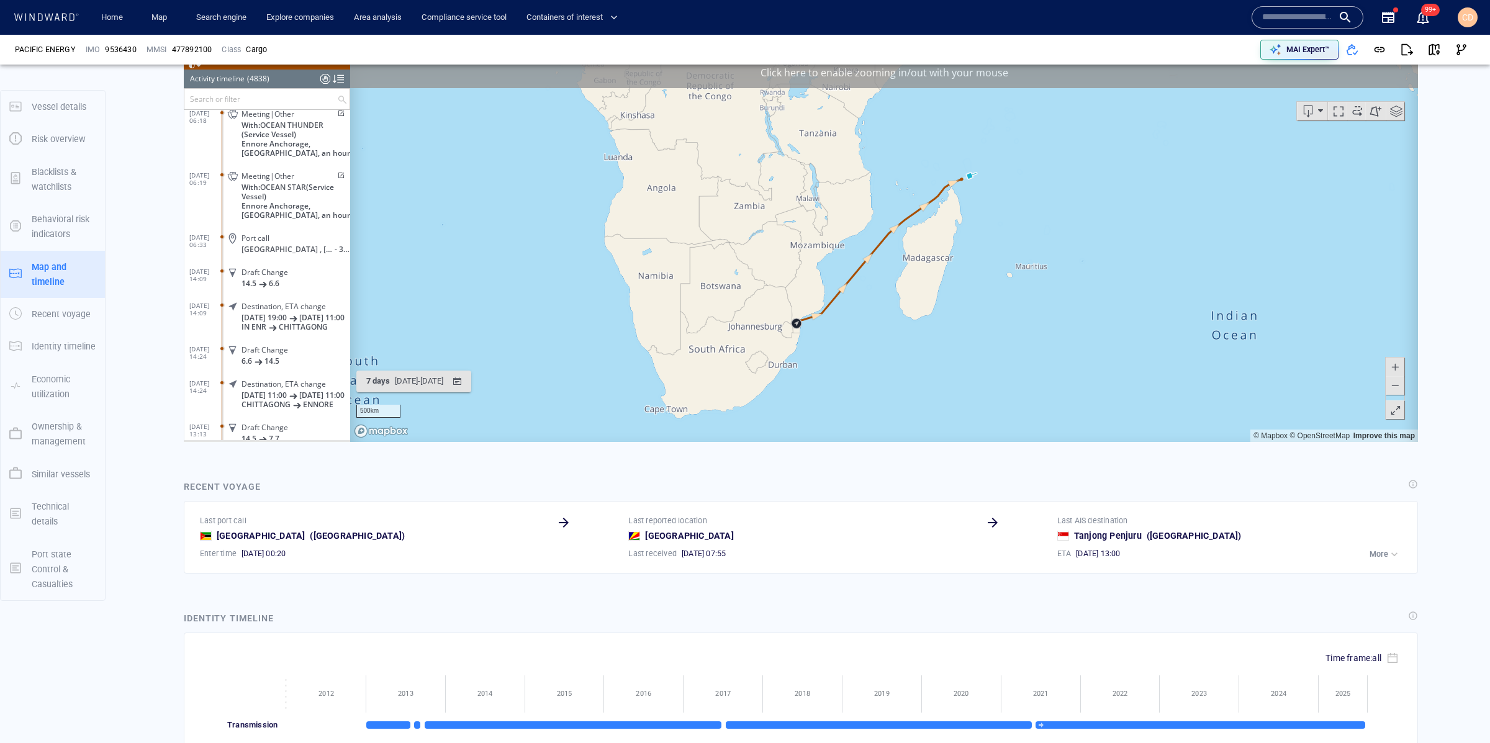
click at [1403, 381] on button at bounding box center [1395, 385] width 19 height 19
click at [1404, 381] on button at bounding box center [1395, 385] width 19 height 19
click at [1403, 381] on button at bounding box center [1395, 385] width 19 height 19
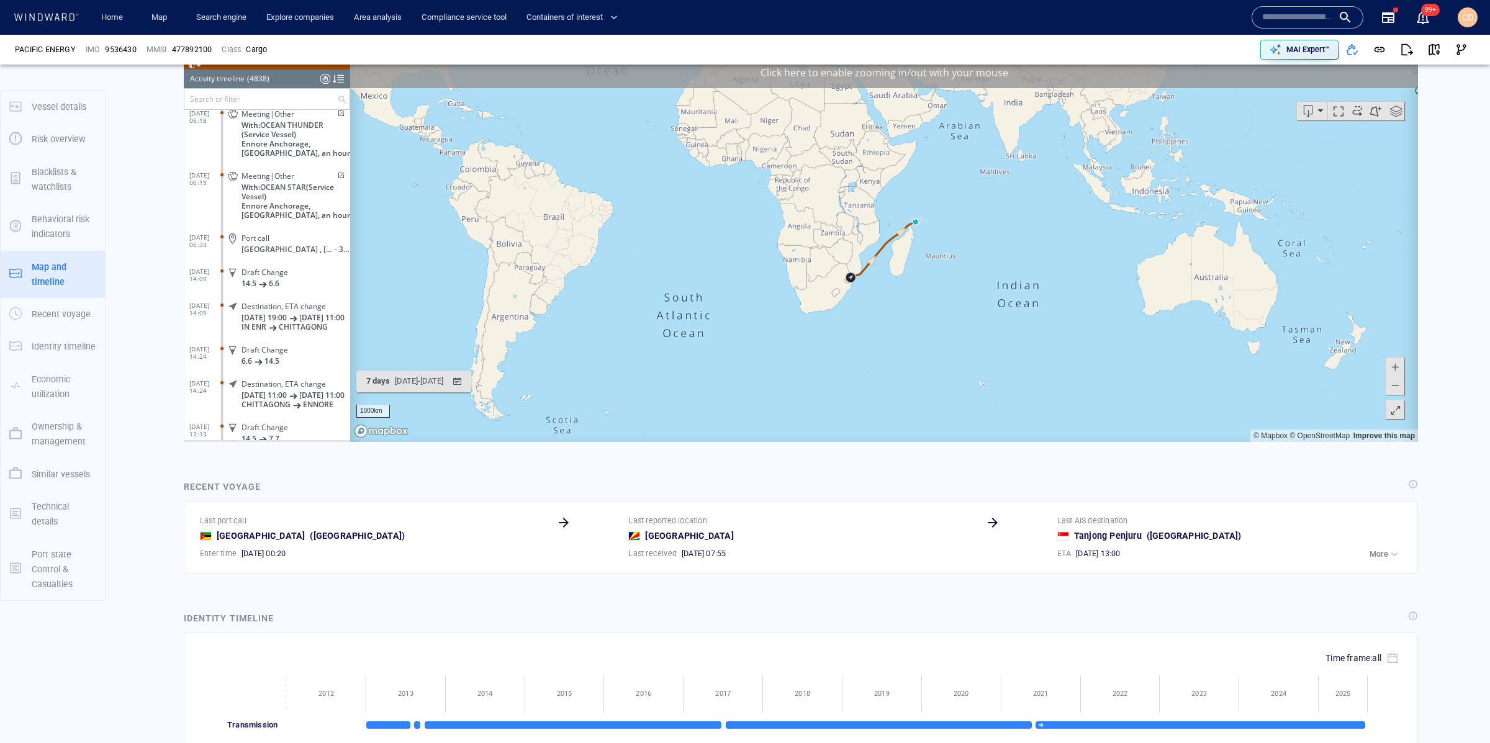
click at [1404, 381] on button at bounding box center [1395, 385] width 19 height 19
drag, startPoint x: 1049, startPoint y: 222, endPoint x: 1093, endPoint y: 374, distance: 158.5
click at [1093, 374] on canvas "Map" at bounding box center [884, 248] width 1068 height 385
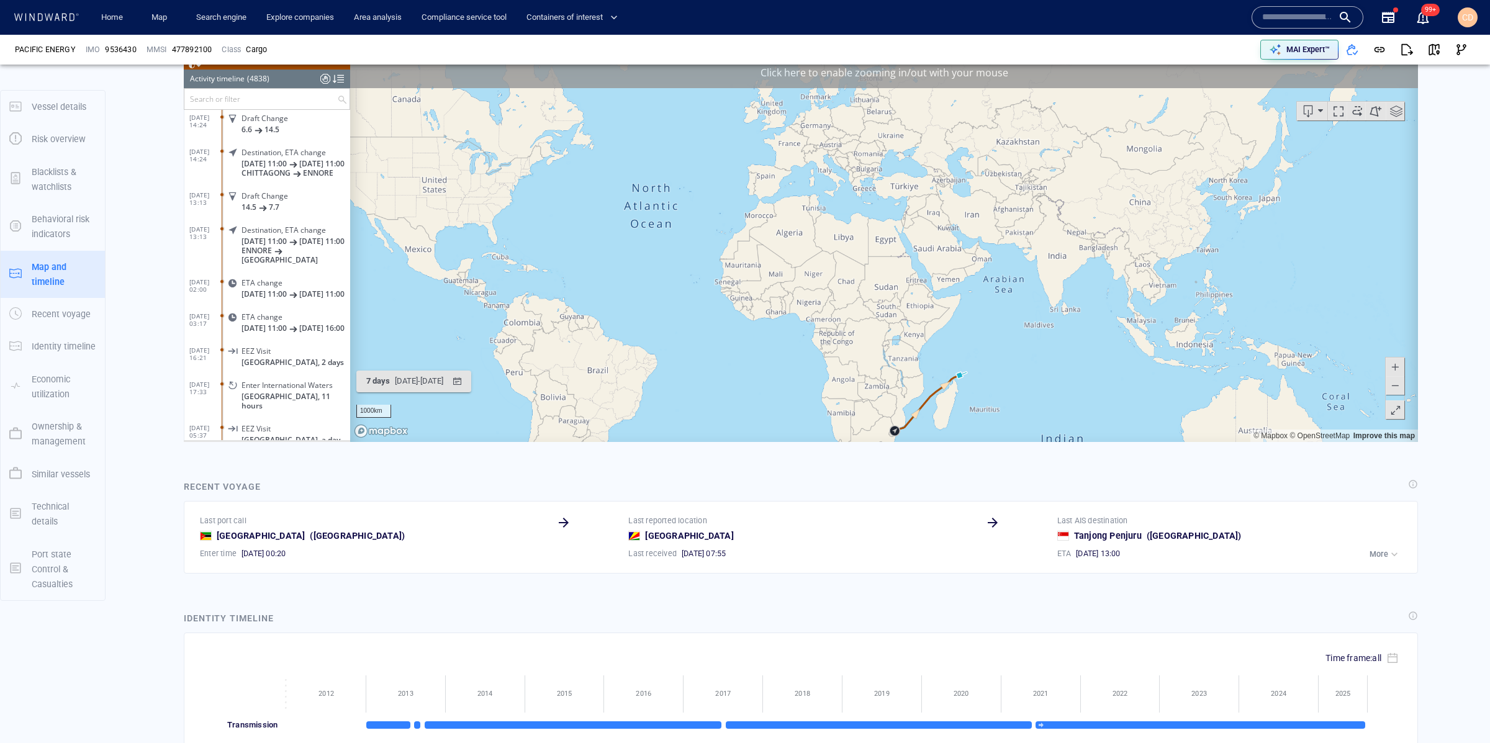
scroll to position [163403, 0]
click at [1468, 14] on span "CD" at bounding box center [1467, 17] width 11 height 10
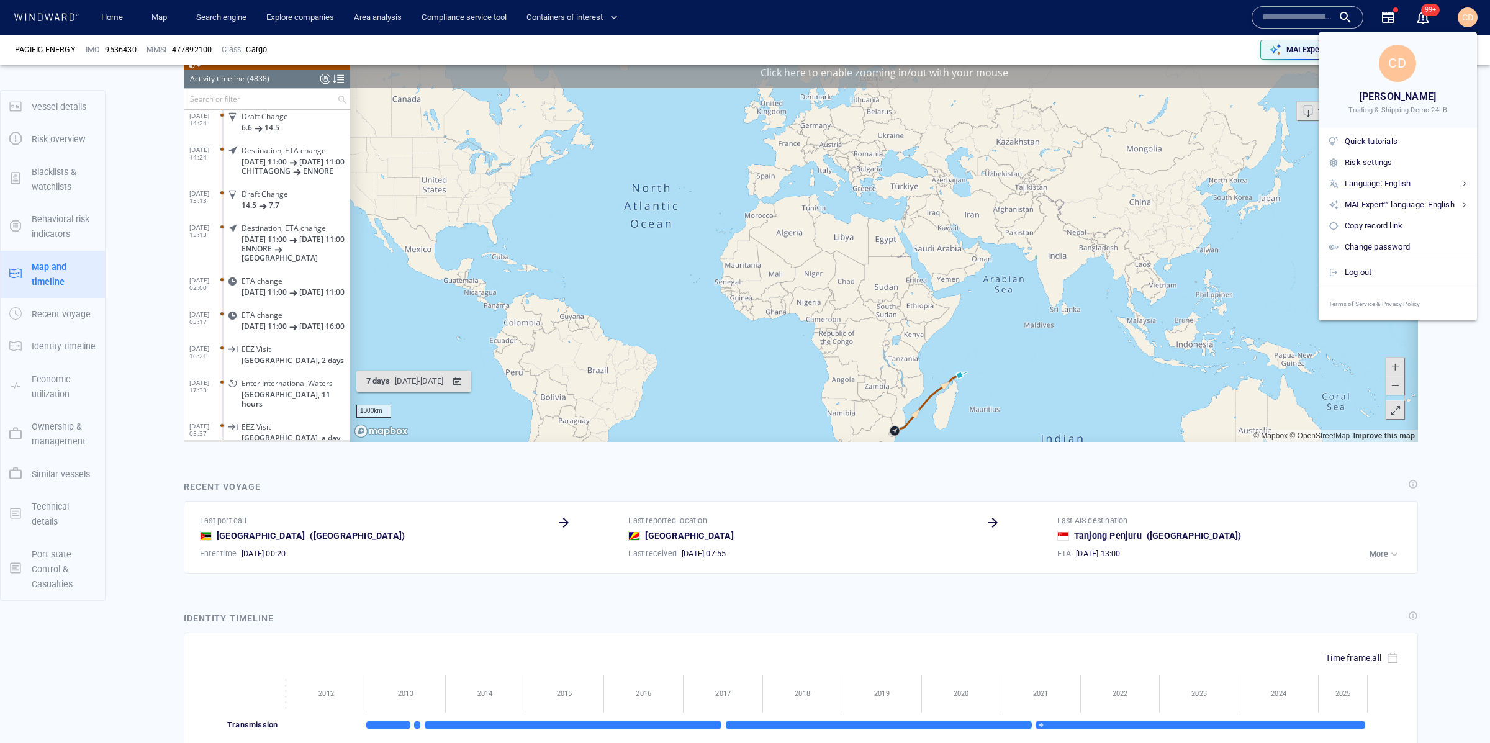
click at [1065, 53] on div at bounding box center [745, 371] width 1490 height 743
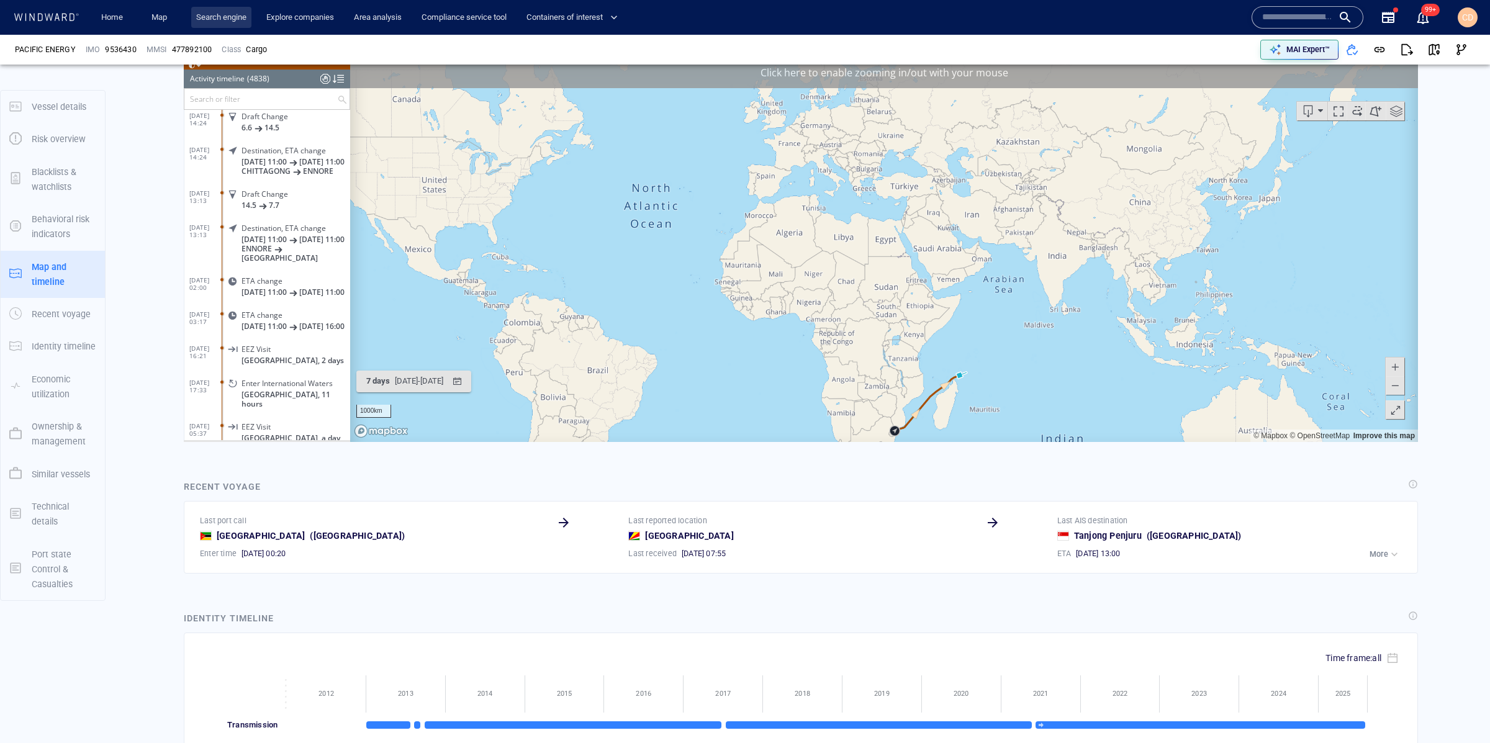
drag, startPoint x: 221, startPoint y: 13, endPoint x: 214, endPoint y: 17, distance: 8.1
click at [221, 13] on link "Search engine" at bounding box center [221, 18] width 60 height 22
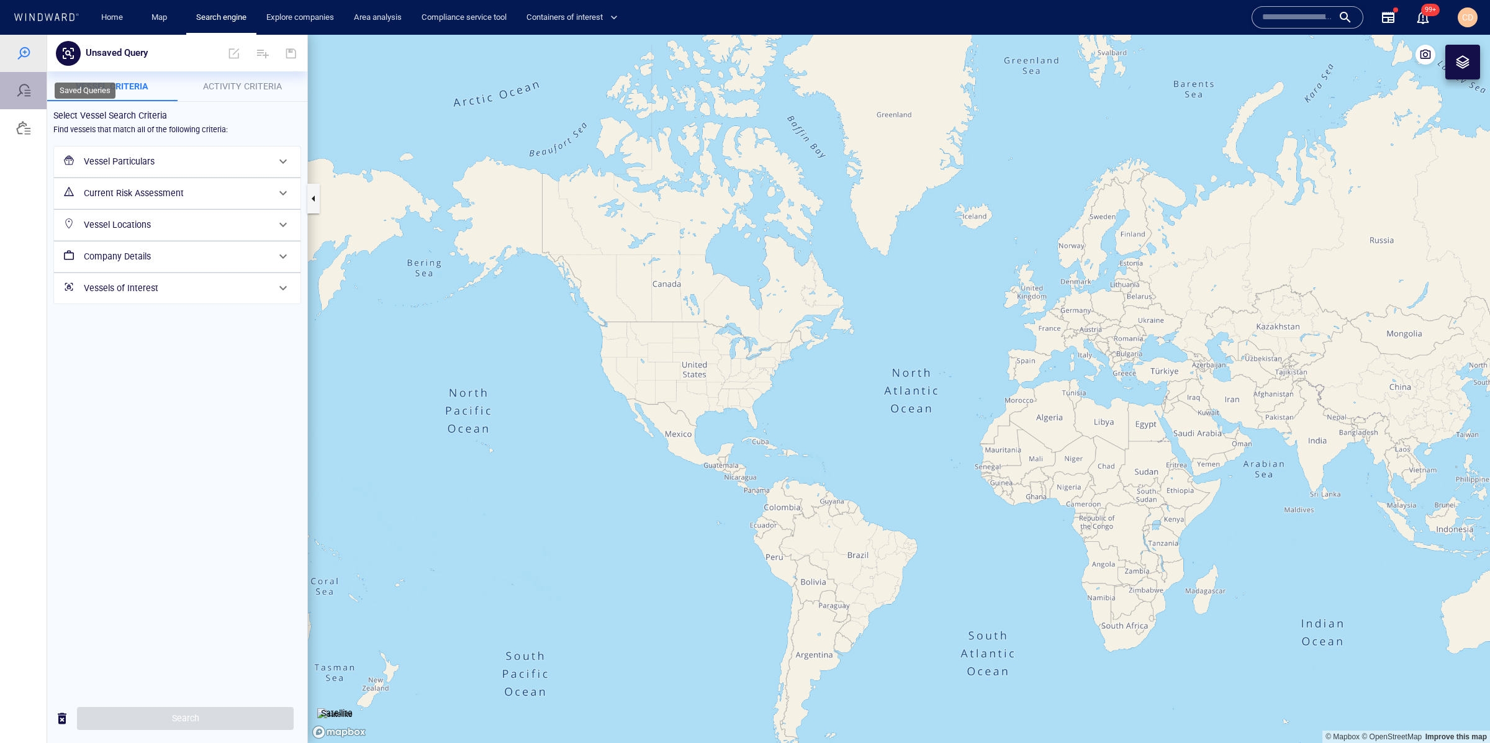
click at [33, 94] on div at bounding box center [23, 90] width 47 height 37
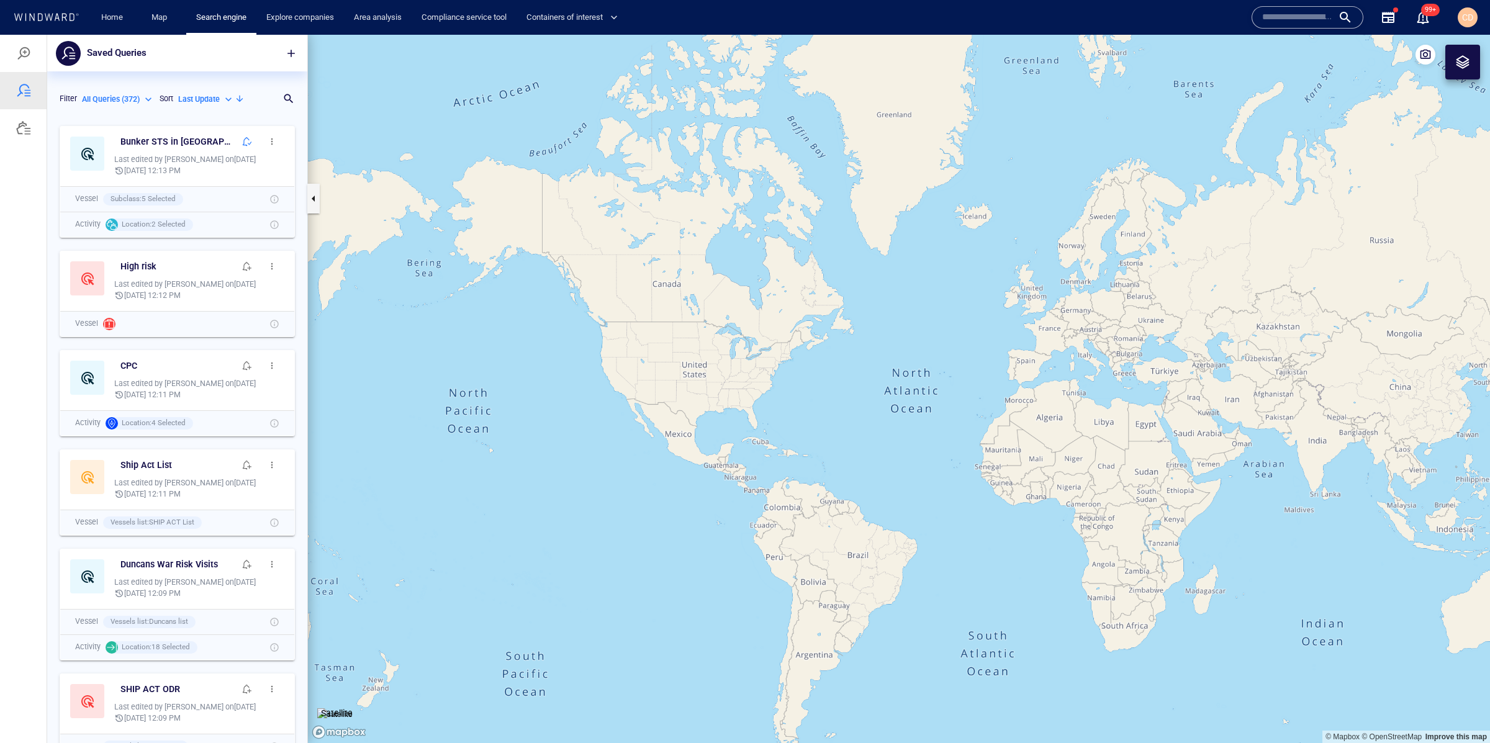
scroll to position [623, 260]
click at [118, 21] on link "Home" at bounding box center [112, 18] width 32 height 22
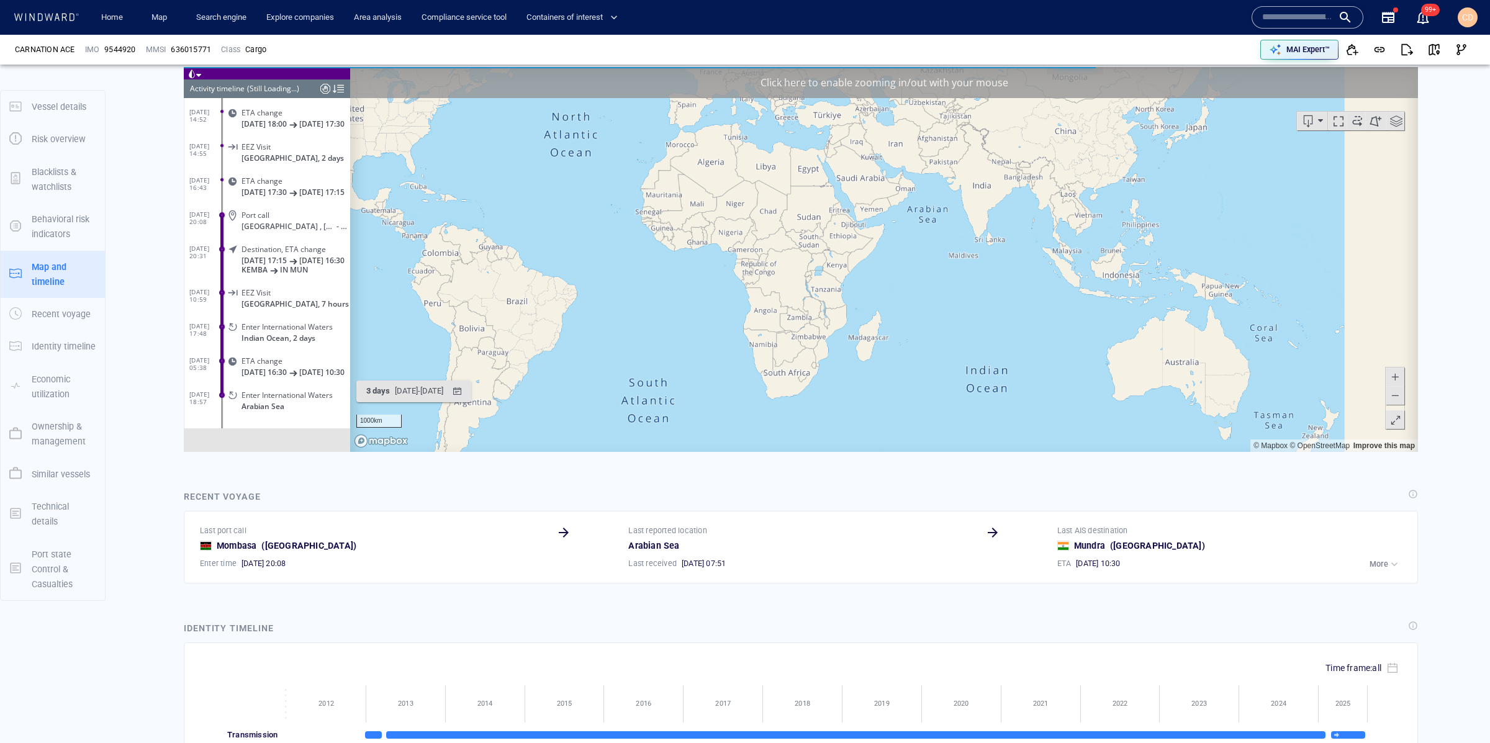
scroll to position [6961, 0]
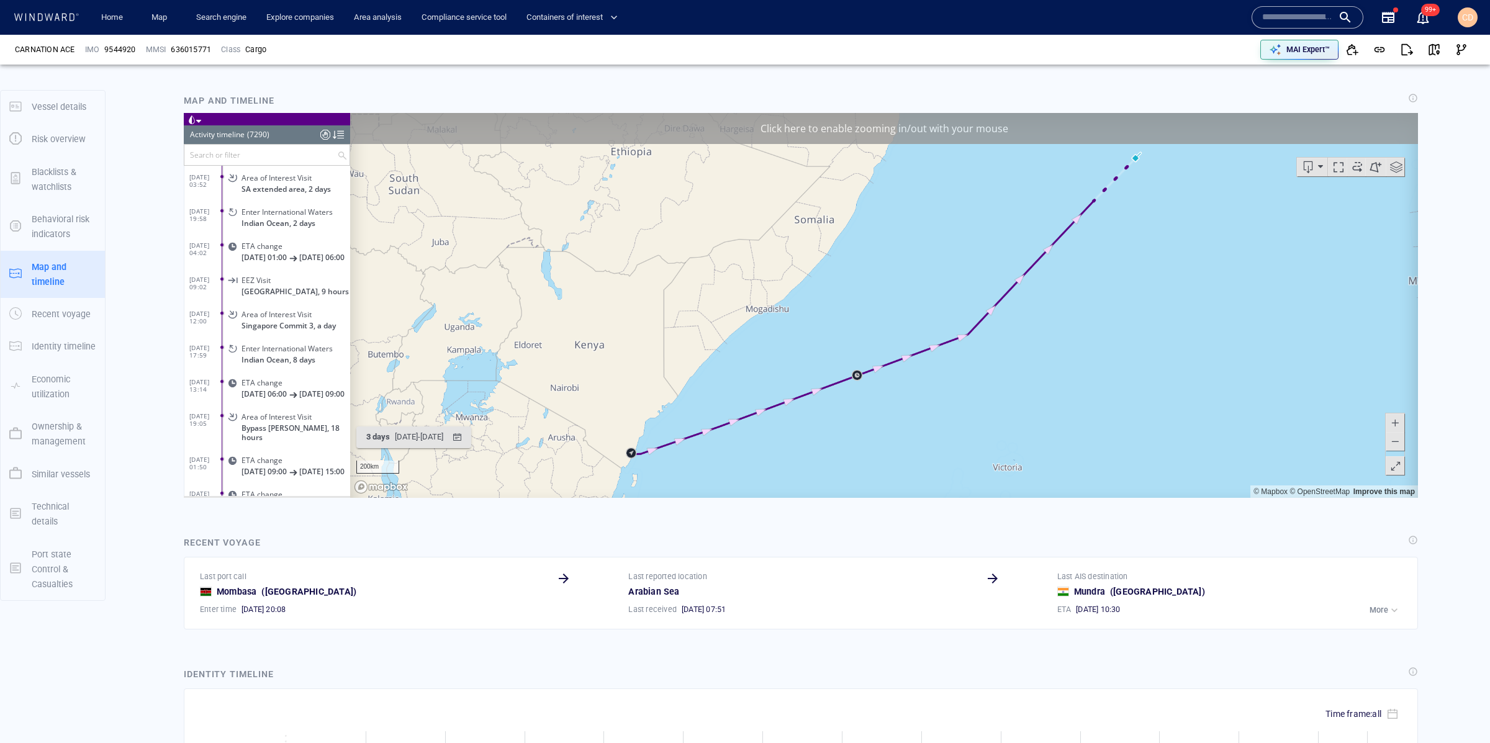
scroll to position [248592, 0]
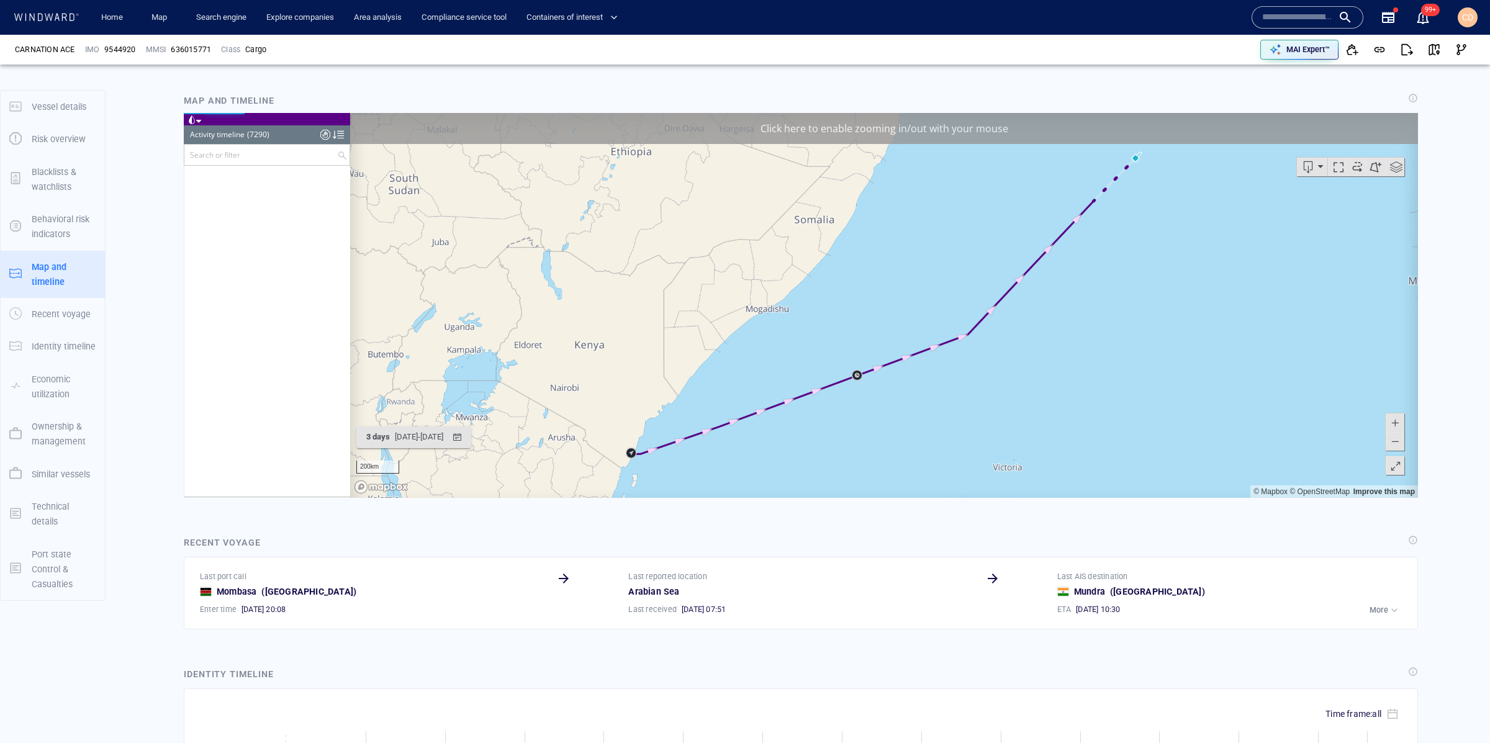
drag, startPoint x: 165, startPoint y: 71, endPoint x: 326, endPoint y: 490, distance: 449.7
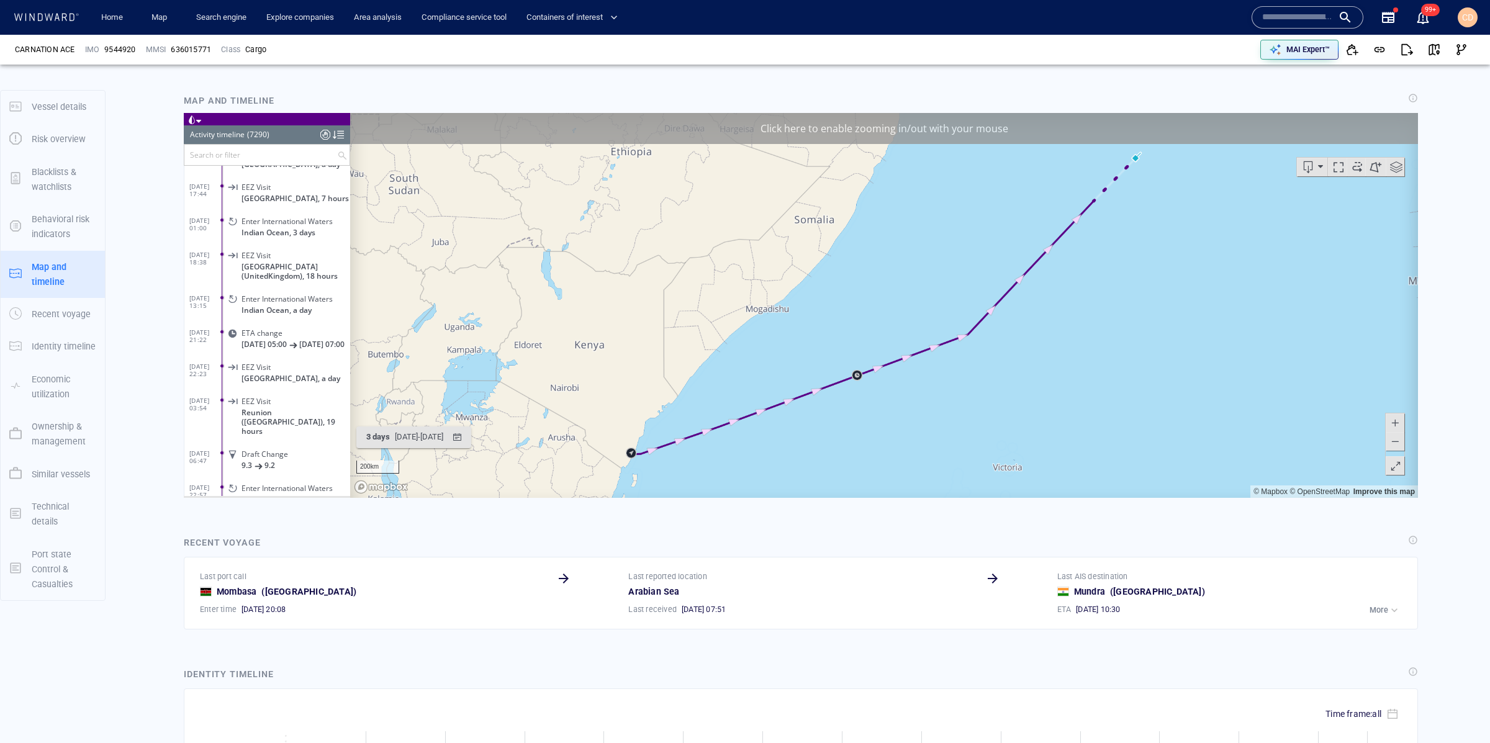
scroll to position [247489, 0]
click at [1291, 18] on input "text" at bounding box center [1297, 17] width 71 height 19
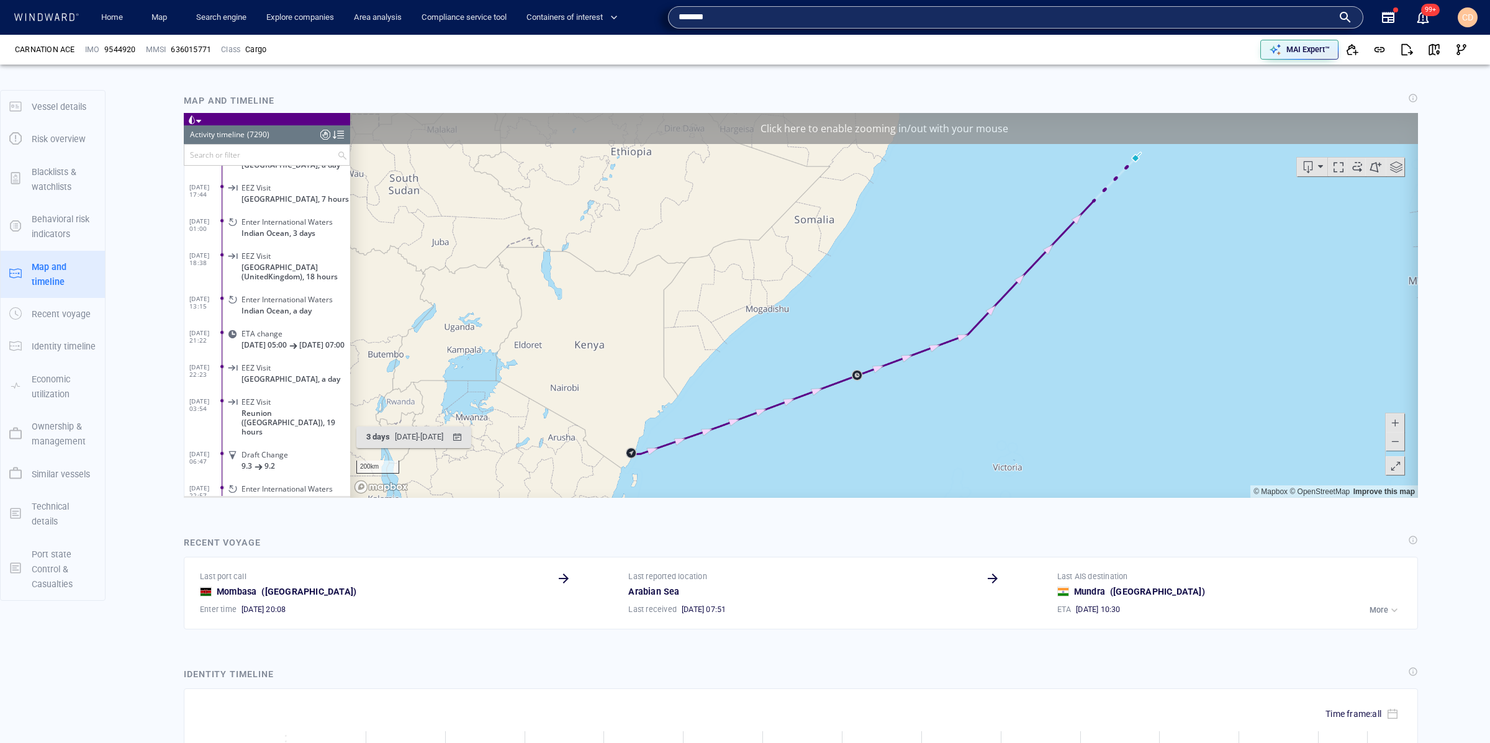
type input "*******"
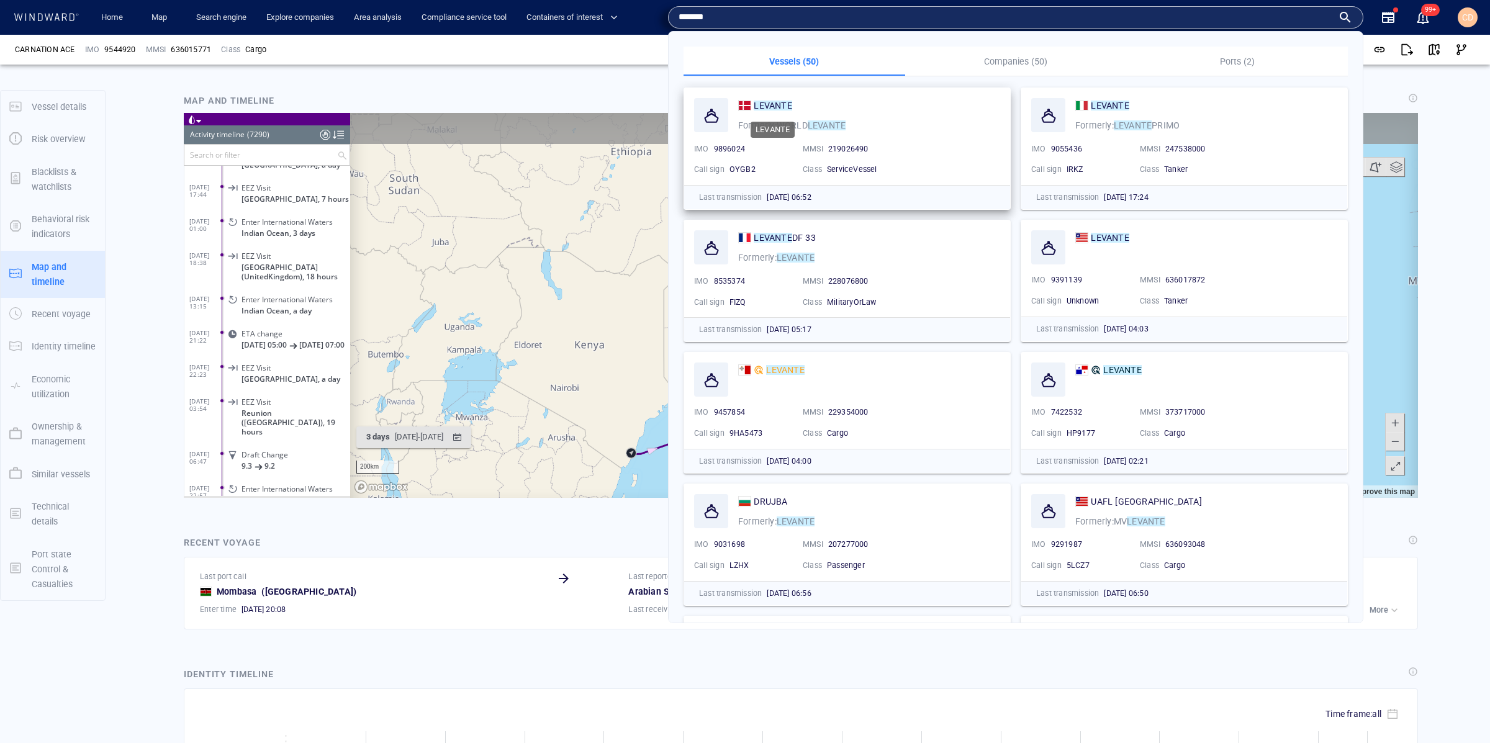
click at [784, 107] on mark "LEVANTE" at bounding box center [773, 106] width 38 height 10
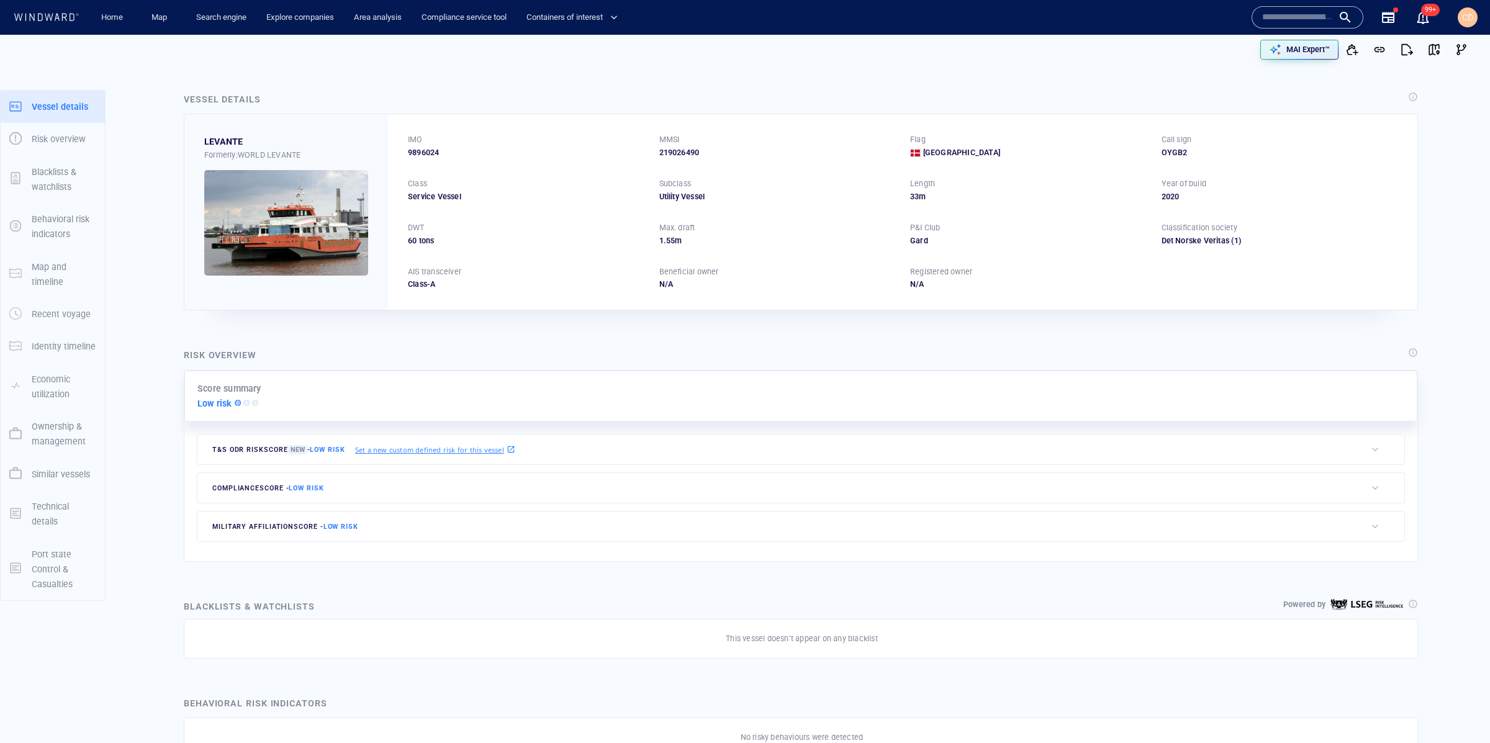
click at [1316, 22] on input "text" at bounding box center [1297, 17] width 71 height 19
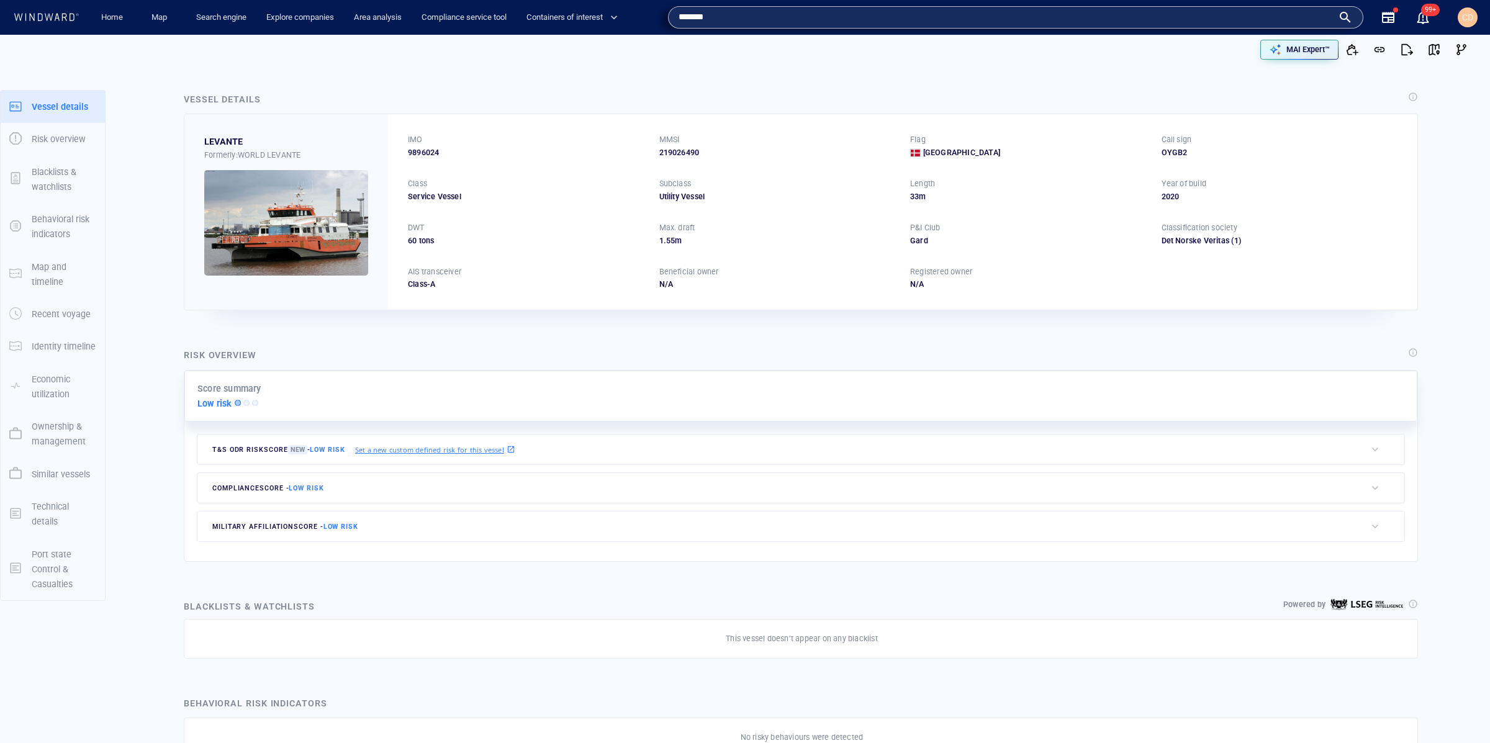
type input "*******"
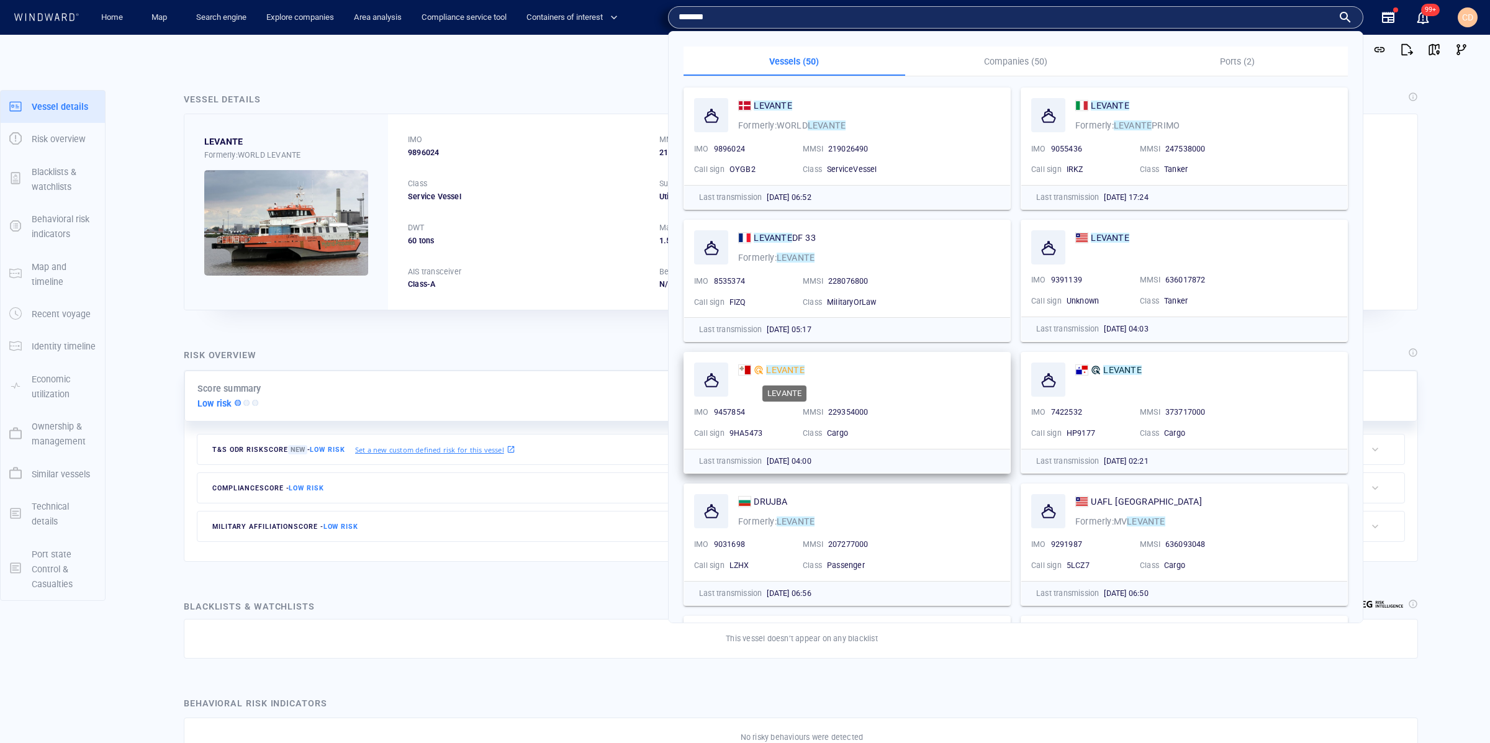
click at [779, 366] on mark "LEVANTE" at bounding box center [785, 370] width 38 height 10
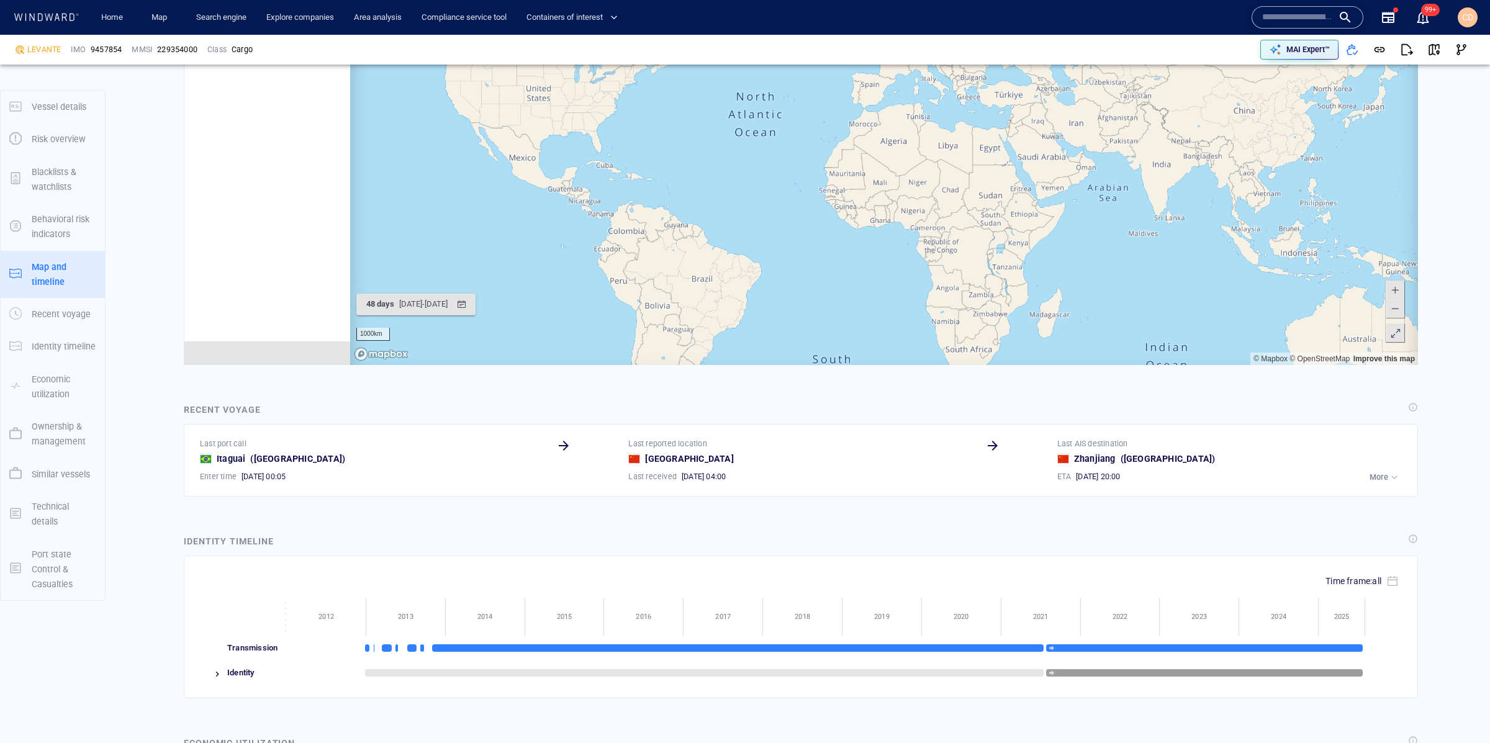
scroll to position [934, 0]
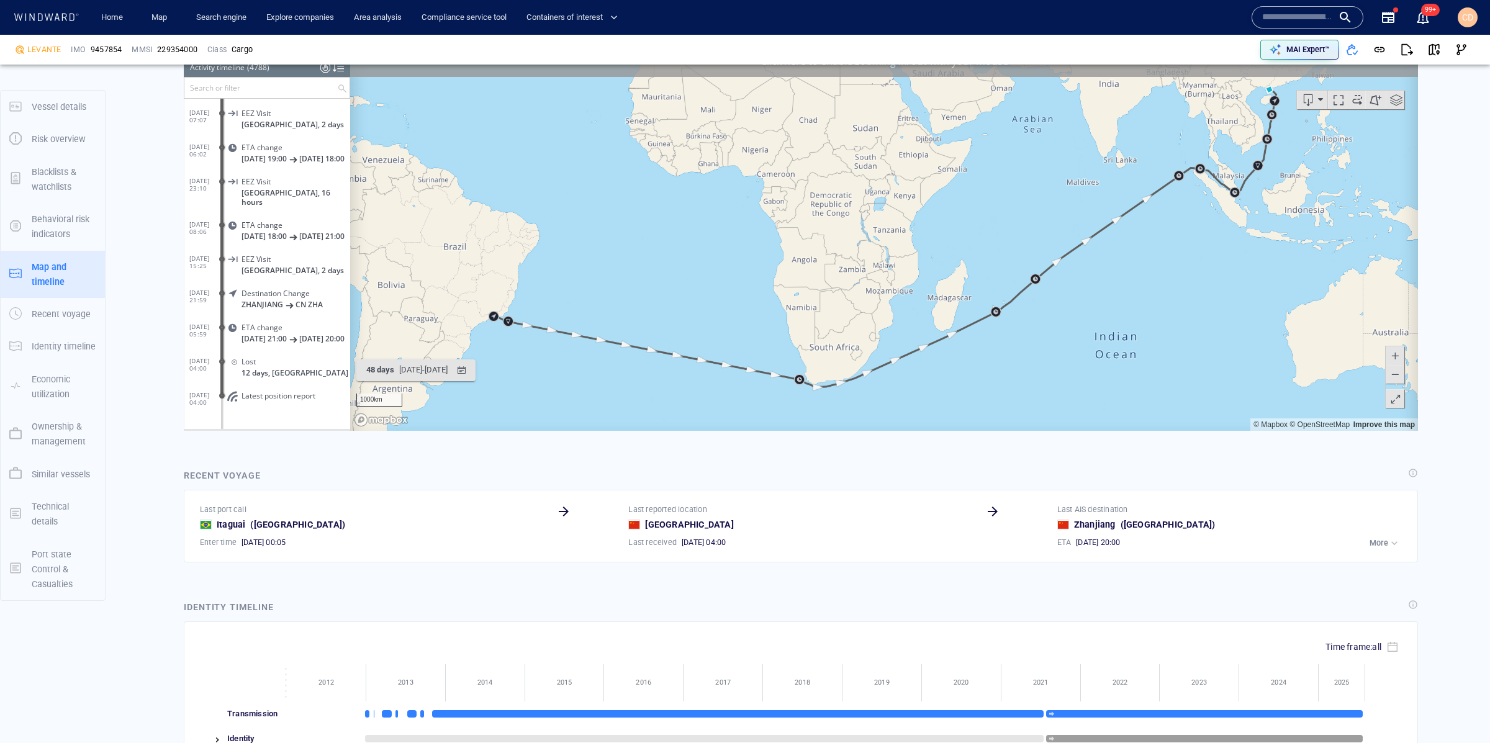
scroll to position [163199, 0]
drag, startPoint x: 1223, startPoint y: 238, endPoint x: 1163, endPoint y: 308, distance: 92.0
click at [1127, 359] on canvas "Map" at bounding box center [884, 237] width 1068 height 385
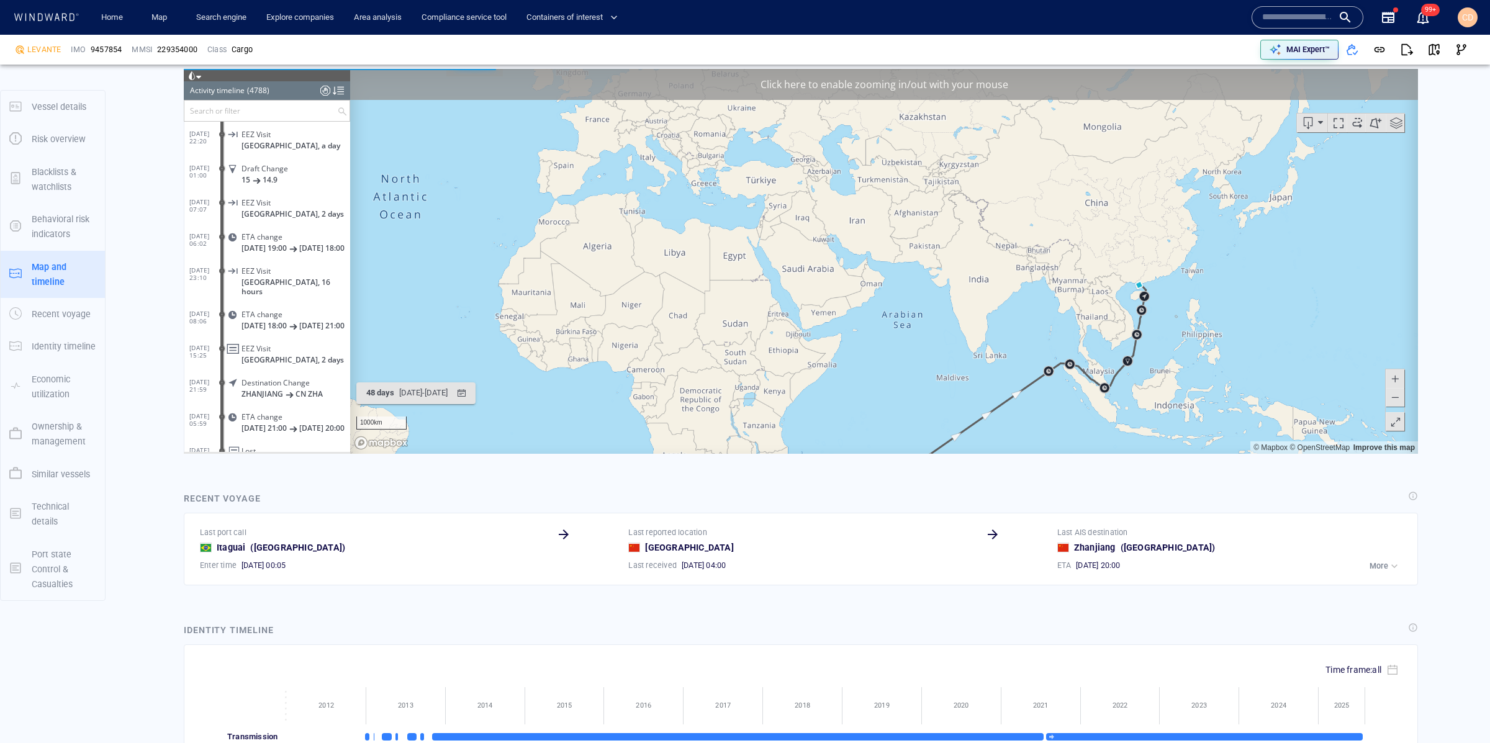
scroll to position [163138, 0]
click at [1161, 296] on canvas "Map" at bounding box center [884, 260] width 1068 height 385
click at [1160, 297] on canvas "Map" at bounding box center [884, 260] width 1068 height 385
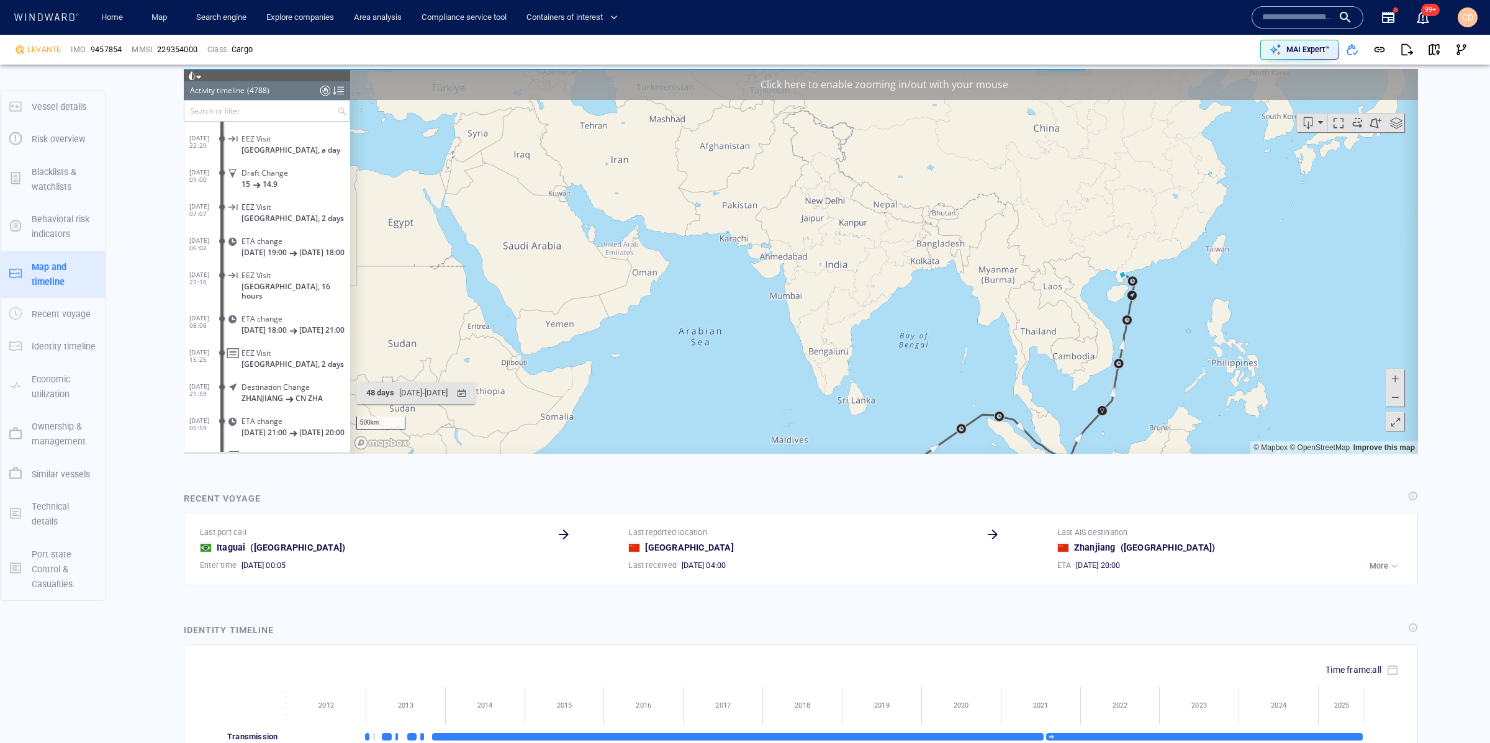
click at [1160, 297] on canvas "Map" at bounding box center [884, 260] width 1068 height 385
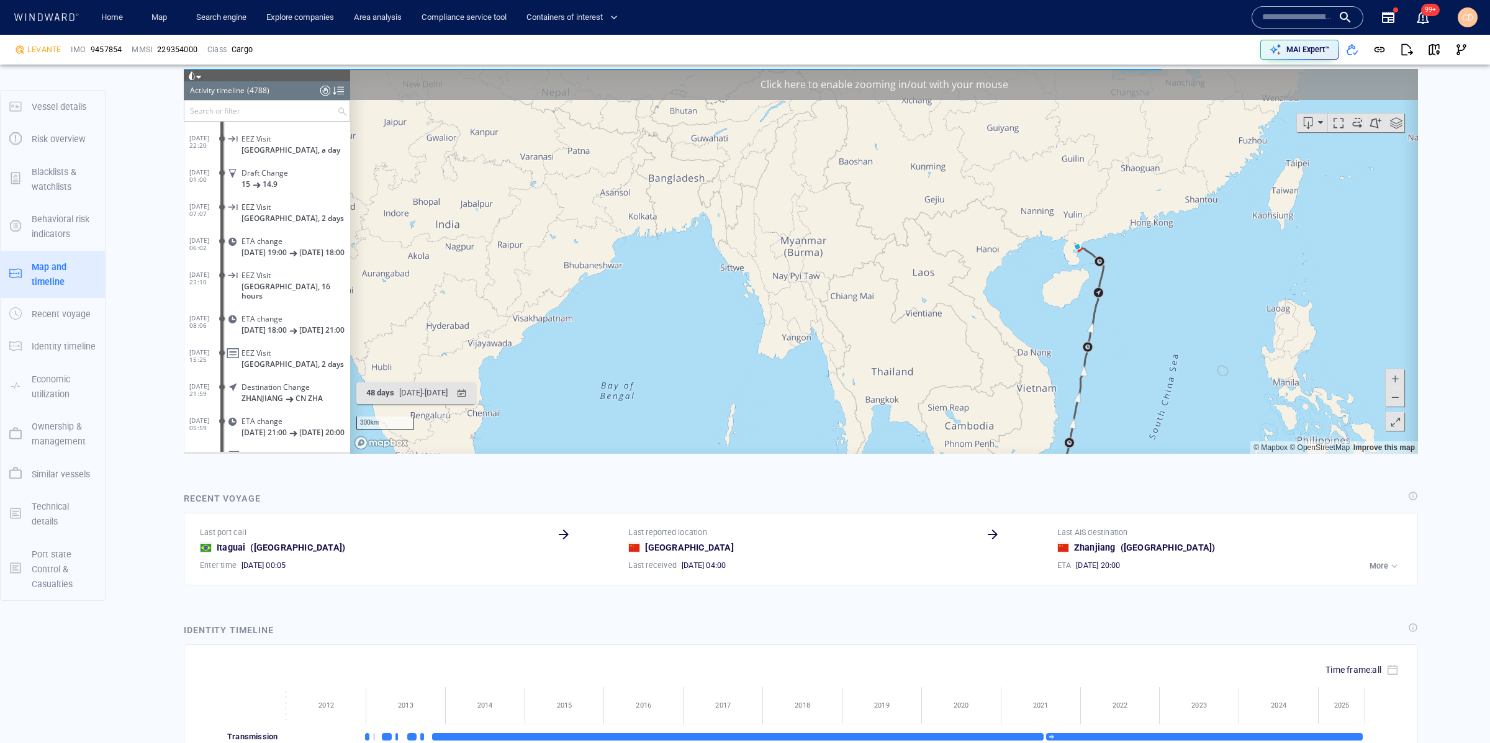
click at [1147, 282] on canvas "Map" at bounding box center [884, 260] width 1068 height 385
drag, startPoint x: 1147, startPoint y: 282, endPoint x: 1154, endPoint y: 281, distance: 6.3
click at [1147, 282] on canvas "Map" at bounding box center [884, 260] width 1068 height 385
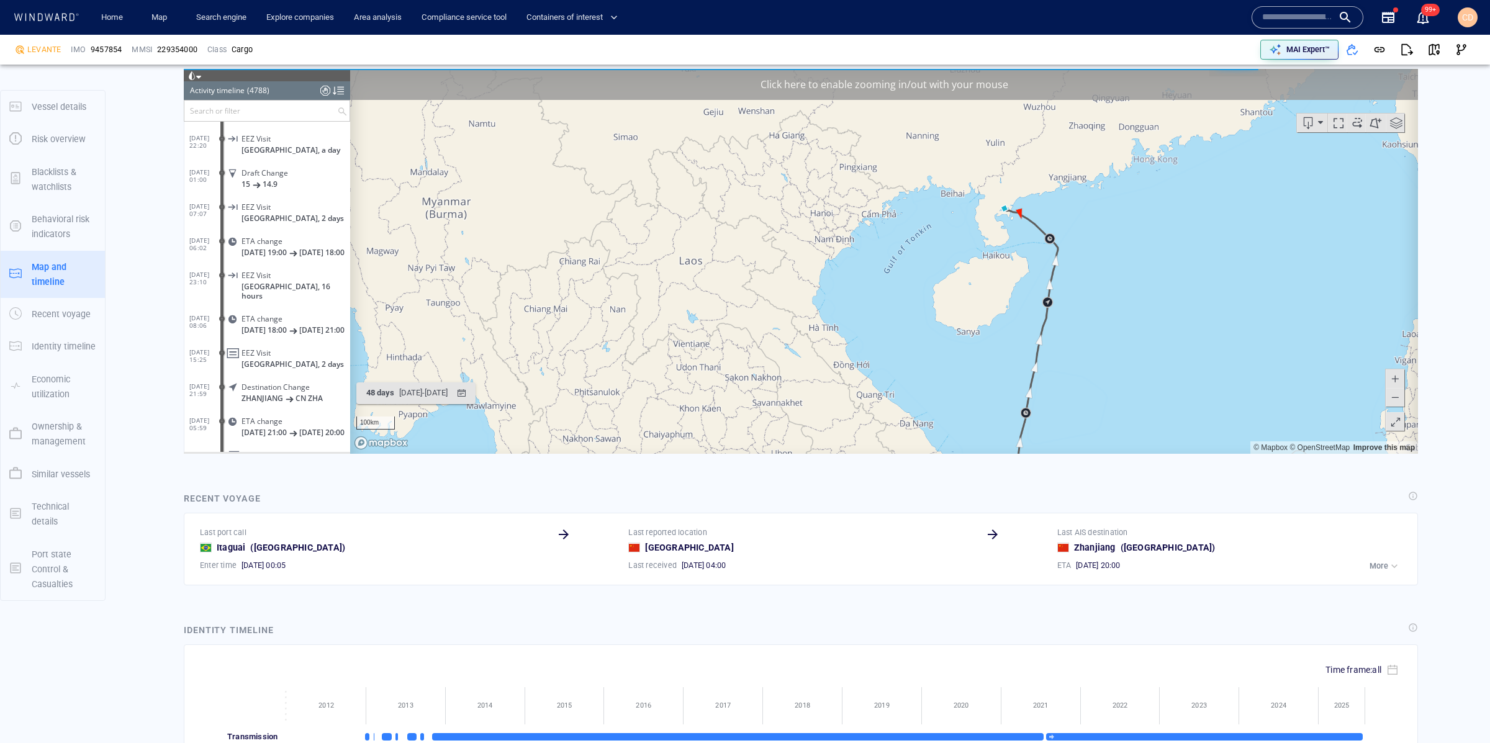
click at [1085, 208] on canvas "Map" at bounding box center [884, 260] width 1068 height 385
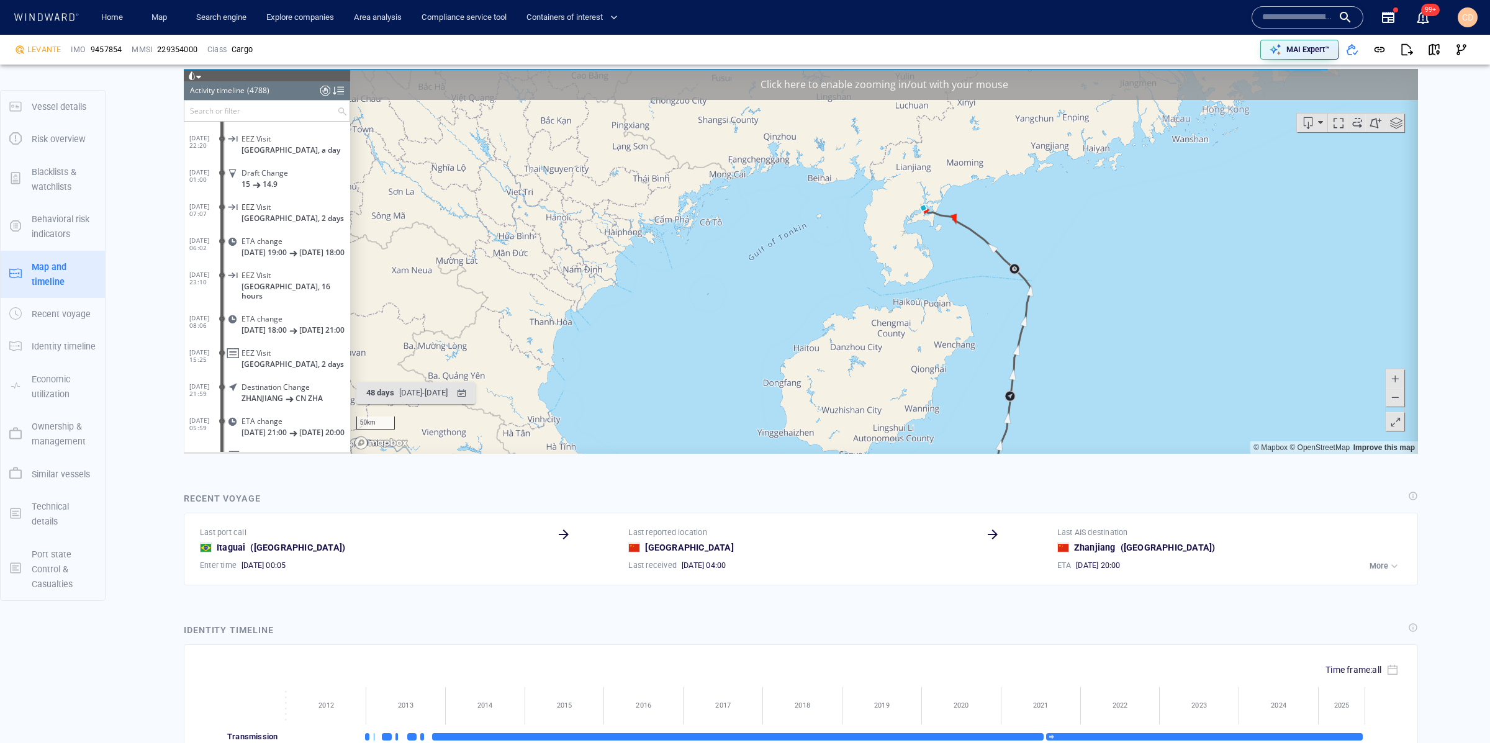
click at [1035, 207] on canvas "Map" at bounding box center [884, 260] width 1068 height 385
click at [964, 206] on canvas "Map" at bounding box center [884, 260] width 1068 height 385
click at [960, 206] on canvas "Map" at bounding box center [884, 260] width 1068 height 385
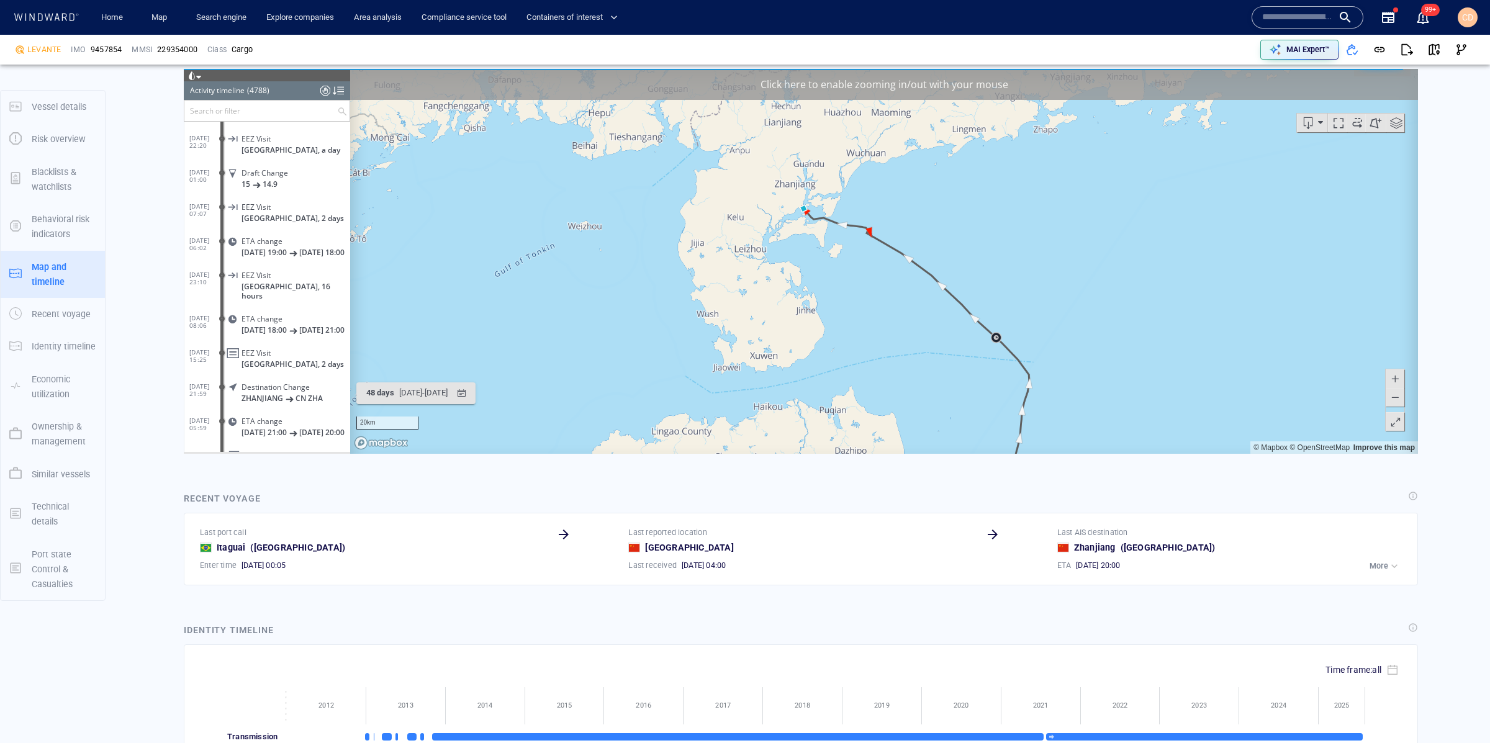
drag, startPoint x: 849, startPoint y: 191, endPoint x: 1183, endPoint y: 251, distance: 339.3
click at [1183, 251] on canvas "Map" at bounding box center [884, 260] width 1068 height 385
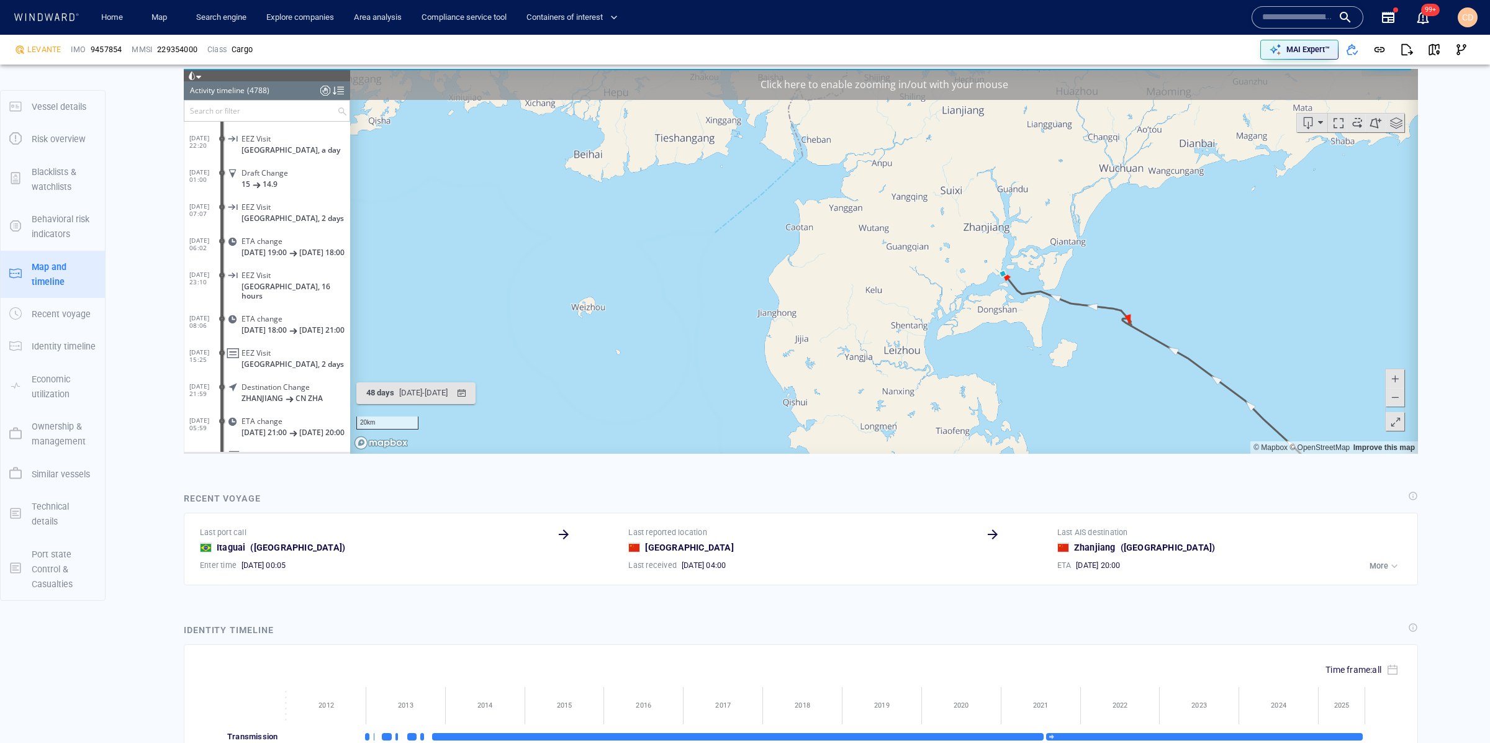
click at [1052, 255] on canvas "Map" at bounding box center [884, 260] width 1068 height 385
click at [1051, 255] on canvas "Map" at bounding box center [884, 260] width 1068 height 385
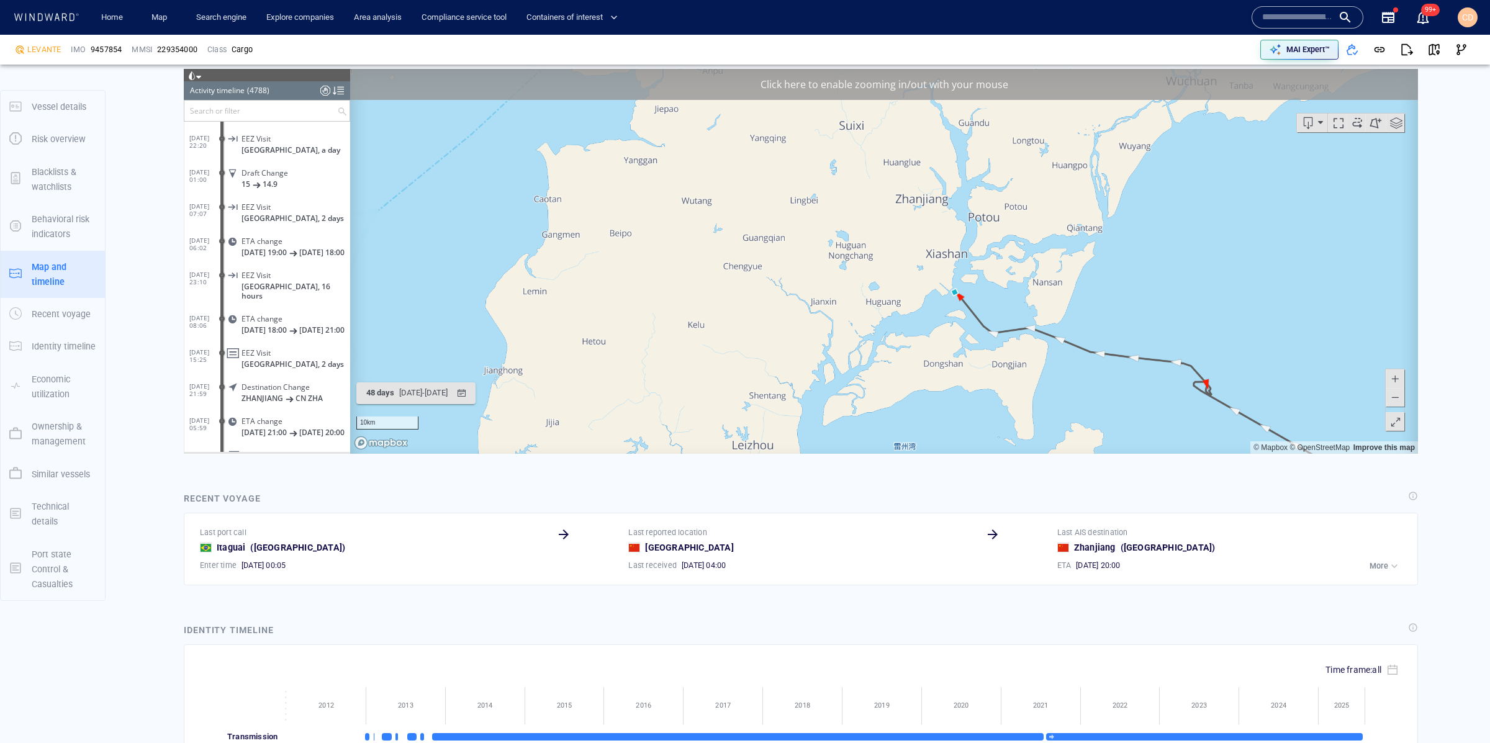
drag, startPoint x: 1145, startPoint y: 348, endPoint x: 902, endPoint y: 154, distance: 310.6
click at [880, 130] on canvas "Map" at bounding box center [884, 260] width 1068 height 385
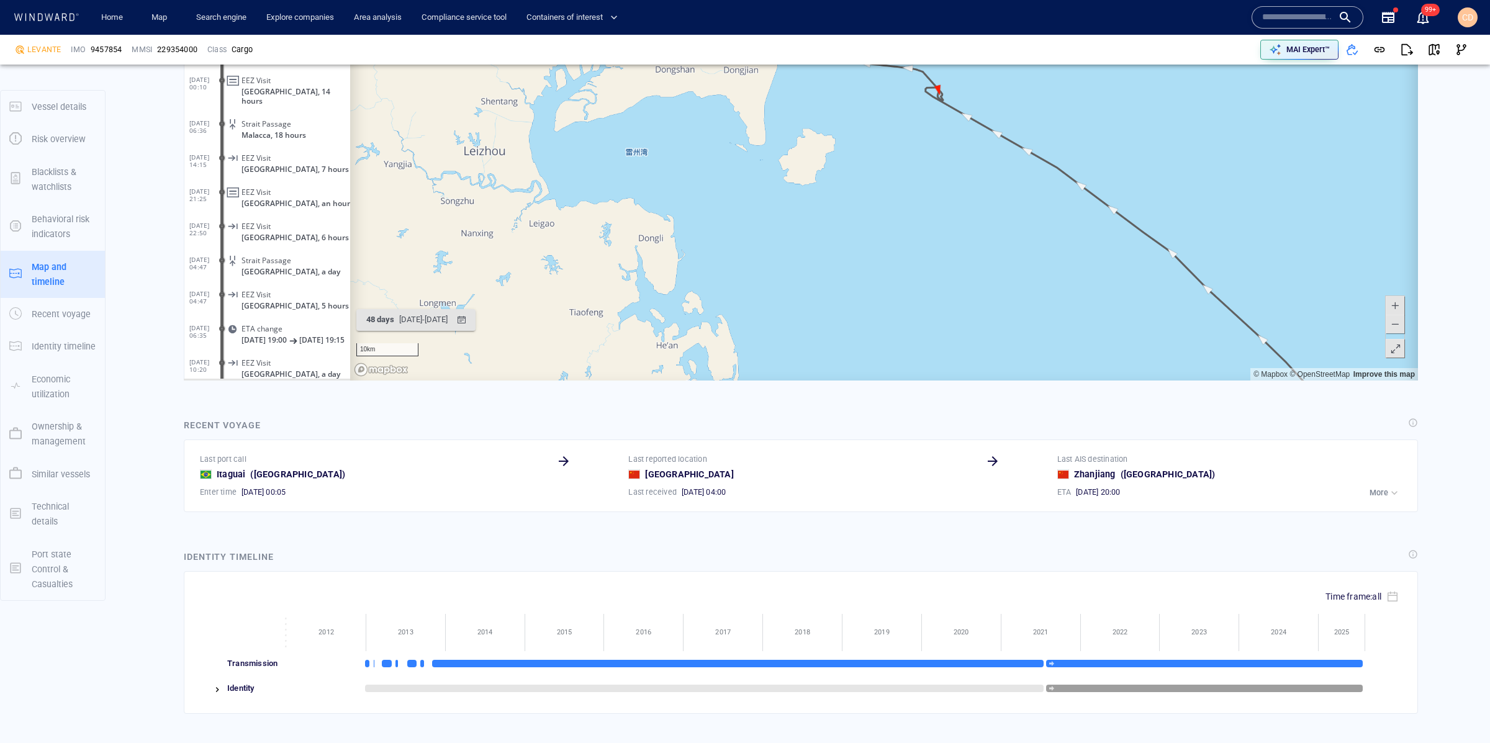
scroll to position [162207, 0]
